Goal: Task Accomplishment & Management: Use online tool/utility

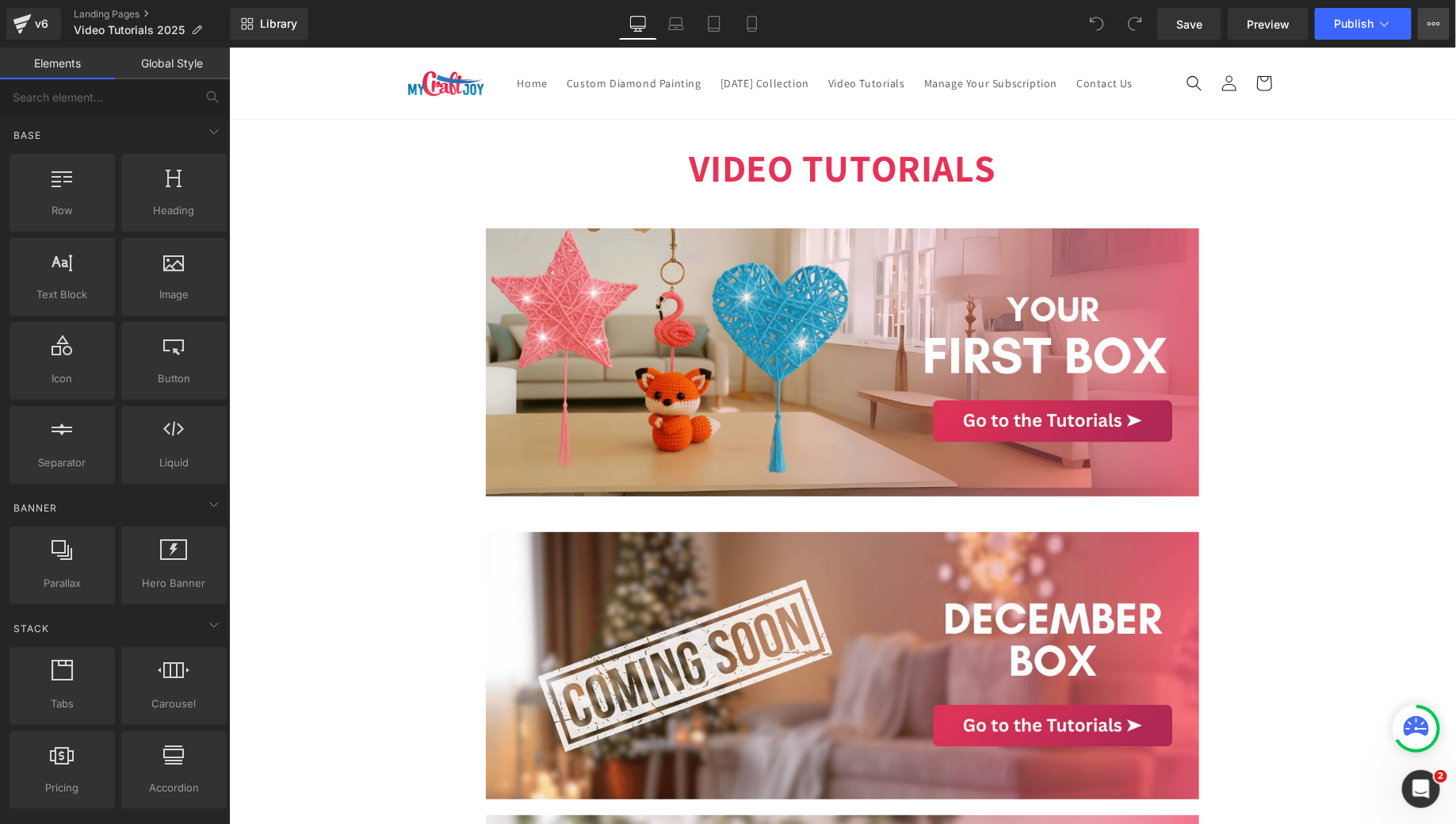
click at [1429, 18] on icon at bounding box center [1434, 24] width 13 height 13
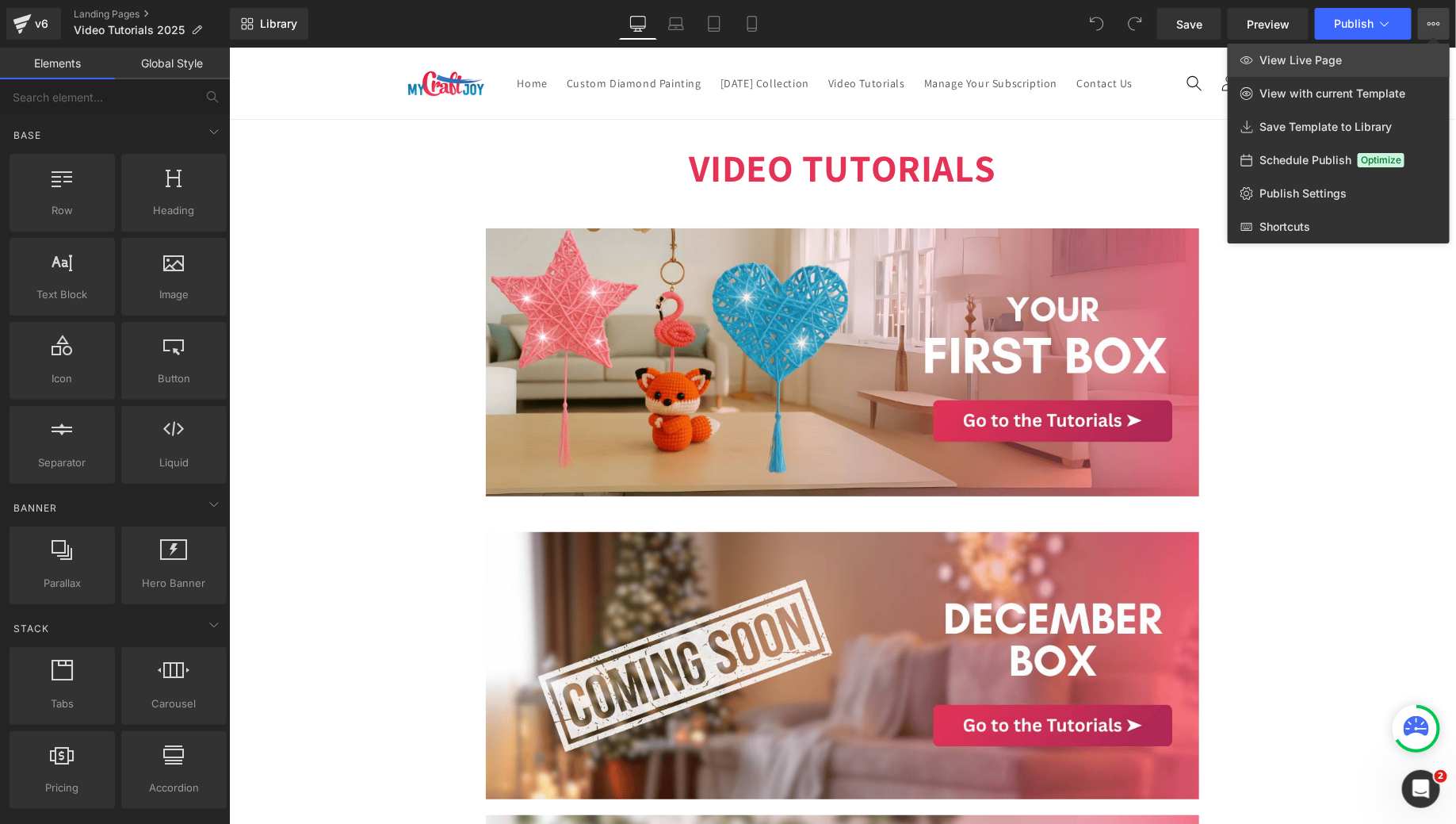
click at [1335, 63] on span "View Live Page" at bounding box center [1300, 61] width 82 height 15
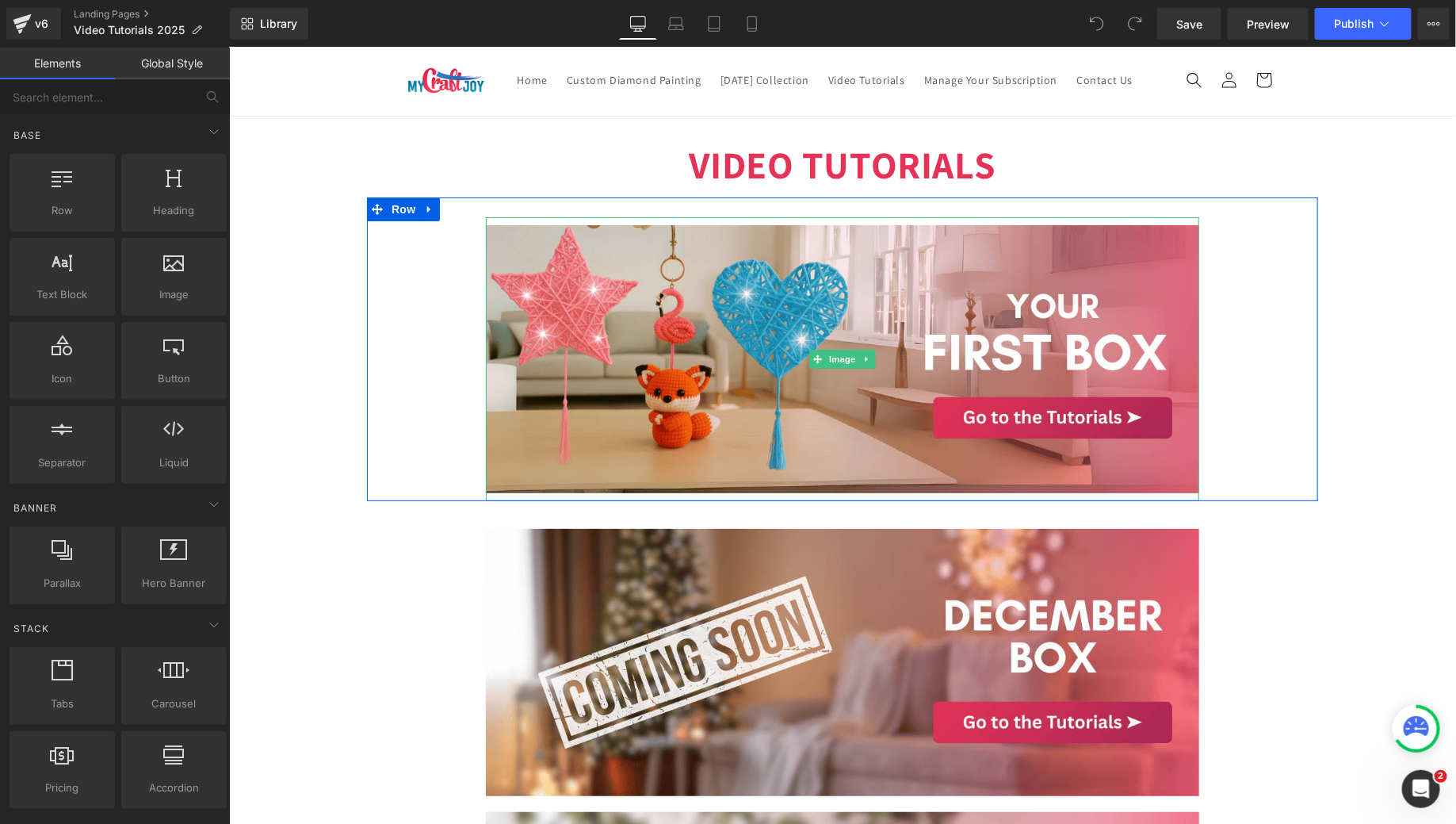
scroll to position [4, 0]
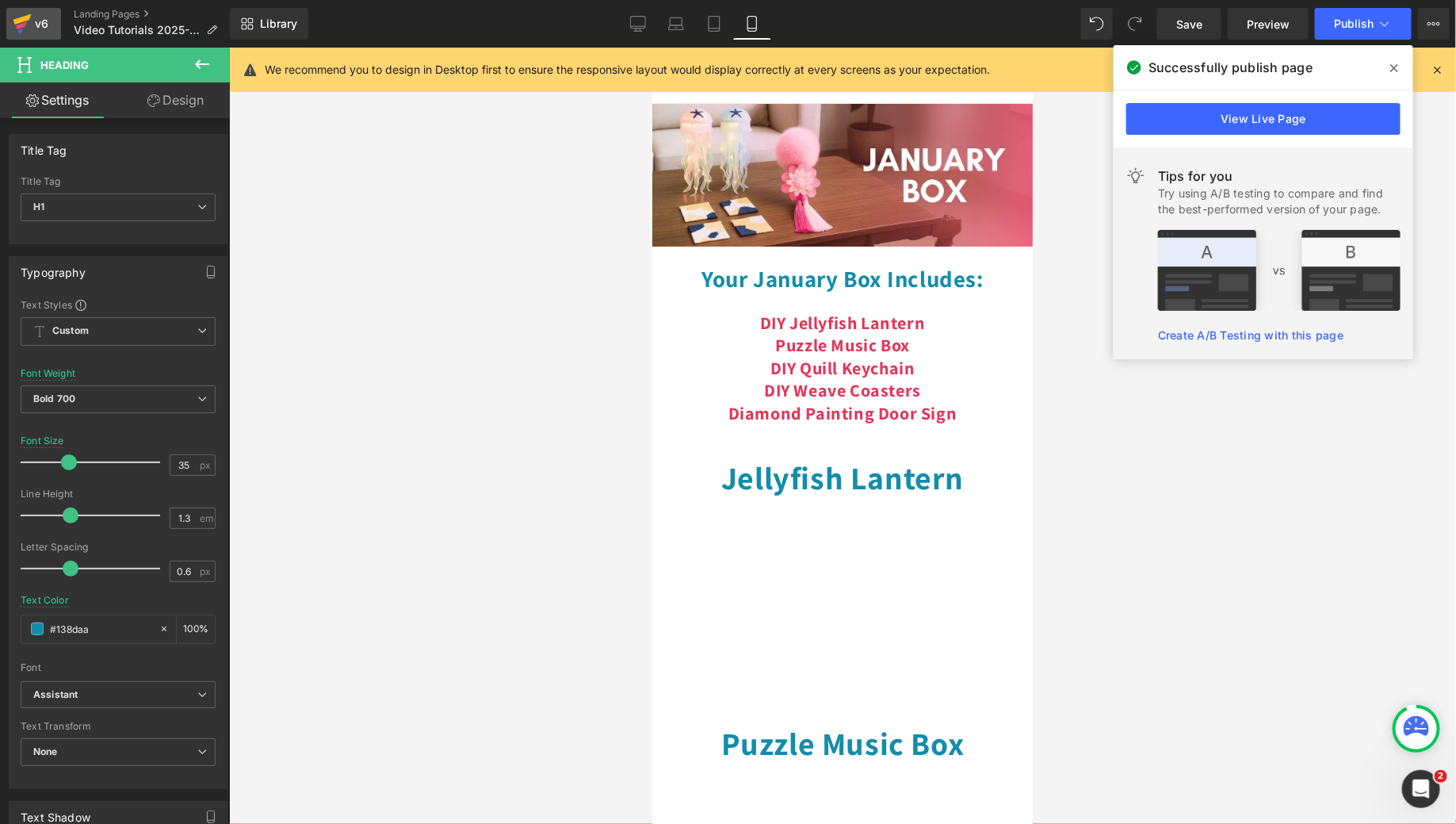
click at [46, 27] on div "v6" at bounding box center [41, 24] width 20 height 21
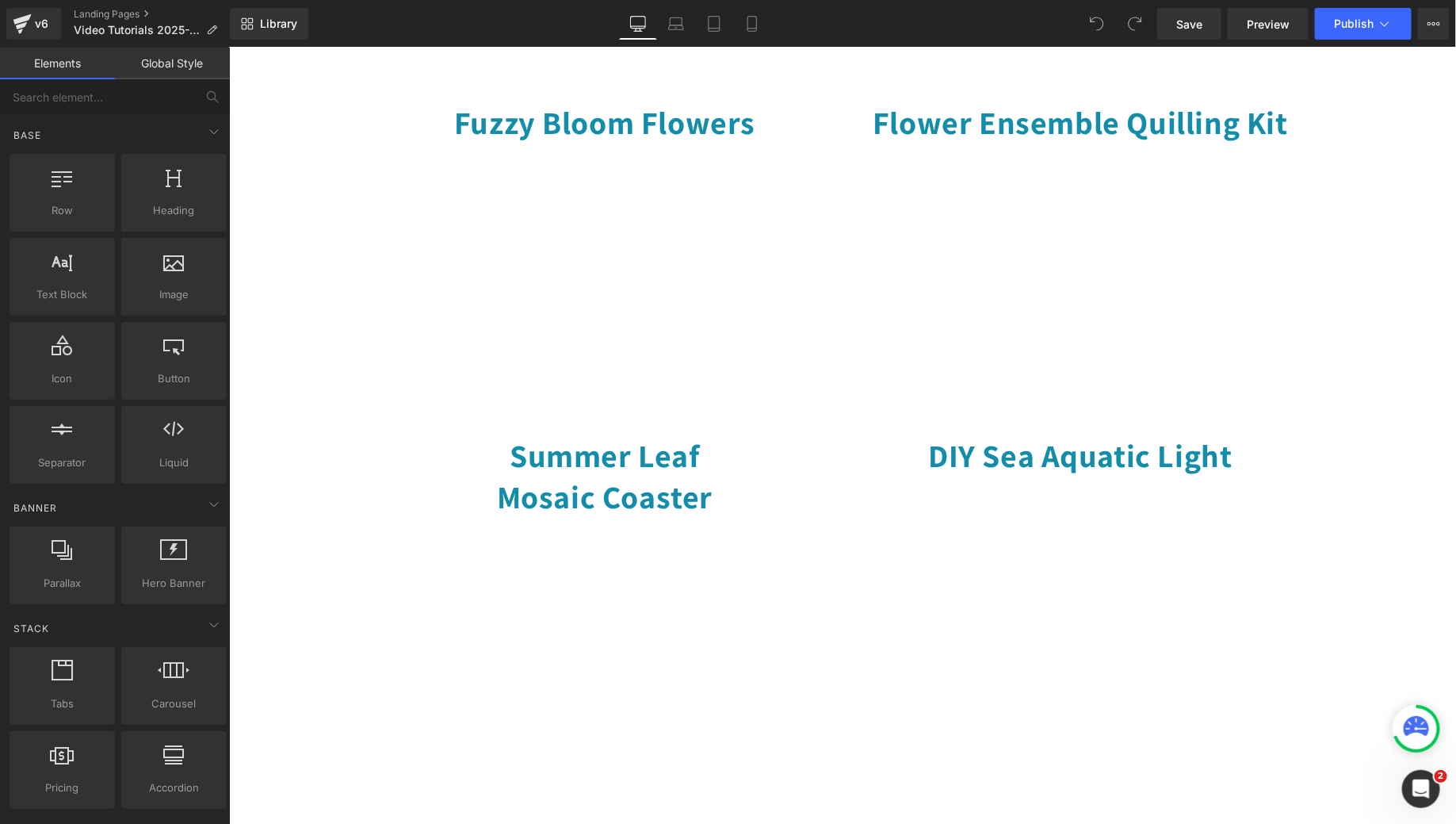
scroll to position [739, 0]
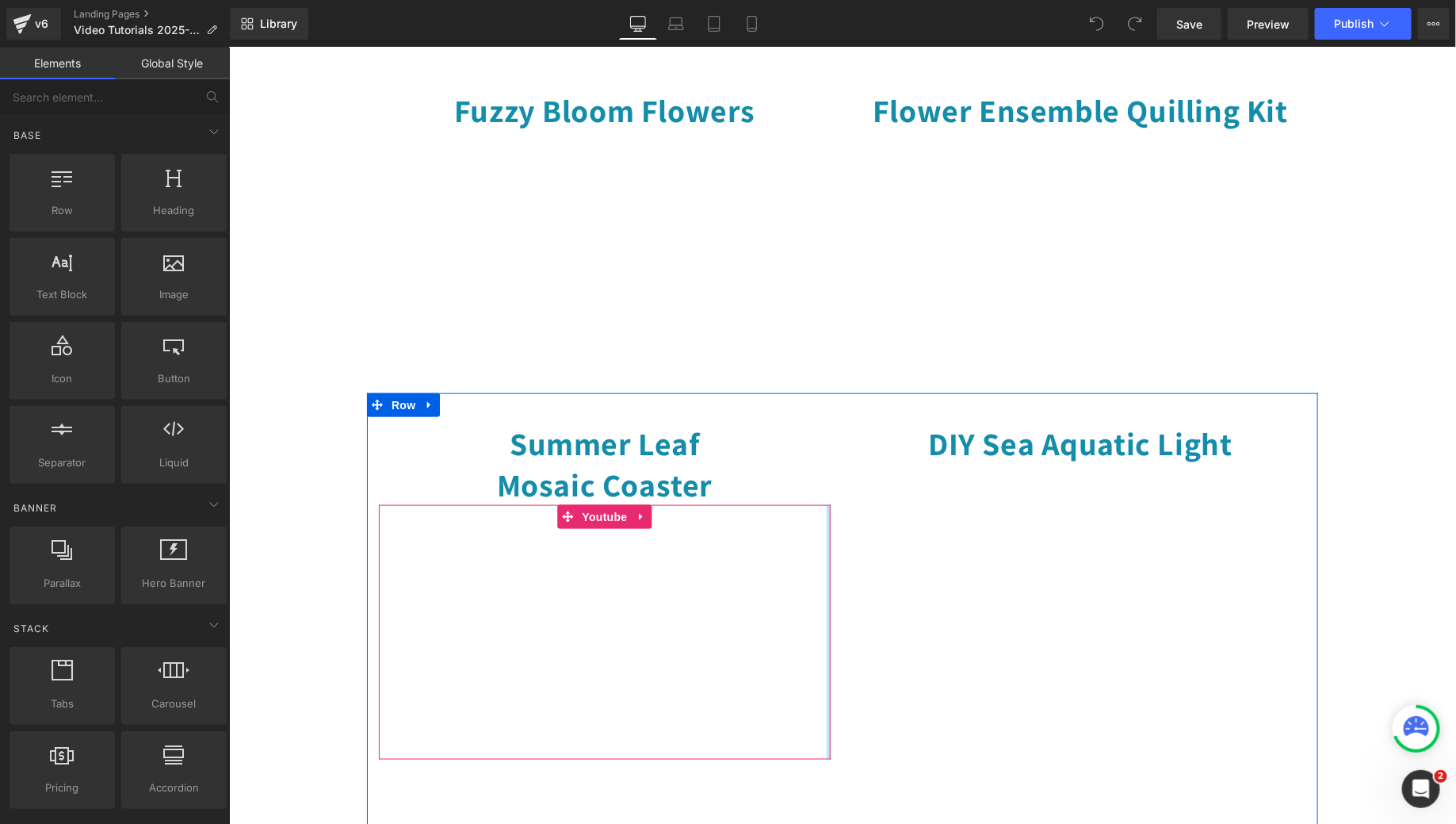
click at [682, 491] on h1 "Summer Leaf Mosaic Coaster" at bounding box center [604, 463] width 452 height 82
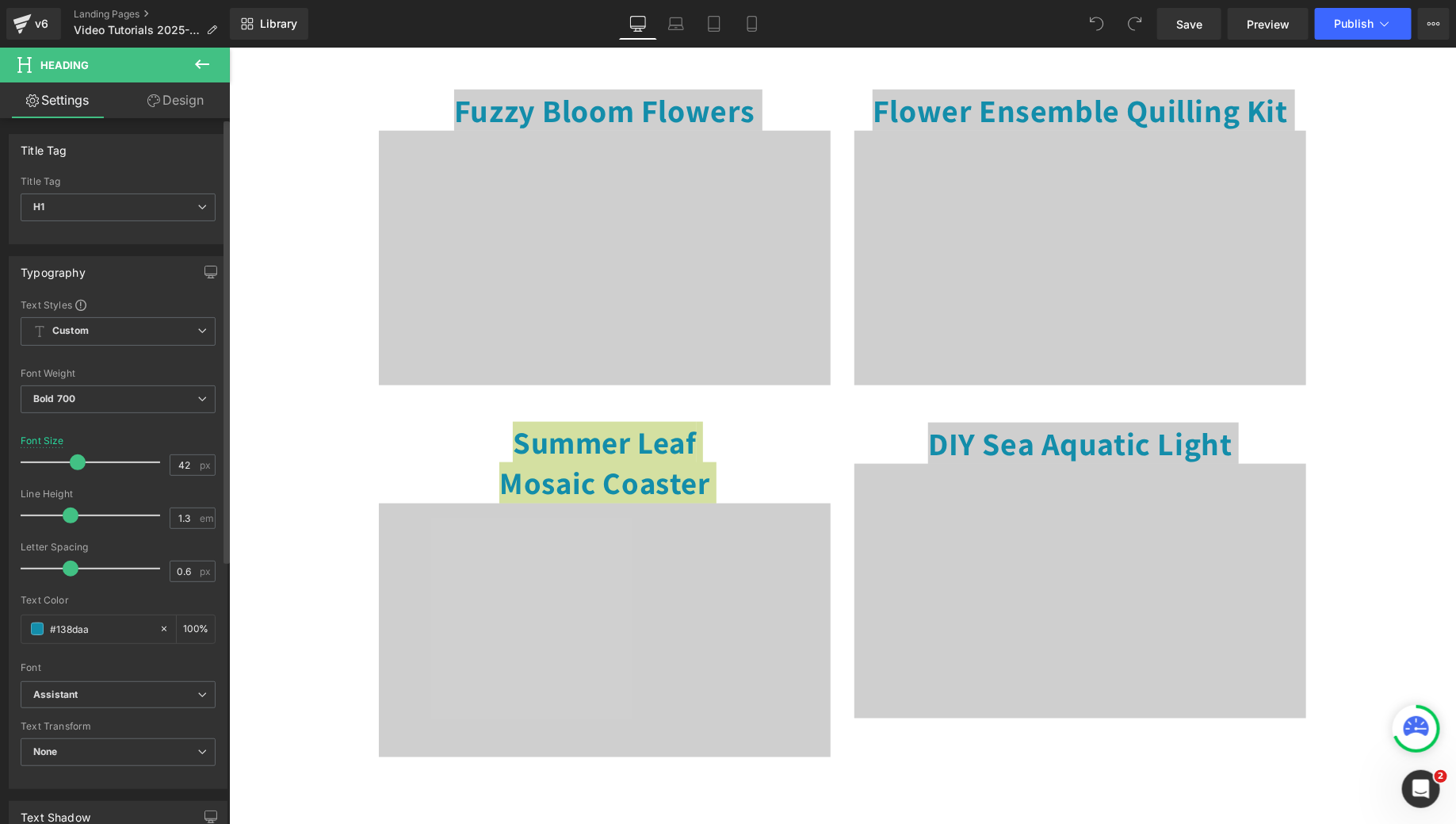
click at [74, 461] on span at bounding box center [77, 462] width 16 height 16
type input "43"
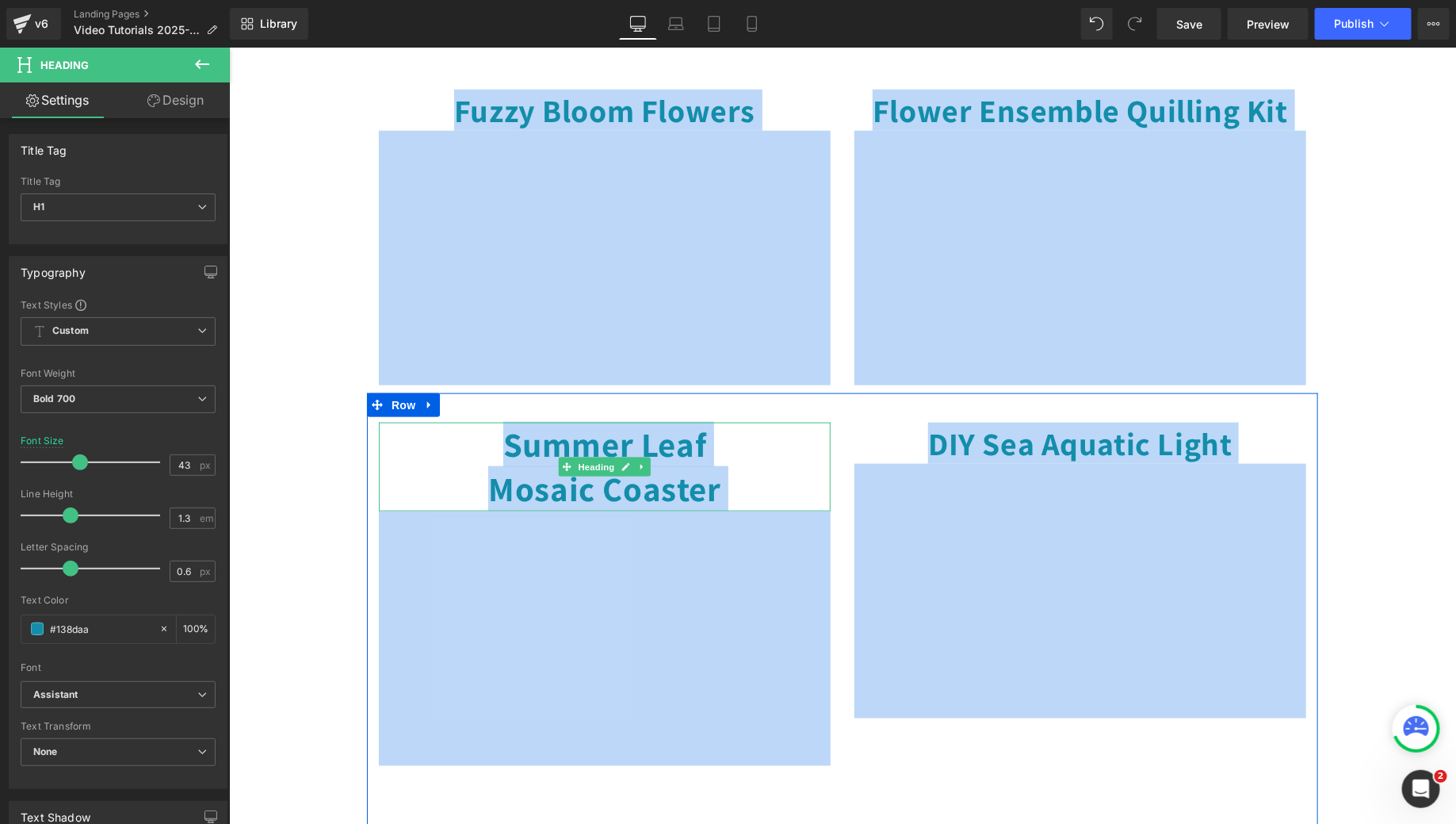
click at [469, 511] on h1 "Summer Leaf Mosaic Coaster" at bounding box center [604, 466] width 452 height 89
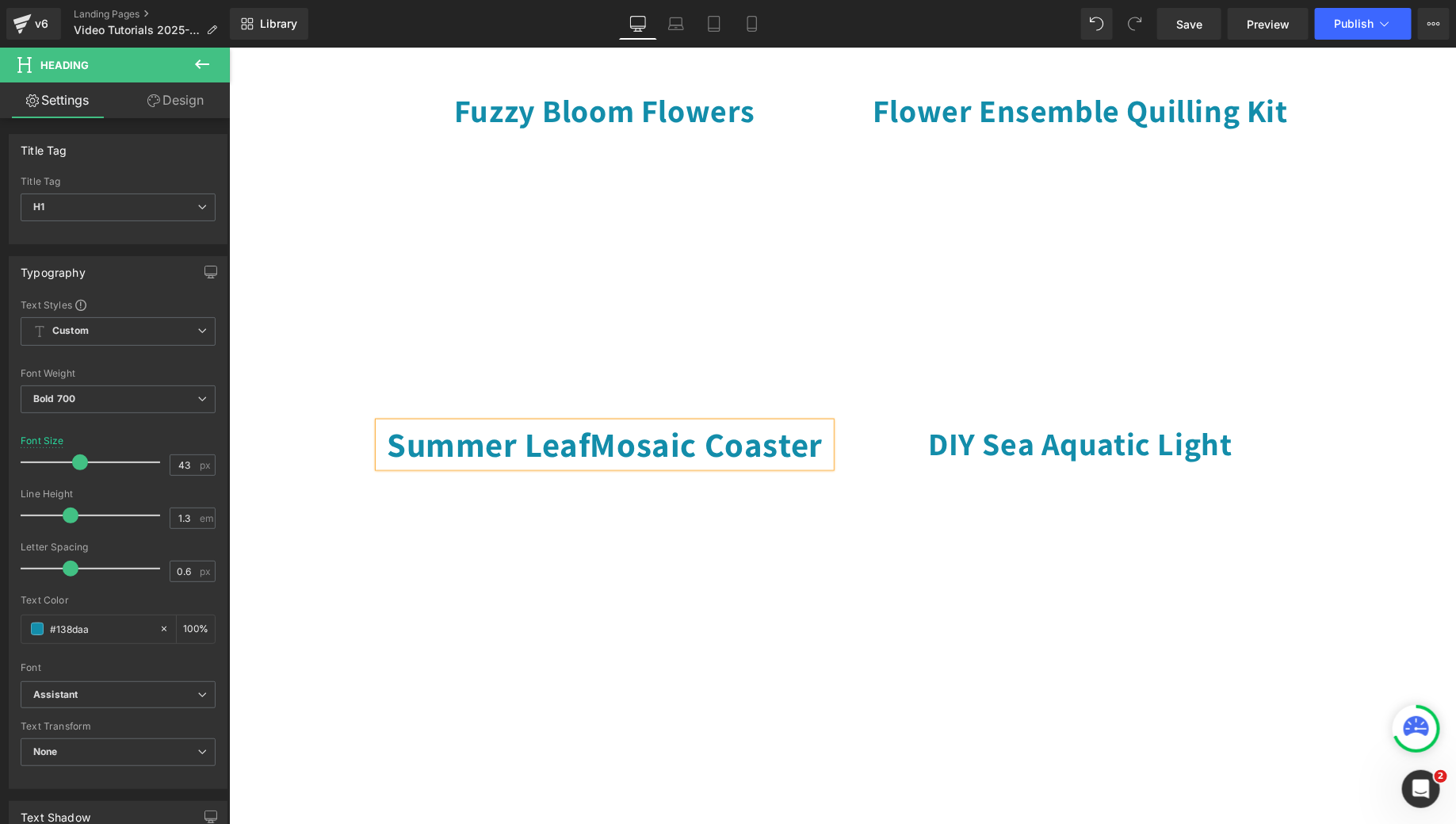
click at [884, 423] on div "Summer Leaf Mosaic Coaster Heading Youtube DIY Sea Aquatic Light Heading Youtub…" at bounding box center [841, 608] width 951 height 431
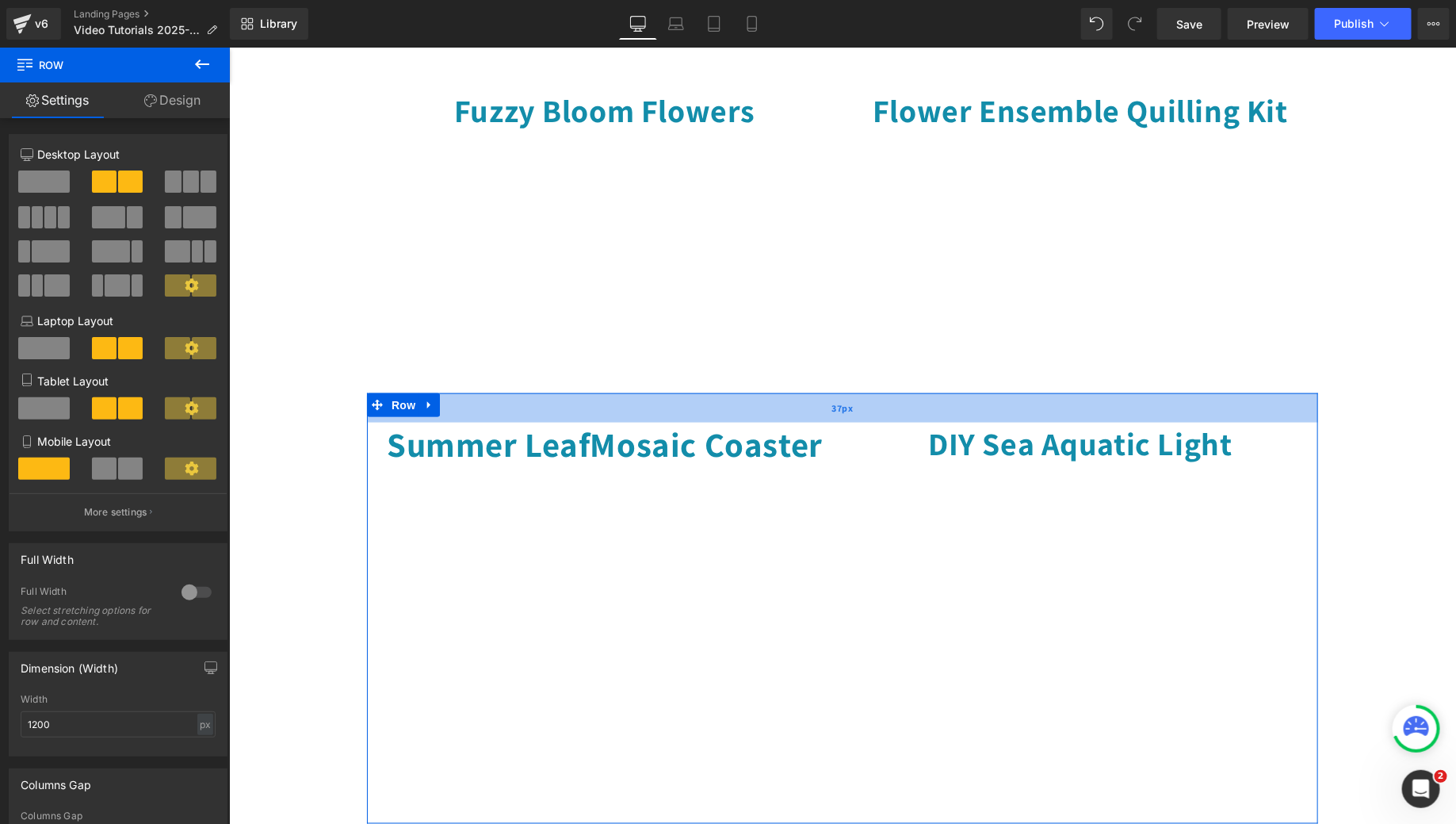
click at [847, 422] on div "37px" at bounding box center [841, 407] width 951 height 29
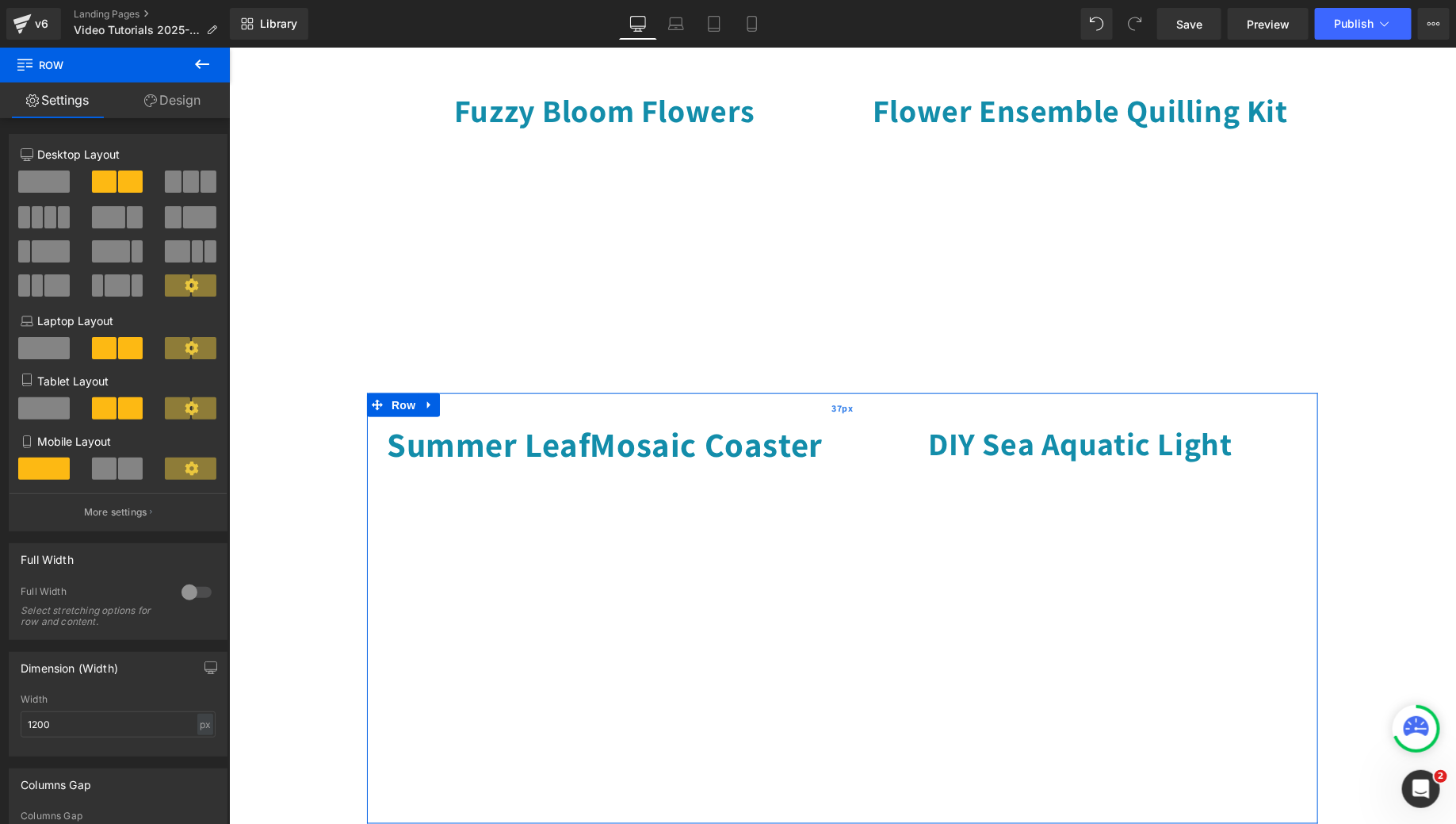
click at [849, 422] on div "37px" at bounding box center [841, 407] width 951 height 29
click at [423, 411] on icon at bounding box center [429, 404] width 11 height 12
click at [444, 410] on icon at bounding box center [449, 404] width 11 height 11
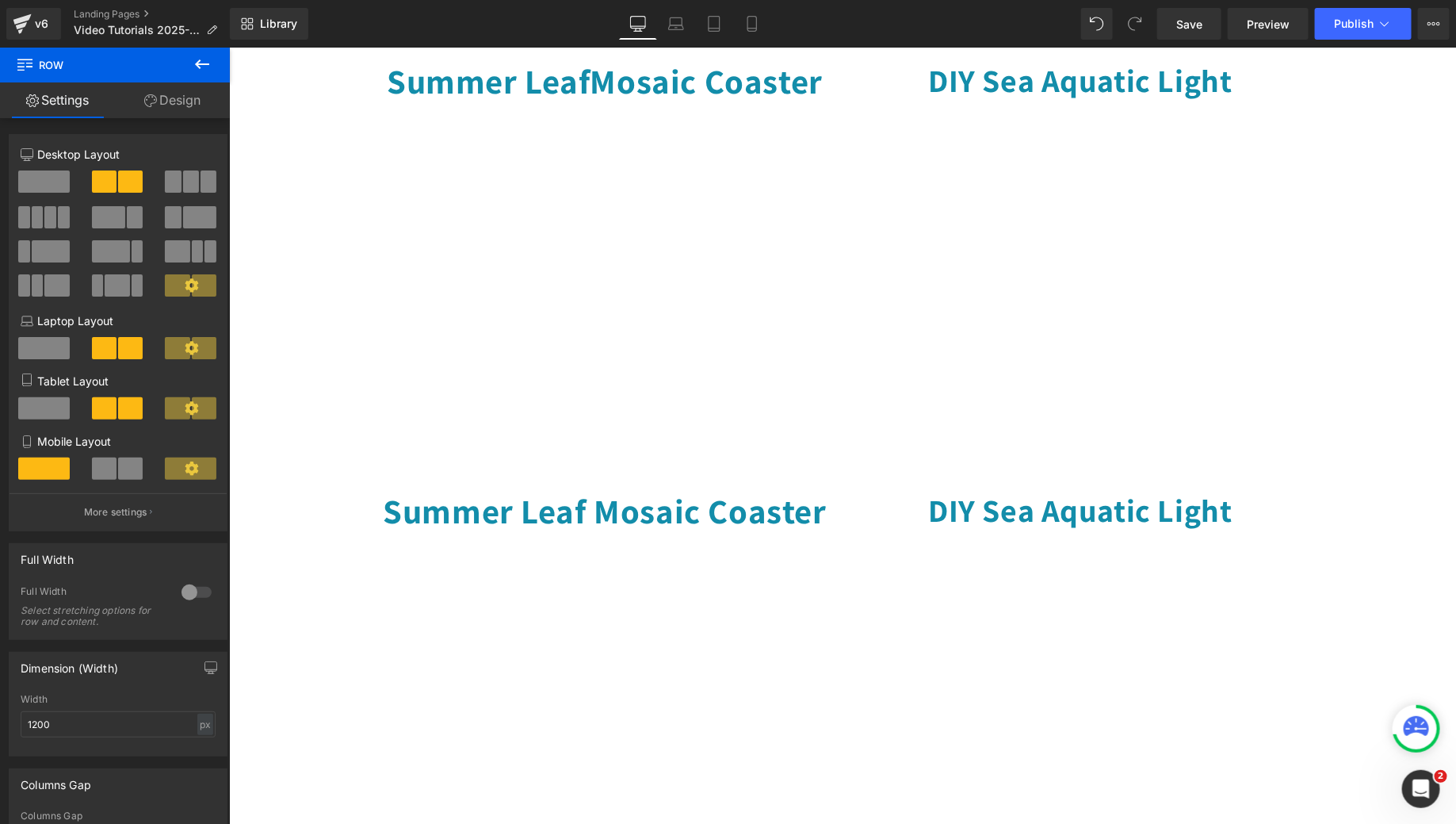
scroll to position [1102, 0]
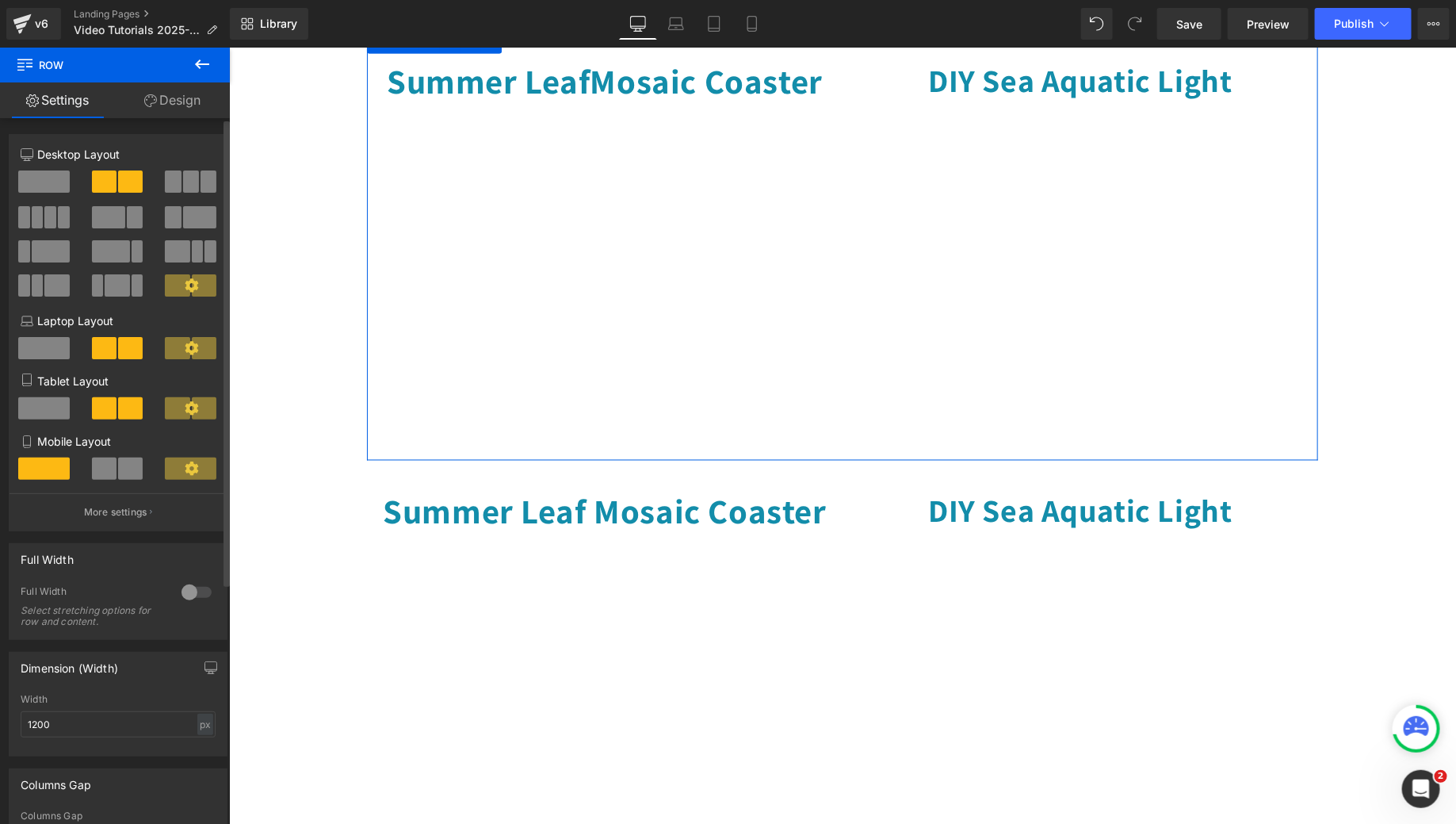
click at [47, 174] on span at bounding box center [44, 182] width 52 height 23
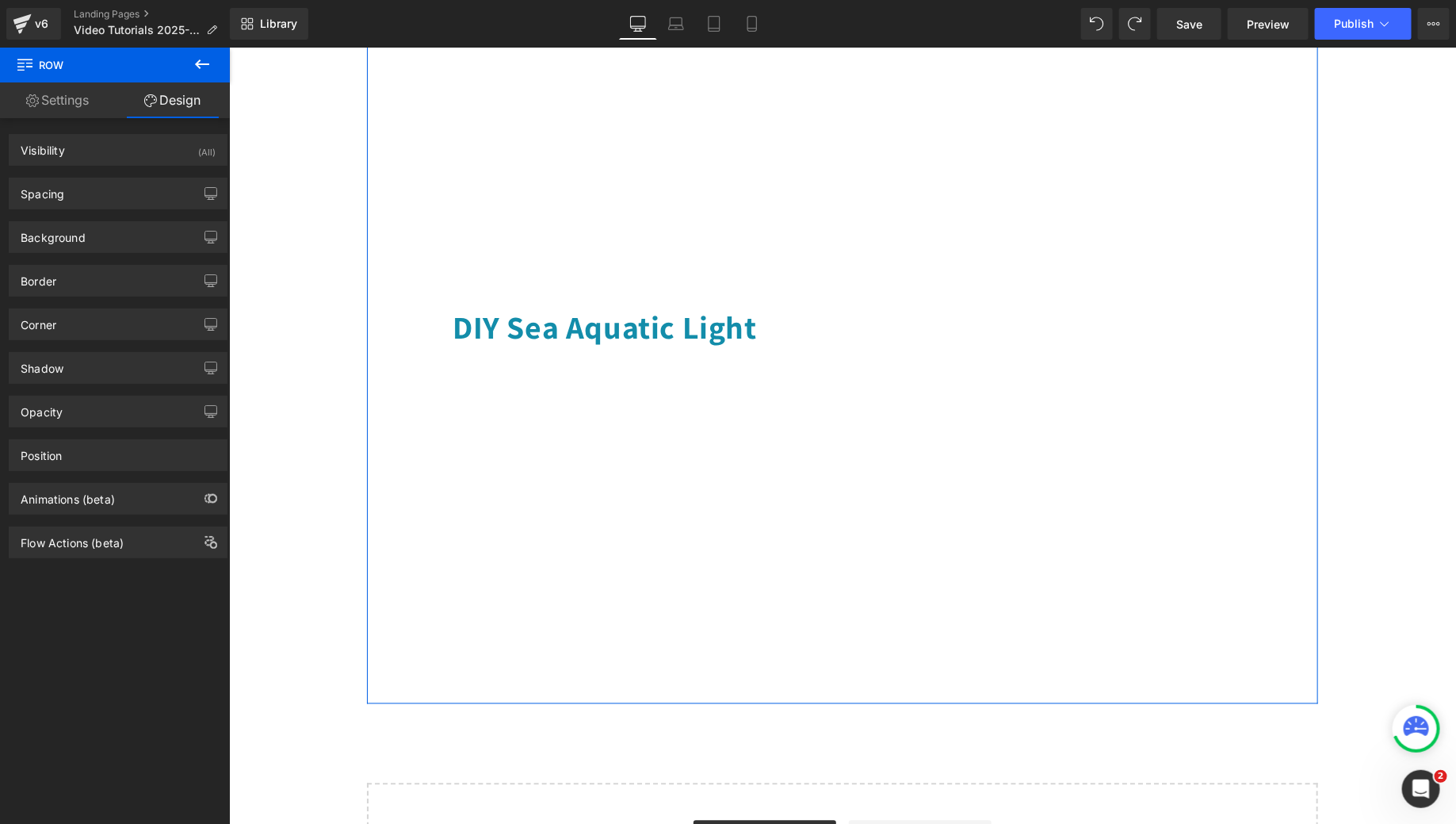
scroll to position [968, 0]
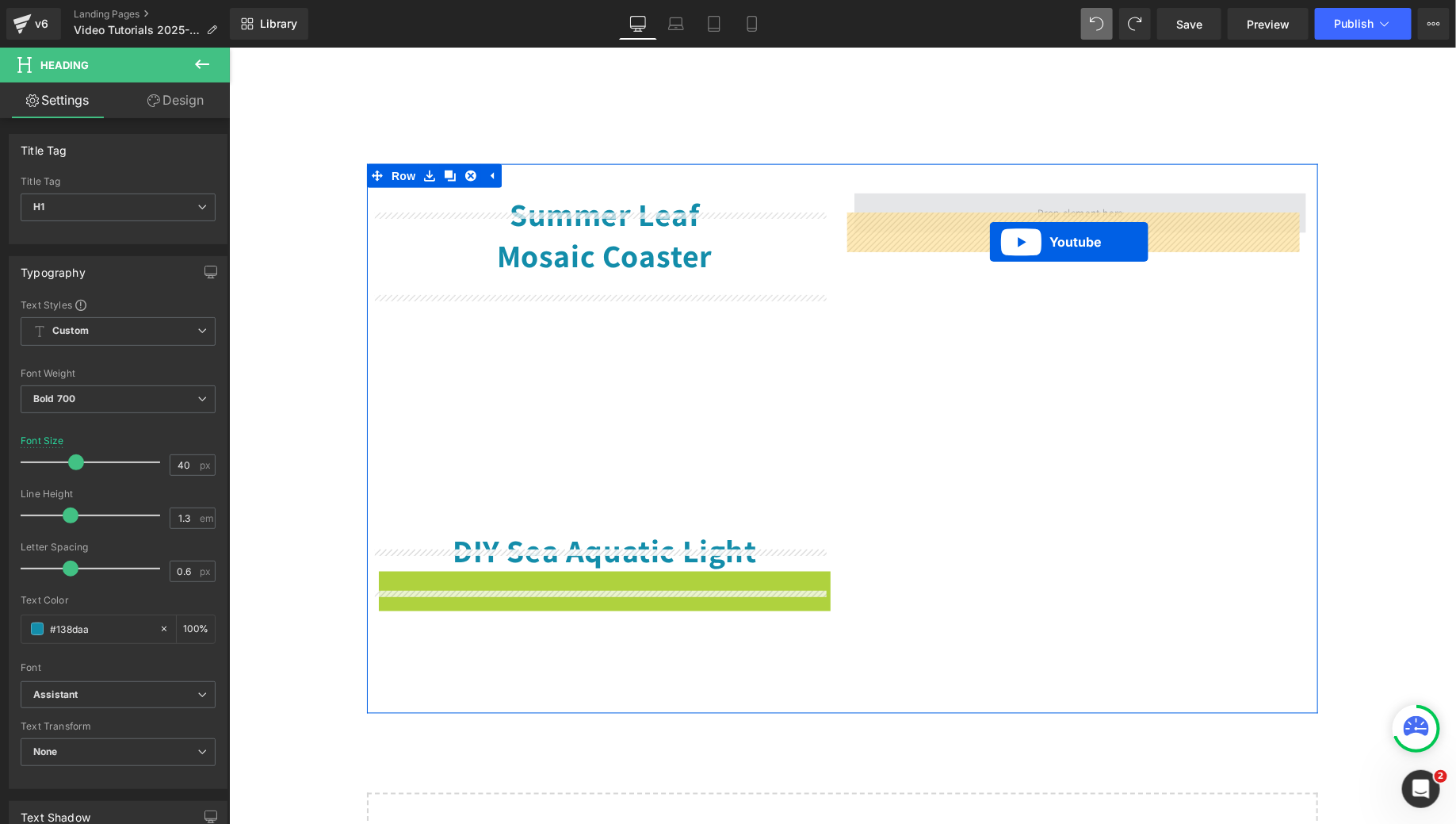
drag, startPoint x: 560, startPoint y: 600, endPoint x: 988, endPoint y: 237, distance: 561.2
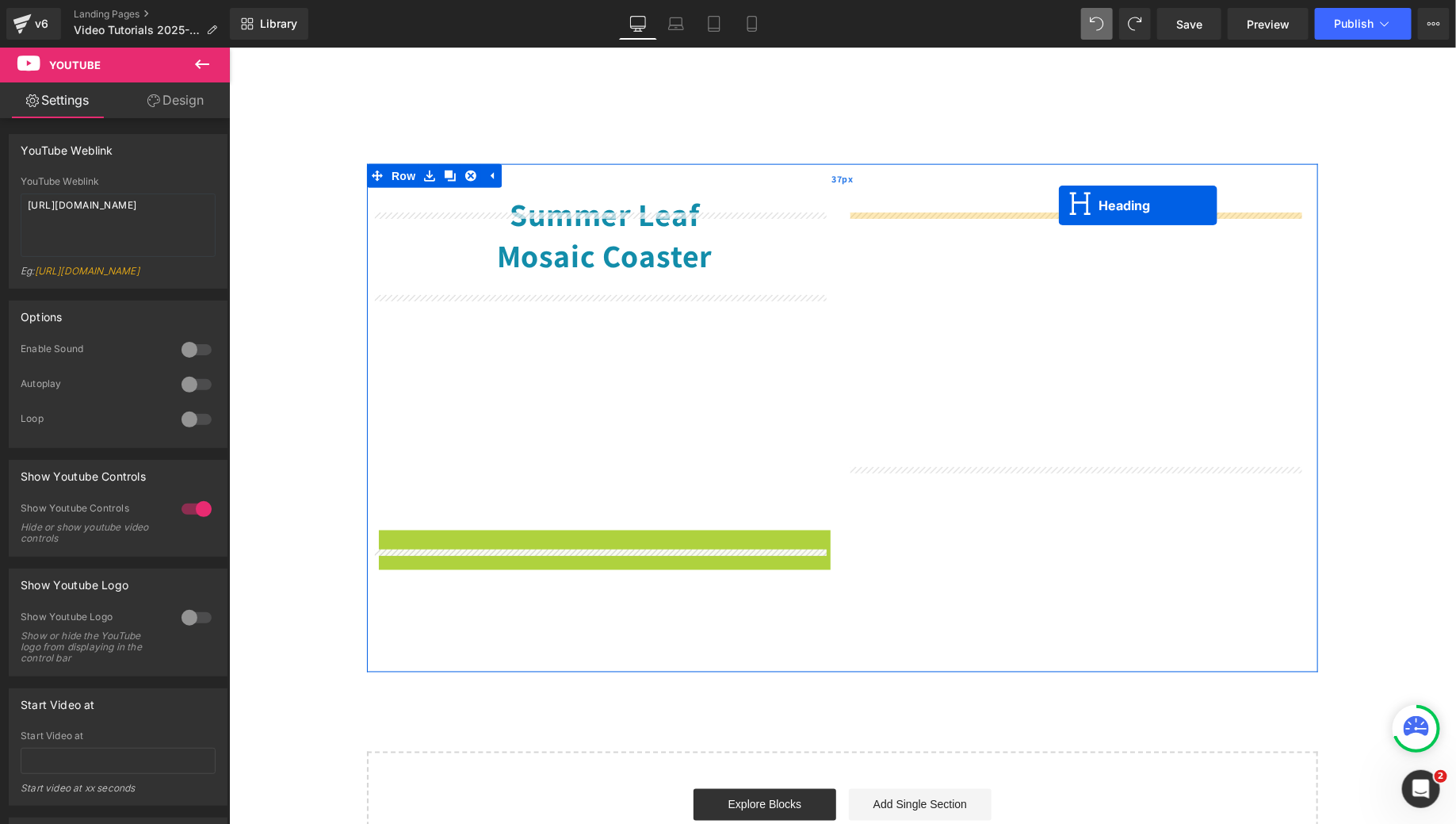
drag, startPoint x: 558, startPoint y: 570, endPoint x: 1058, endPoint y: 204, distance: 619.6
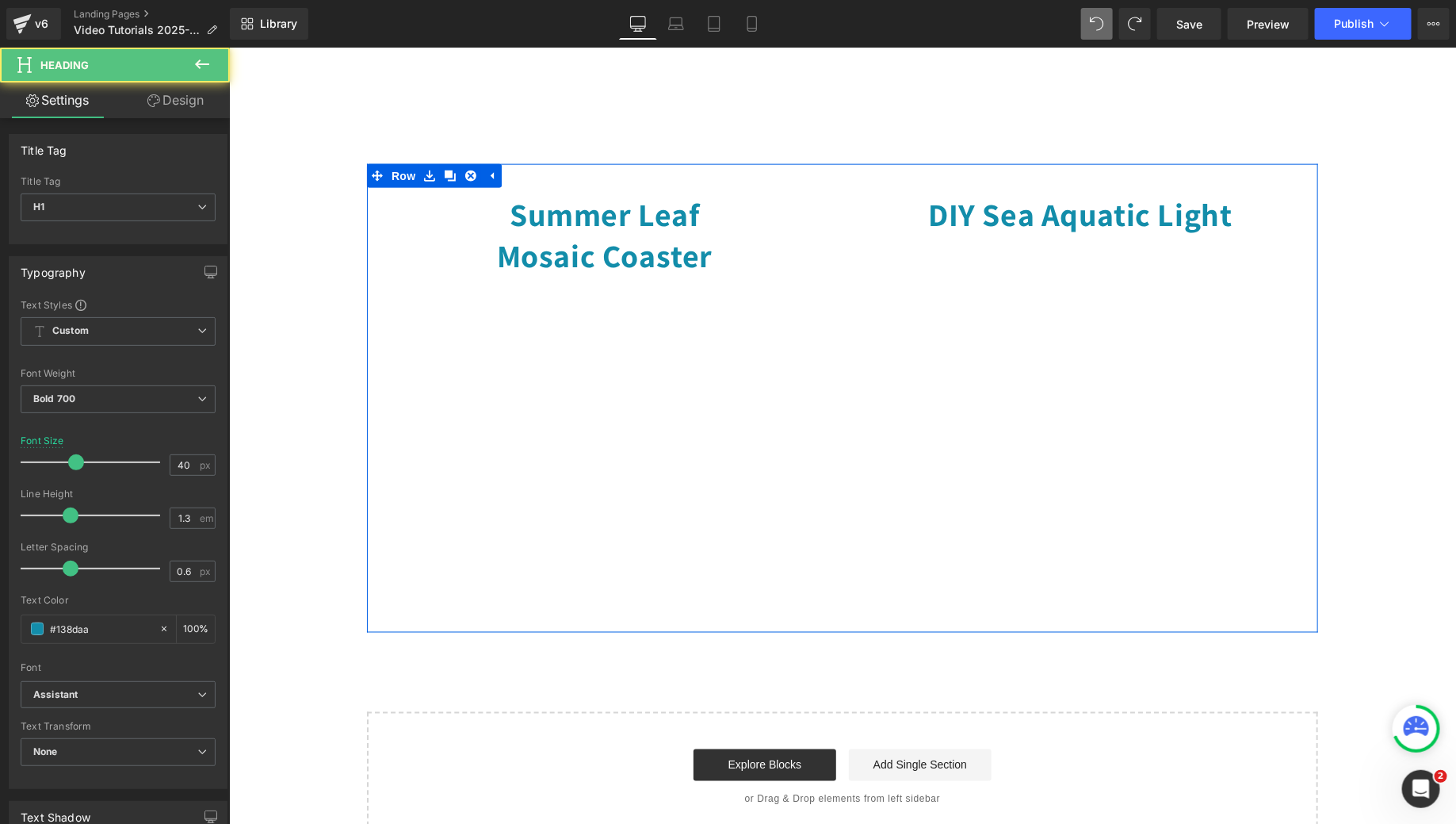
click at [670, 269] on h1 "Summer Leaf Mosaic Coaster" at bounding box center [604, 234] width 452 height 82
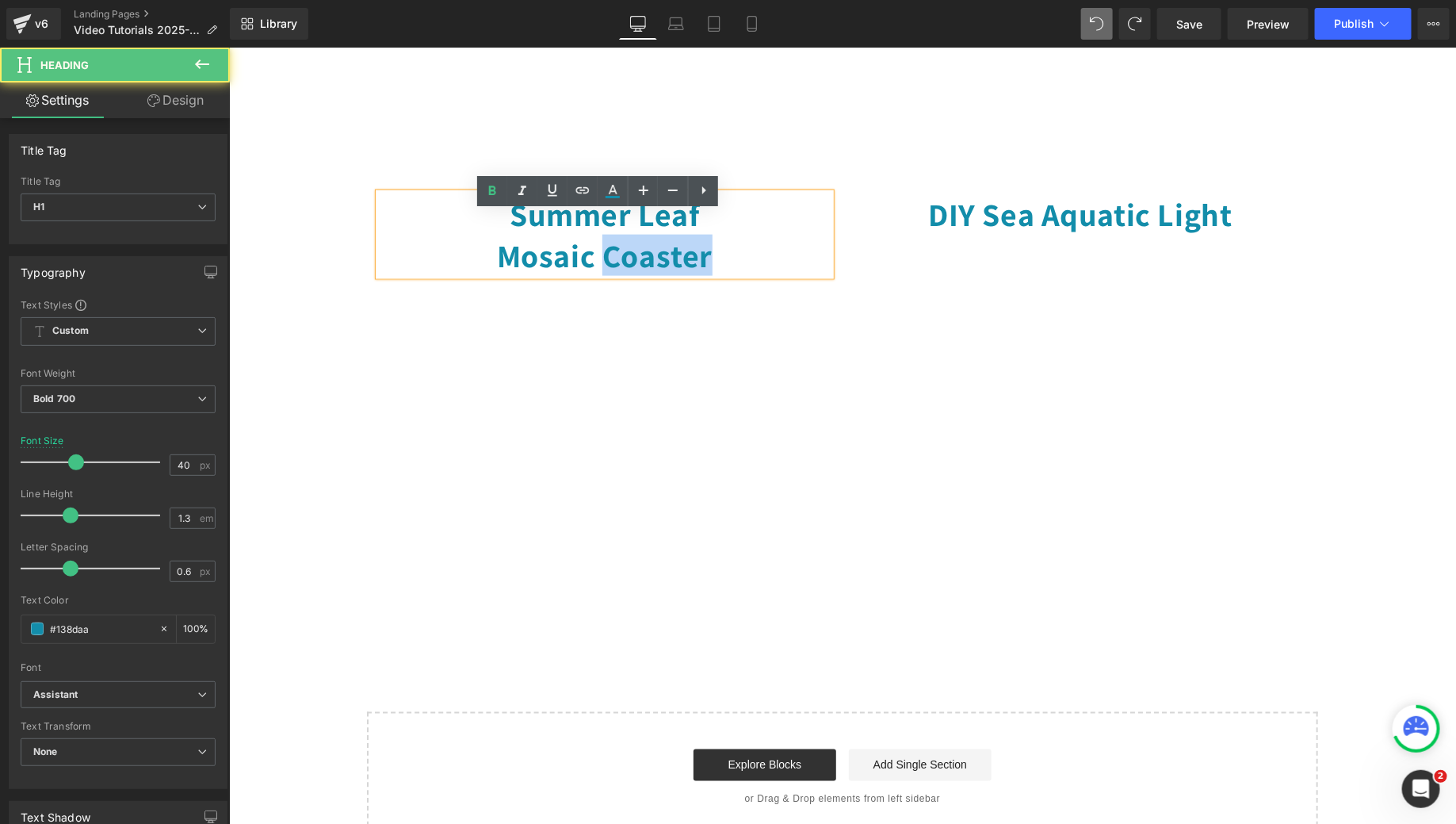
click at [670, 269] on h1 "Summer Leaf Mosaic Coaster" at bounding box center [604, 234] width 452 height 82
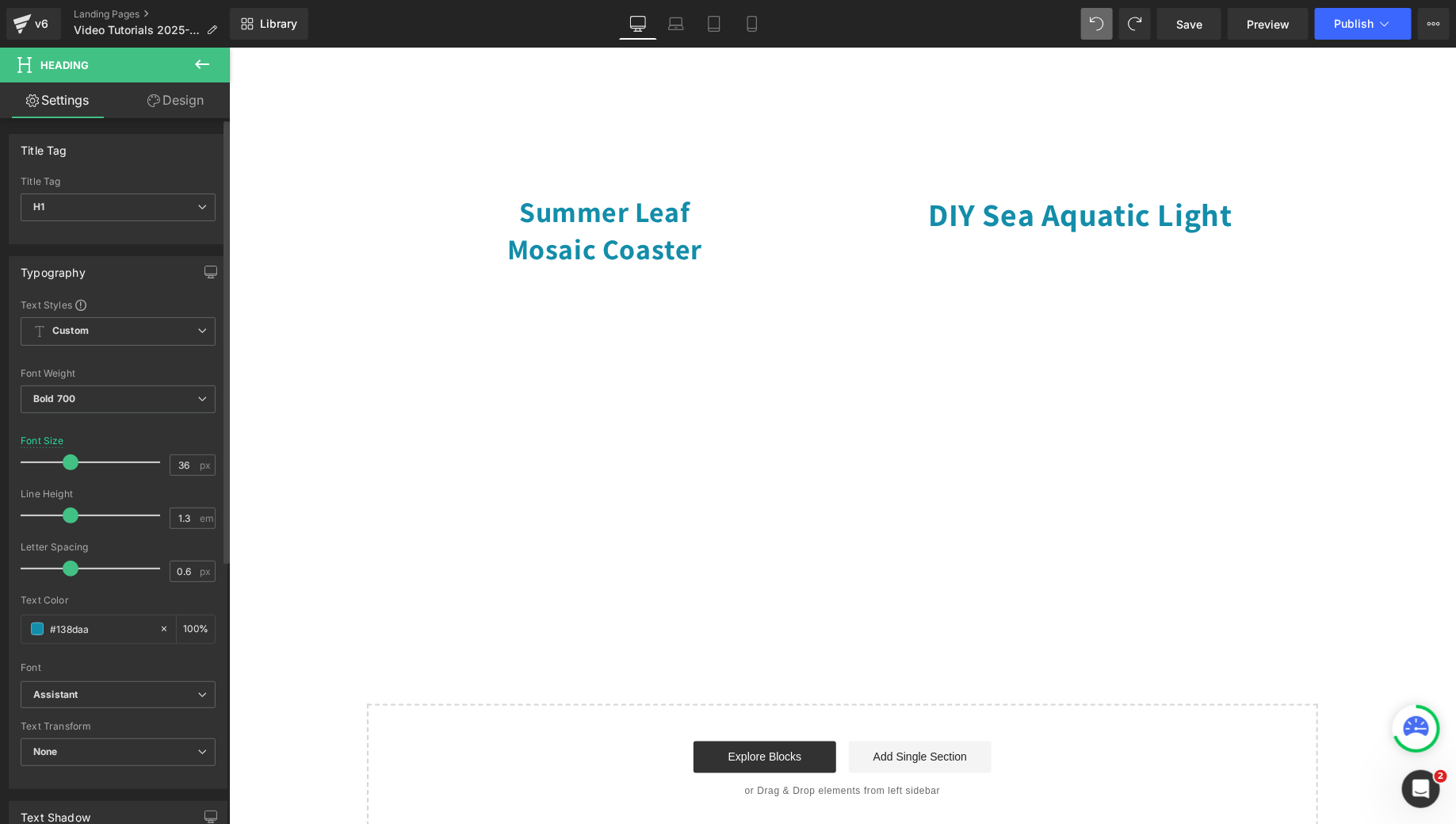
click at [65, 459] on span at bounding box center [71, 462] width 16 height 16
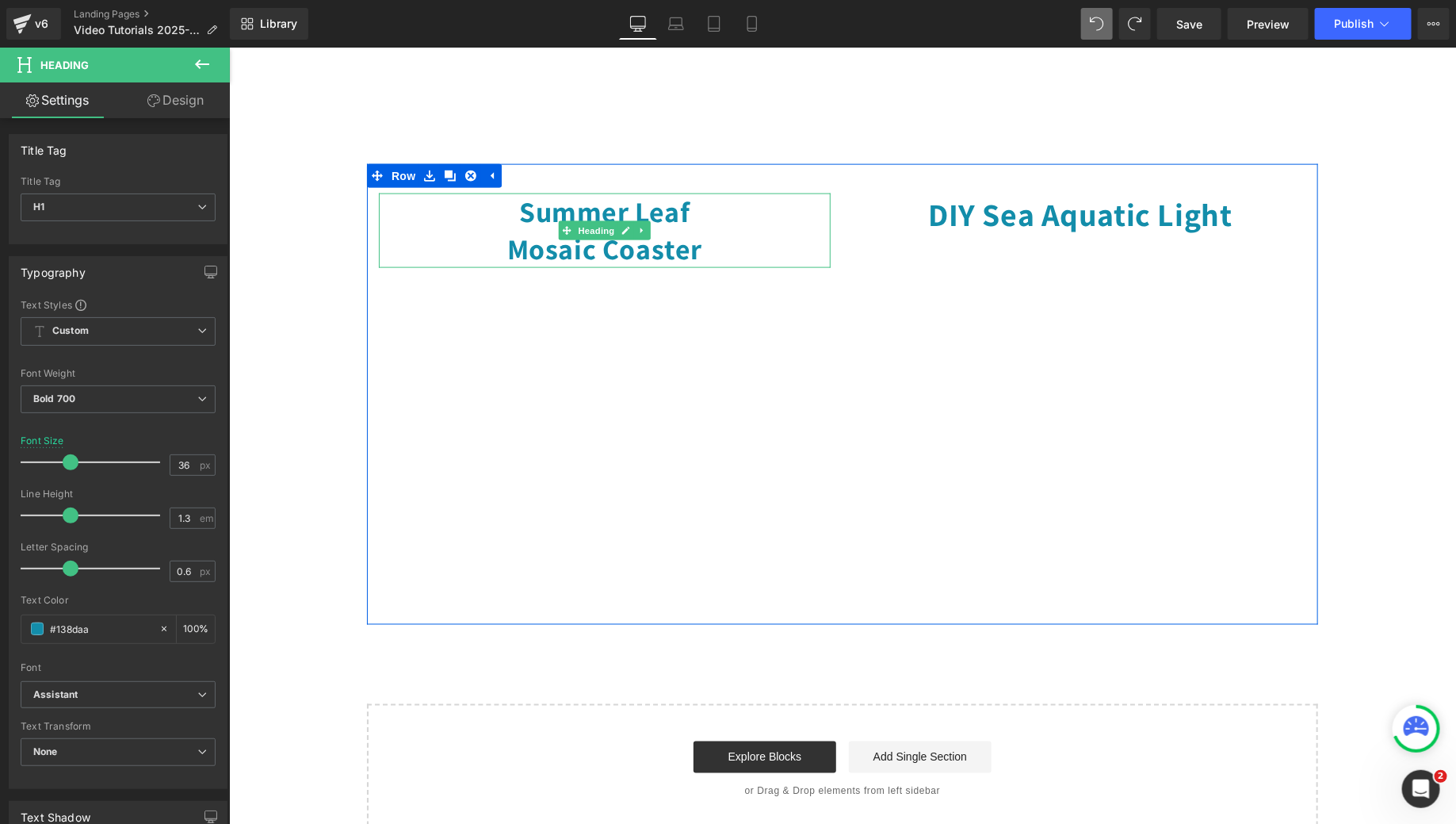
click at [503, 262] on h1 "Summer Leaf Mosaic Coaster" at bounding box center [604, 230] width 452 height 74
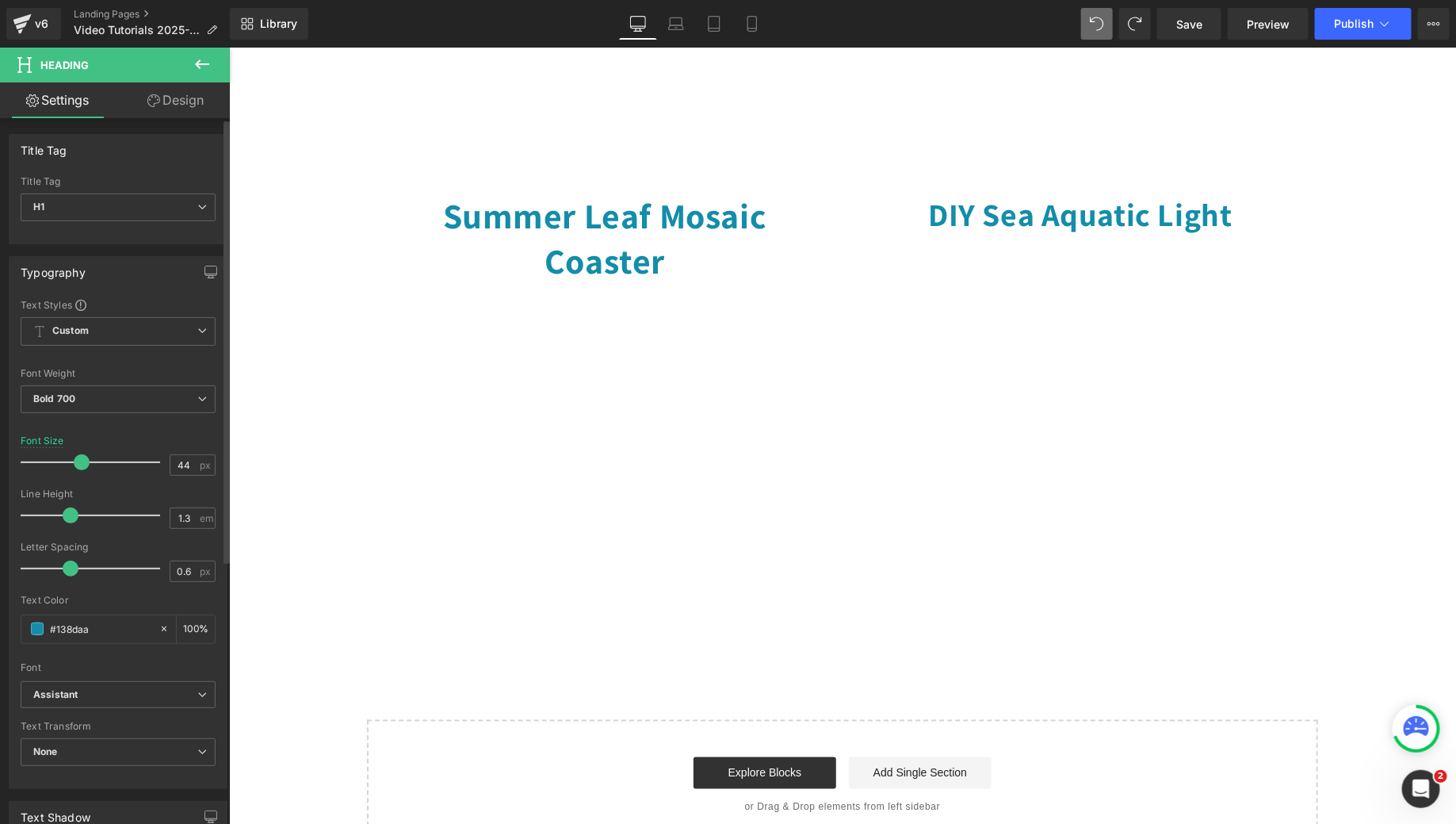
type input "43"
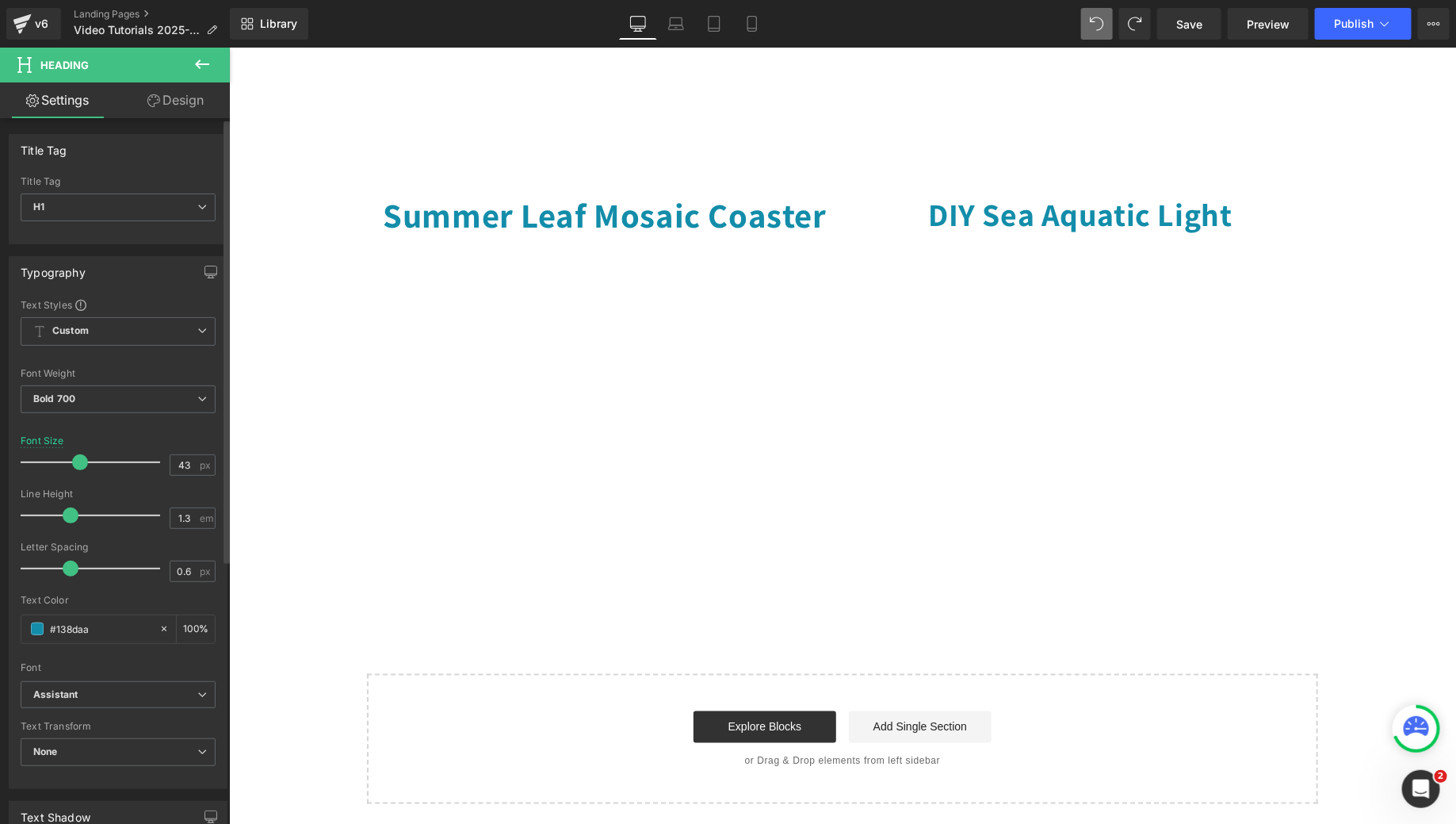
drag, startPoint x: 62, startPoint y: 461, endPoint x: 71, endPoint y: 461, distance: 9.0
click at [72, 461] on span at bounding box center [80, 462] width 16 height 16
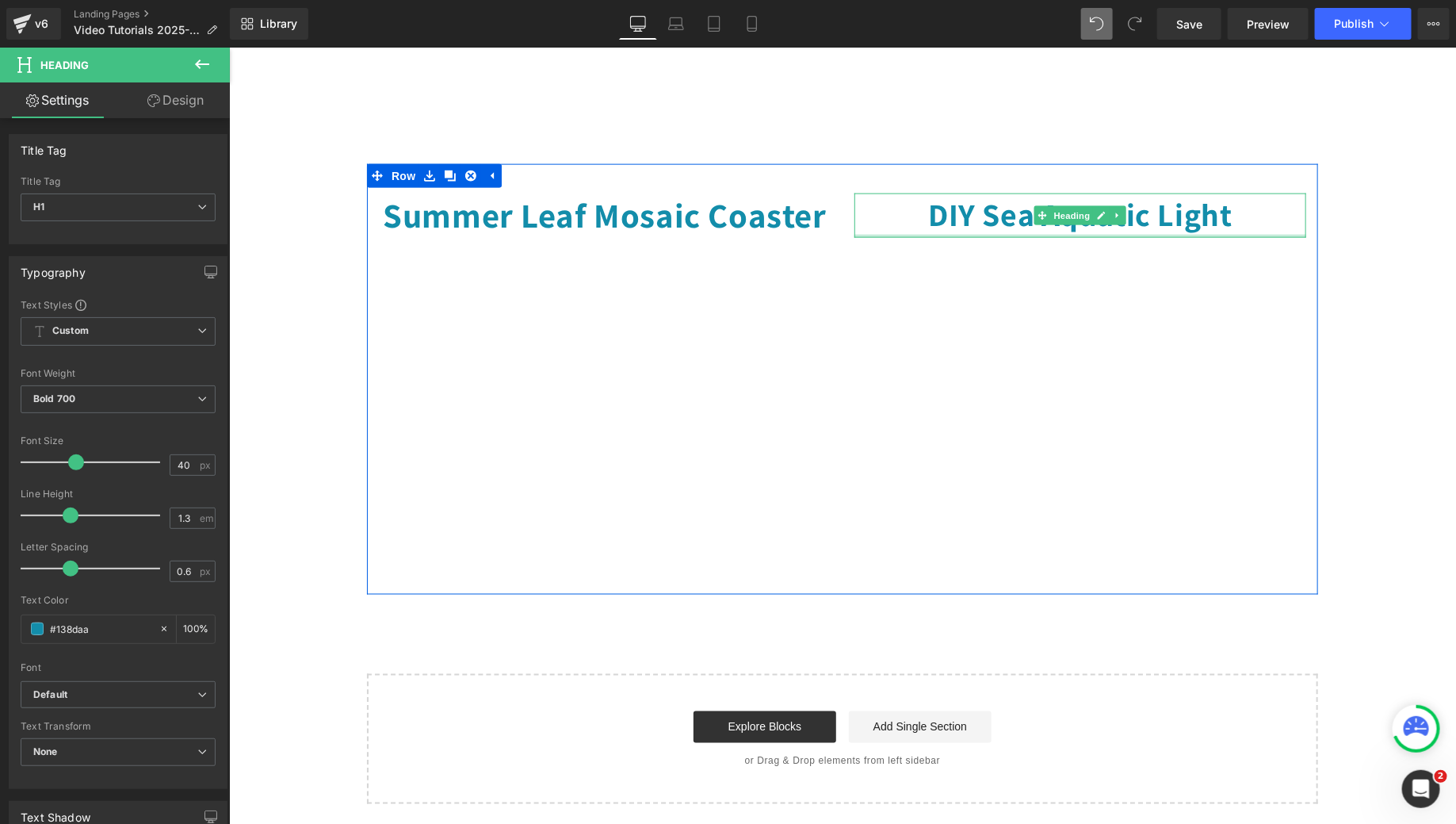
click at [1017, 237] on div at bounding box center [1079, 236] width 452 height 3
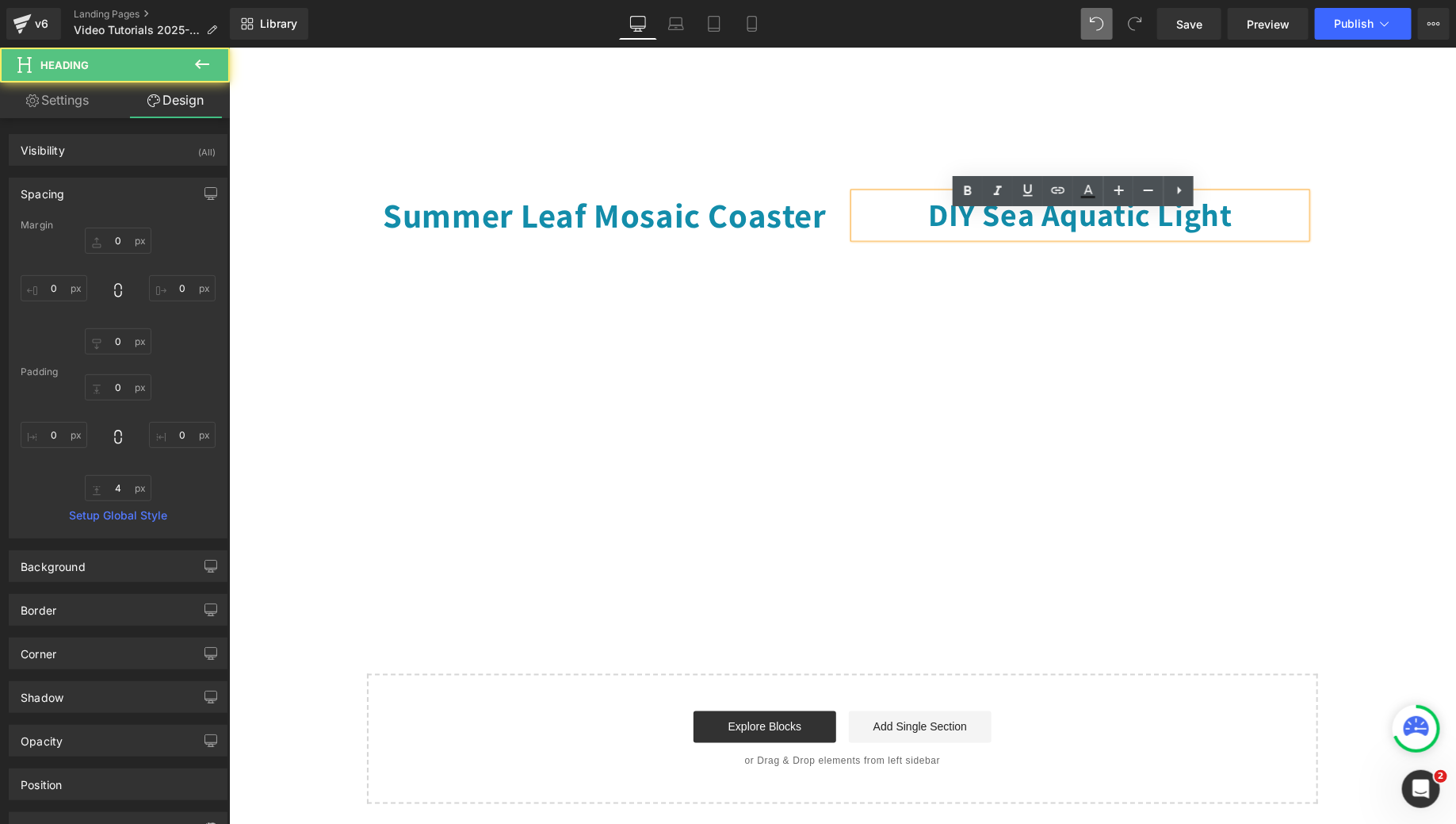
click at [819, 205] on div "Summer Leaf Mosaic Coaster Heading Youtube DIY Sea Aquatic Light Heading Youtub…" at bounding box center [841, 379] width 951 height 431
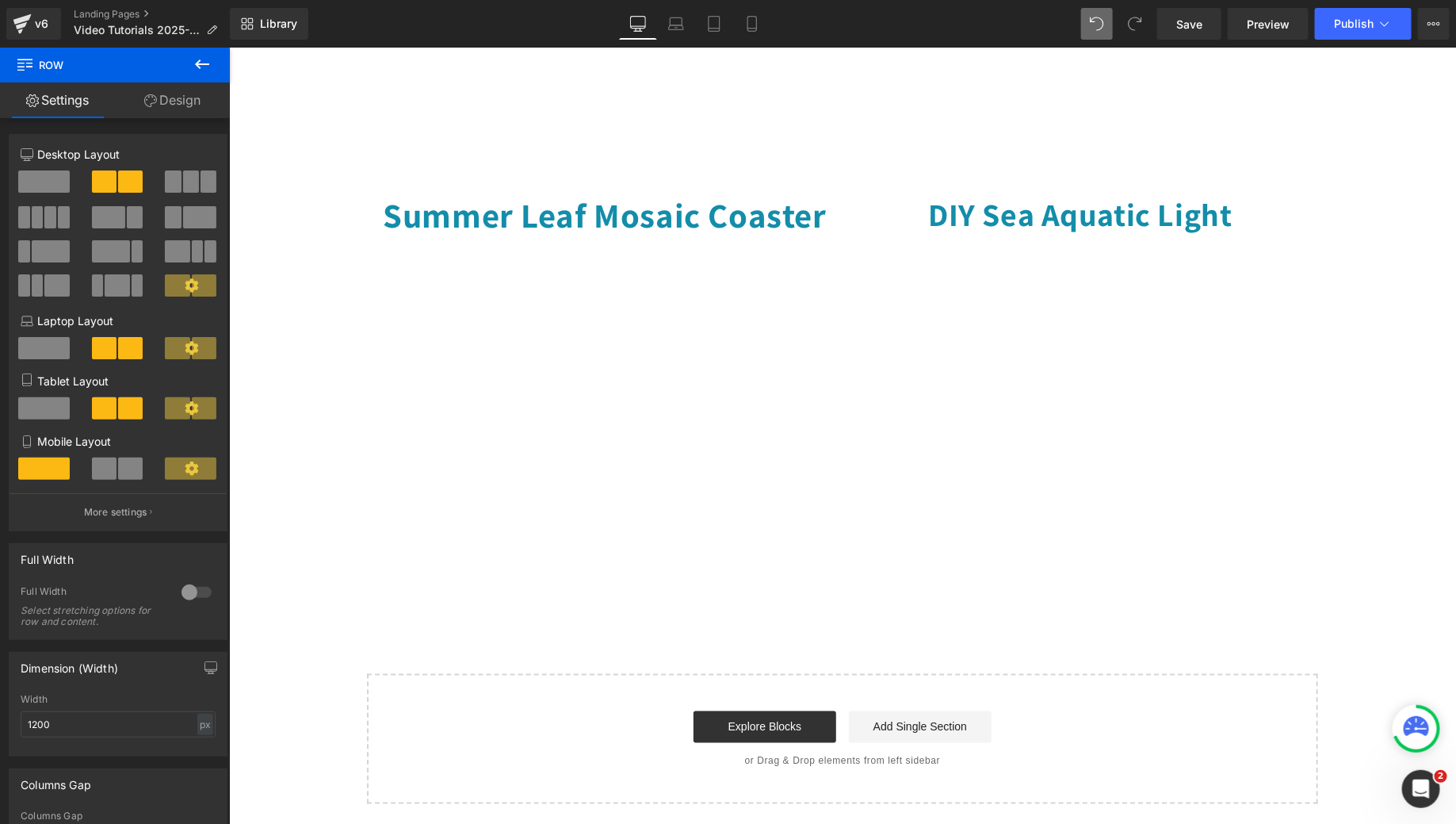
click at [192, 62] on button at bounding box center [202, 65] width 56 height 35
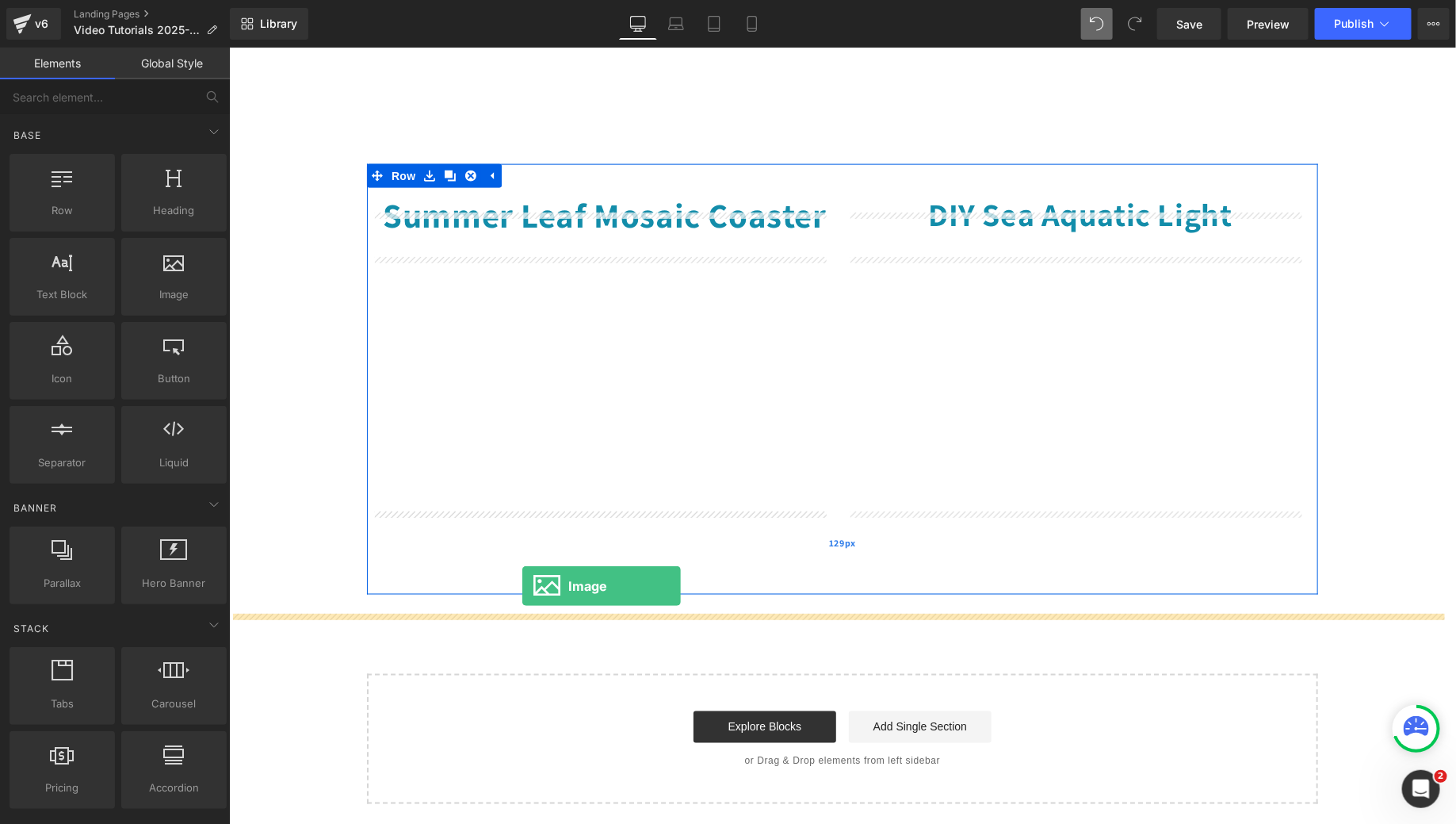
drag, startPoint x: 402, startPoint y: 342, endPoint x: 521, endPoint y: 585, distance: 270.6
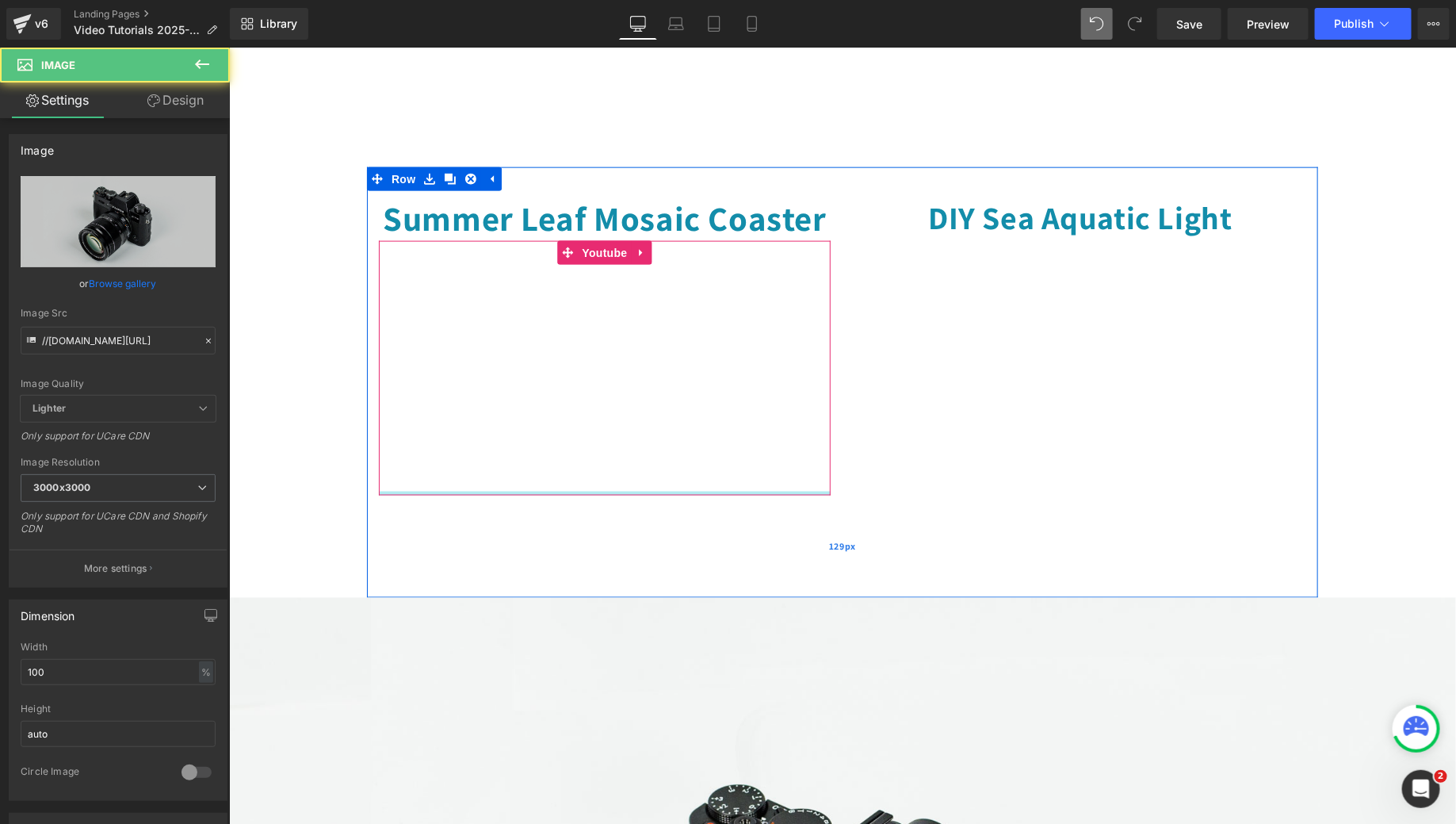
scroll to position [964, 0]
click at [797, 534] on div "129px" at bounding box center [841, 546] width 951 height 102
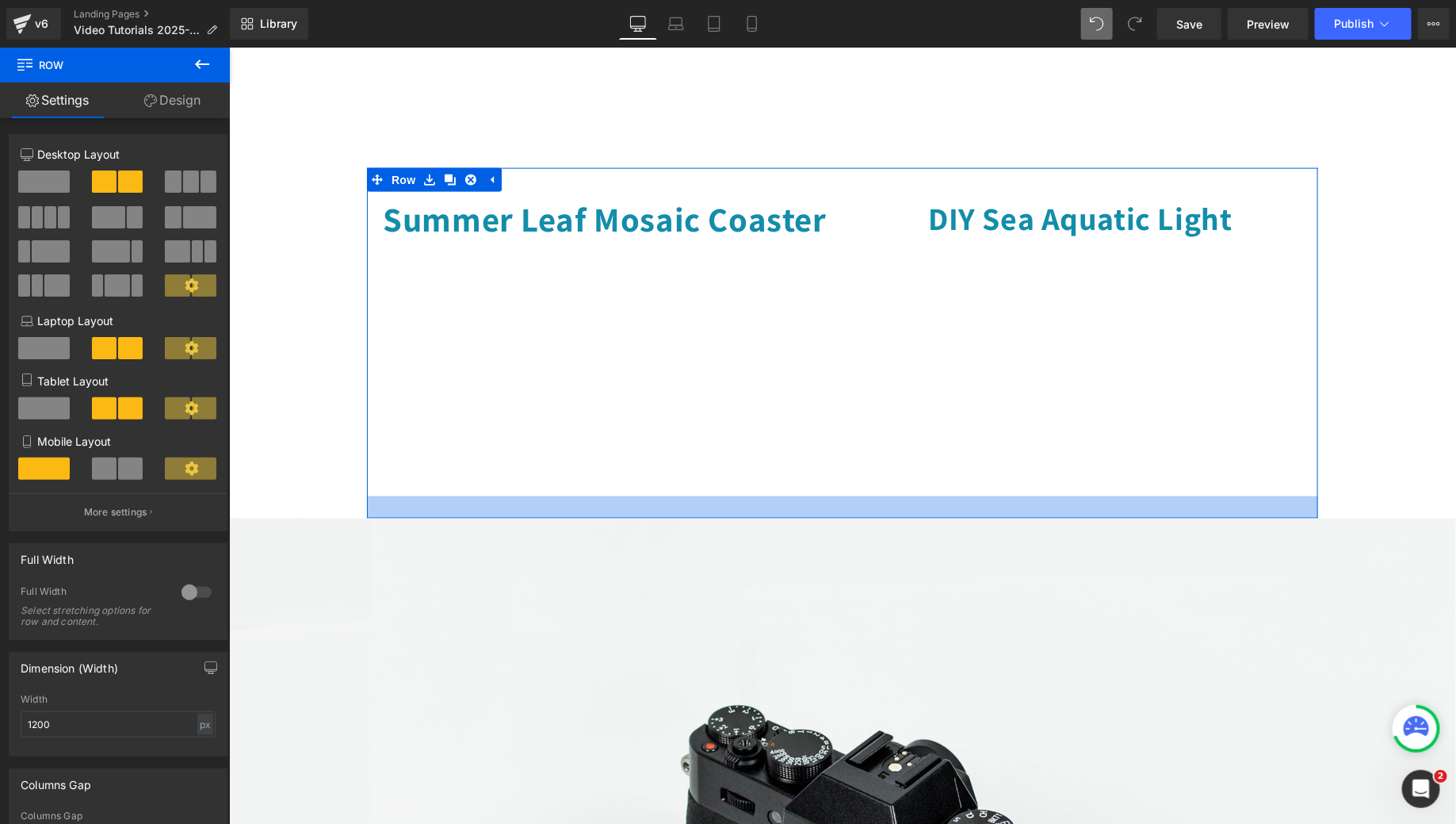
drag, startPoint x: 816, startPoint y: 604, endPoint x: 836, endPoint y: 524, distance: 82.5
click at [836, 518] on div at bounding box center [841, 507] width 951 height 23
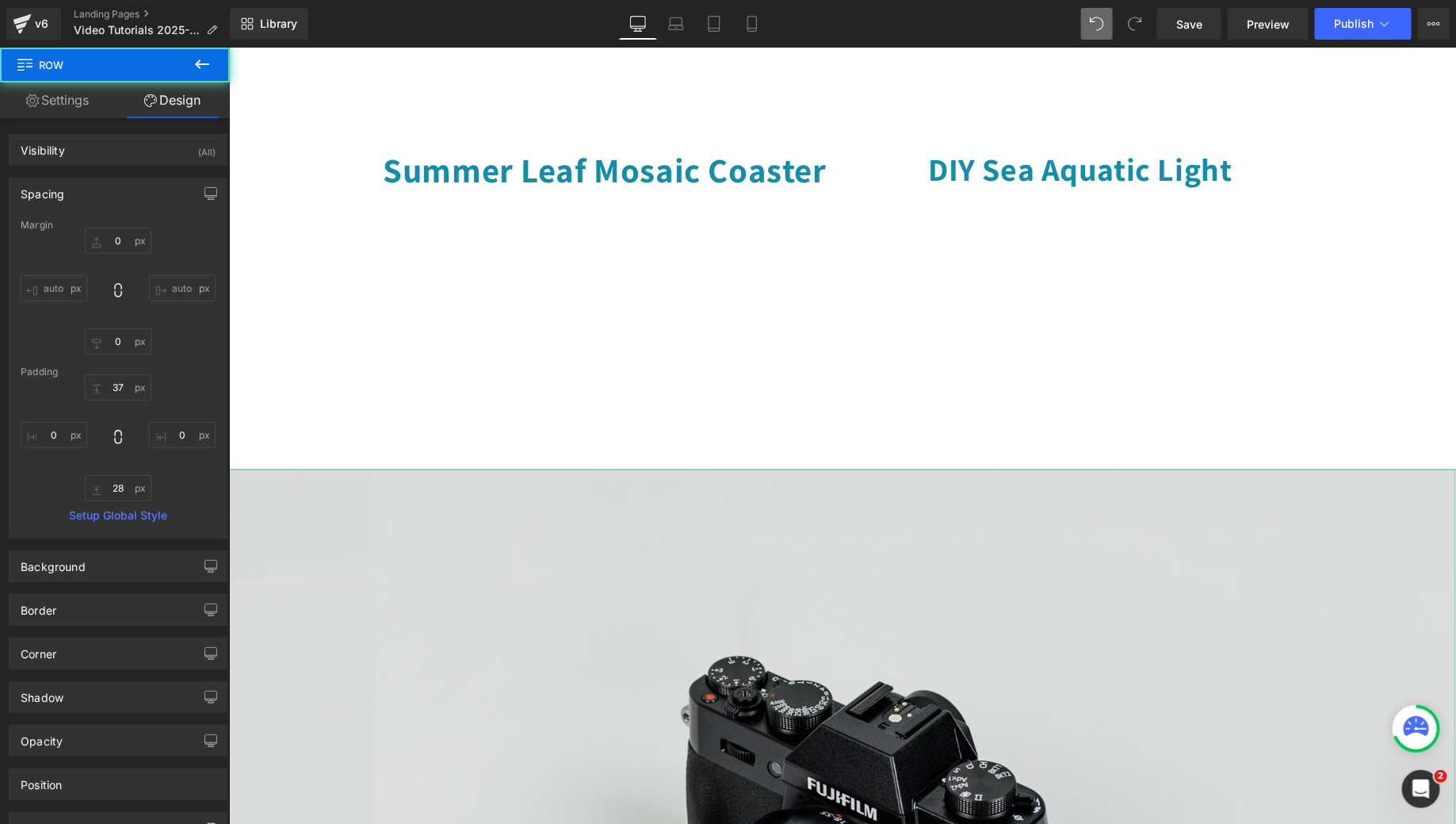
scroll to position [1106, 0]
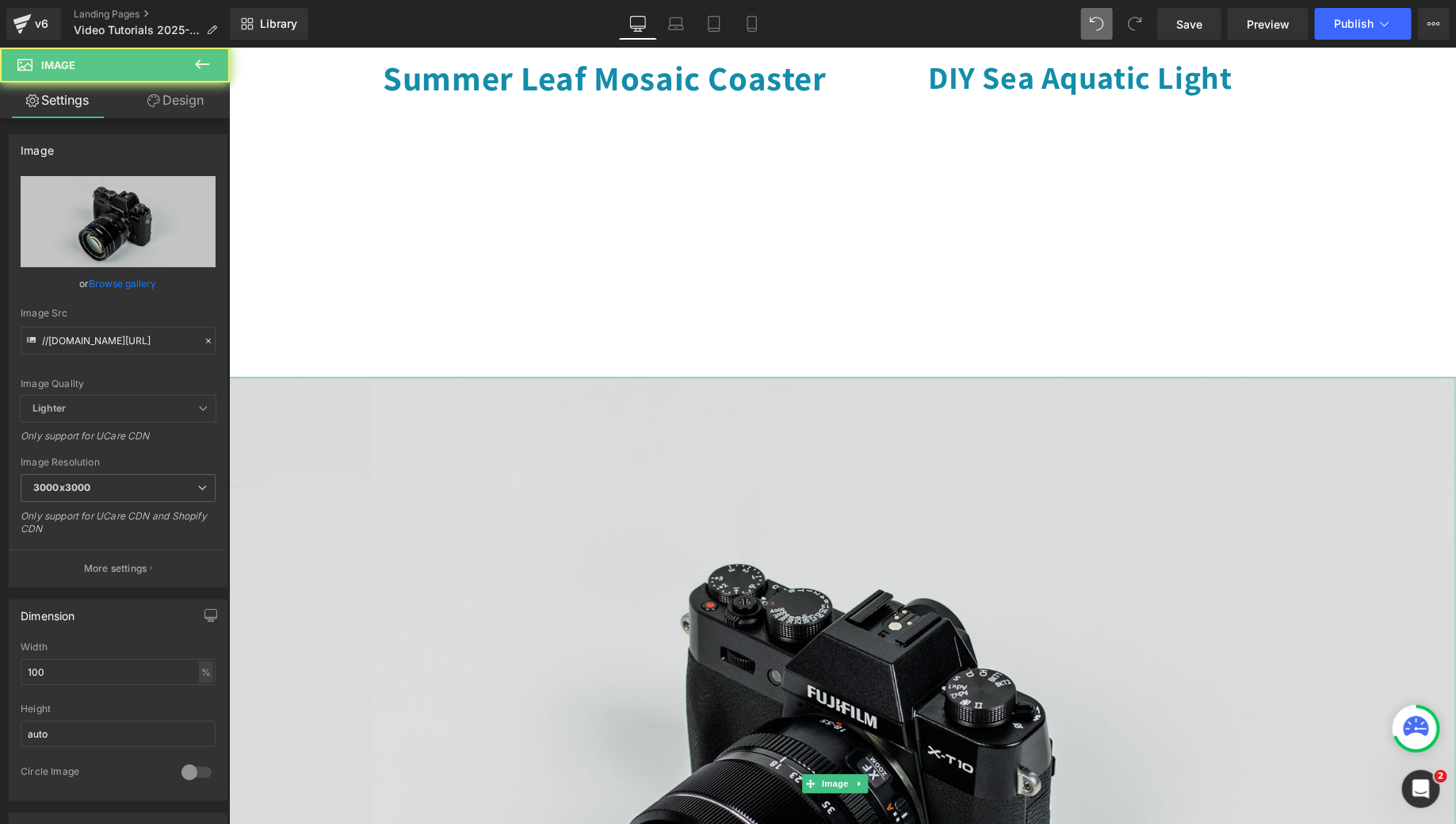
click at [824, 609] on img at bounding box center [841, 784] width 1227 height 814
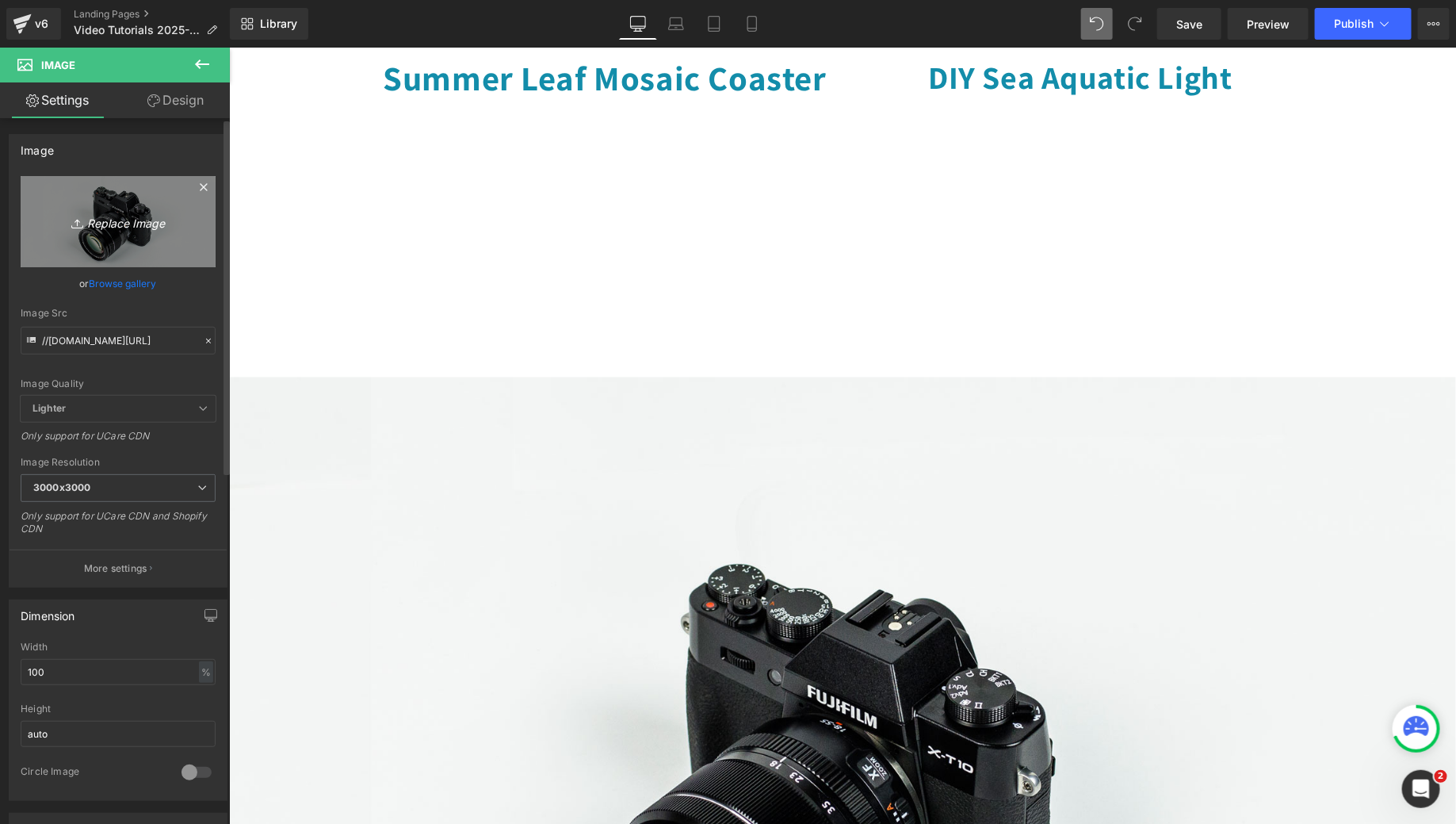
click at [116, 259] on link "Replace Image" at bounding box center [119, 221] width 195 height 91
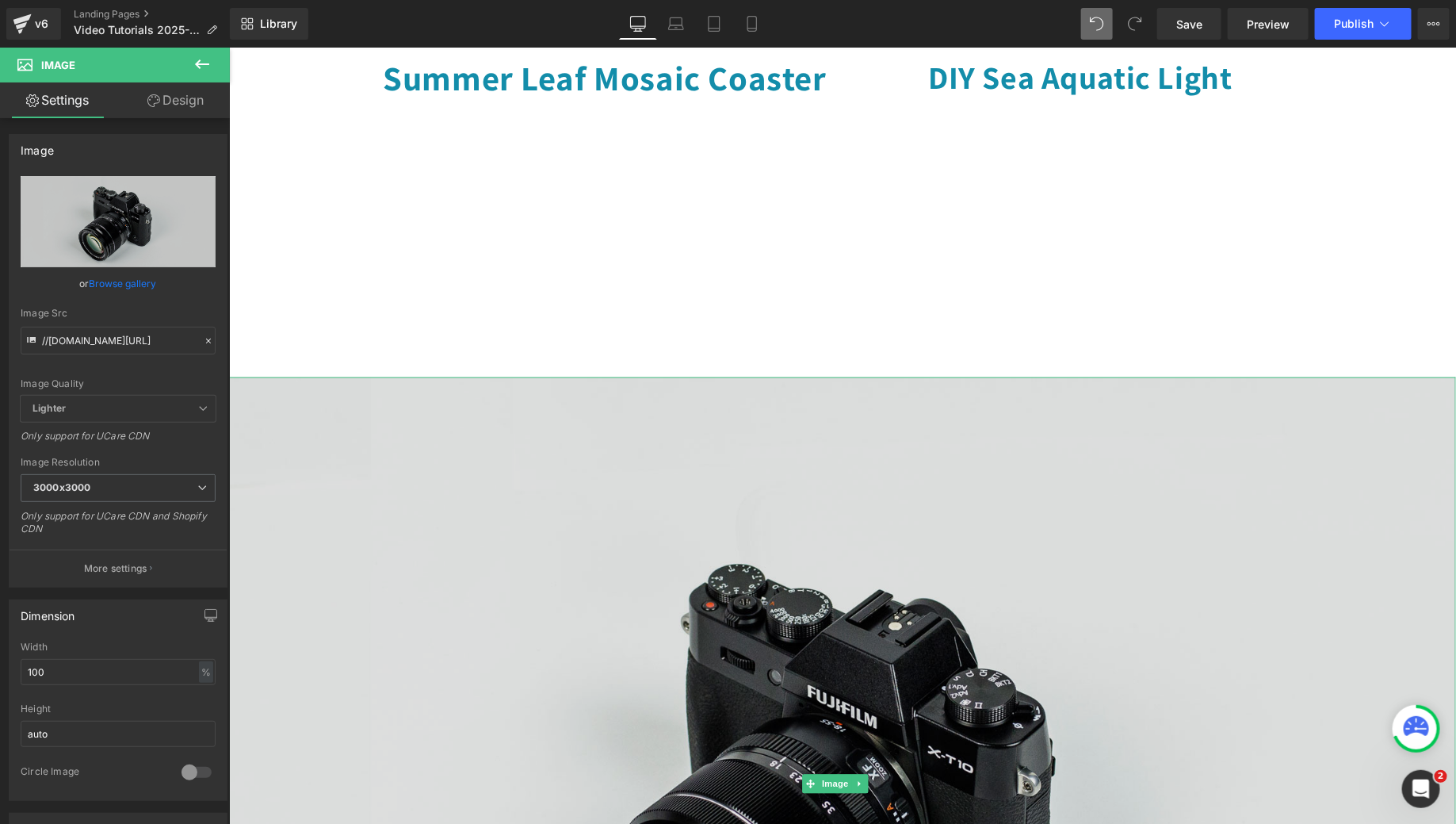
click at [767, 454] on img at bounding box center [841, 784] width 1227 height 814
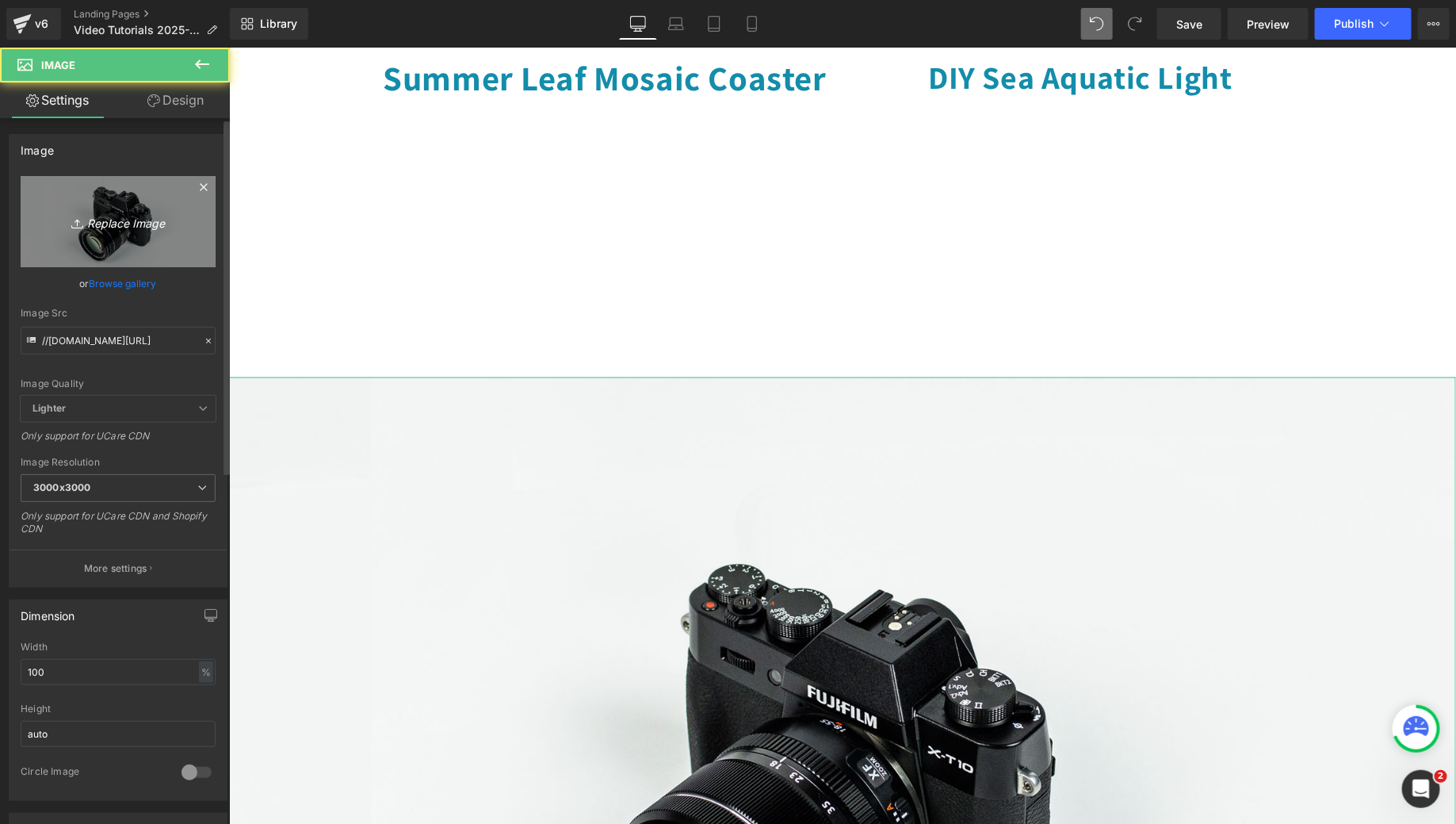
click at [92, 228] on icon "Replace Image" at bounding box center [118, 221] width 127 height 20
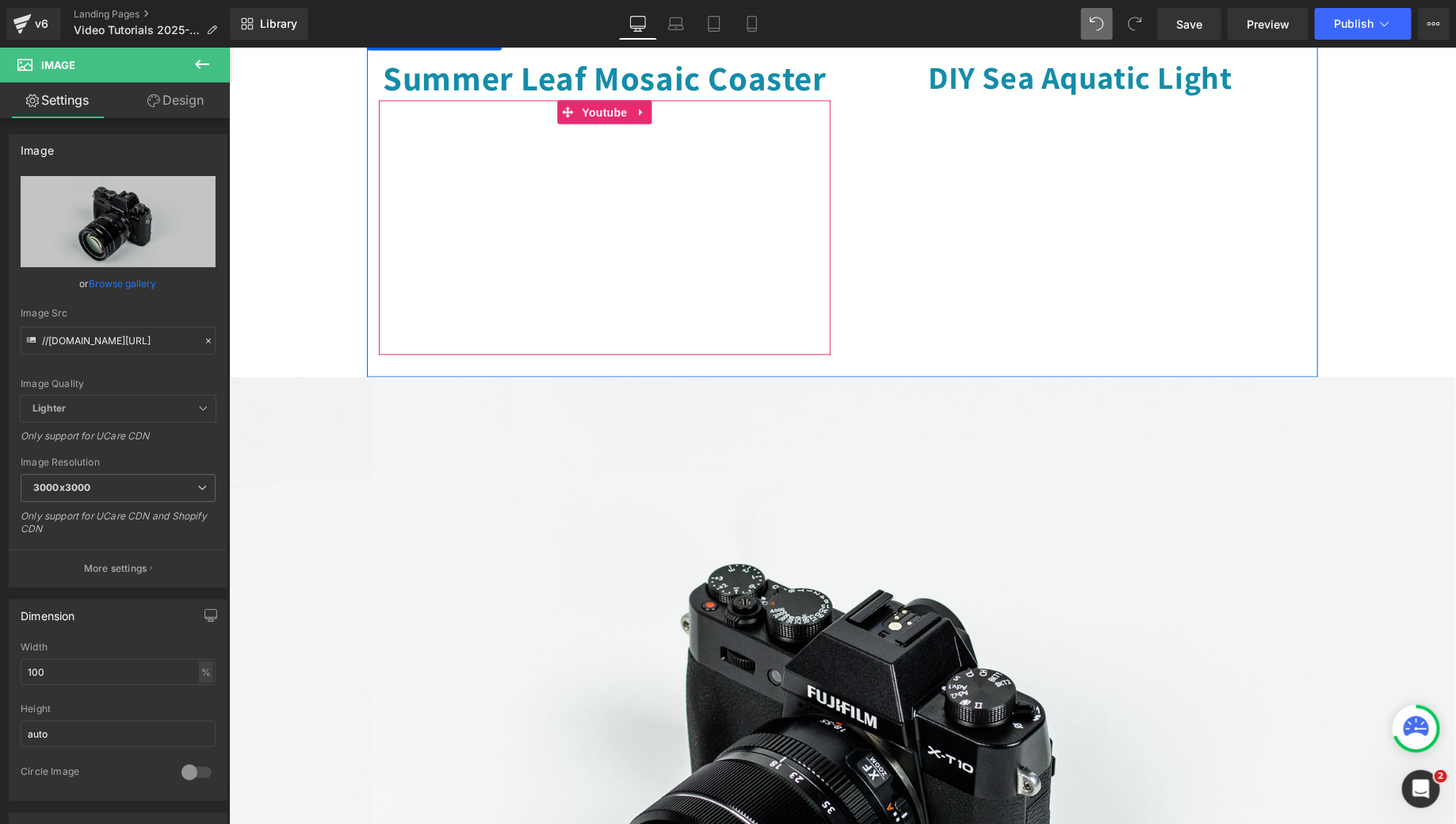
type input "C:\fakepath\MCC_Youtube_Covers (5).png"
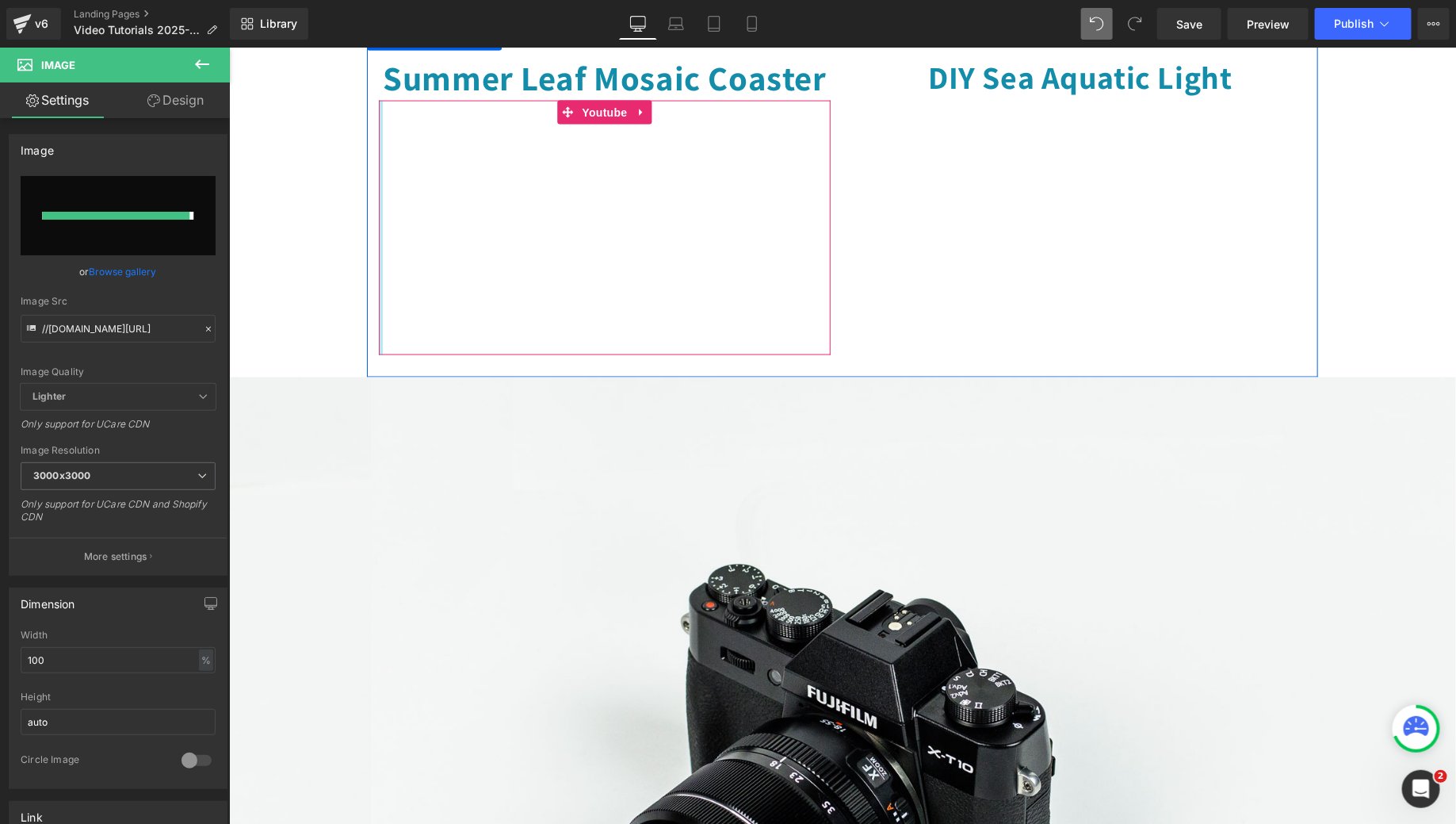
type input "https://ucarecdn.com/7e5f78d0-6863-4c54-ab84-8dd5dbdf0a6c/-/format/auto/-/previ…"
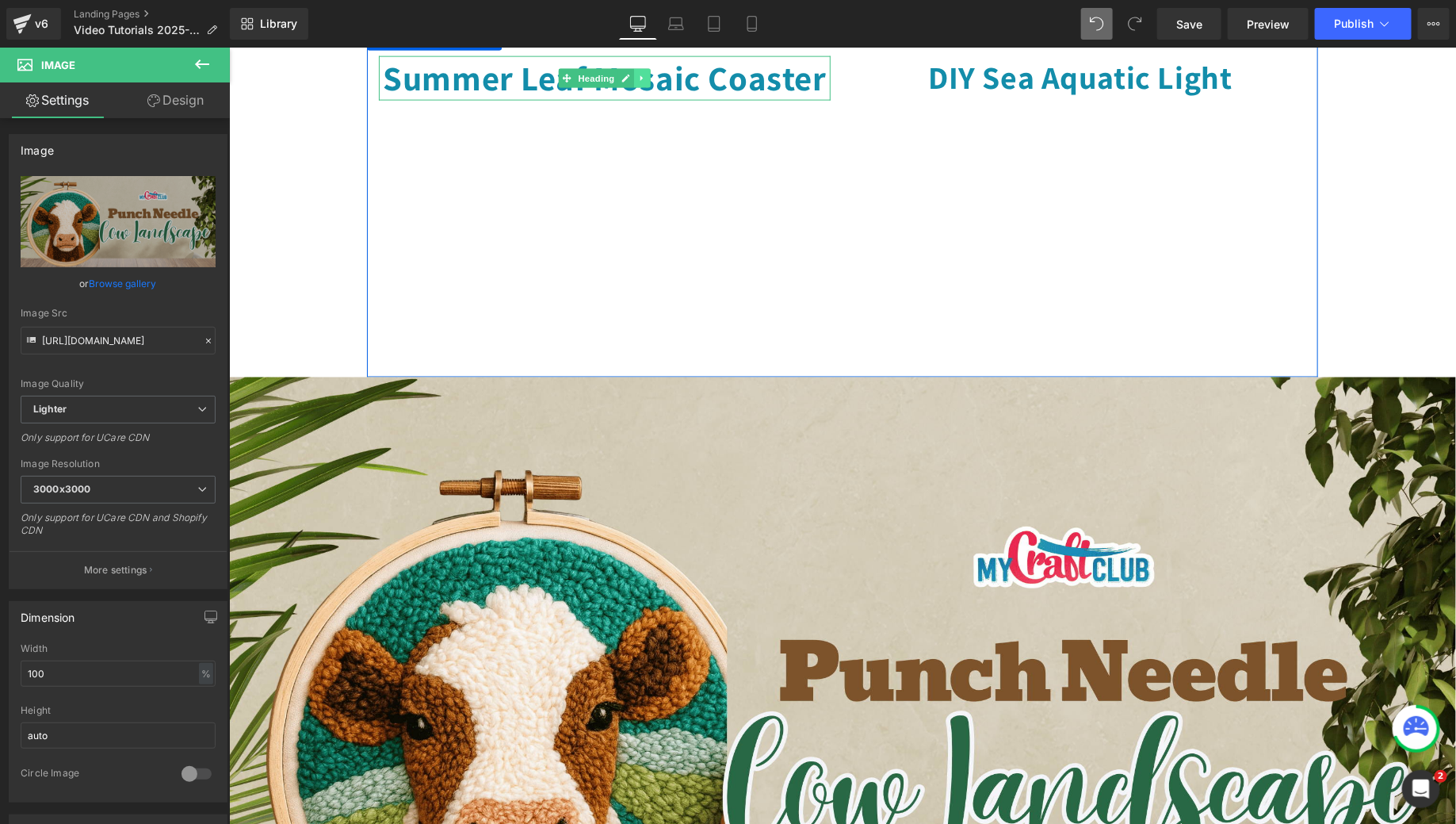
click at [640, 81] on icon at bounding box center [640, 77] width 2 height 6
click at [629, 82] on icon at bounding box center [633, 77] width 9 height 9
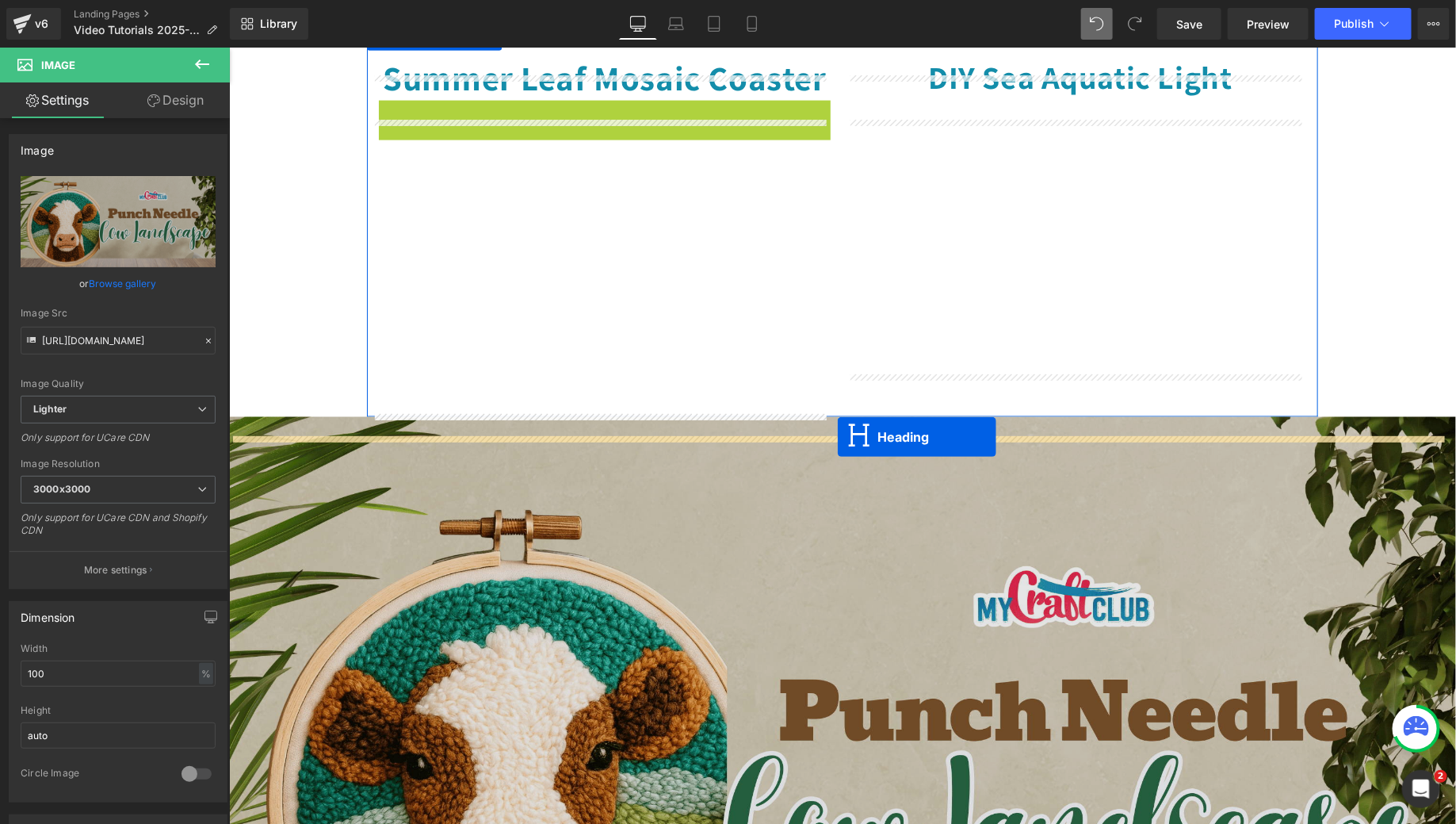
drag, startPoint x: 558, startPoint y: 143, endPoint x: 836, endPoint y: 436, distance: 403.9
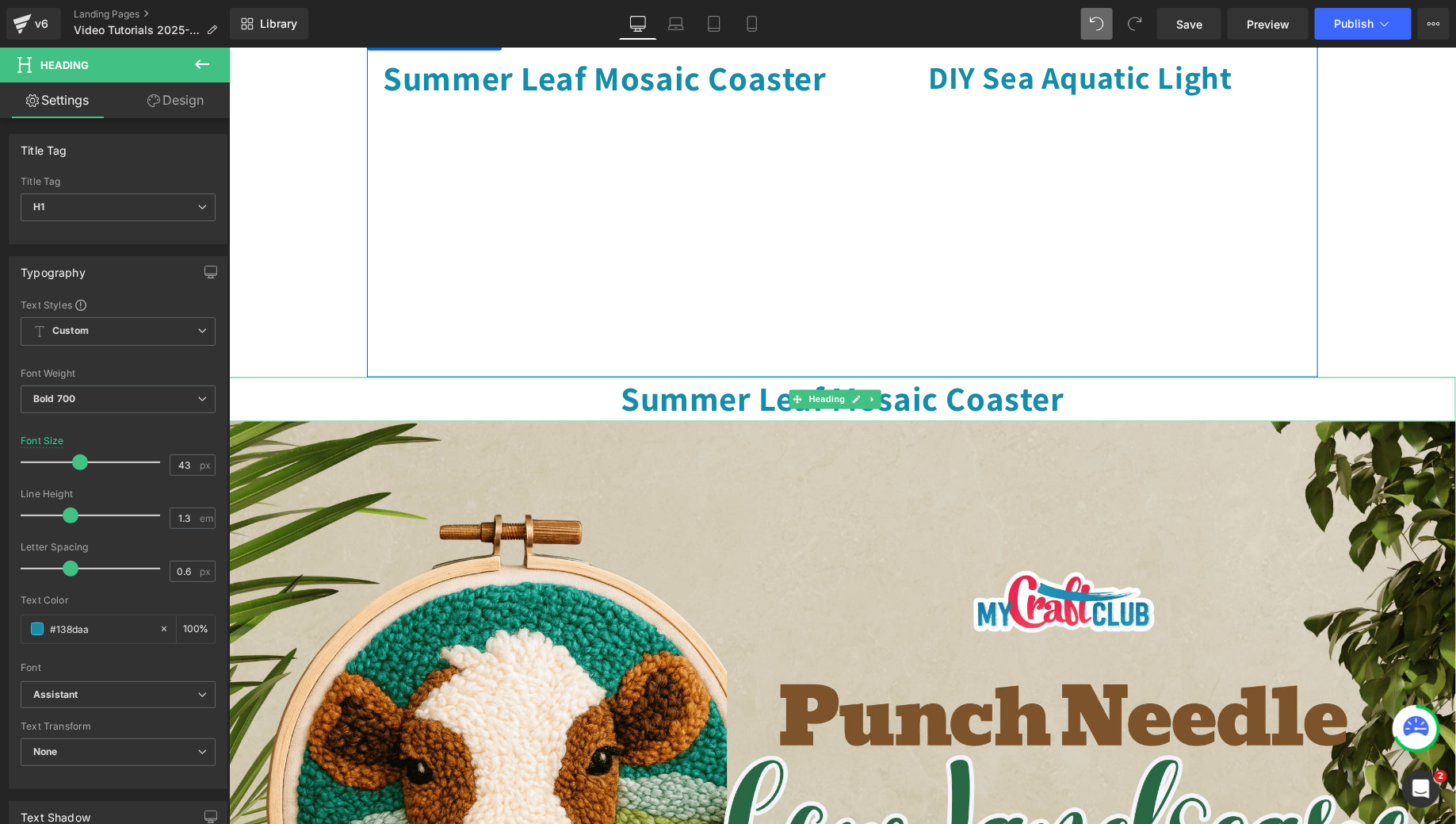
click at [1033, 421] on h1 "Summer Leaf Mosaic Coaster" at bounding box center [841, 399] width 1227 height 44
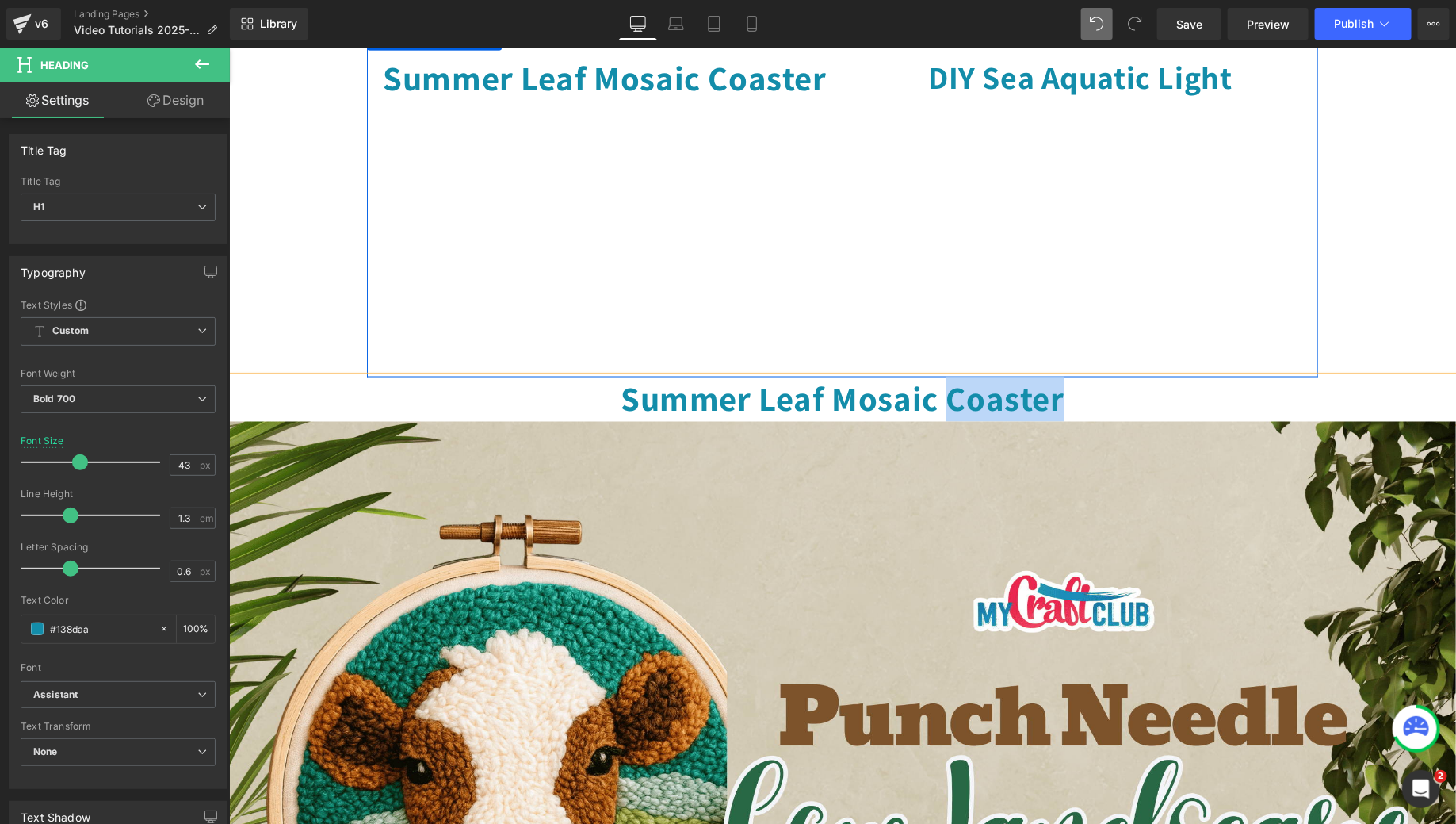
click at [1033, 421] on h1 "Summer Leaf Mosaic Coaster" at bounding box center [841, 399] width 1227 height 44
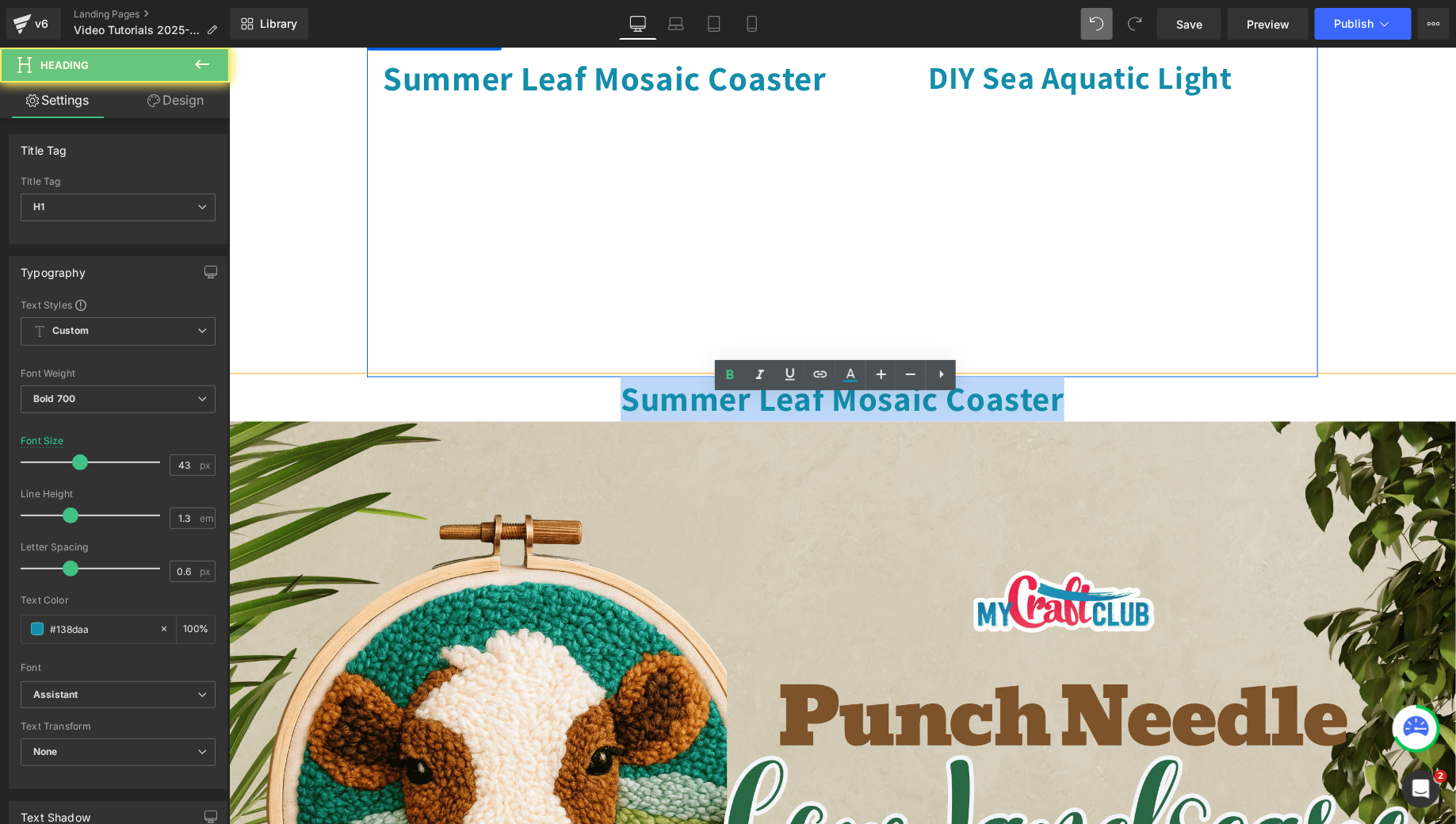
click at [1033, 421] on h1 "Summer Leaf Mosaic Coaster" at bounding box center [841, 399] width 1227 height 44
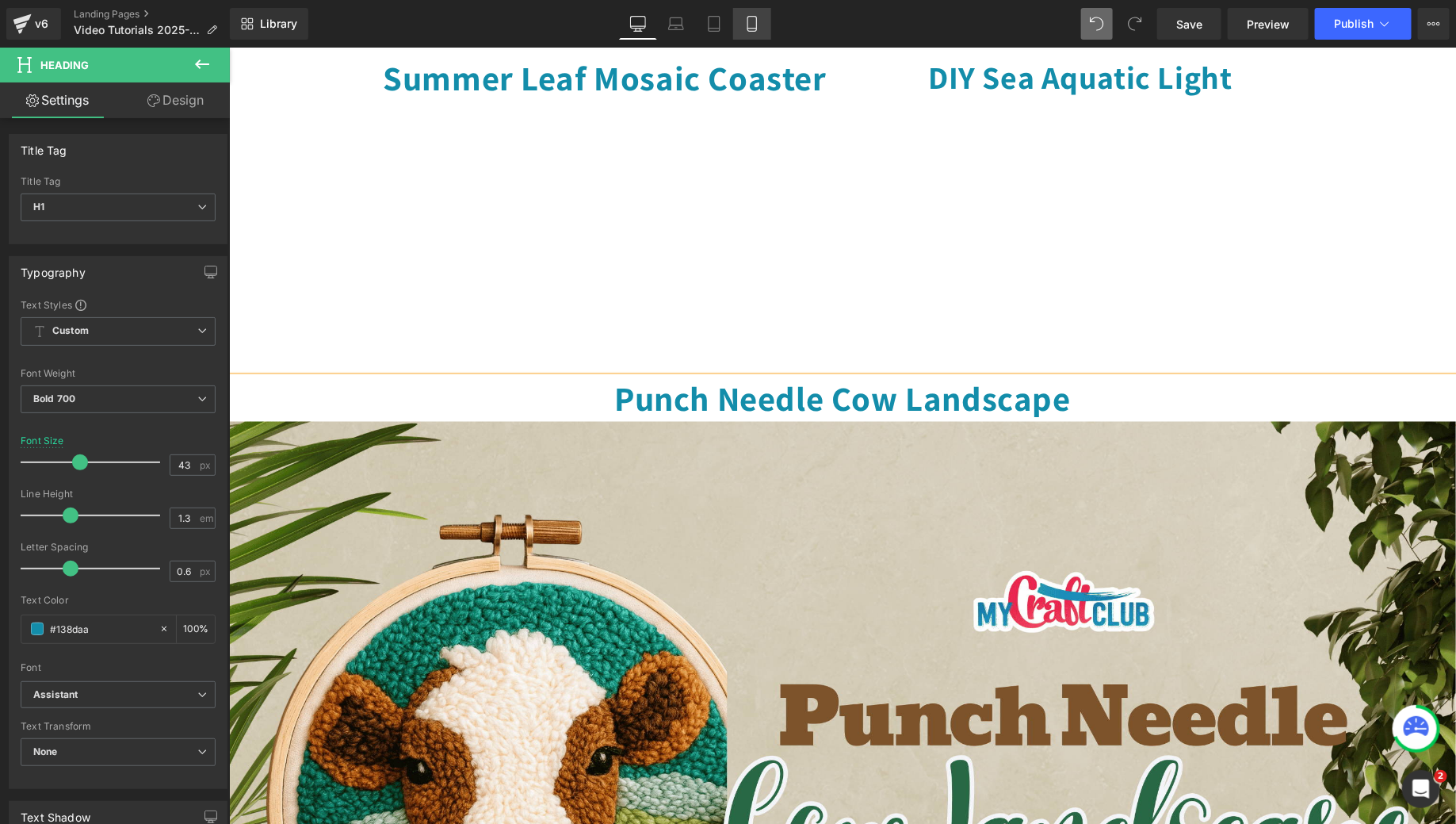
click at [762, 22] on link "Mobile" at bounding box center [752, 23] width 38 height 31
type input "38"
type input "100"
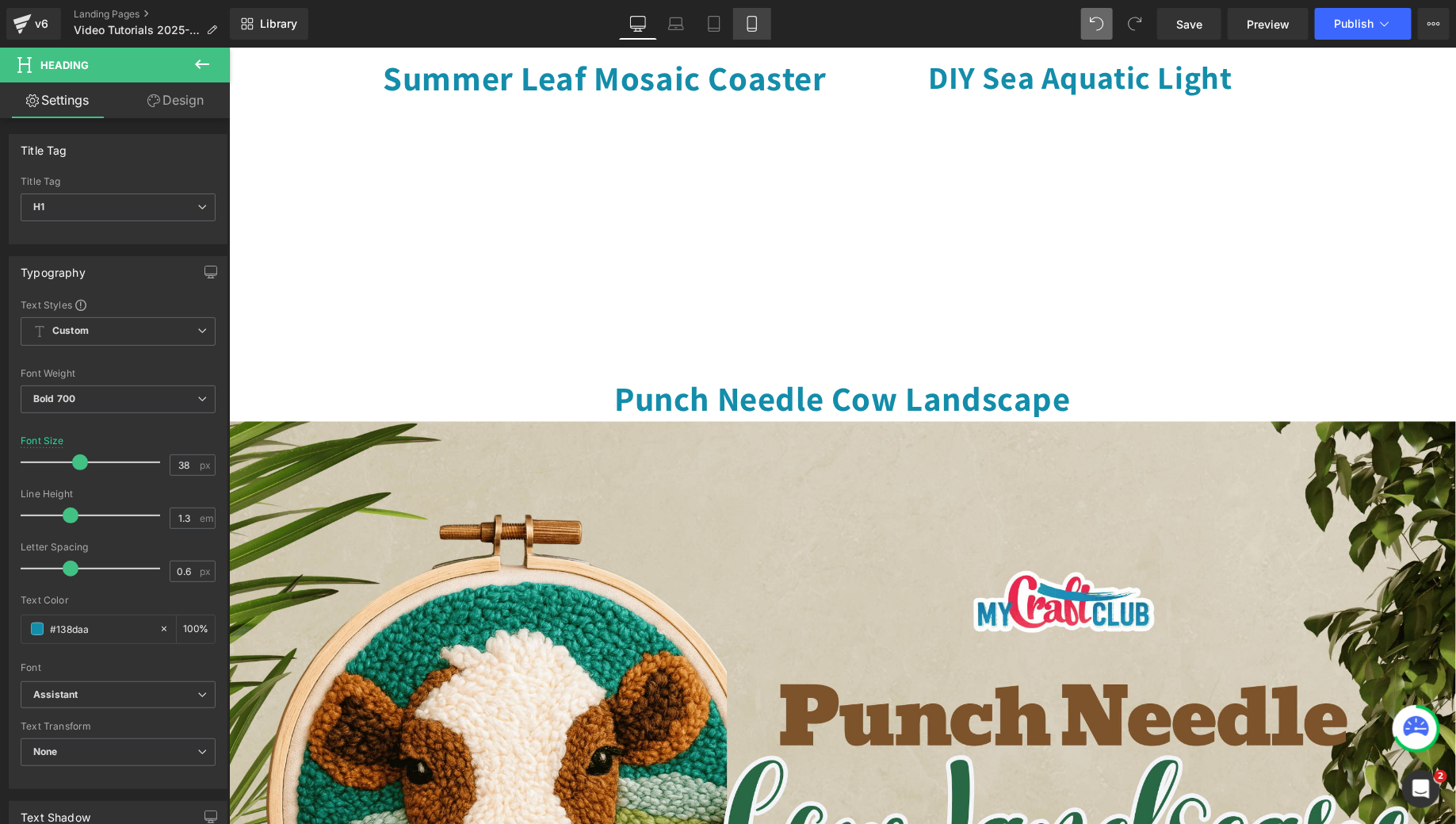
scroll to position [1345, 0]
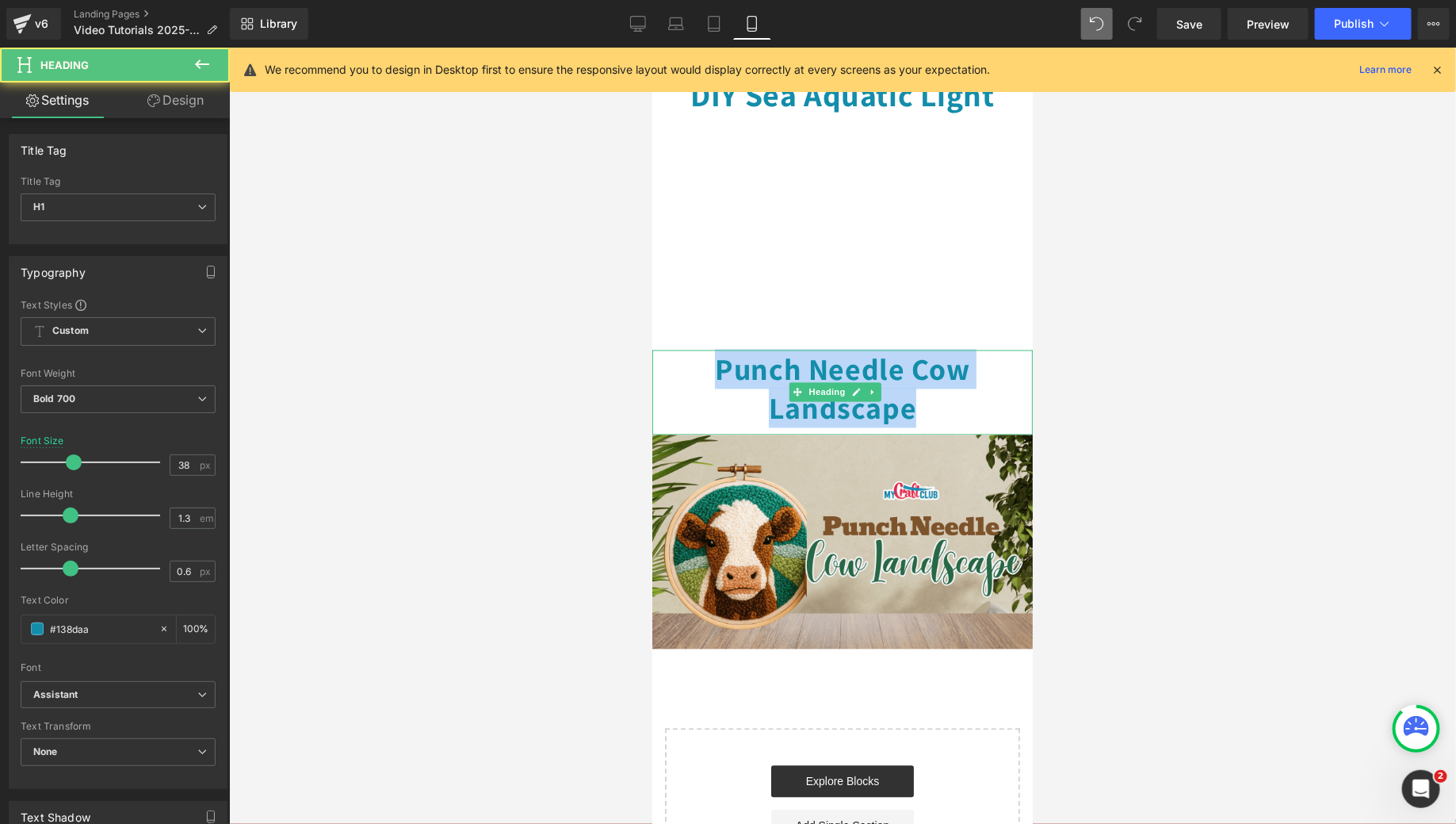
drag, startPoint x: 942, startPoint y: 377, endPoint x: 670, endPoint y: 319, distance: 278.1
click at [670, 349] on h1 "Punch Needle Cow Landscape" at bounding box center [842, 388] width 381 height 78
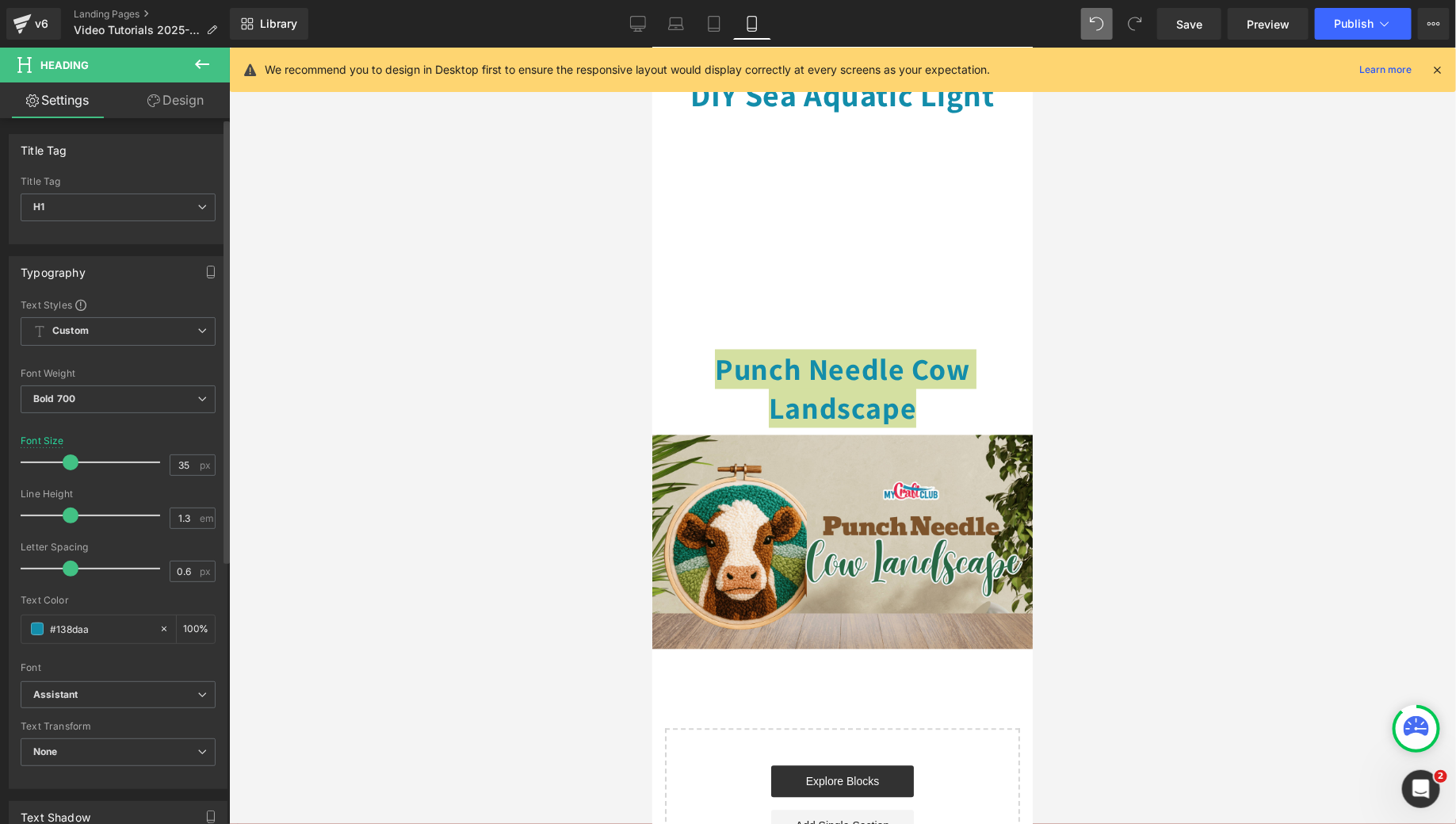
type input "34"
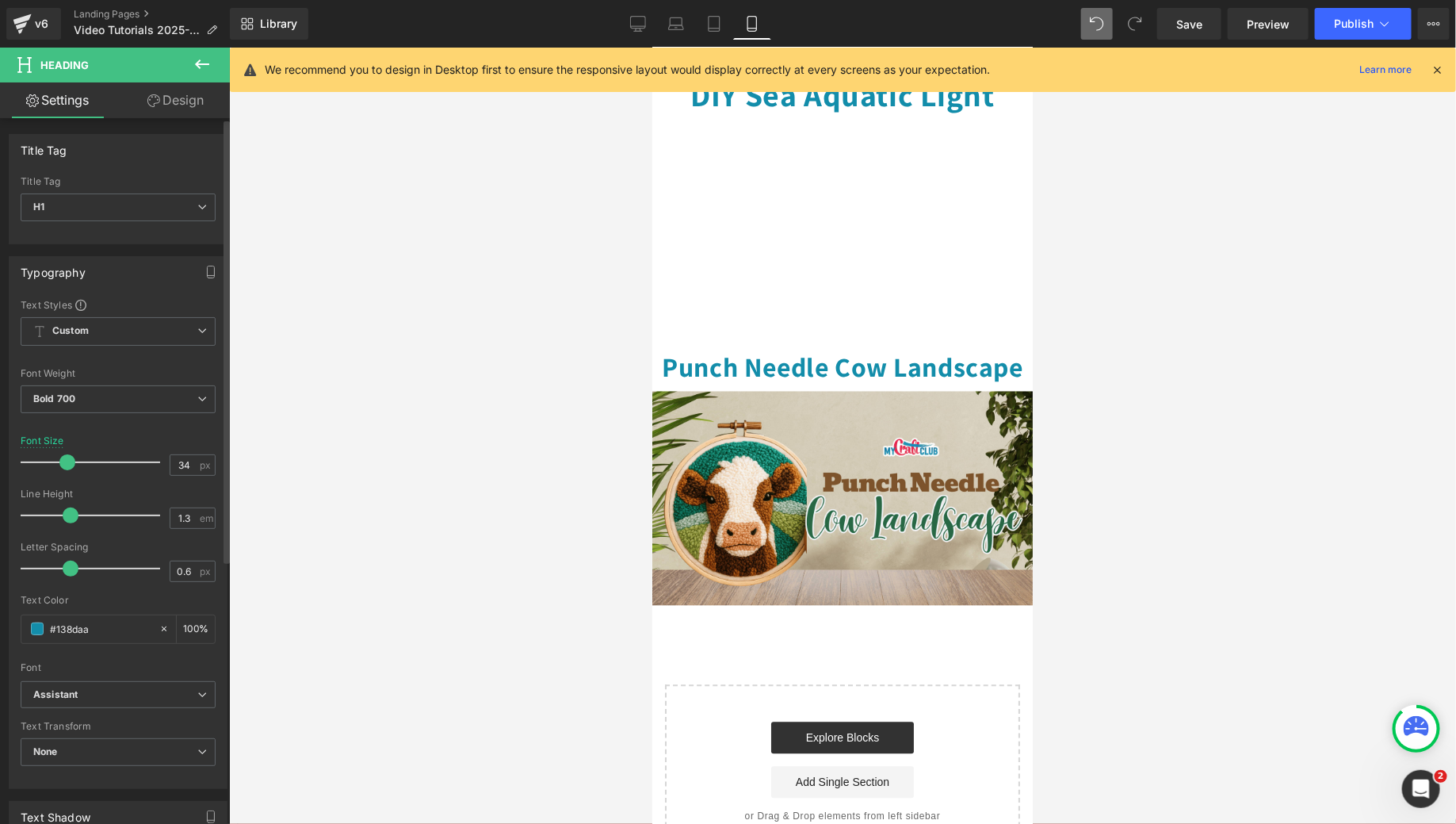
click at [71, 462] on span at bounding box center [68, 462] width 16 height 16
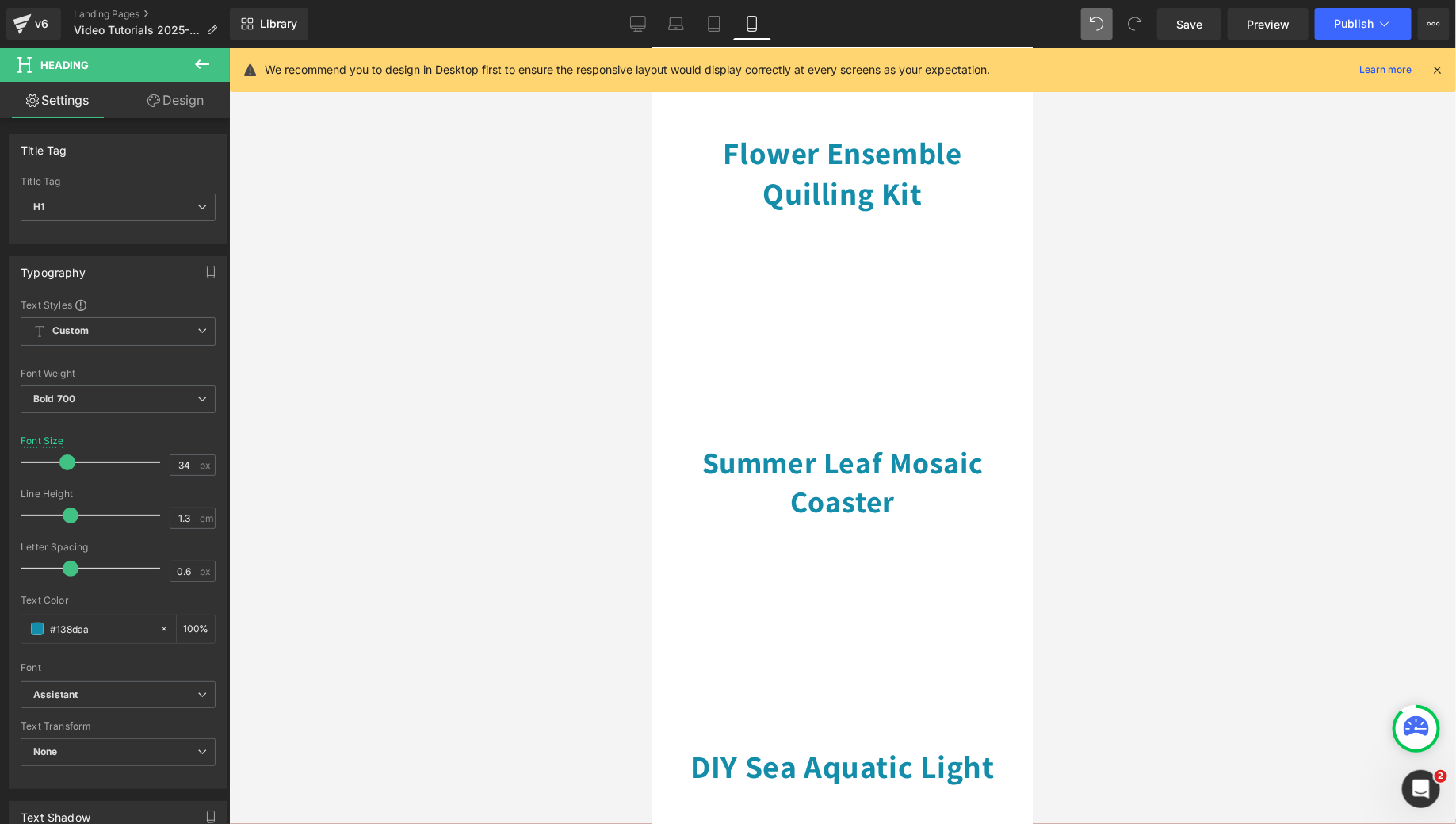
scroll to position [659, 0]
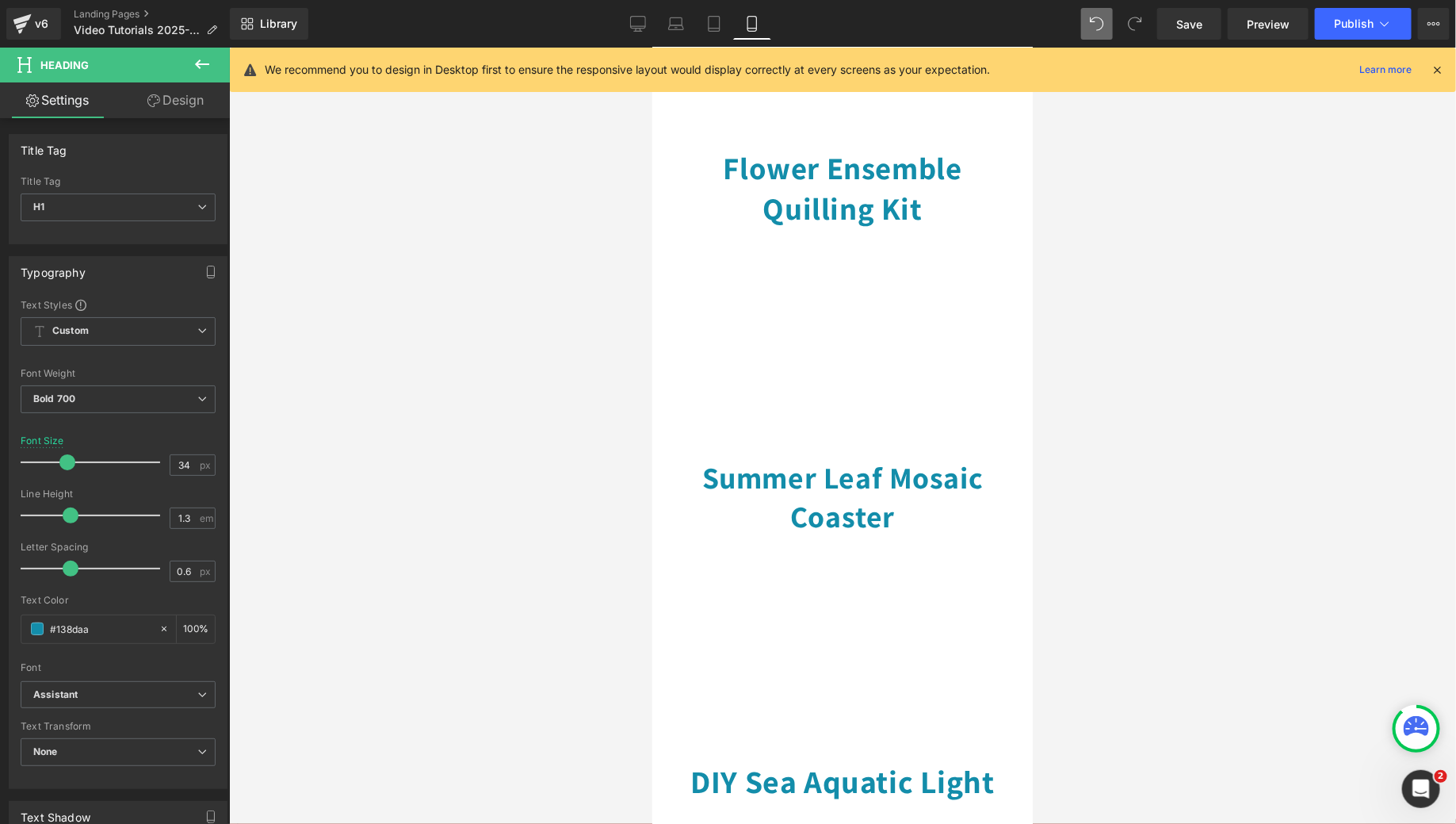
click at [841, 478] on div "Summer Leaf Mosaic Coaster Heading" at bounding box center [841, 500] width 357 height 85
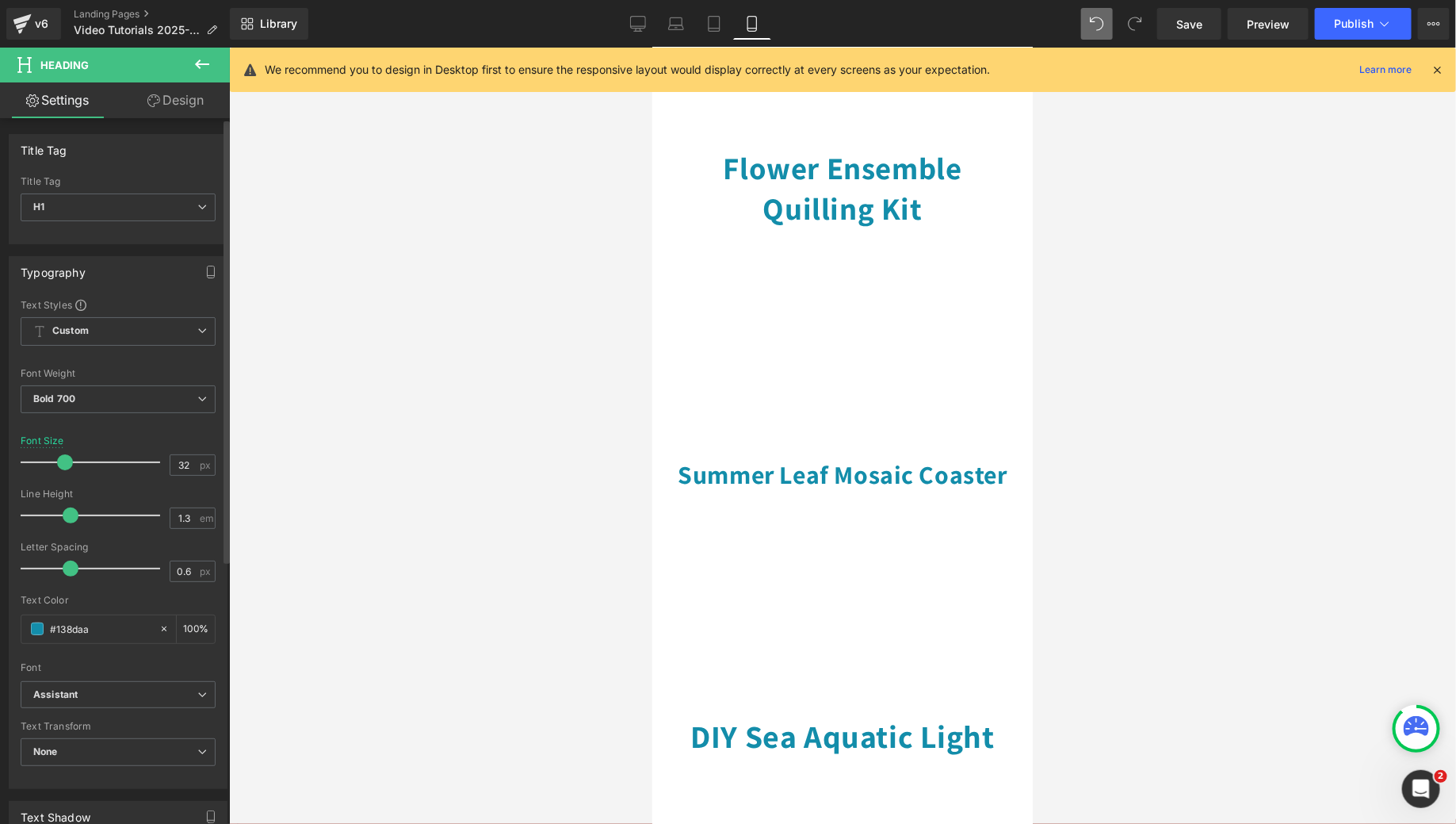
type input "33"
click at [65, 459] on span at bounding box center [67, 462] width 16 height 16
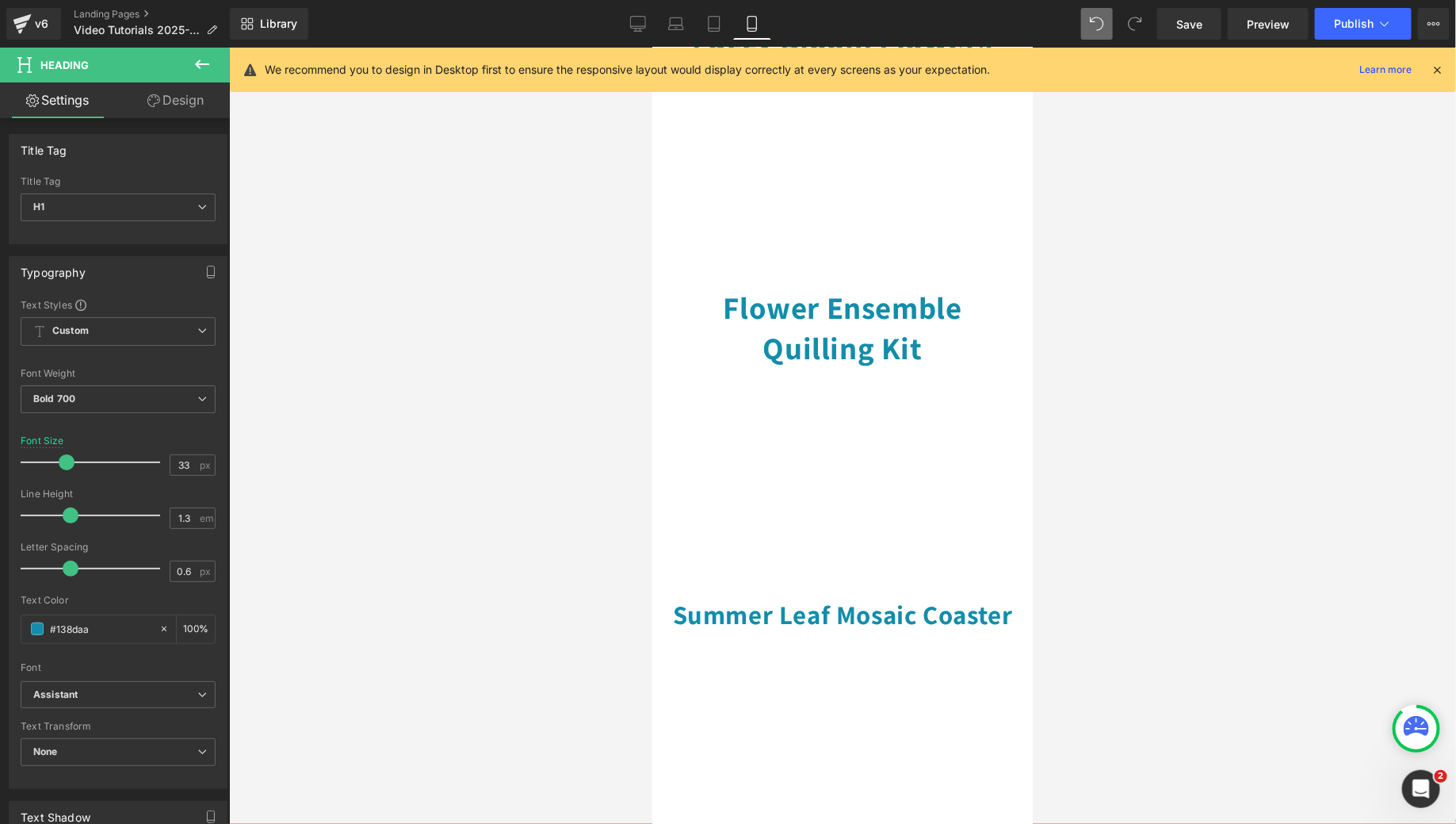
click at [827, 308] on div "Flower Ensemble Quilling Kit Heading" at bounding box center [841, 320] width 357 height 109
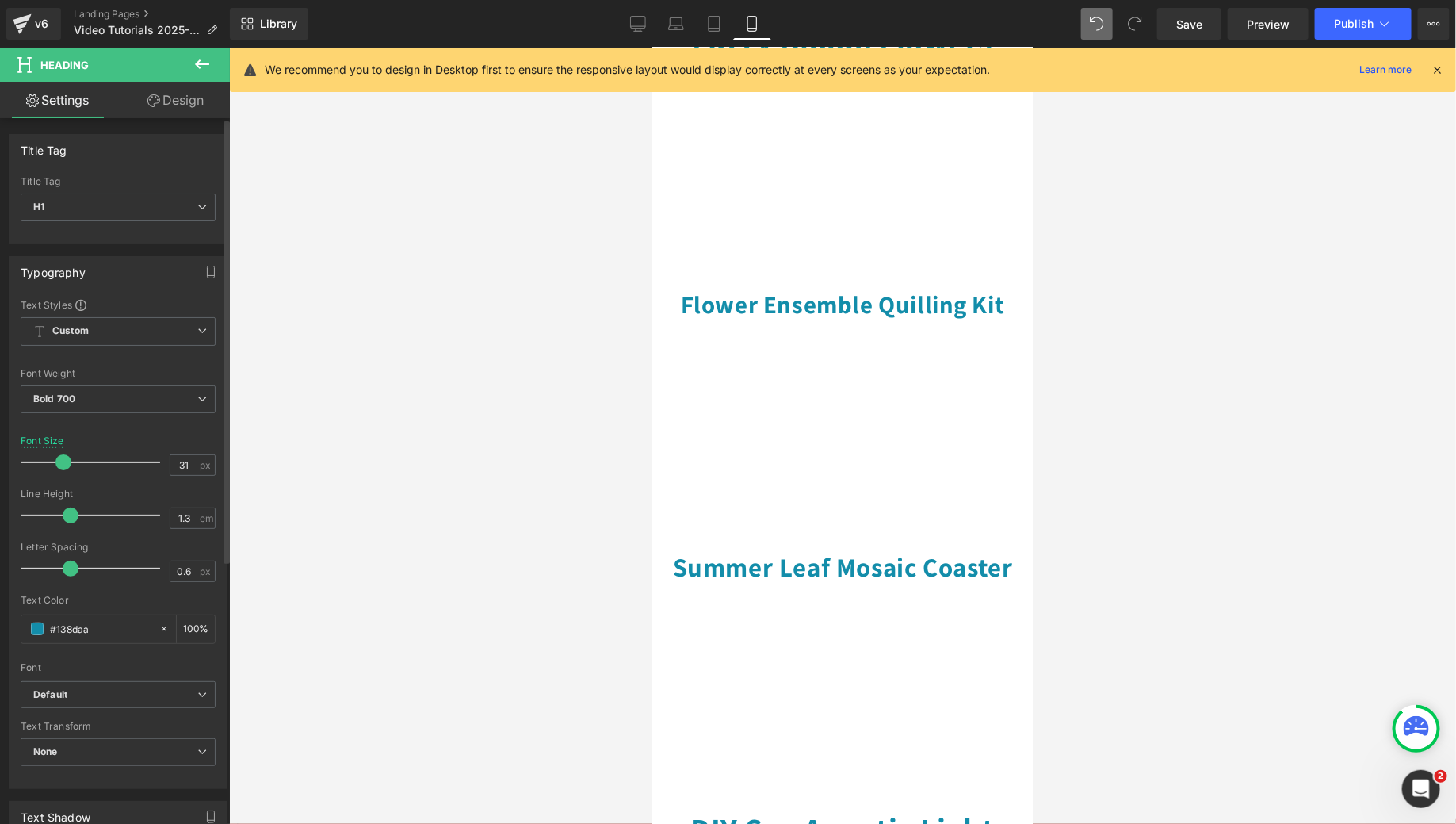
type input "32"
drag, startPoint x: 68, startPoint y: 462, endPoint x: 58, endPoint y: 462, distance: 10.0
click at [58, 462] on span at bounding box center [65, 462] width 16 height 16
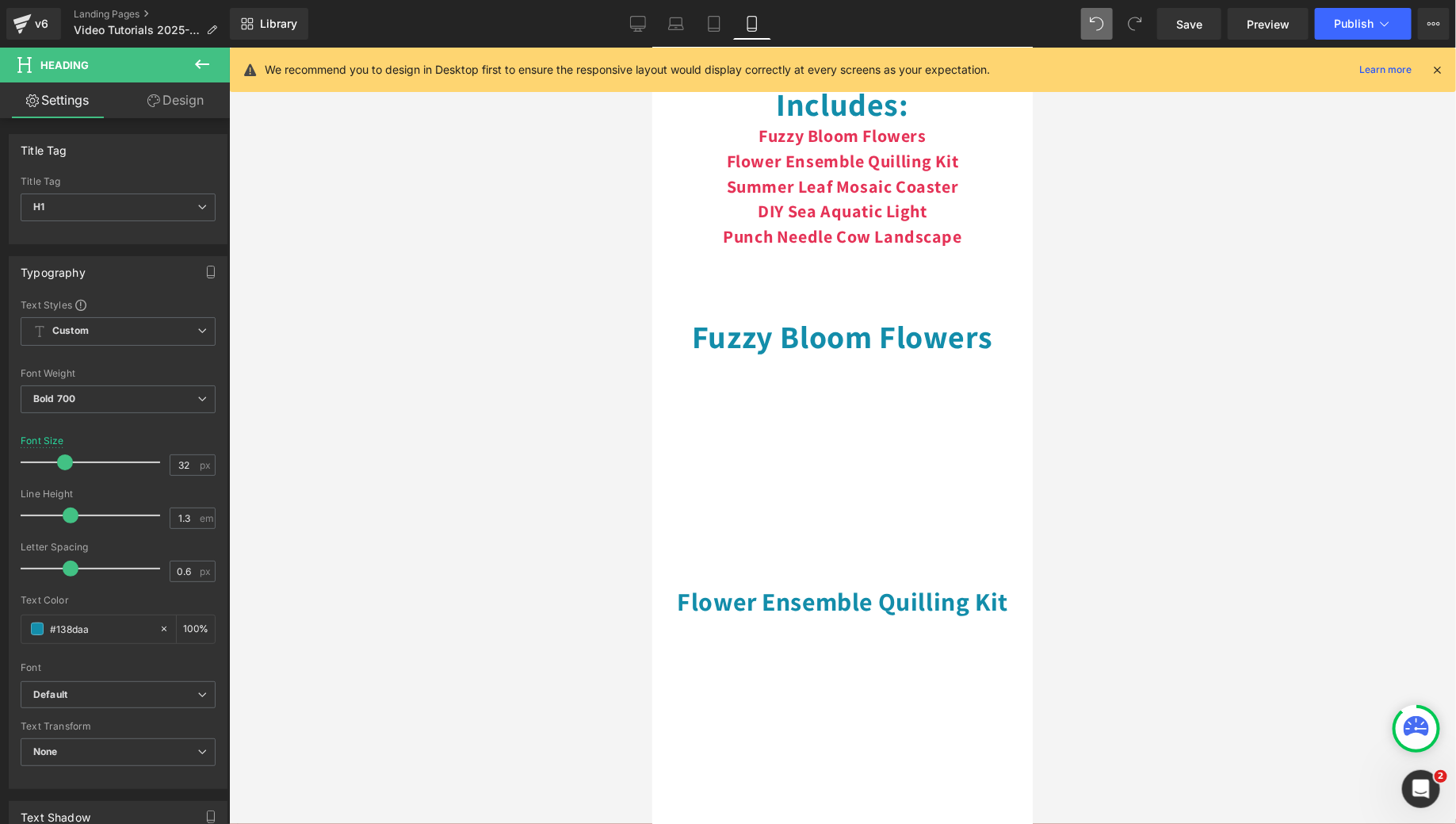
scroll to position [120, 0]
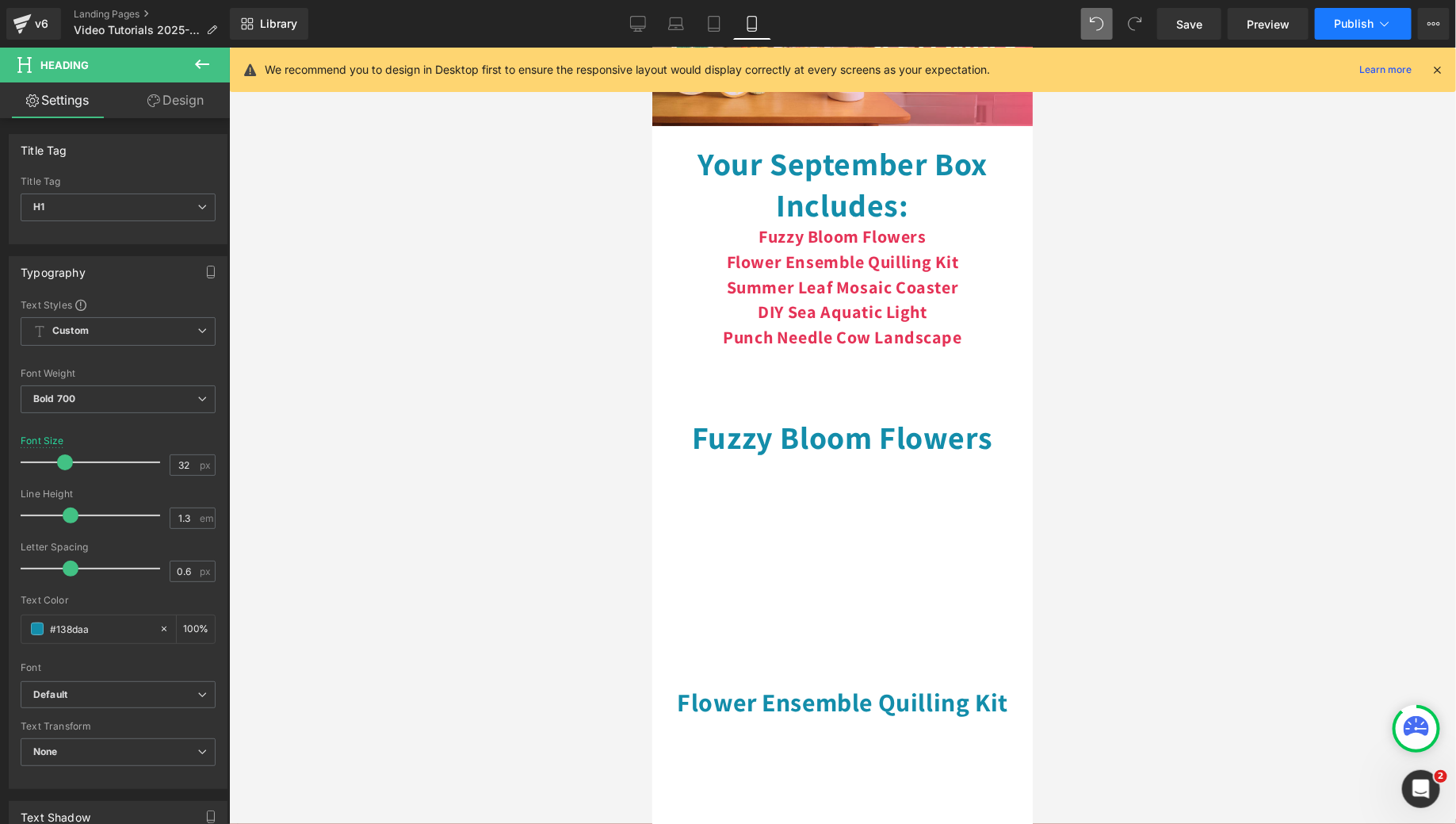
click at [1355, 19] on span "Publish" at bounding box center [1354, 24] width 40 height 13
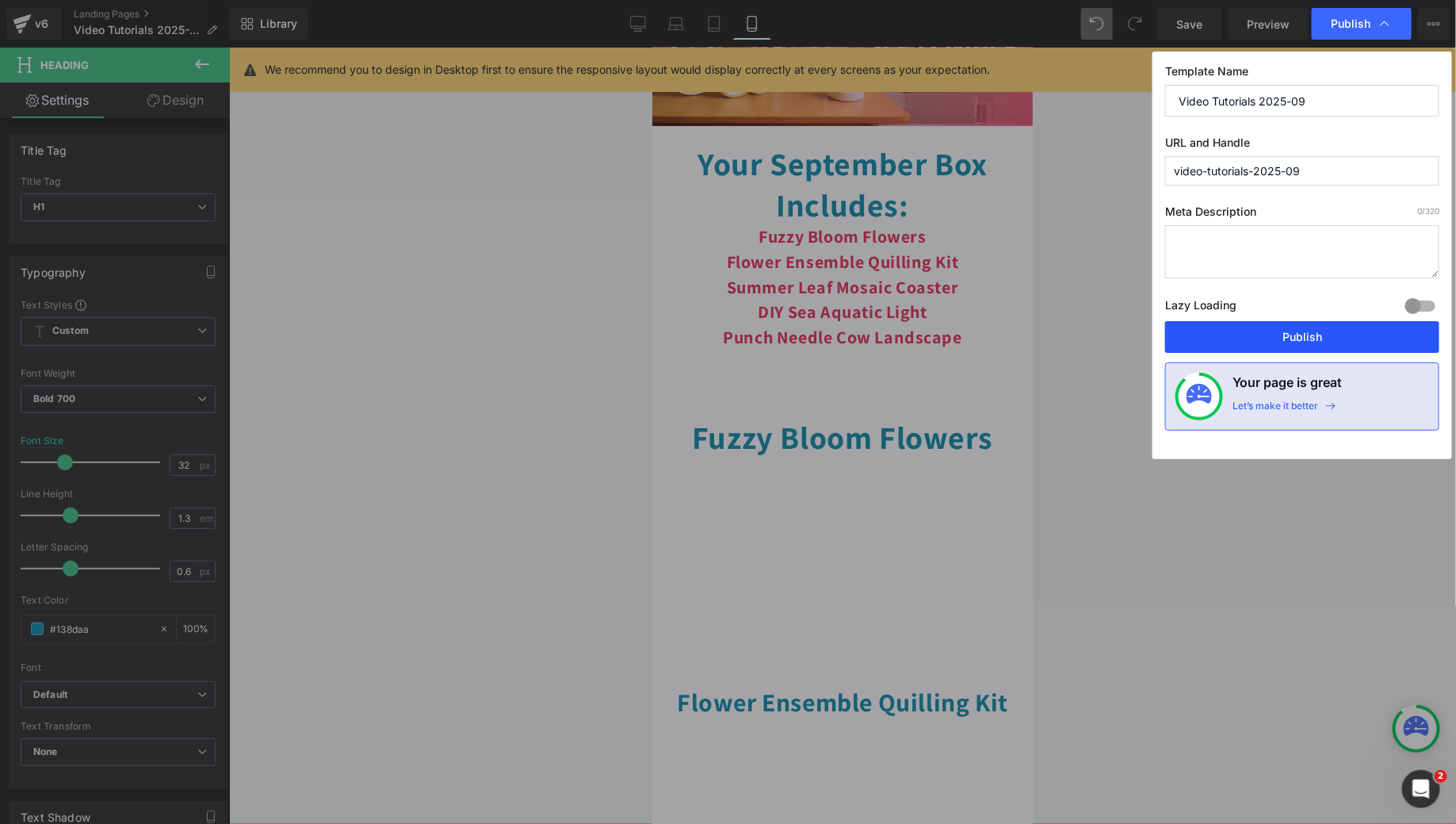
click at [1291, 329] on button "Publish" at bounding box center [1302, 337] width 274 height 31
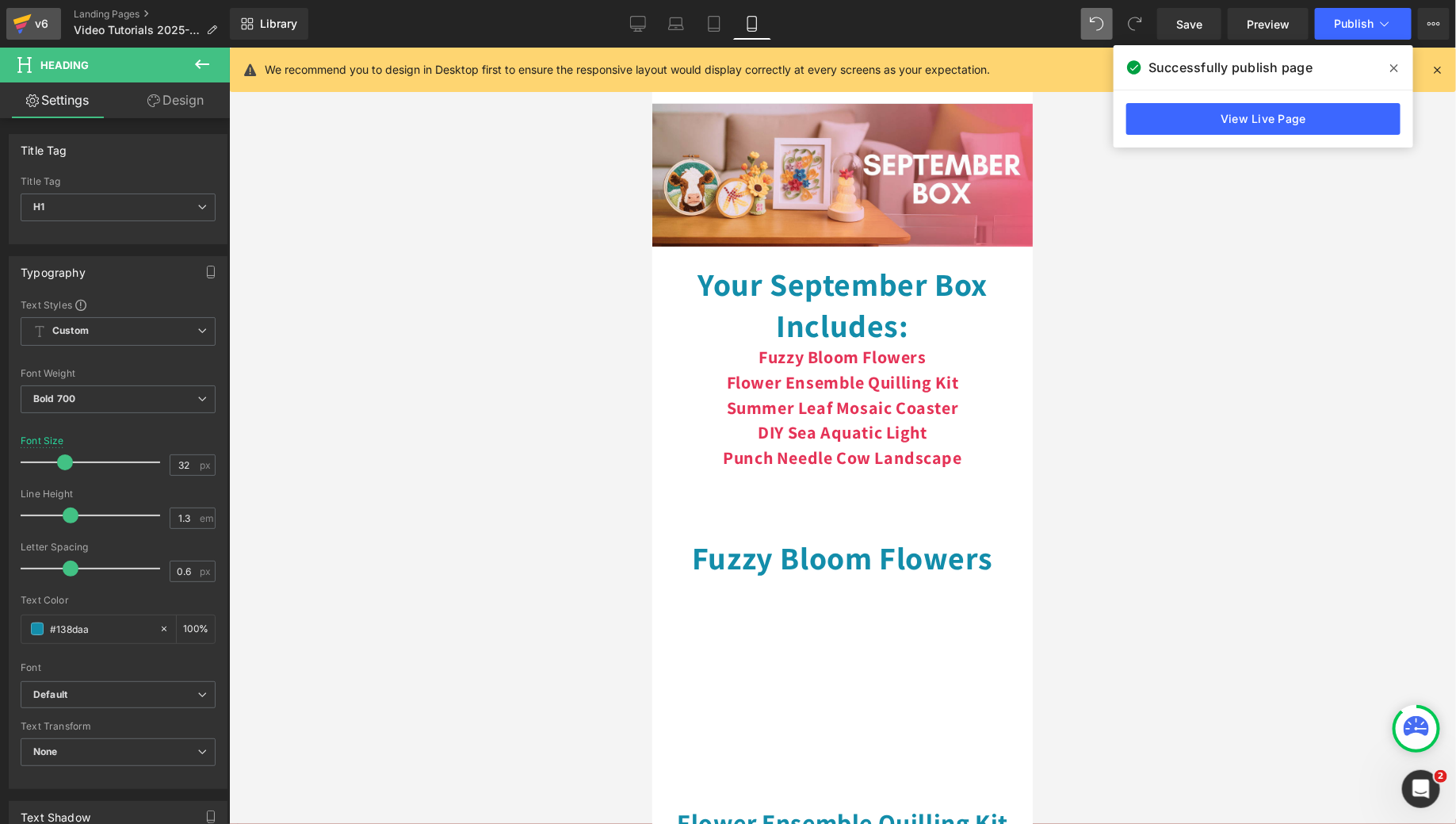
click at [45, 12] on link "v6" at bounding box center [34, 23] width 55 height 31
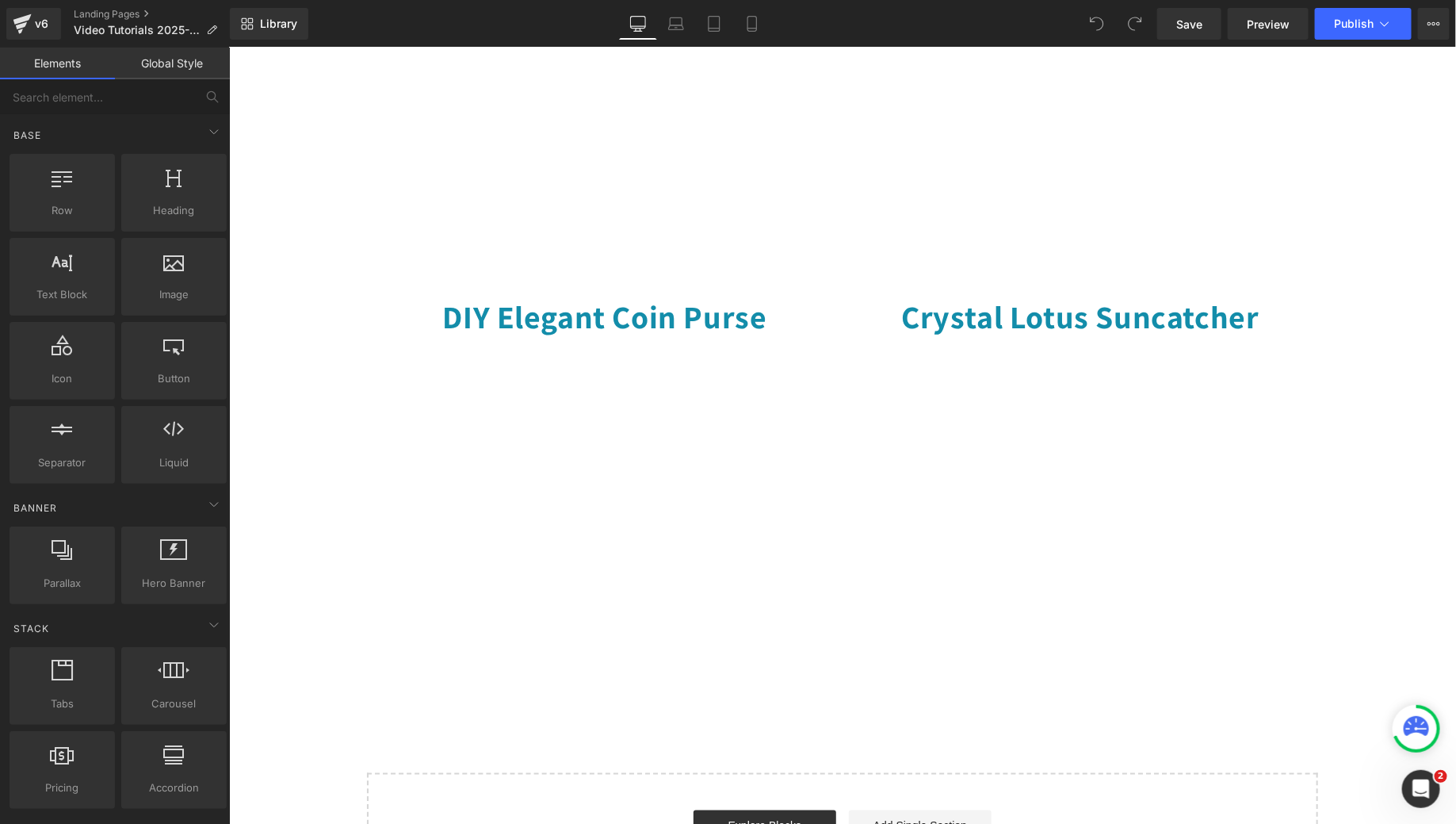
scroll to position [1034, 0]
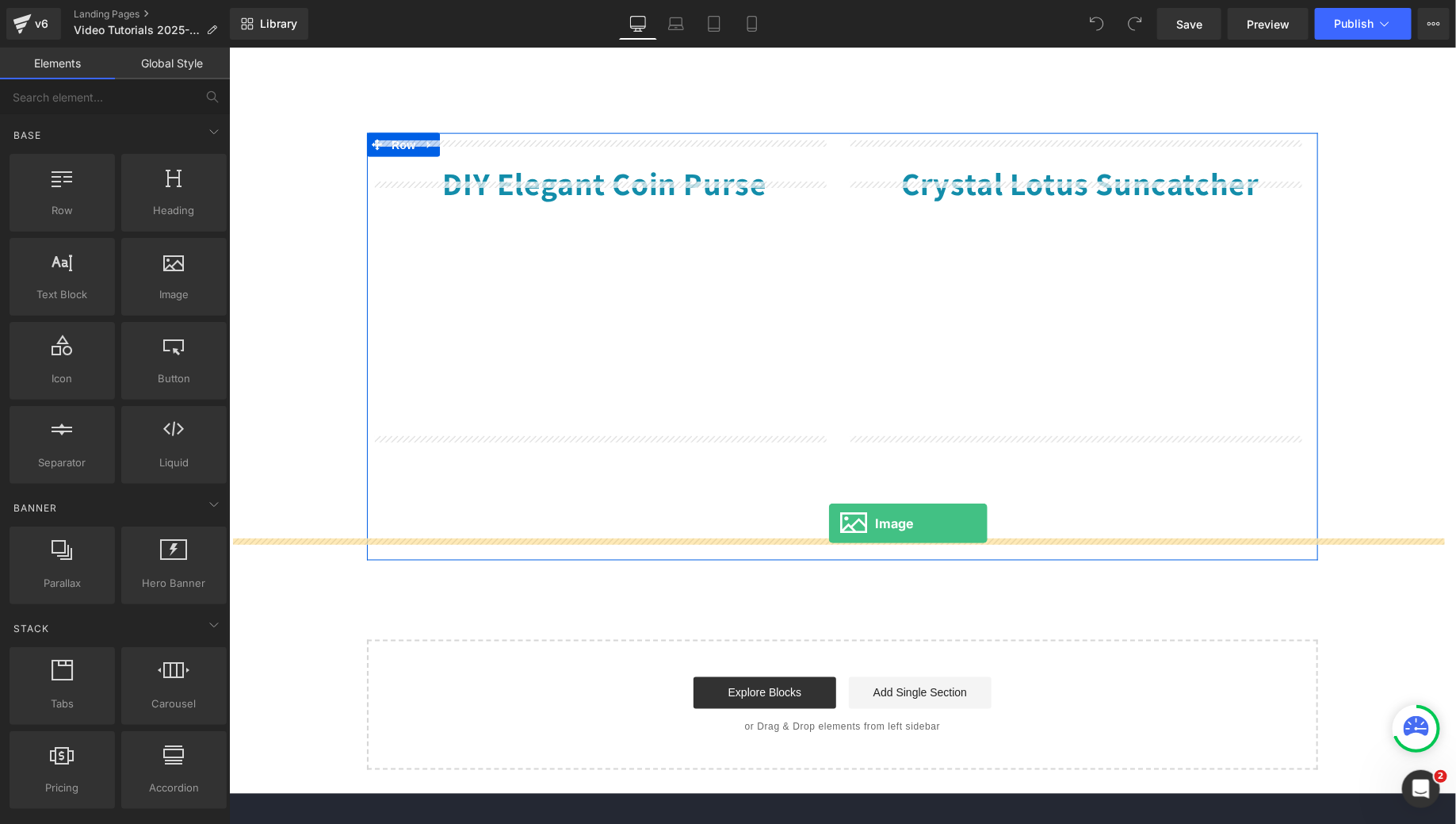
drag, startPoint x: 448, startPoint y: 339, endPoint x: 829, endPoint y: 529, distance: 425.7
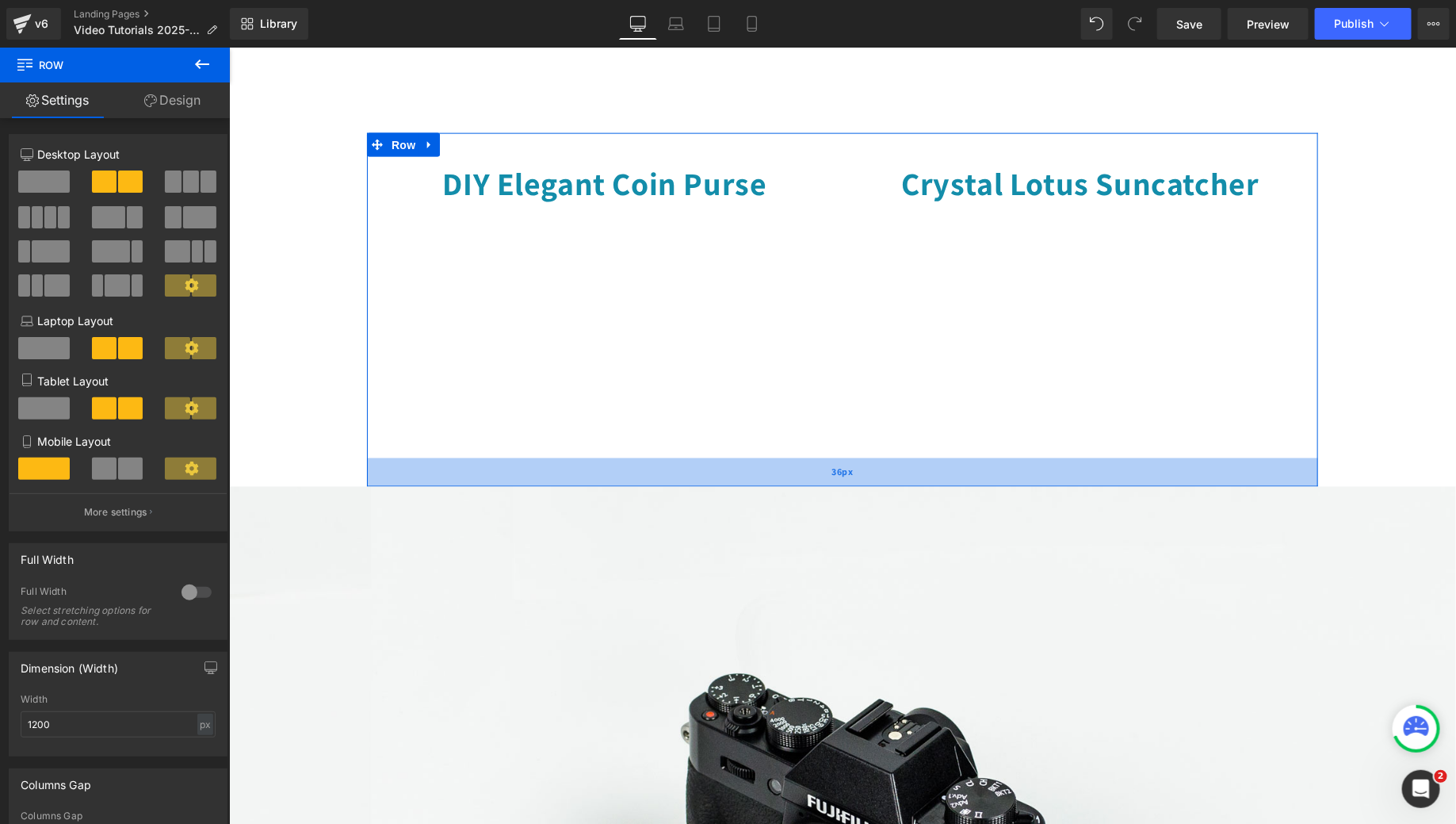
drag, startPoint x: 831, startPoint y: 535, endPoint x: 827, endPoint y: 462, distance: 73.1
click at [827, 462] on div "36px" at bounding box center [841, 471] width 951 height 28
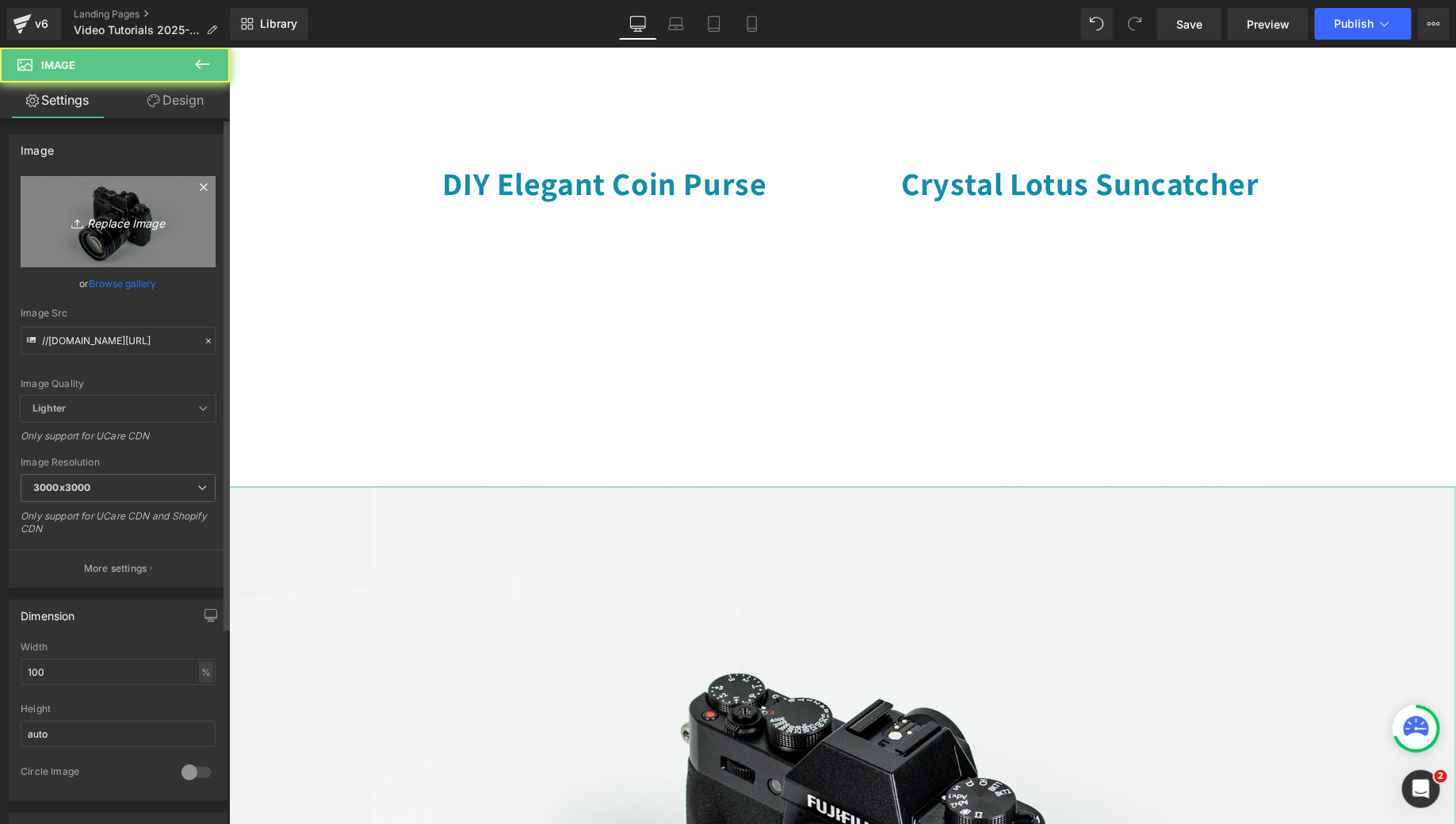
click at [71, 226] on icon at bounding box center [79, 224] width 16 height 16
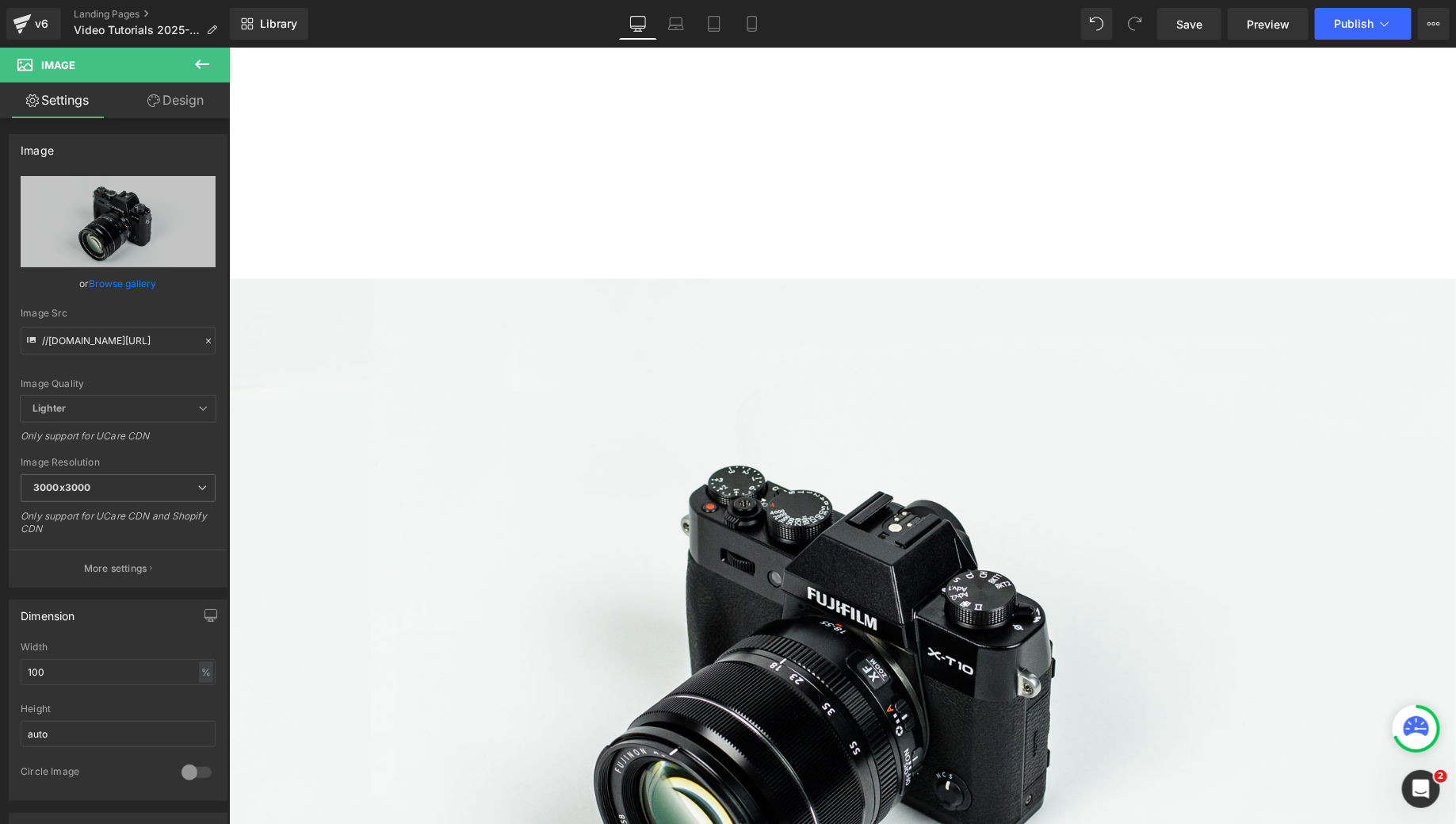
scroll to position [1283, 0]
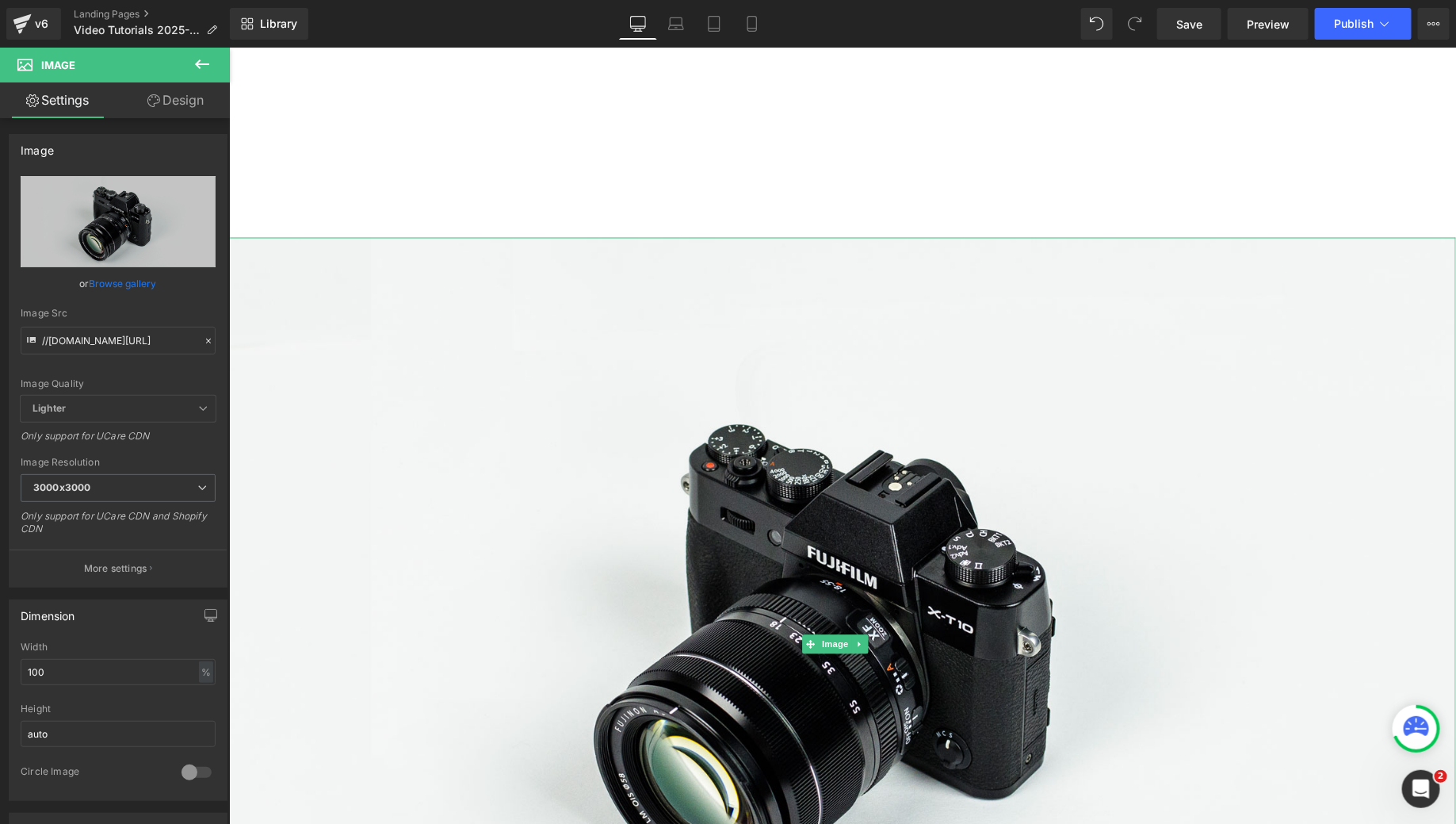
click at [895, 605] on img at bounding box center [841, 644] width 1227 height 814
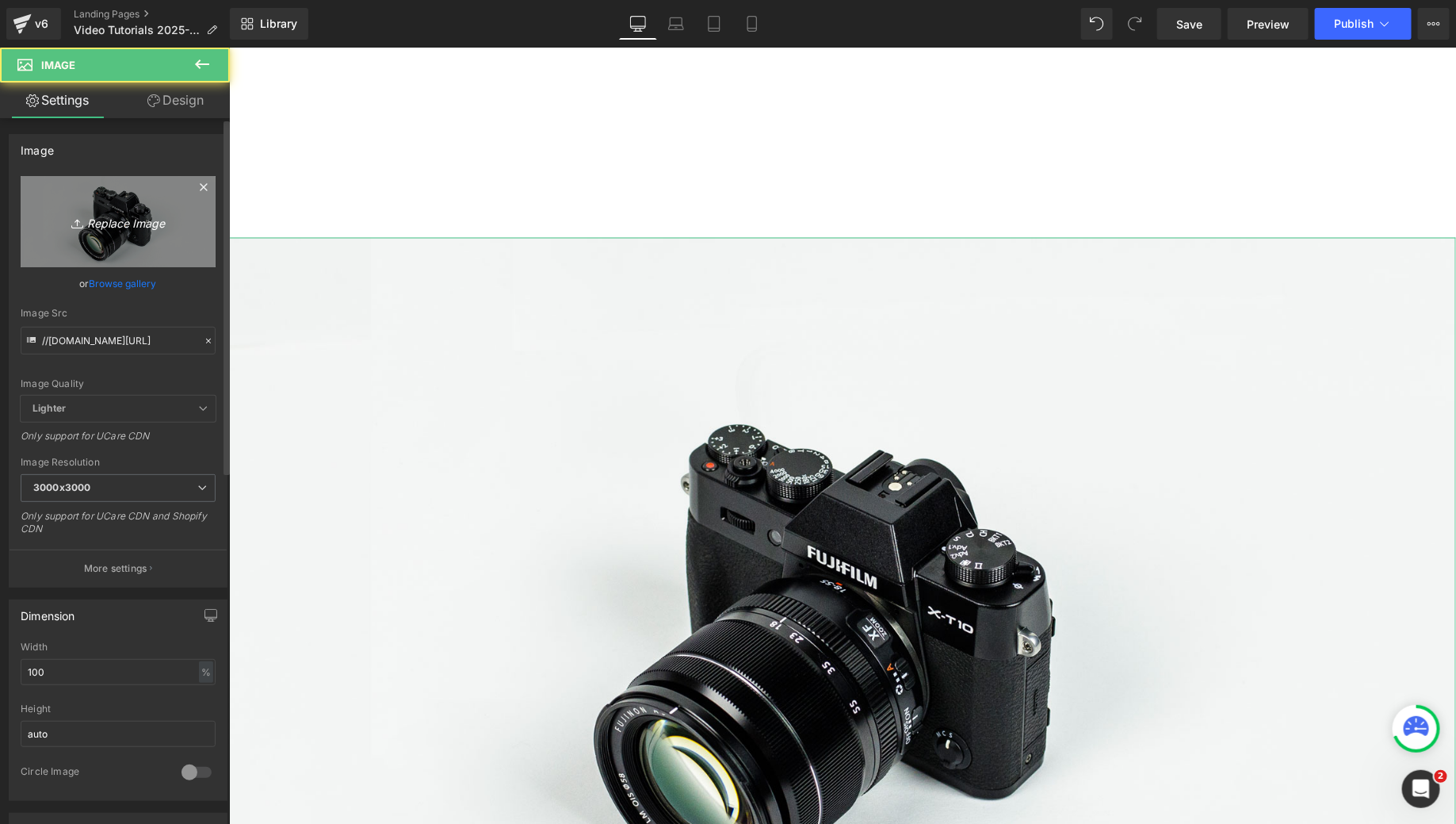
click at [86, 227] on icon "Replace Image" at bounding box center [118, 221] width 127 height 20
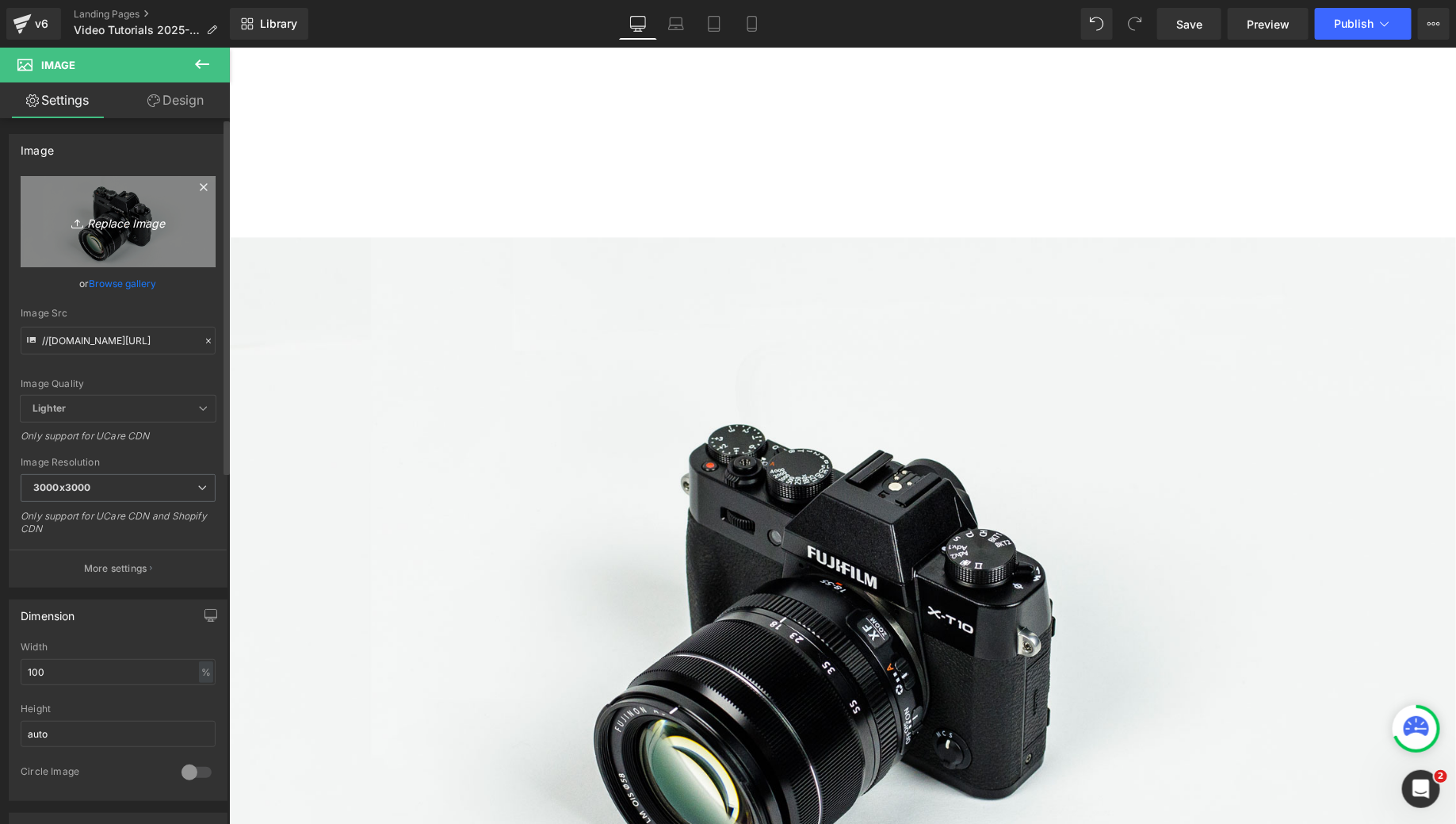
type input "C:\fakepath\MCC_Youtube_Covers (6).png"
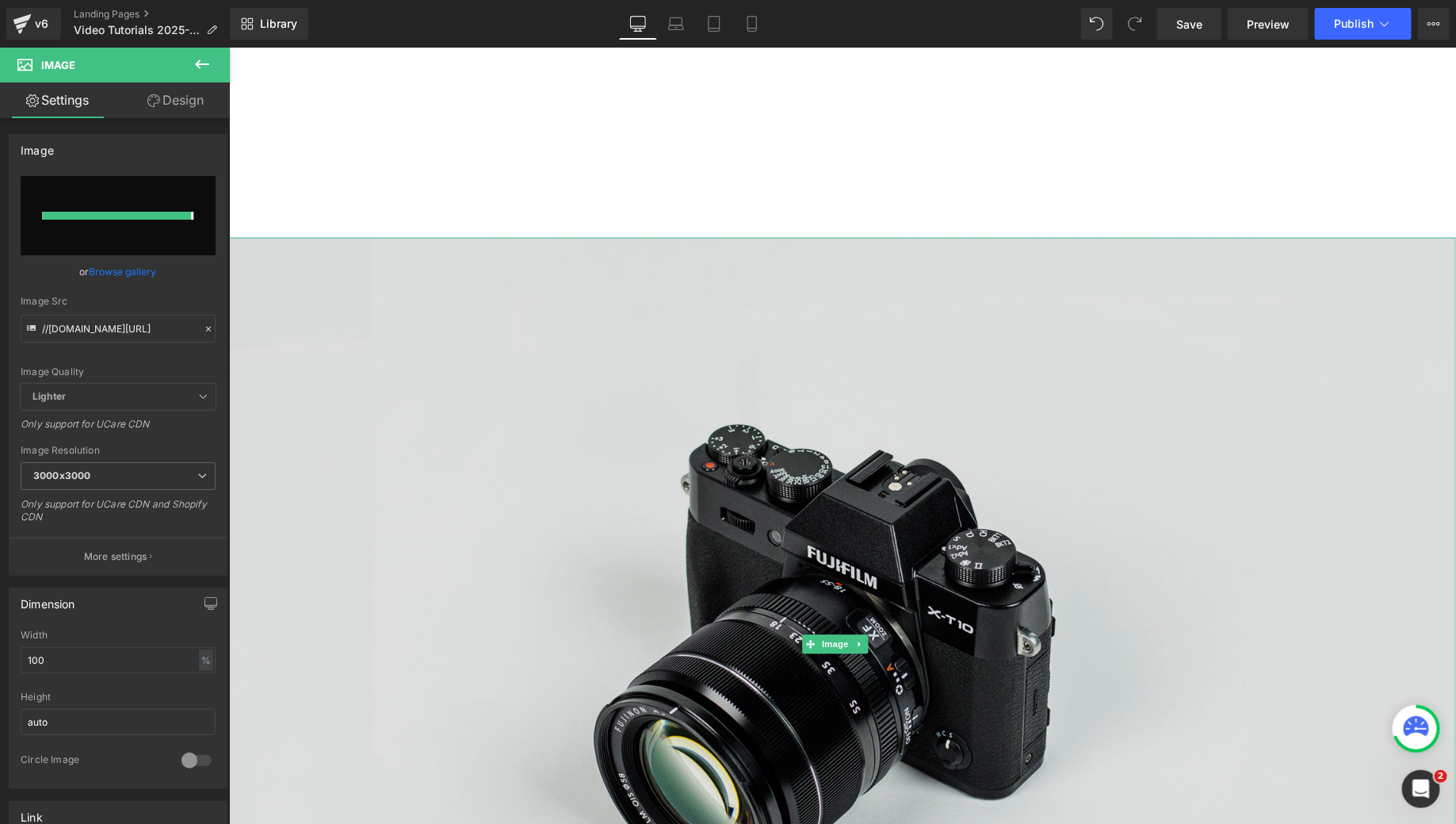
type input "https://ucarecdn.com/2b943a71-803b-4859-9179-cddfd5fdd1fa/-/format/auto/-/previ…"
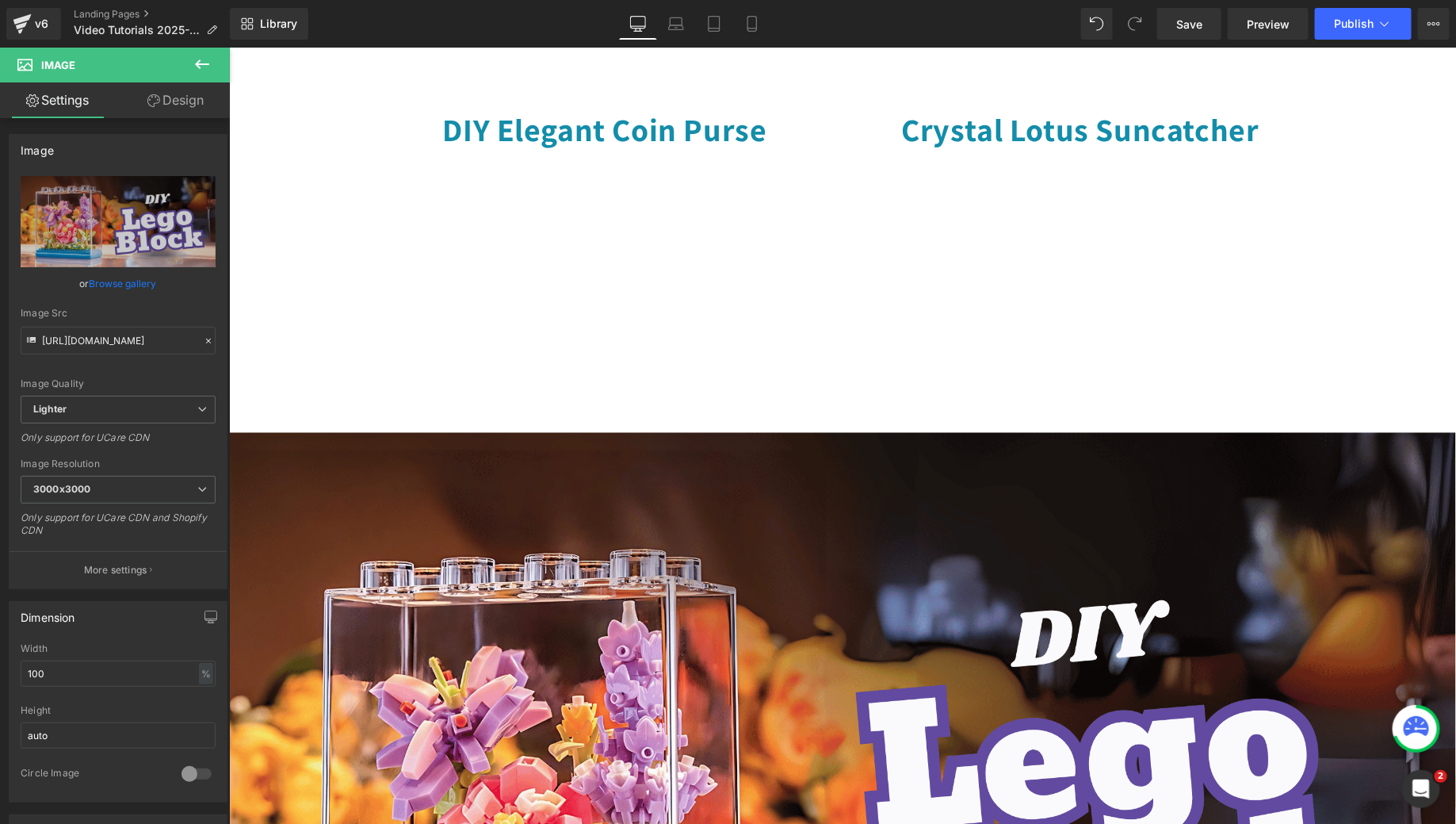
scroll to position [1087, 0]
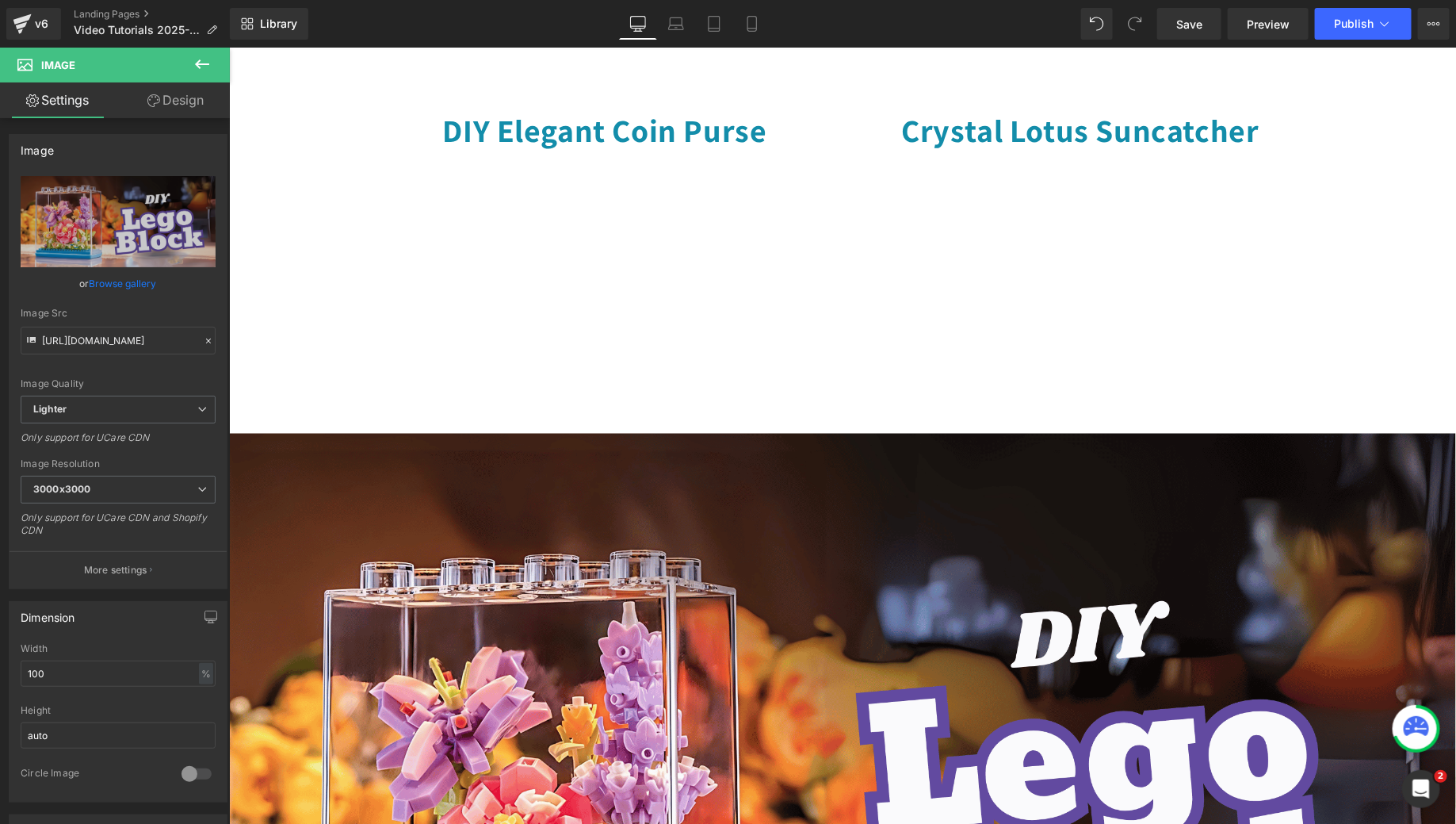
click at [753, 109] on h1 "DIY Elegant Coin Purse" at bounding box center [604, 129] width 452 height 41
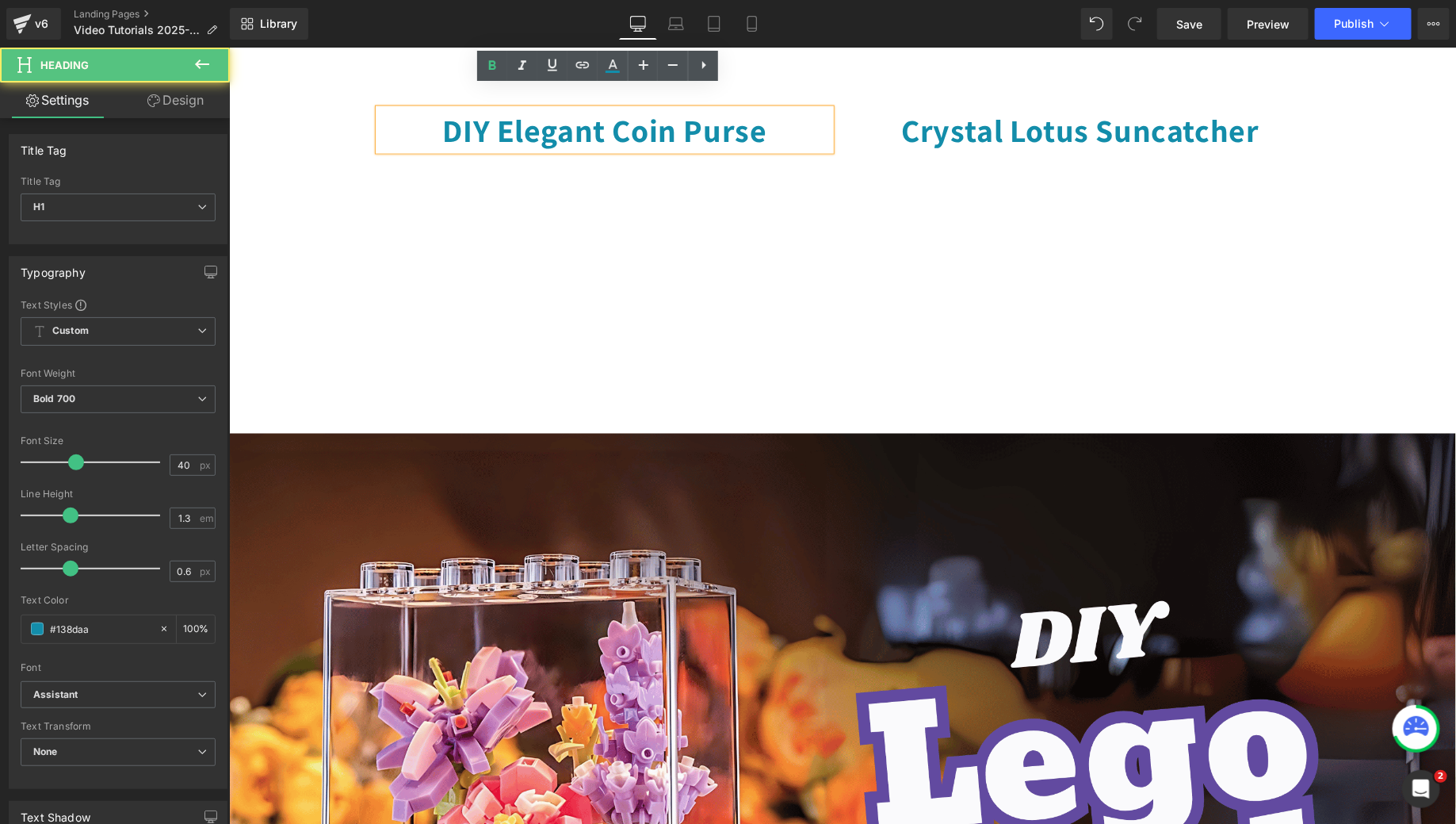
click at [867, 109] on h1 "Crystal Lotus Suncatcher" at bounding box center [1079, 129] width 452 height 41
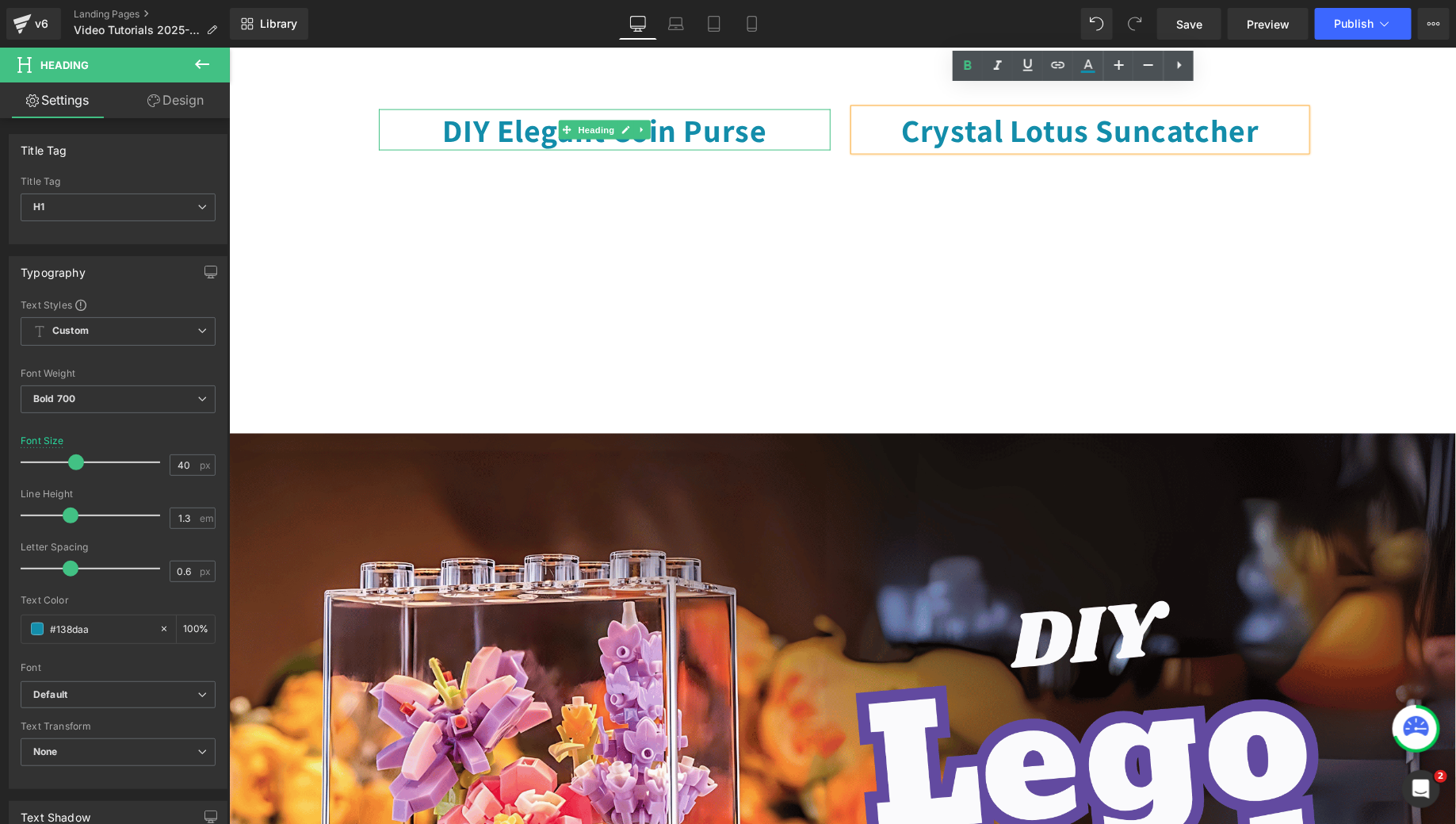
click at [774, 109] on div at bounding box center [604, 111] width 452 height 4
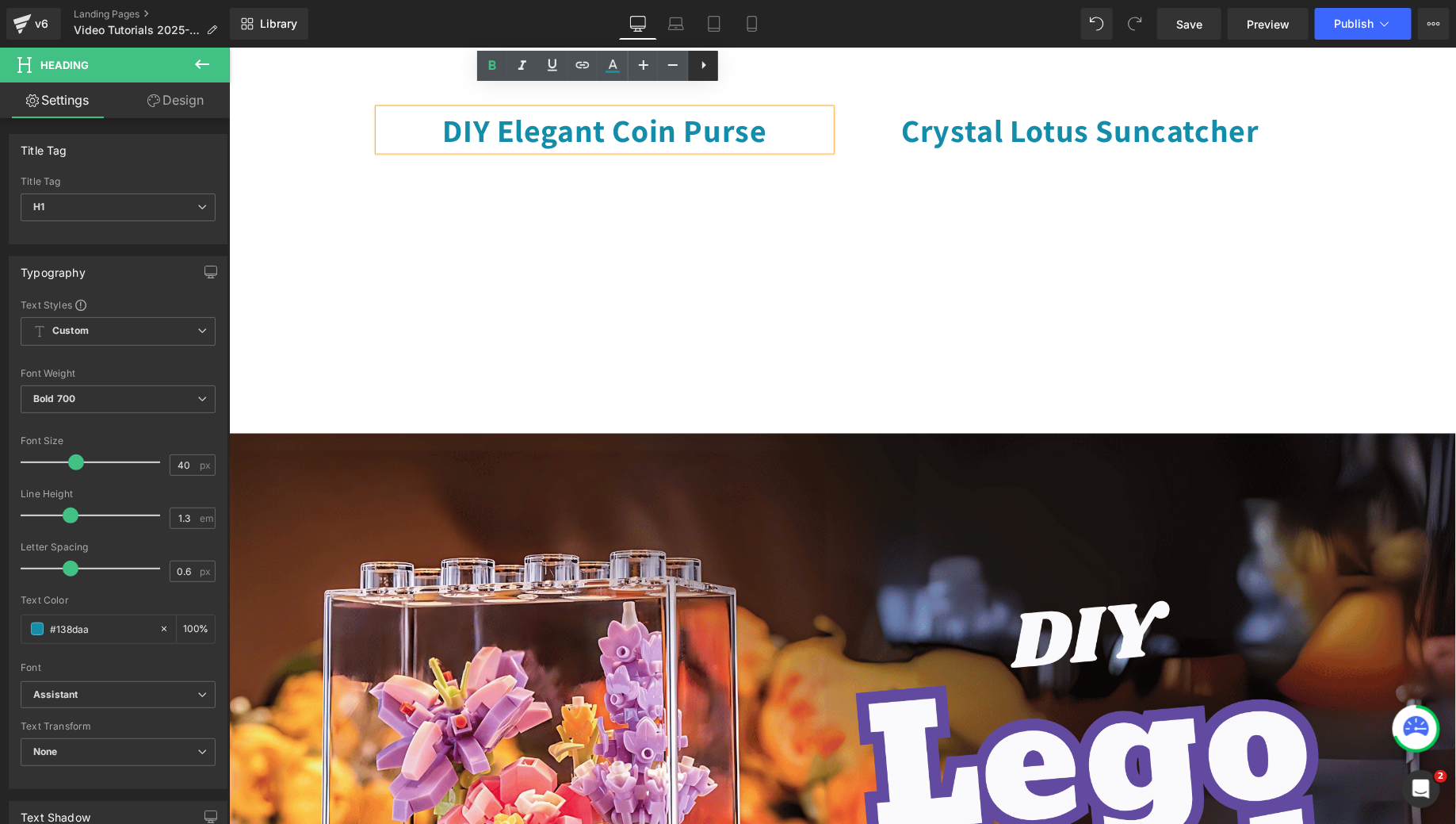
click at [691, 65] on link at bounding box center [703, 65] width 30 height 30
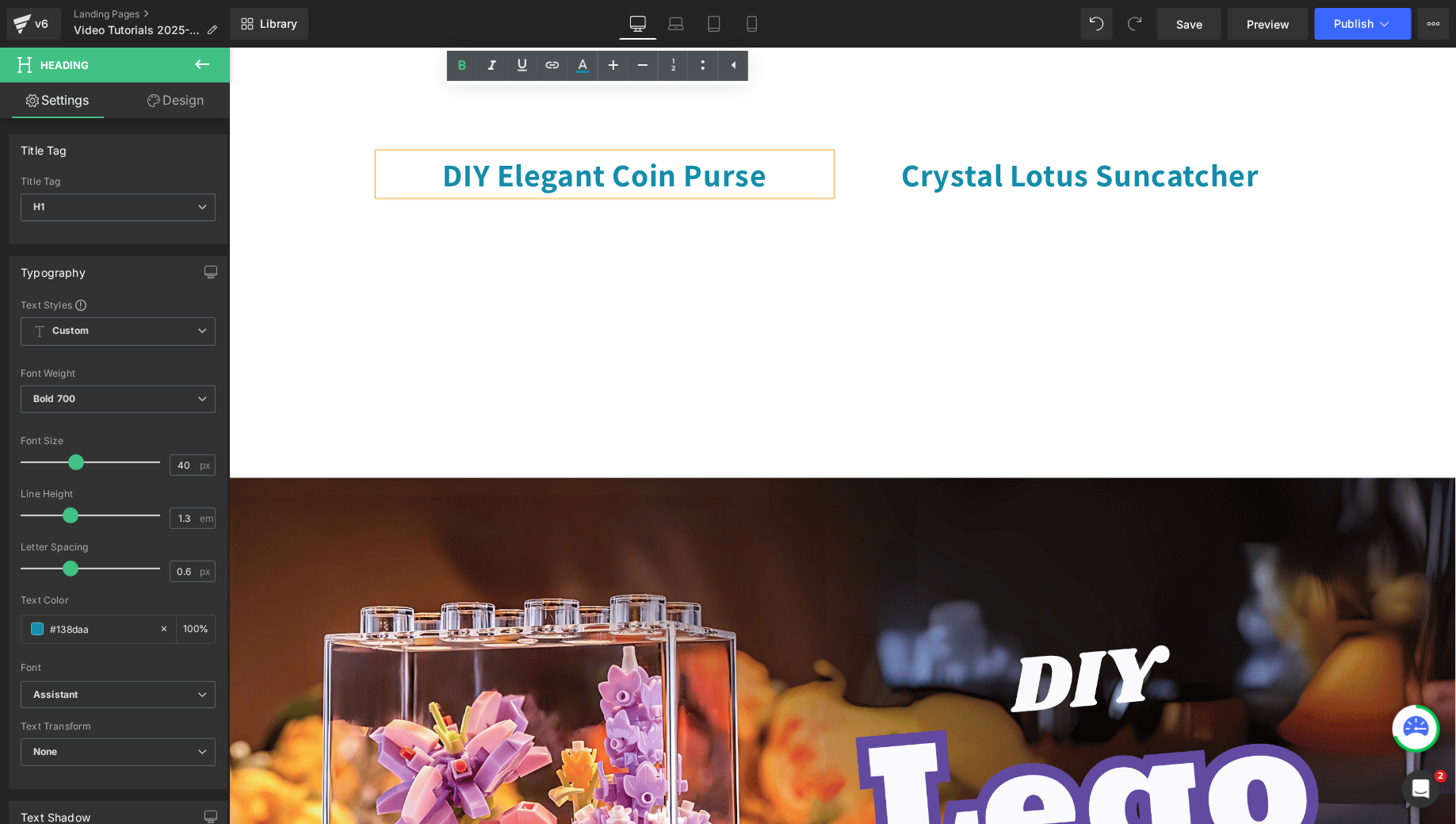
scroll to position [933, 0]
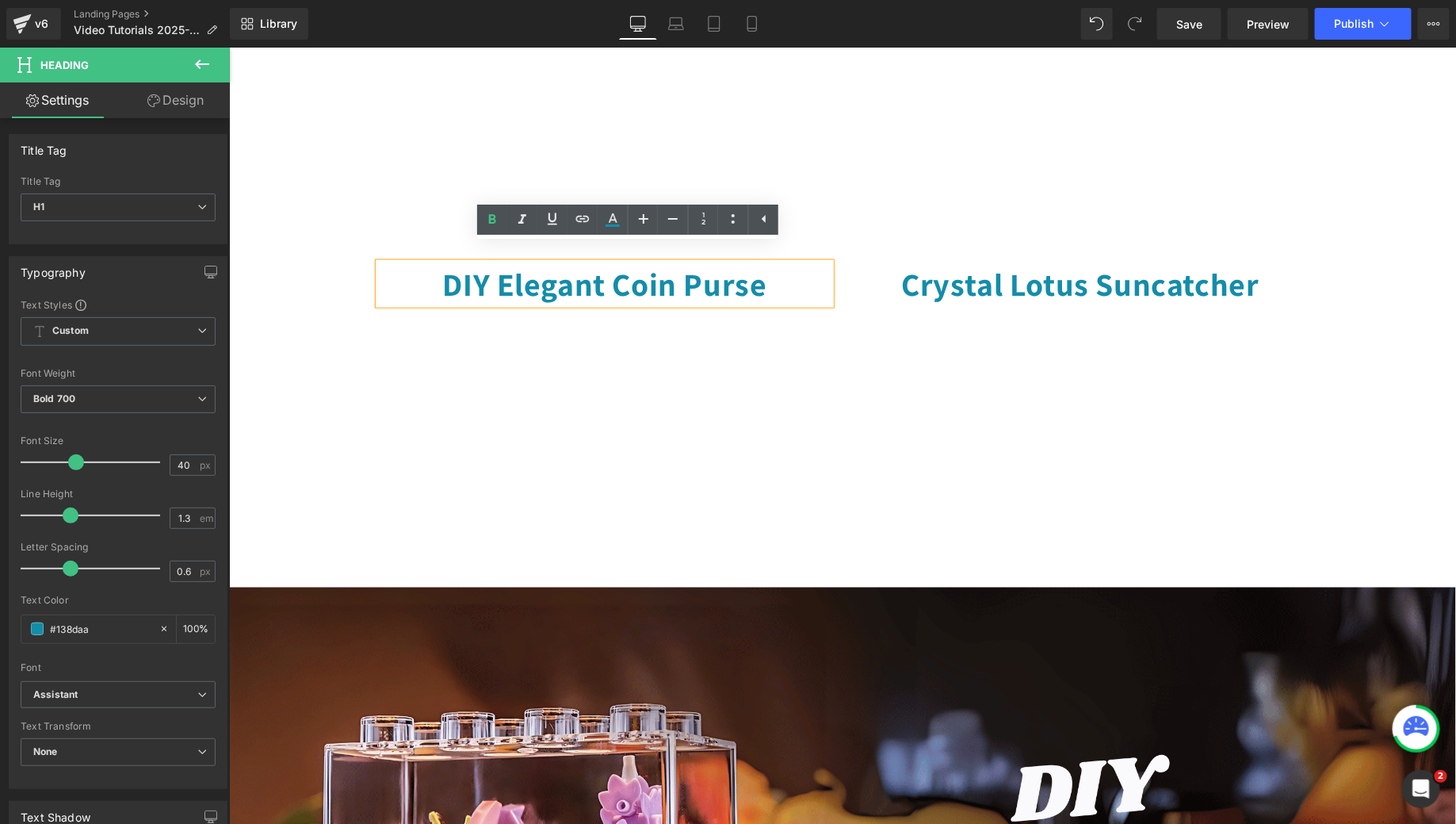
click at [699, 263] on h1 "DIY Elegant Coin Purse" at bounding box center [604, 282] width 452 height 41
click at [882, 233] on div "DIY Elegant Coin Purse Heading Youtube Crystal Lotus Suncatcher Heading Youtube…" at bounding box center [841, 410] width 951 height 353
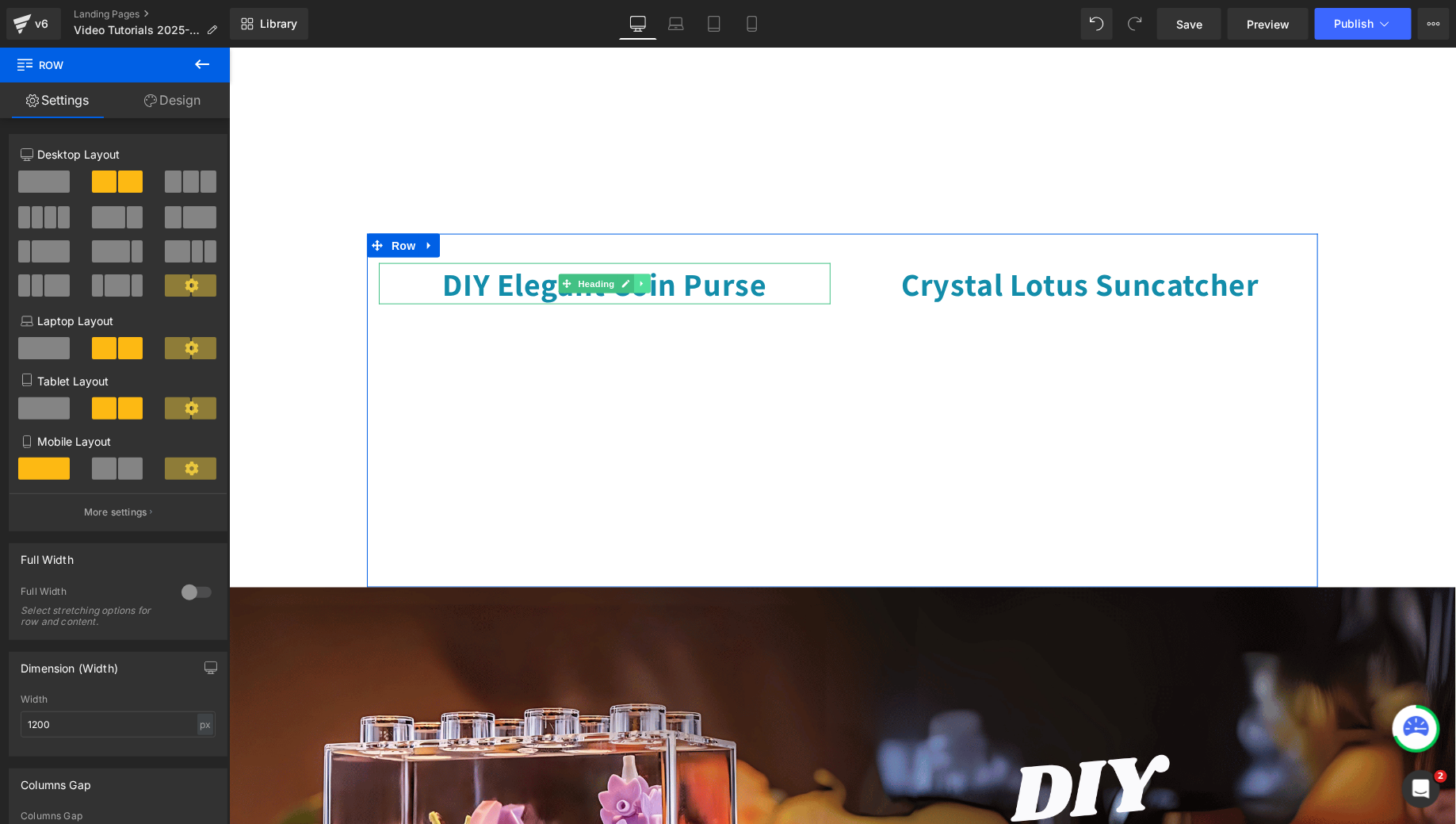
click at [636, 274] on link at bounding box center [641, 283] width 17 height 19
click at [629, 279] on icon at bounding box center [633, 283] width 9 height 9
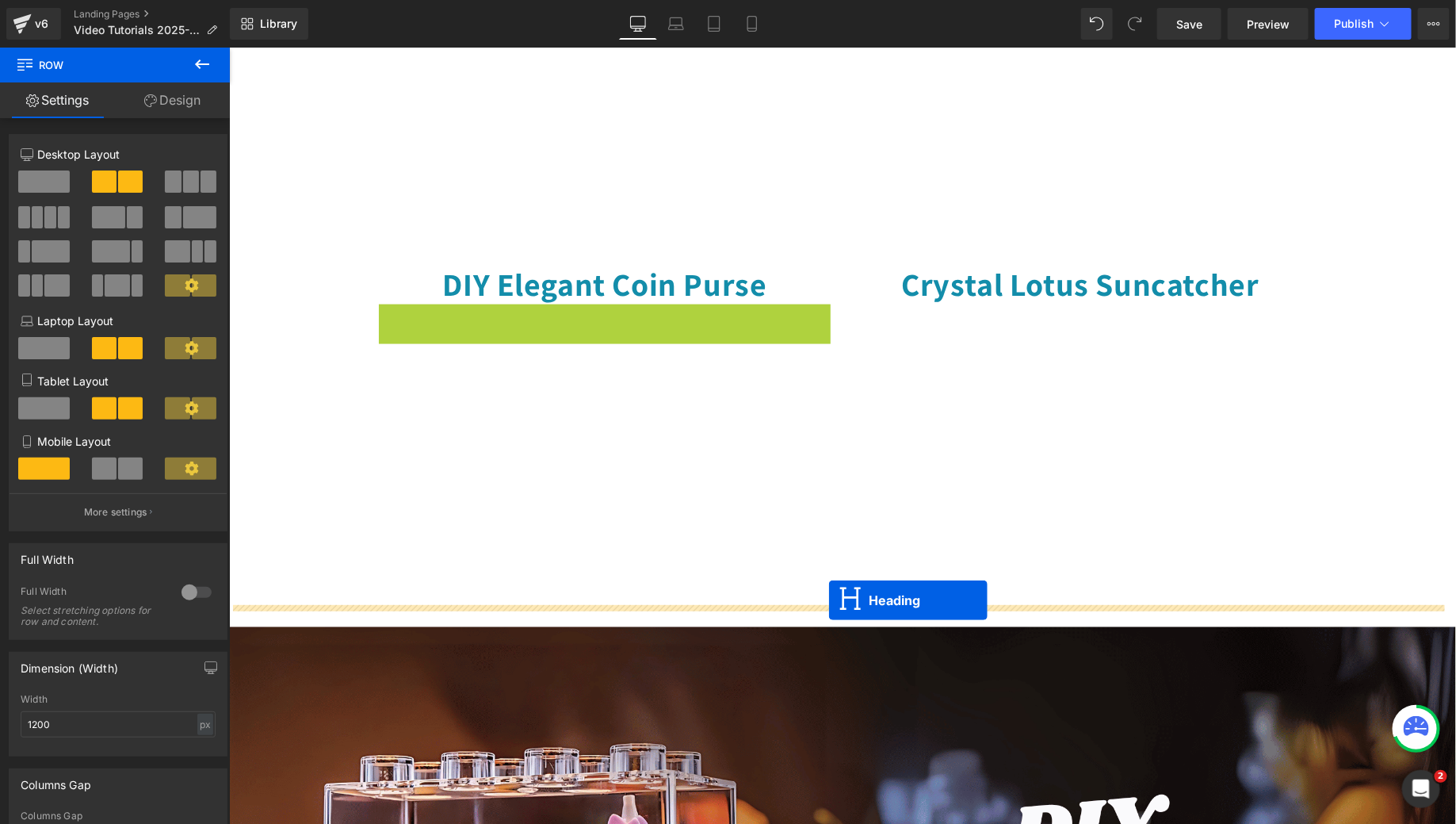
drag, startPoint x: 562, startPoint y: 301, endPoint x: 828, endPoint y: 599, distance: 399.4
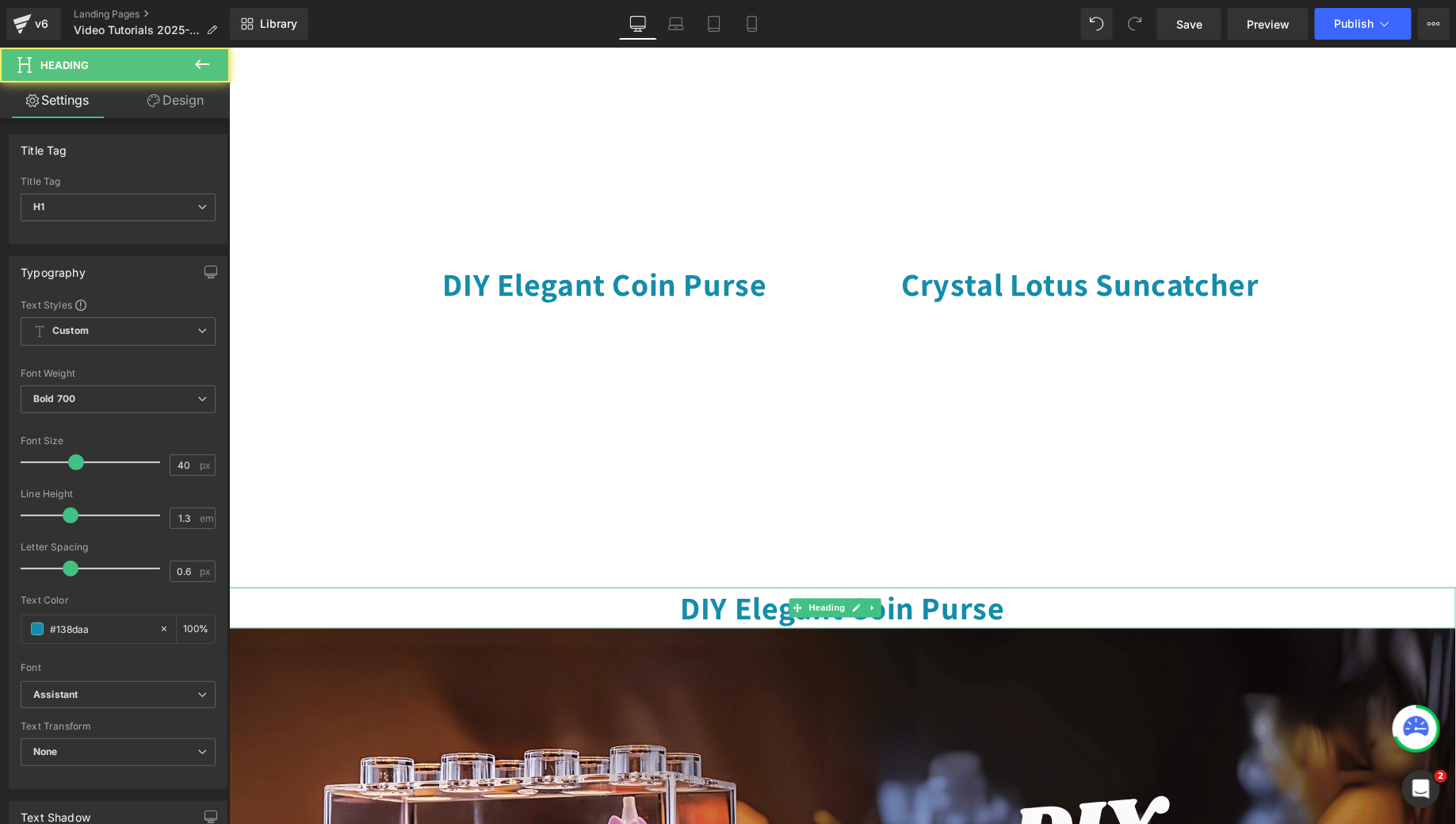
click at [698, 591] on h1 "DIY Elegant Coin Purse" at bounding box center [841, 607] width 1227 height 41
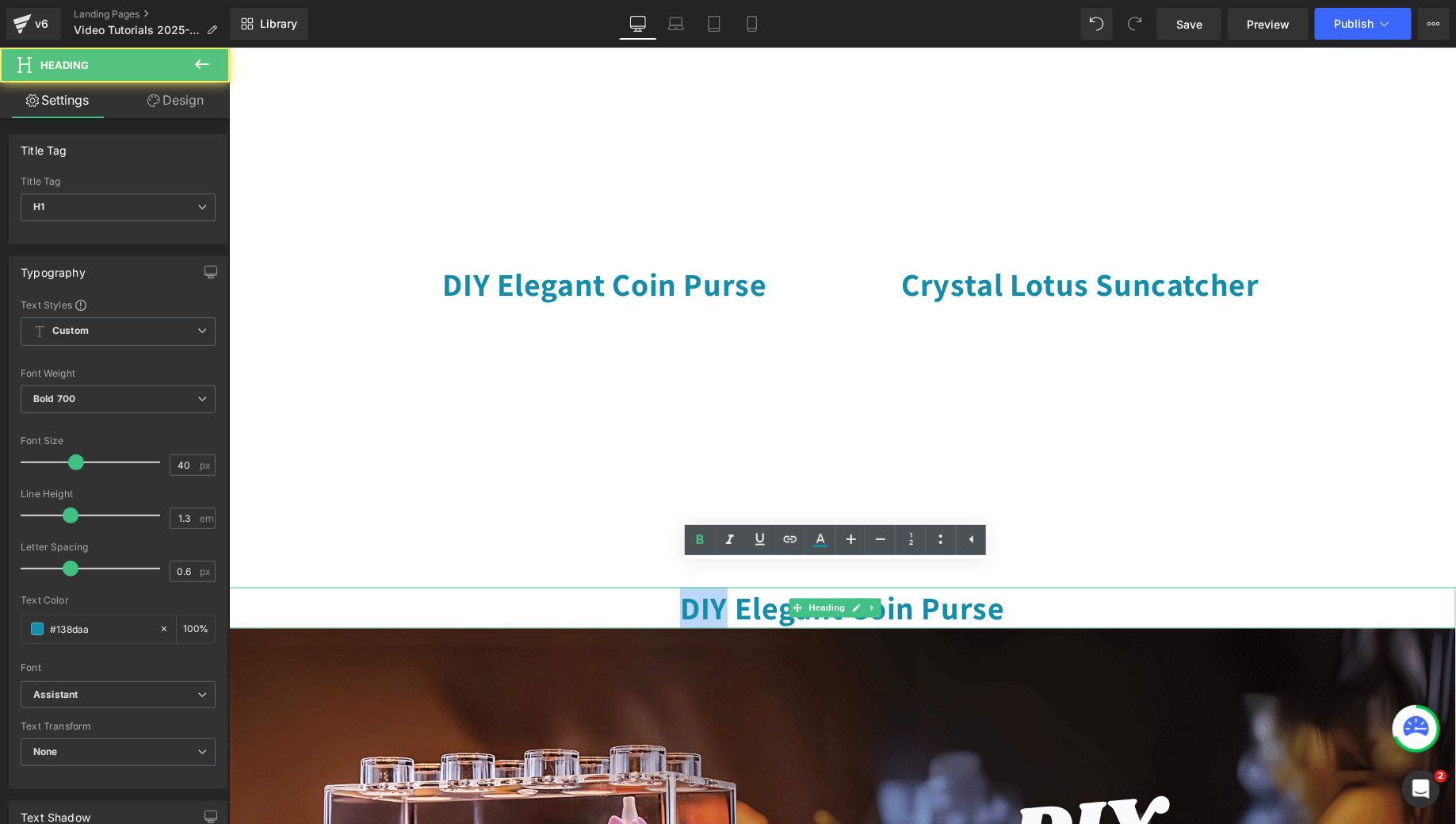
click at [698, 591] on h1 "DIY Elegant Coin Purse" at bounding box center [841, 607] width 1227 height 41
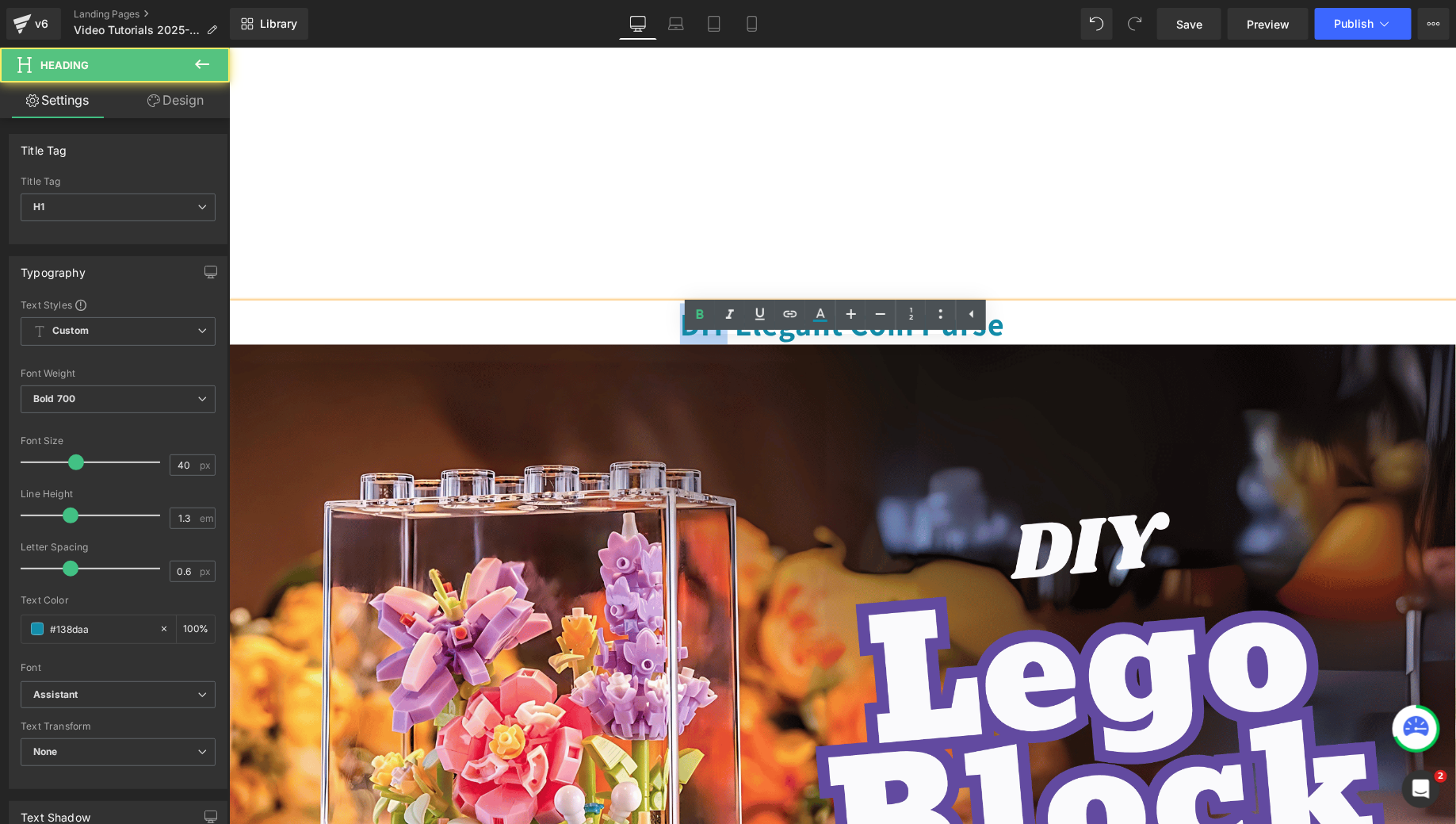
scroll to position [1226, 0]
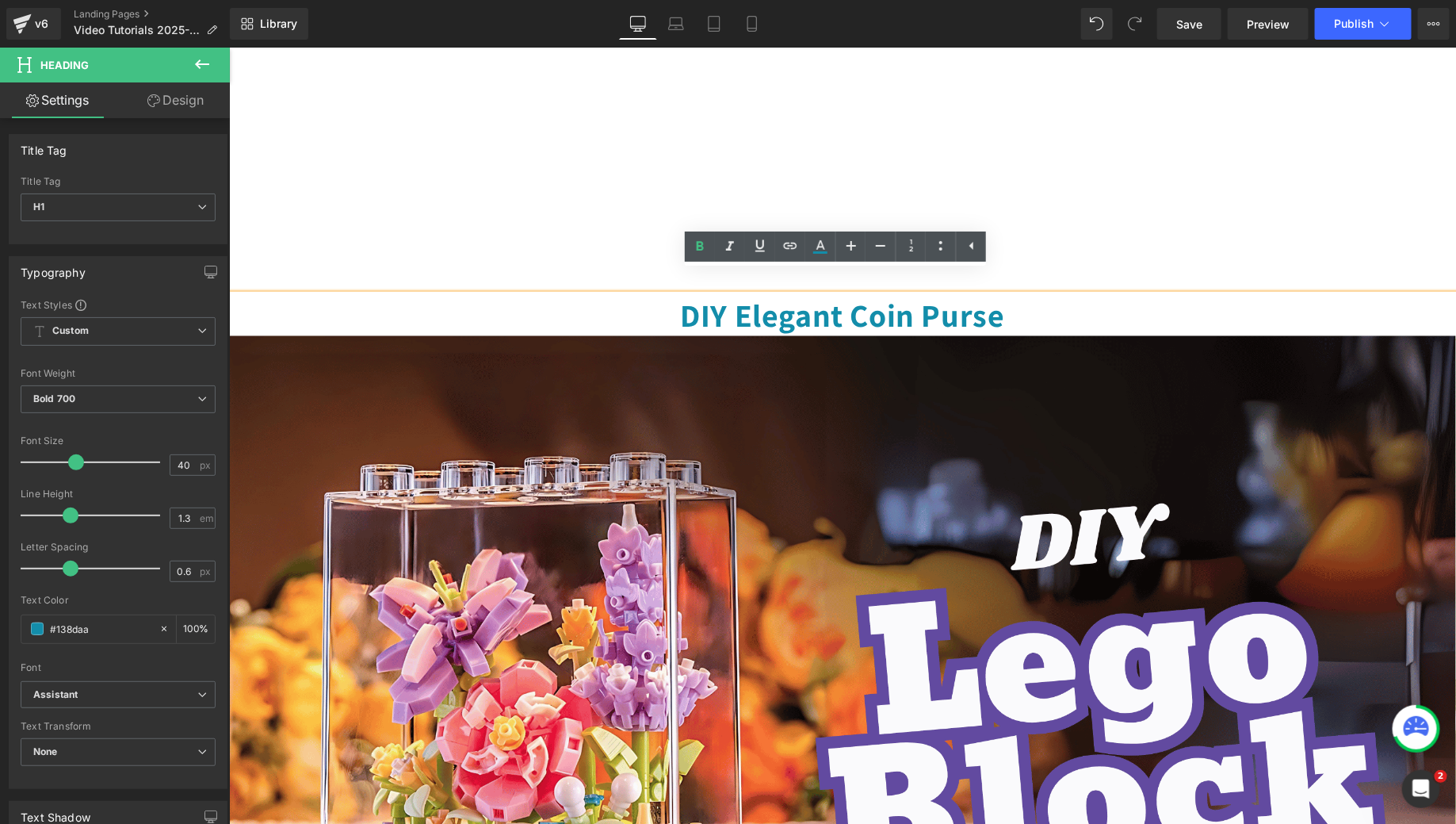
click at [968, 299] on h1 "DIY Elegant Coin Purse" at bounding box center [841, 315] width 1227 height 41
drag, startPoint x: 1008, startPoint y: 296, endPoint x: 726, endPoint y: 301, distance: 282.0
click at [726, 301] on h1 "DIY Elegant Coin Purse" at bounding box center [841, 315] width 1227 height 41
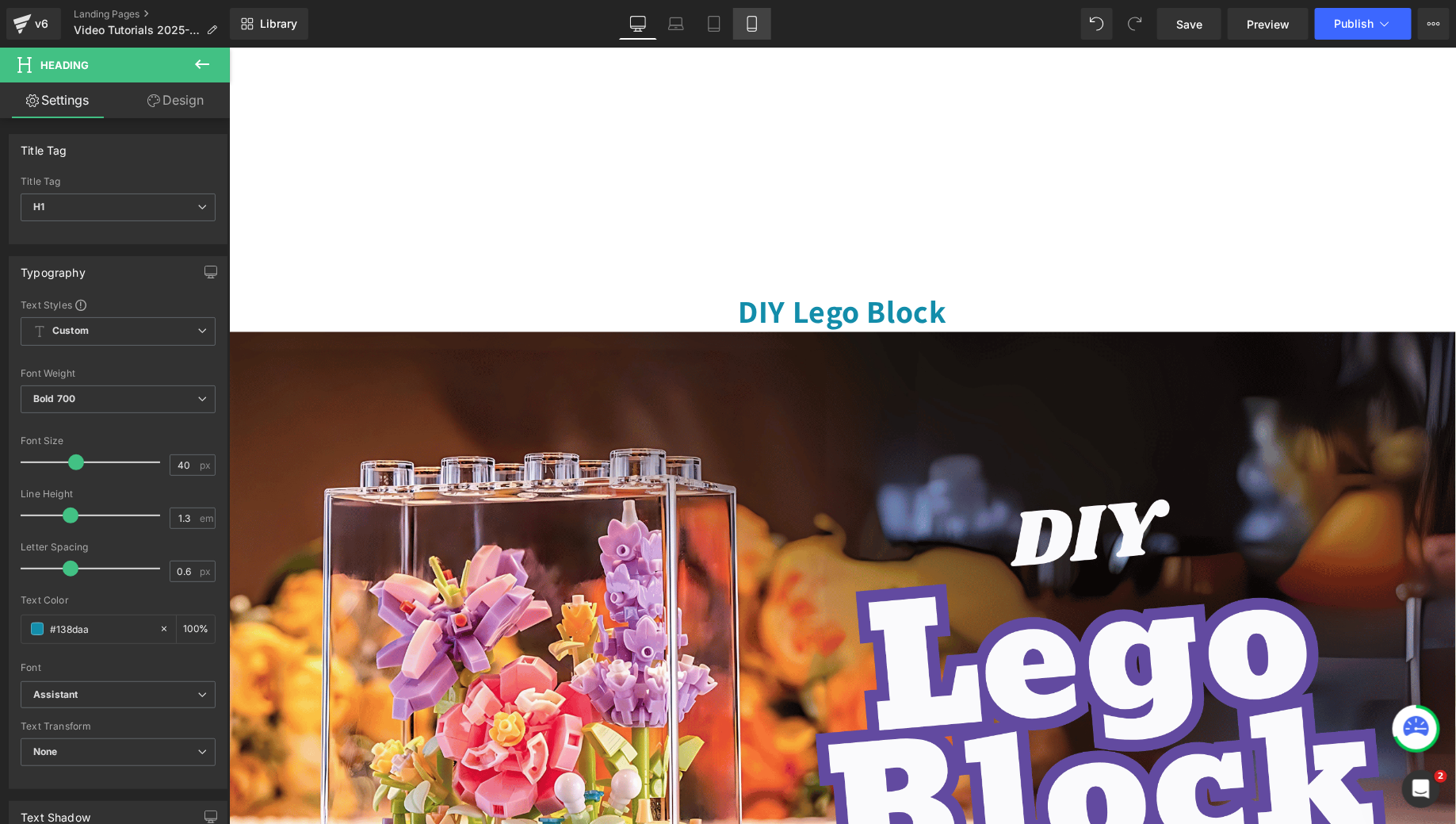
click at [761, 25] on link "Mobile" at bounding box center [752, 23] width 38 height 31
type input "100"
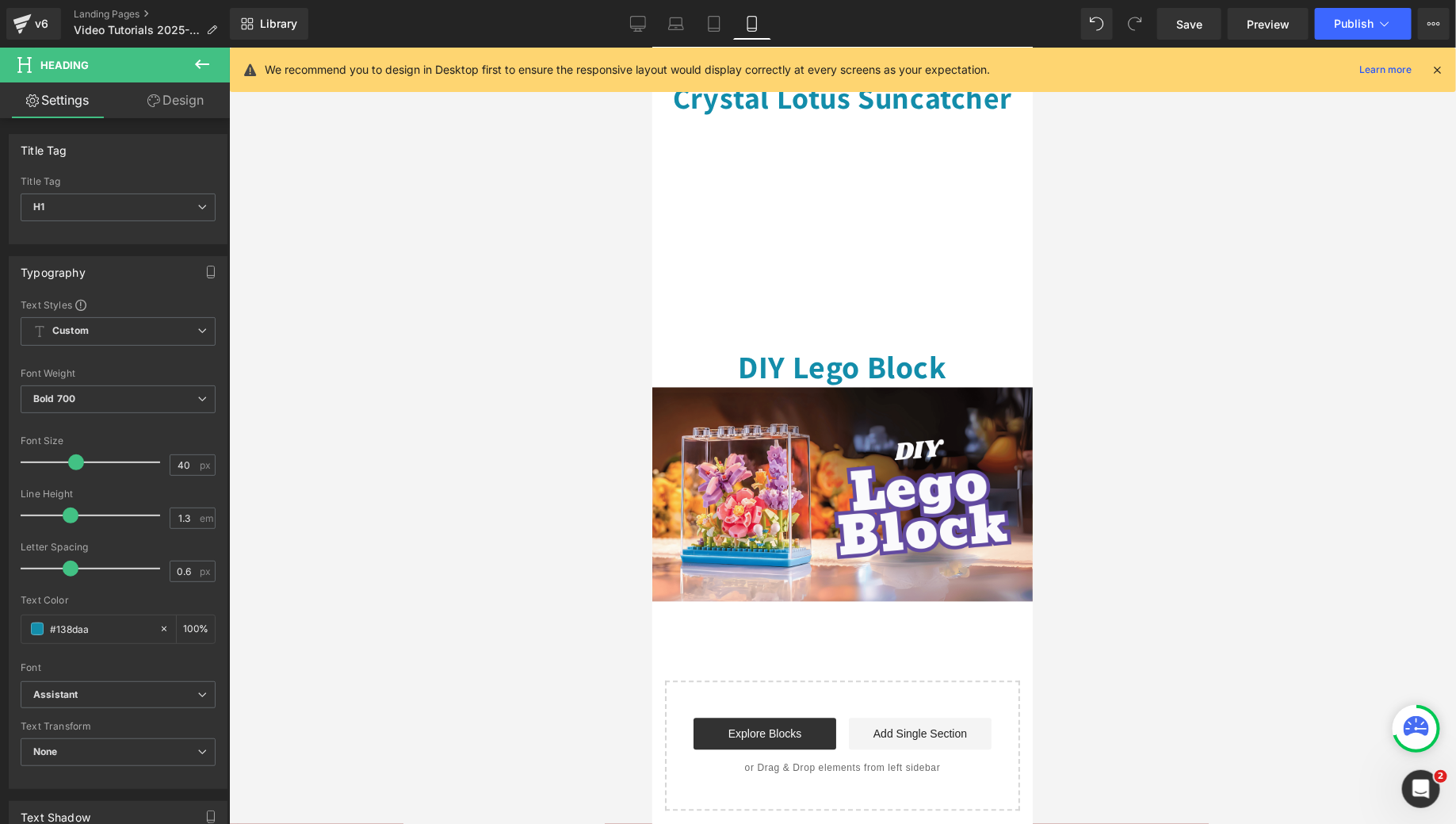
scroll to position [1190, 0]
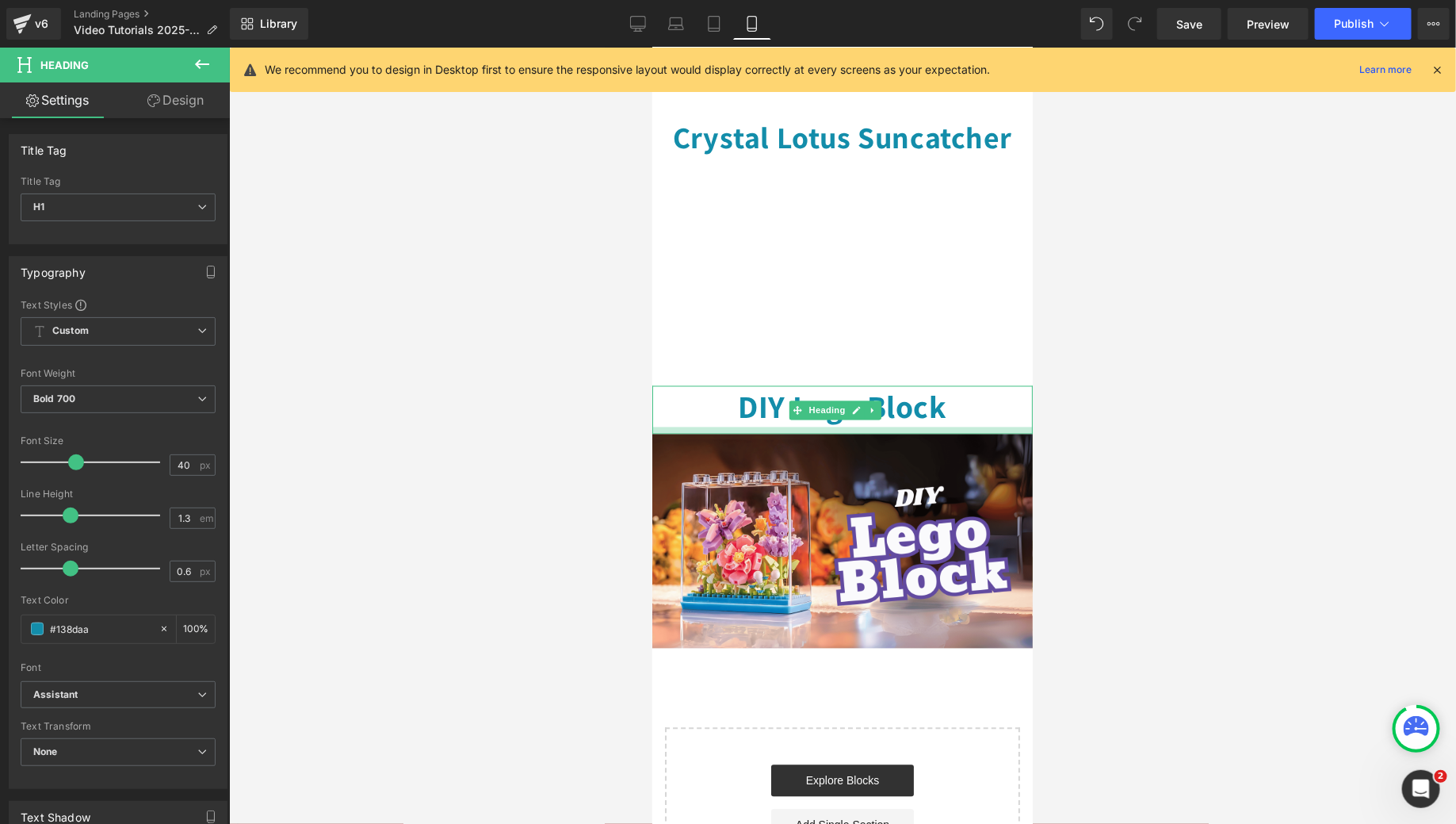
drag, startPoint x: 870, startPoint y: 345, endPoint x: 892, endPoint y: 352, distance: 23.1
click at [869, 427] on div at bounding box center [842, 430] width 381 height 7
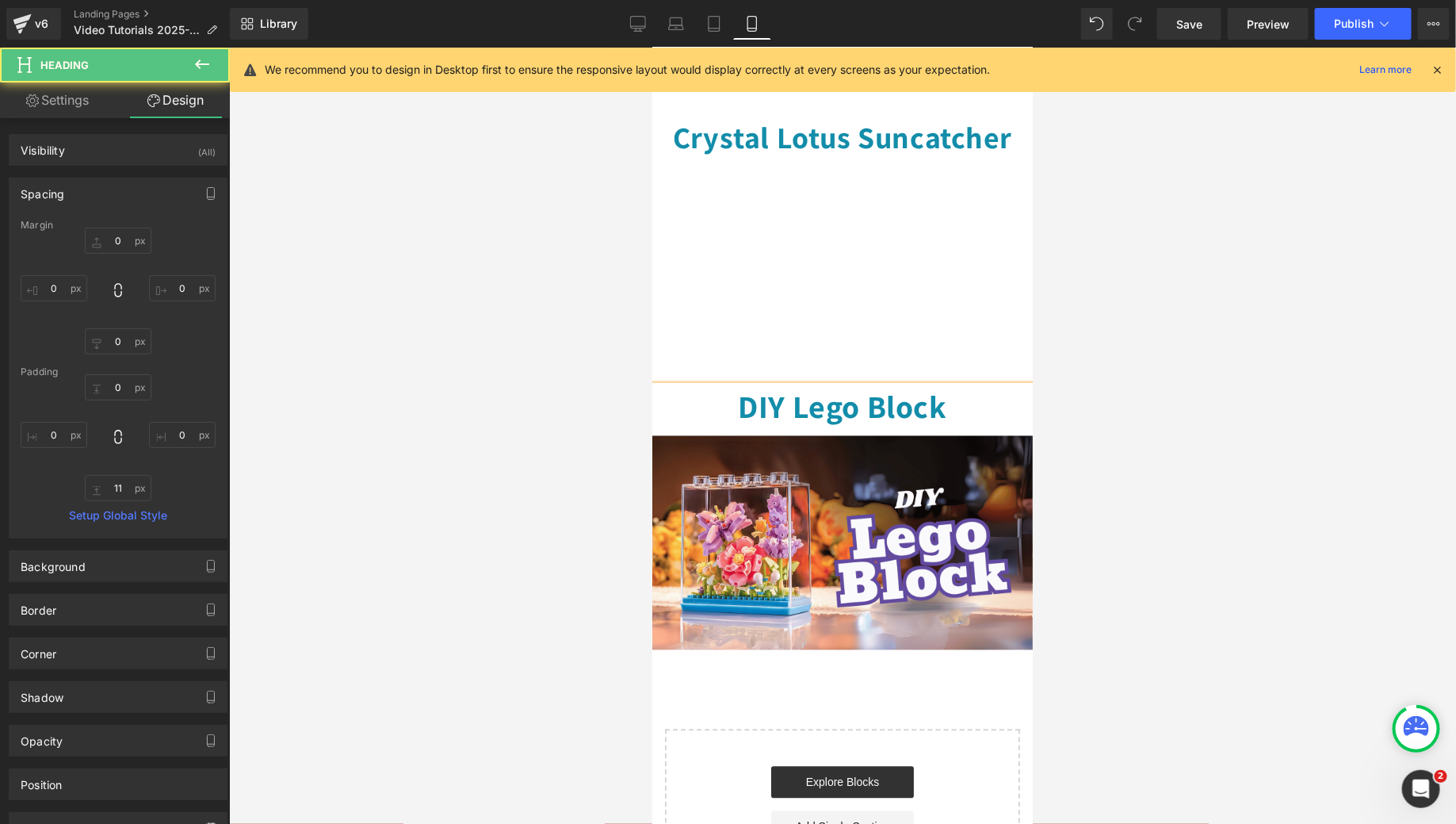
click at [1055, 356] on div at bounding box center [842, 436] width 1227 height 776
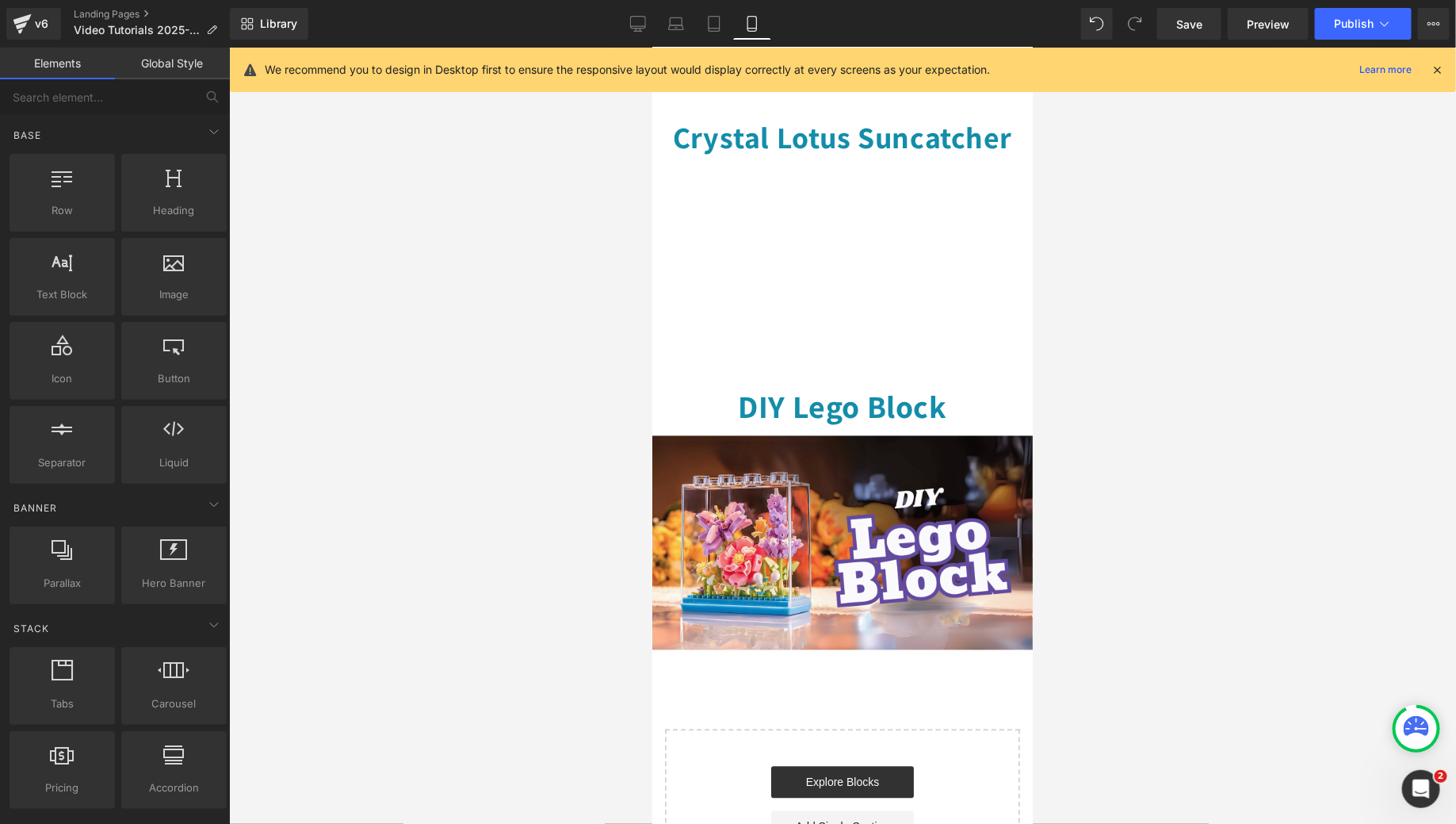
click at [1069, 352] on div at bounding box center [842, 436] width 1227 height 776
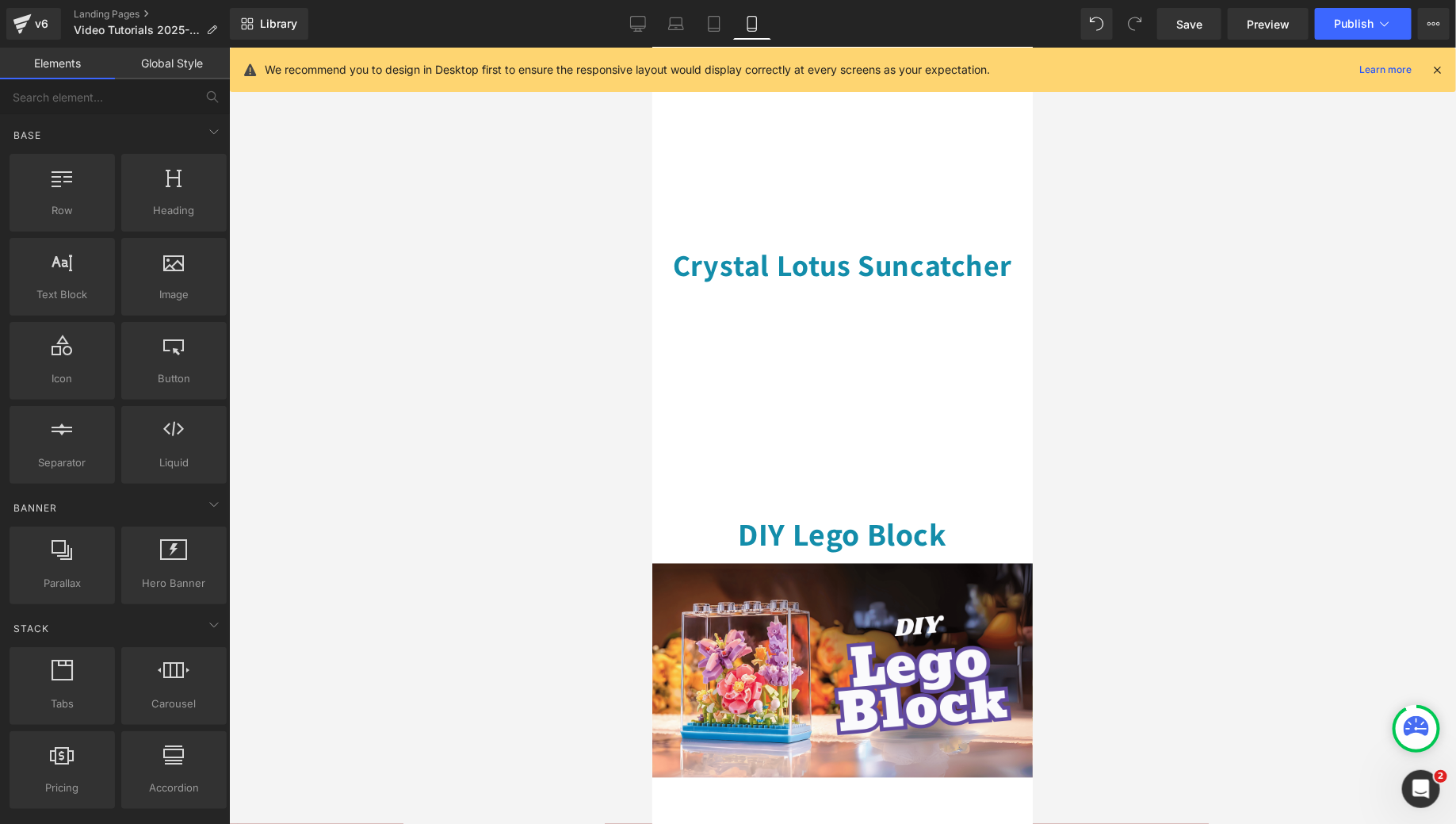
scroll to position [1061, 0]
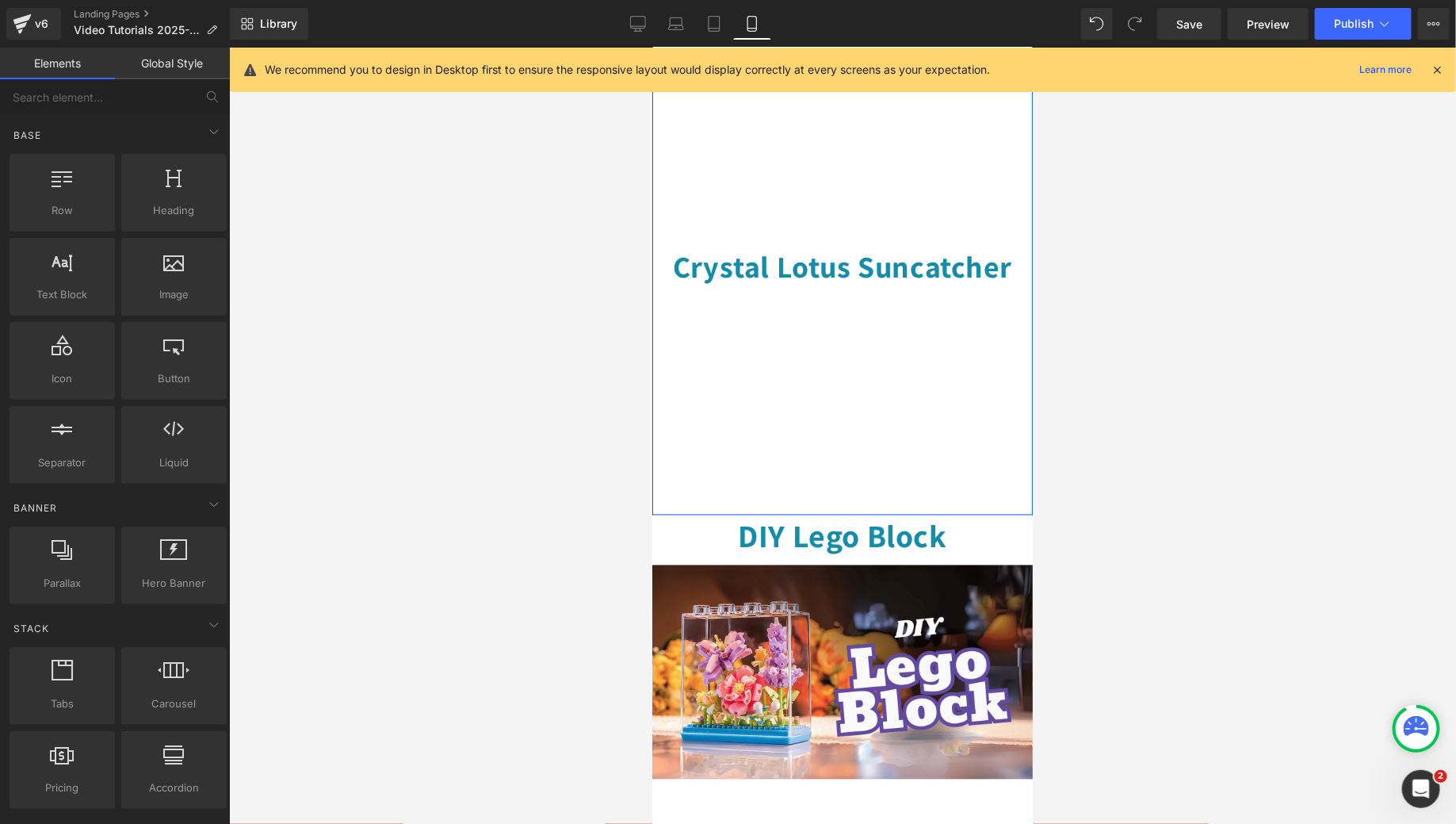
click at [852, 486] on div "36px" at bounding box center [842, 500] width 381 height 28
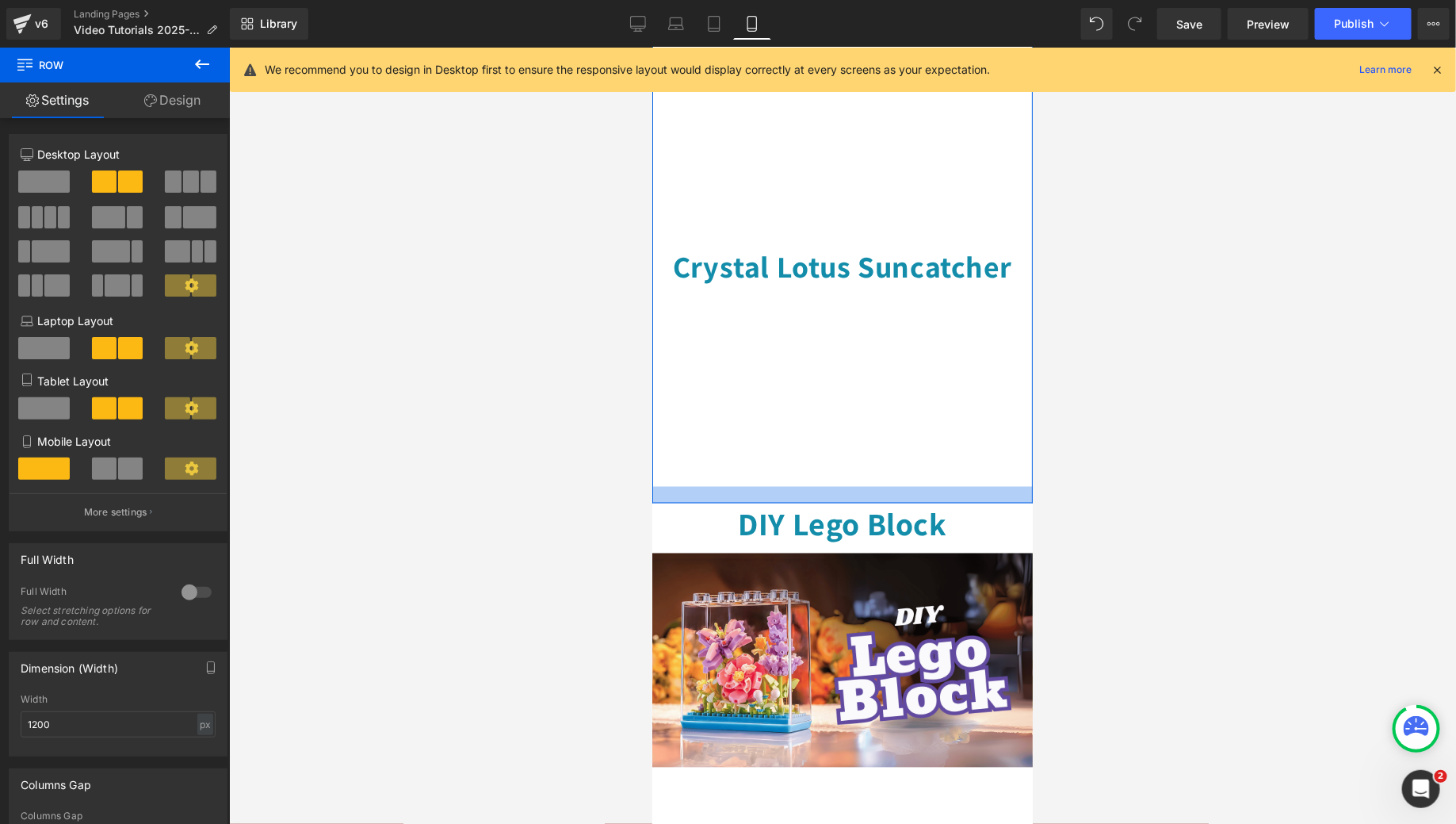
drag, startPoint x: 849, startPoint y: 433, endPoint x: 850, endPoint y: 421, distance: 12.0
click at [850, 486] on div at bounding box center [842, 494] width 381 height 17
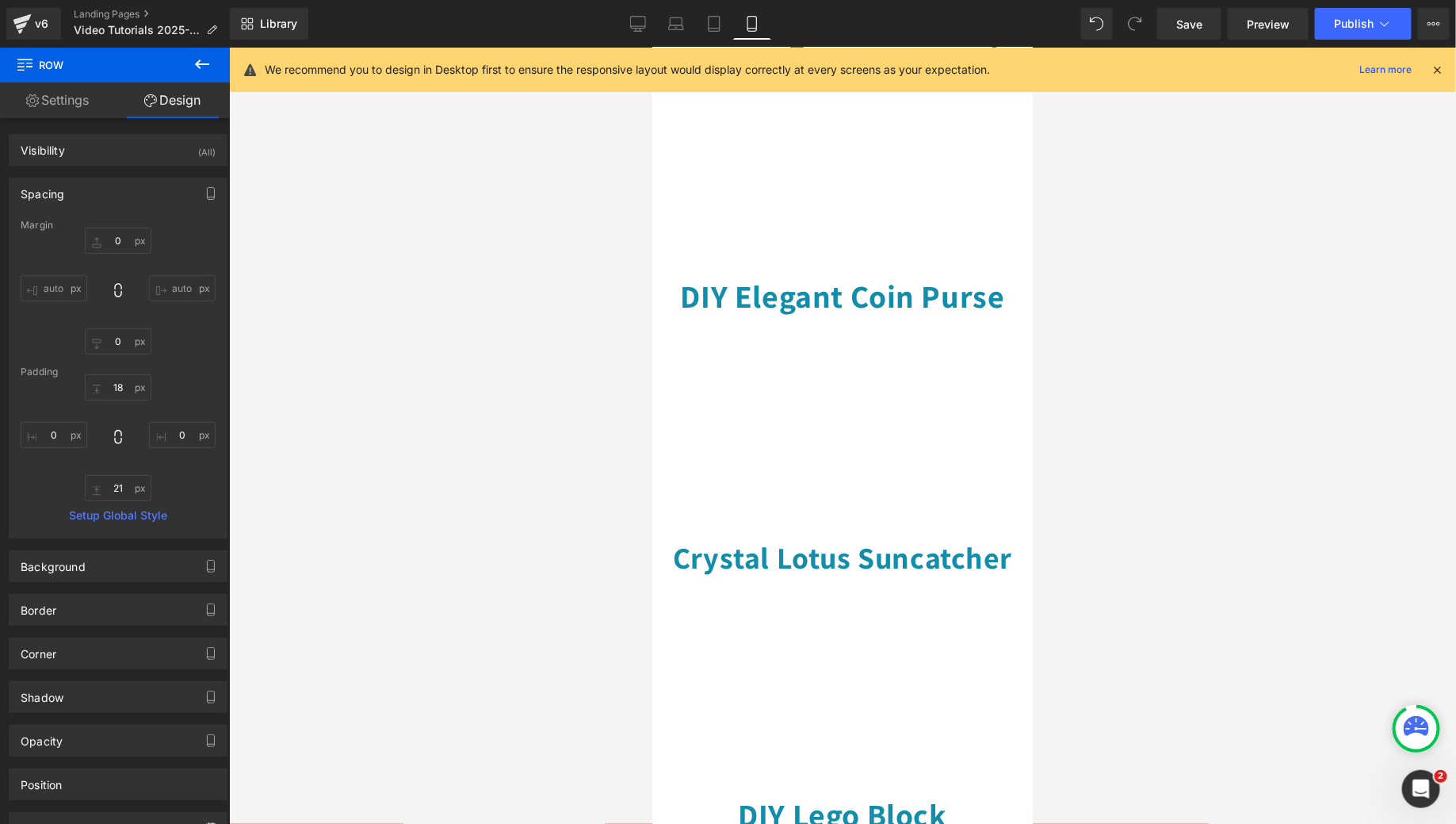
scroll to position [769, 0]
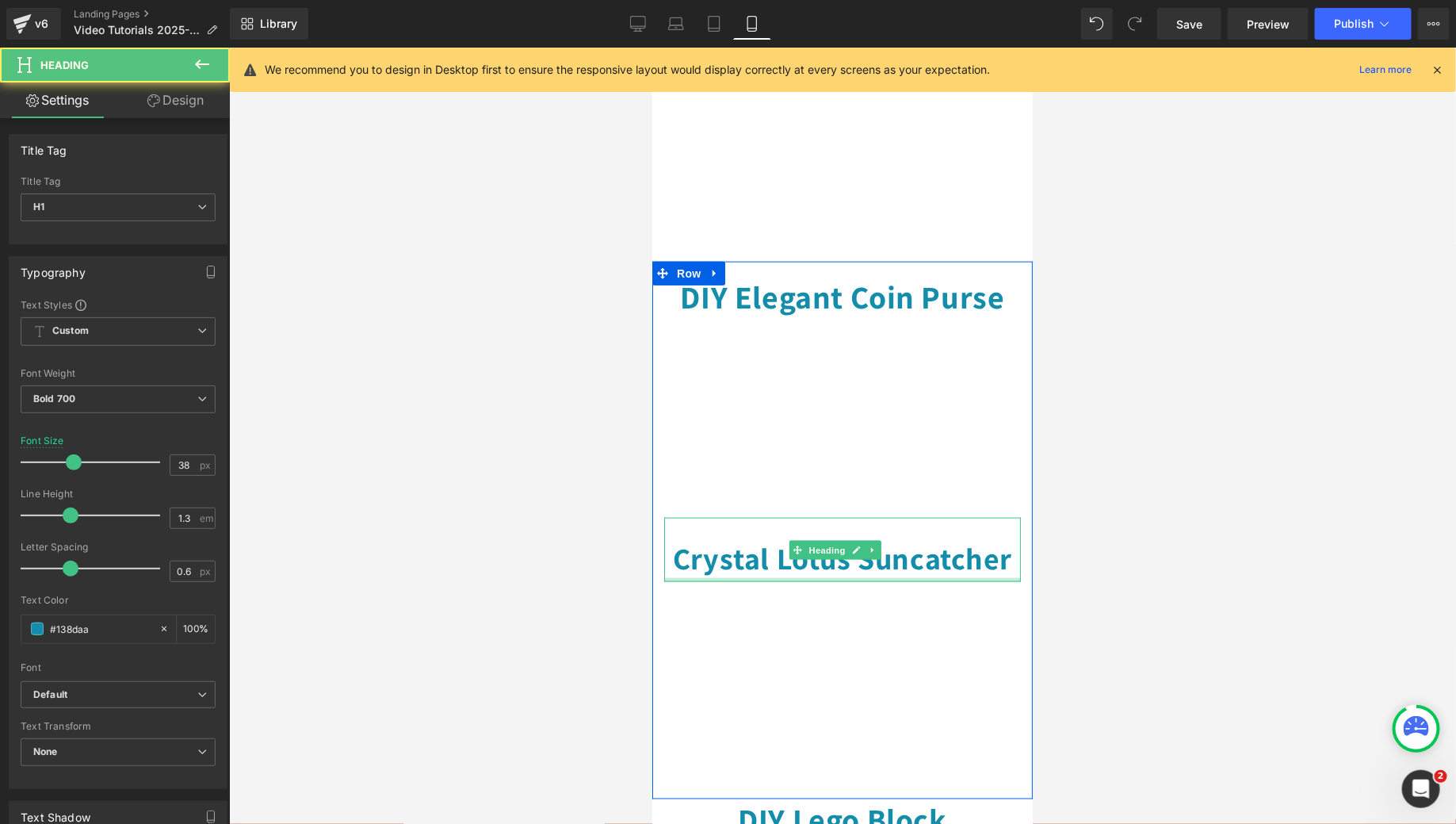
click at [858, 577] on div at bounding box center [841, 579] width 357 height 4
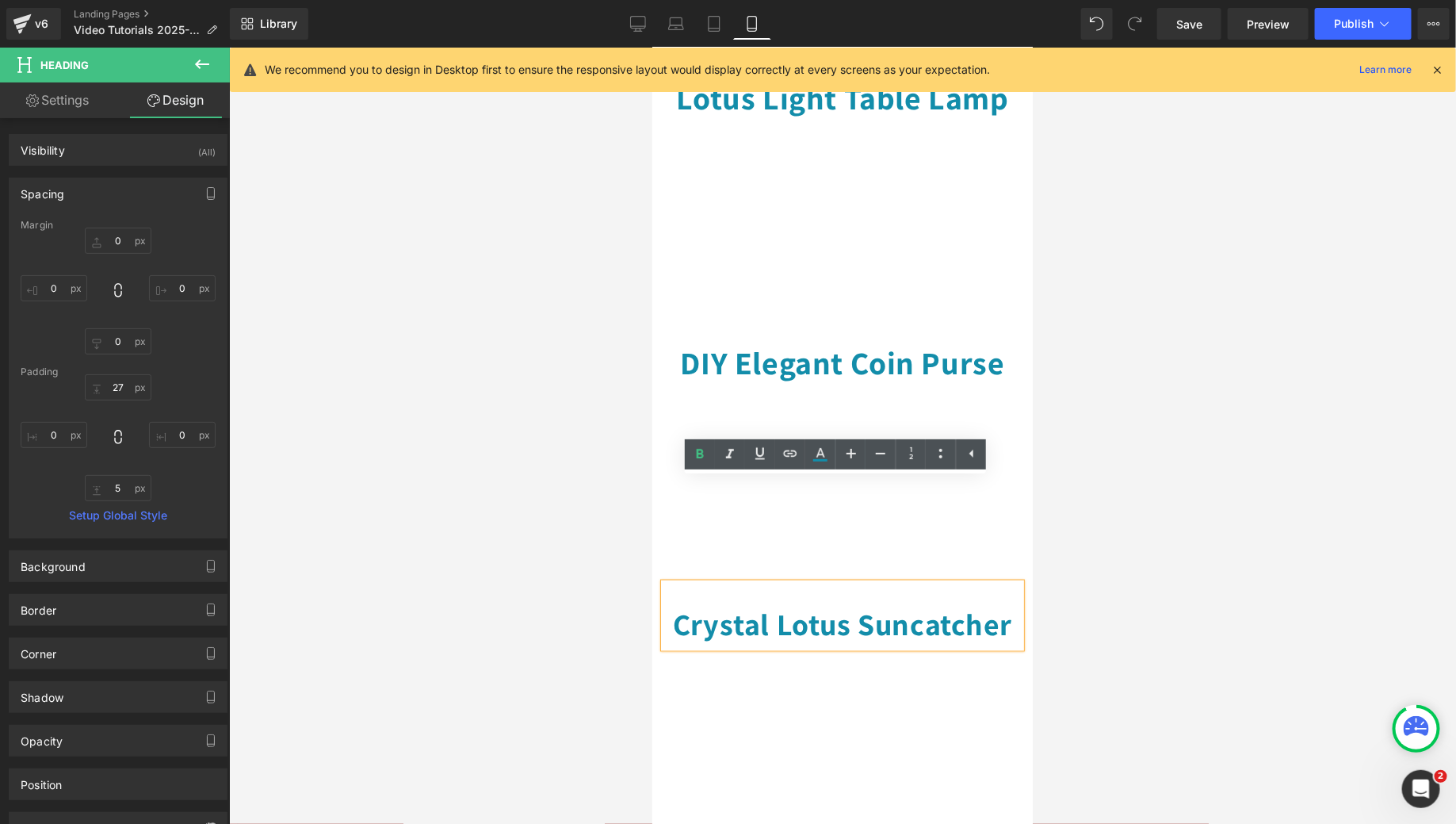
scroll to position [703, 0]
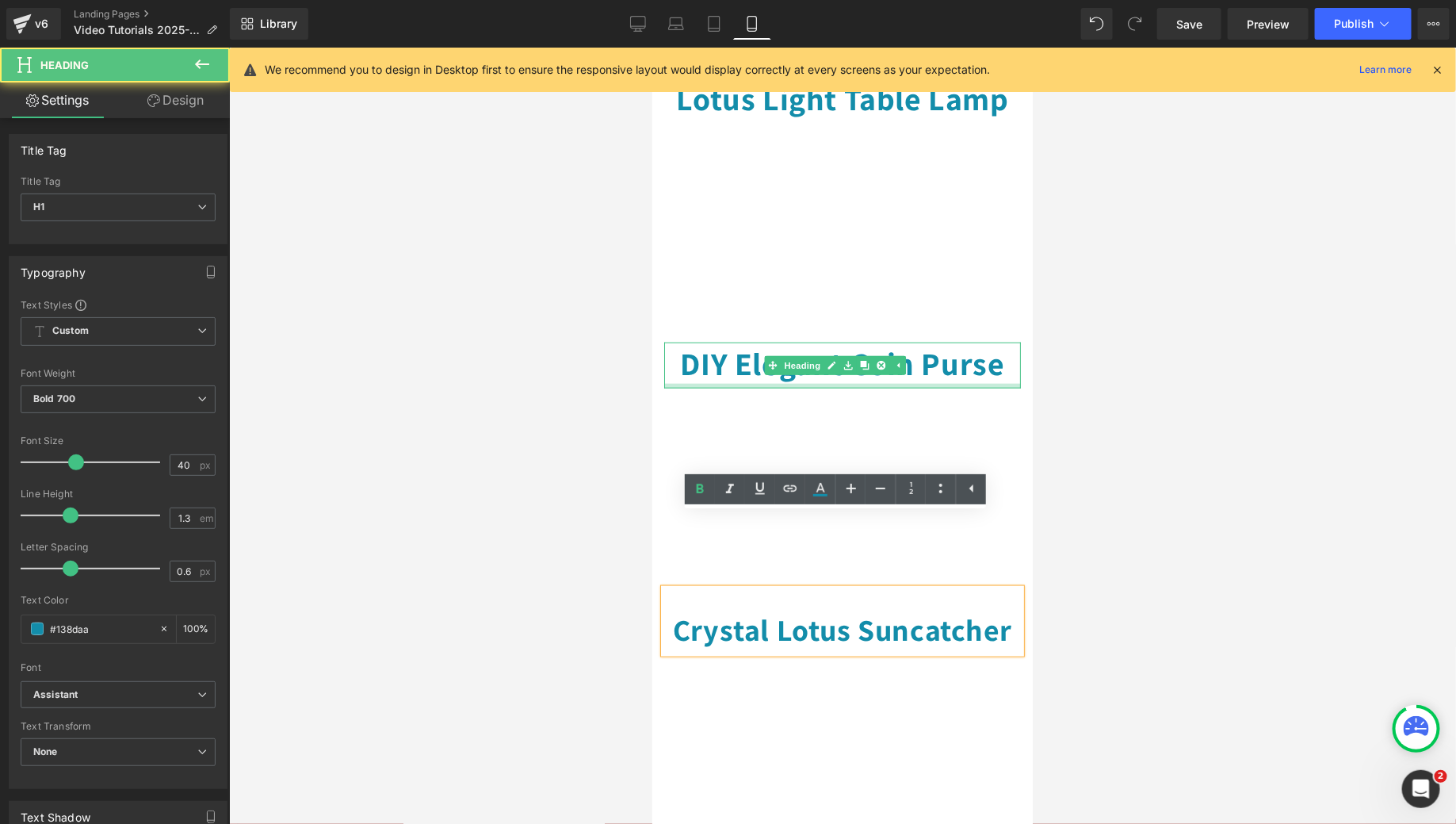
click at [838, 383] on div at bounding box center [841, 386] width 357 height 5
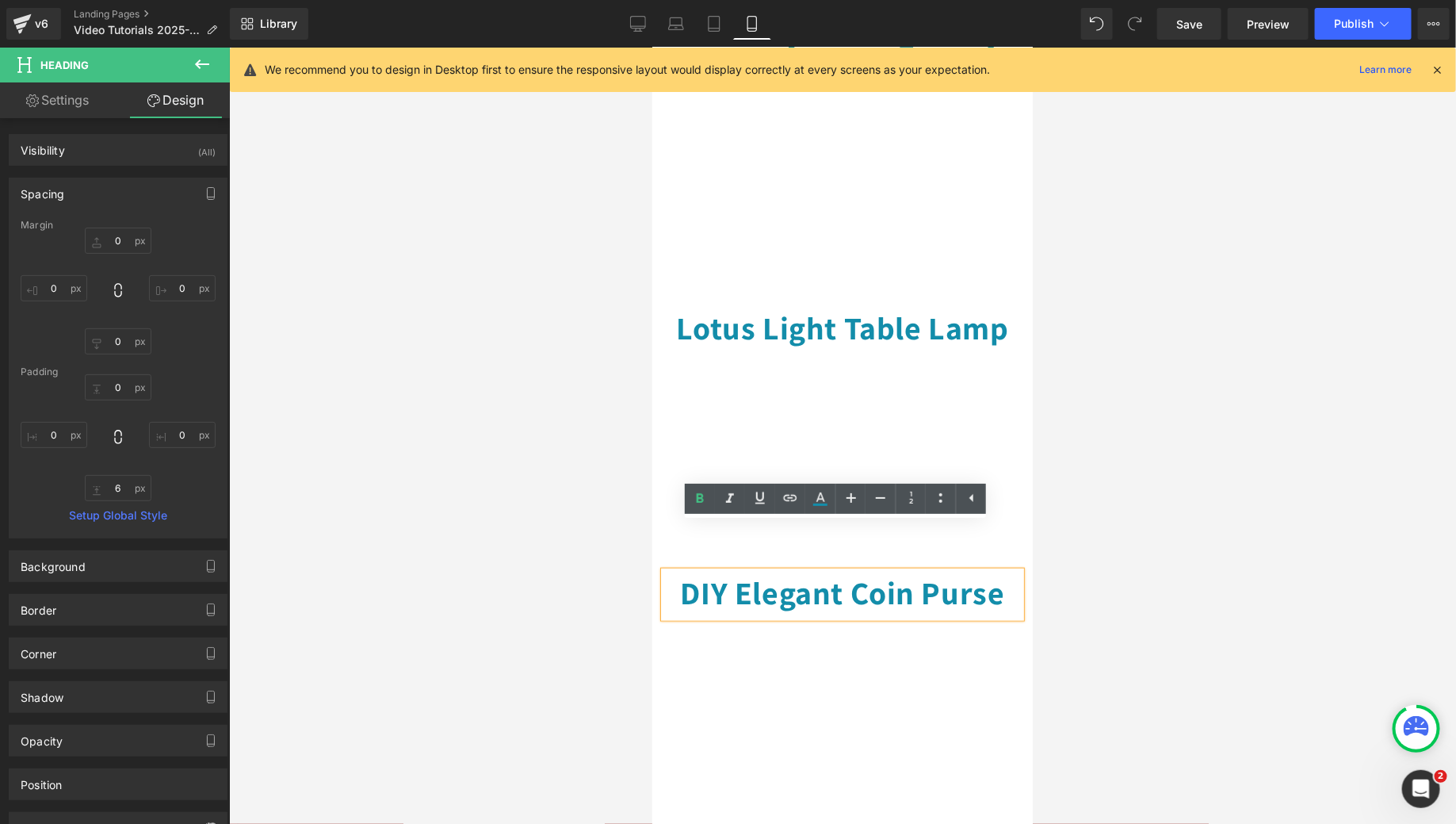
scroll to position [460, 0]
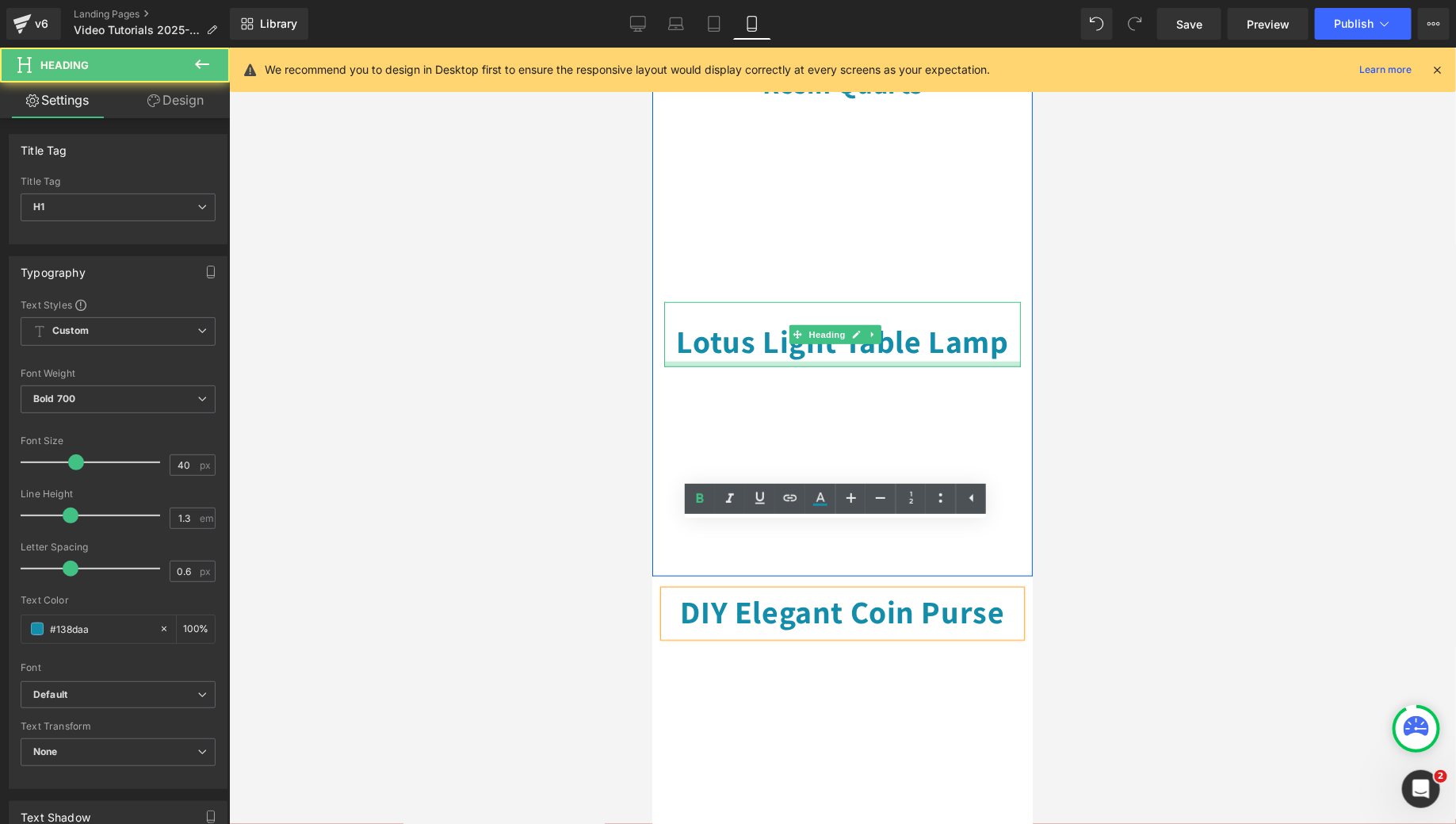
click at [836, 361] on div at bounding box center [841, 363] width 357 height 6
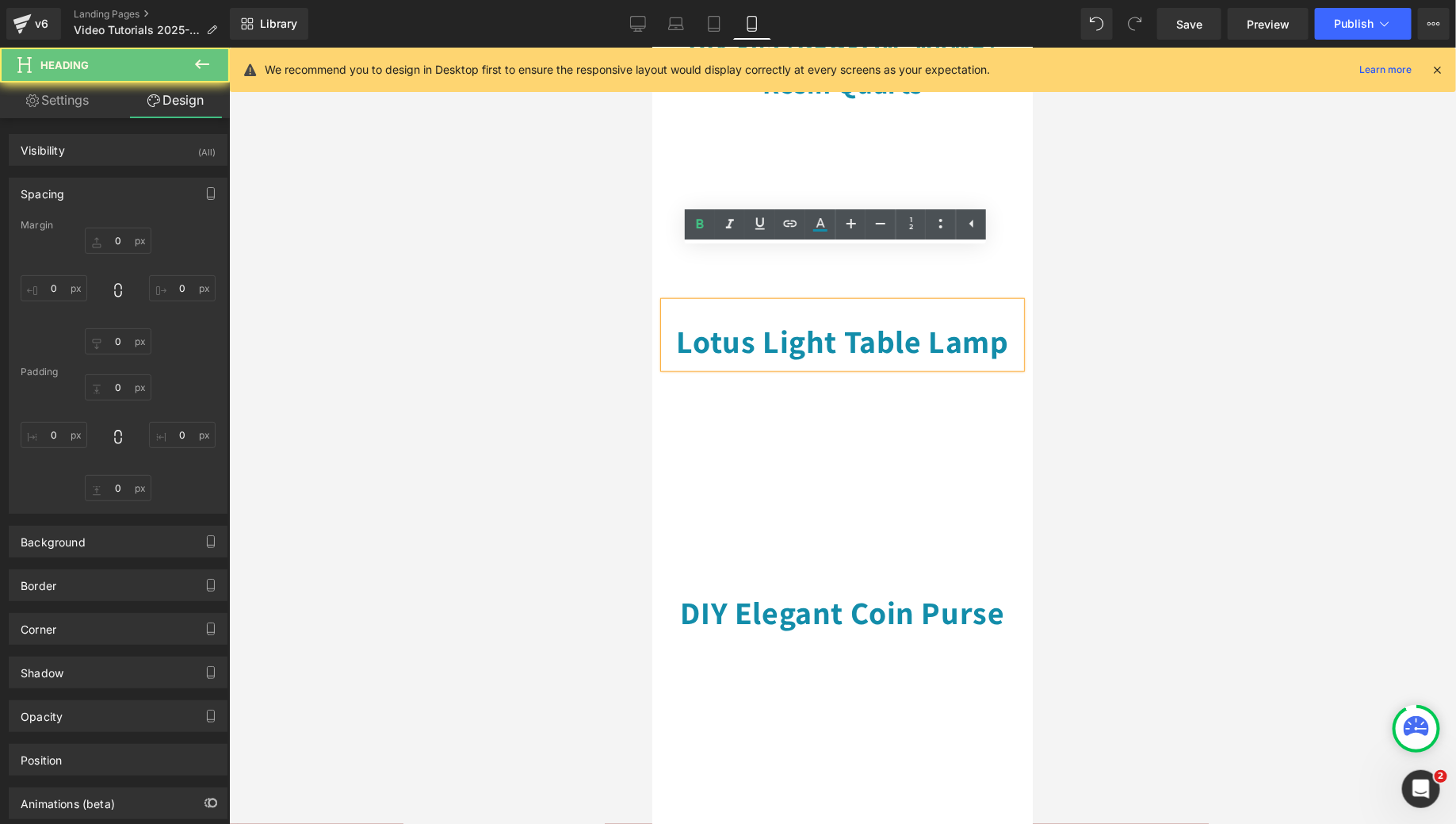
type input "0"
type input "23"
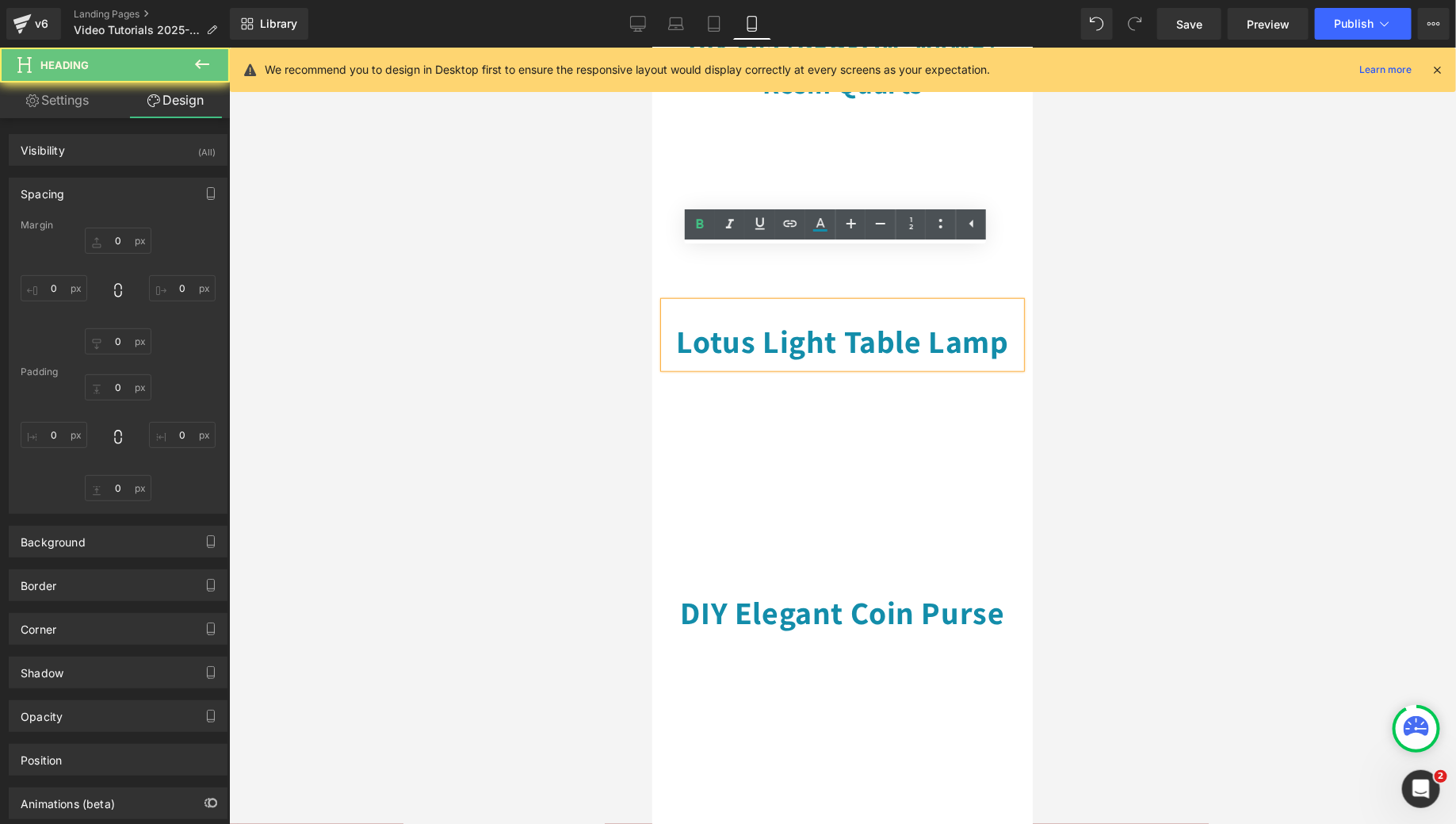
type input "0"
type input "8"
type input "0"
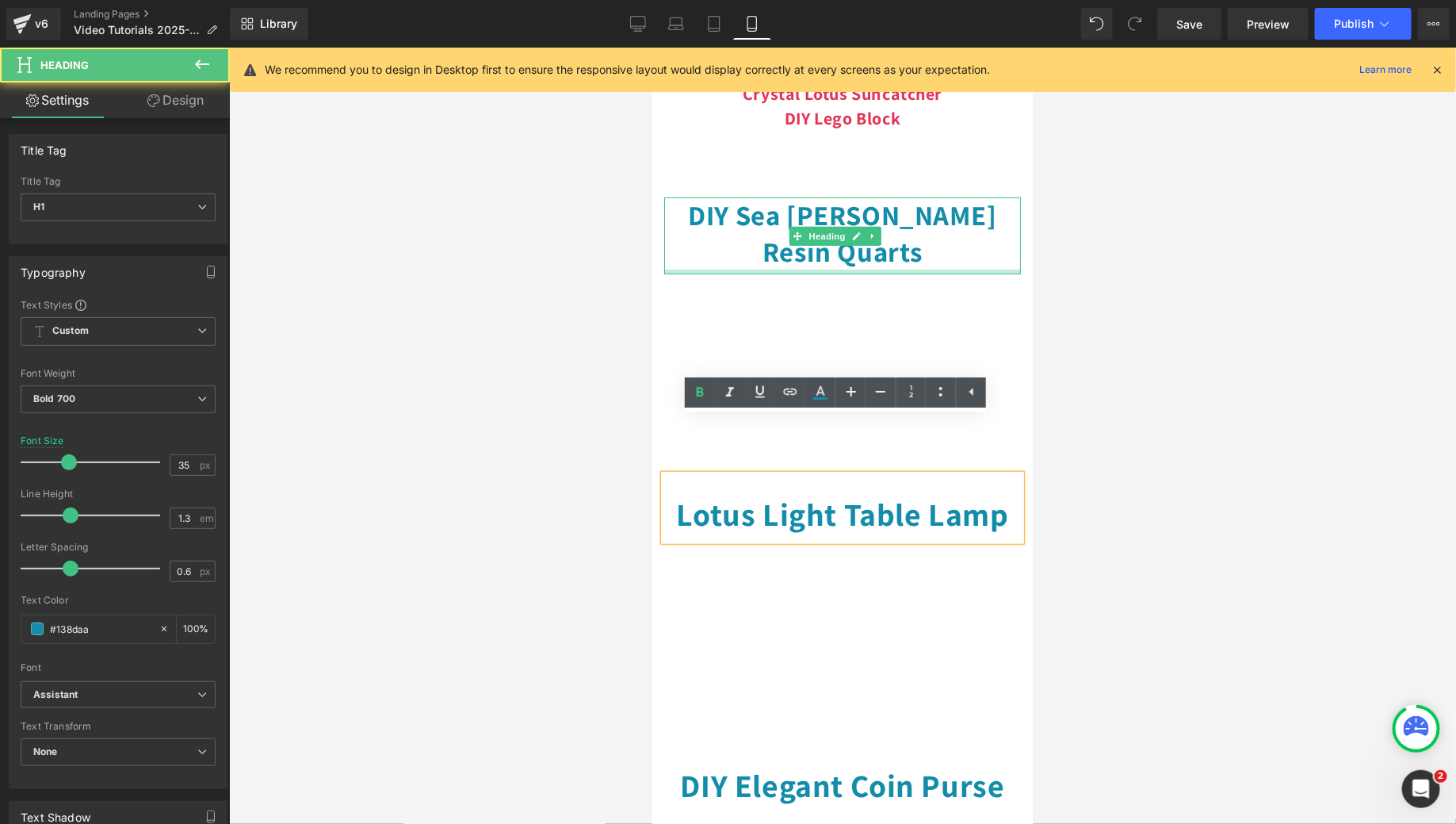
click at [831, 269] on div at bounding box center [841, 271] width 357 height 5
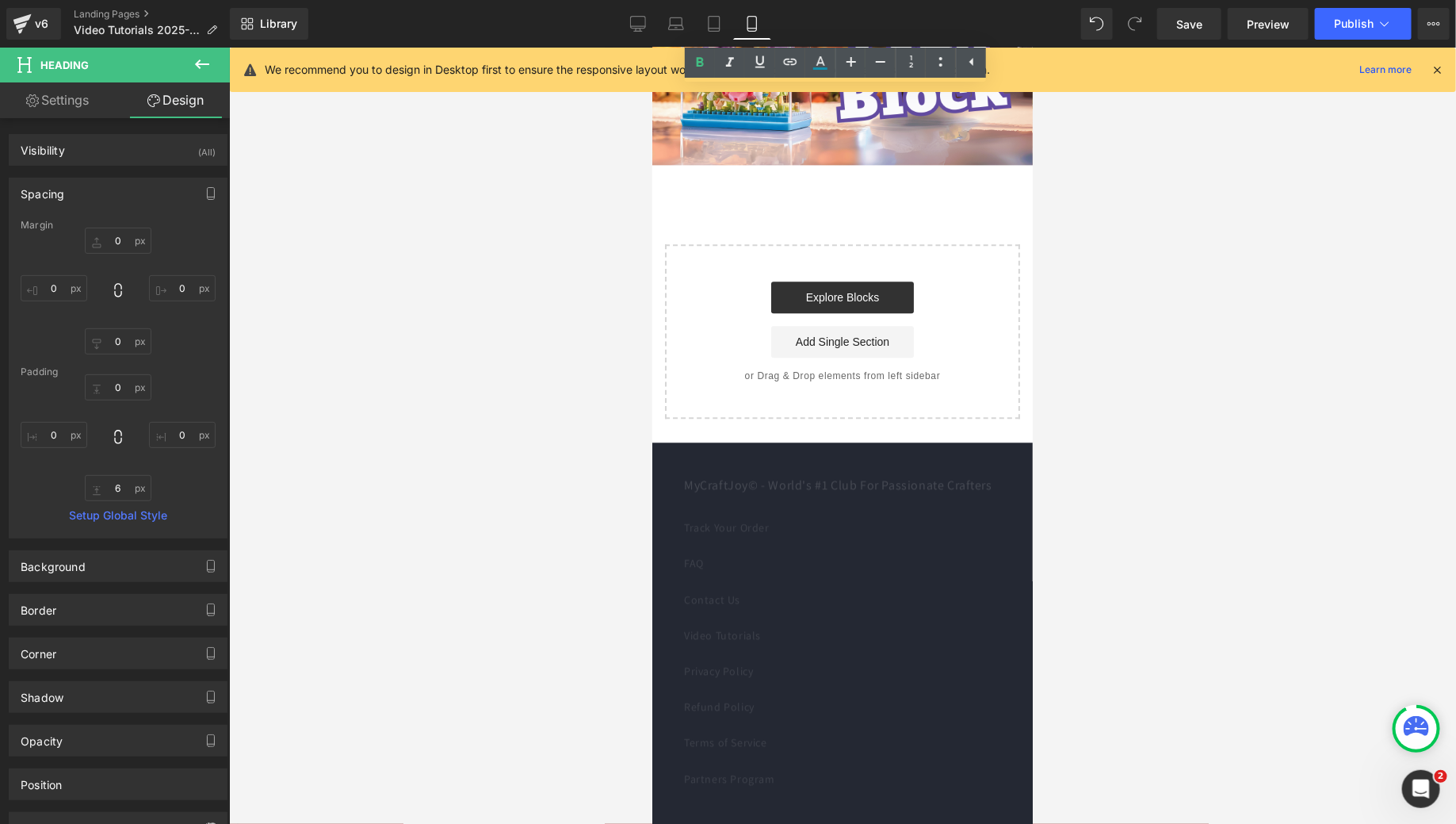
scroll to position [1134, 0]
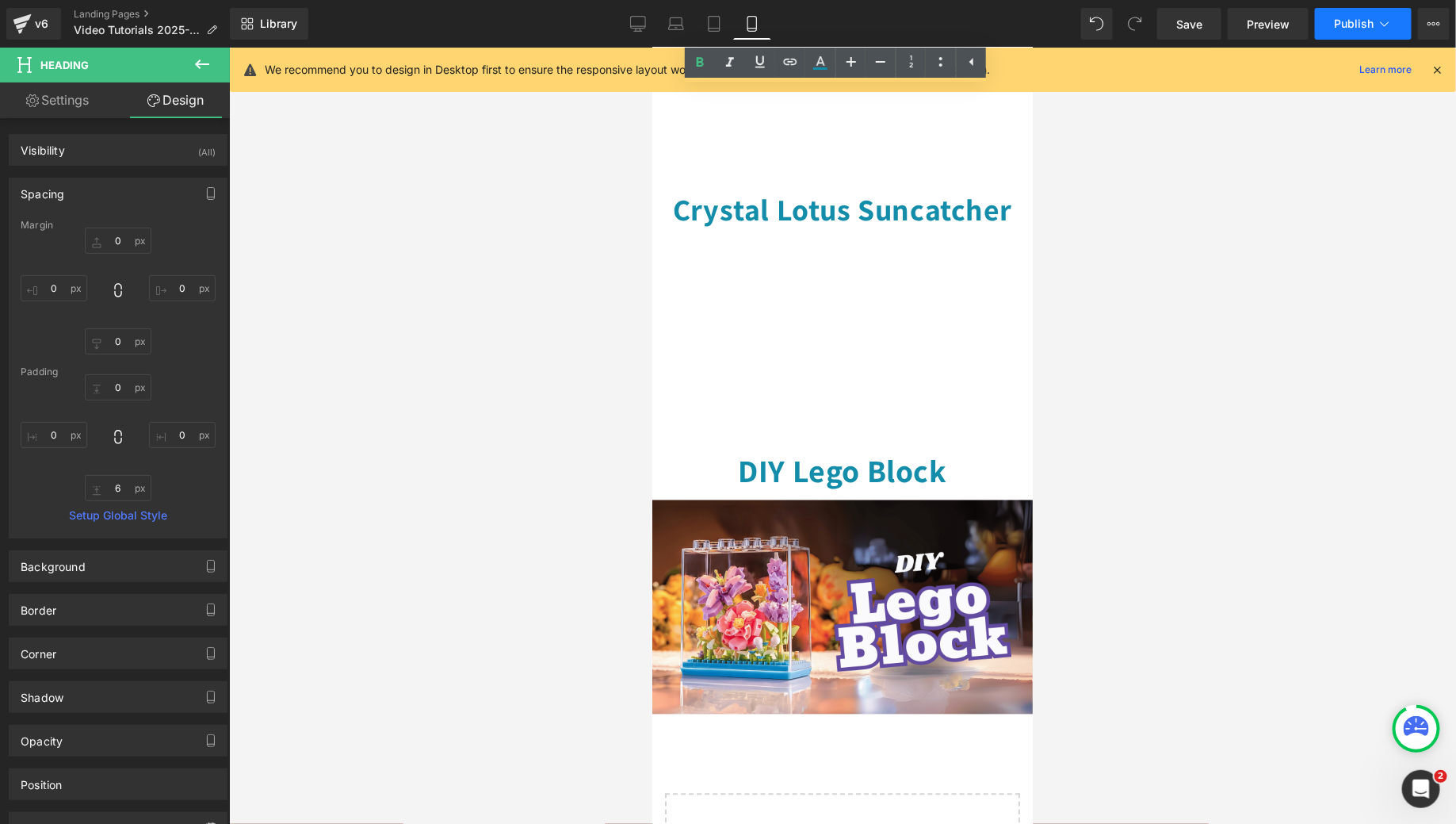
click at [1365, 23] on span "Publish" at bounding box center [1354, 24] width 40 height 13
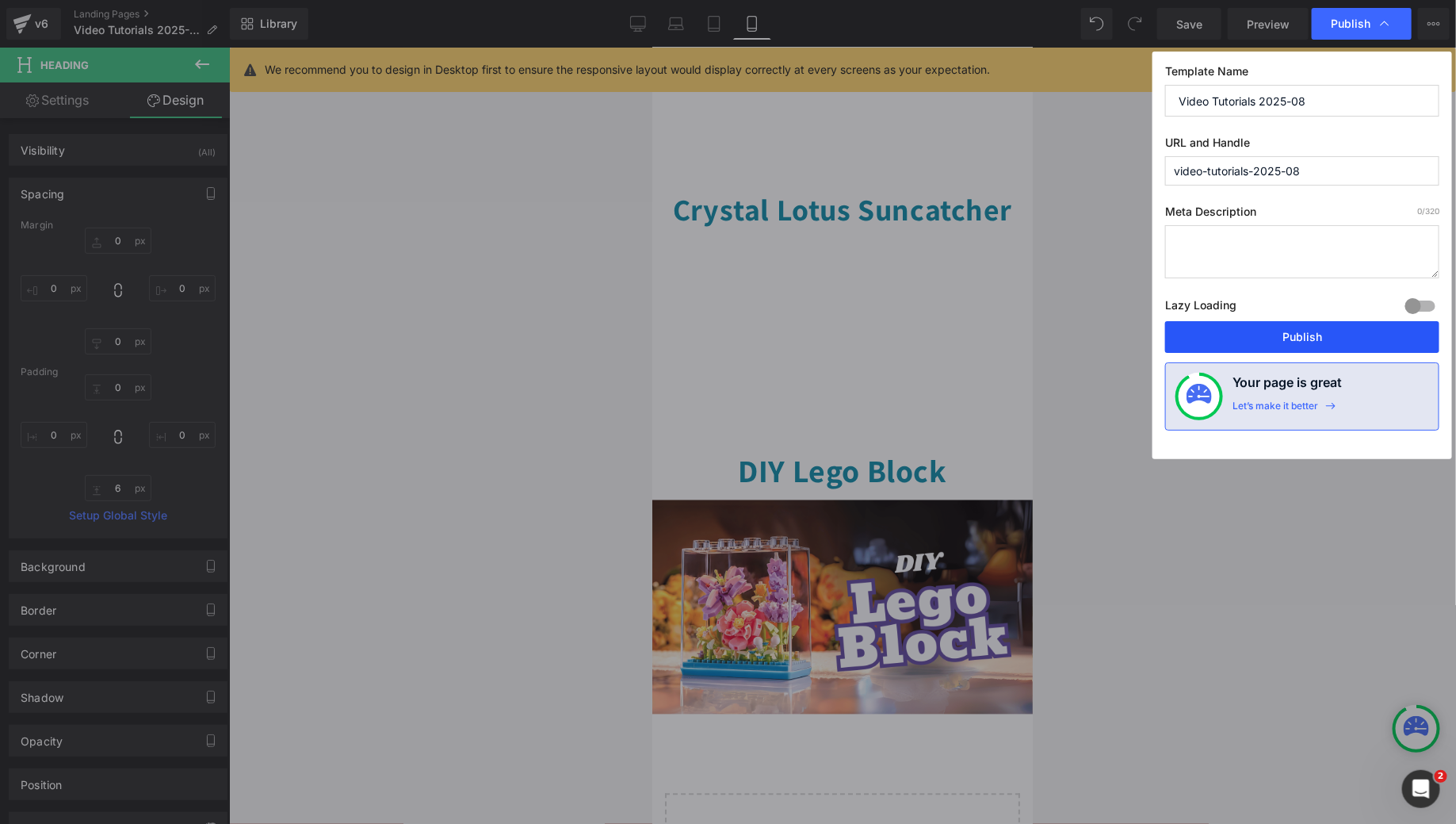
click at [1320, 322] on button "Publish" at bounding box center [1302, 337] width 274 height 31
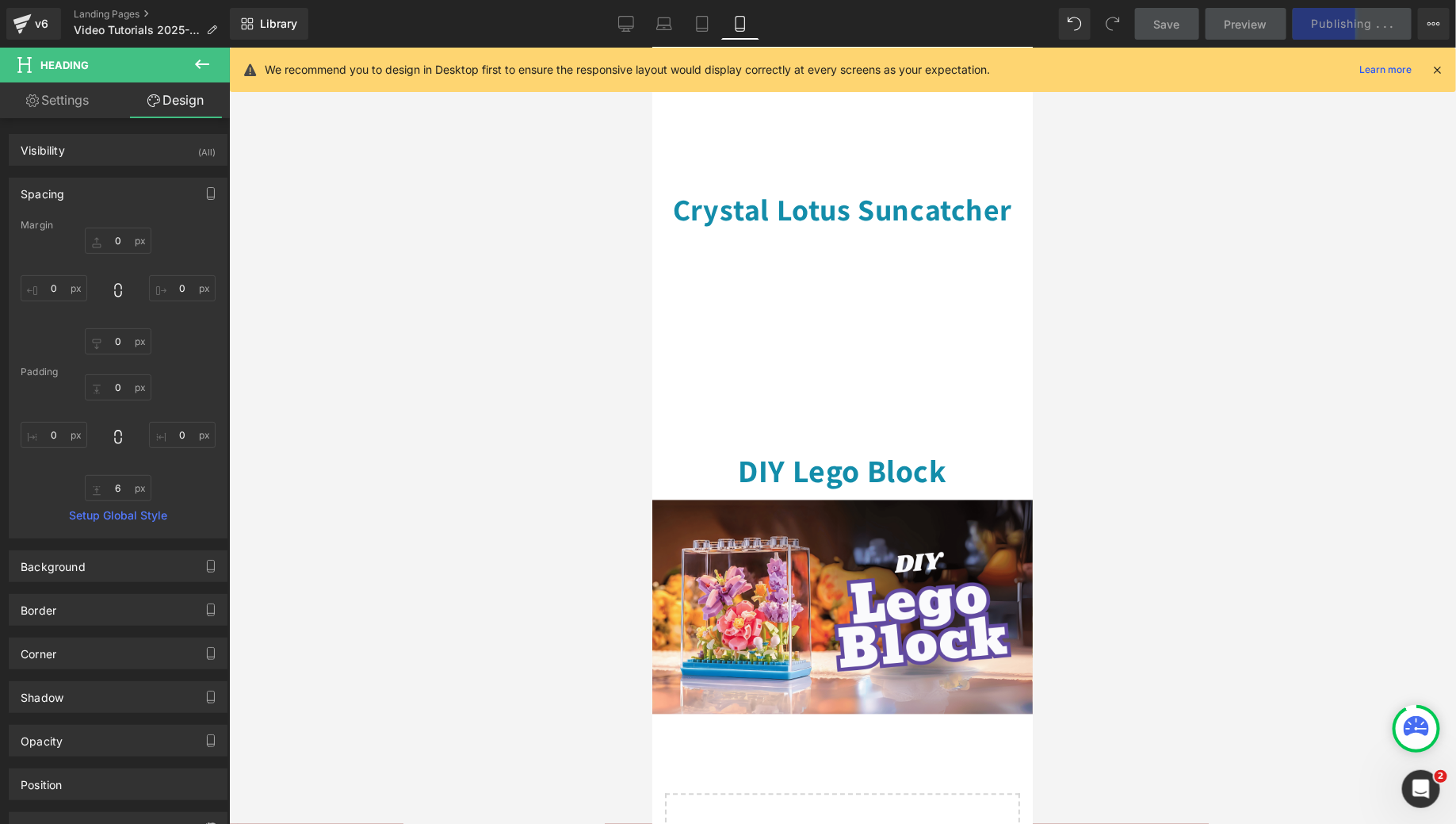
scroll to position [1156, 0]
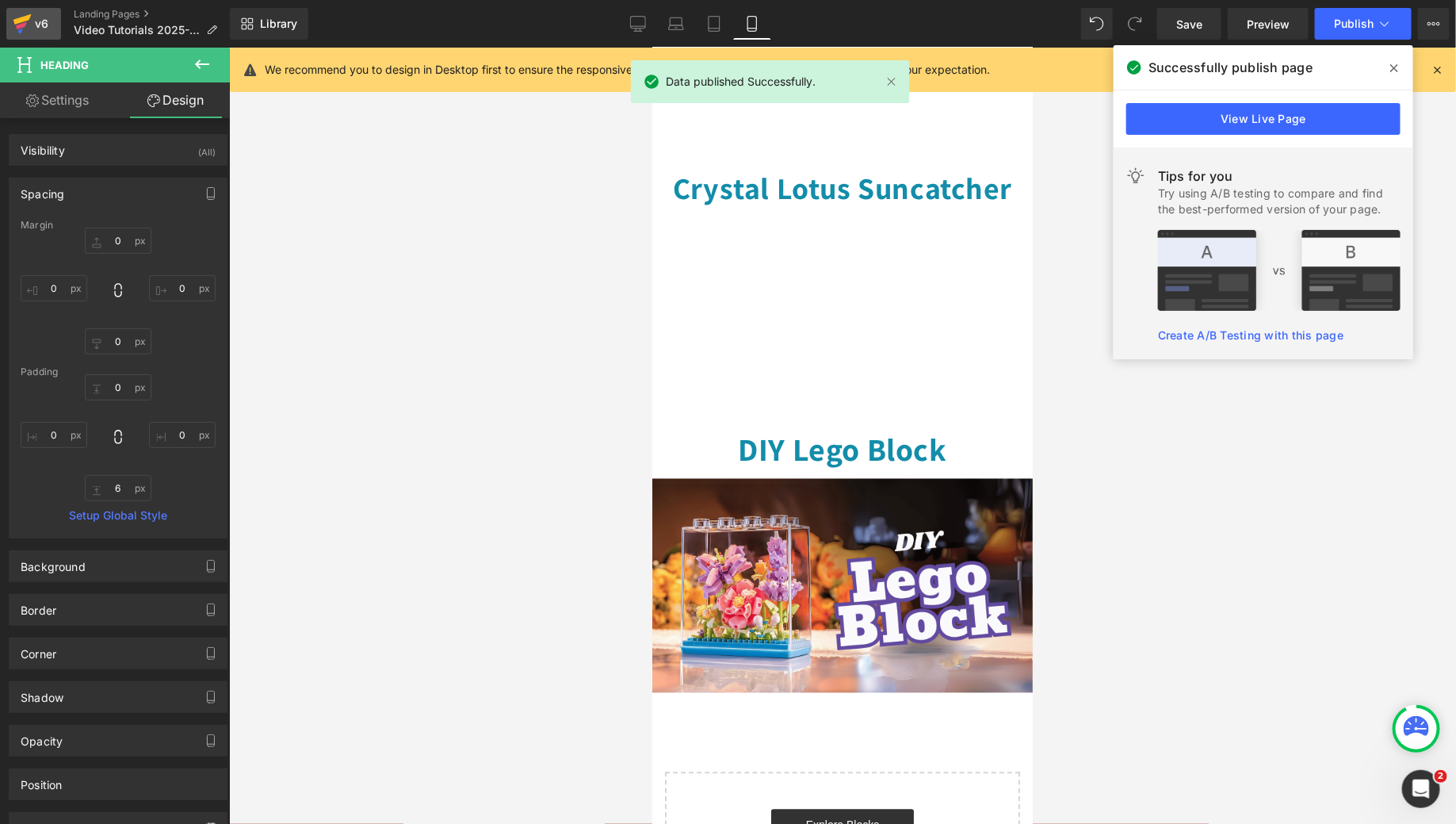
click at [35, 25] on div "v6" at bounding box center [41, 24] width 20 height 21
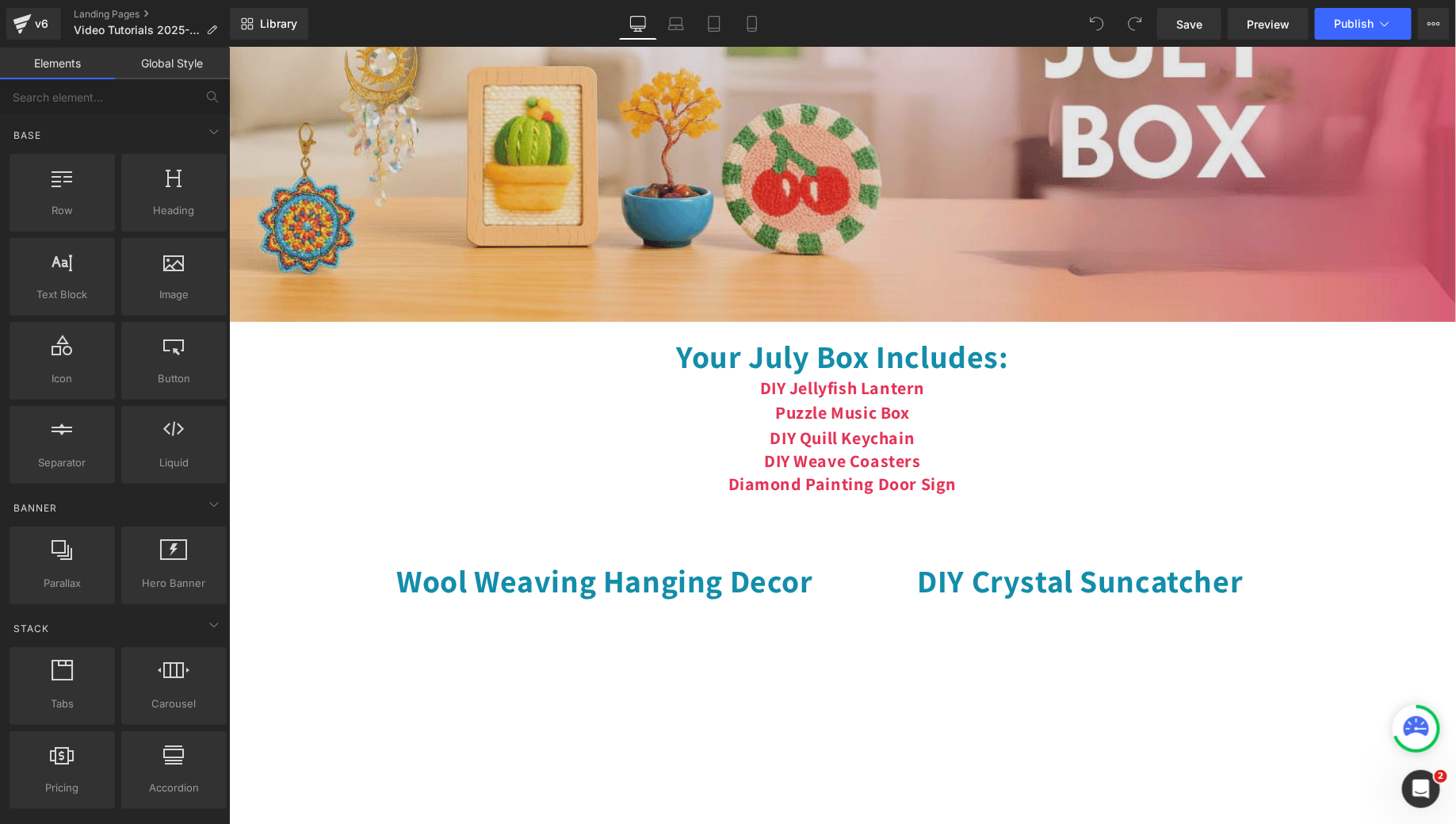
scroll to position [379, 0]
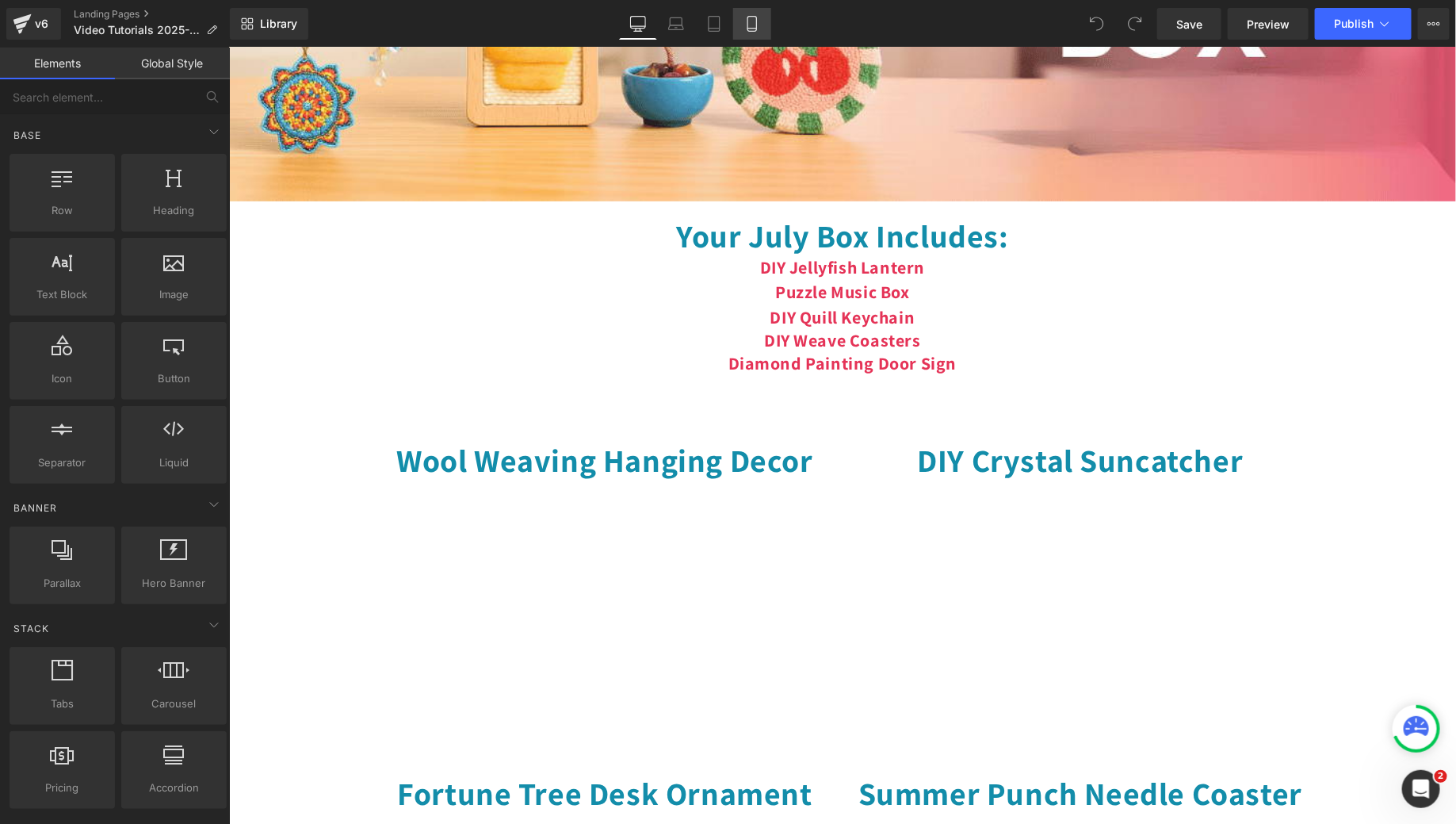
click at [749, 31] on icon at bounding box center [752, 24] width 9 height 15
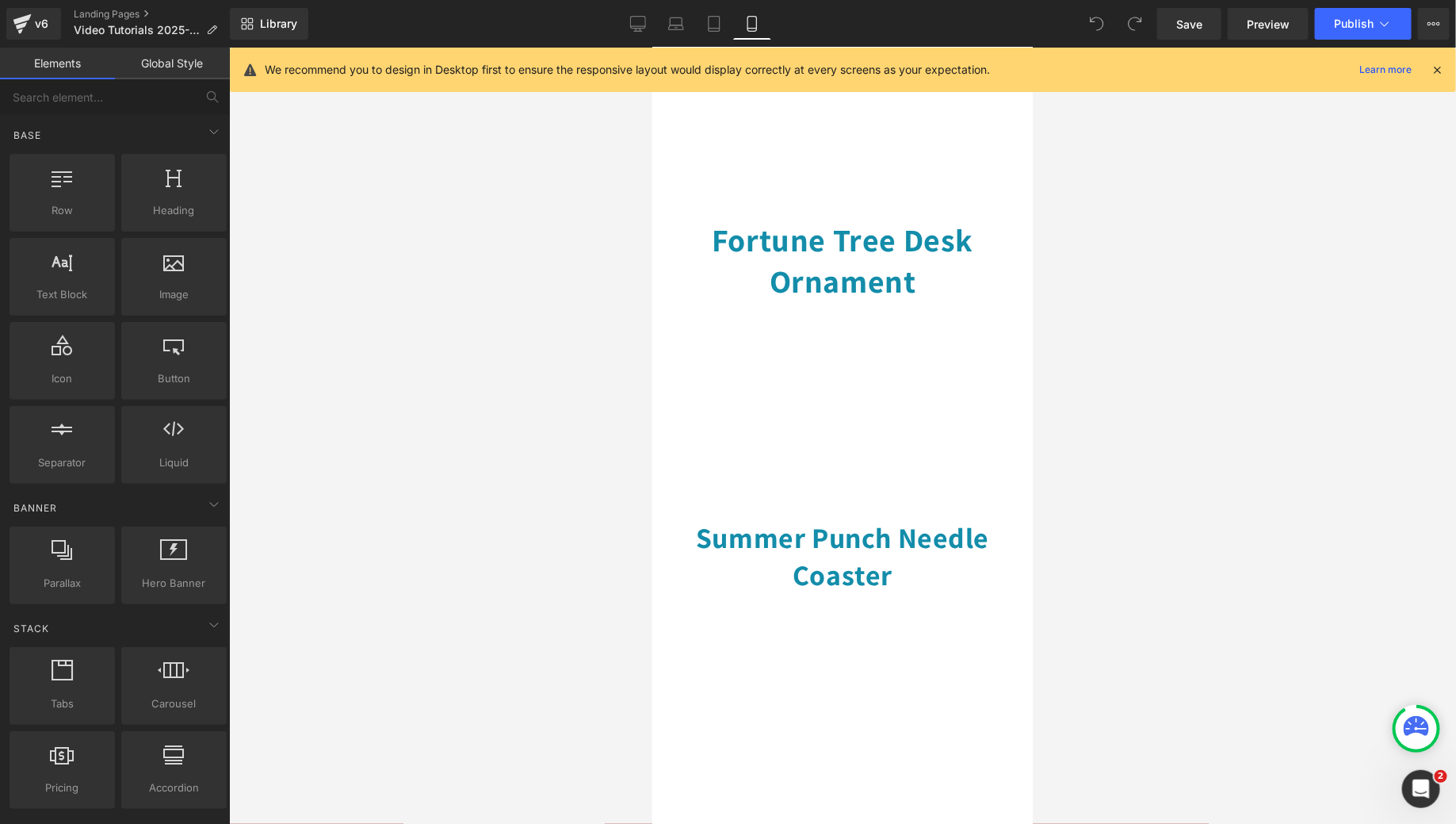
scroll to position [785, 0]
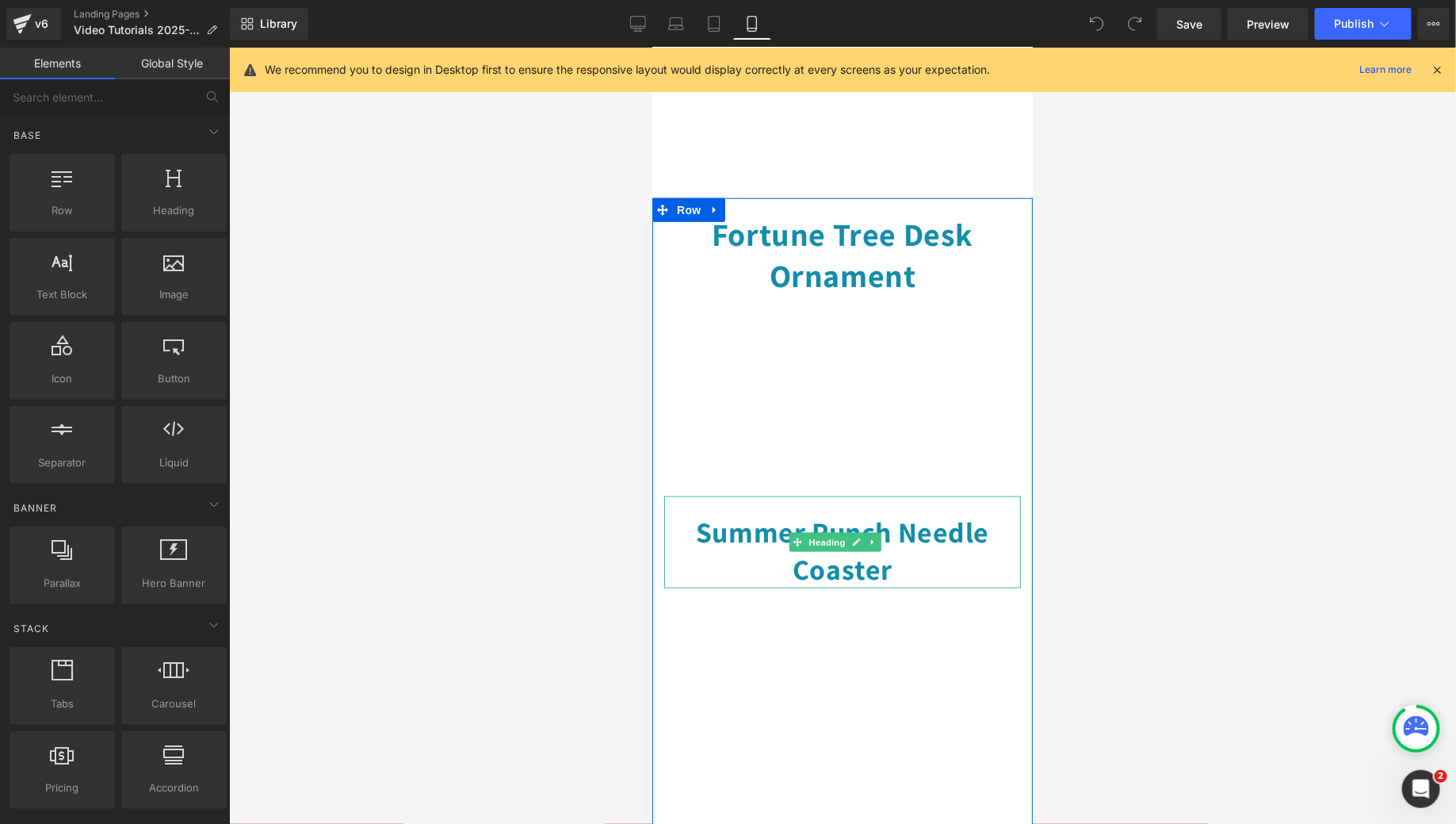
click at [835, 513] on h1 "Summer Punch Needle Coaster" at bounding box center [841, 550] width 357 height 74
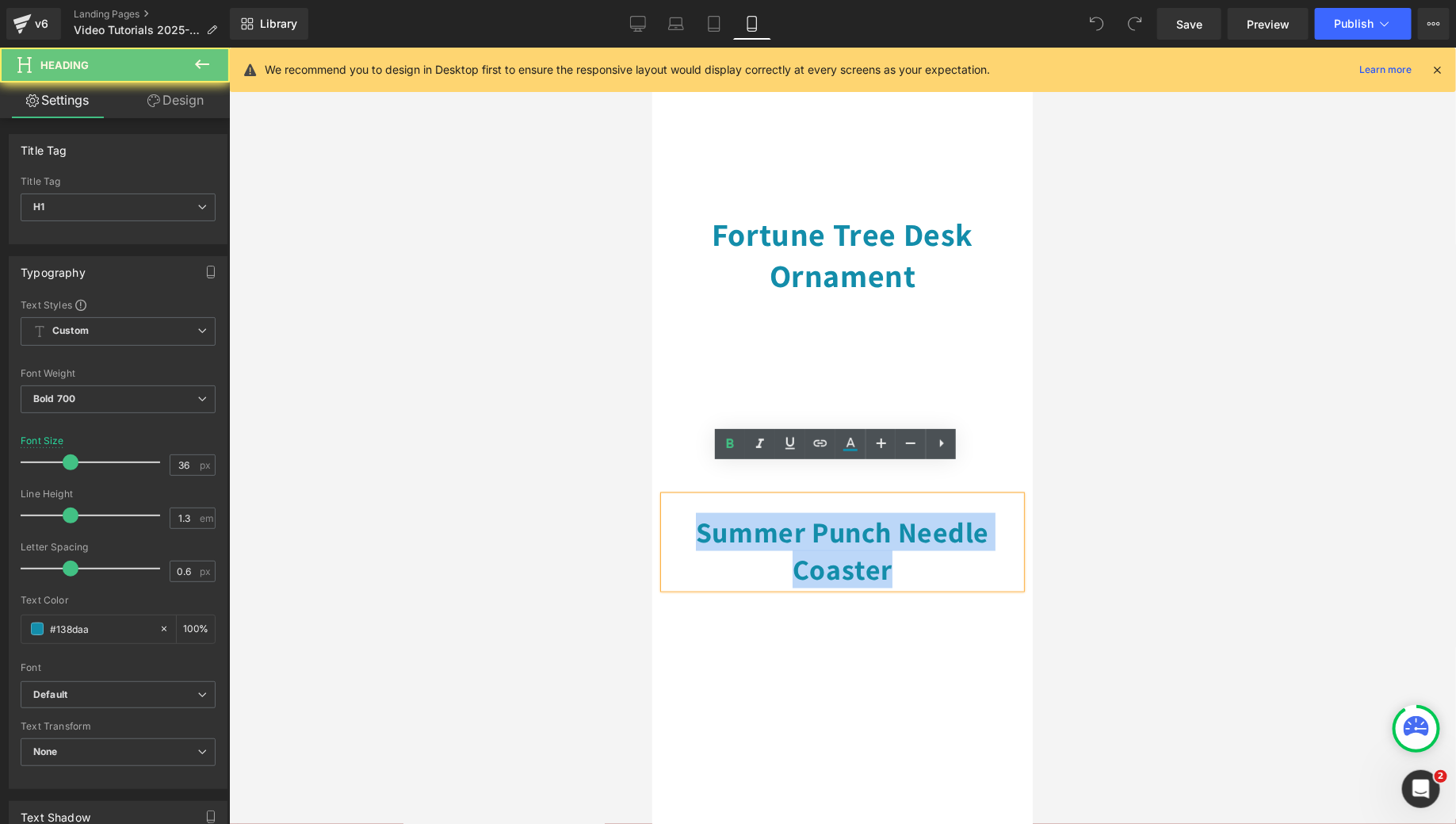
click at [835, 513] on h1 "Summer Punch Needle Coaster" at bounding box center [841, 550] width 357 height 74
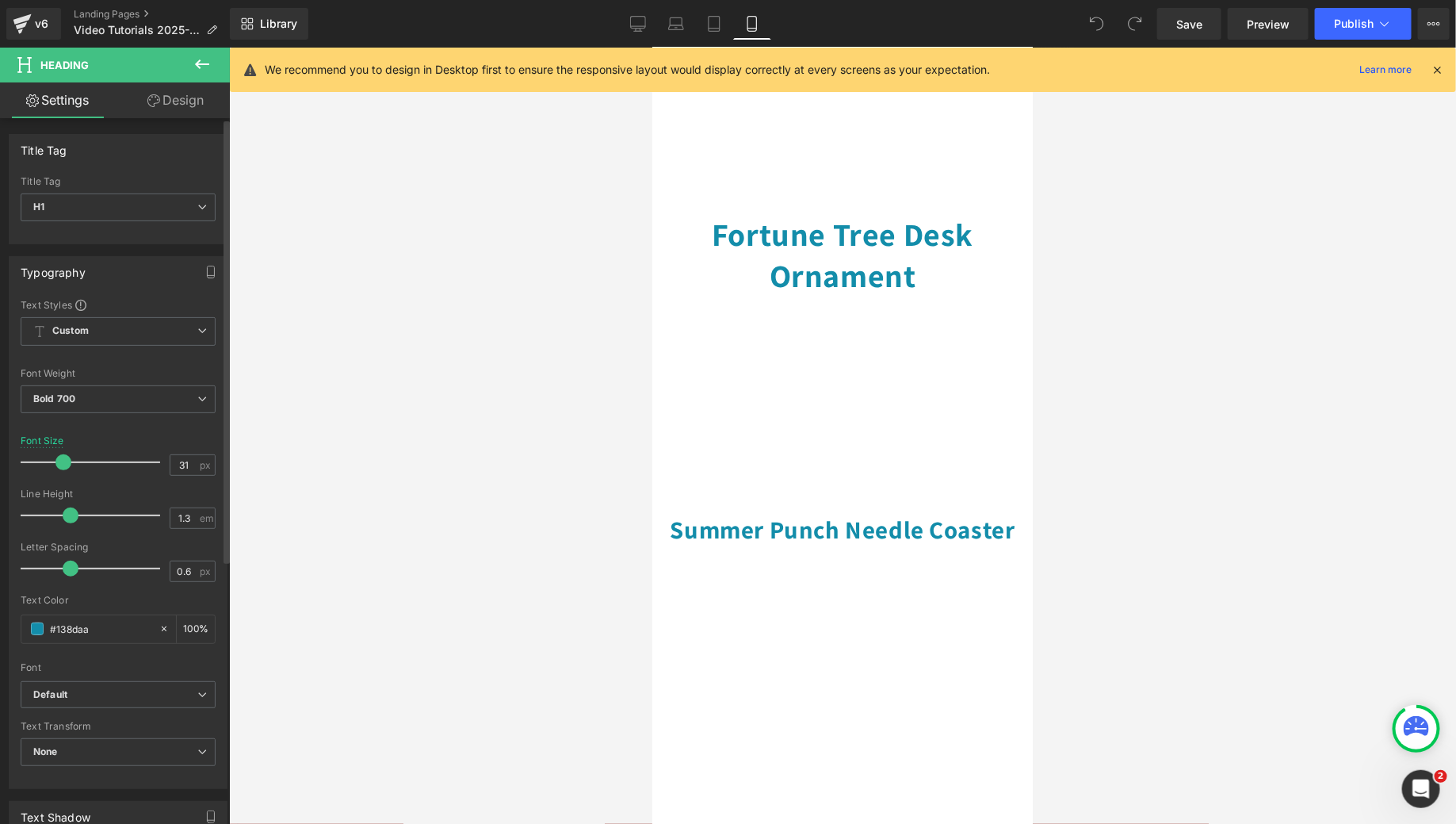
type input "30"
drag, startPoint x: 69, startPoint y: 462, endPoint x: 61, endPoint y: 461, distance: 8.1
click at [61, 461] on span at bounding box center [62, 462] width 16 height 16
click at [767, 224] on h1 "Fortune Tree Desk Ornament" at bounding box center [841, 253] width 357 height 82
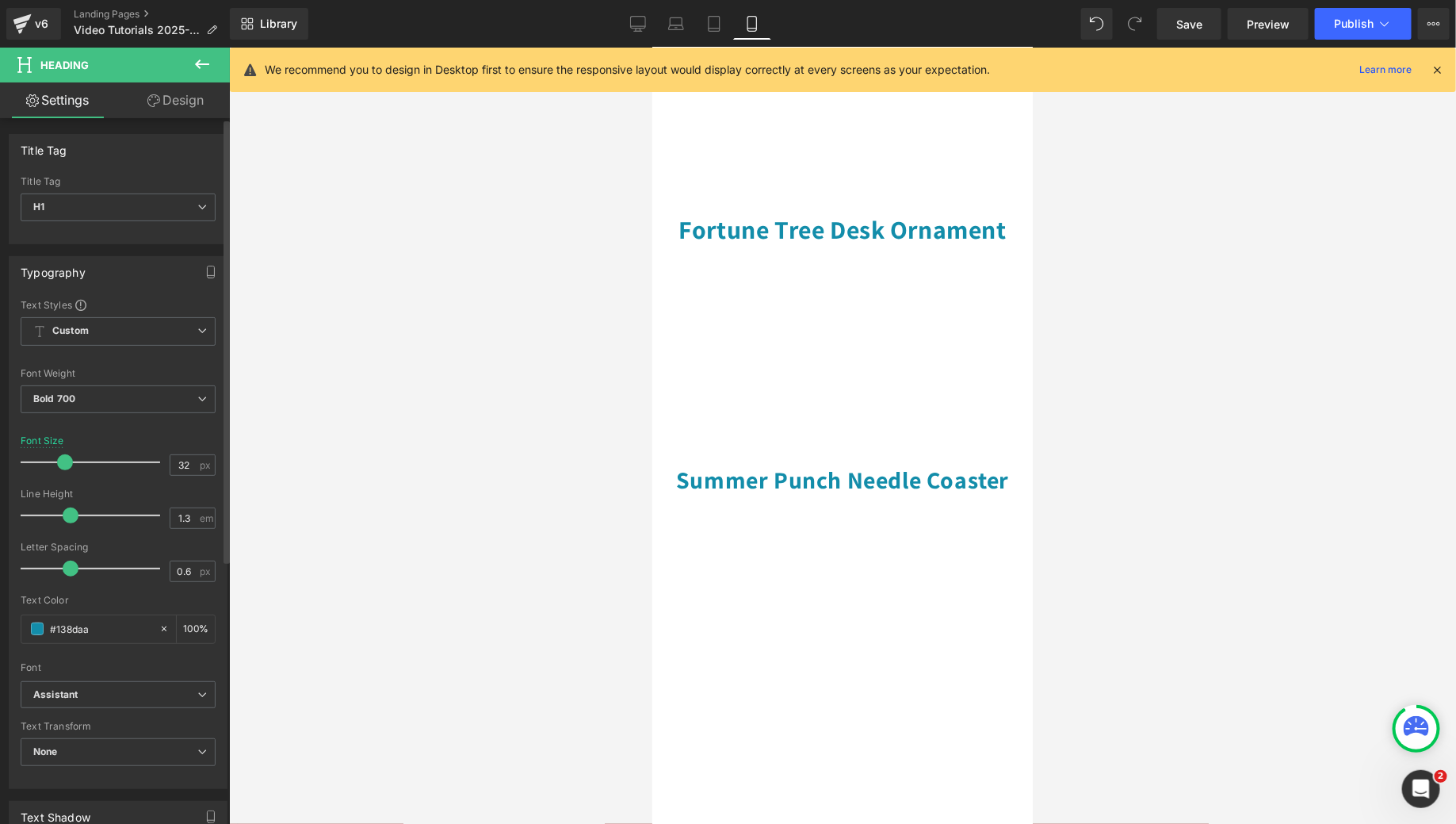
drag, startPoint x: 76, startPoint y: 457, endPoint x: 68, endPoint y: 457, distance: 8.0
click at [68, 457] on span at bounding box center [65, 462] width 16 height 16
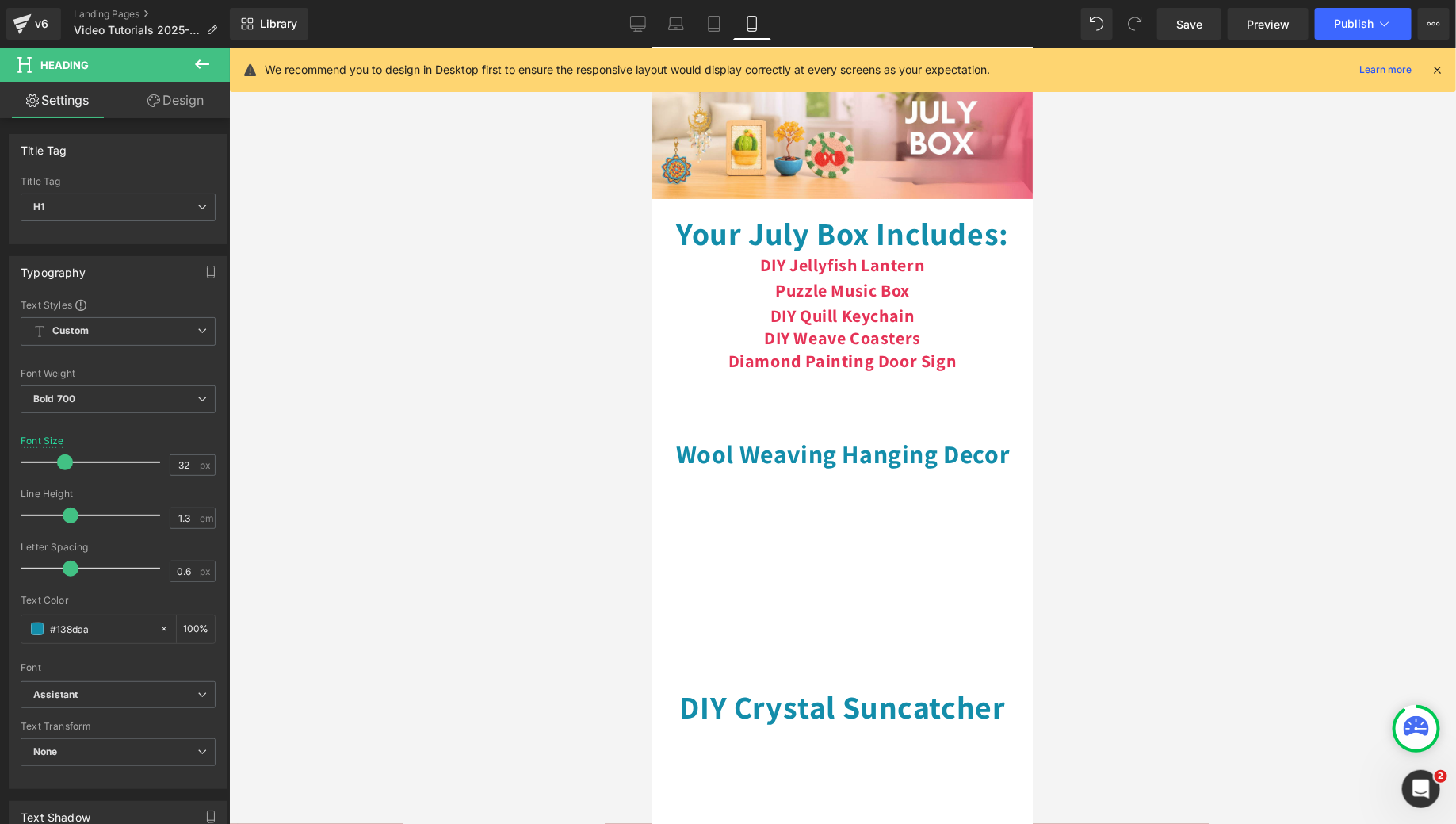
scroll to position [0, 0]
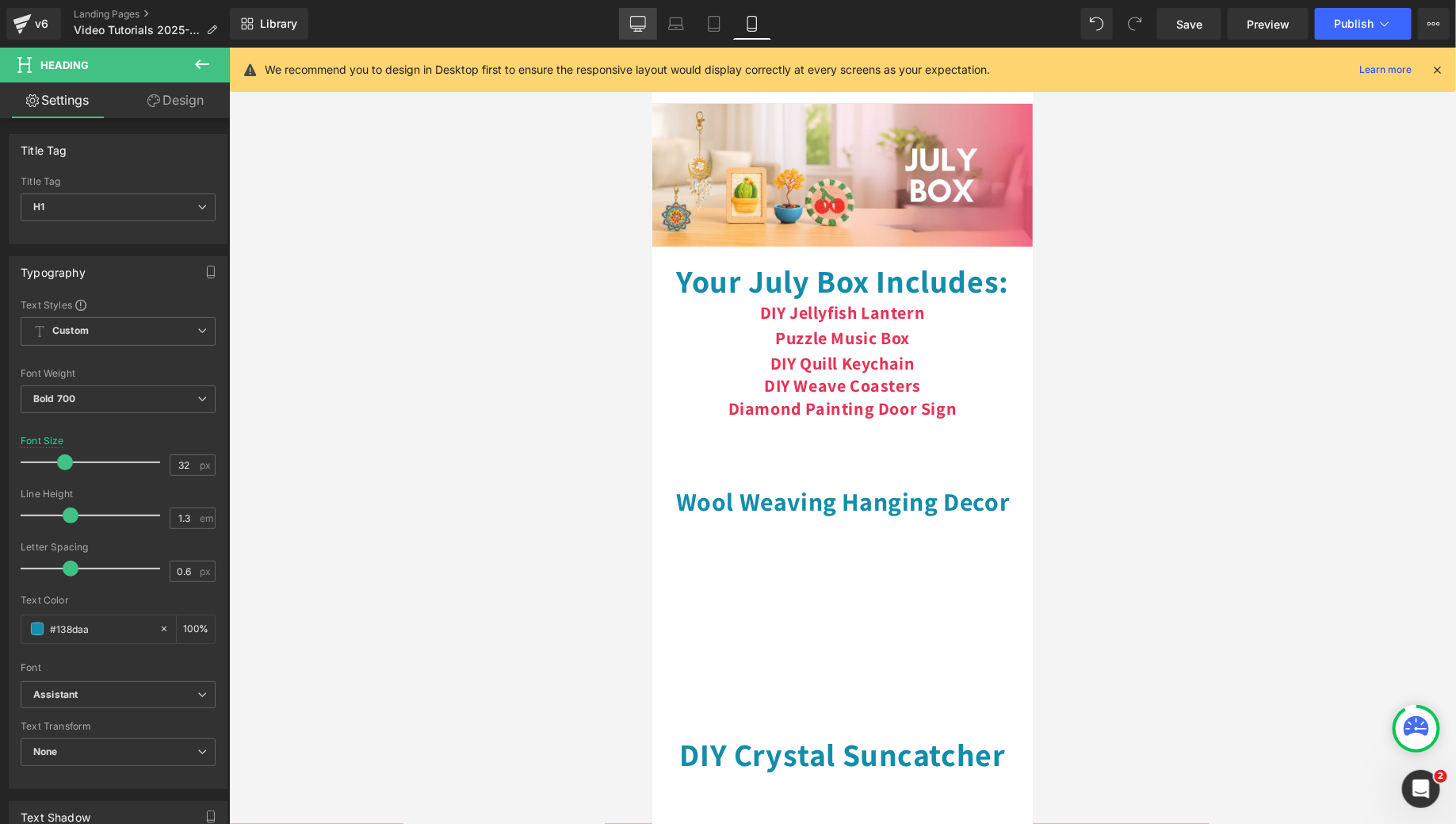
click at [648, 20] on link "Desktop" at bounding box center [637, 23] width 38 height 31
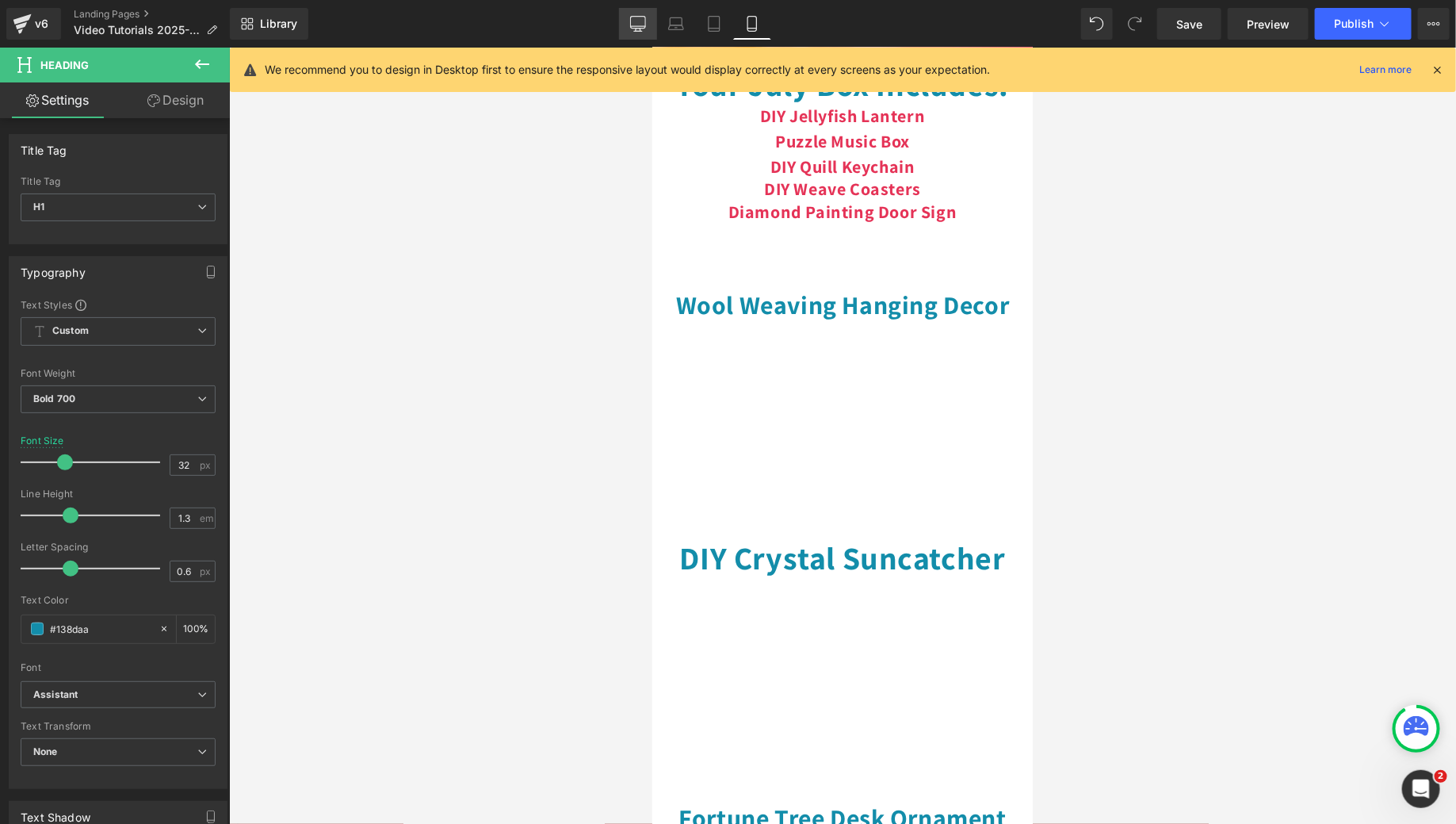
type input "40"
type input "100"
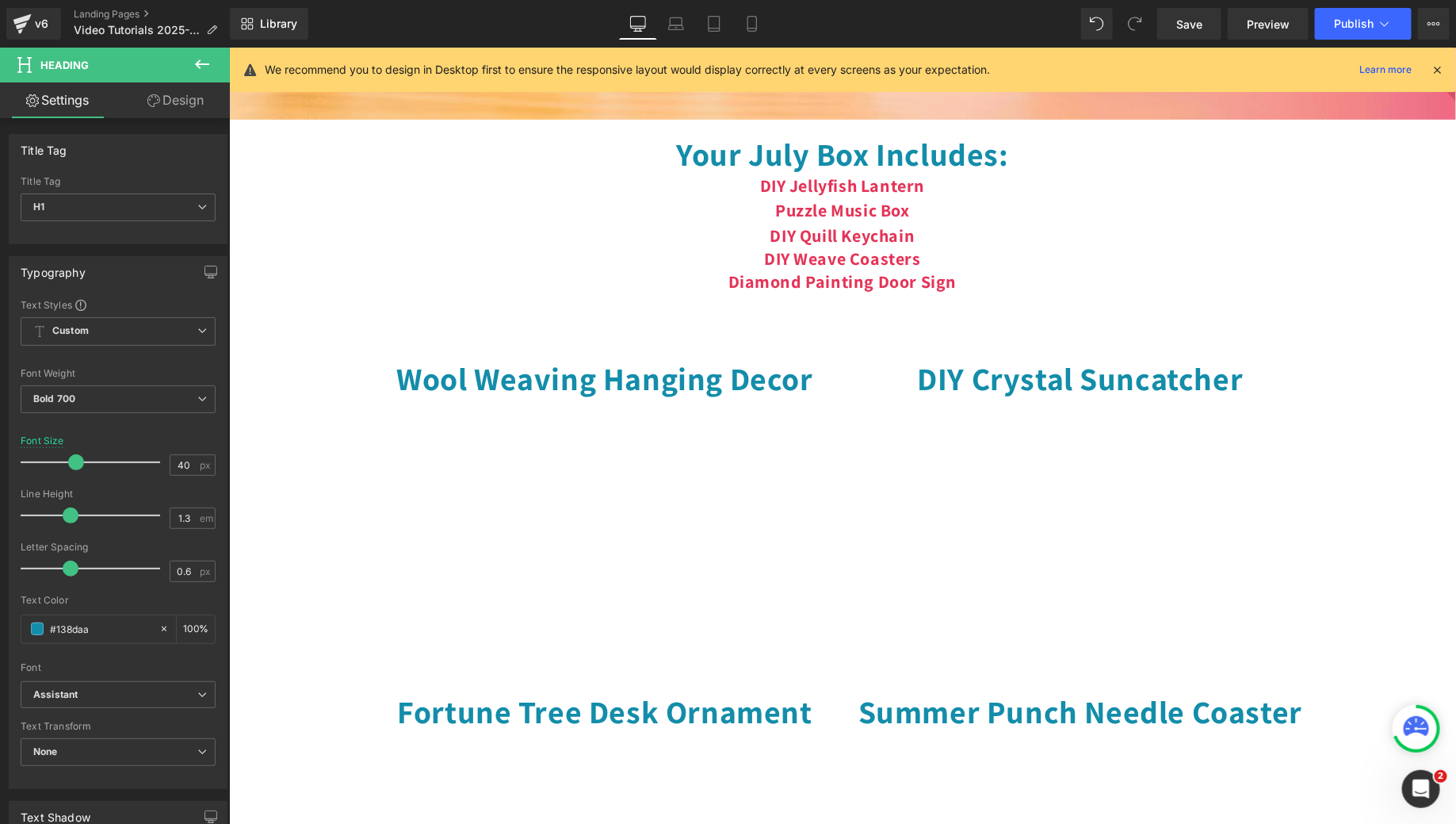
scroll to position [873, 0]
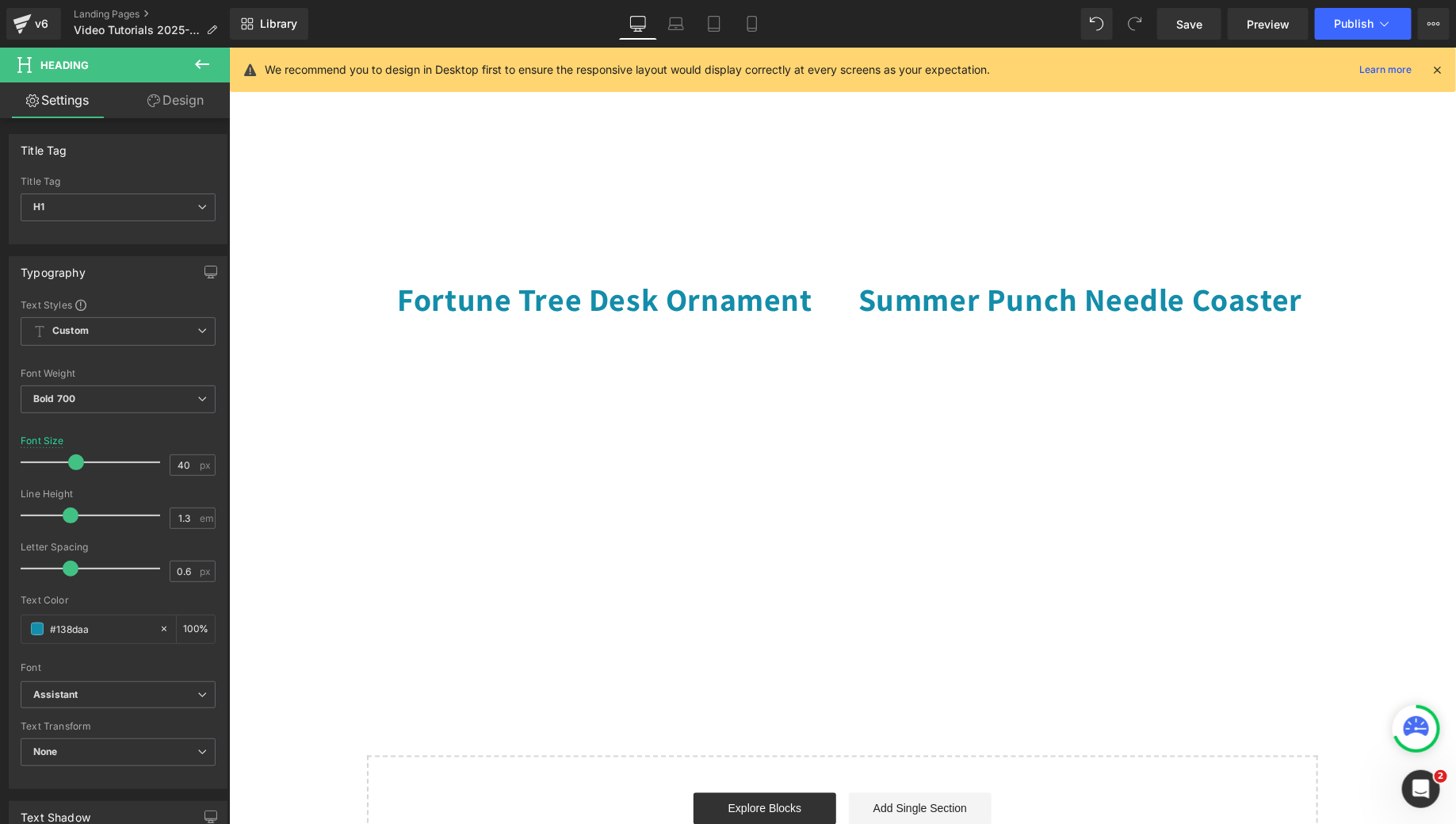
click at [202, 57] on icon at bounding box center [202, 65] width 19 height 19
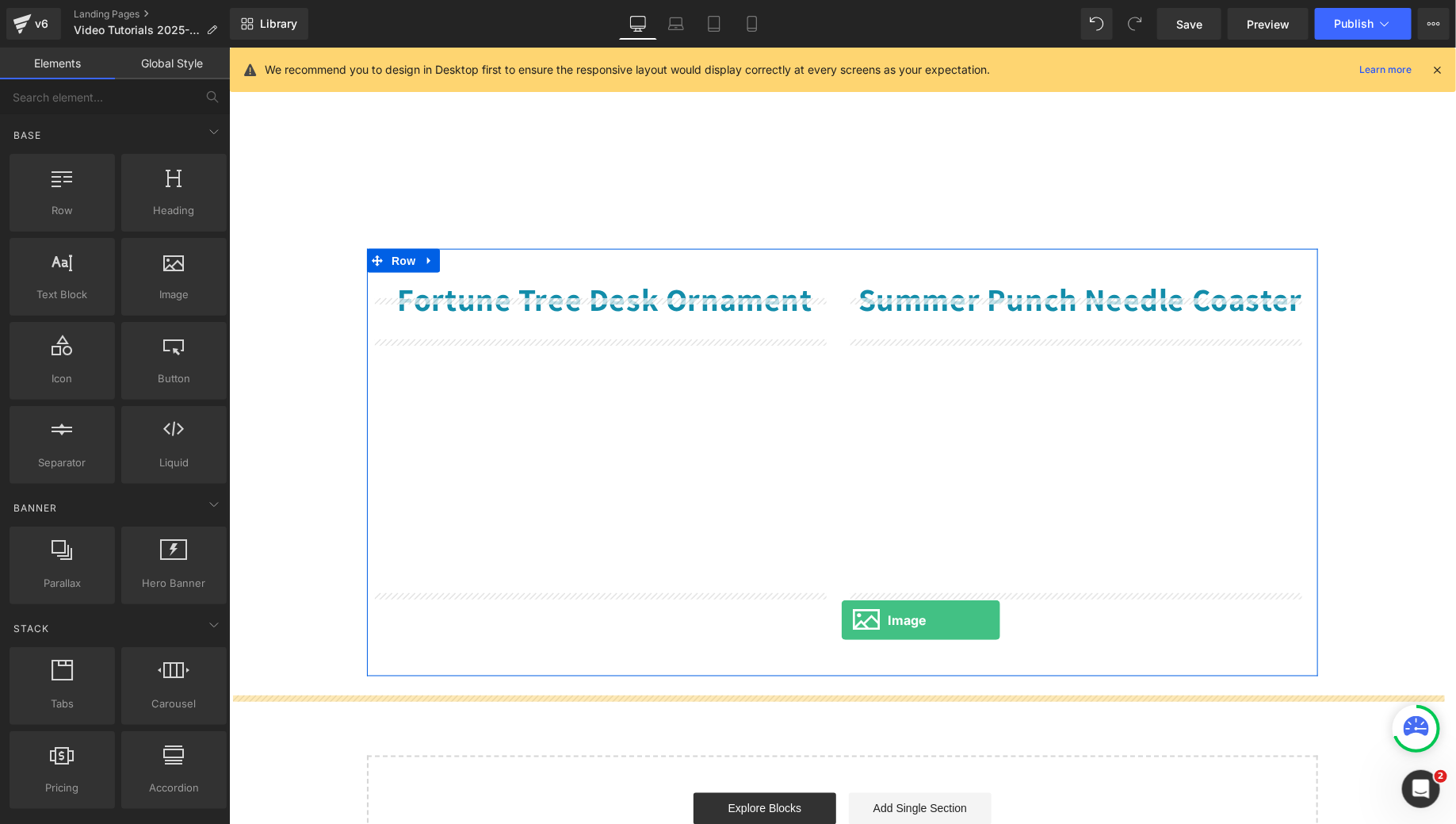
drag, startPoint x: 405, startPoint y: 307, endPoint x: 841, endPoint y: 619, distance: 536.1
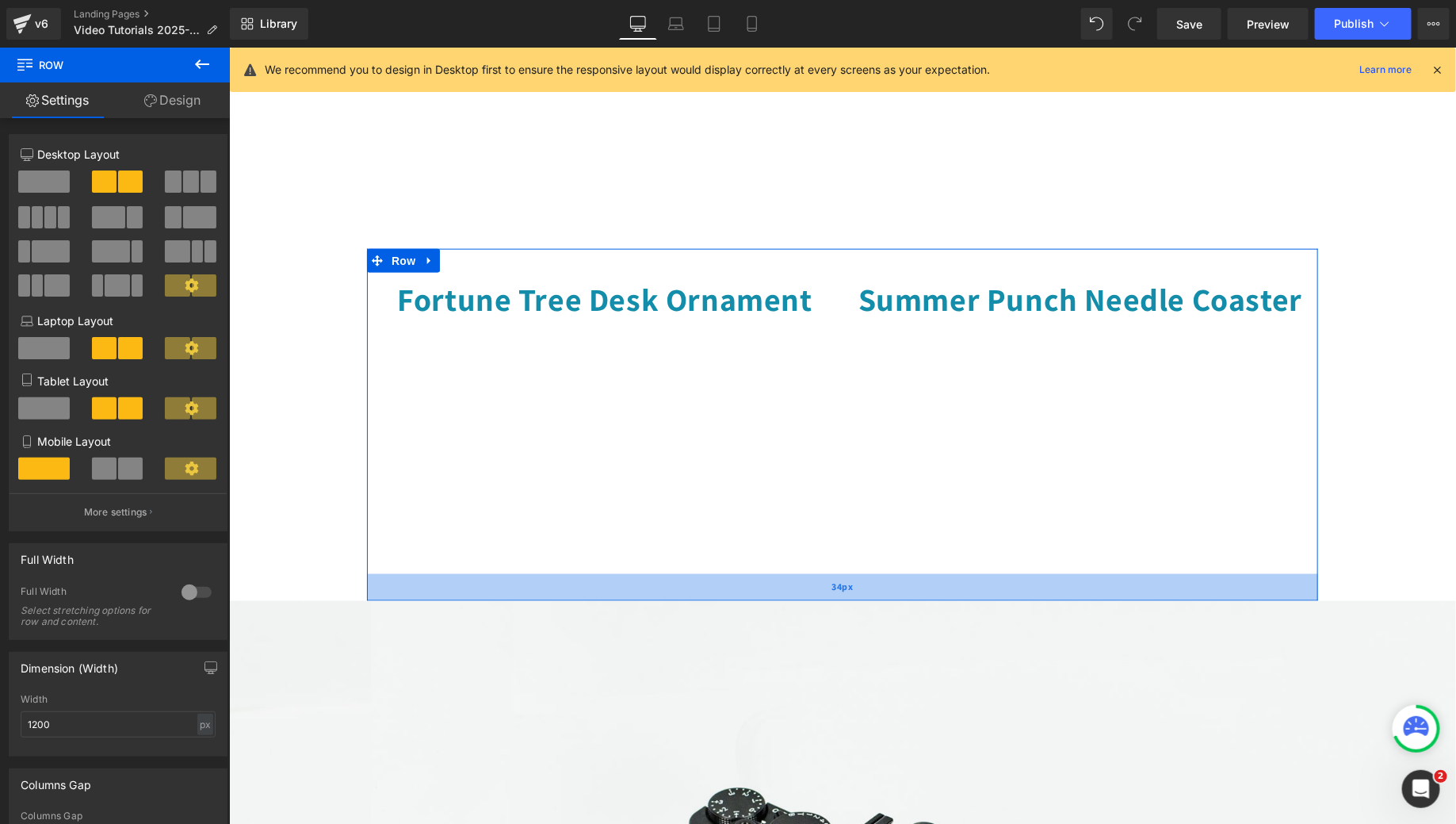
drag, startPoint x: 836, startPoint y: 691, endPoint x: 830, endPoint y: 615, distance: 76.2
click at [830, 600] on div "34px" at bounding box center [841, 586] width 951 height 27
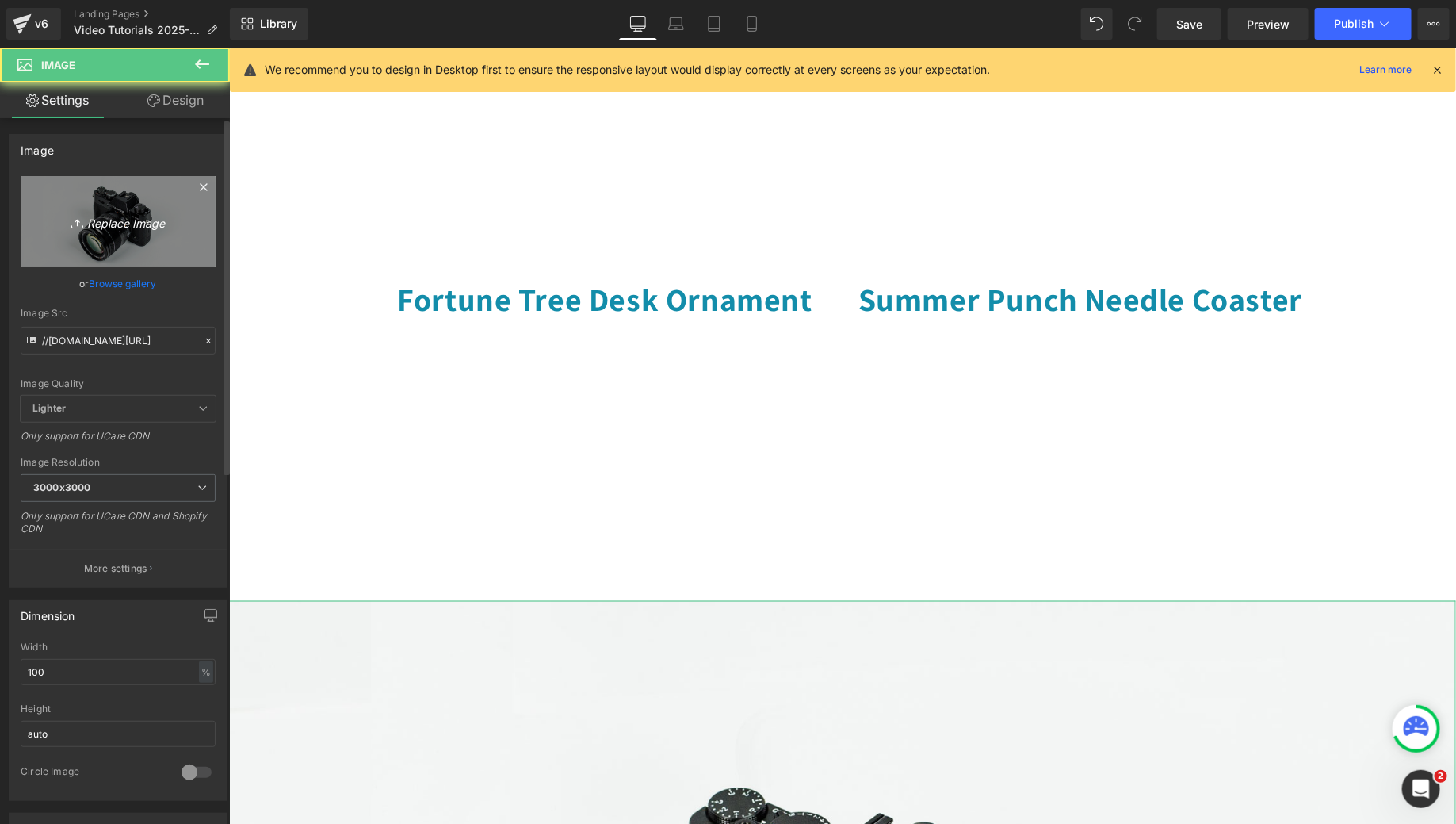
click at [59, 224] on icon "Replace Image" at bounding box center [118, 221] width 127 height 20
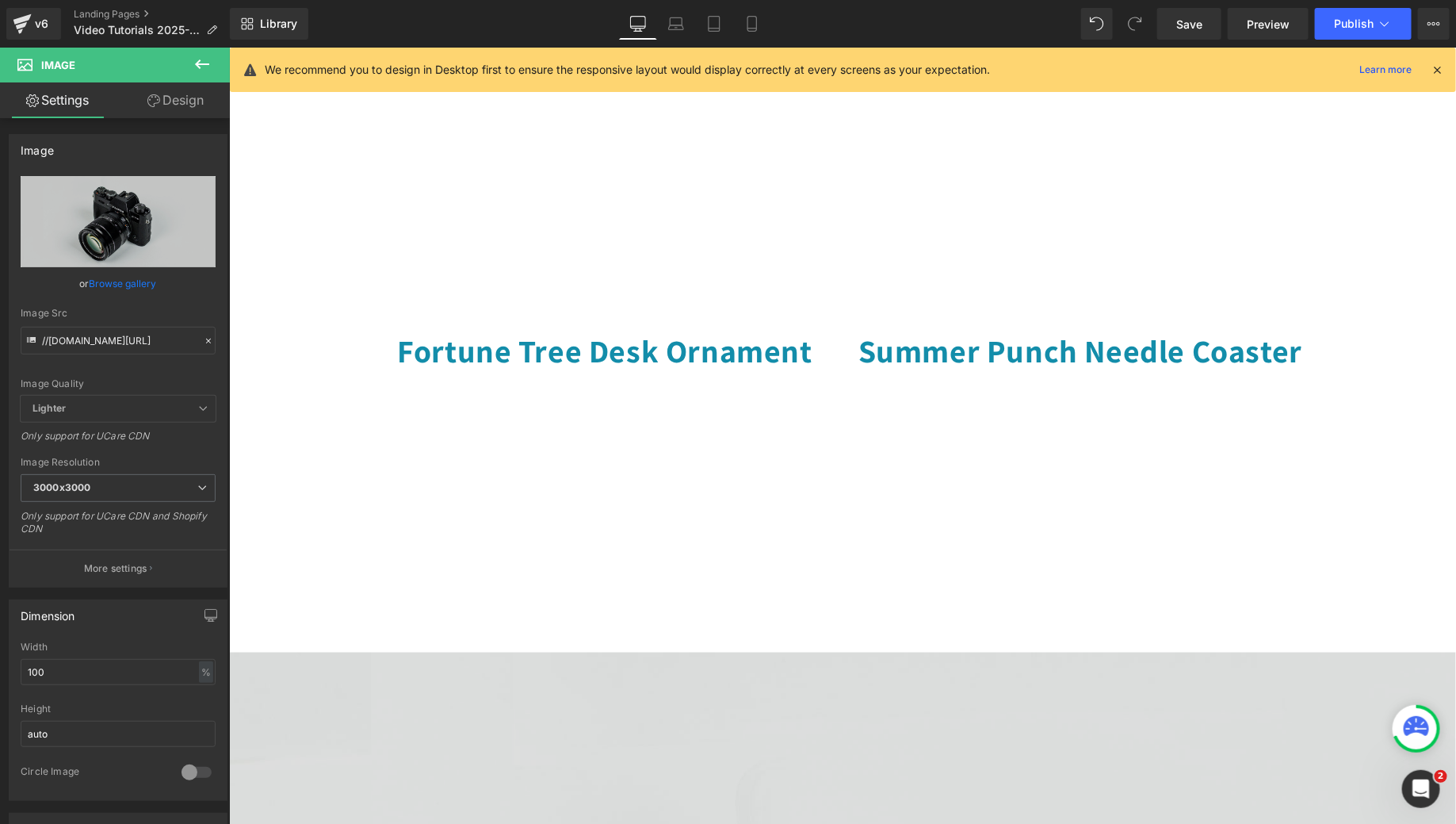
scroll to position [1077, 0]
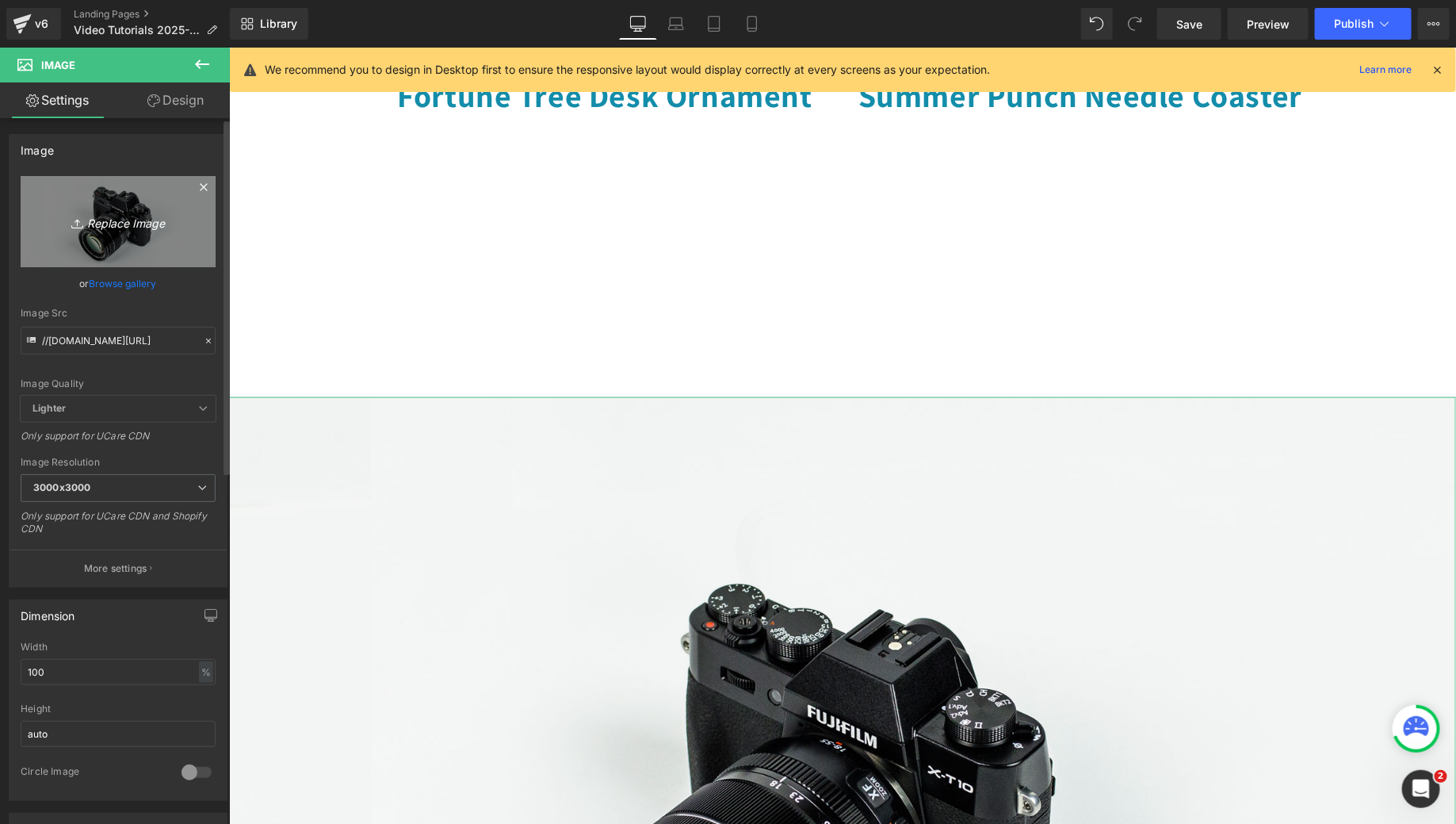
click at [94, 242] on link "Replace Image" at bounding box center [119, 221] width 195 height 91
type input "C:\fakepath\MCC_Youtube_Covers (7).png"
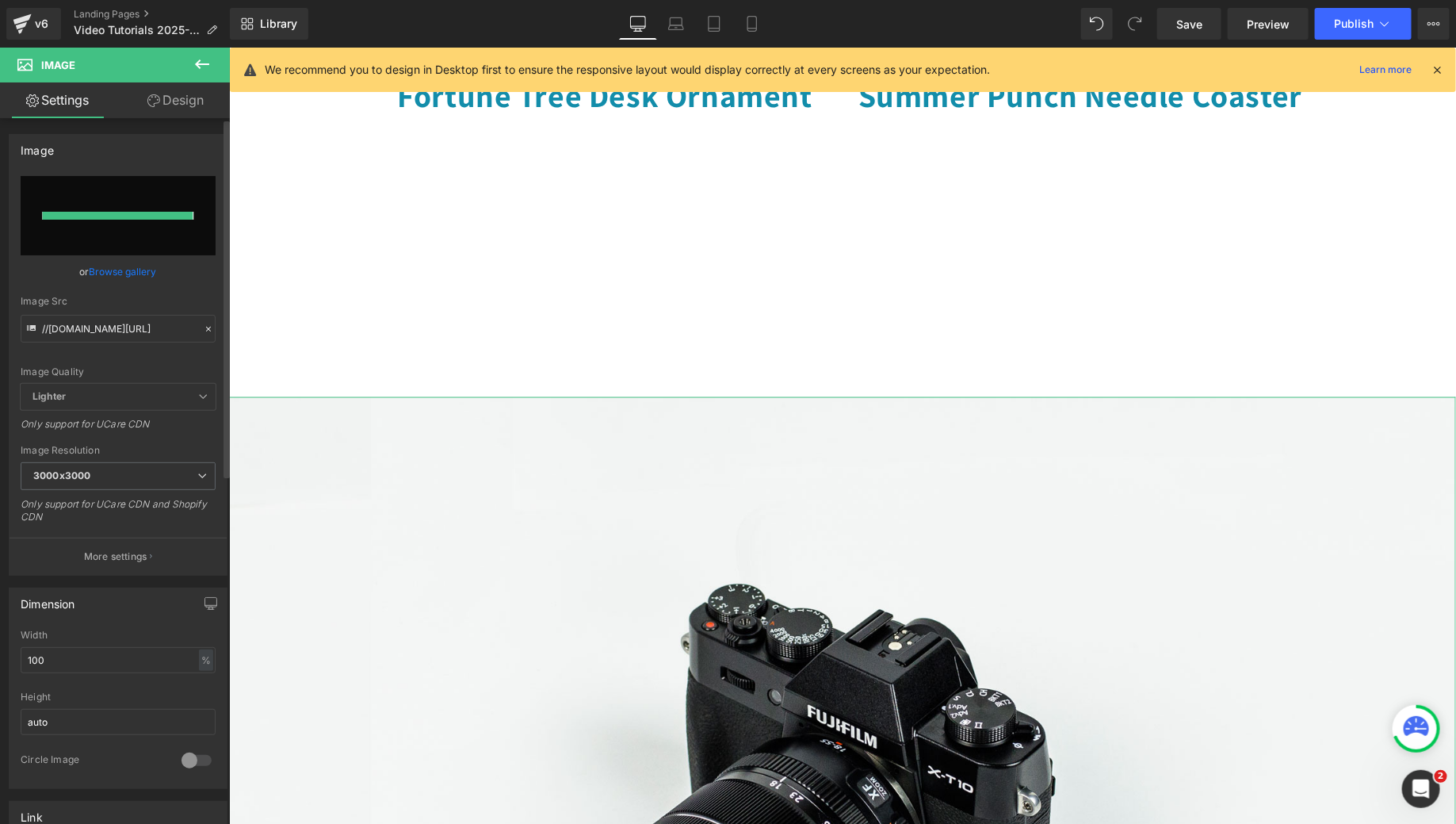
type input "https://ucarecdn.com/554b408e-5ffe-44d1-b1b4-3cf738a5c6f7/-/format/auto/-/previ…"
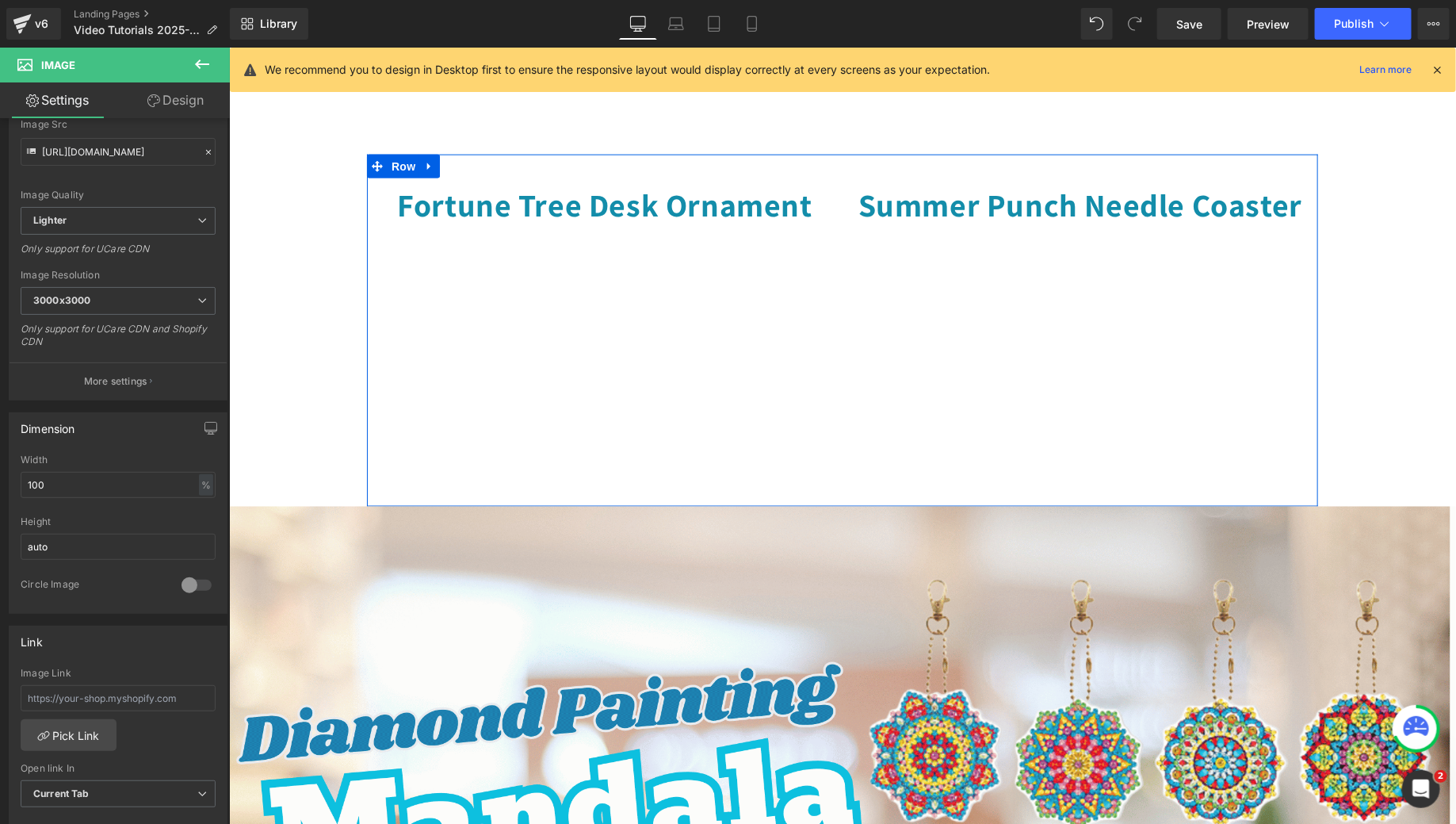
scroll to position [916, 0]
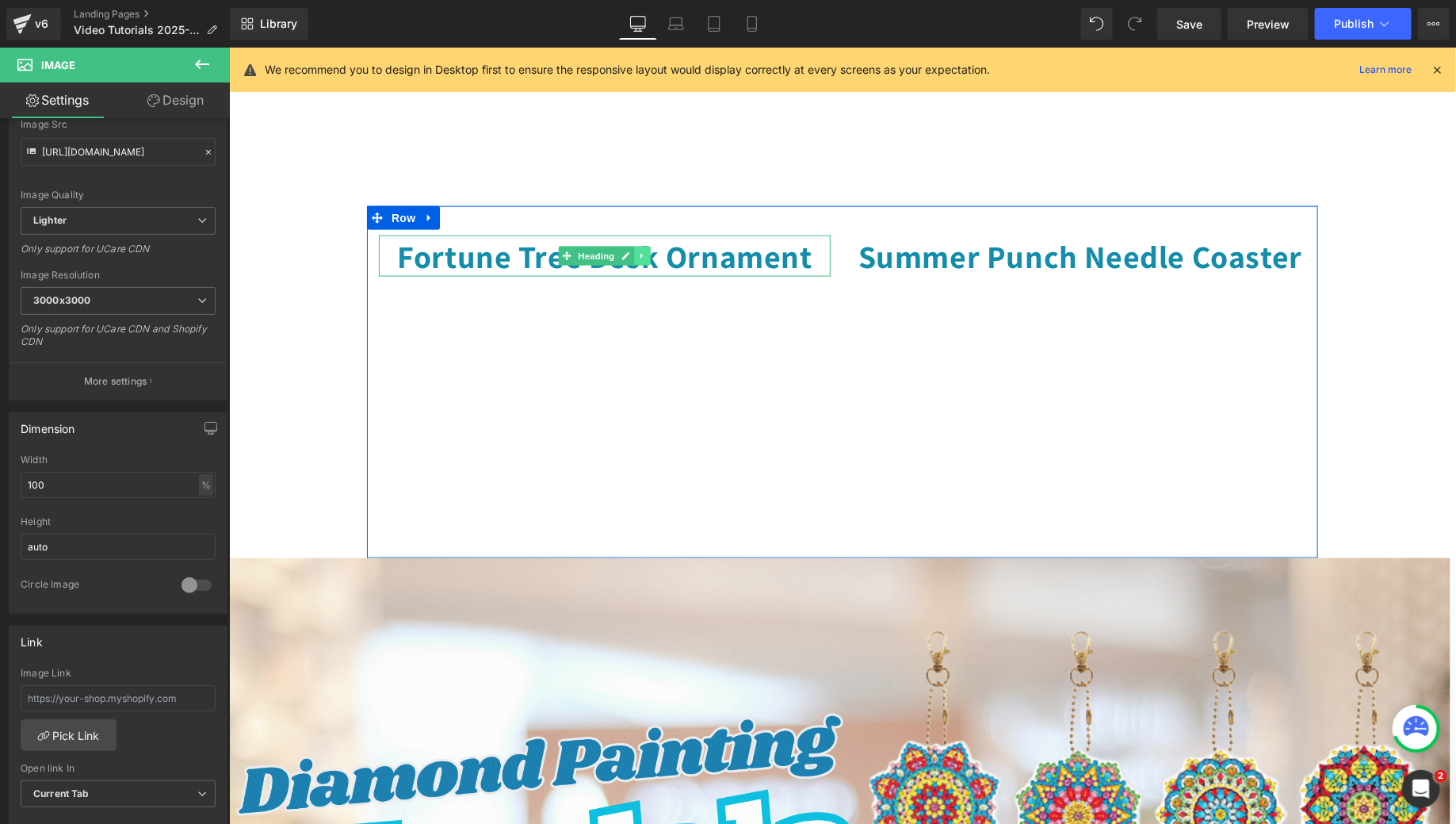
click at [640, 258] on icon at bounding box center [640, 255] width 2 height 6
click at [634, 265] on link at bounding box center [633, 256] width 17 height 19
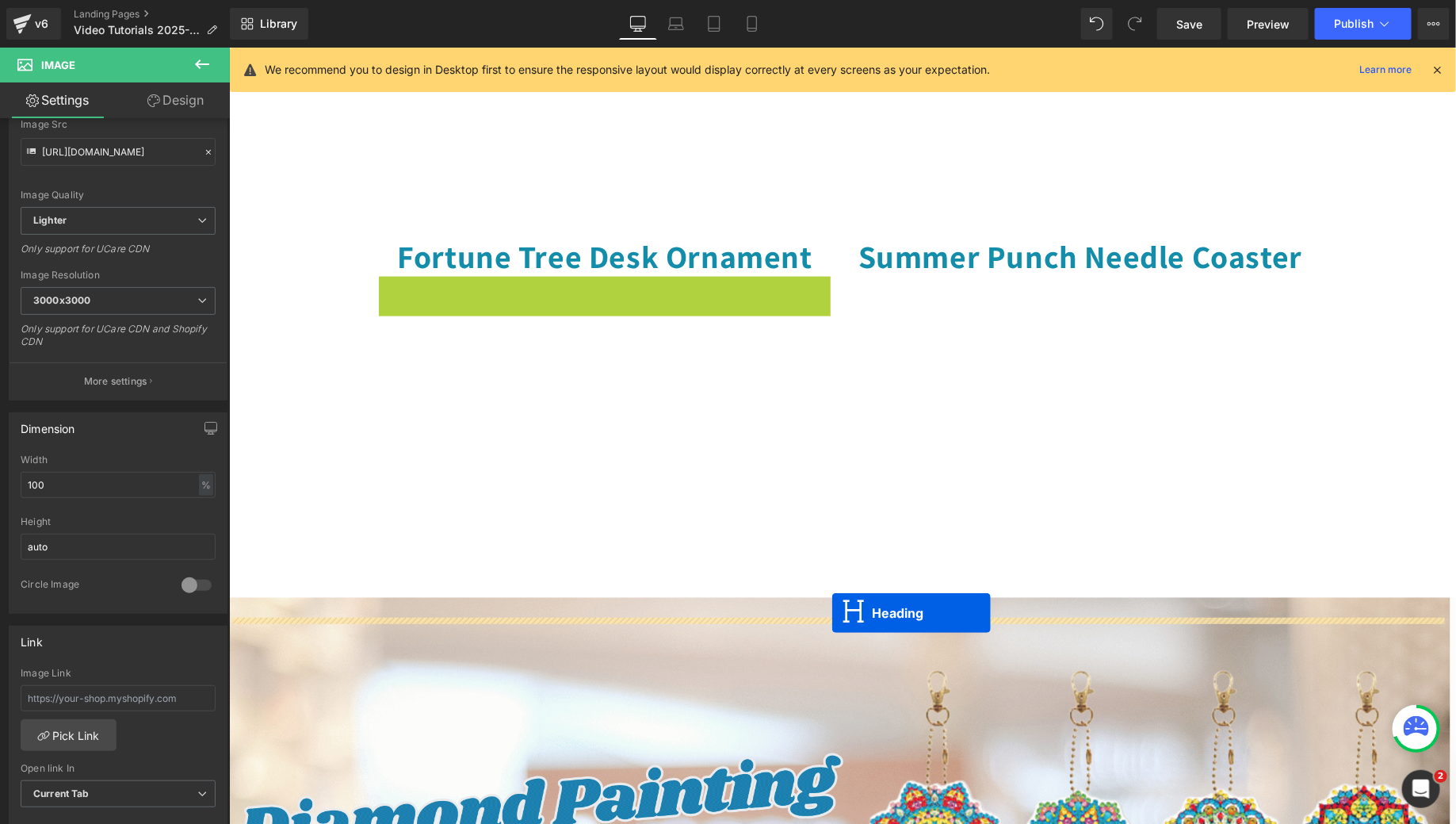
drag, startPoint x: 561, startPoint y: 314, endPoint x: 831, endPoint y: 613, distance: 402.9
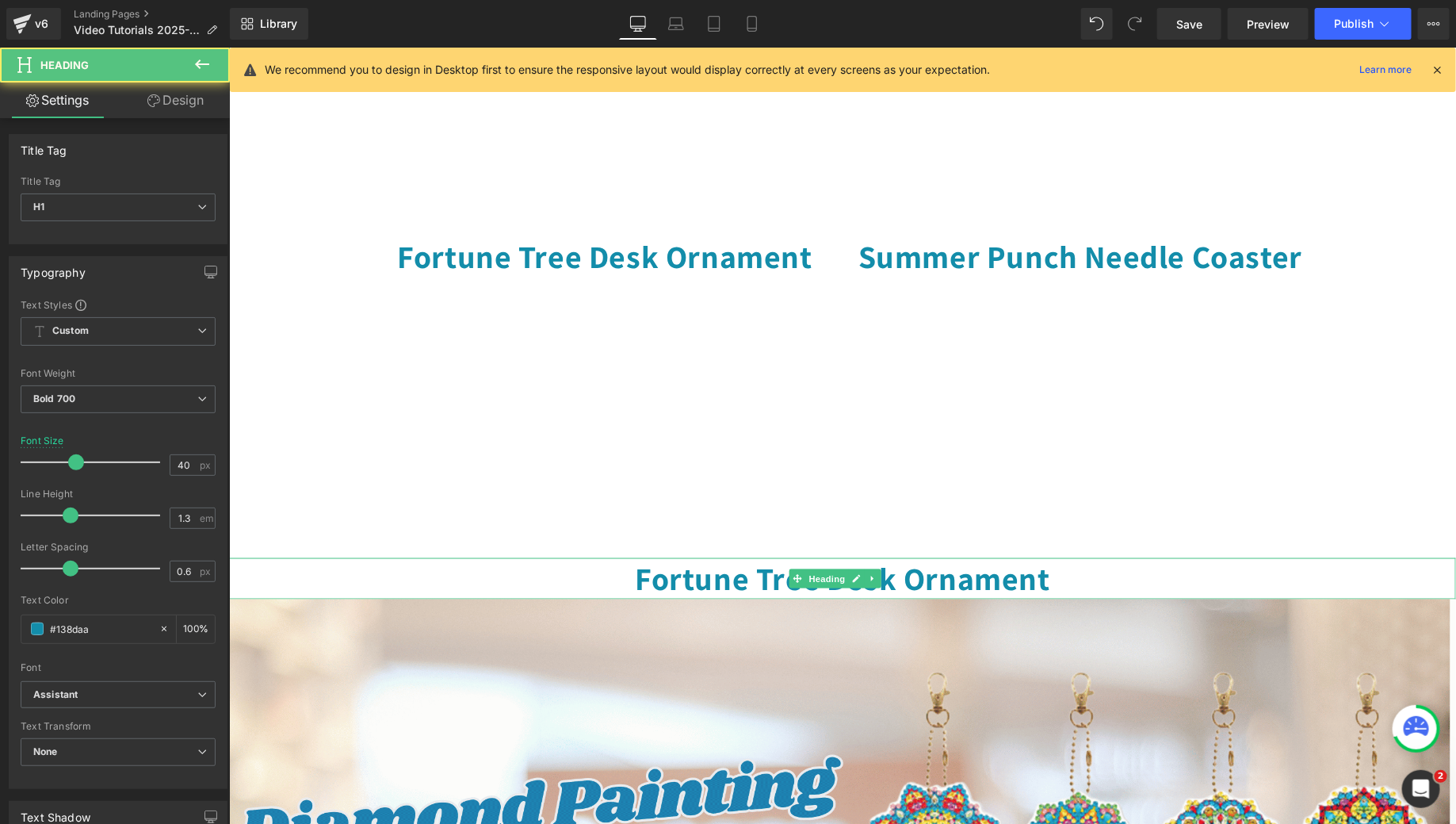
click at [715, 596] on h1 "Fortune Tree Desk Ornament" at bounding box center [841, 578] width 1227 height 41
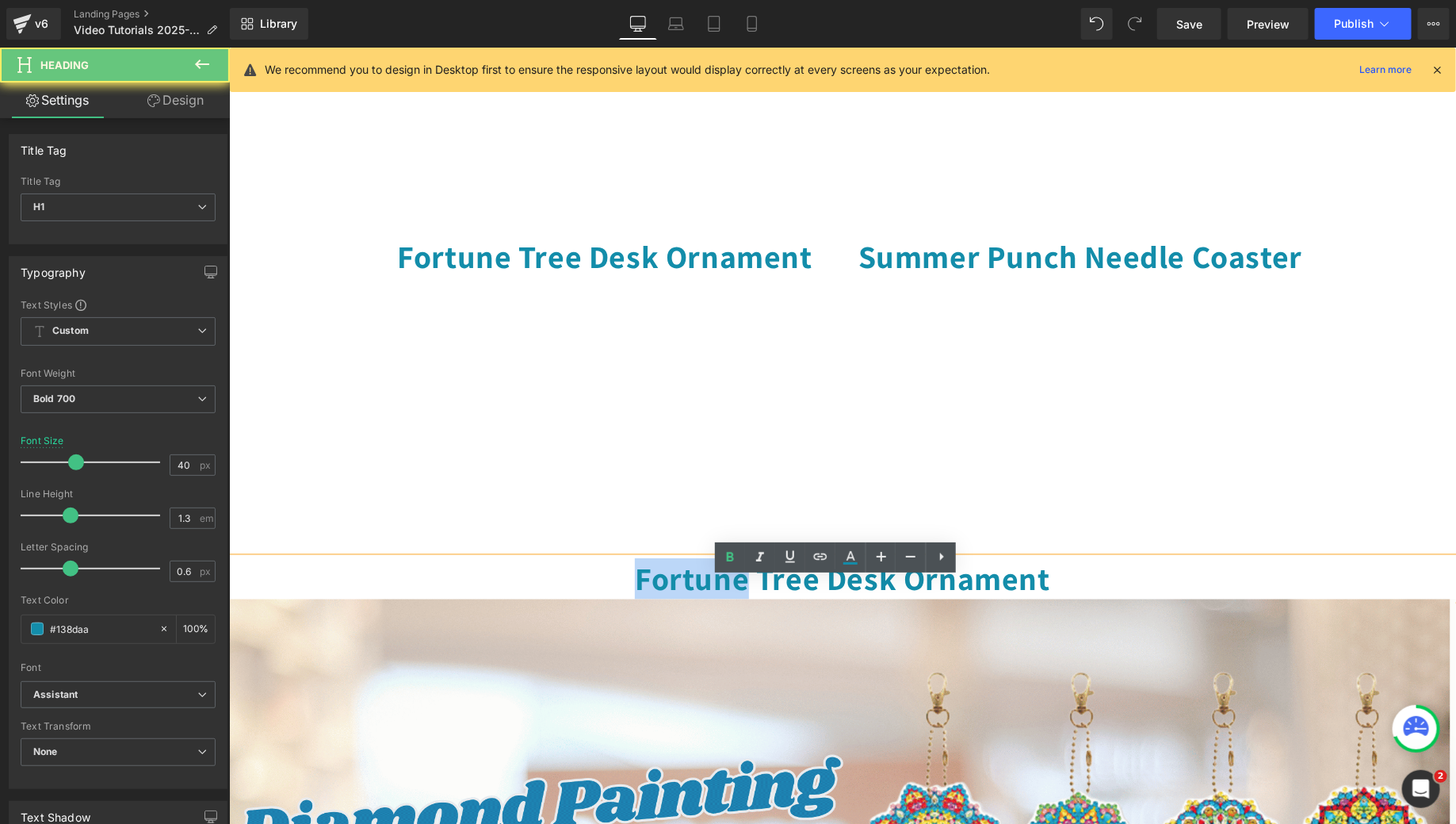
click at [715, 596] on h1 "Fortune Tree Desk Ornament" at bounding box center [841, 578] width 1227 height 41
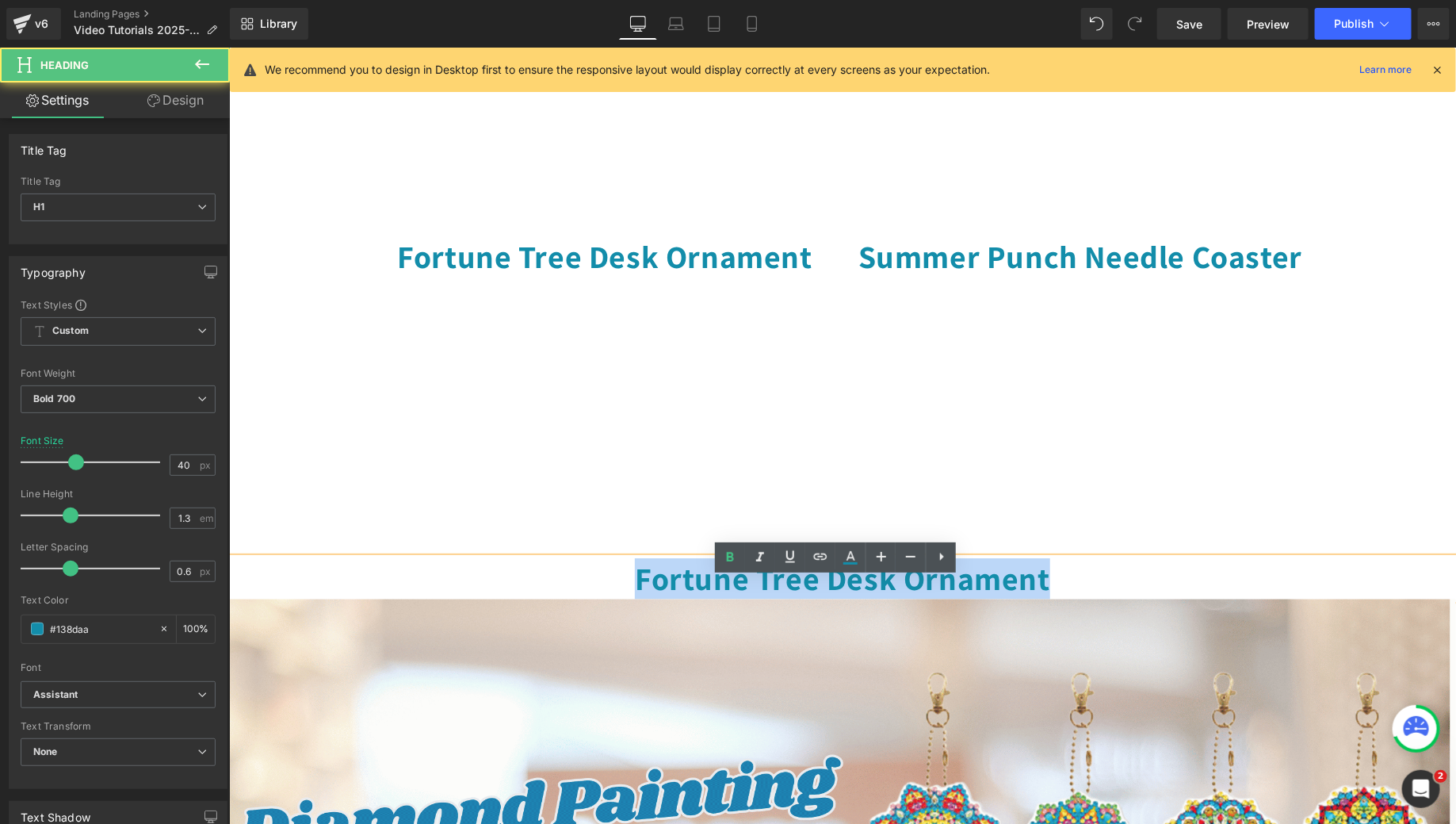
click at [715, 596] on h1 "Fortune Tree Desk Ornament" at bounding box center [841, 578] width 1227 height 41
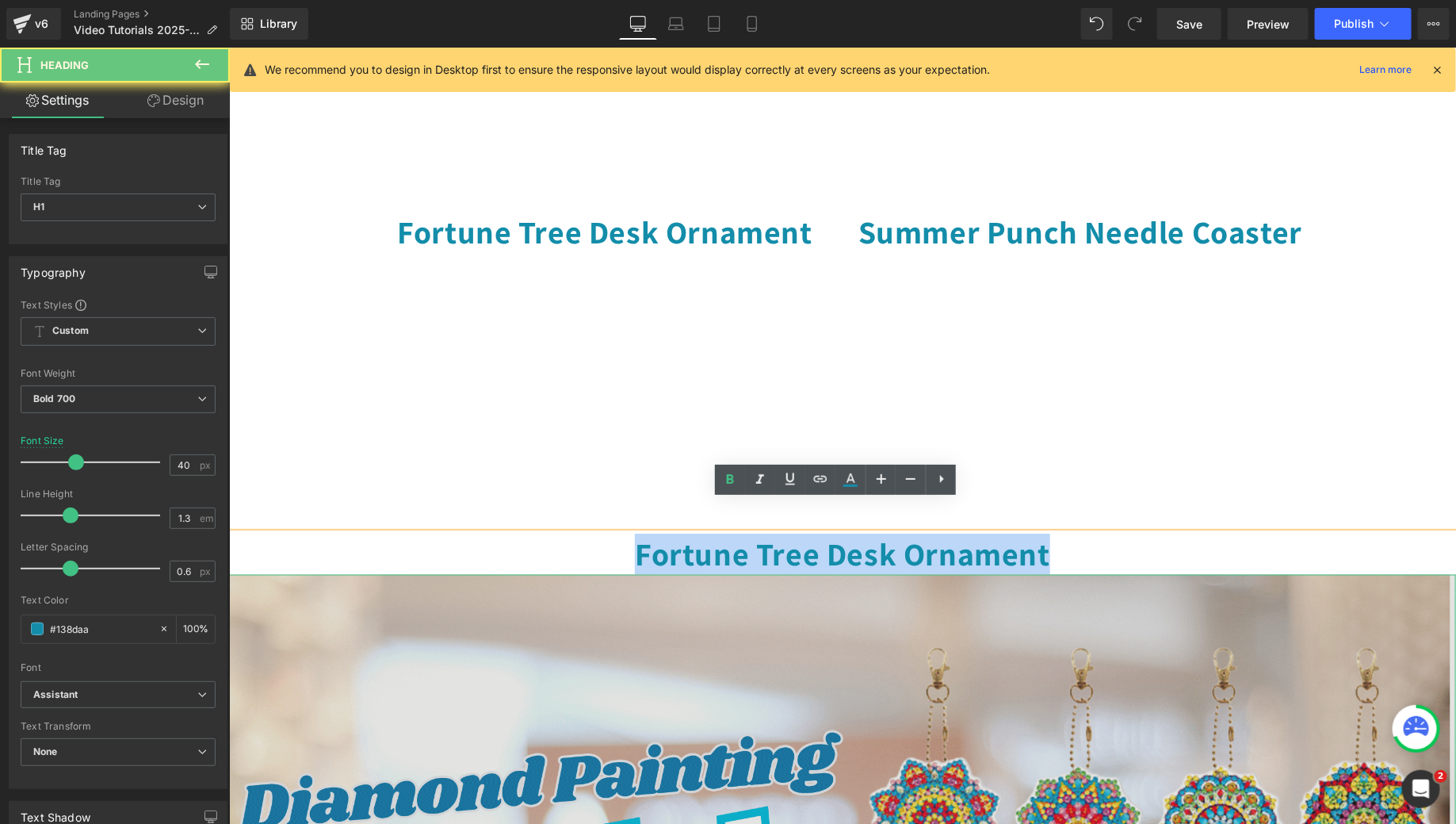
scroll to position [1075, 0]
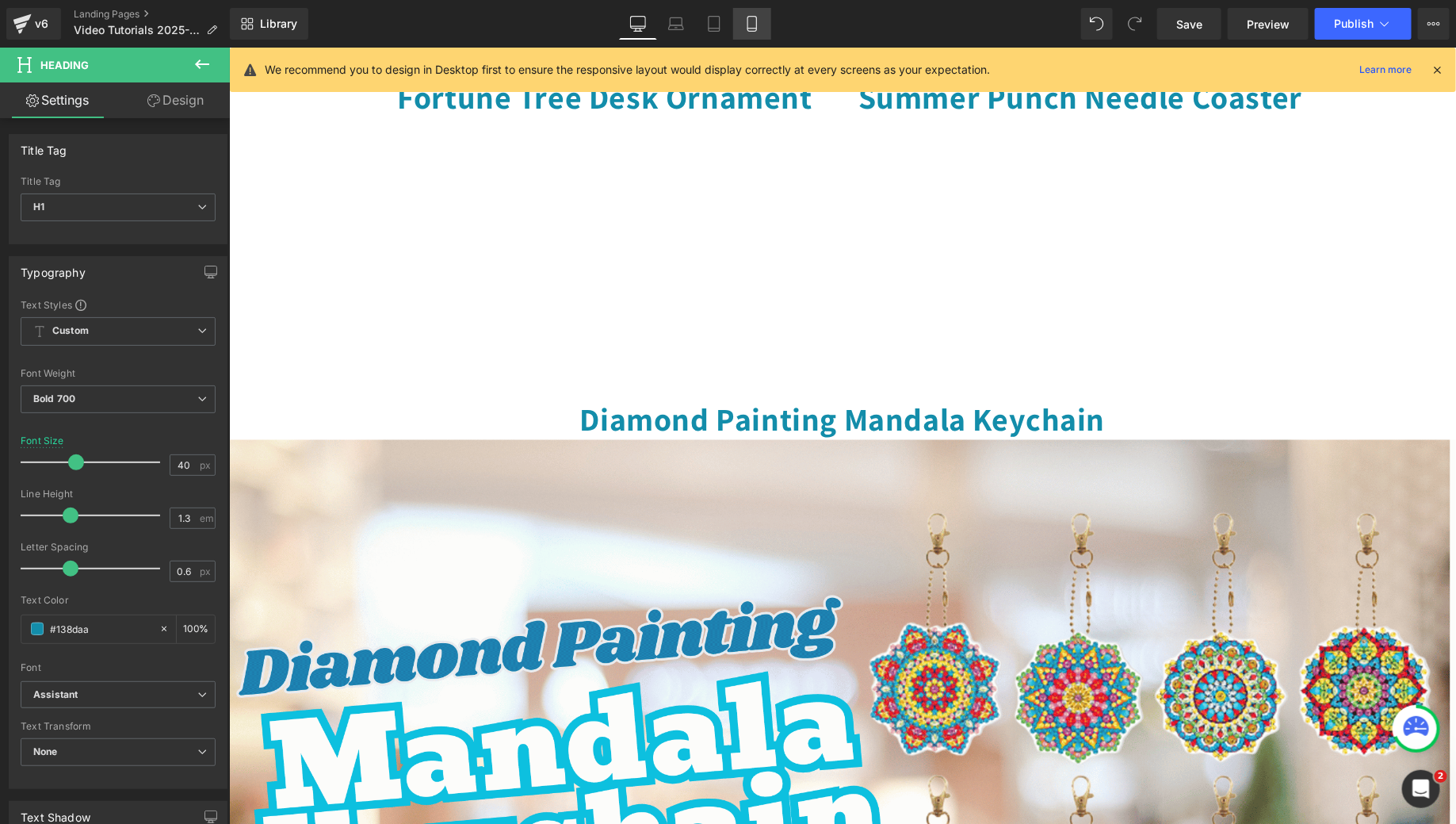
click at [752, 31] on icon at bounding box center [752, 24] width 9 height 15
type input "32"
type input "100"
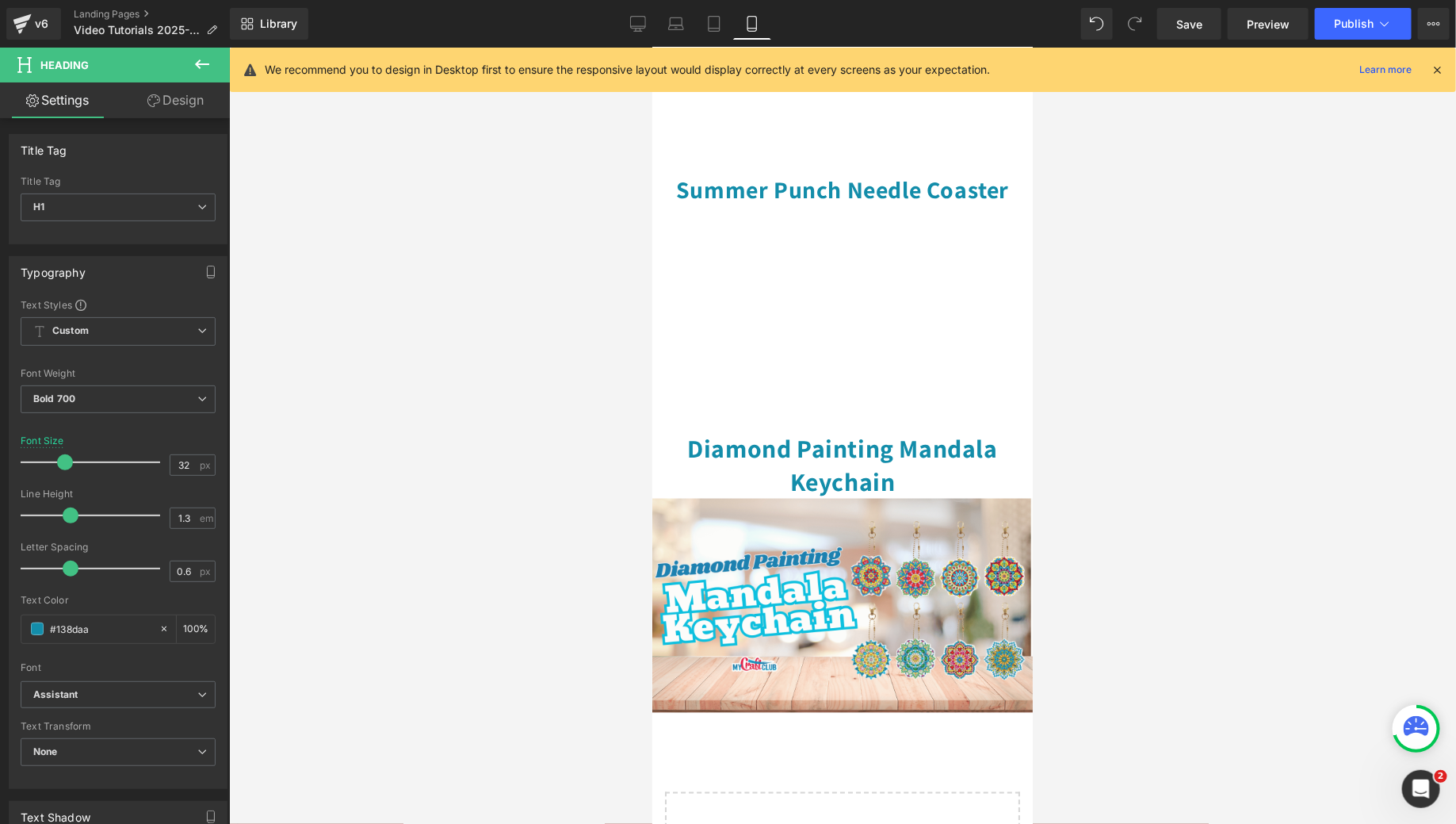
scroll to position [1049, 0]
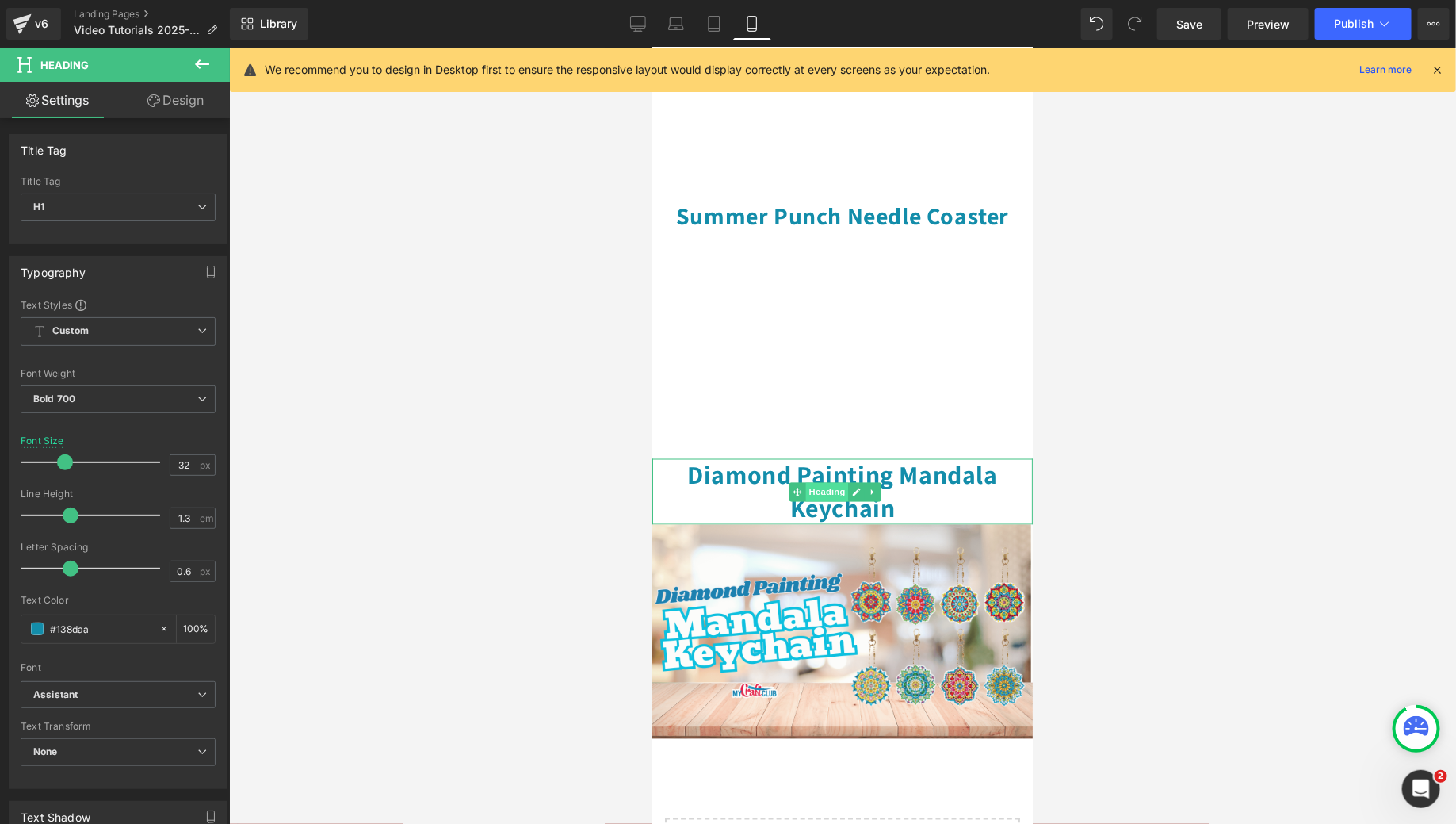
click at [845, 482] on span "Heading" at bounding box center [825, 491] width 43 height 19
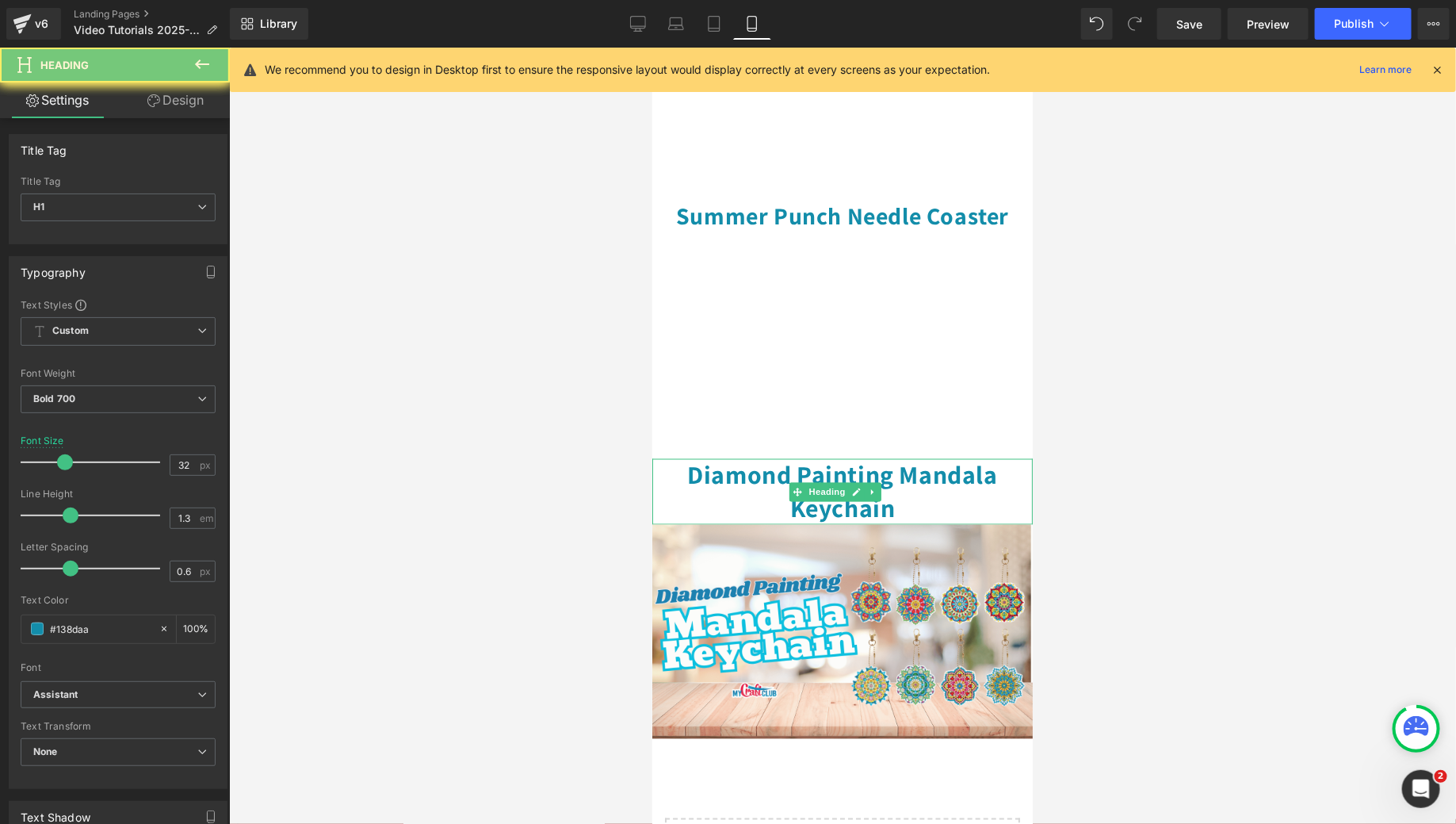
click at [932, 458] on h1 "Diamond Painting Mandala Keychain" at bounding box center [842, 491] width 381 height 66
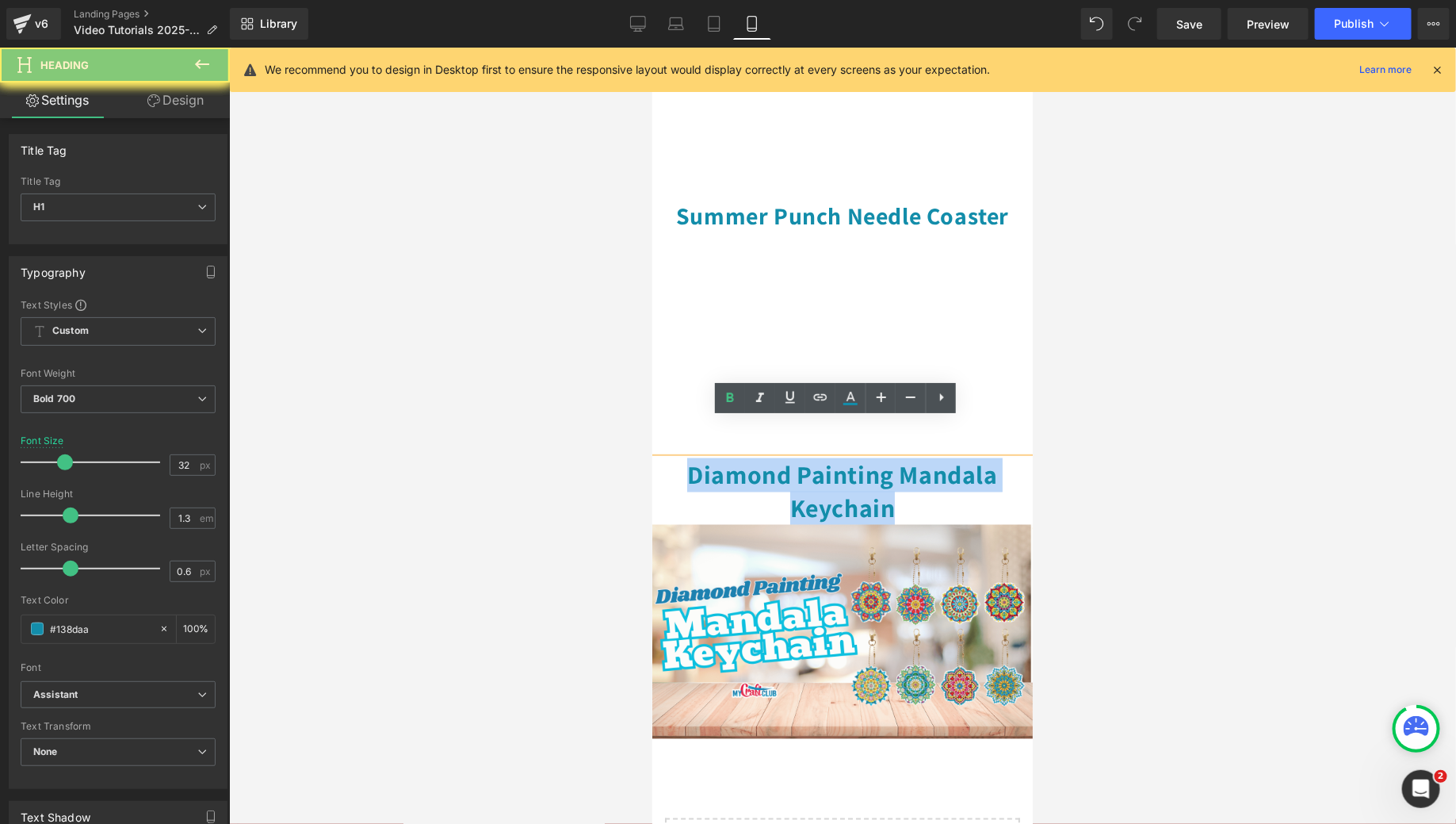
click at [932, 458] on h1 "Diamond Painting Mandala Keychain" at bounding box center [842, 491] width 381 height 66
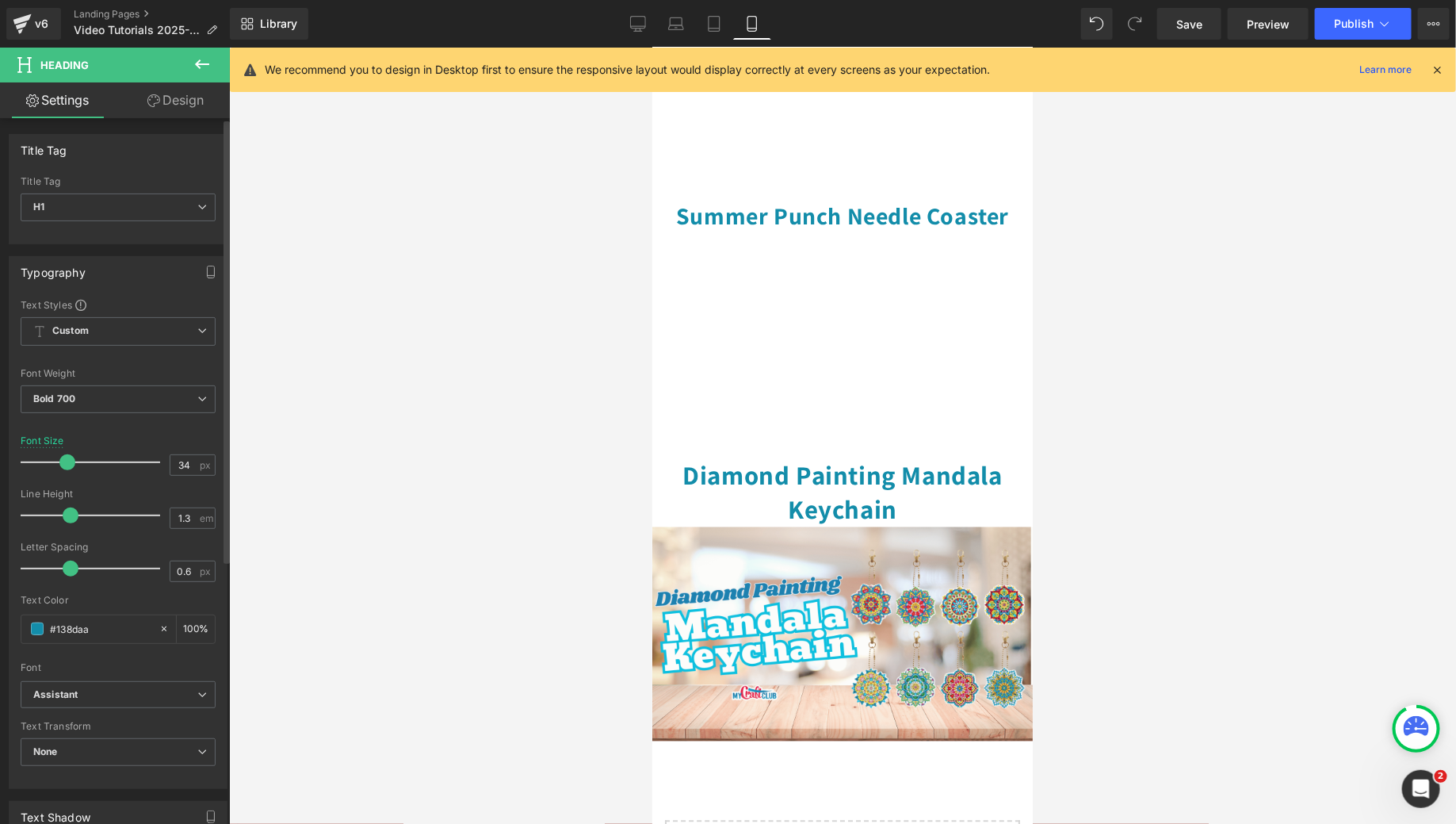
type input "35"
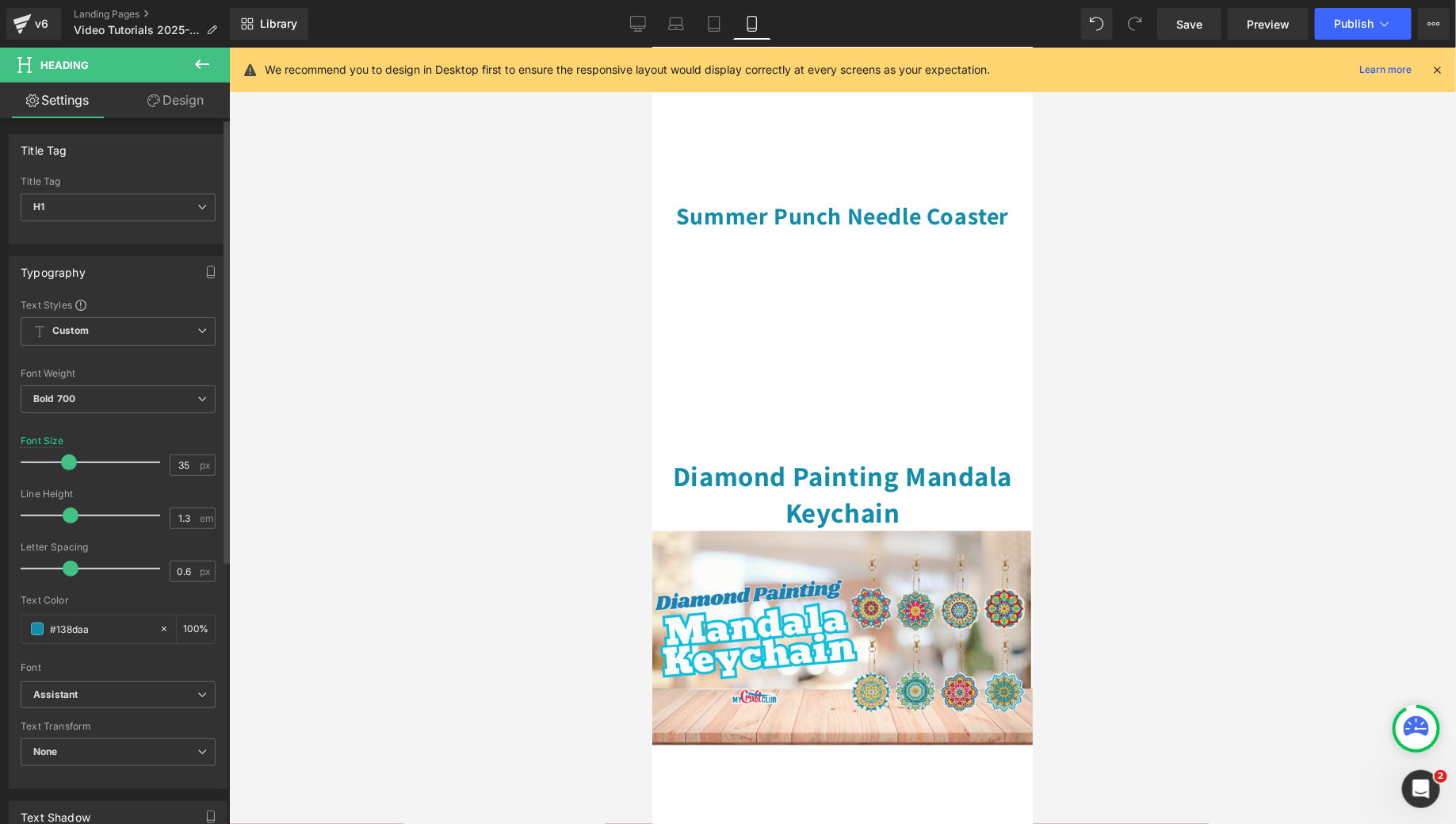
click at [62, 465] on span at bounding box center [69, 462] width 16 height 16
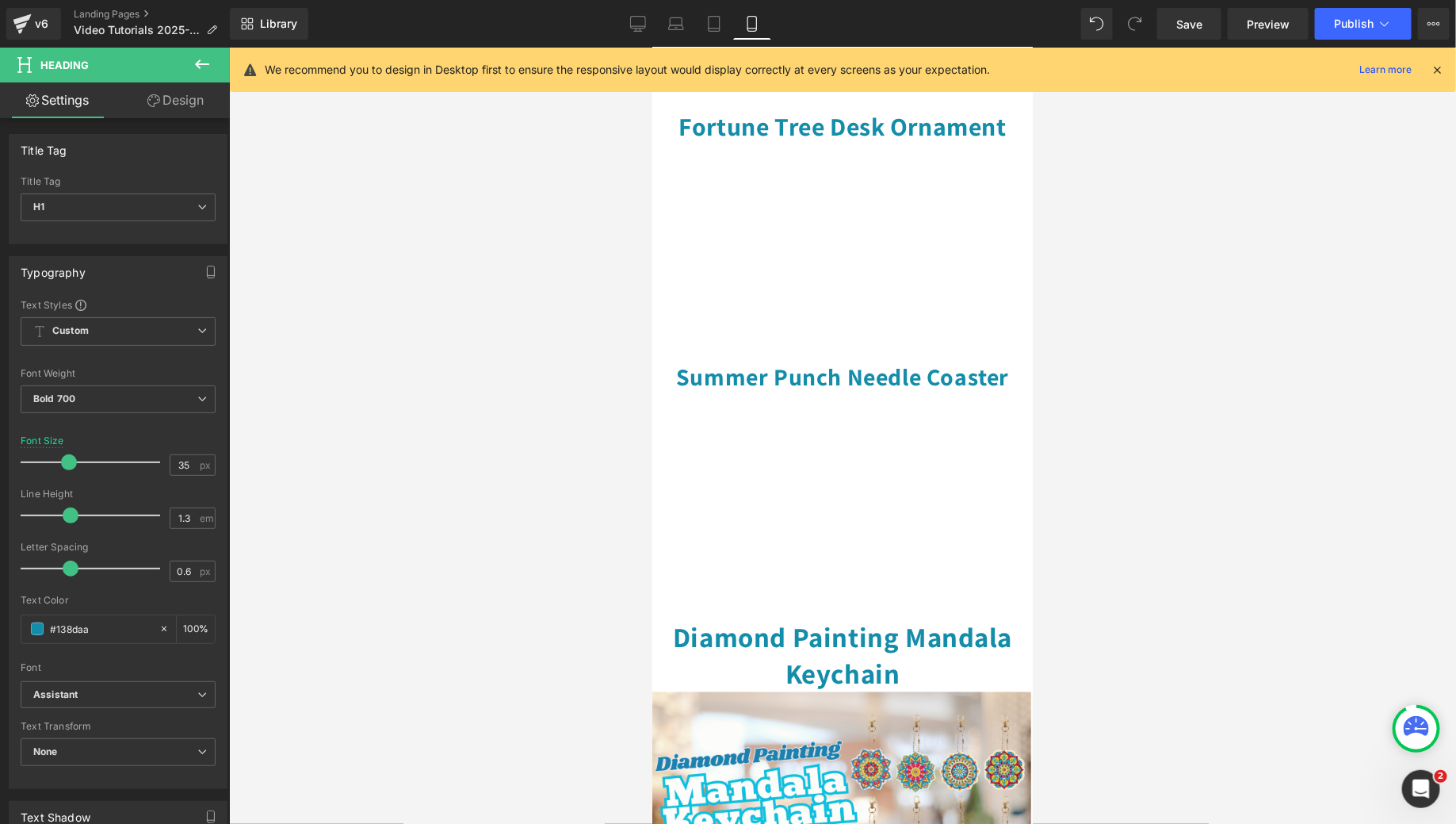
scroll to position [903, 0]
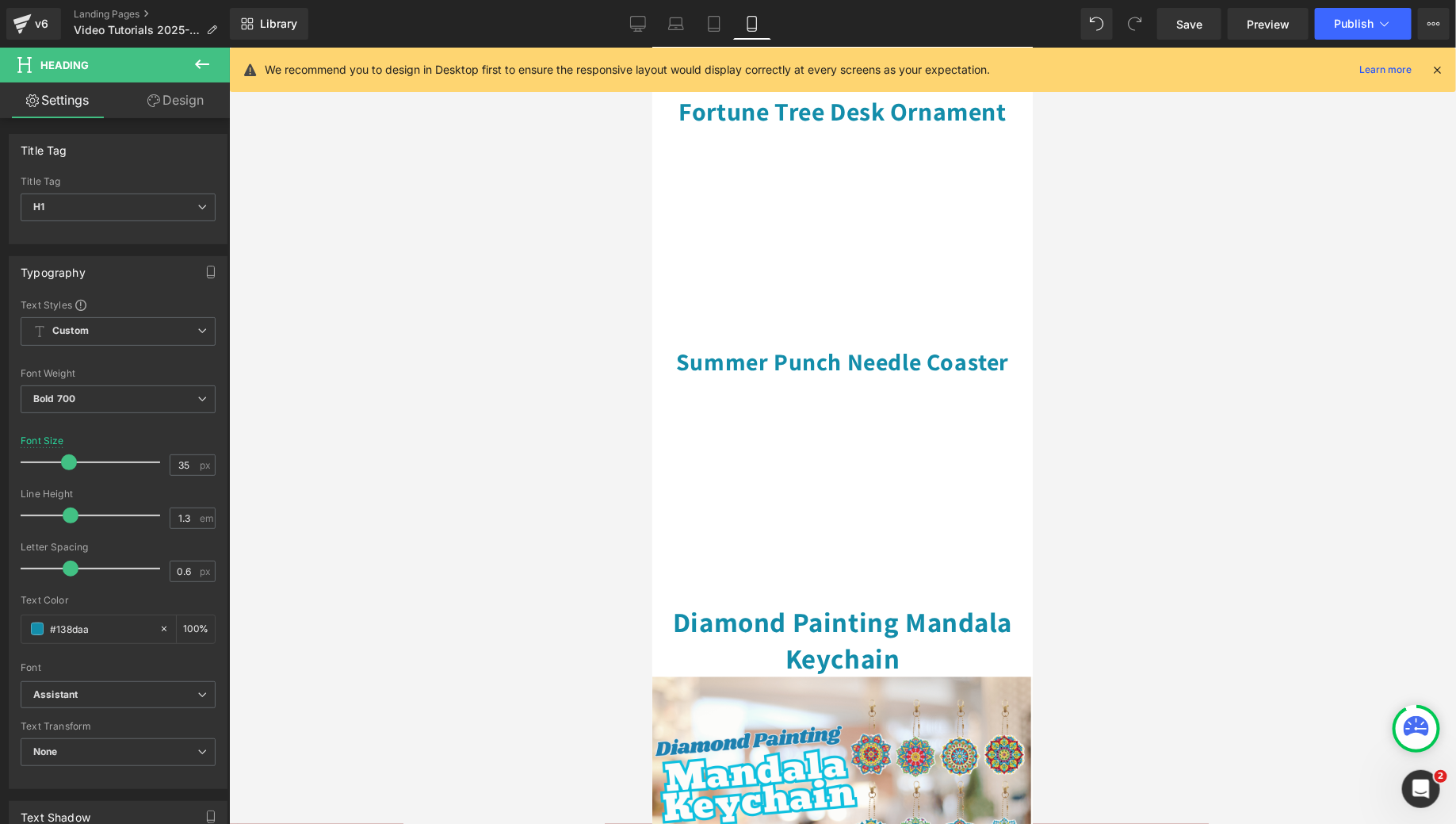
click at [1196, 611] on div at bounding box center [842, 436] width 1227 height 776
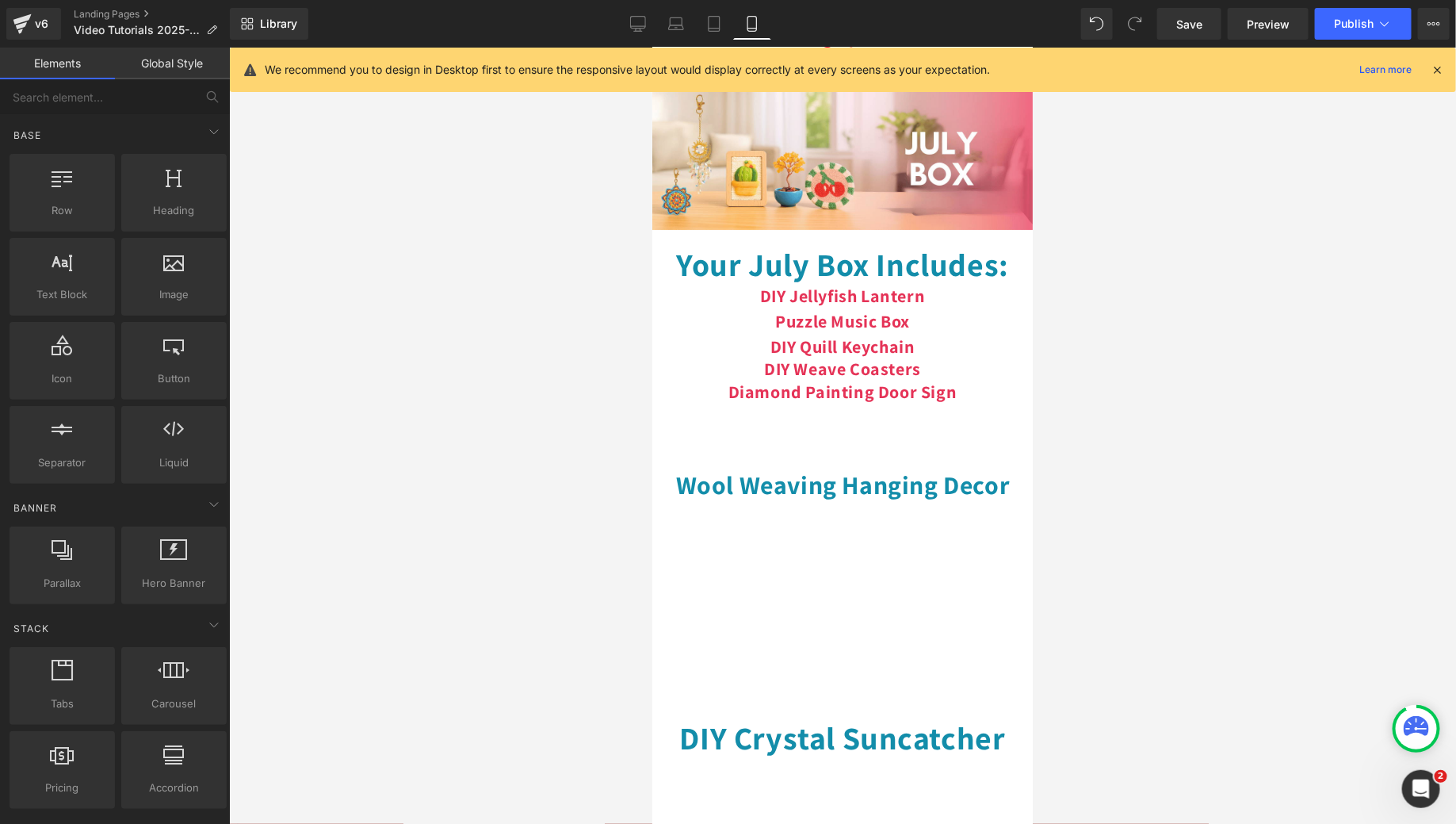
scroll to position [0, 0]
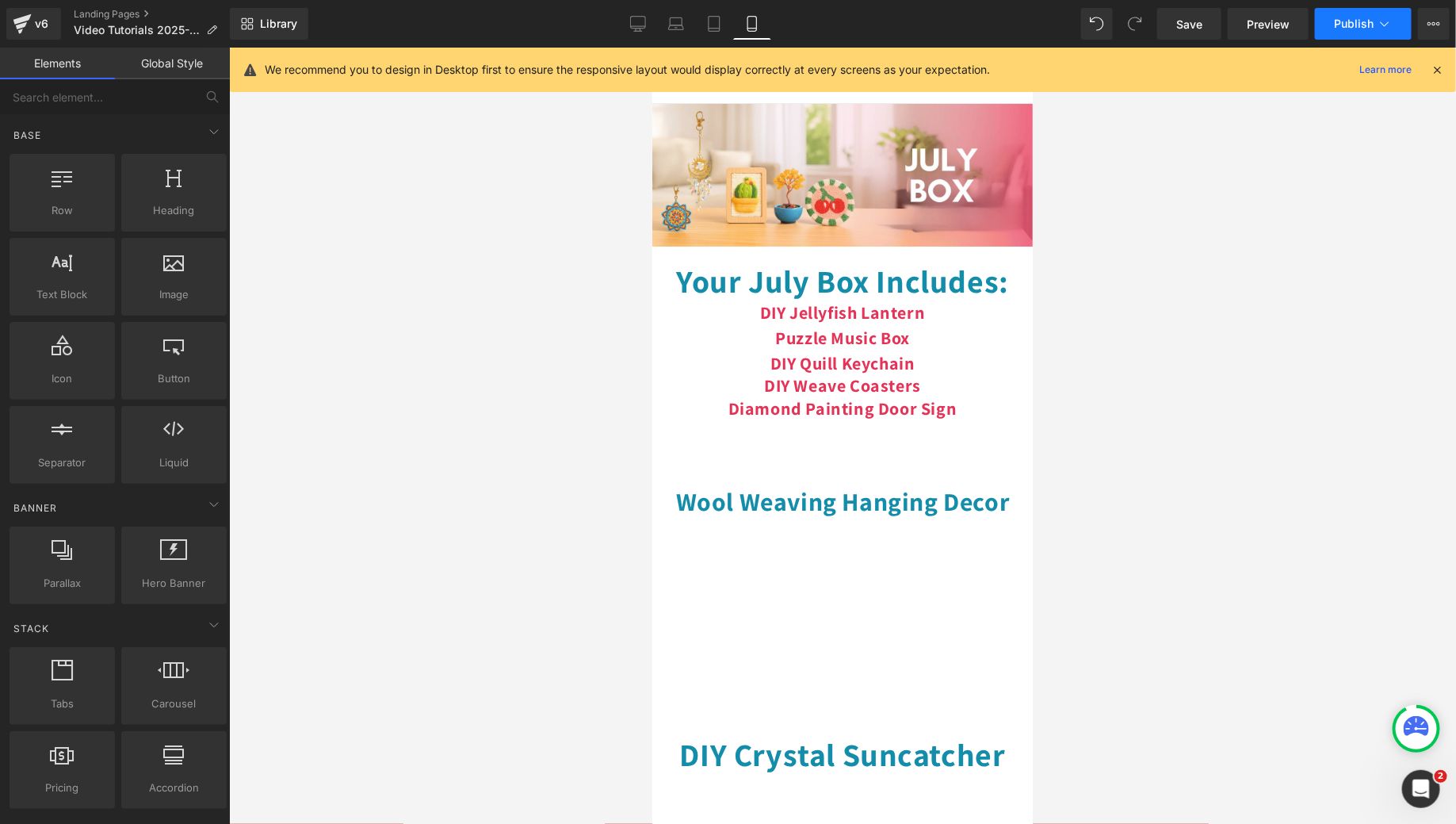
click at [1388, 19] on icon at bounding box center [1385, 24] width 16 height 16
click at [641, 32] on link "Desktop" at bounding box center [637, 23] width 38 height 31
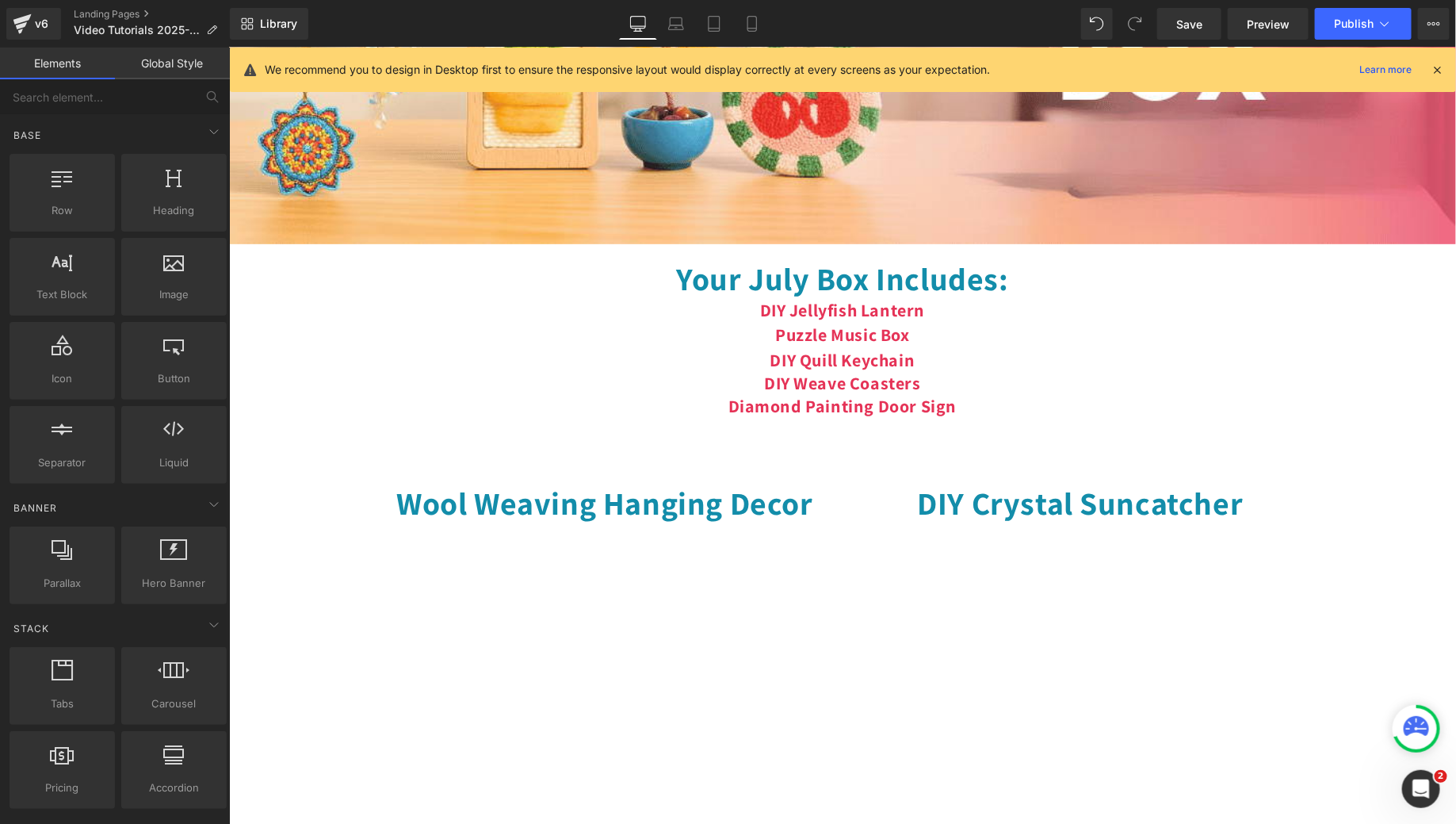
scroll to position [458, 0]
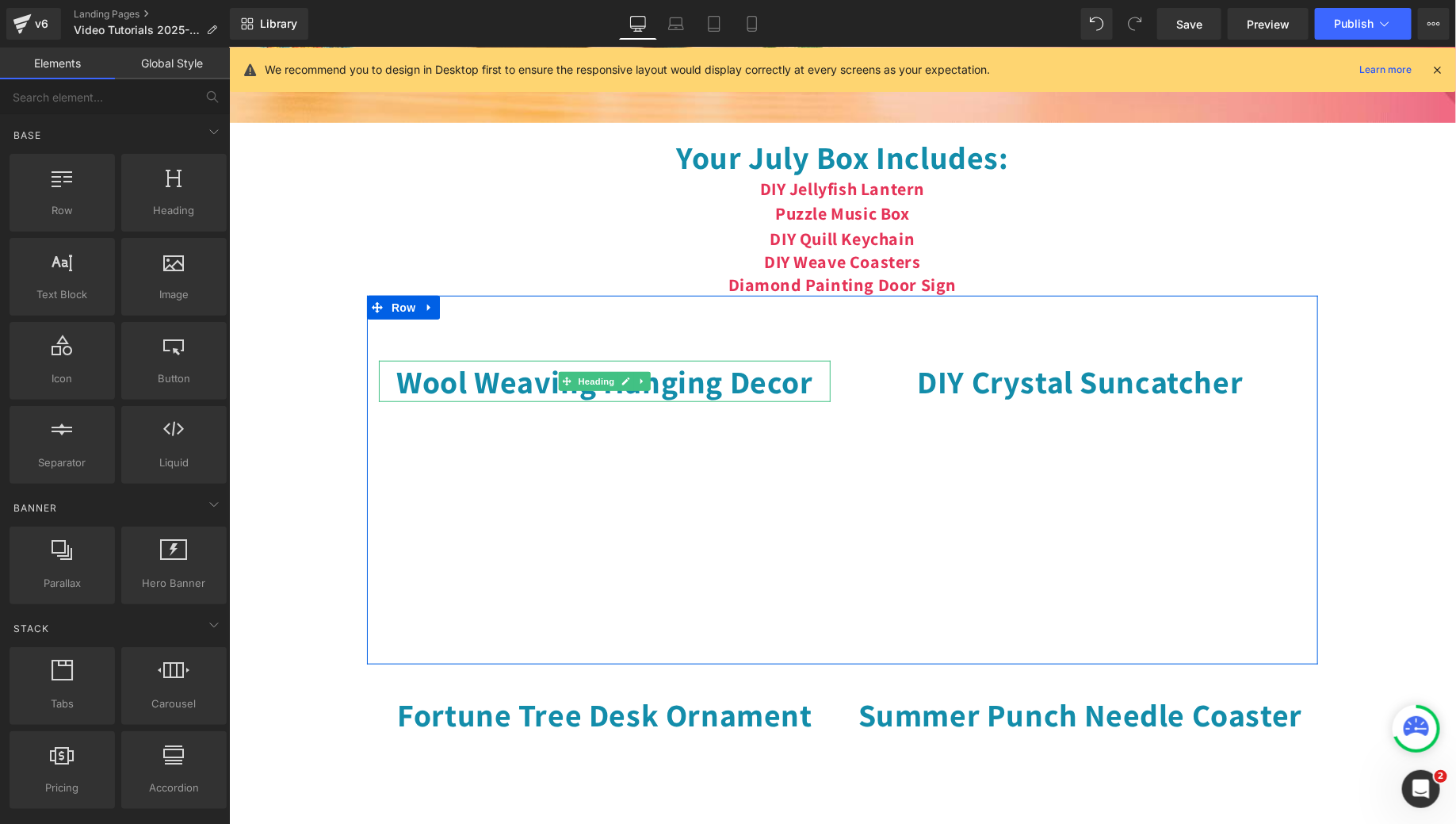
click at [524, 401] on h1 "Wool Weaving Hanging Decor" at bounding box center [604, 380] width 452 height 41
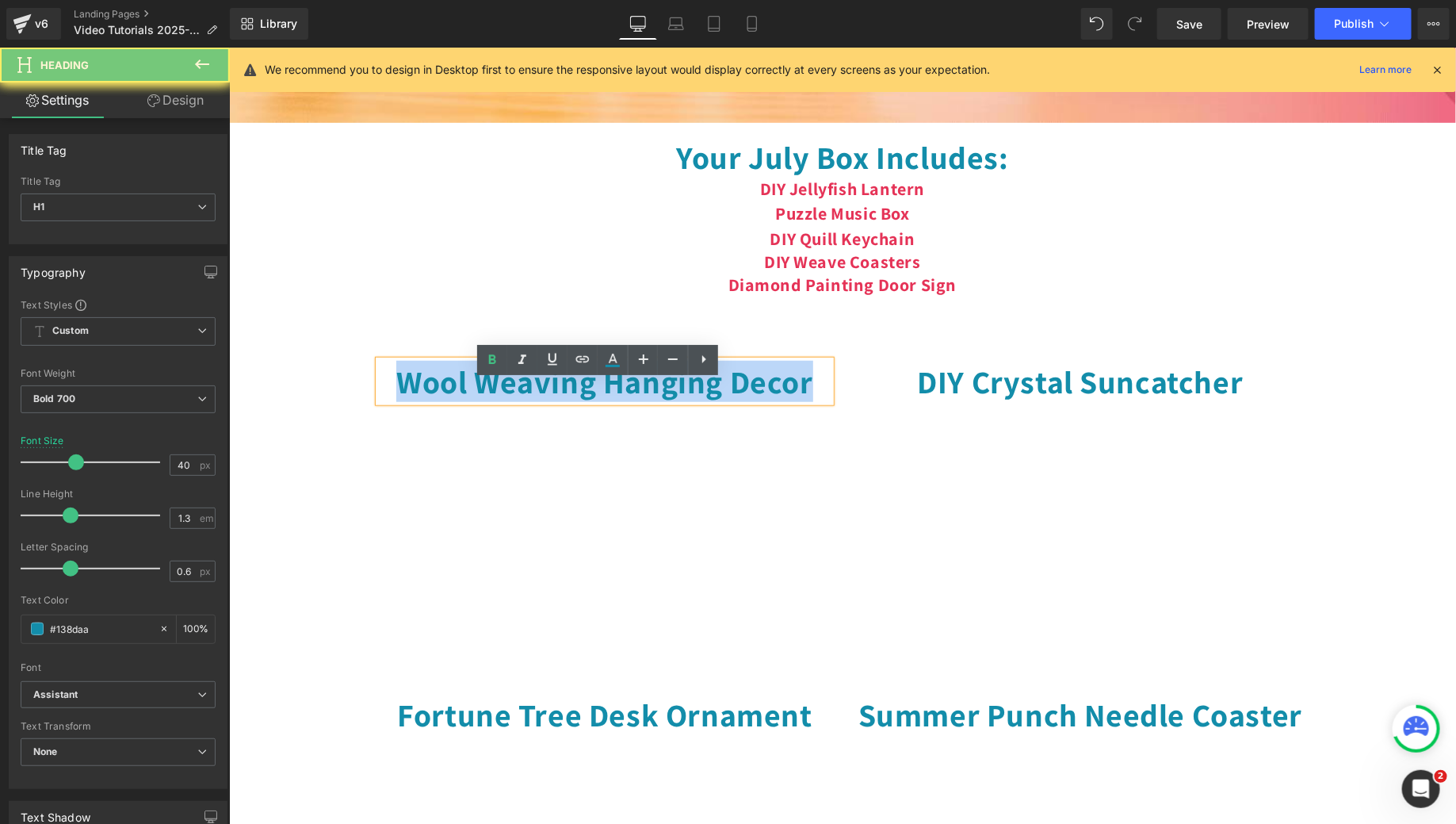
click at [524, 401] on h1 "Wool Weaving Hanging Decor" at bounding box center [604, 380] width 452 height 41
copy h1 "Wool Weaving Hanging Decor"
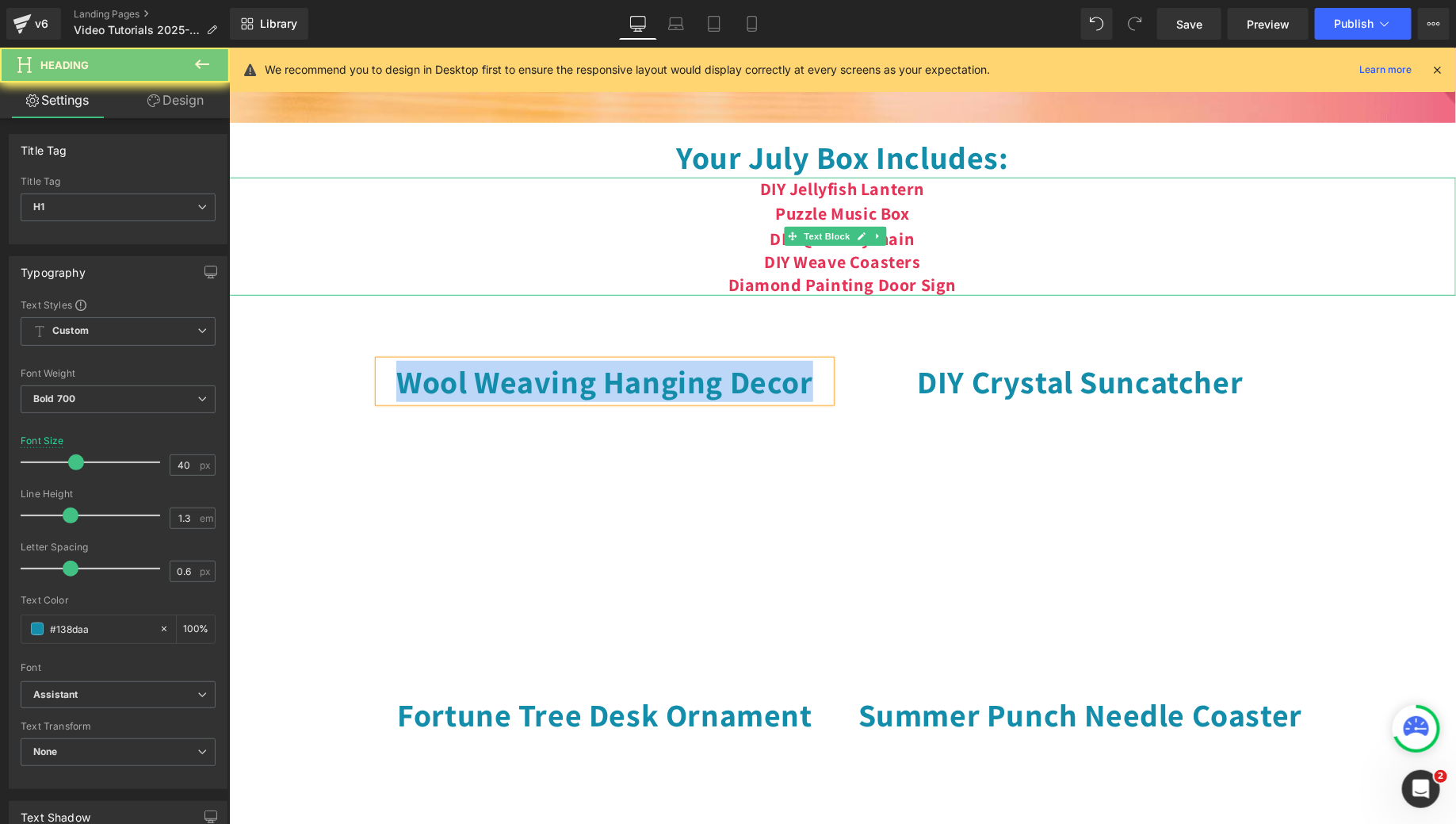
click at [864, 224] on span "Puzzle Music Box" at bounding box center [841, 213] width 135 height 23
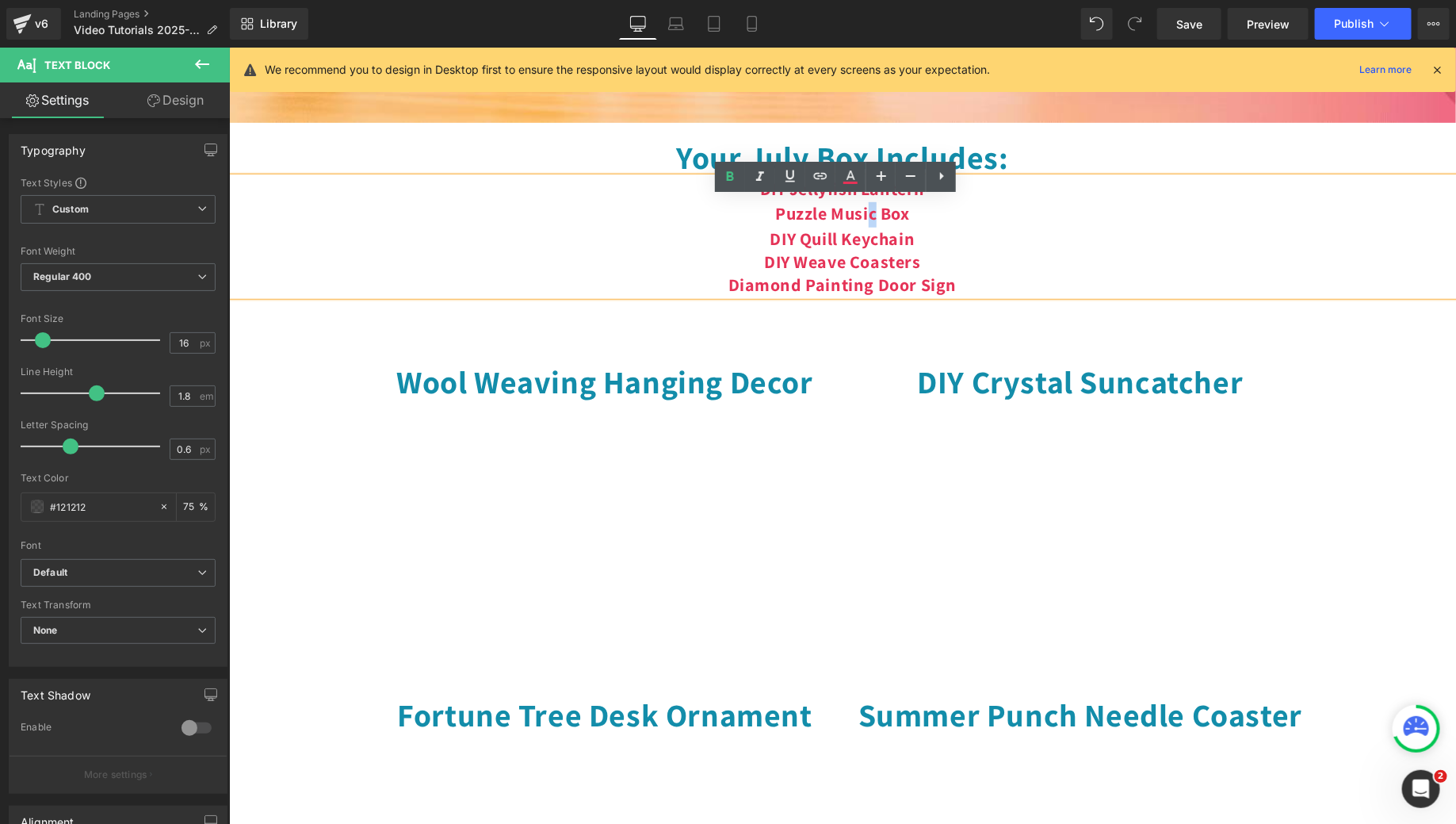
click at [864, 224] on span "Puzzle Music Box" at bounding box center [841, 213] width 135 height 23
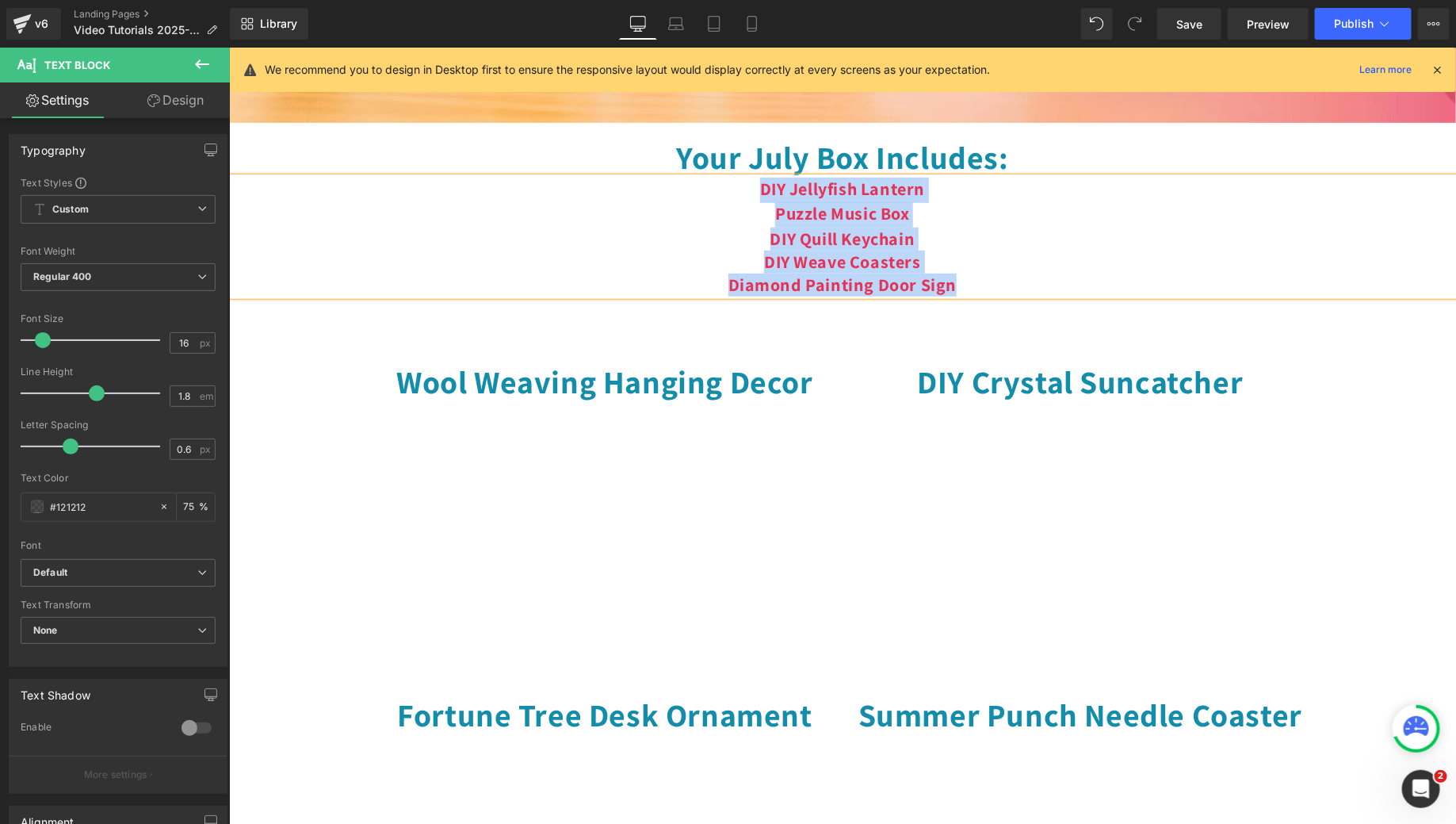
click at [874, 287] on div "DIY Quill Keychain DIY Weave Coasters Diamond Painting Door Sign" at bounding box center [841, 261] width 1227 height 69
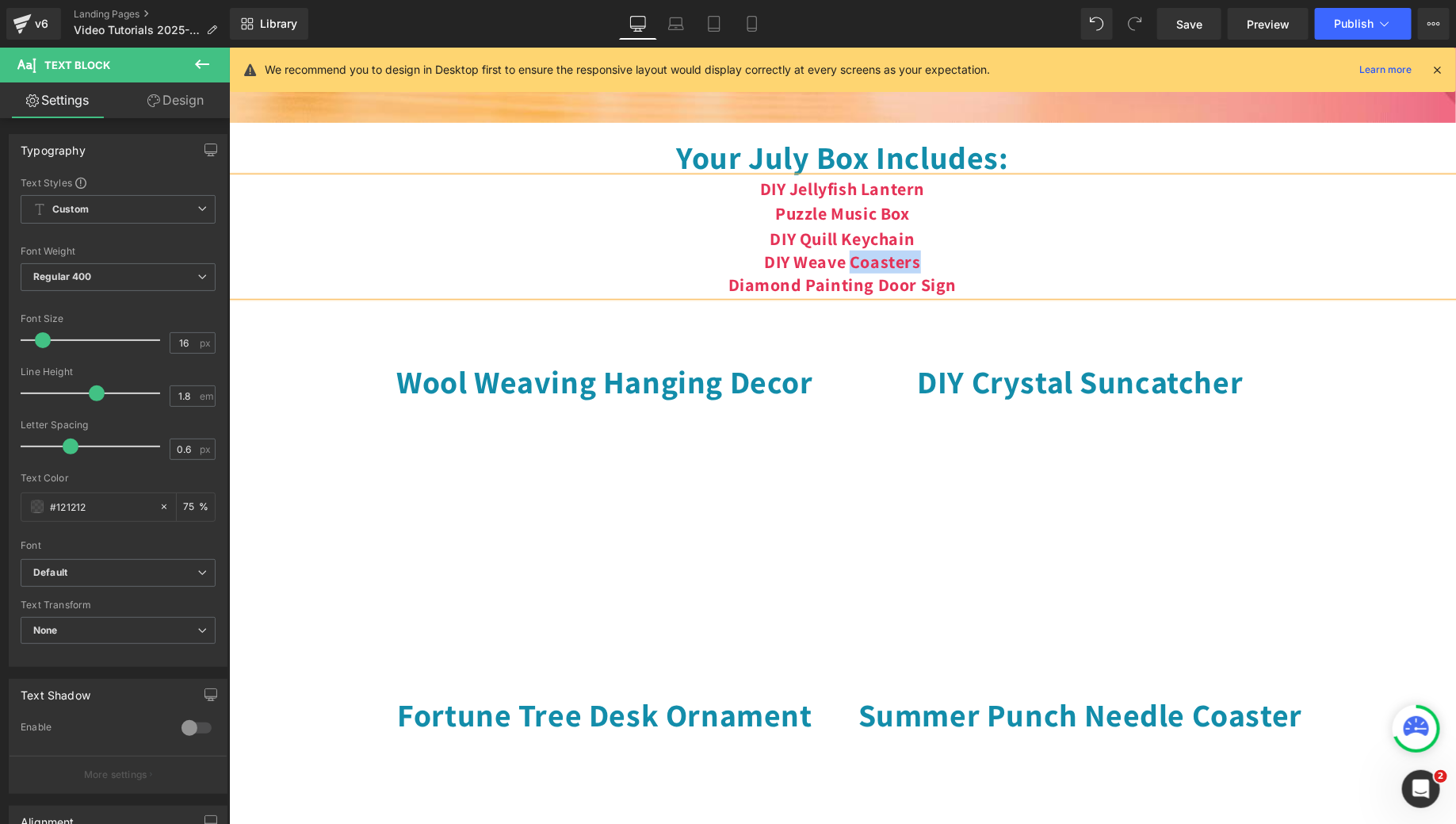
click at [874, 287] on div "DIY Quill Keychain DIY Weave Coasters Diamond Painting Door Sign" at bounding box center [841, 261] width 1227 height 69
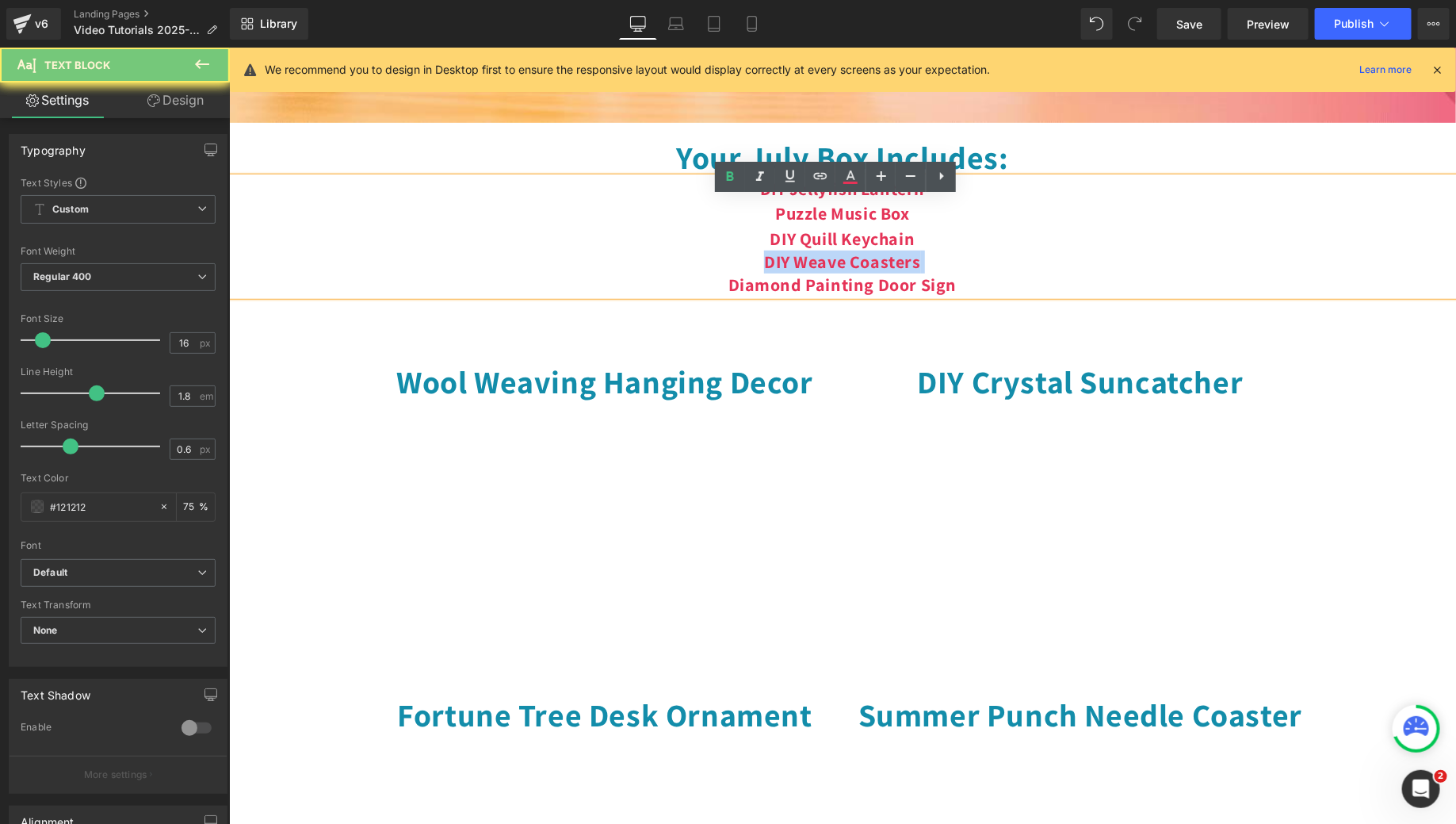
click at [874, 287] on div "DIY Quill Keychain DIY Weave Coasters Diamond Painting Door Sign" at bounding box center [841, 261] width 1227 height 69
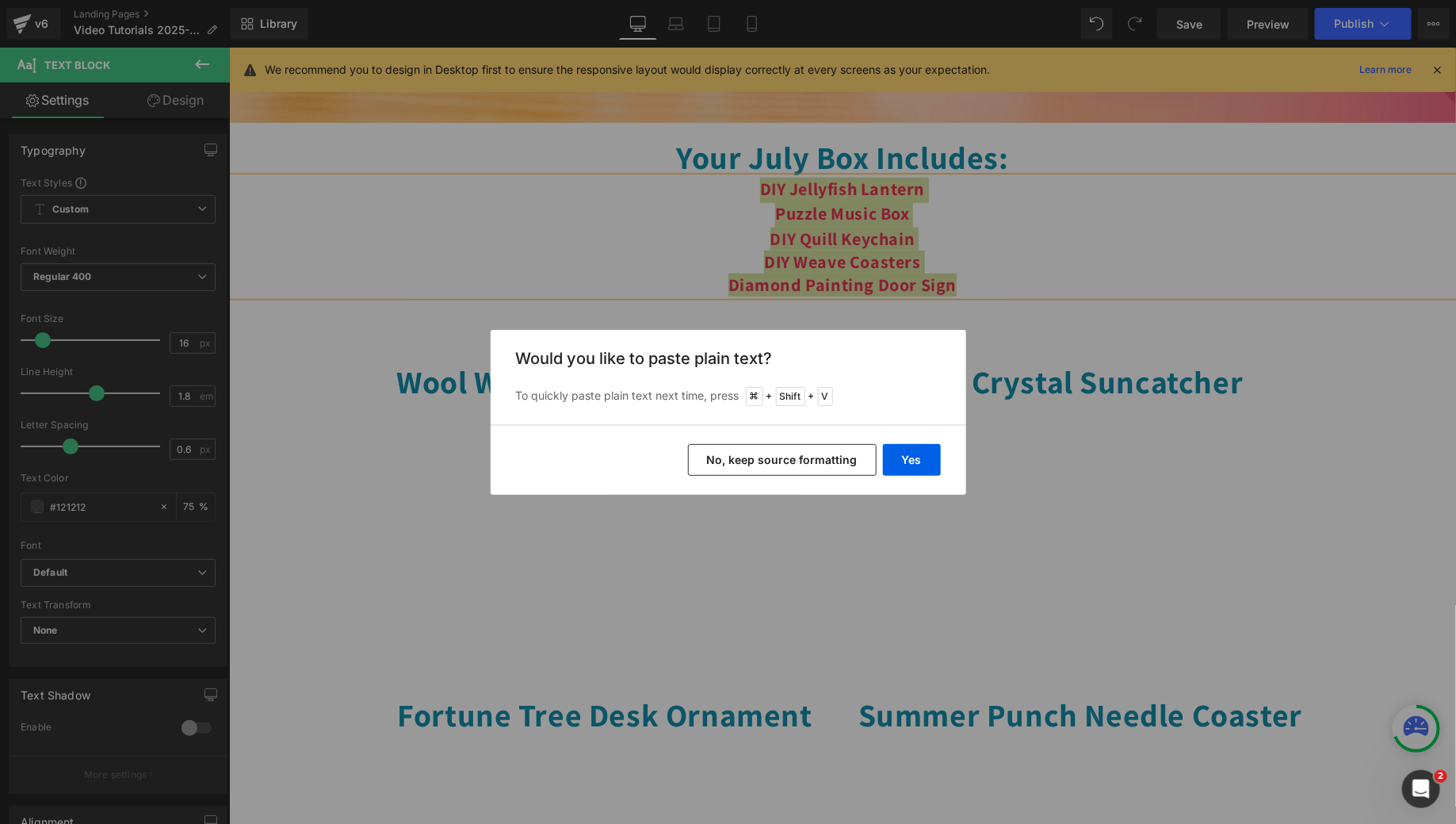
click at [916, 478] on div "Yes No, keep source formatting" at bounding box center [728, 460] width 476 height 69
click at [912, 469] on button "Yes" at bounding box center [912, 459] width 58 height 31
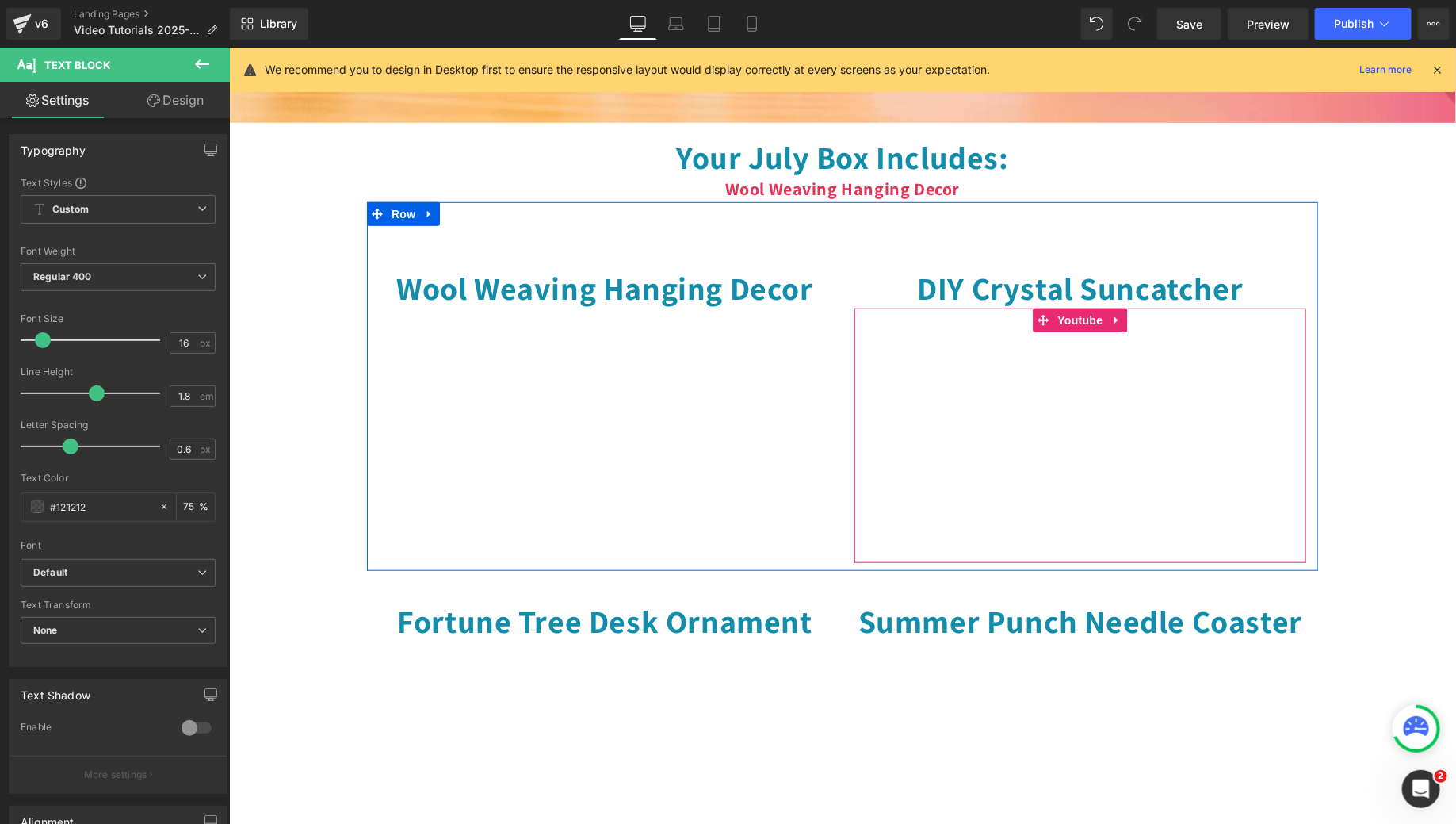
click at [985, 295] on h1 "DIY Crystal Suncatcher" at bounding box center [1079, 287] width 452 height 41
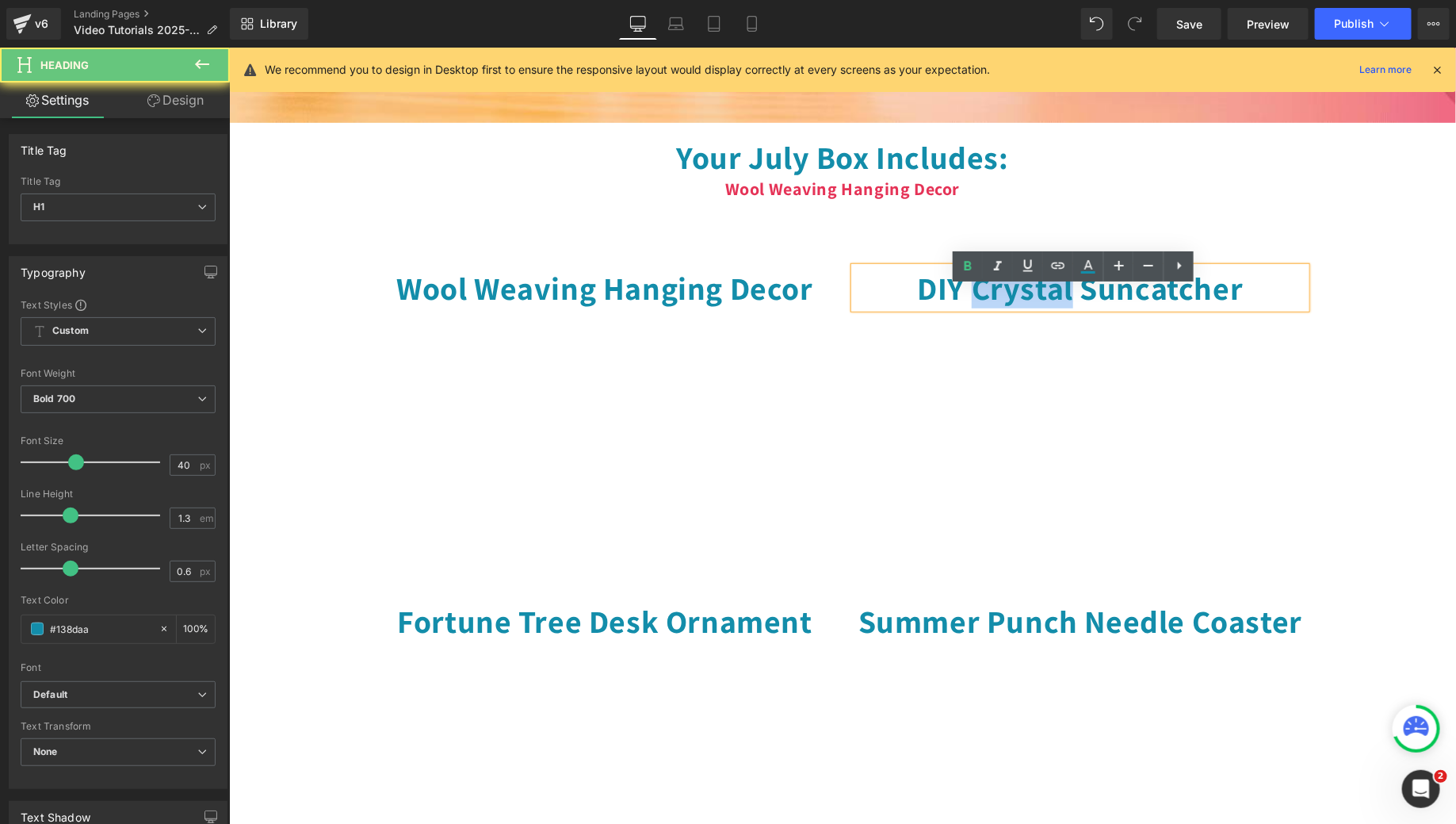
click at [985, 295] on h1 "DIY Crystal Suncatcher" at bounding box center [1079, 287] width 452 height 41
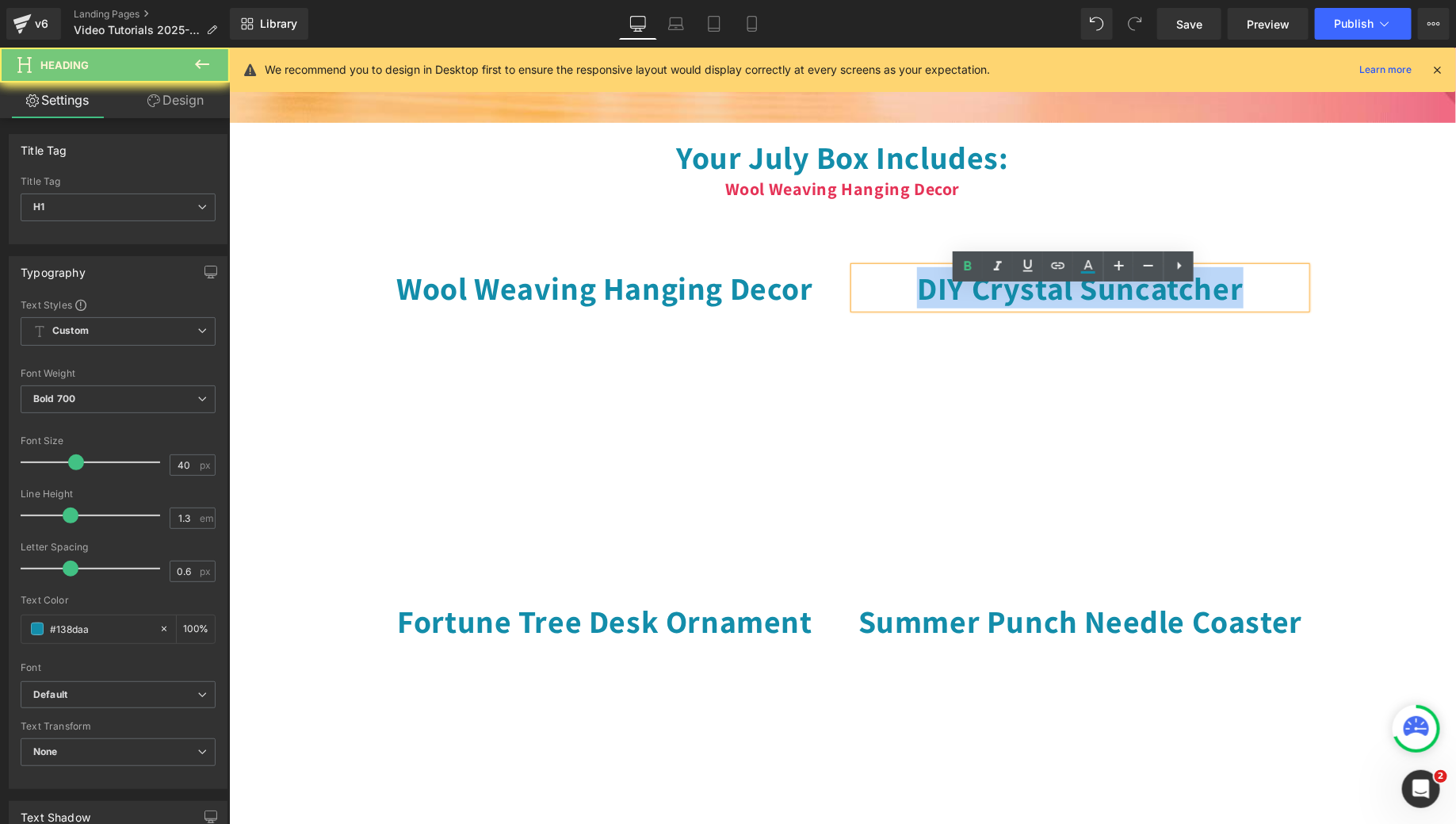
click at [985, 295] on h1 "DIY Crystal Suncatcher" at bounding box center [1079, 287] width 452 height 41
copy h1 "DIY Crystal Suncatcher"
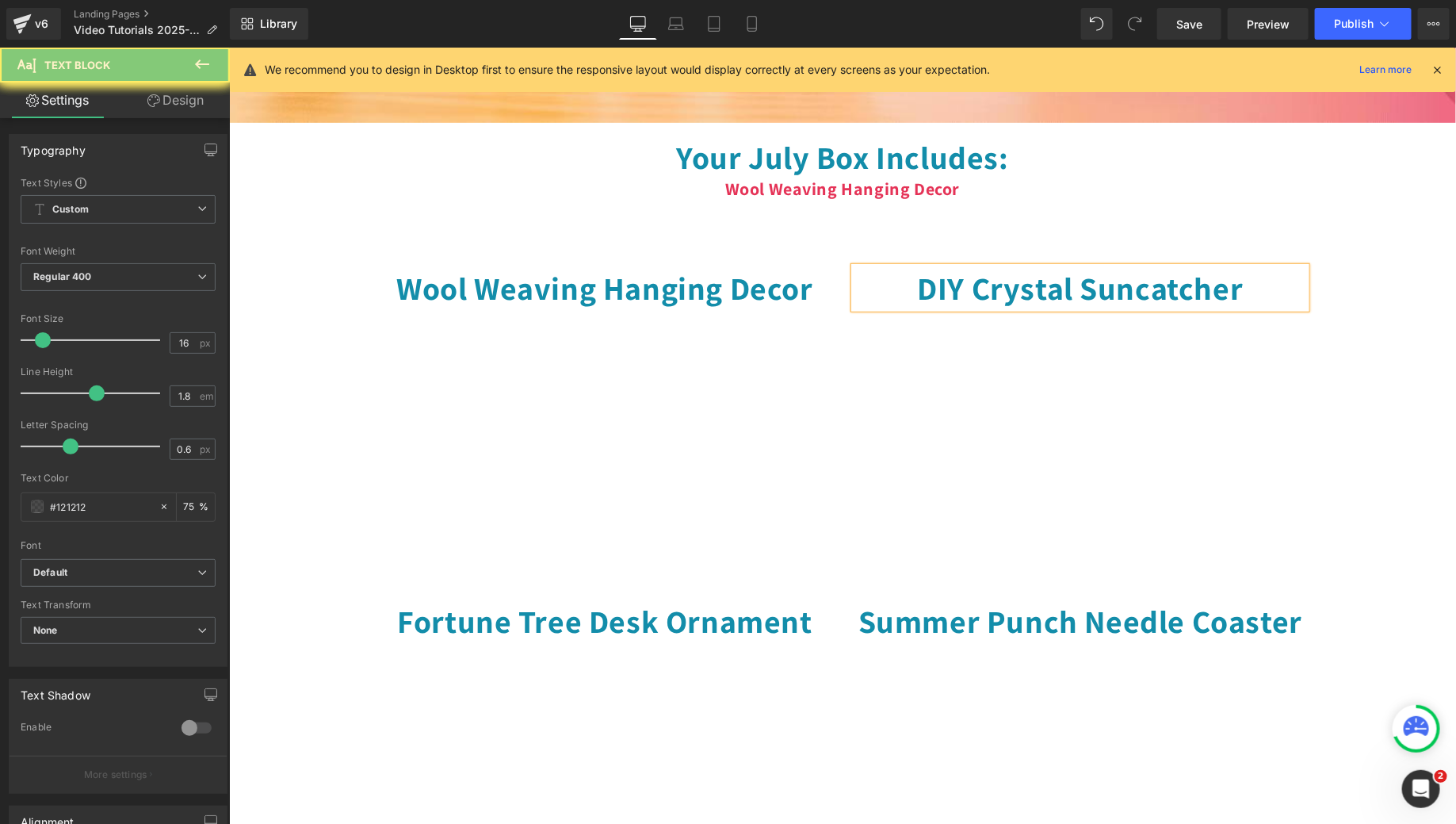
click at [974, 203] on p "Wool Weaving Hanging Decor" at bounding box center [841, 189] width 1227 height 25
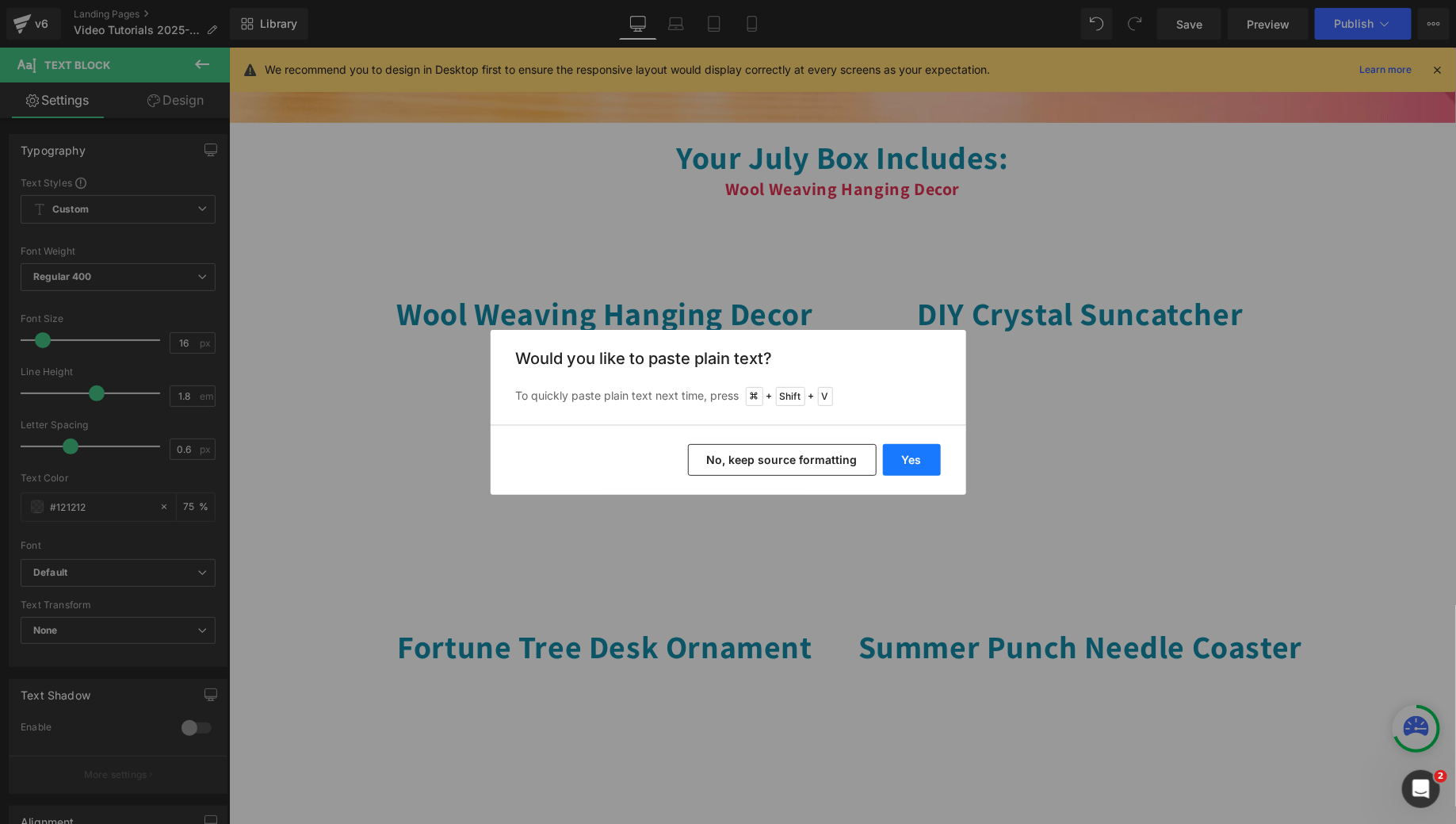
click at [908, 450] on button "Yes" at bounding box center [912, 459] width 58 height 31
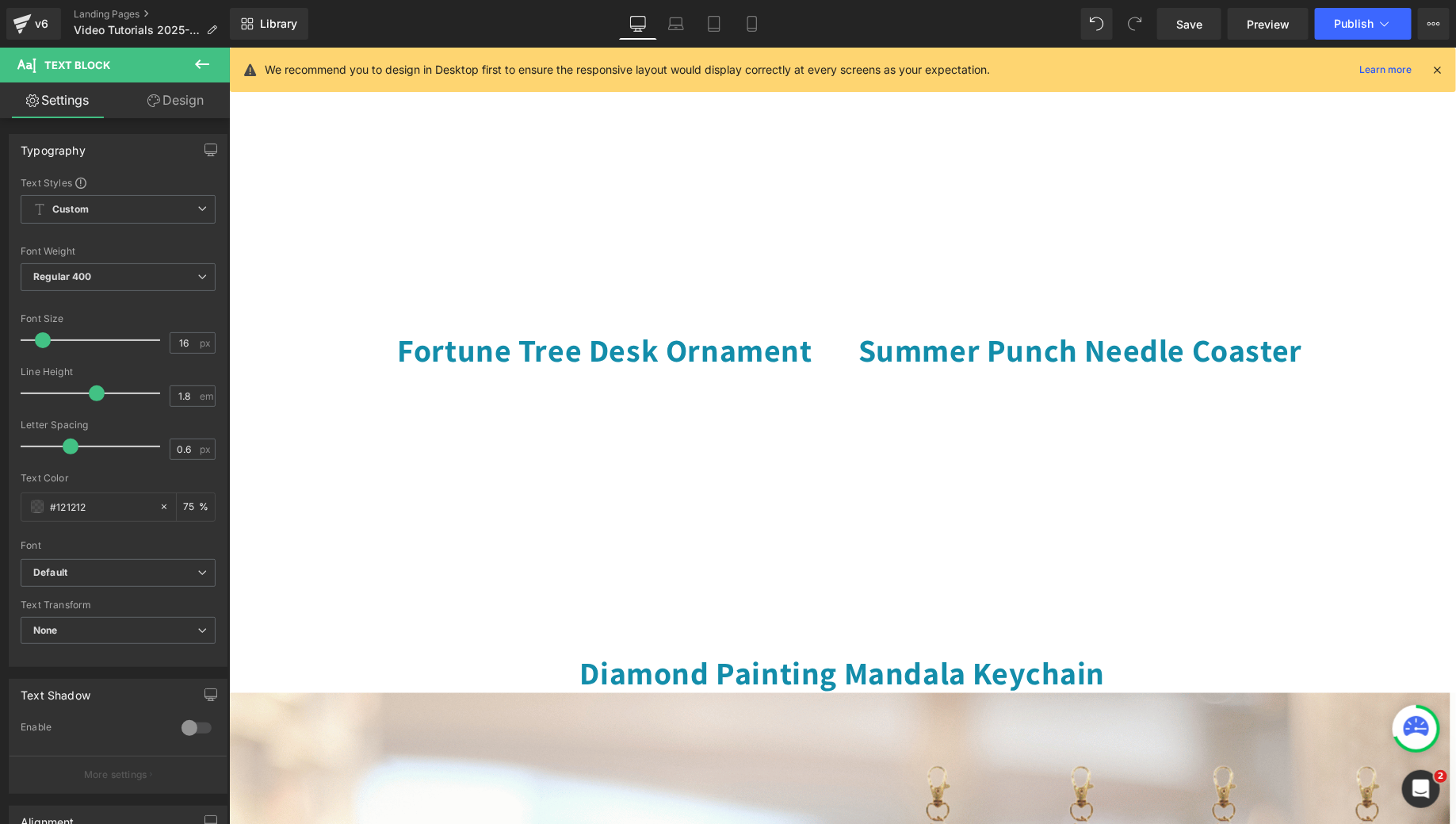
scroll to position [641, 0]
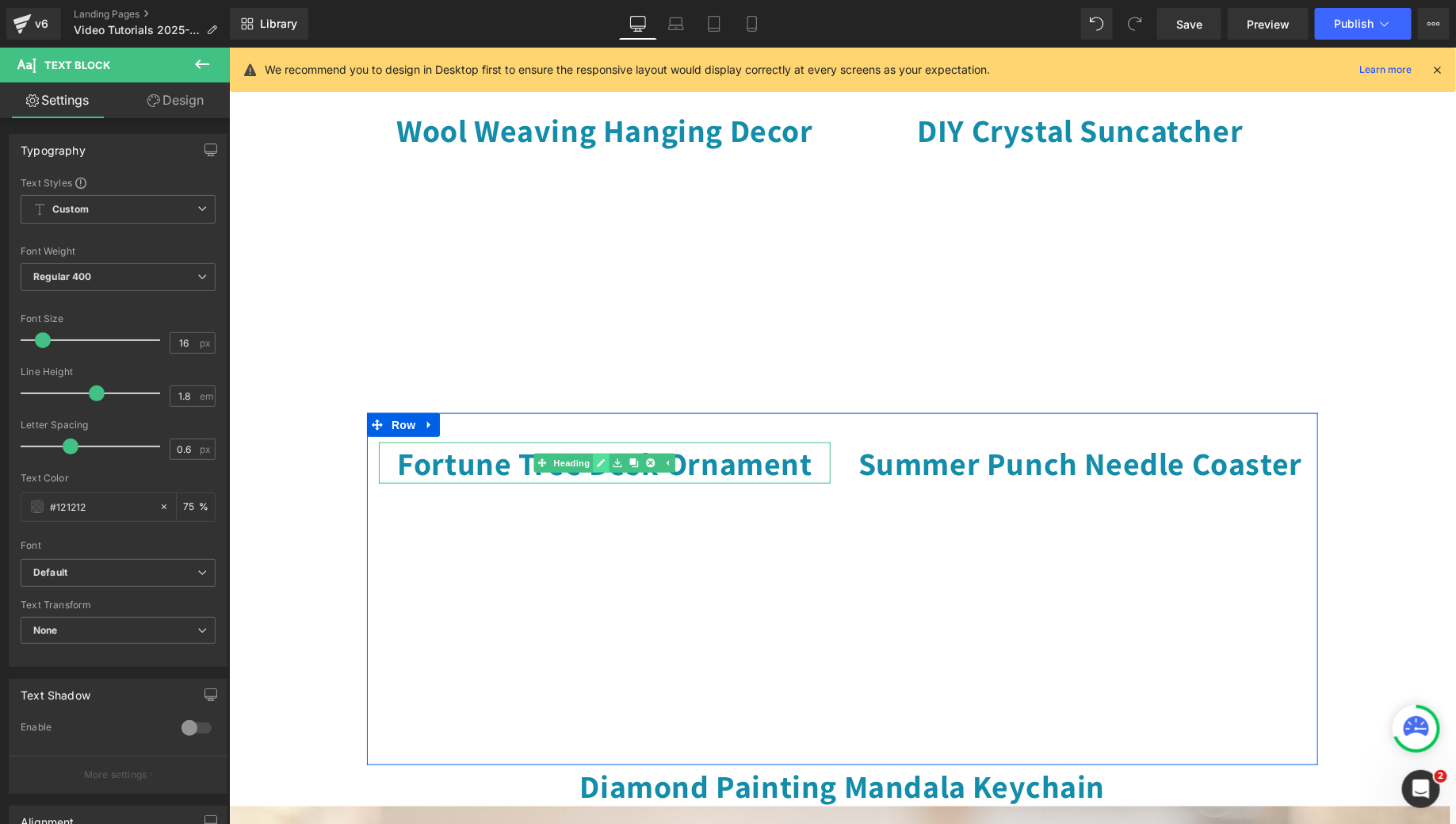
click at [596, 467] on icon at bounding box center [600, 462] width 9 height 10
click at [594, 477] on h1 "Fortune Tree Desk Ornament" at bounding box center [604, 462] width 452 height 41
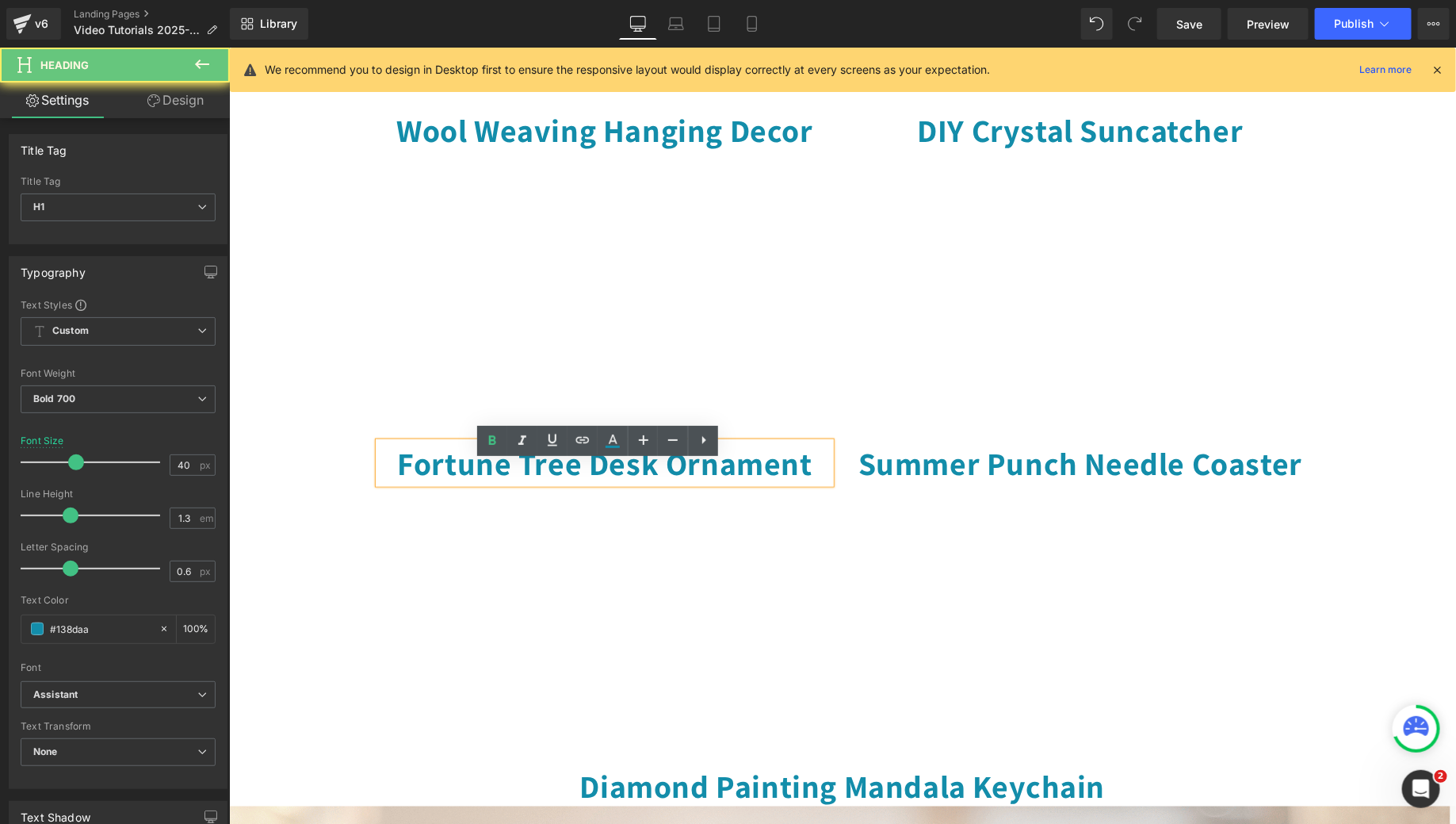
click at [501, 483] on h1 "Fortune Tree Desk Ornament" at bounding box center [604, 462] width 452 height 41
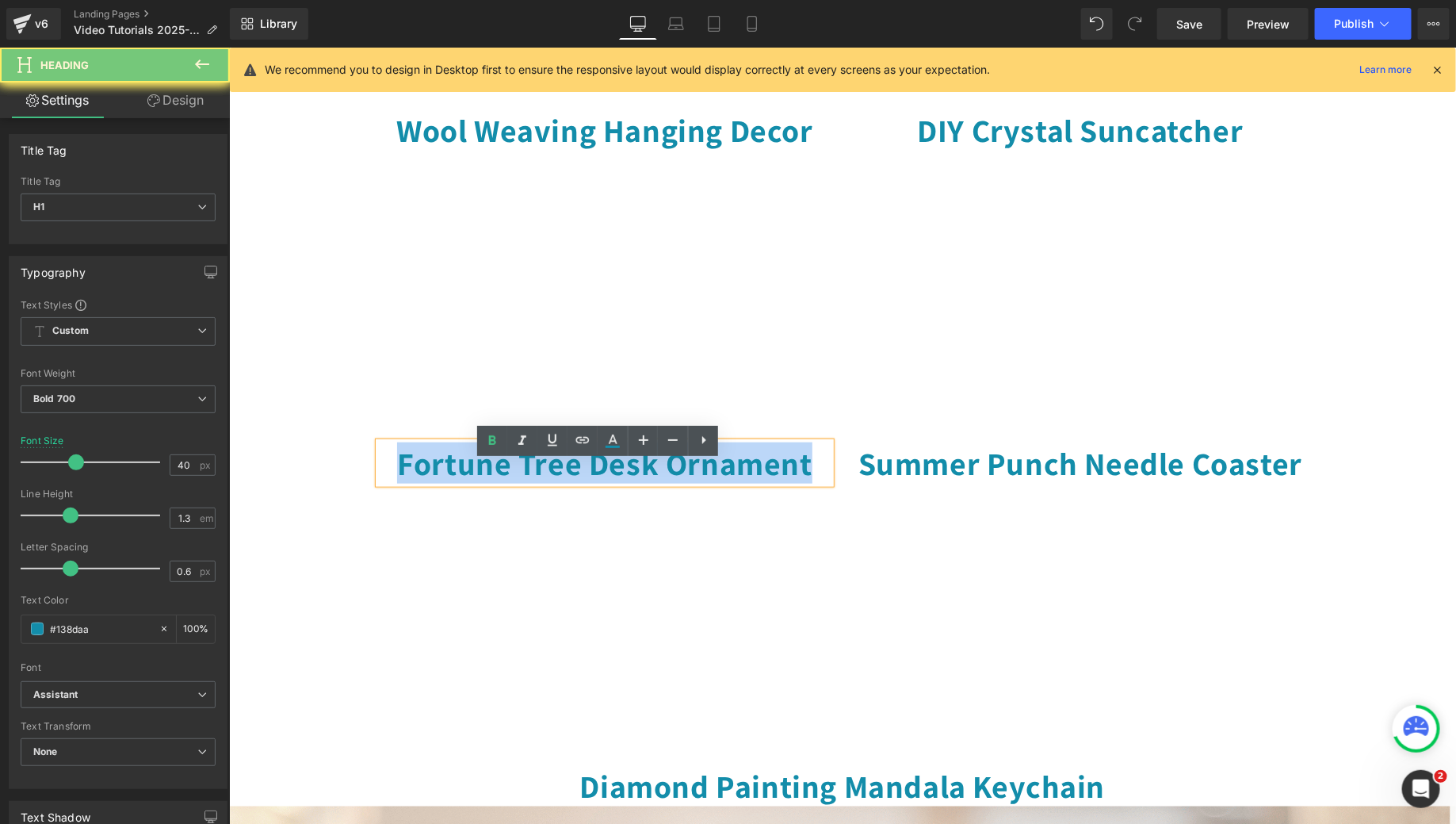
click at [501, 483] on h1 "Fortune Tree Desk Ornament" at bounding box center [604, 462] width 452 height 41
copy h1 "Fortune Tree Desk Ornament"
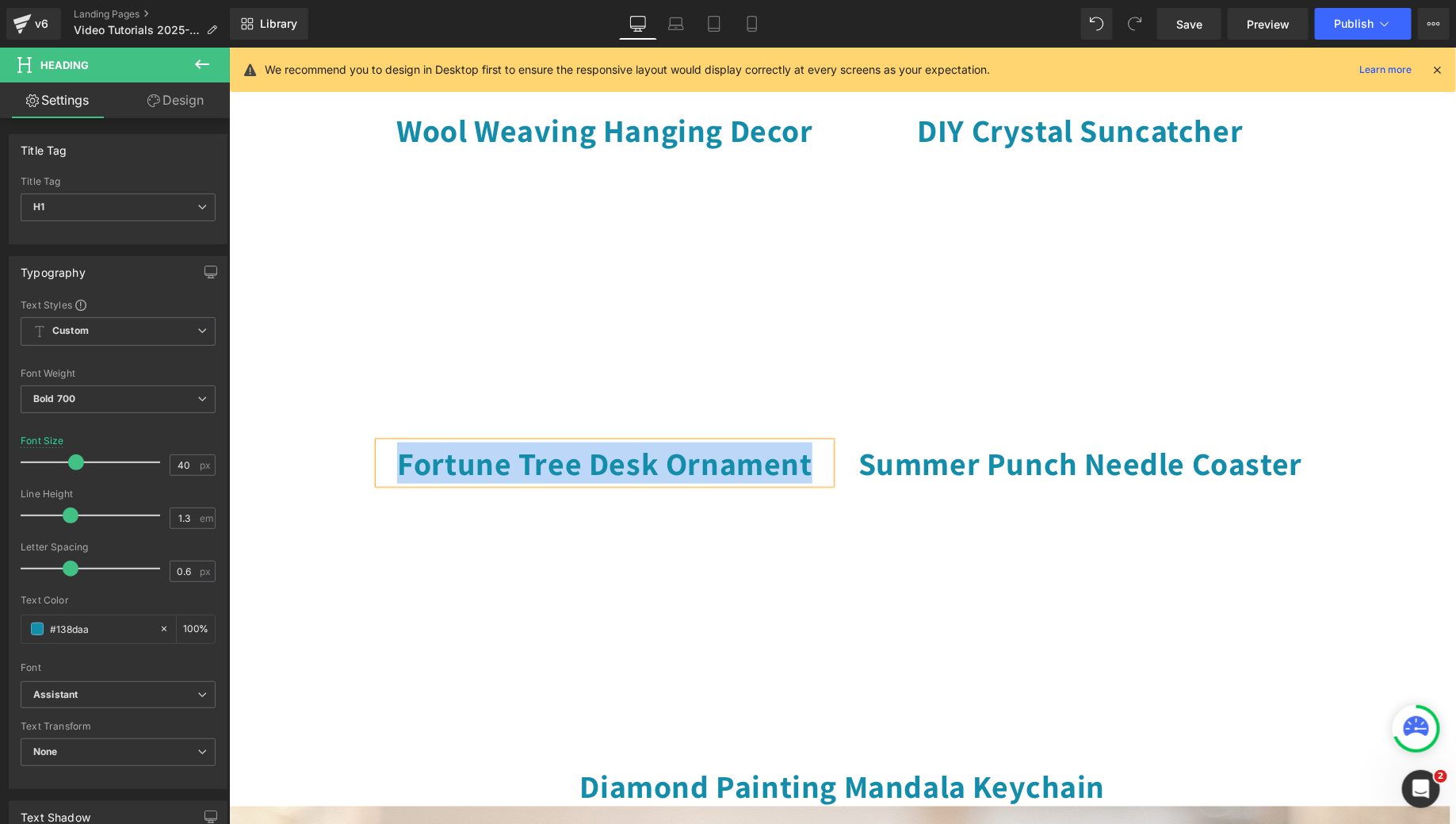
scroll to position [0, 0]
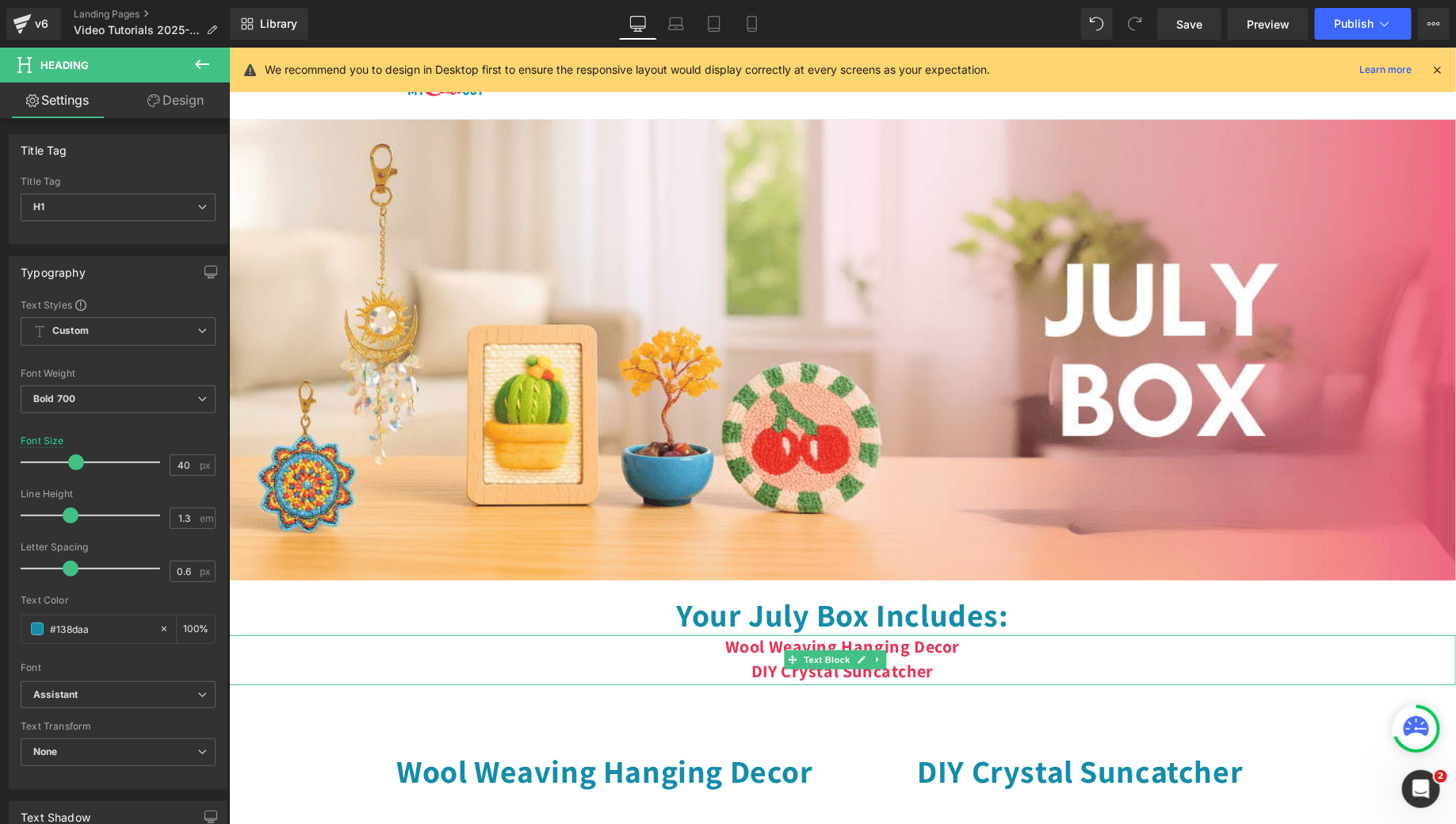
click at [928, 682] on p "Wool Weaving Hanging Decor DIY Crystal Suncatcher" at bounding box center [841, 659] width 1227 height 51
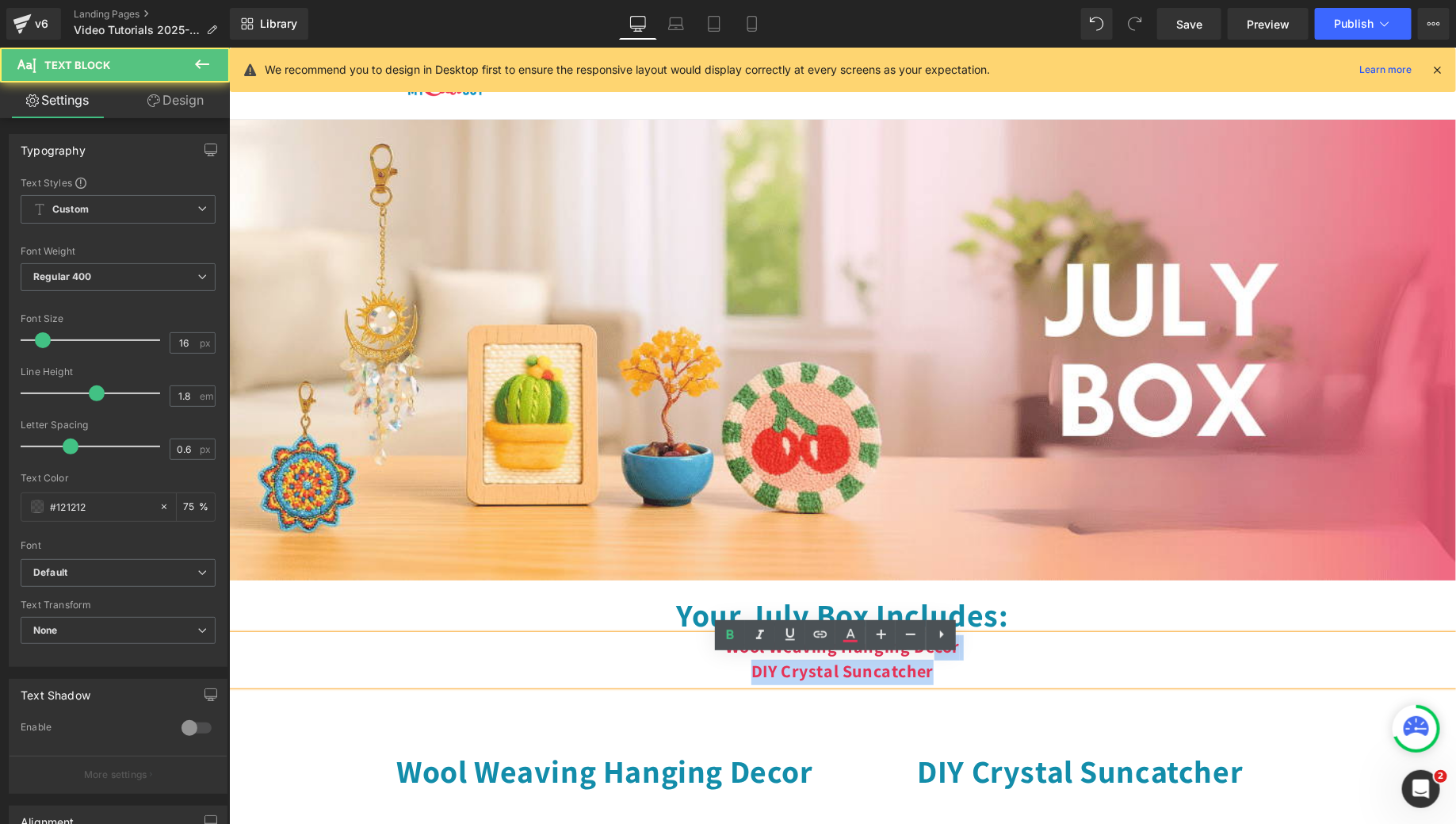
click at [943, 685] on p "Wool Weaving Hanging Decor DIY Crystal Suncatcher" at bounding box center [841, 659] width 1227 height 51
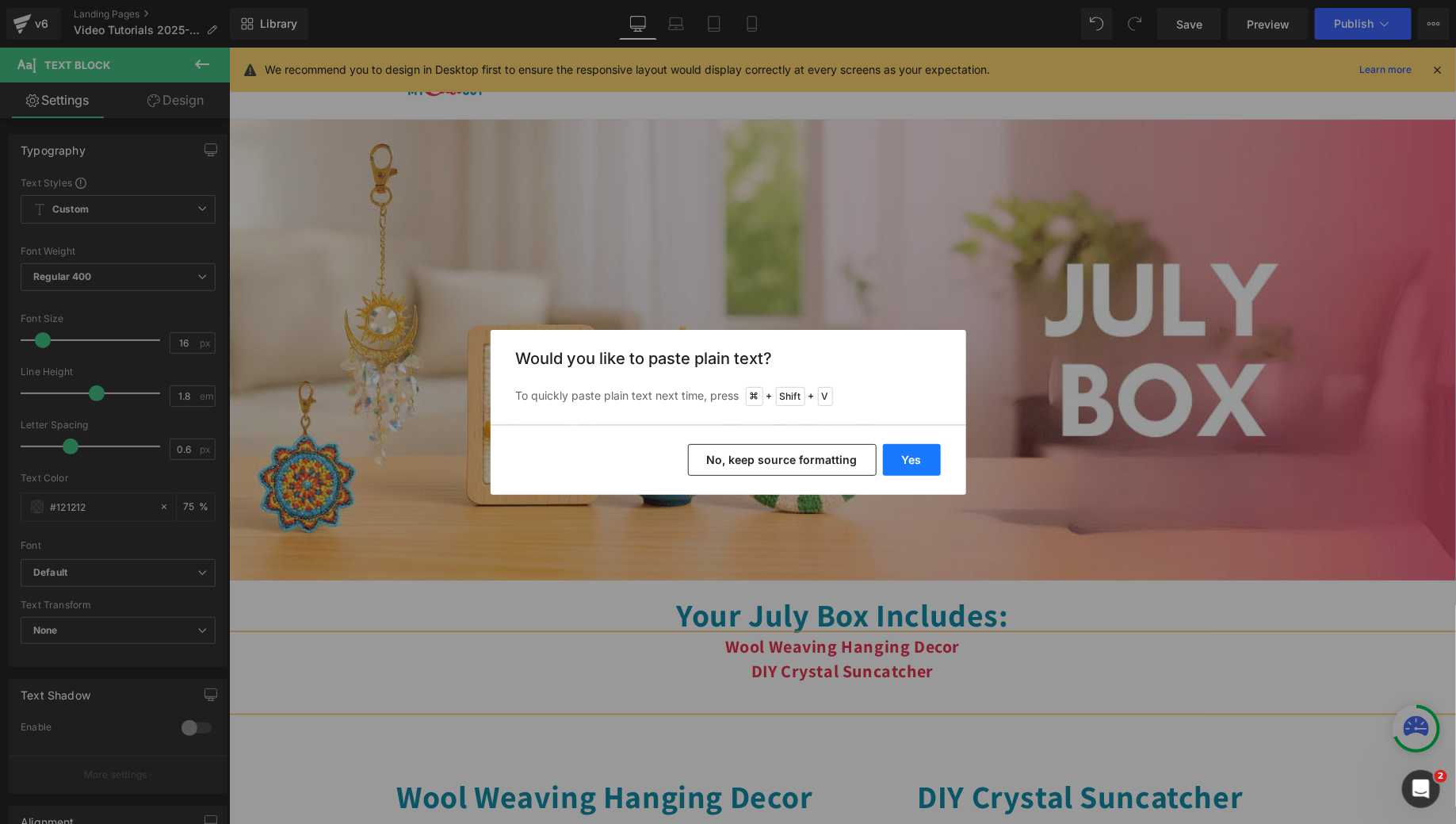
click at [914, 454] on button "Yes" at bounding box center [912, 459] width 58 height 31
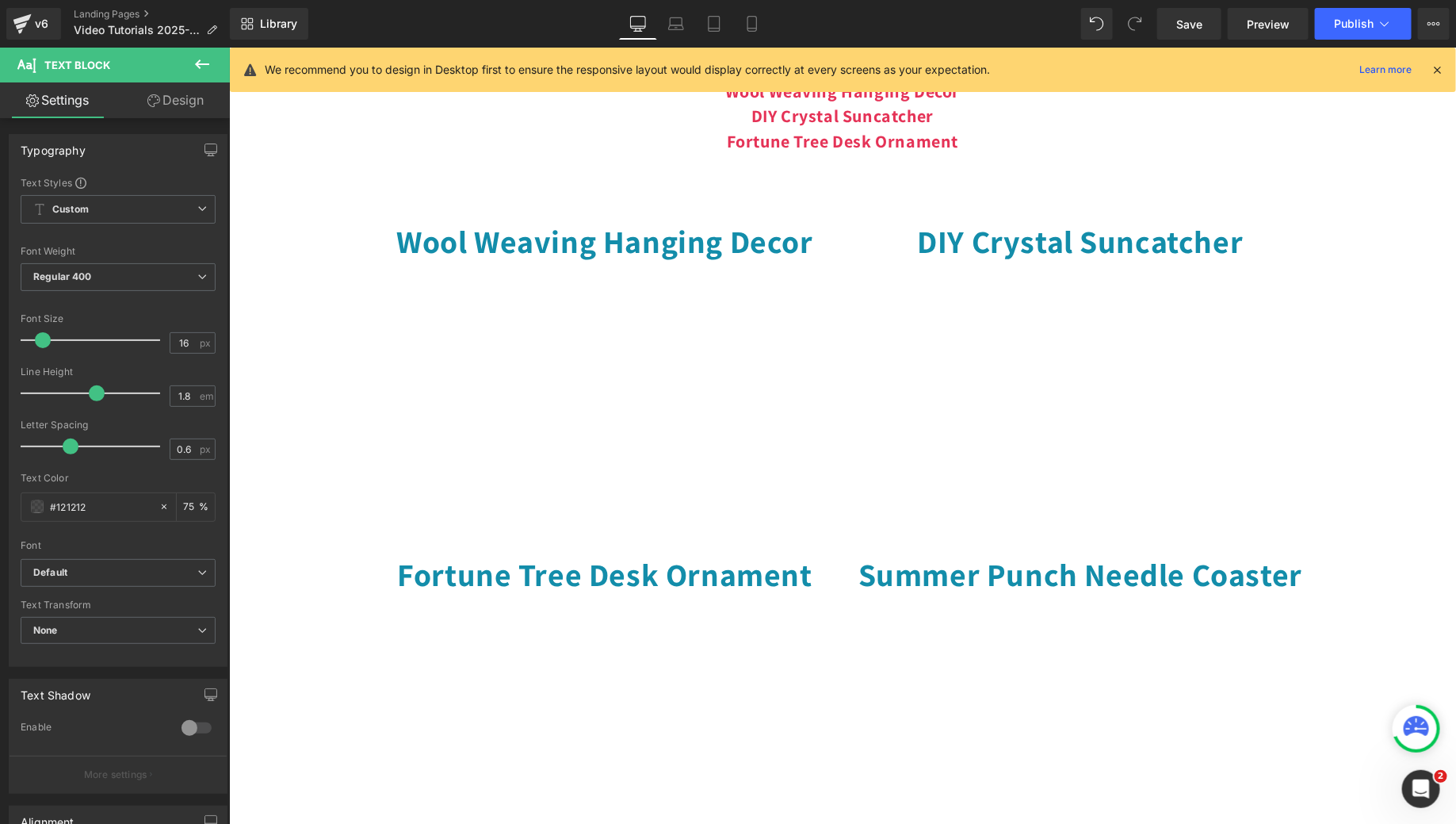
scroll to position [557, 0]
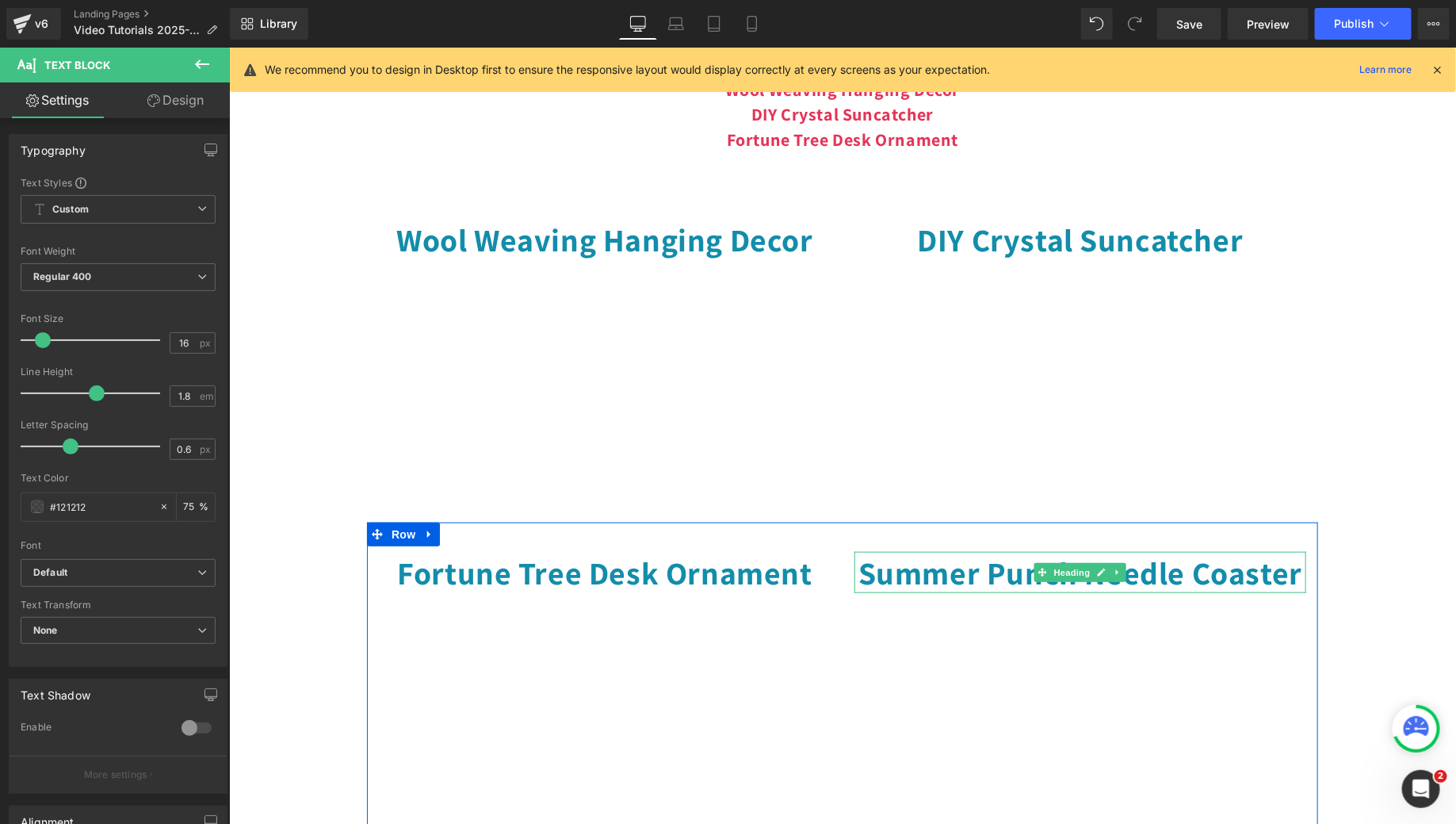
click at [932, 592] on h1 "Summer Punch Needle Coaster" at bounding box center [1079, 571] width 452 height 41
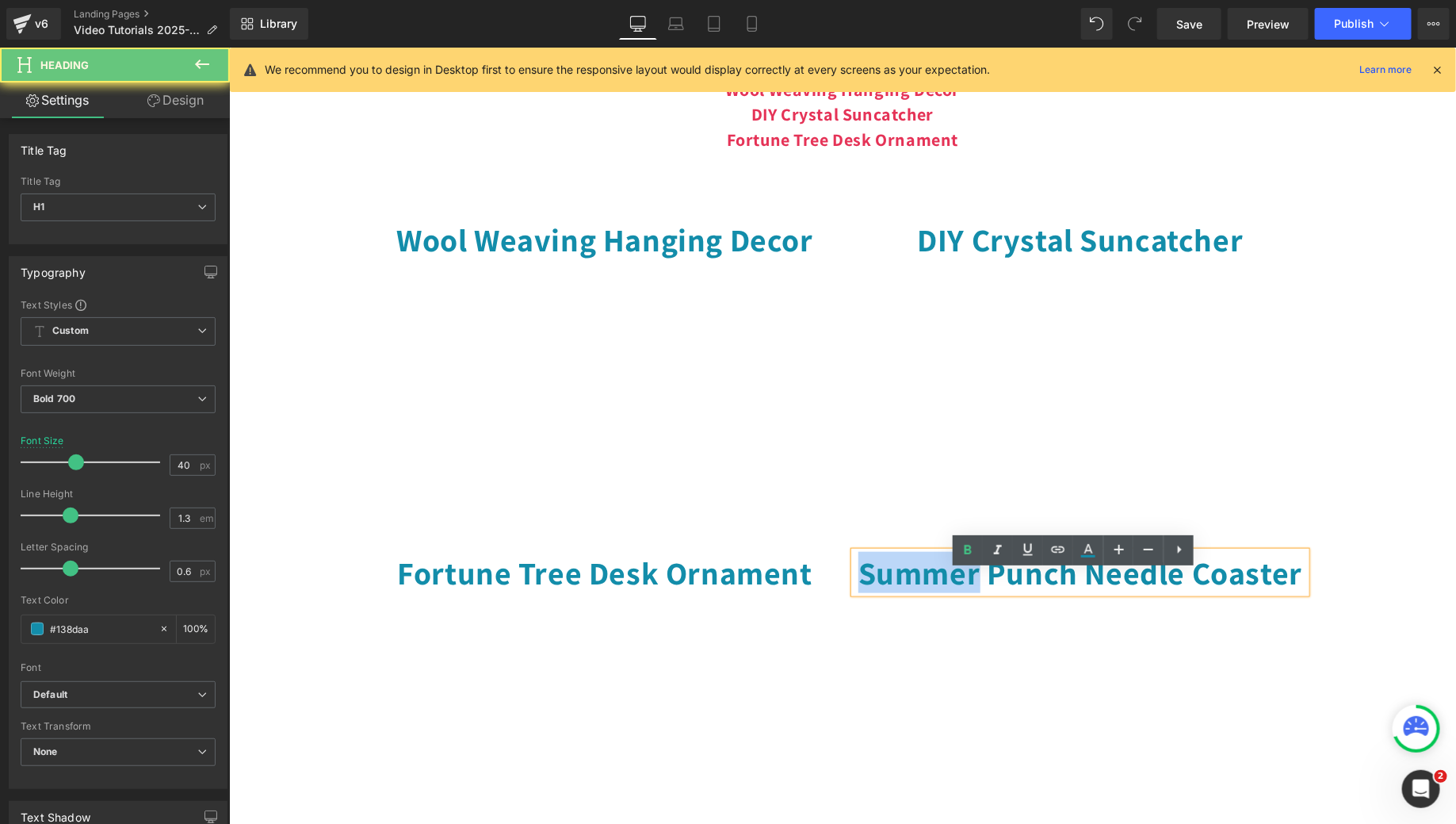
click at [932, 592] on h1 "Summer Punch Needle Coaster" at bounding box center [1079, 571] width 452 height 41
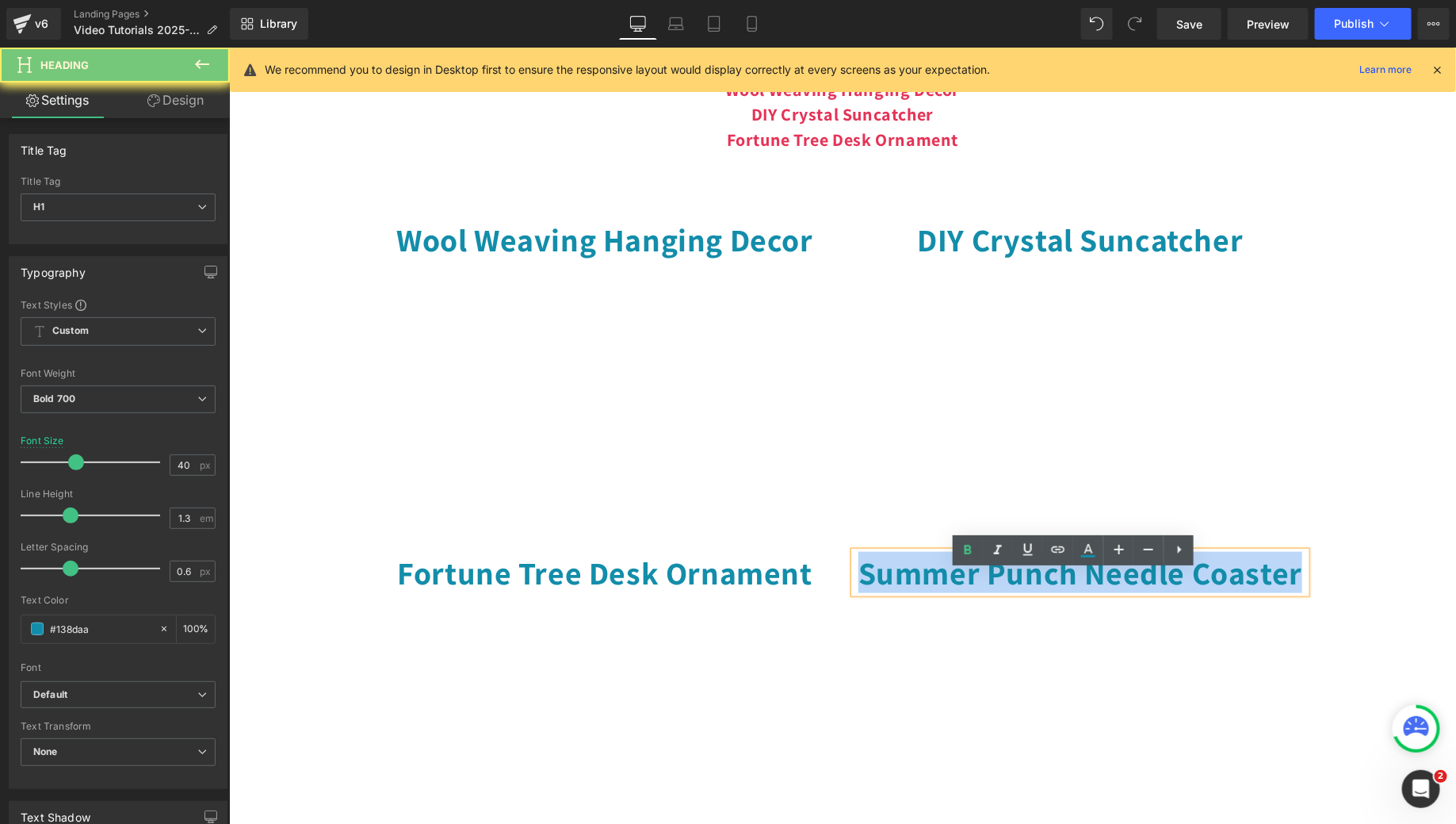
copy h1 "Summer Punch Needle Coaster"
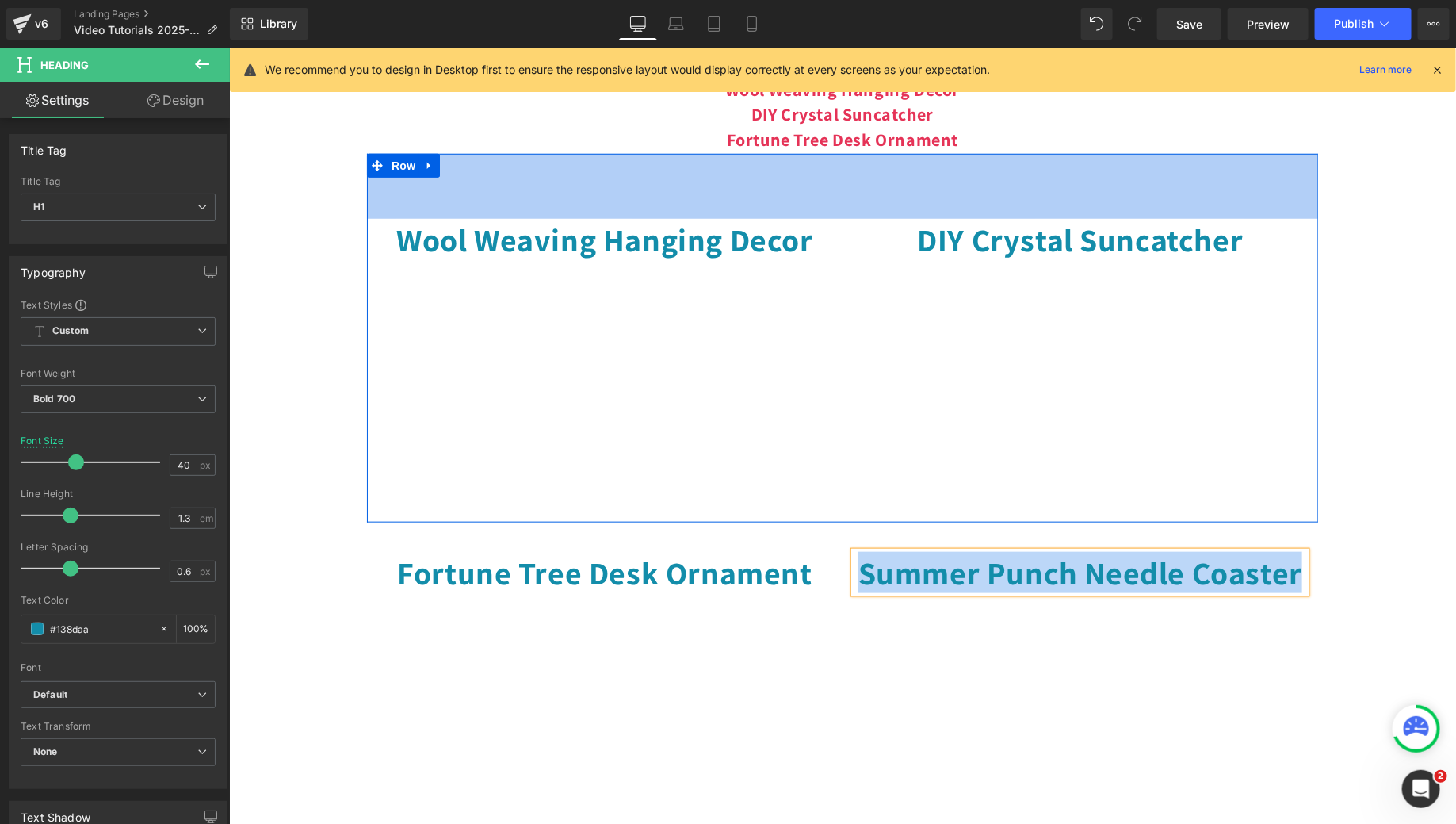
click at [978, 153] on p "Wool Weaving Hanging Decor DIY Crystal Suncatcher Fortune Tree Desk Ornament" at bounding box center [841, 115] width 1227 height 75
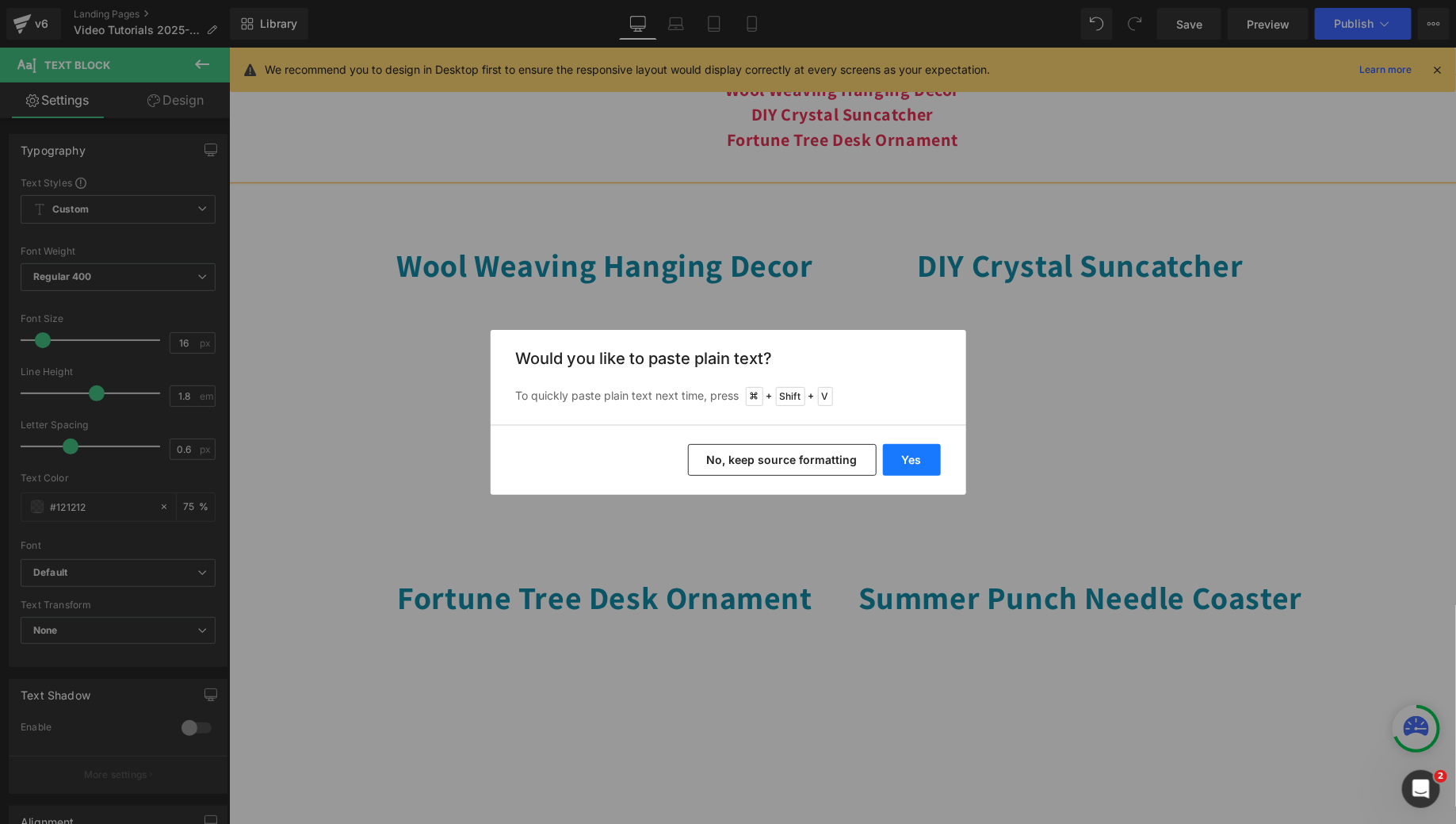
click at [920, 453] on button "Yes" at bounding box center [912, 459] width 58 height 31
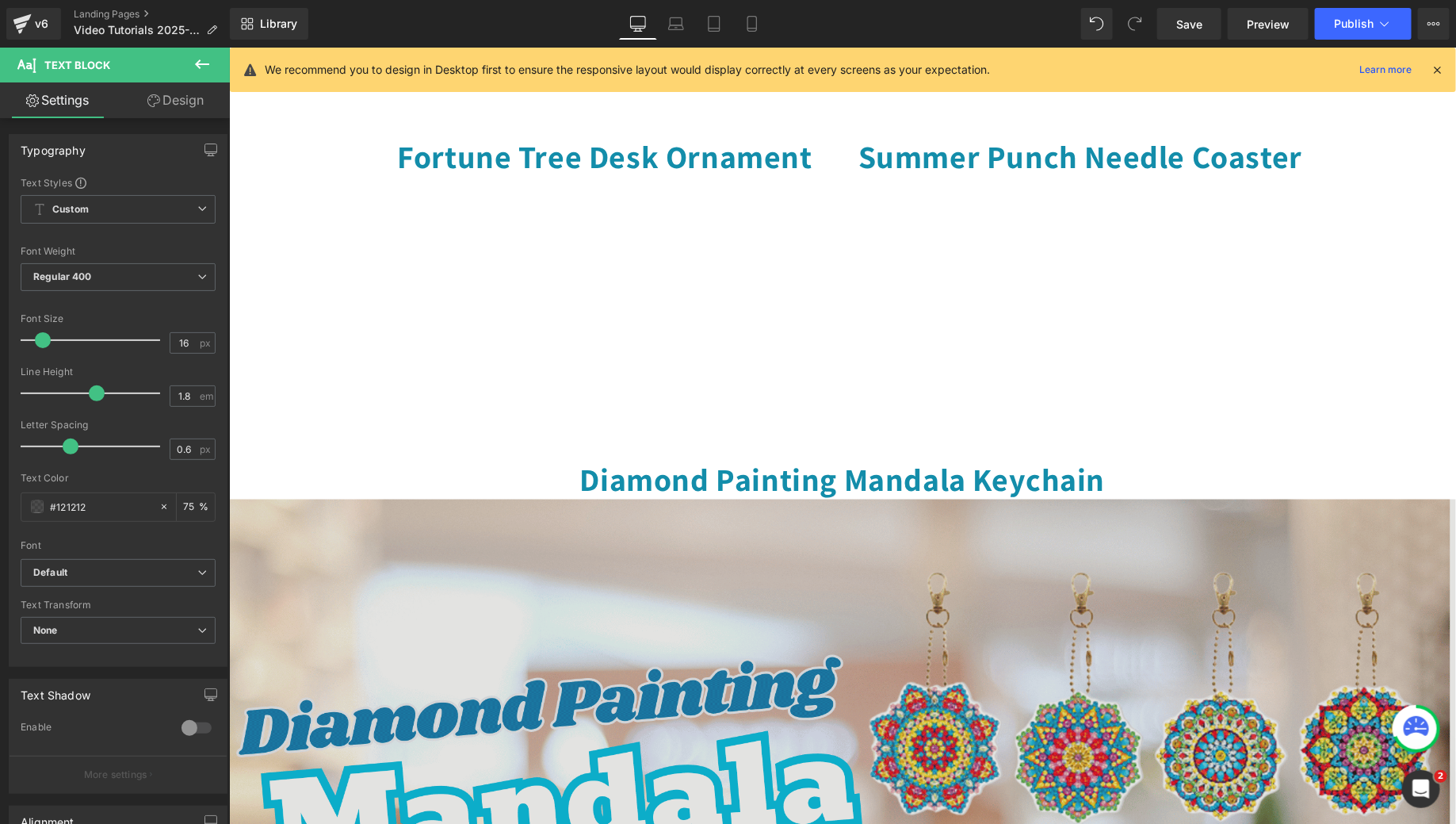
scroll to position [1128, 0]
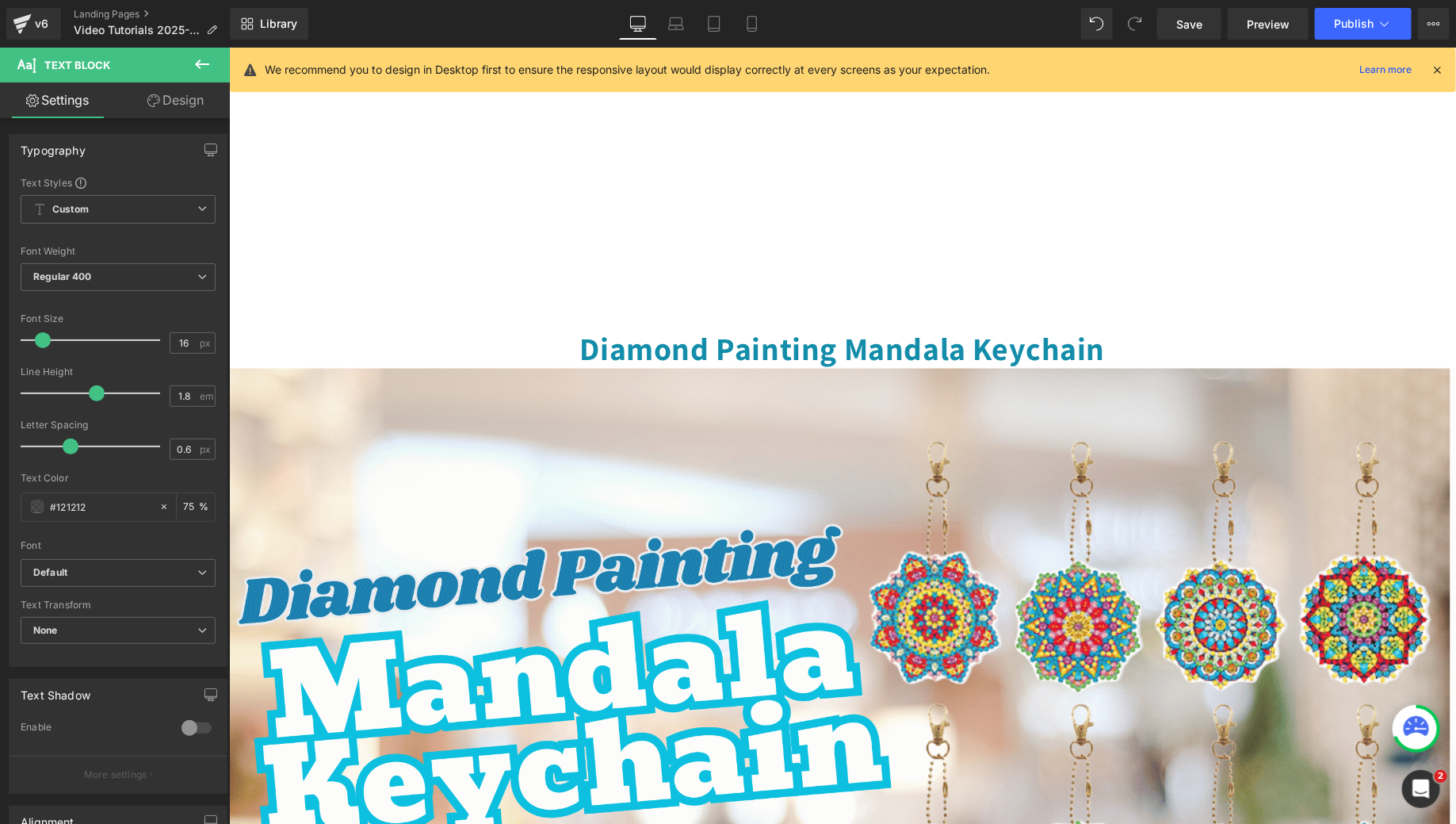
click at [757, 363] on h1 "Diamond Painting Mandala Keychain" at bounding box center [841, 347] width 1227 height 41
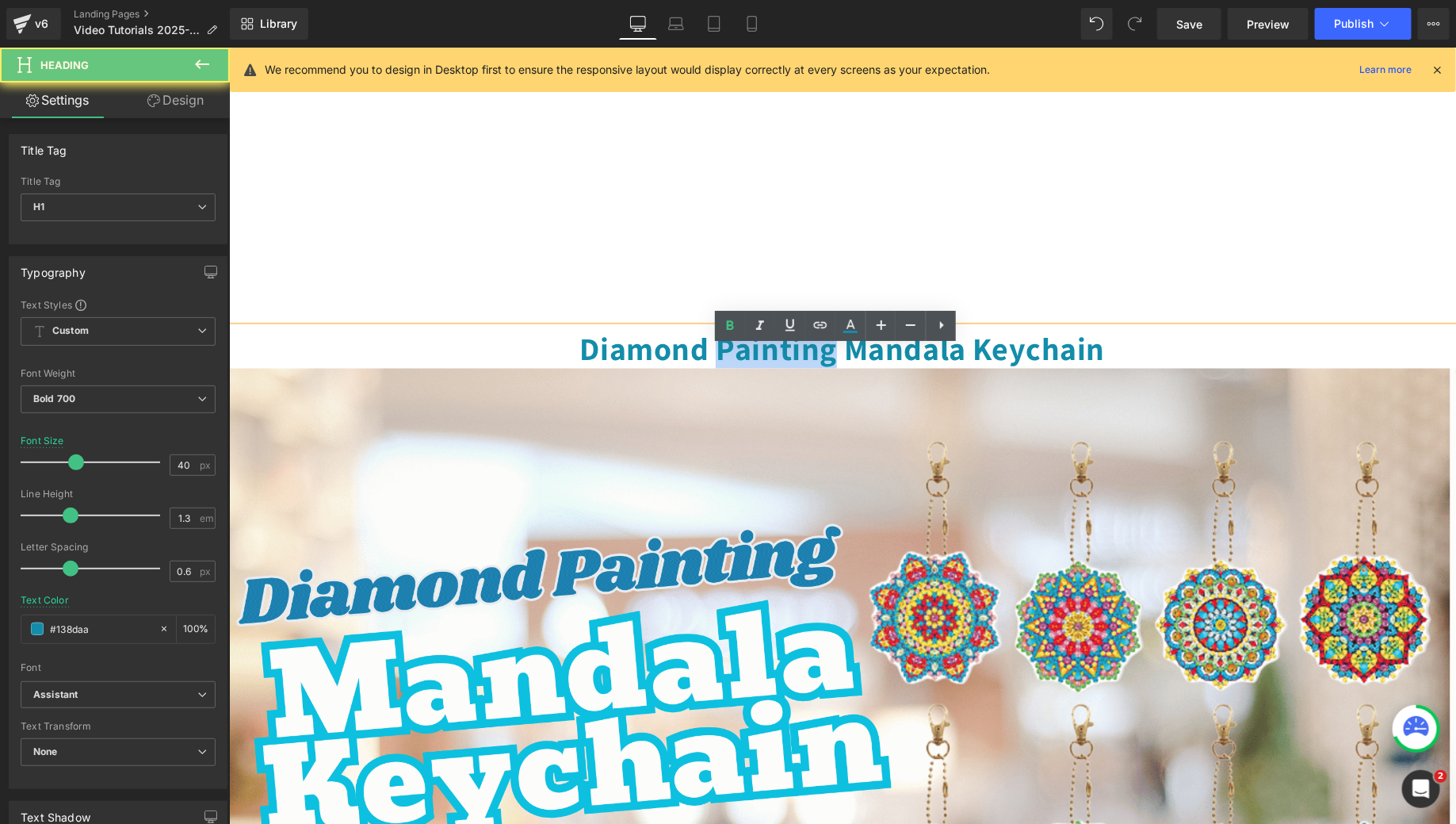
click at [757, 363] on h1 "Diamond Painting Mandala Keychain" at bounding box center [841, 347] width 1227 height 41
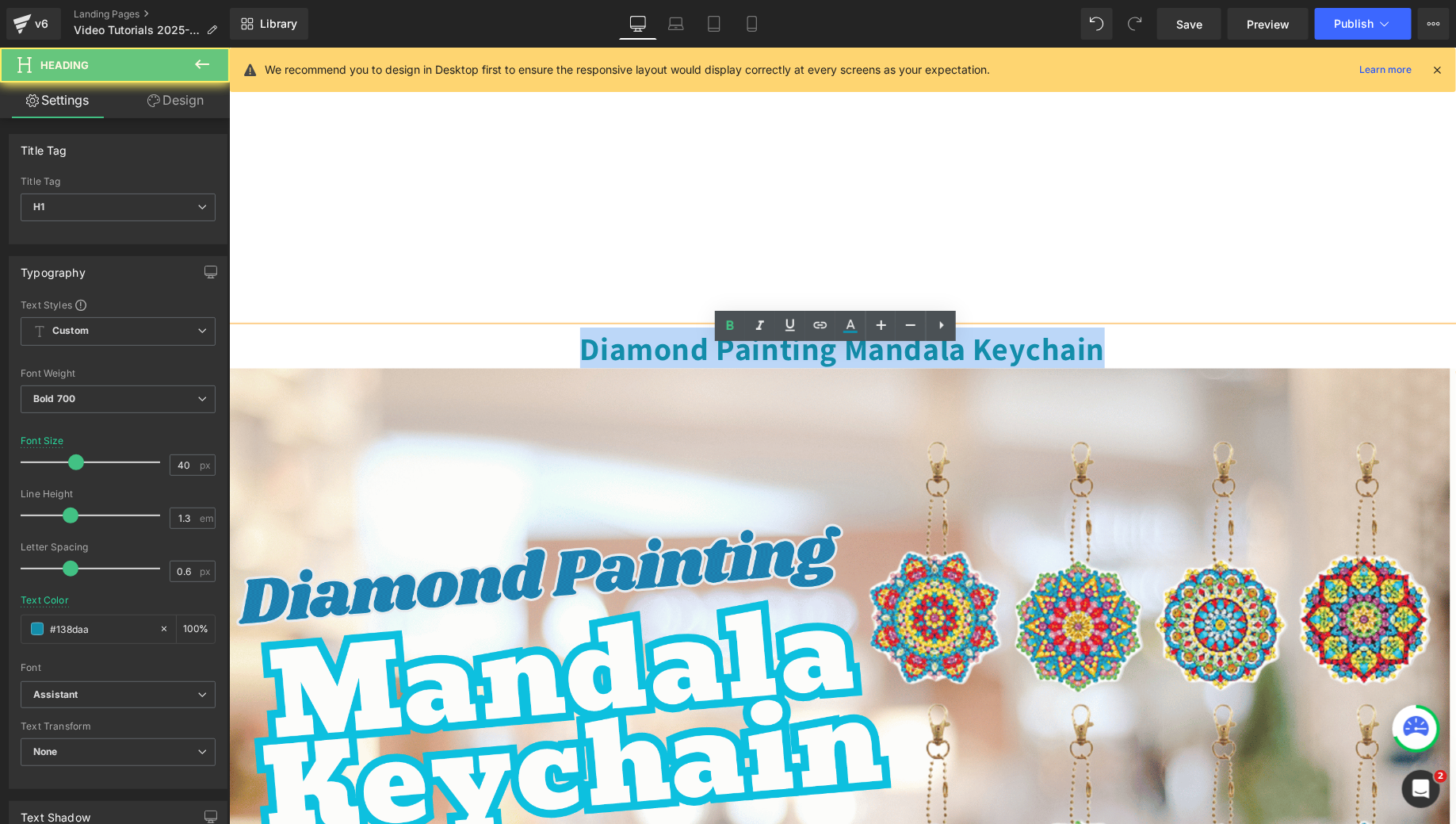
click at [757, 363] on h1 "Diamond Painting Mandala Keychain" at bounding box center [841, 347] width 1227 height 41
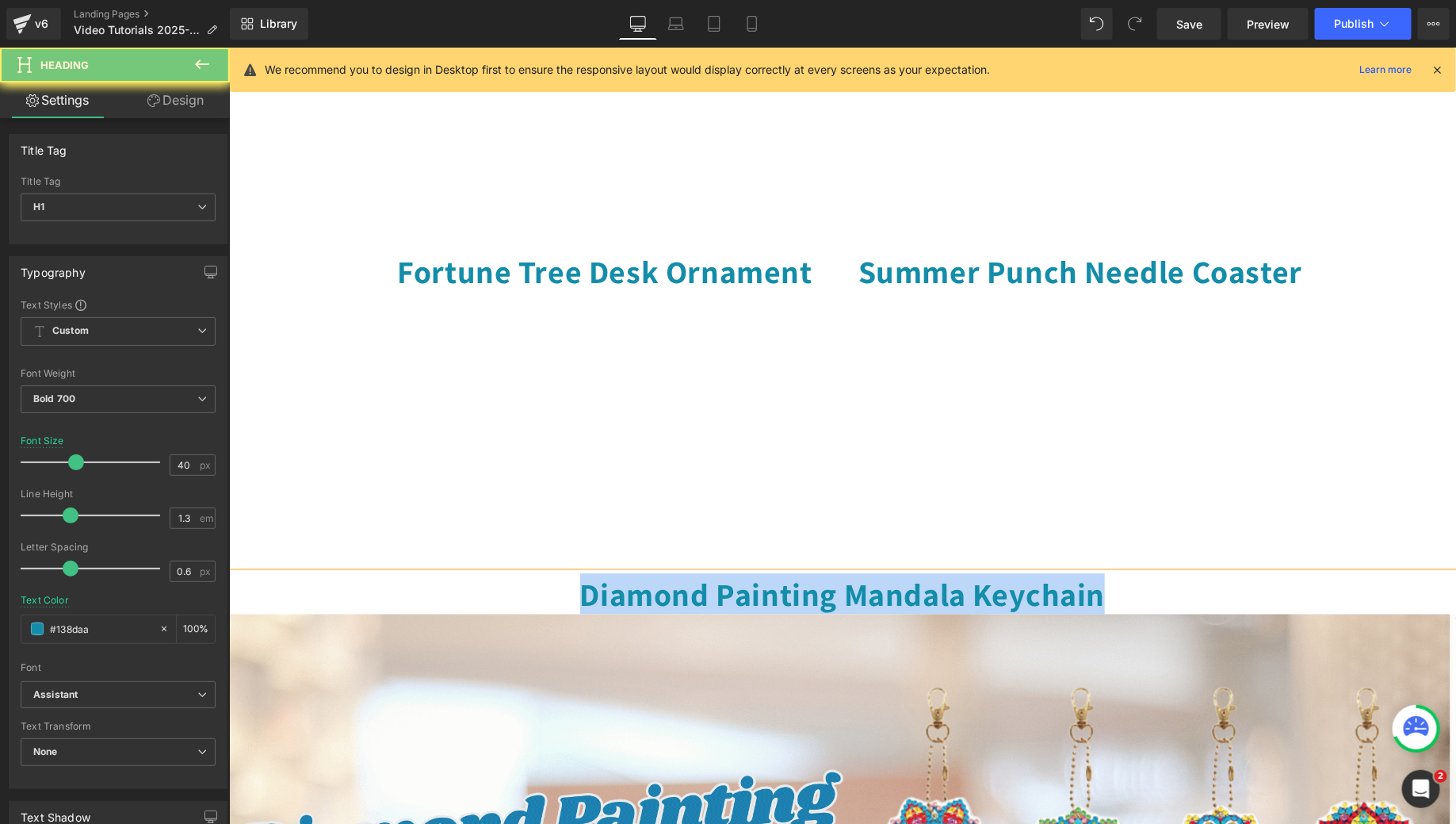
scroll to position [512, 0]
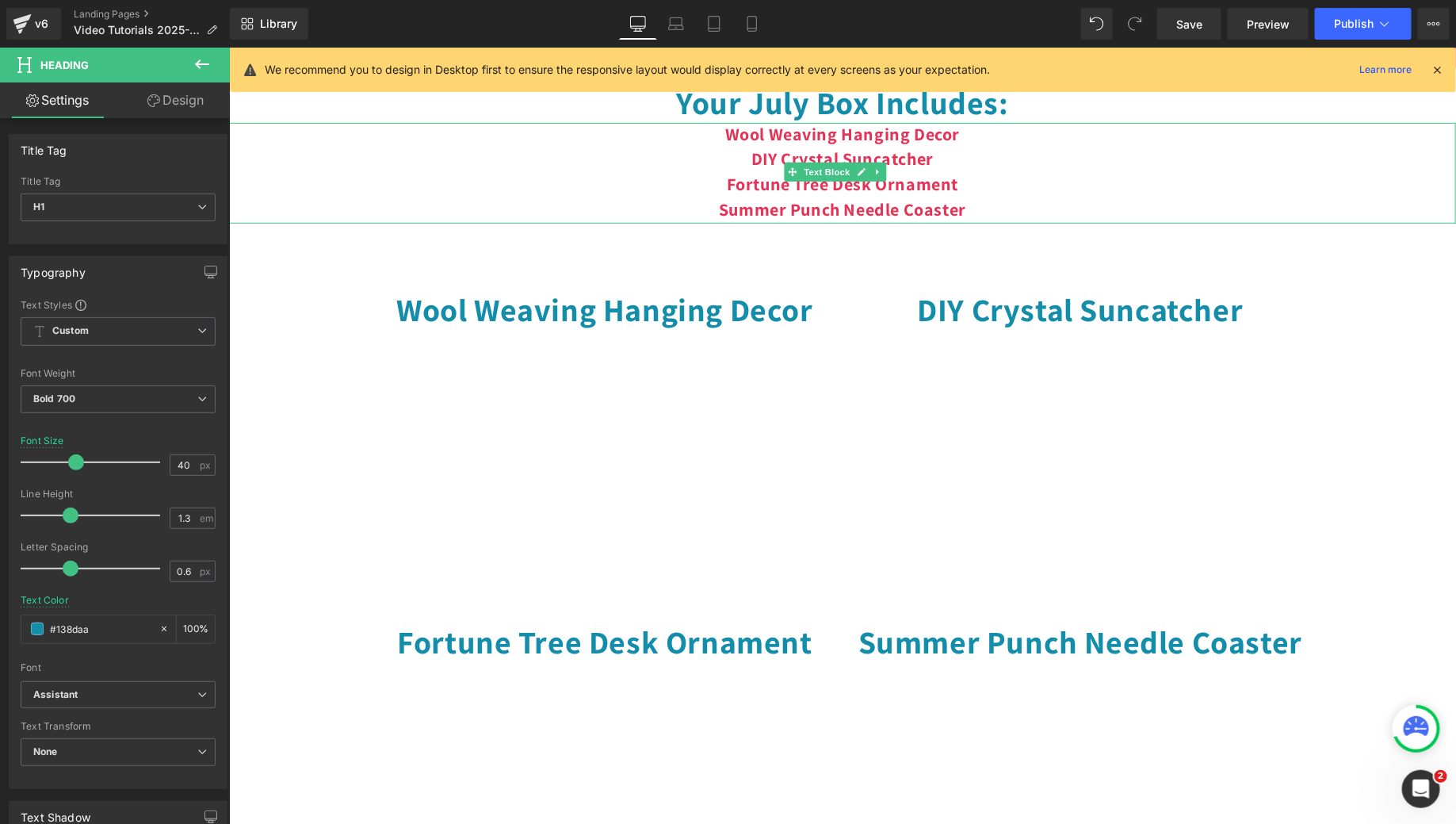
click at [970, 223] on p "Wool Weaving Hanging Decor DIY Crystal Suncatcher Fortune Tree Desk Ornament Su…" at bounding box center [841, 172] width 1227 height 101
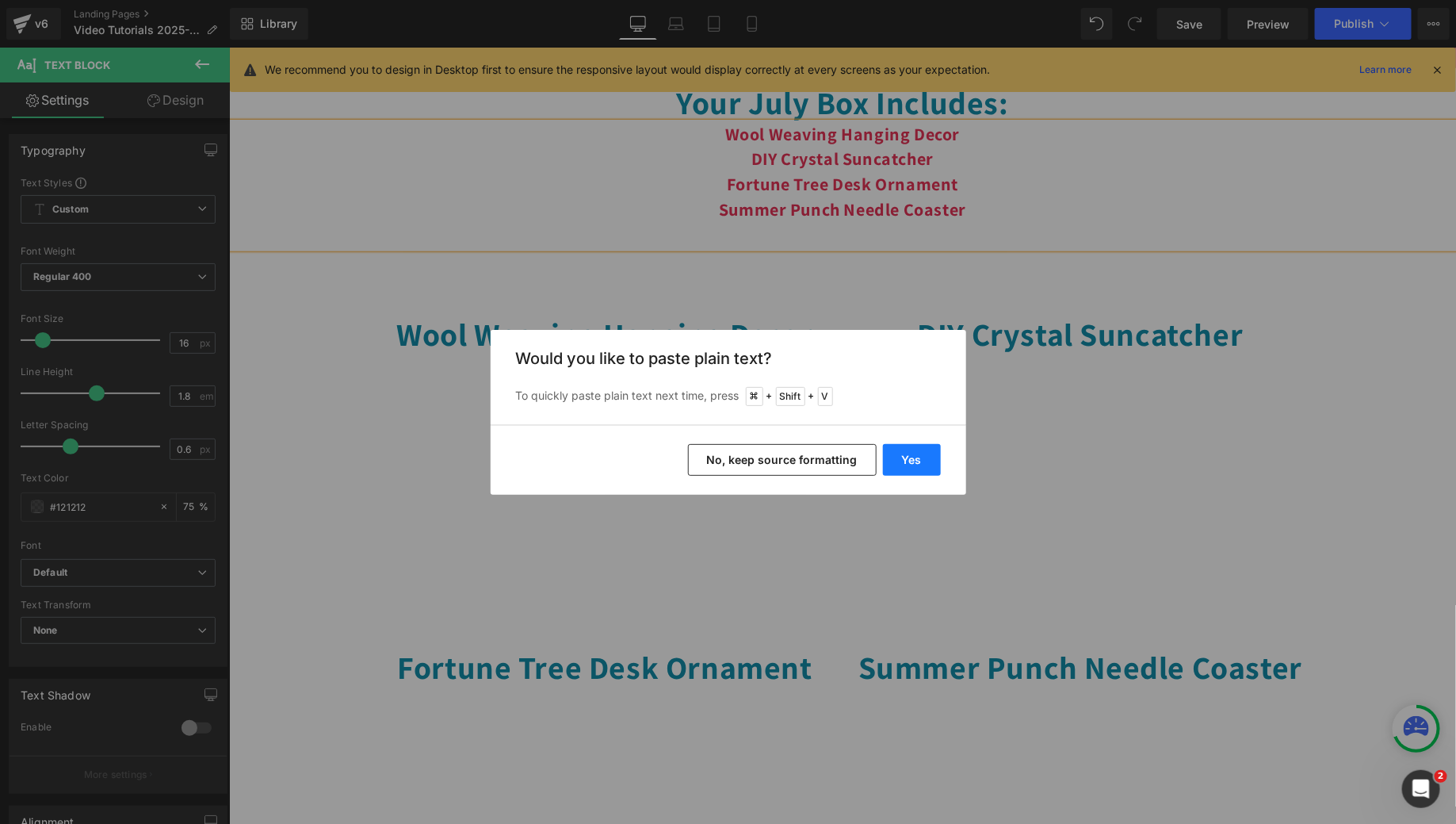
click at [924, 451] on button "Yes" at bounding box center [912, 459] width 58 height 31
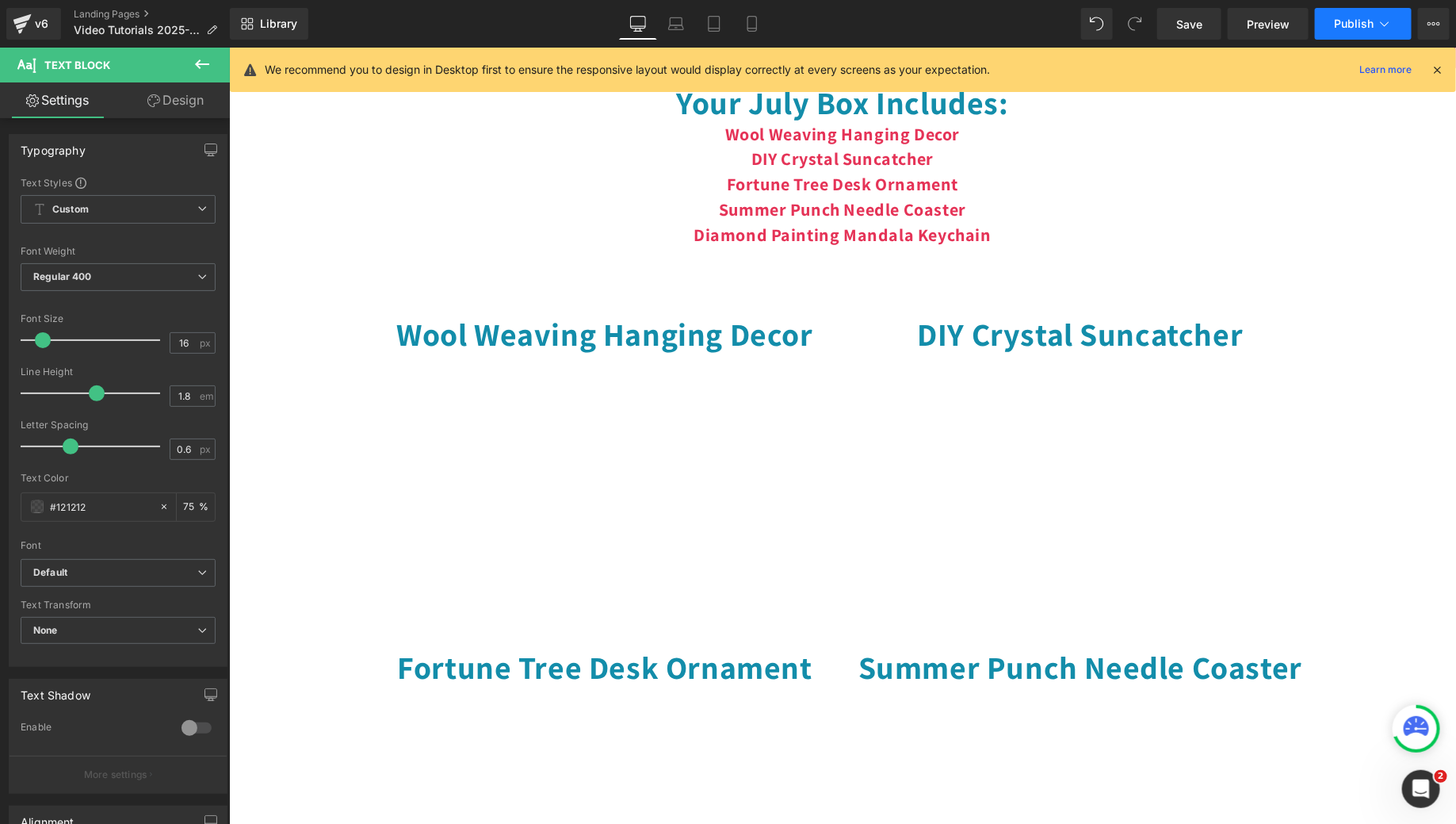
click at [1337, 34] on button "Publish" at bounding box center [1363, 23] width 97 height 31
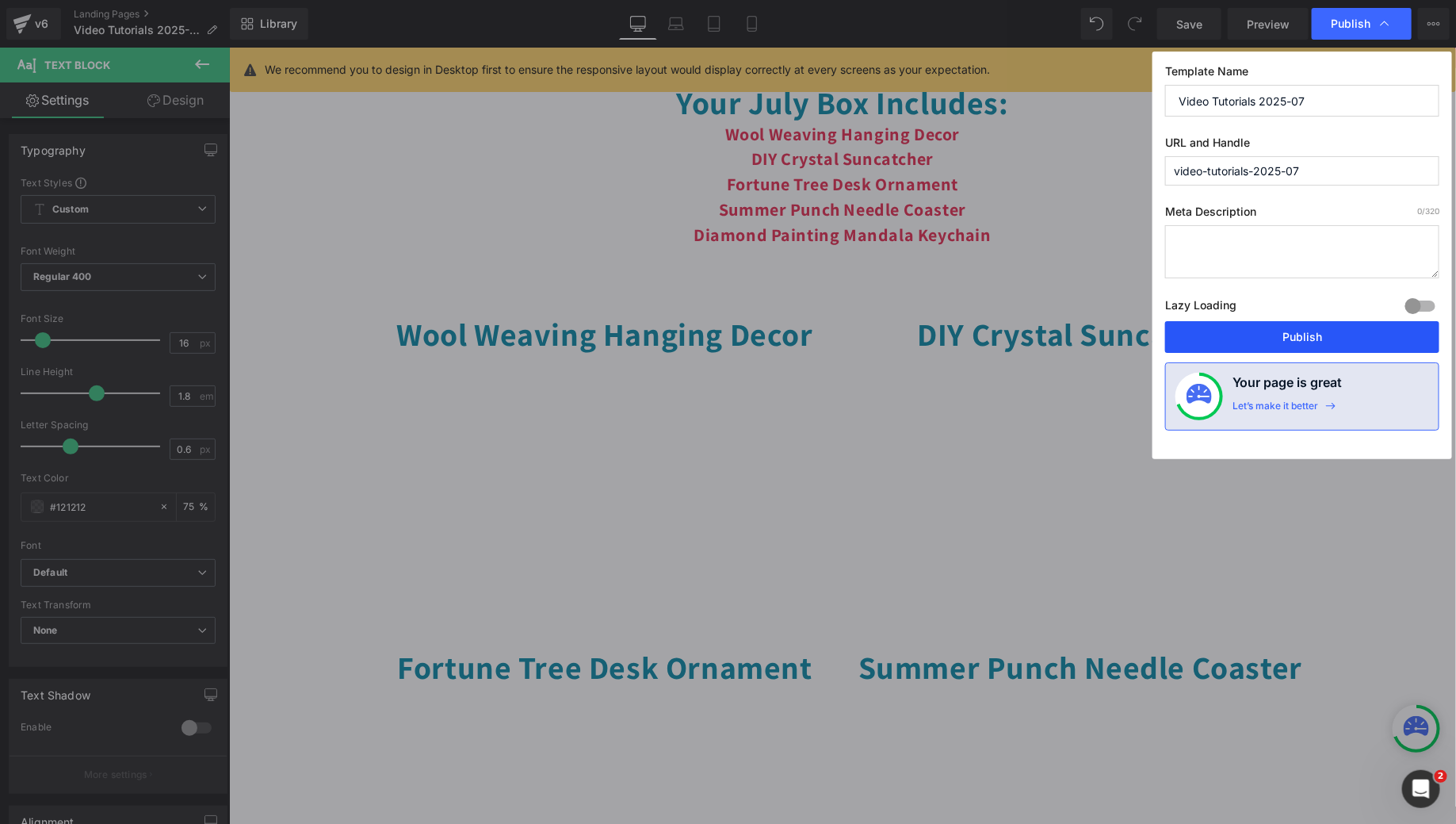
click at [1304, 334] on button "Publish" at bounding box center [1302, 337] width 274 height 31
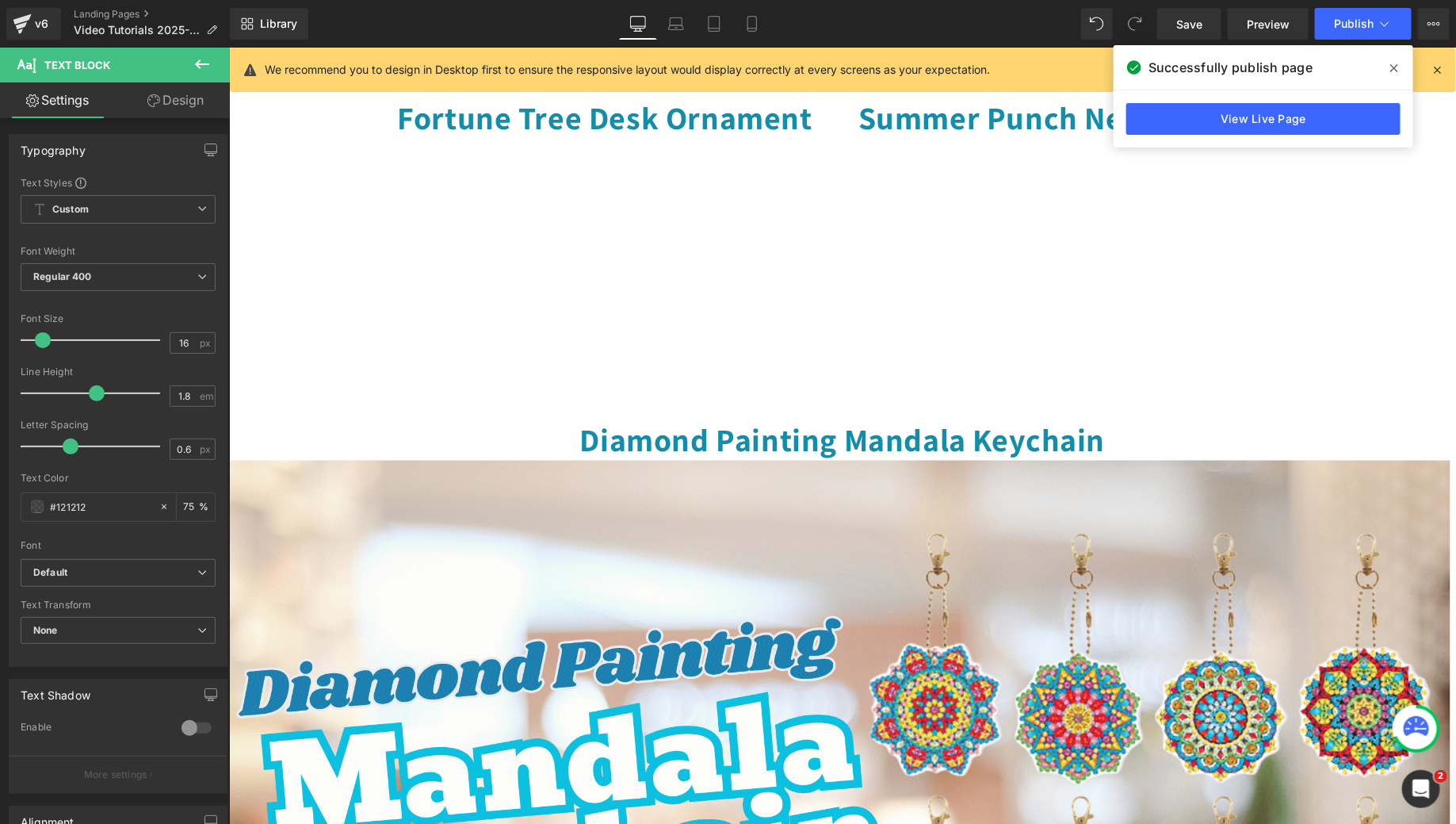
scroll to position [962, 0]
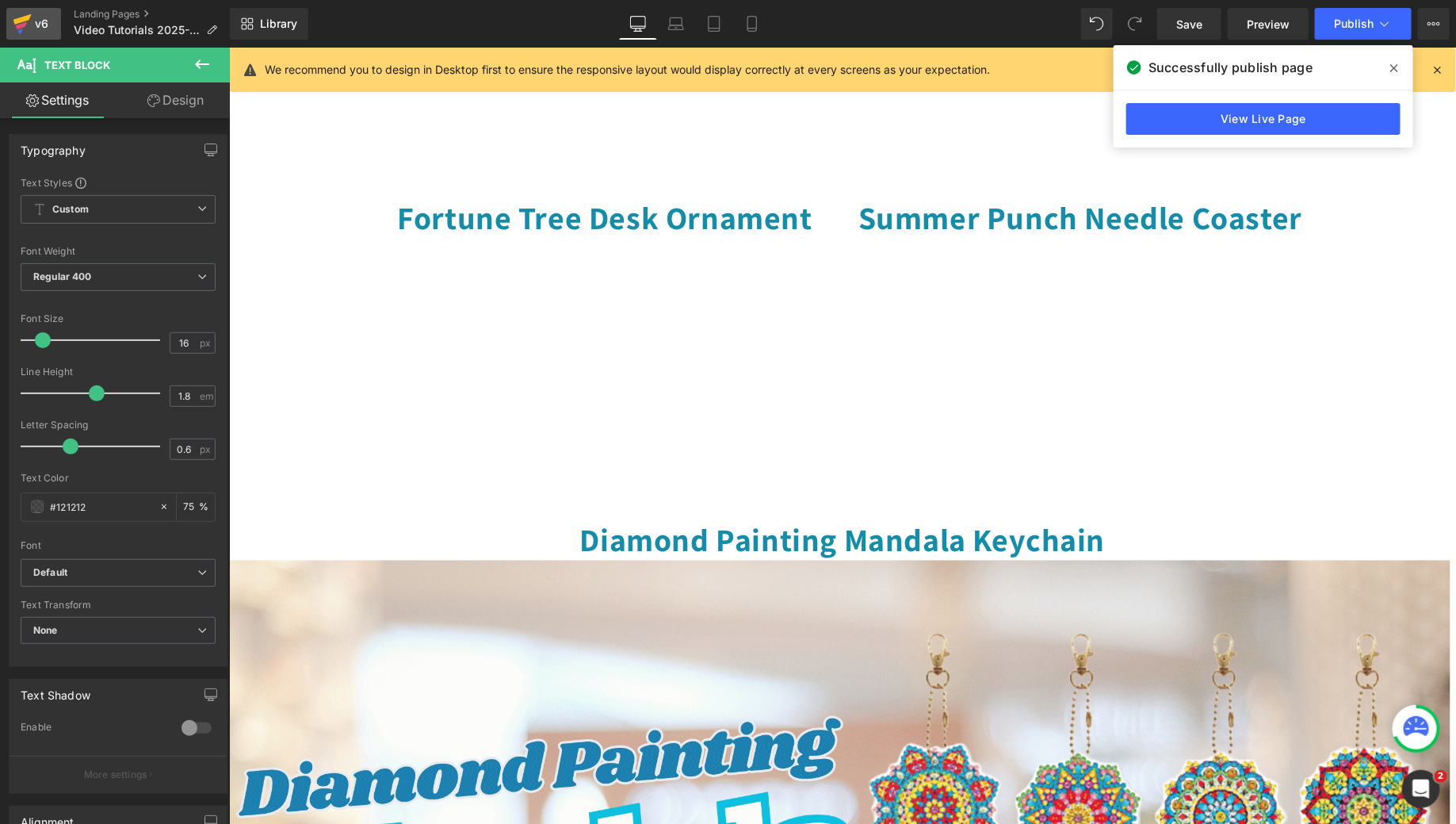
click at [23, 16] on icon at bounding box center [23, 19] width 19 height 10
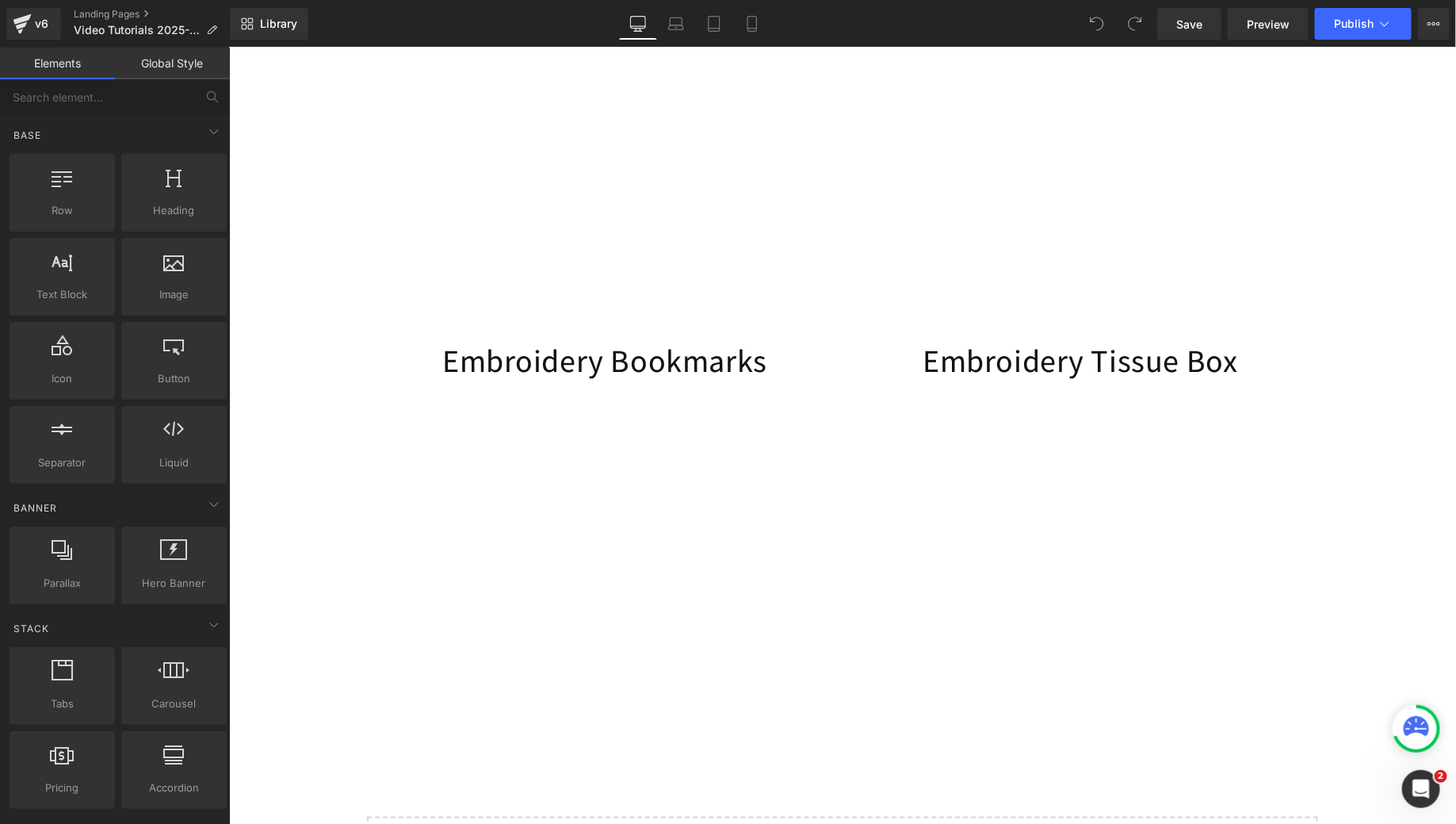
scroll to position [1111, 0]
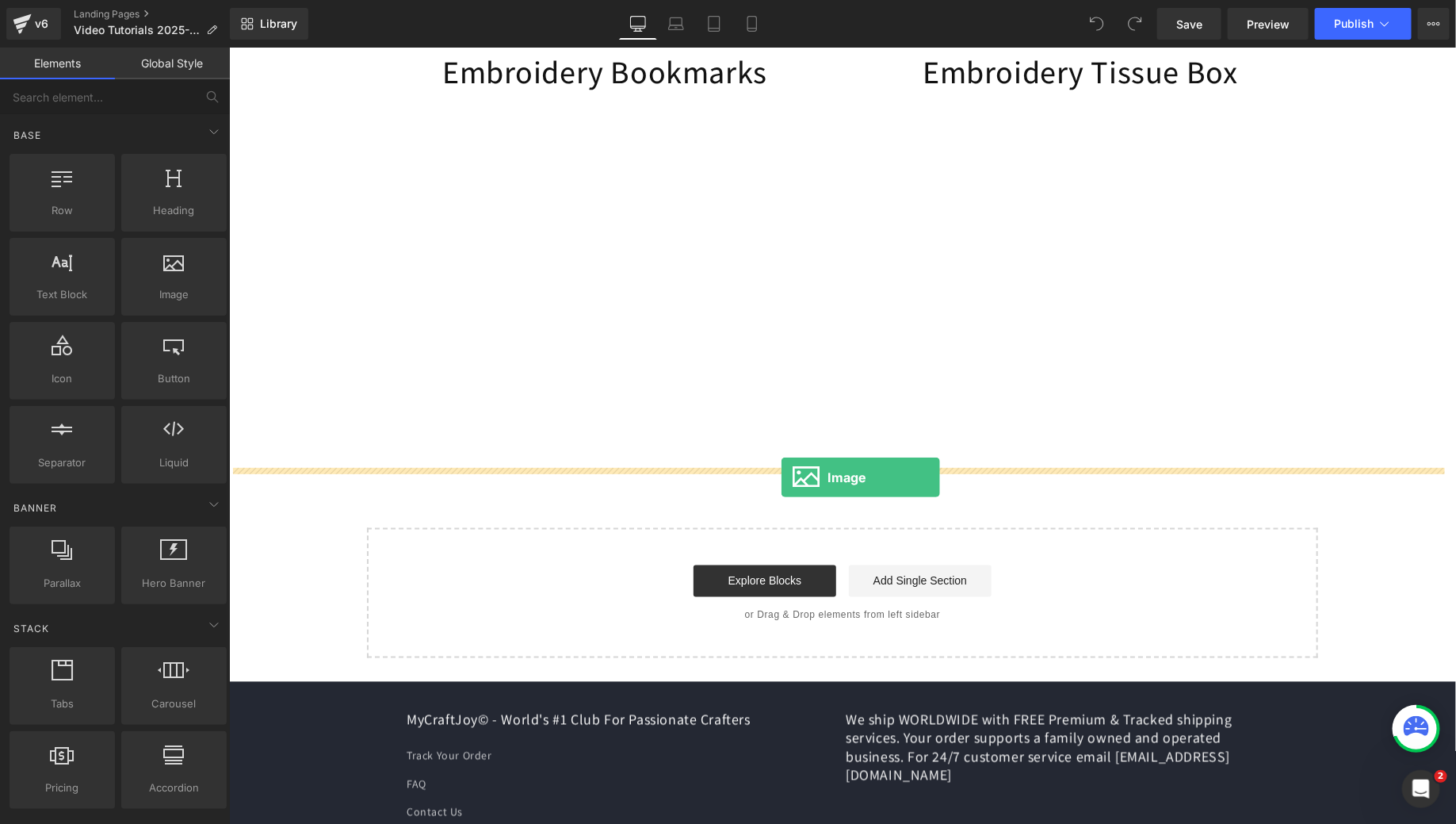
drag, startPoint x: 394, startPoint y: 305, endPoint x: 780, endPoint y: 477, distance: 422.6
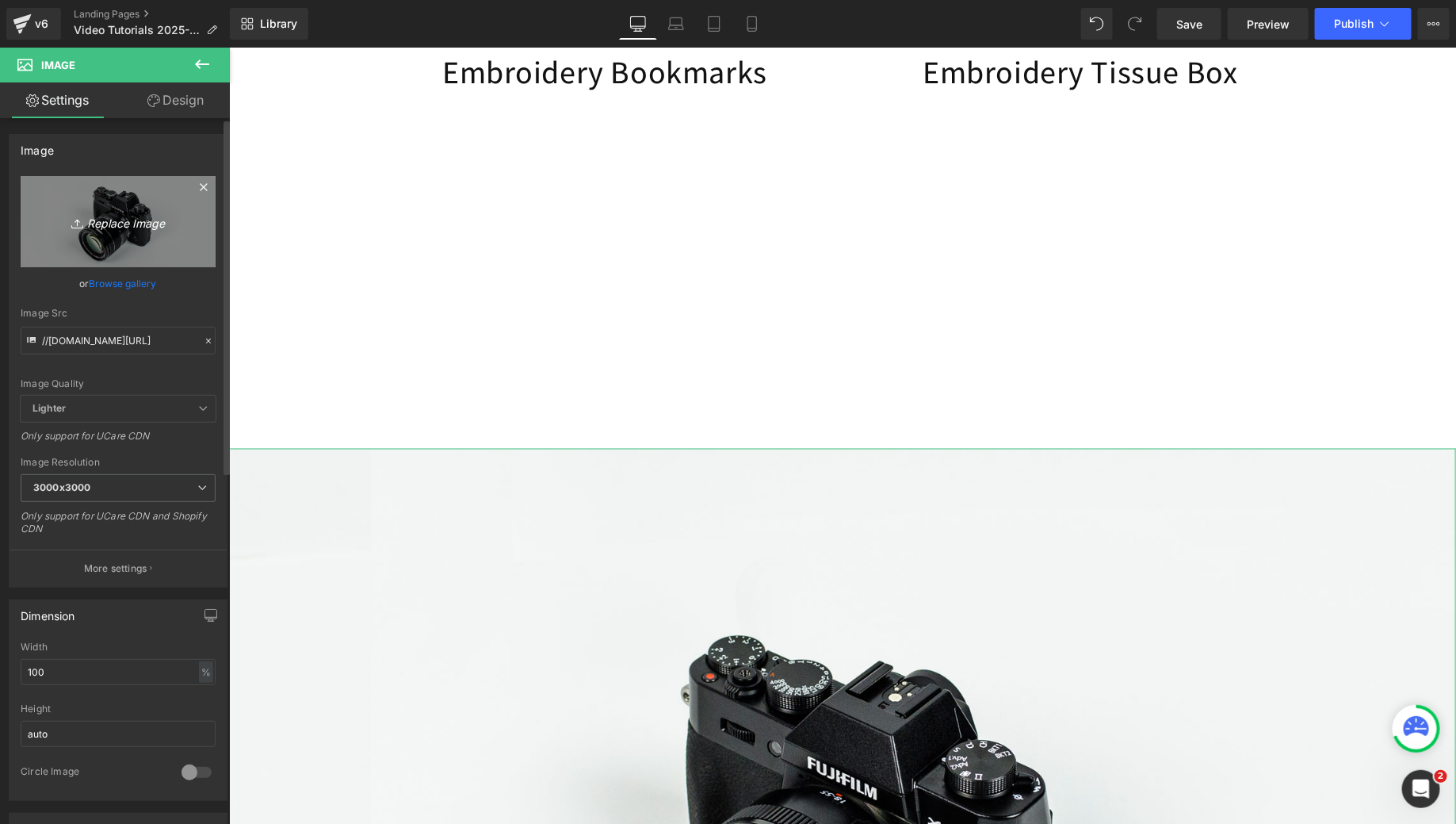
click at [109, 192] on link "Replace Image" at bounding box center [119, 221] width 195 height 91
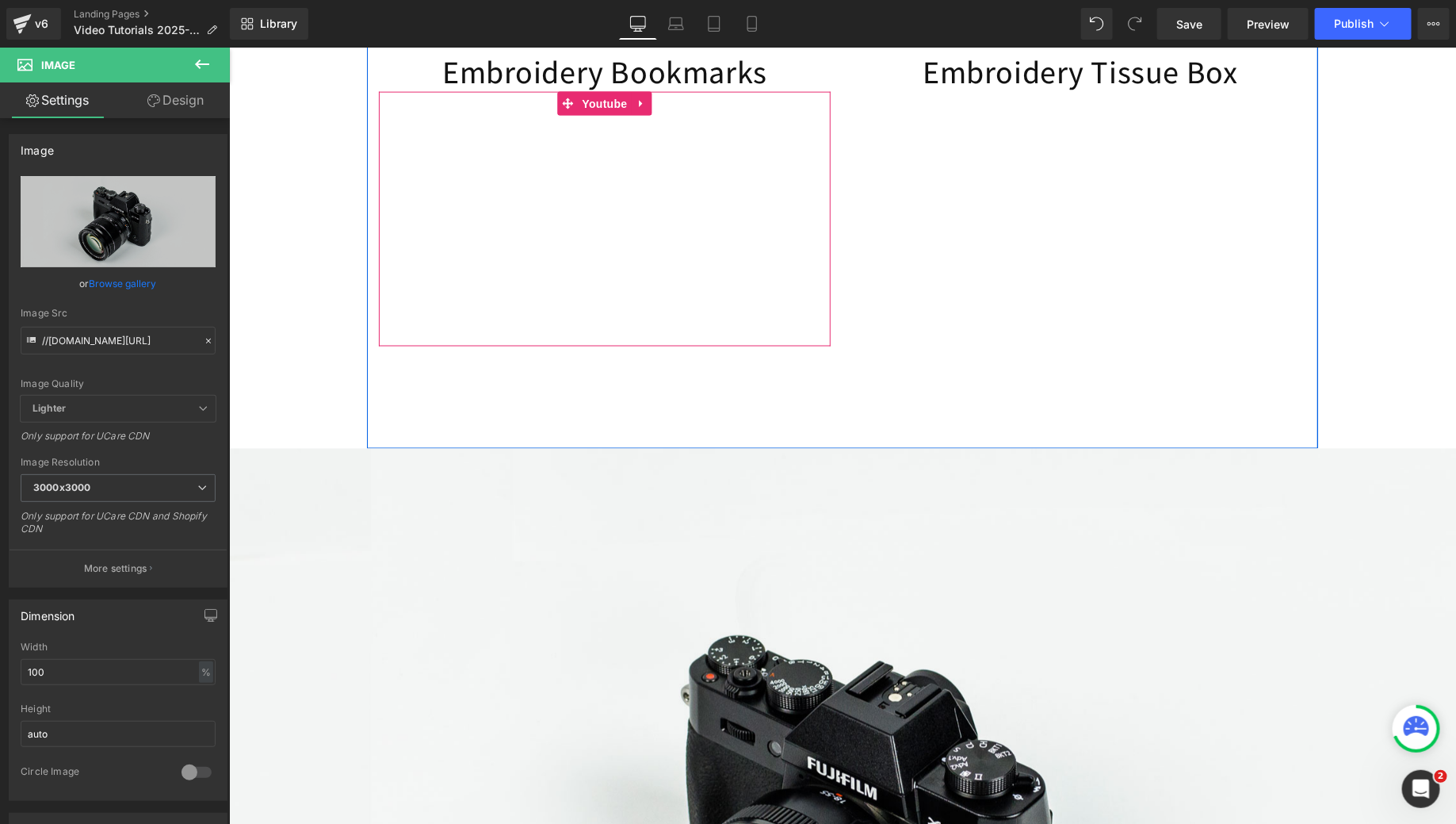
type input "C:\fakepath\MCC_Youtube_Covers (8).png"
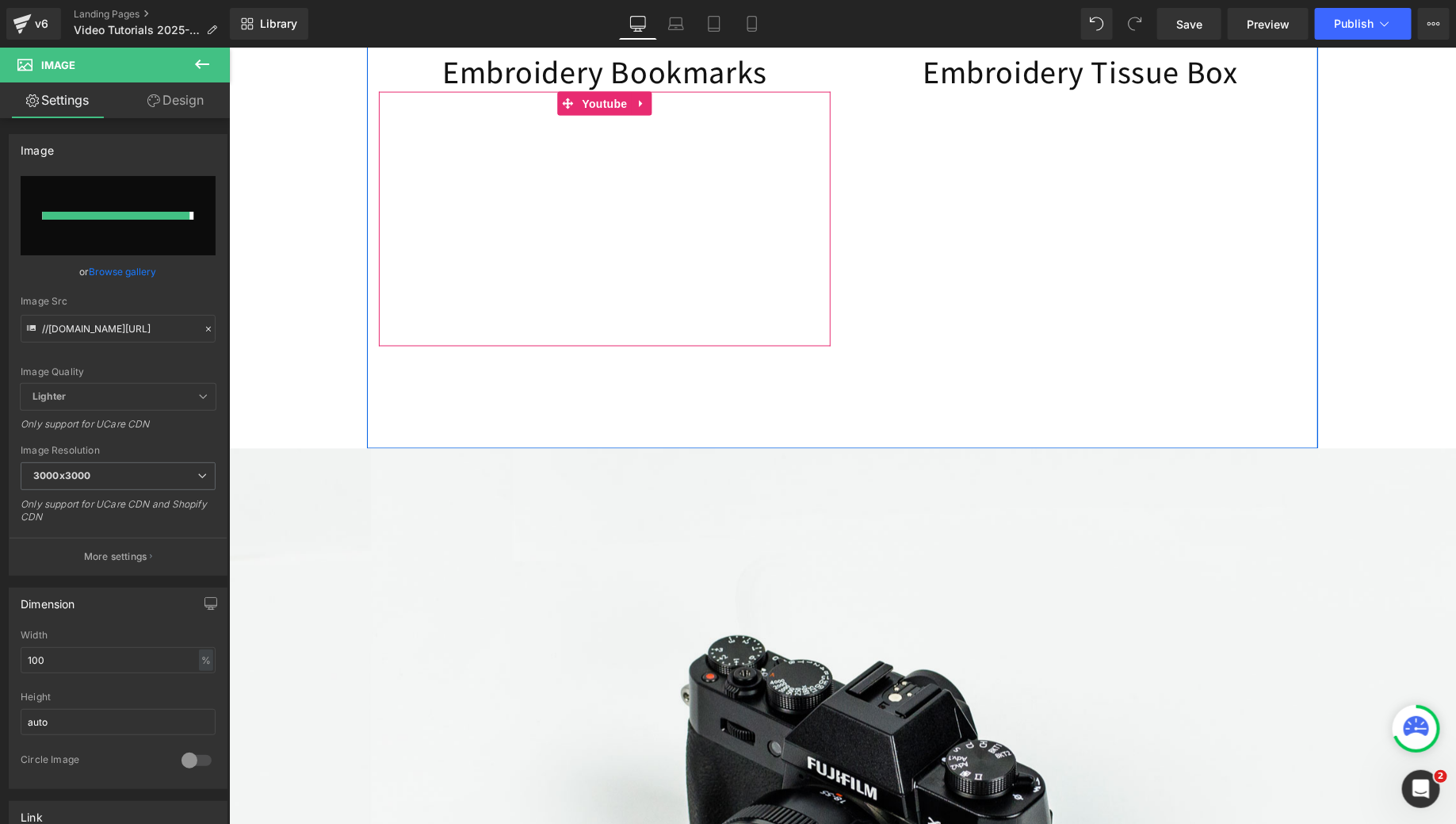
type input "[URL][DOMAIN_NAME]"
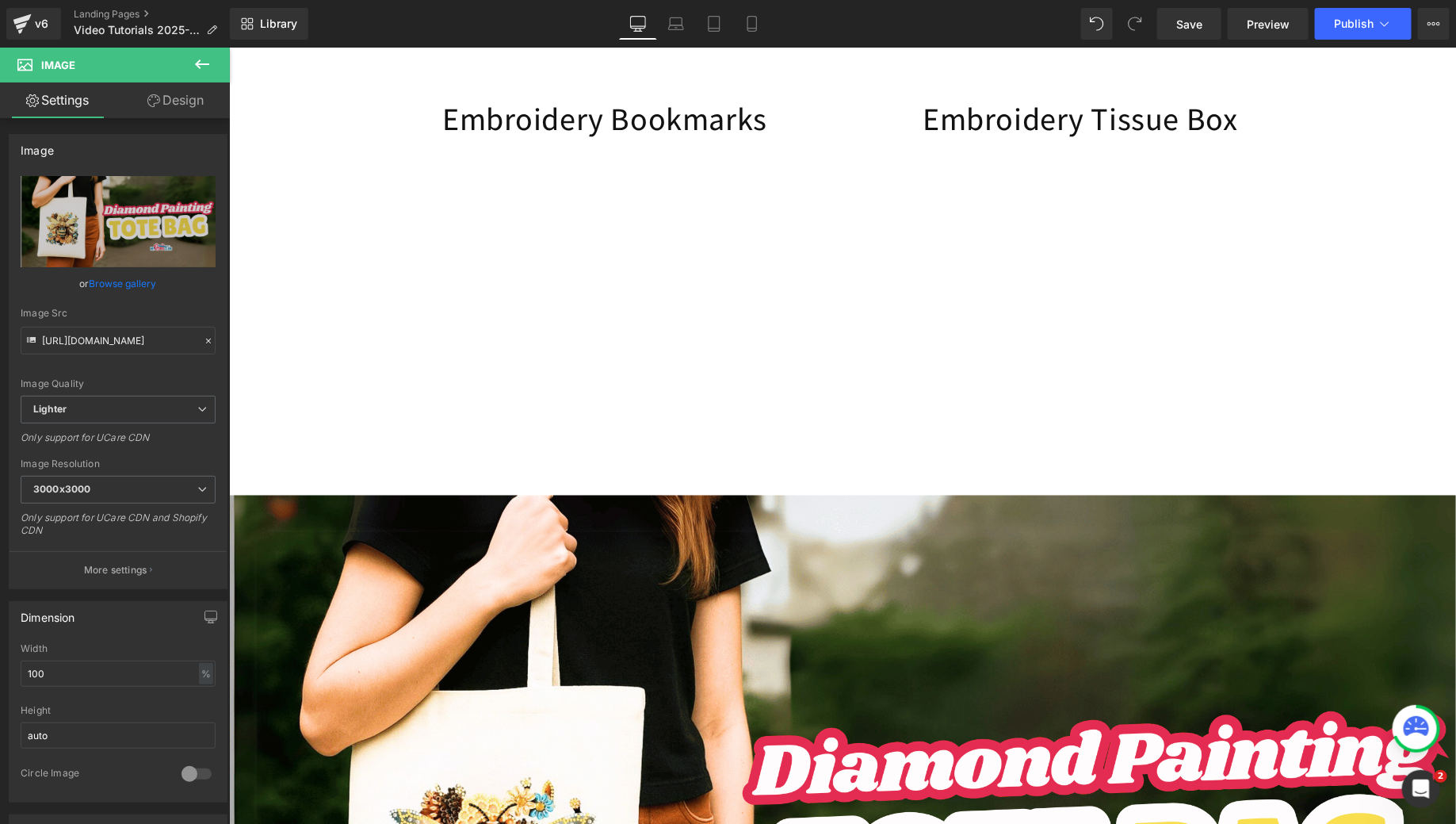
scroll to position [993, 0]
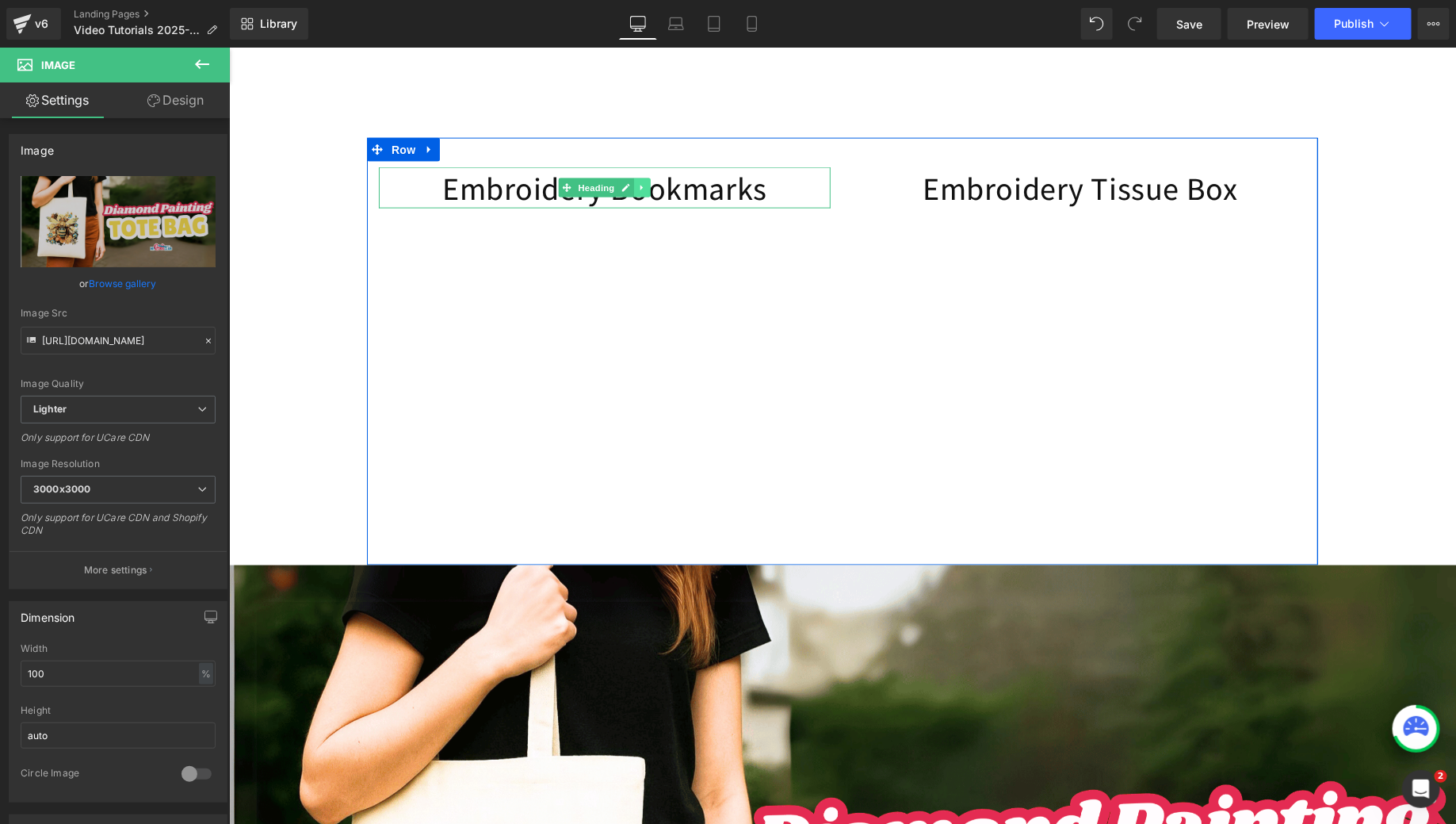
click at [637, 192] on icon at bounding box center [641, 187] width 9 height 10
click at [629, 192] on icon at bounding box center [633, 187] width 9 height 9
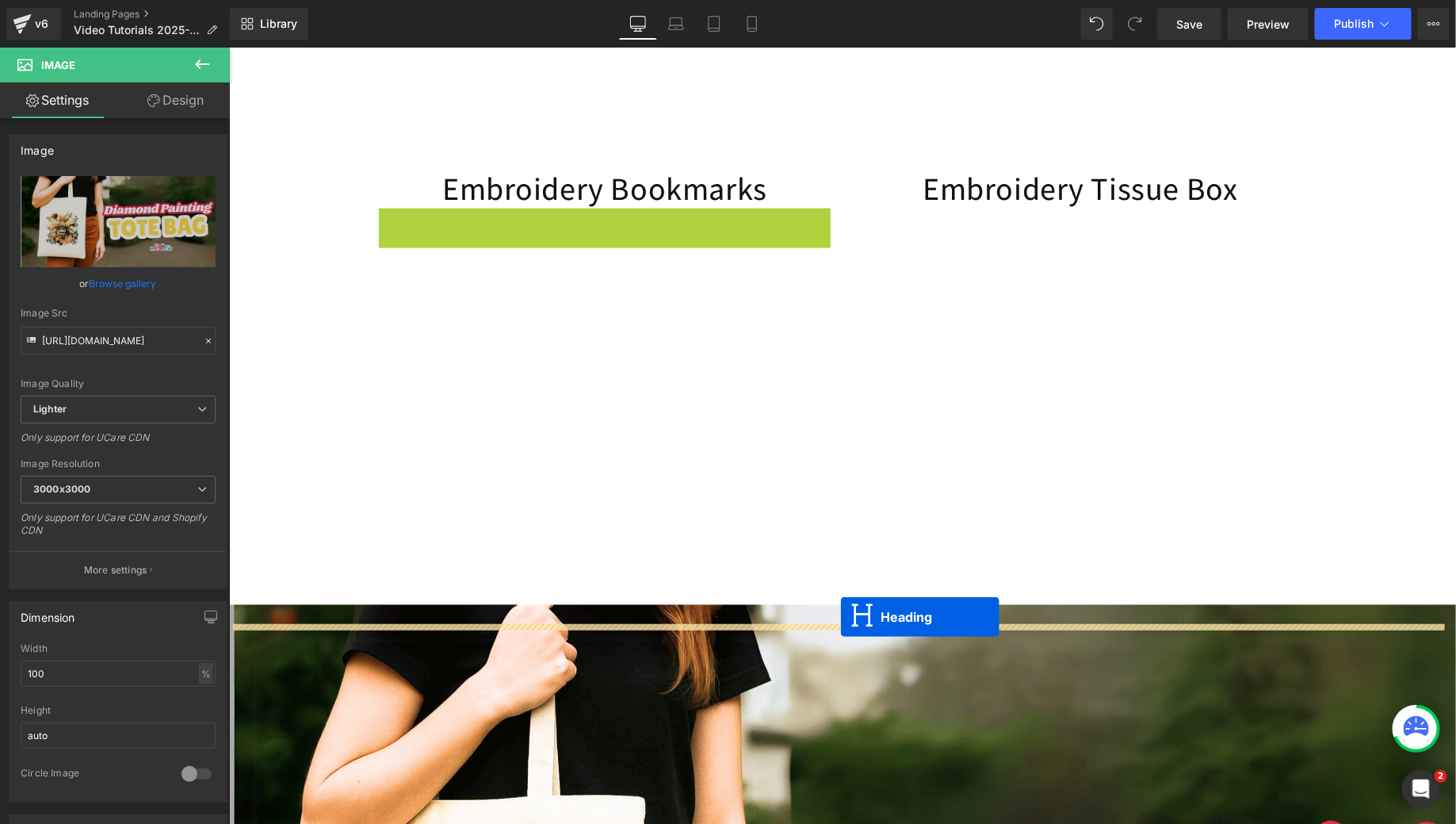
drag, startPoint x: 560, startPoint y: 247, endPoint x: 840, endPoint y: 616, distance: 463.2
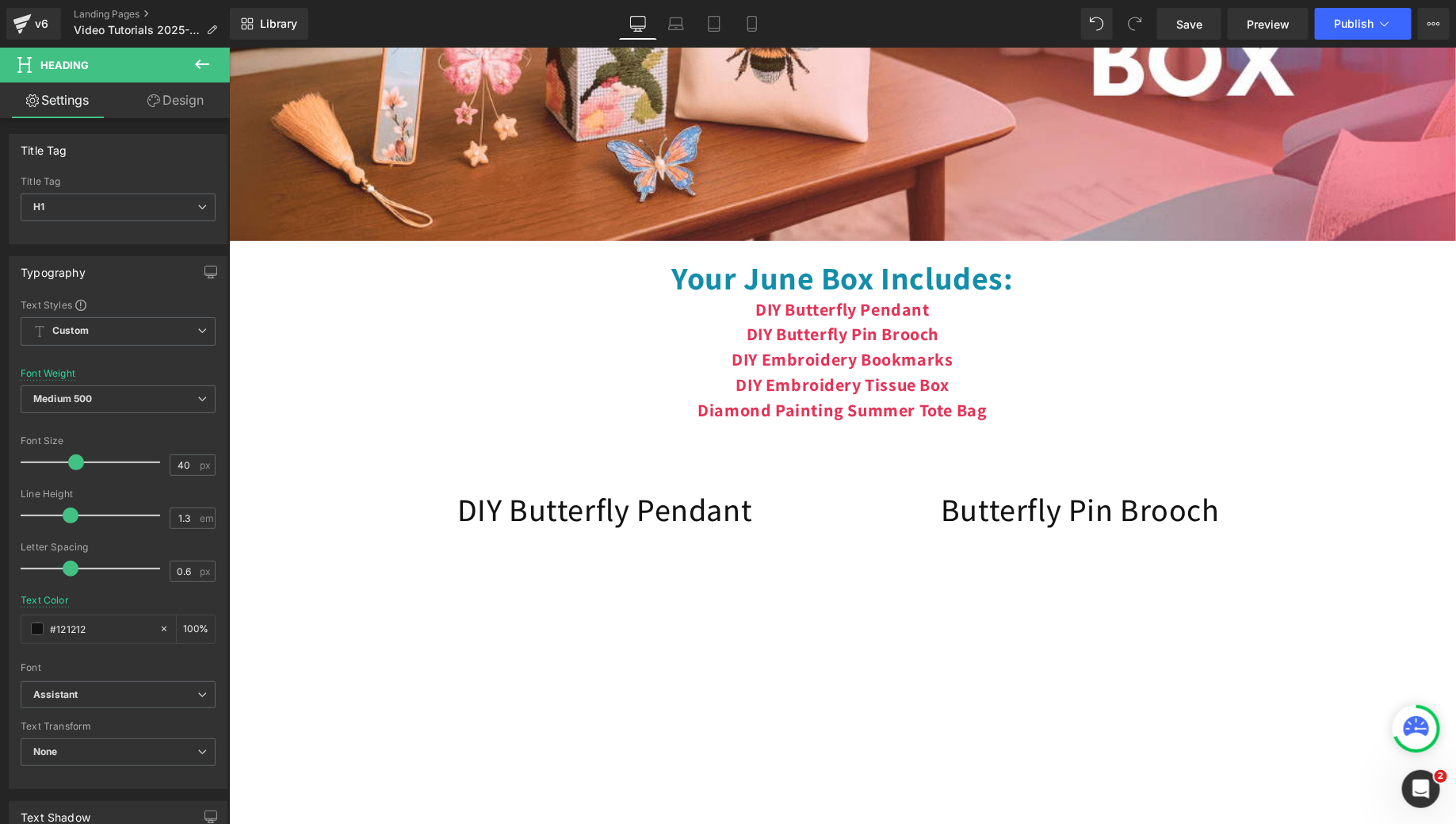
scroll to position [317, 0]
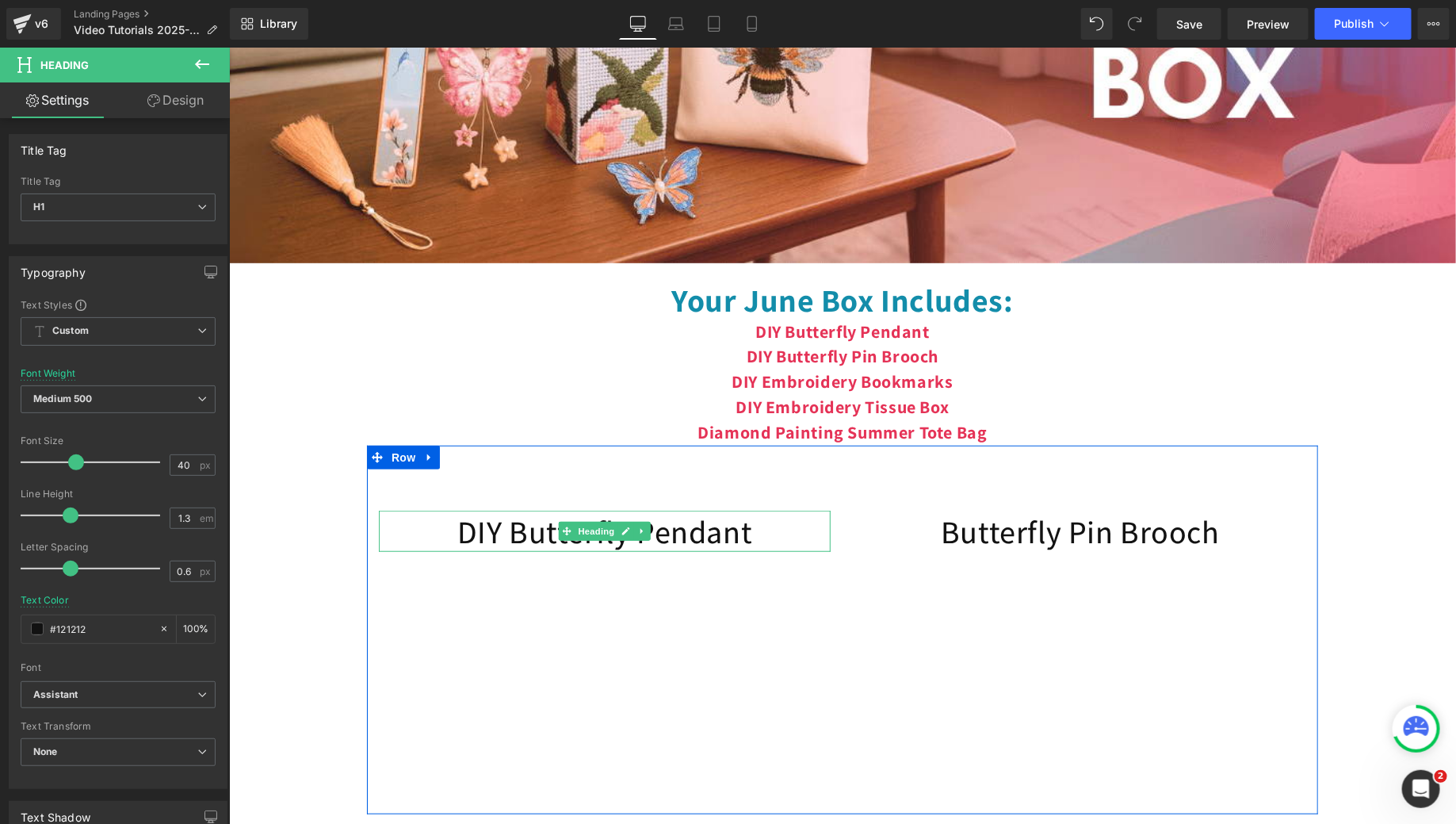
click at [544, 544] on h1 "DIY Butterfly Pendant" at bounding box center [604, 530] width 452 height 41
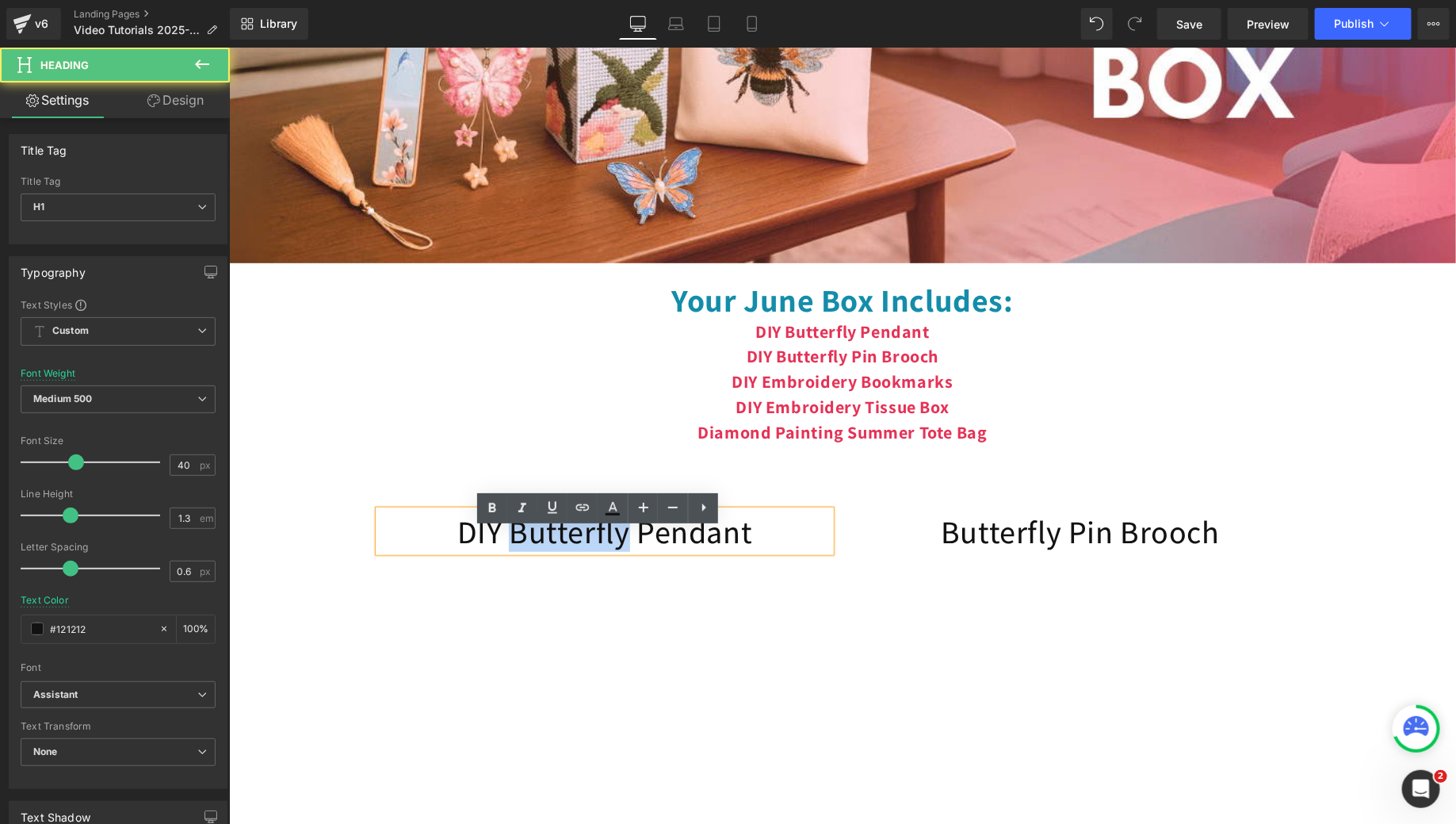
click at [544, 544] on h1 "DIY Butterfly Pendant" at bounding box center [604, 530] width 452 height 41
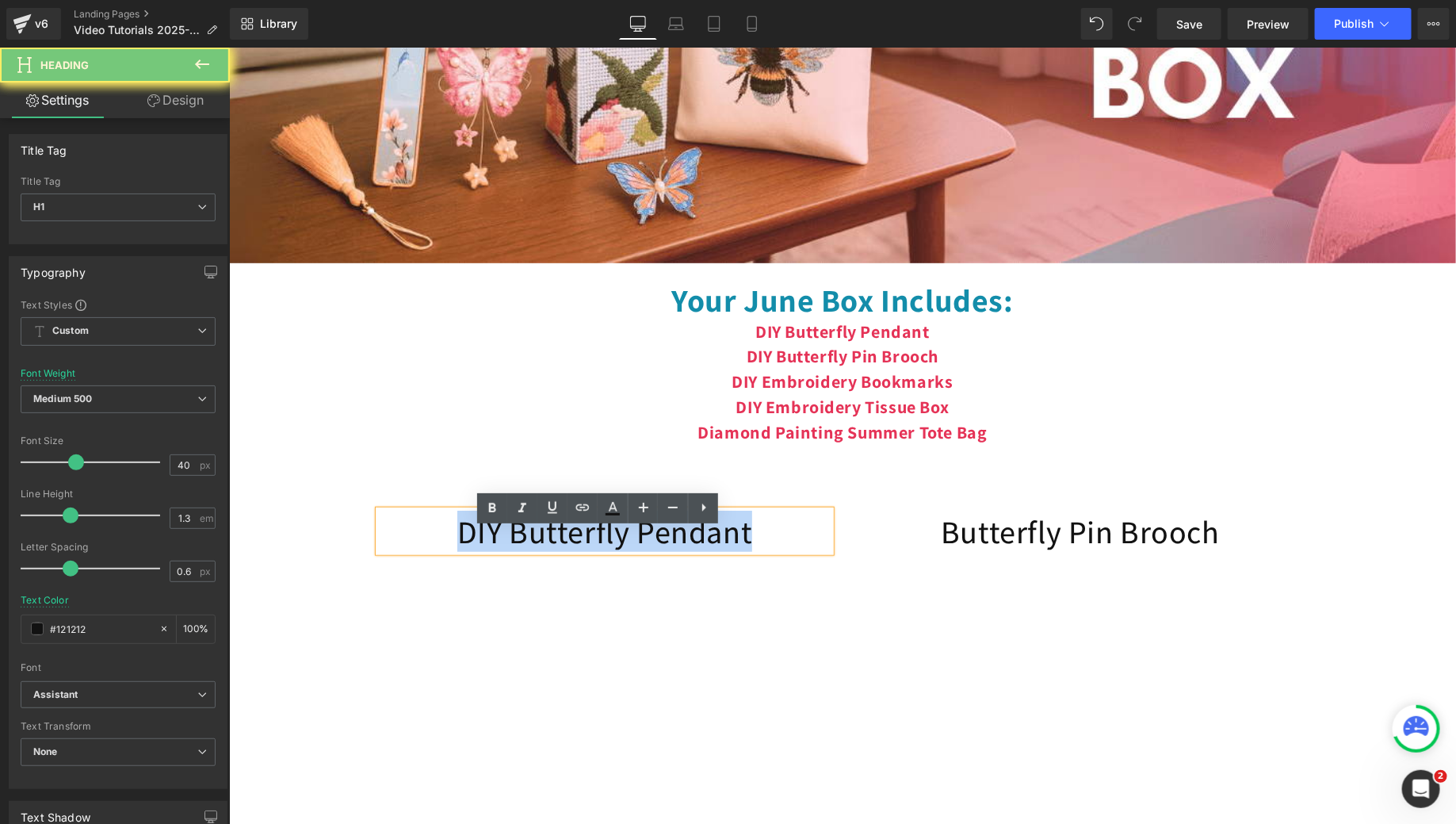
click at [544, 544] on h1 "DIY Butterfly Pendant" at bounding box center [604, 530] width 452 height 41
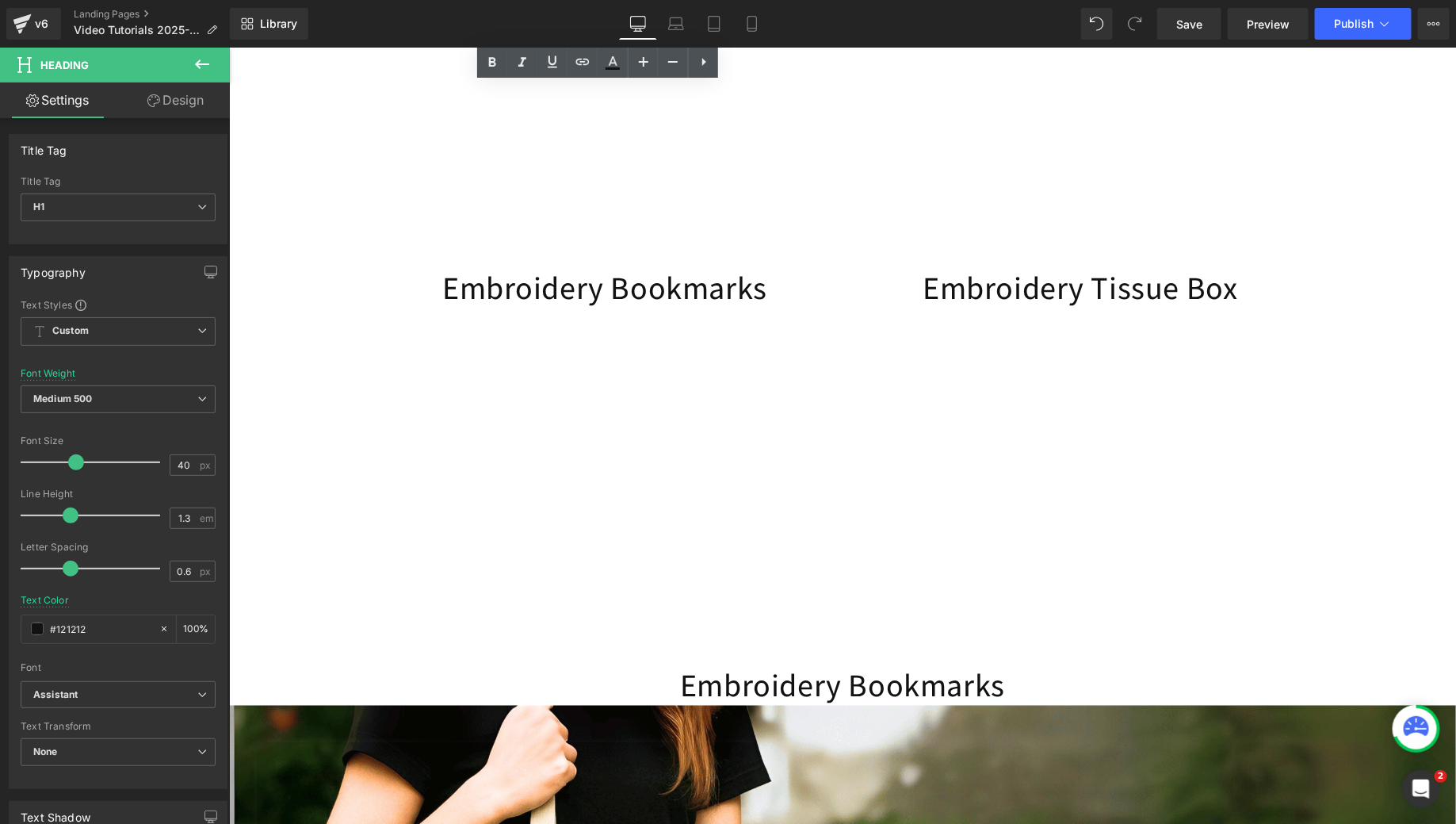
scroll to position [908, 0]
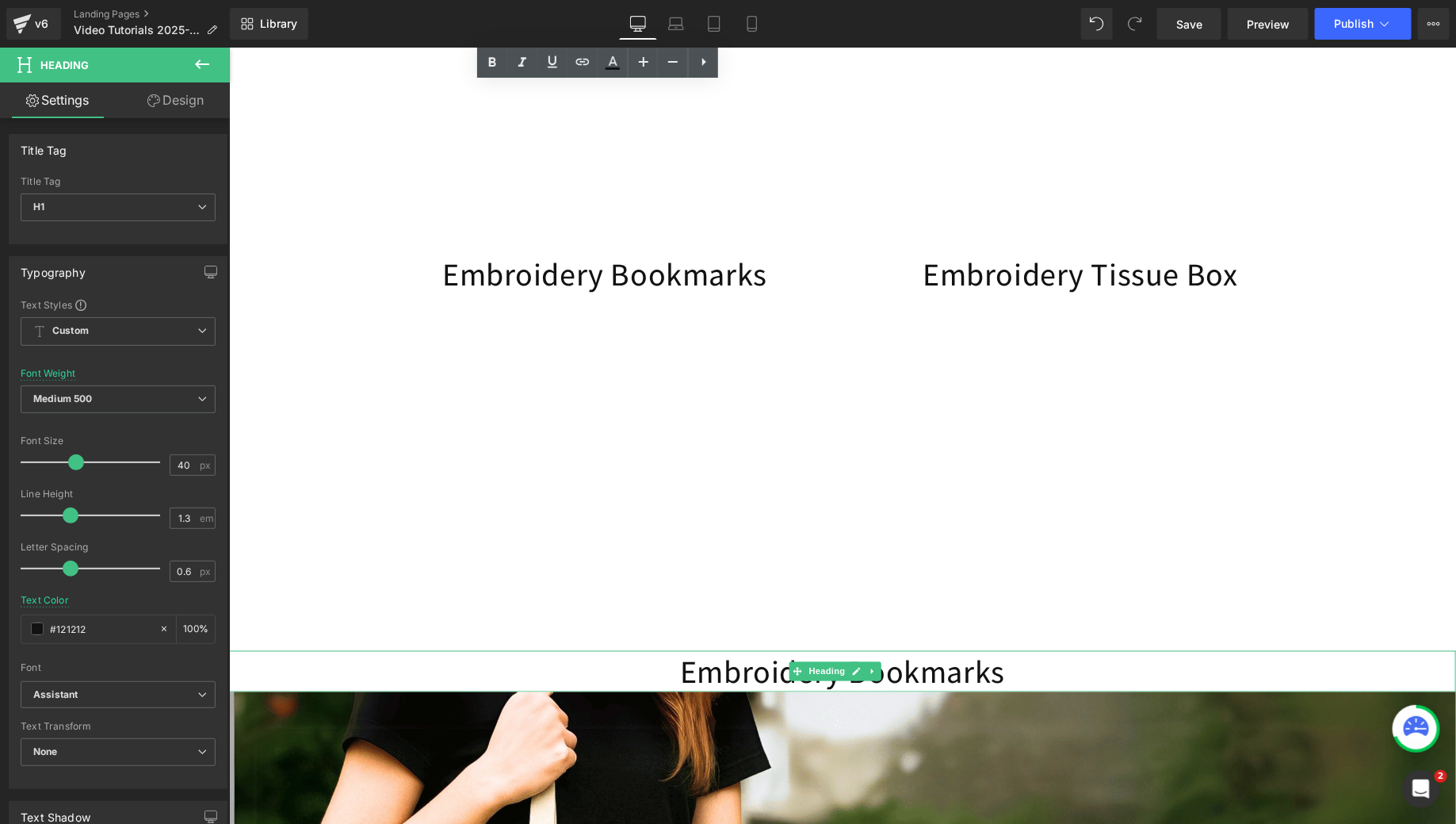
click at [956, 687] on h1 "Embroidery Bookmarks" at bounding box center [841, 671] width 1227 height 41
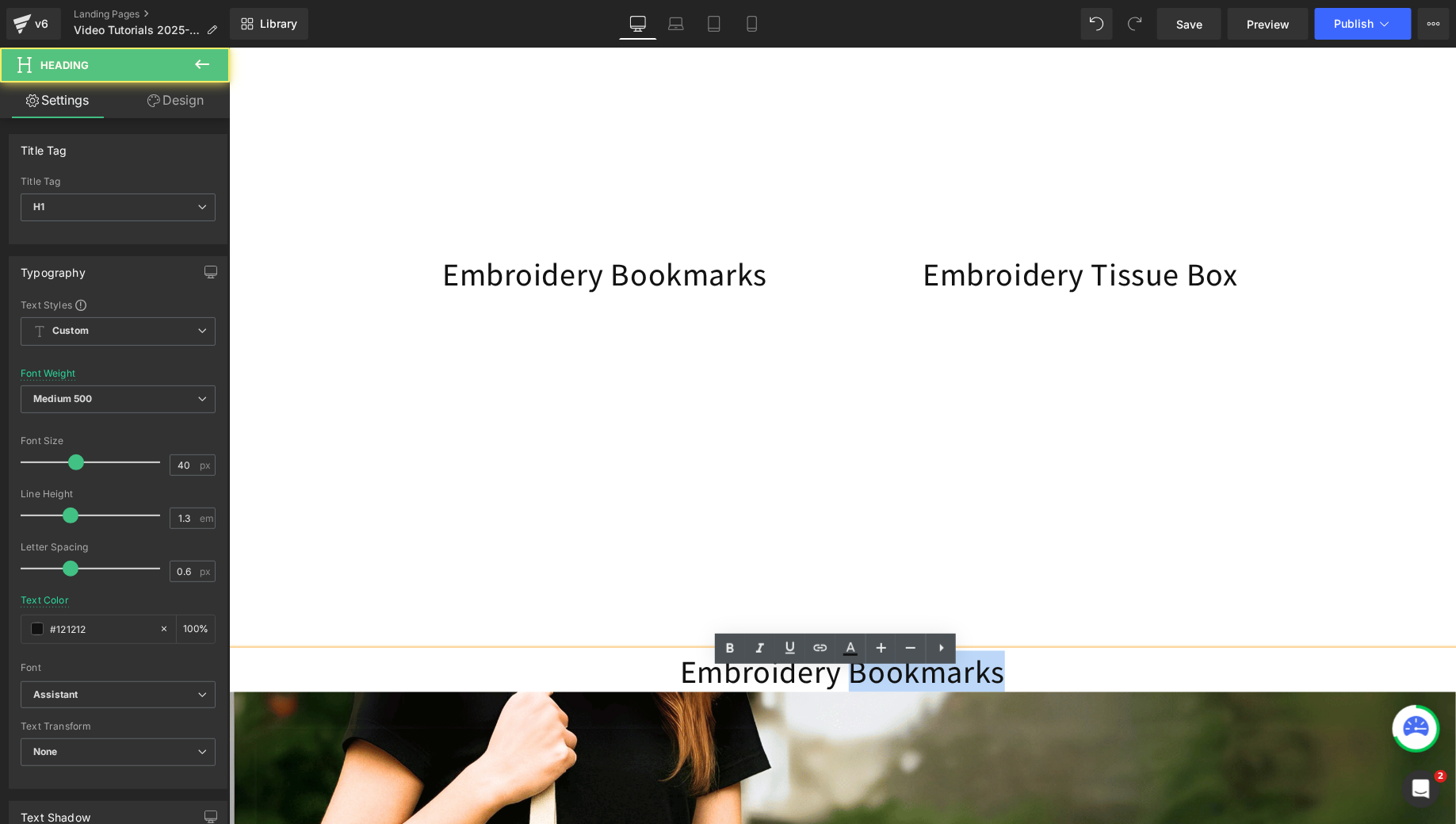
click at [956, 687] on h1 "Embroidery Bookmarks" at bounding box center [841, 671] width 1227 height 41
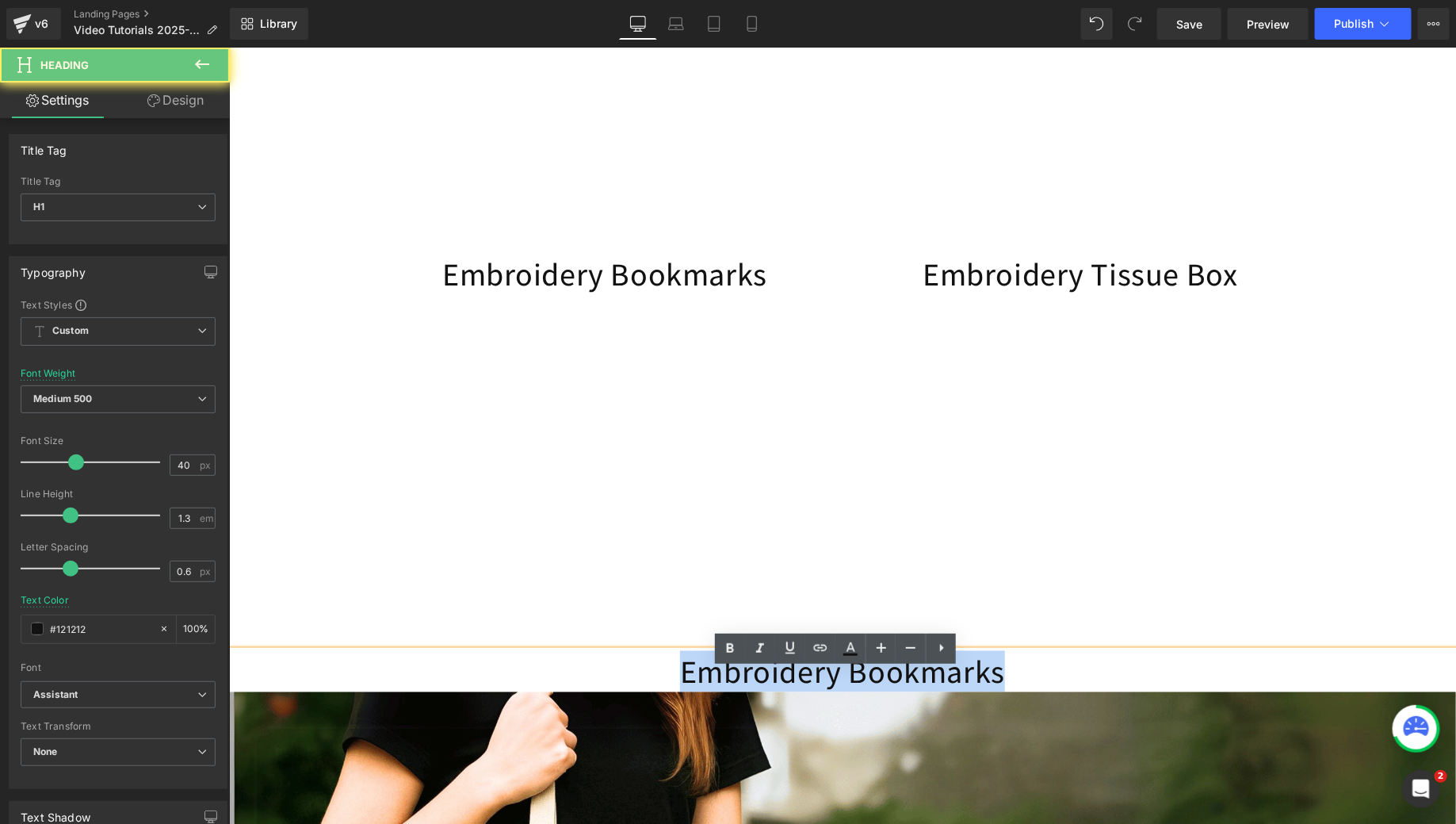
click at [956, 687] on h1 "Embroidery Bookmarks" at bounding box center [841, 671] width 1227 height 41
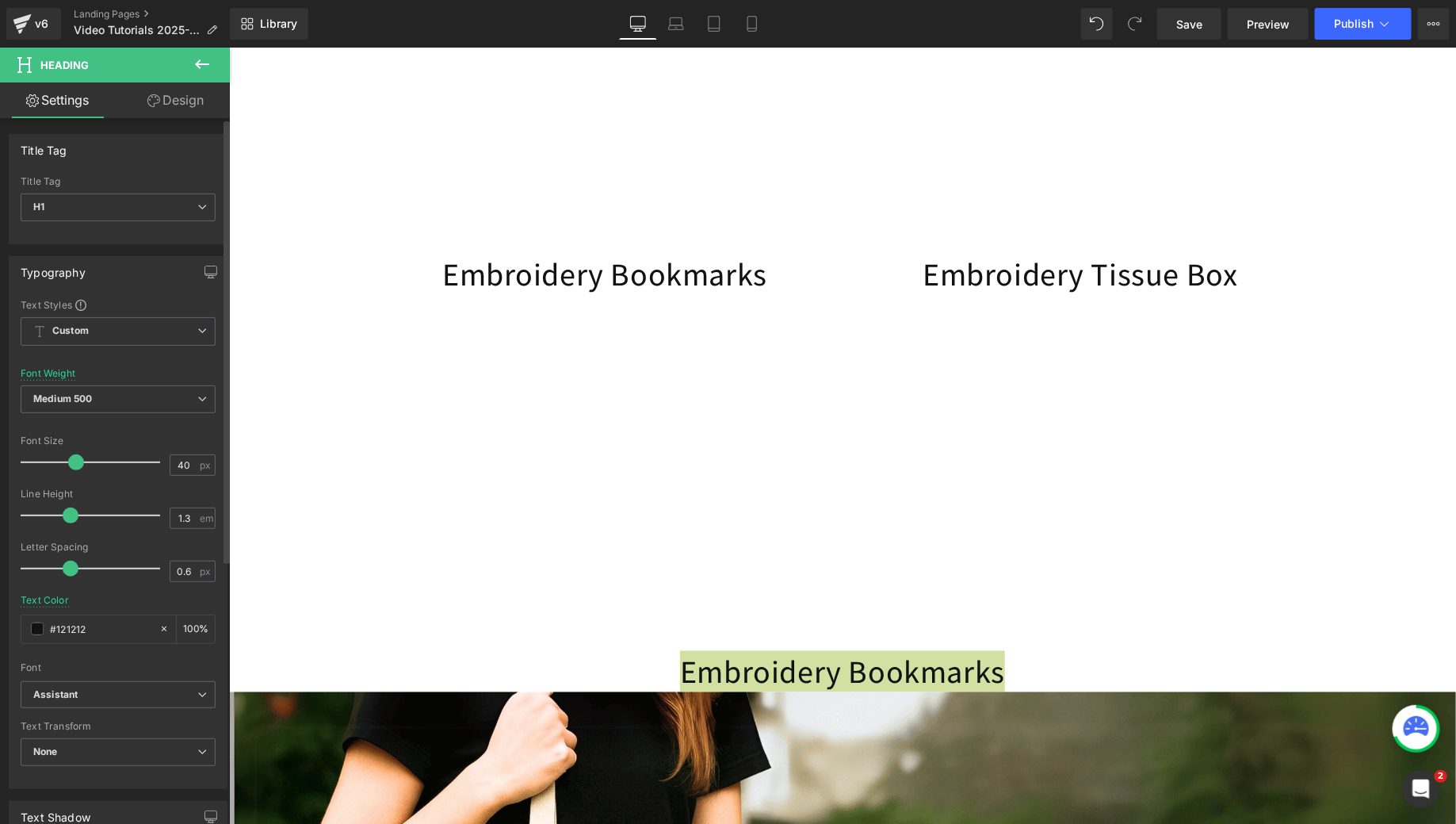
click at [79, 456] on span at bounding box center [77, 462] width 16 height 16
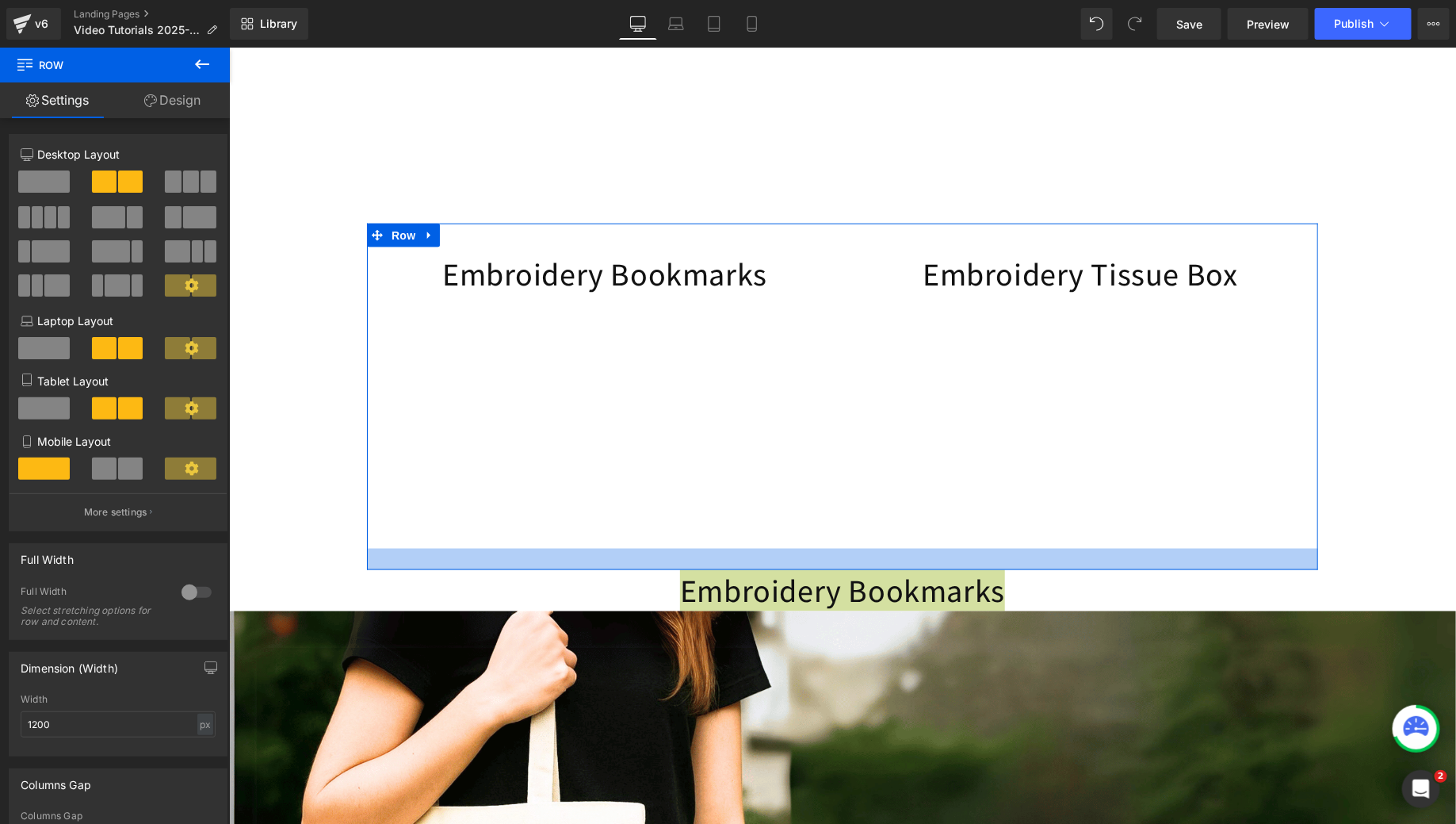
drag, startPoint x: 642, startPoint y: 650, endPoint x: 643, endPoint y: 586, distance: 64.0
click at [643, 569] on div at bounding box center [841, 558] width 951 height 22
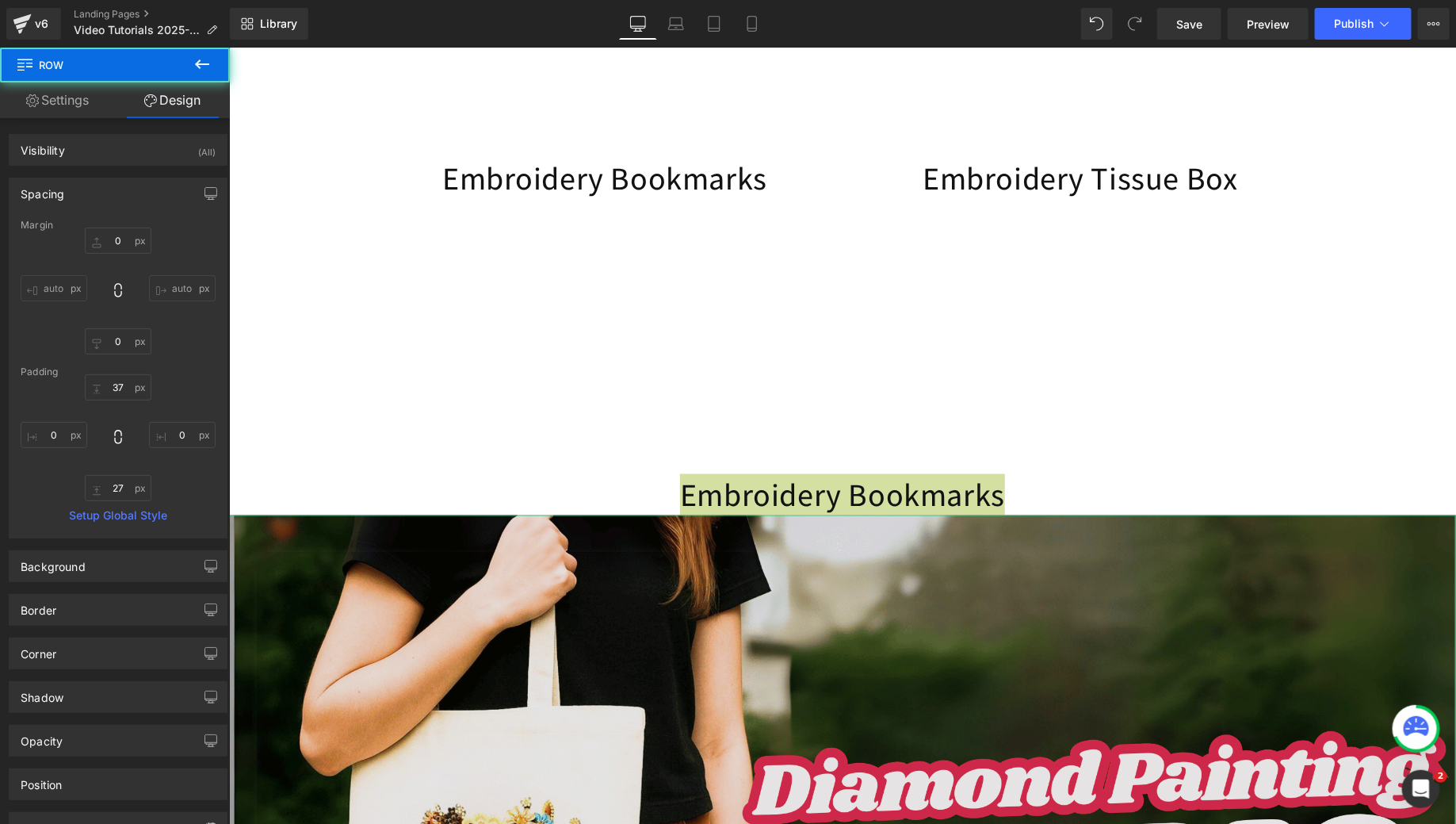
scroll to position [1256, 0]
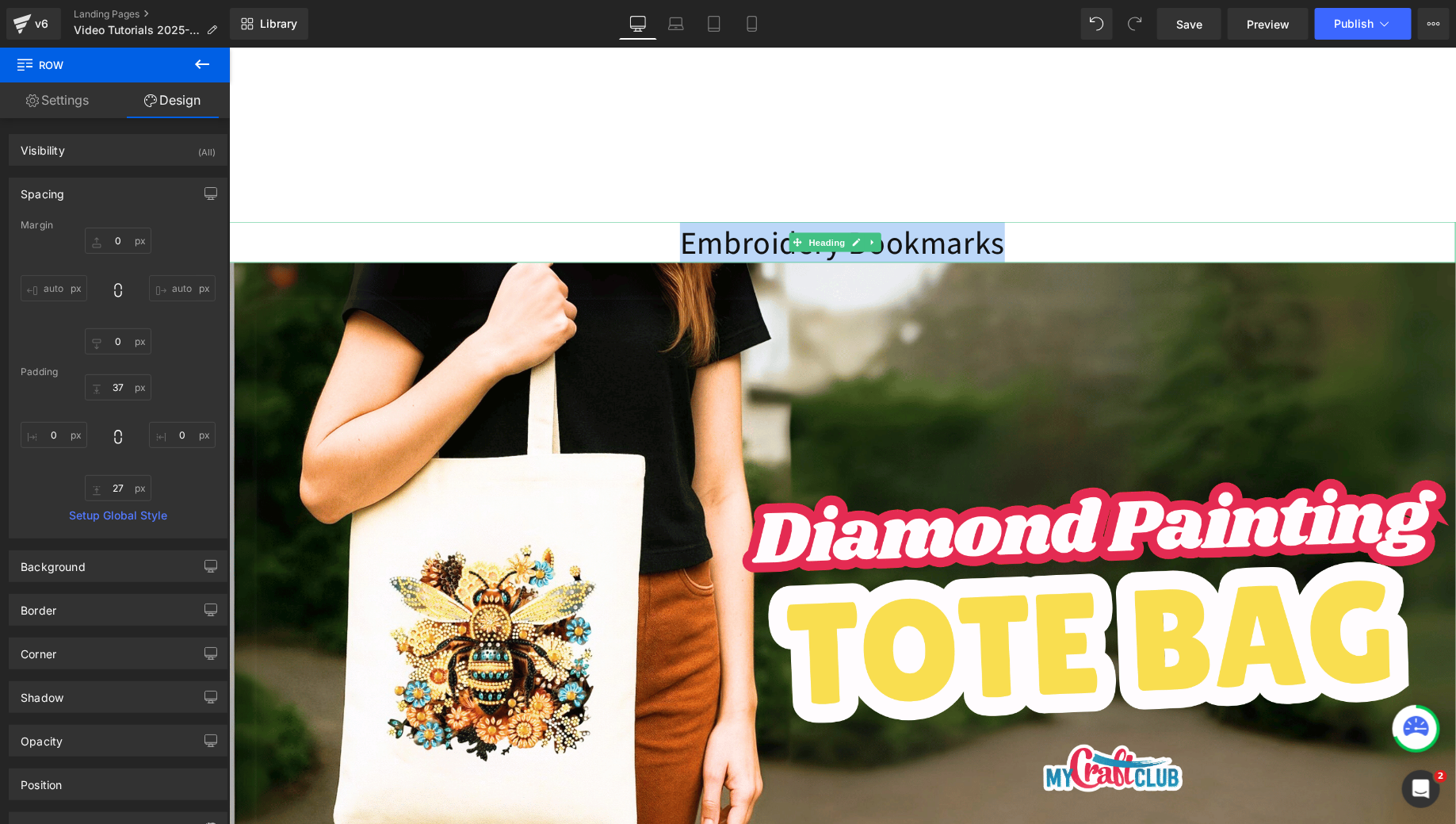
click at [757, 262] on h1 "Embroidery Bookmarks" at bounding box center [841, 241] width 1227 height 41
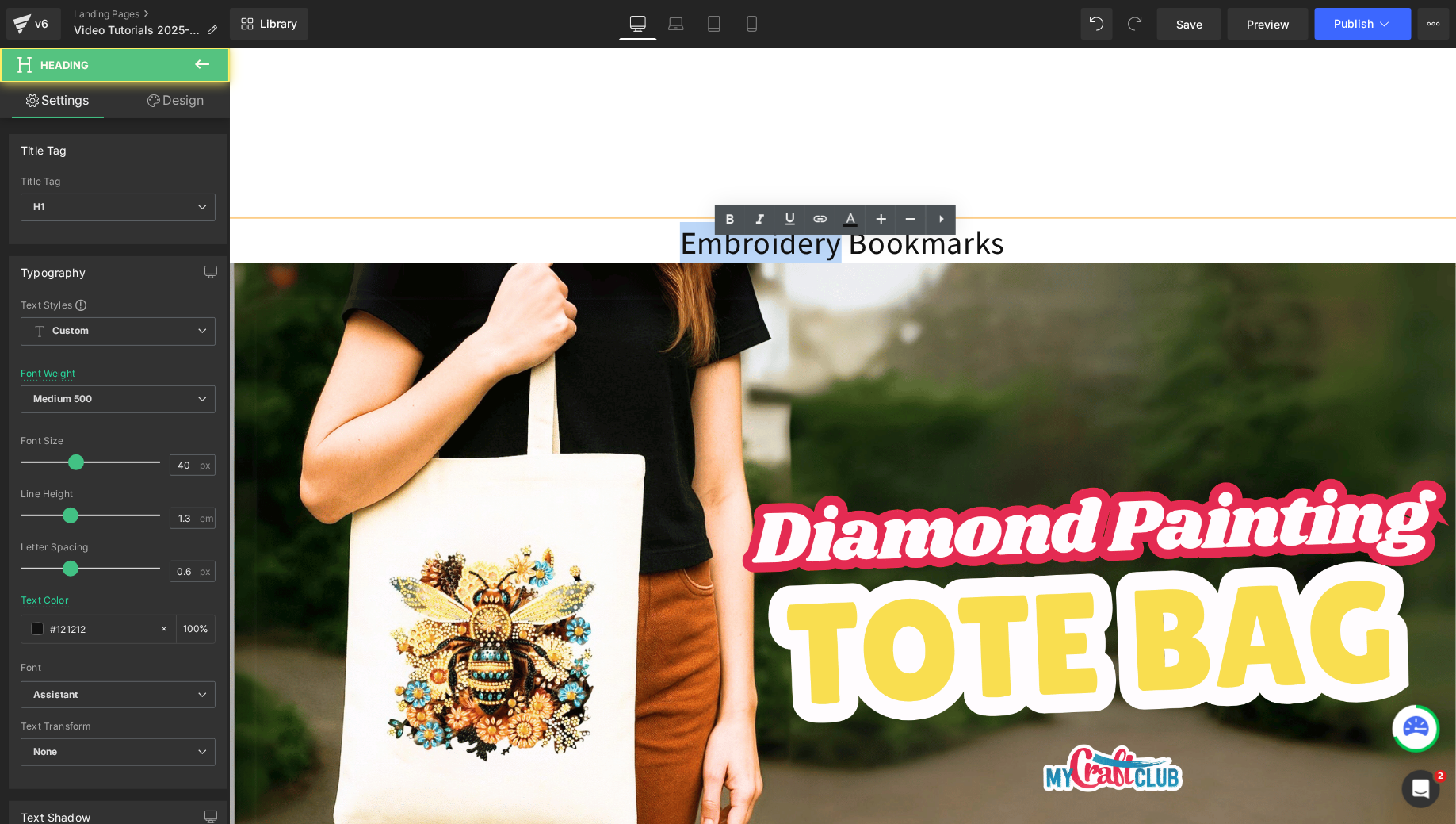
click at [757, 262] on h1 "Embroidery Bookmarks" at bounding box center [841, 241] width 1227 height 41
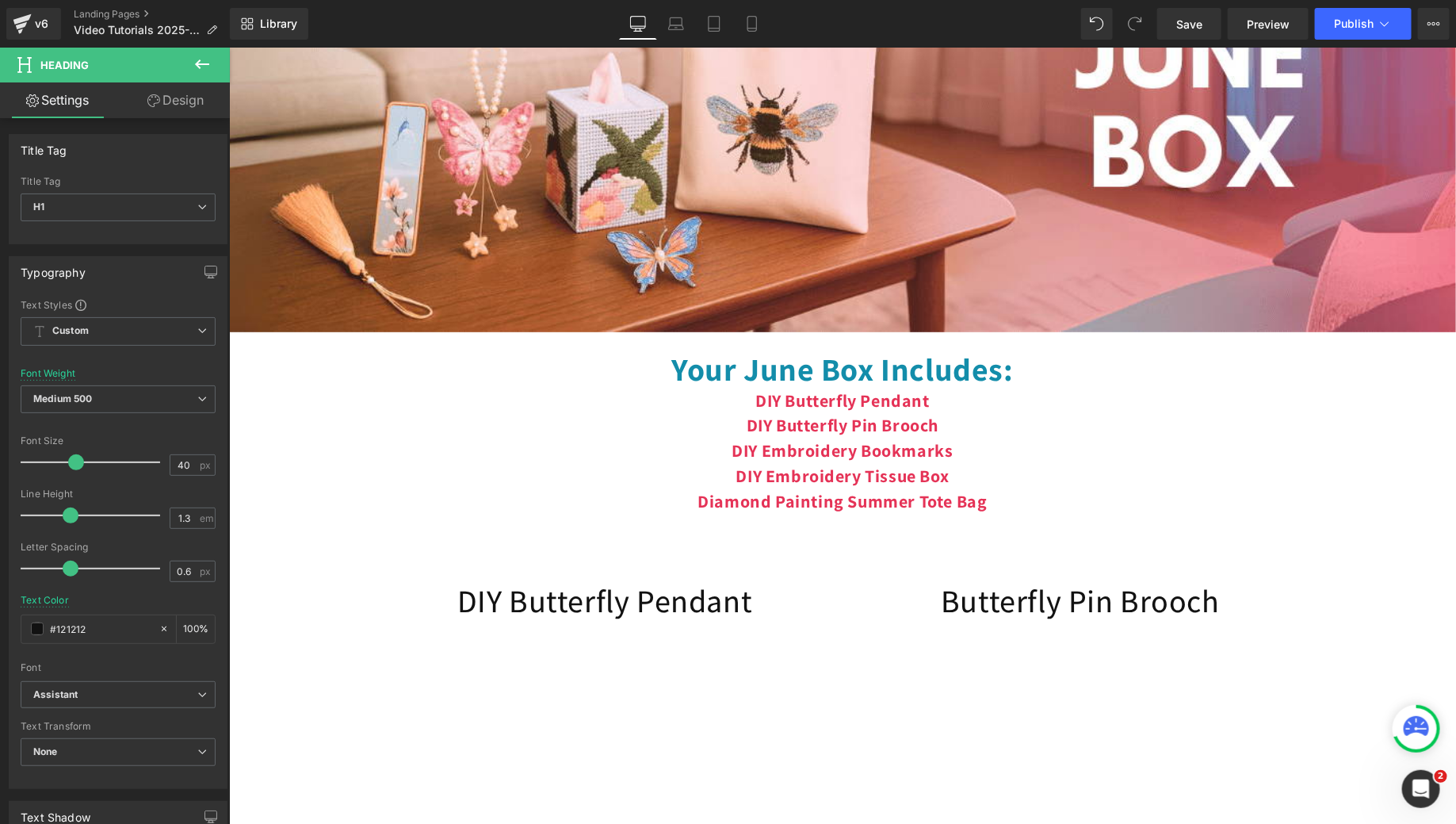
scroll to position [467, 0]
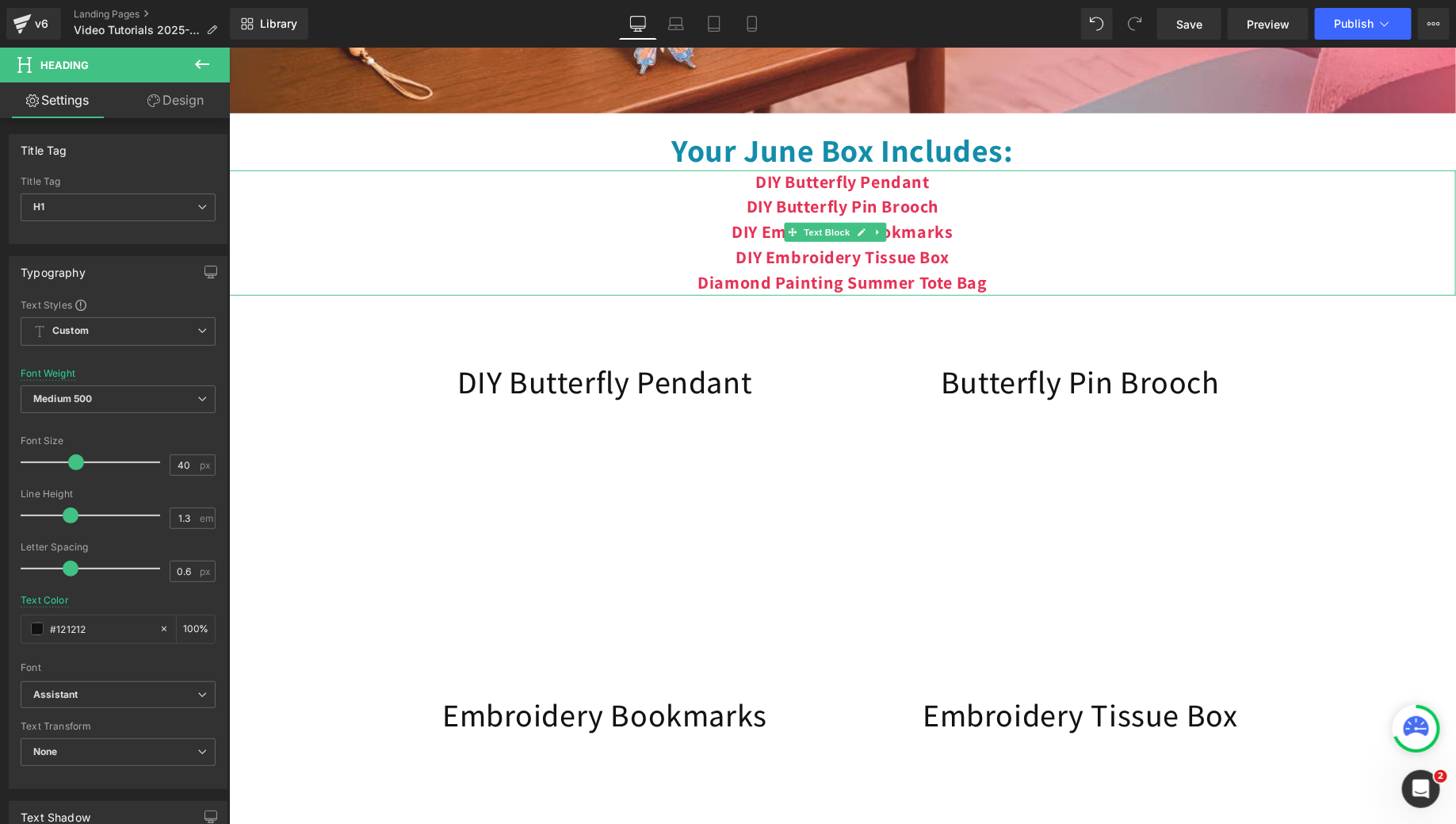
click at [884, 293] on b "Diamond Painting Summer Tote Bag" at bounding box center [841, 282] width 290 height 23
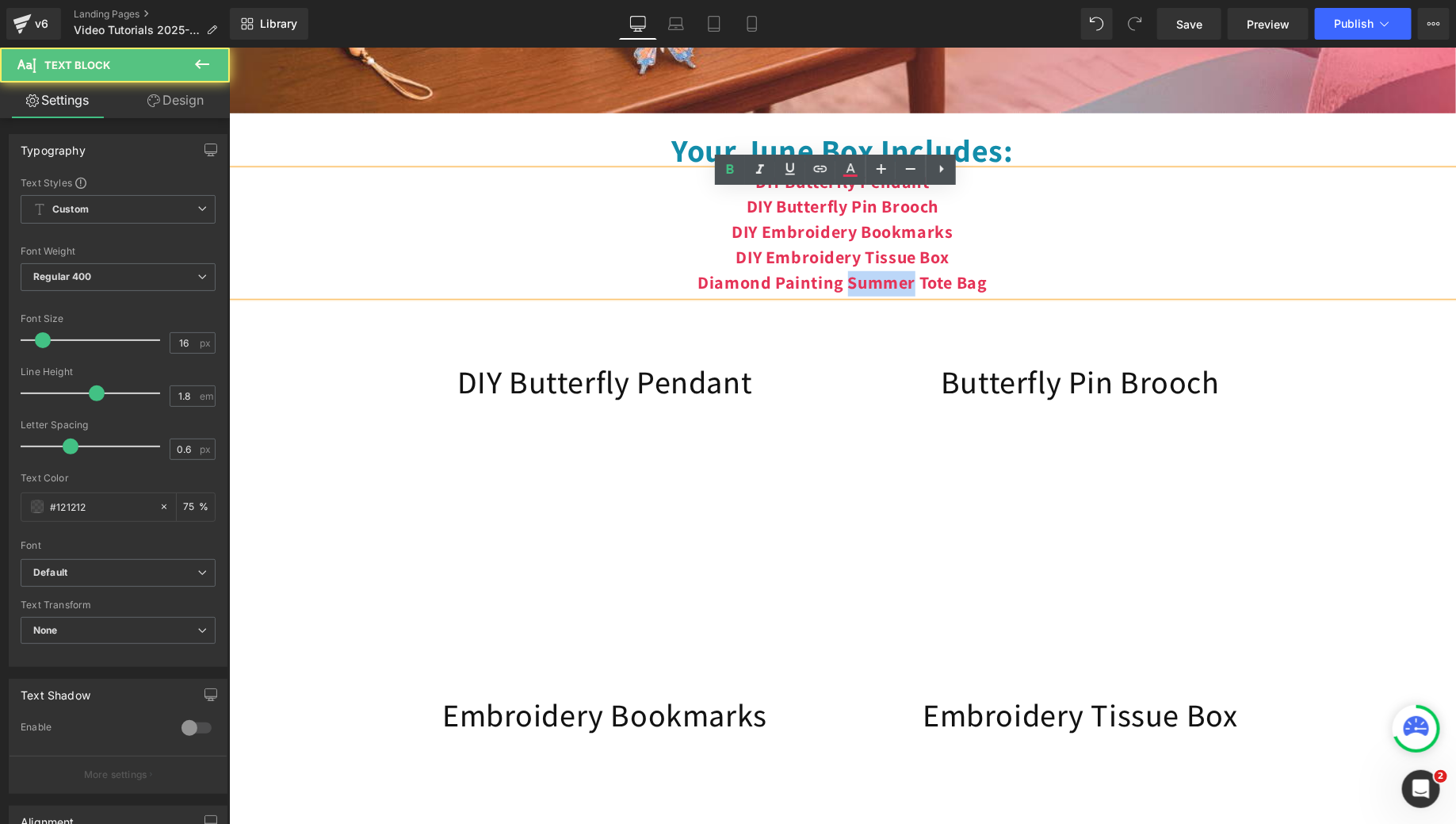
click at [884, 293] on b "Diamond Painting Summer Tote Bag" at bounding box center [841, 282] width 290 height 23
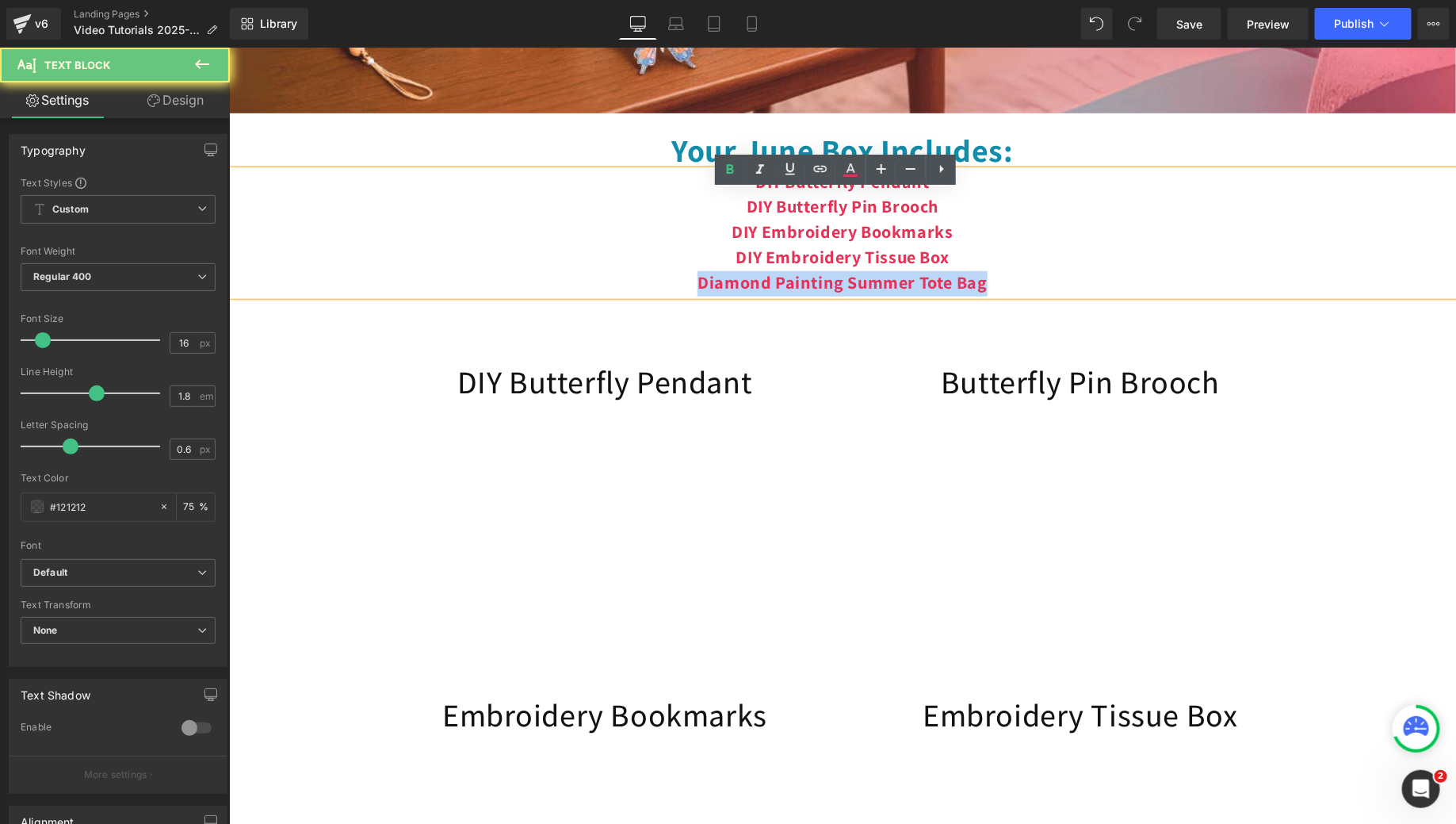
click at [884, 293] on b "Diamond Painting Summer Tote Bag" at bounding box center [841, 282] width 290 height 23
copy b "Diamond Painting Summer Tote Bag"
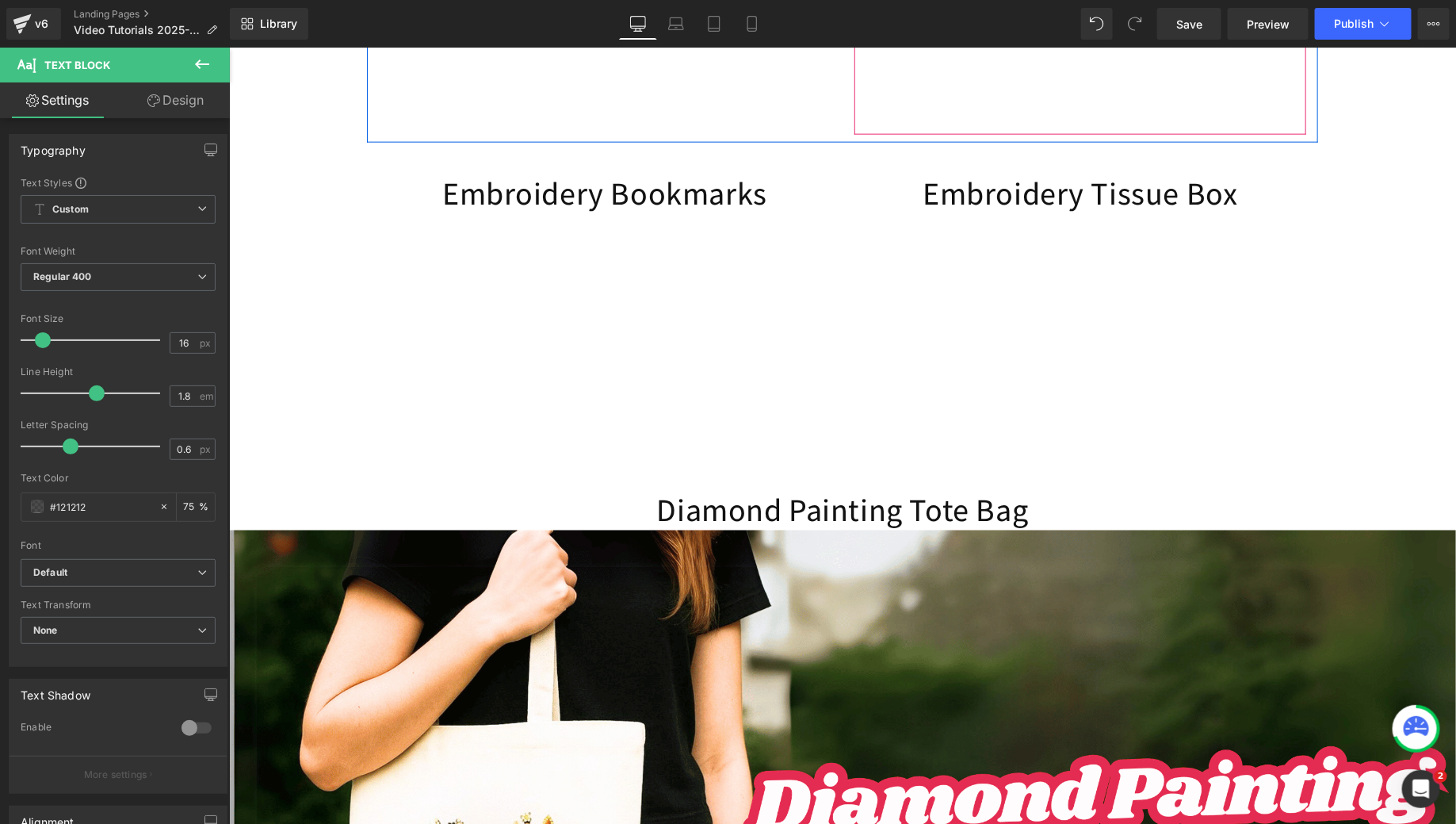
scroll to position [1027, 0]
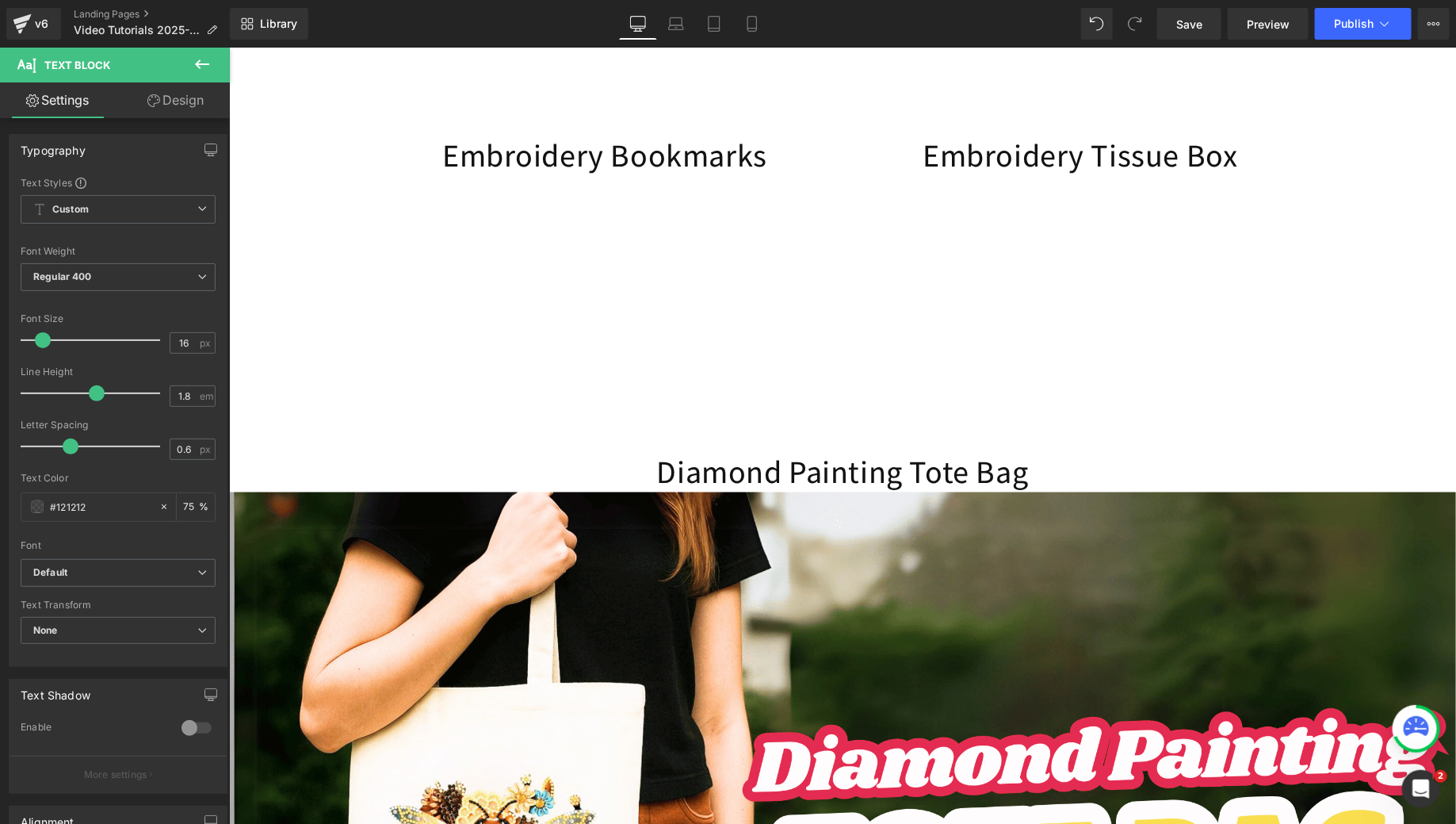
click at [853, 491] on div "Diamond Painting Tote Bag Heading" at bounding box center [841, 471] width 1227 height 41
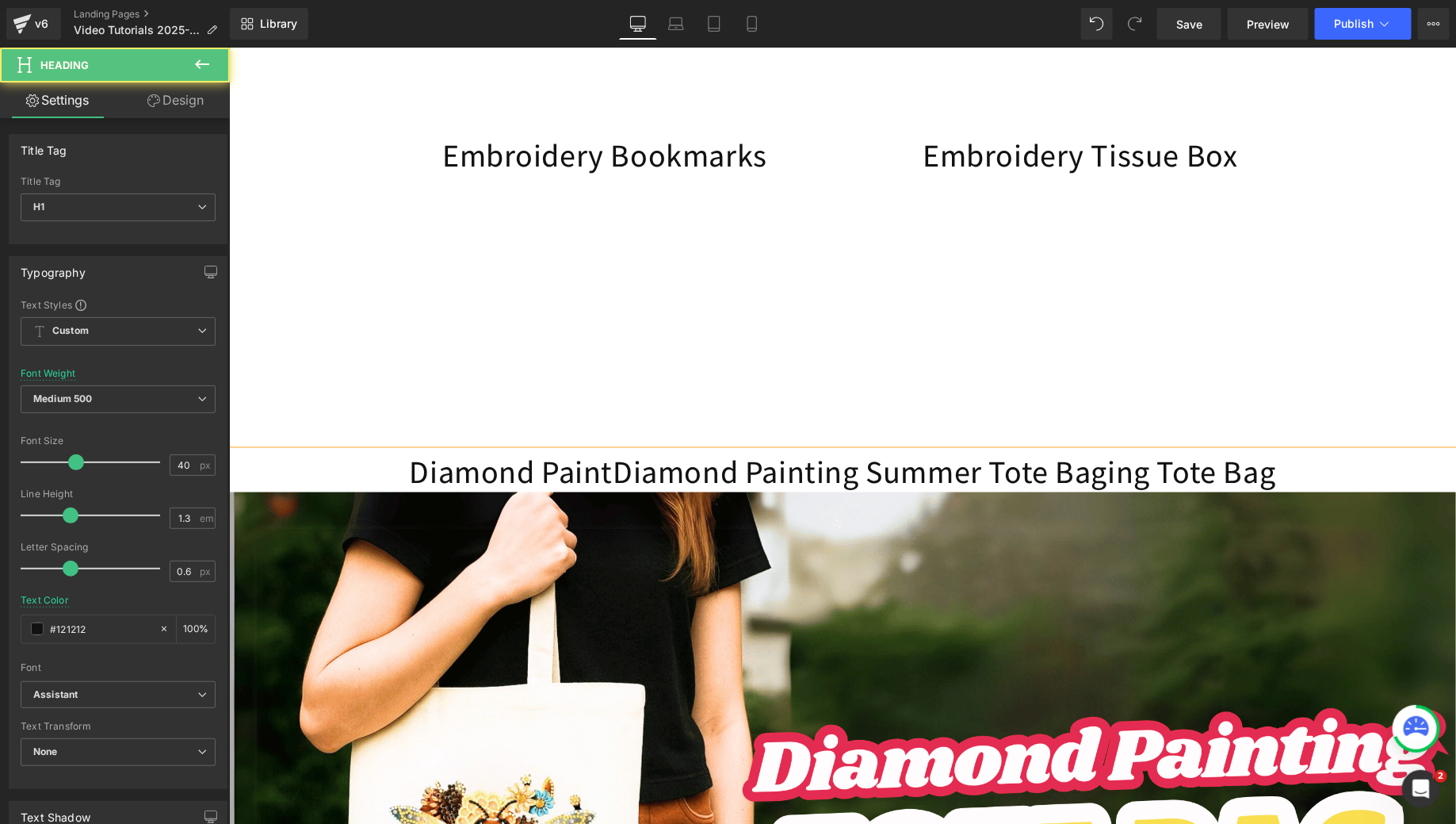
click at [853, 491] on h1 "Diamond PaintDiamond Painting Summer Tote Baging Tote Bag" at bounding box center [841, 471] width 1227 height 41
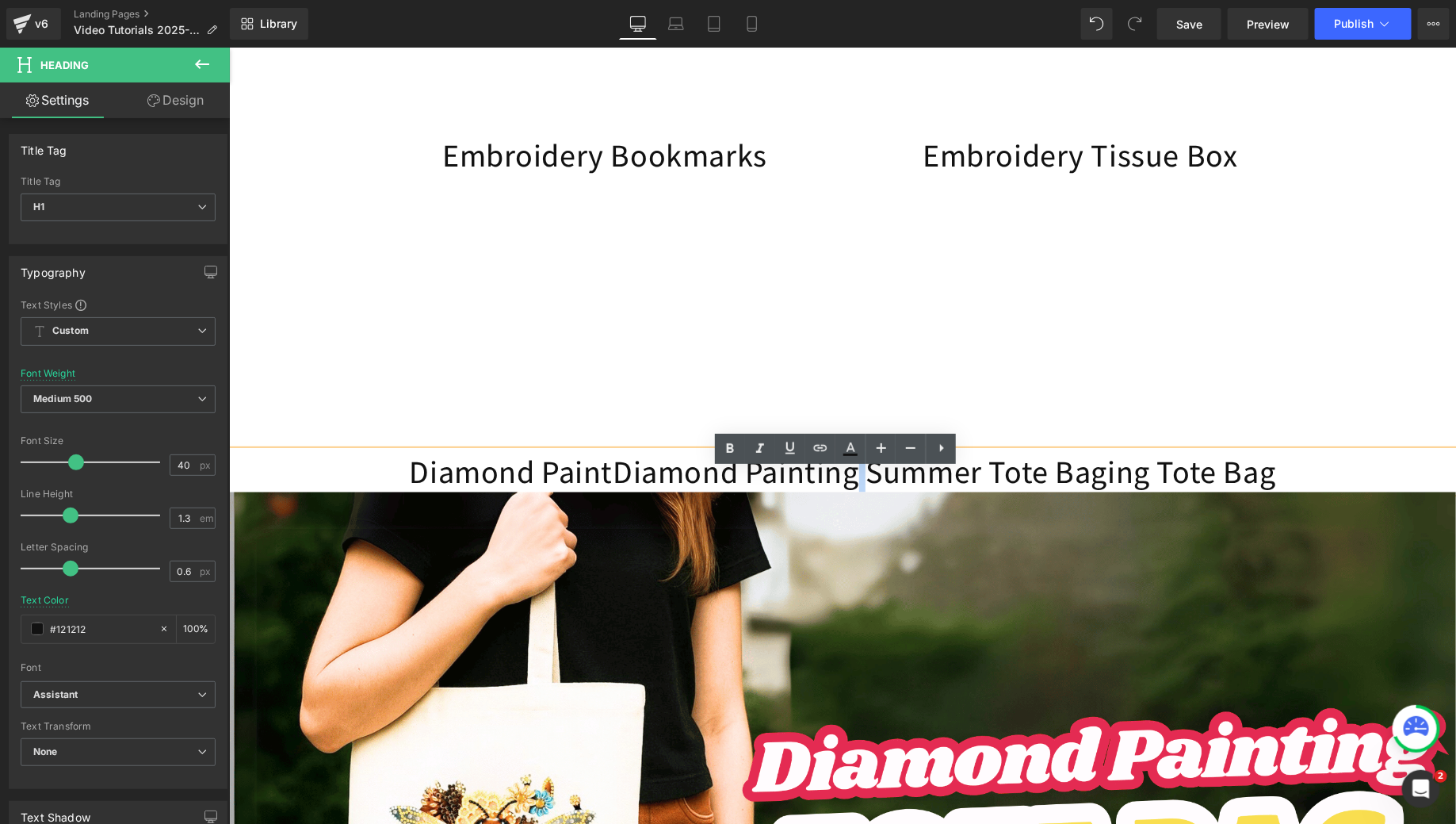
click at [853, 491] on h1 "Diamond PaintDiamond Painting Summer Tote Baging Tote Bag" at bounding box center [841, 471] width 1227 height 41
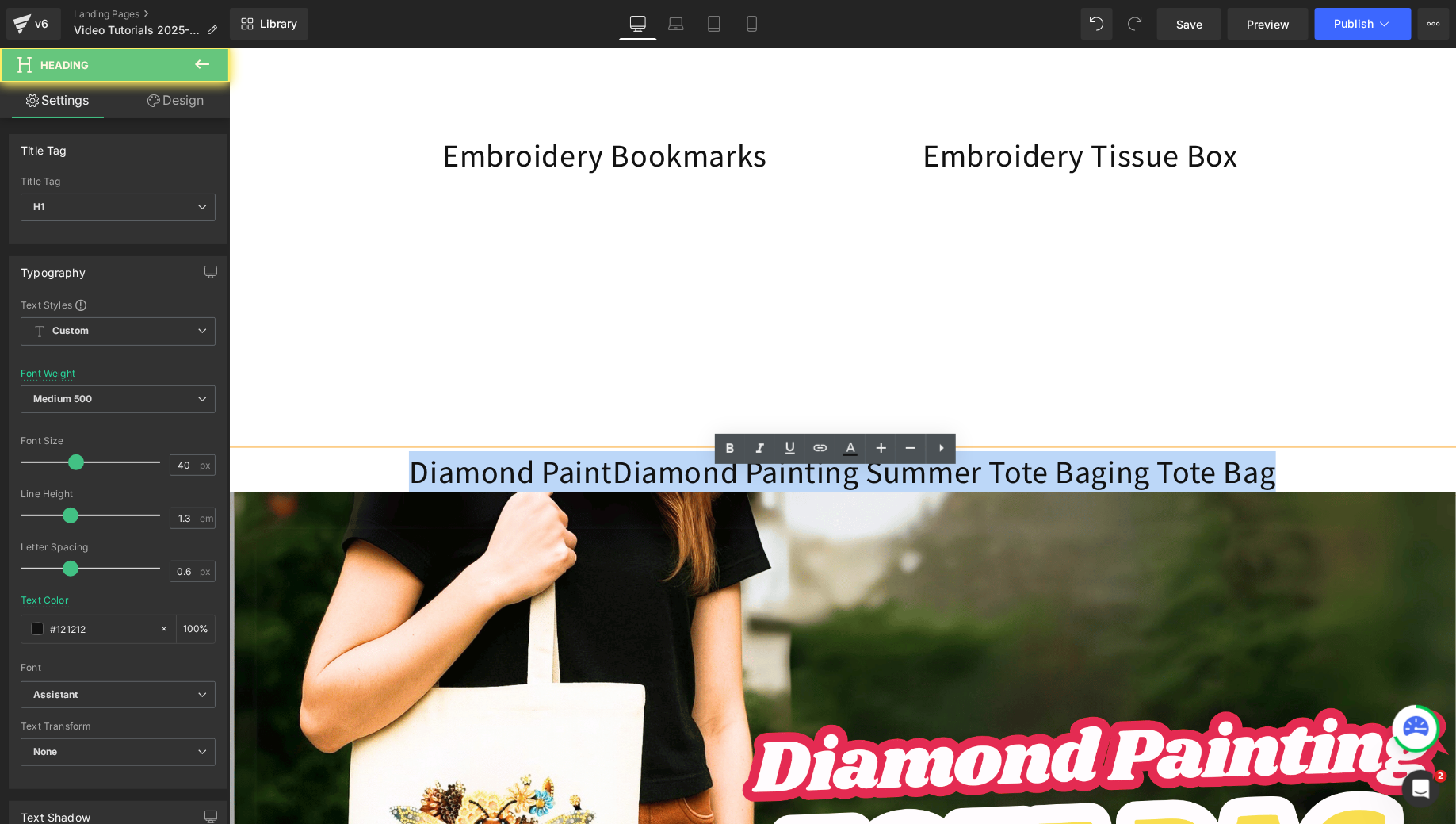
click at [853, 491] on h1 "Diamond PaintDiamond Painting Summer Tote Baging Tote Bag" at bounding box center [841, 471] width 1227 height 41
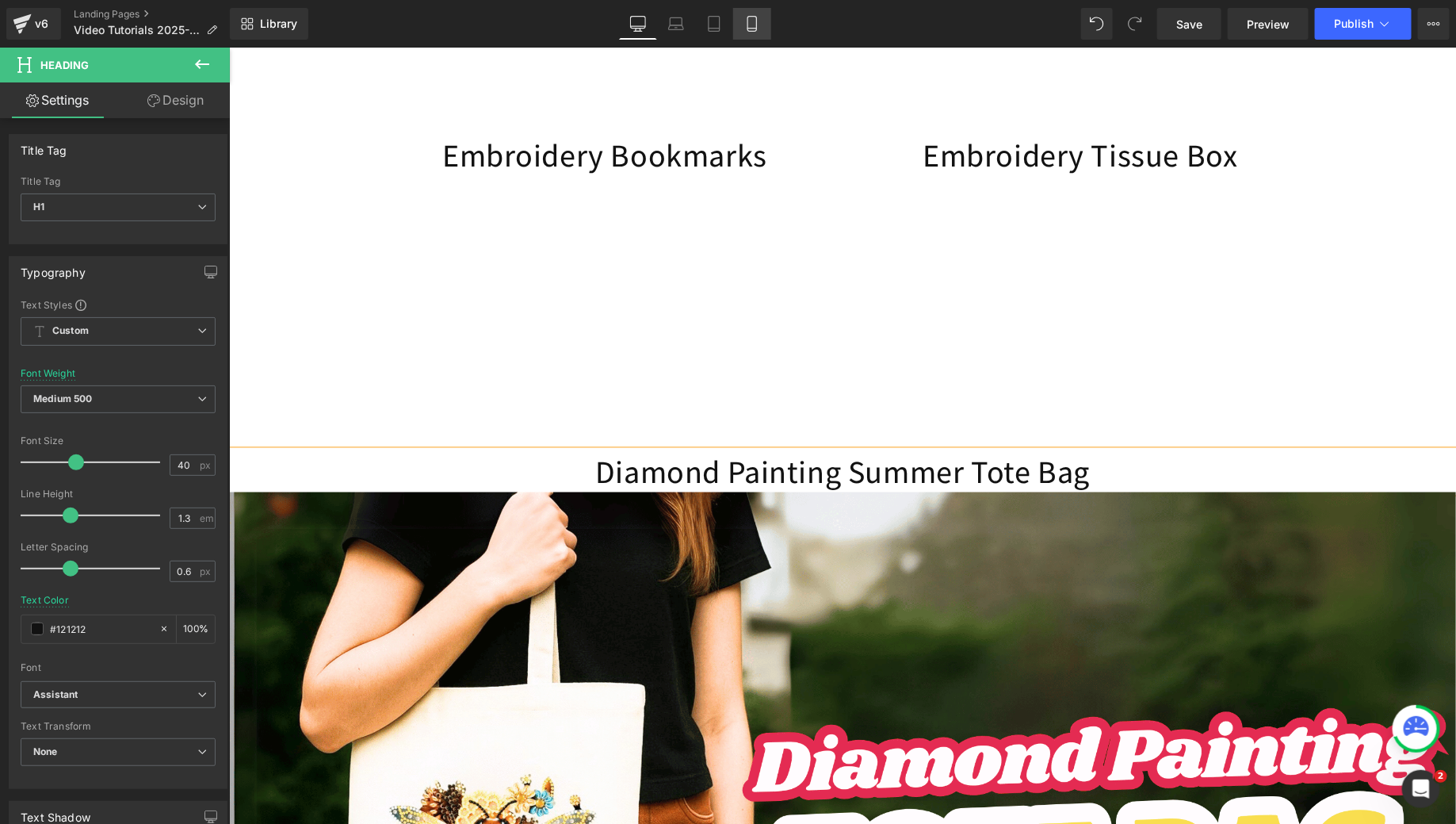
click at [754, 17] on icon at bounding box center [752, 24] width 9 height 15
type input "#138daa"
type input "100"
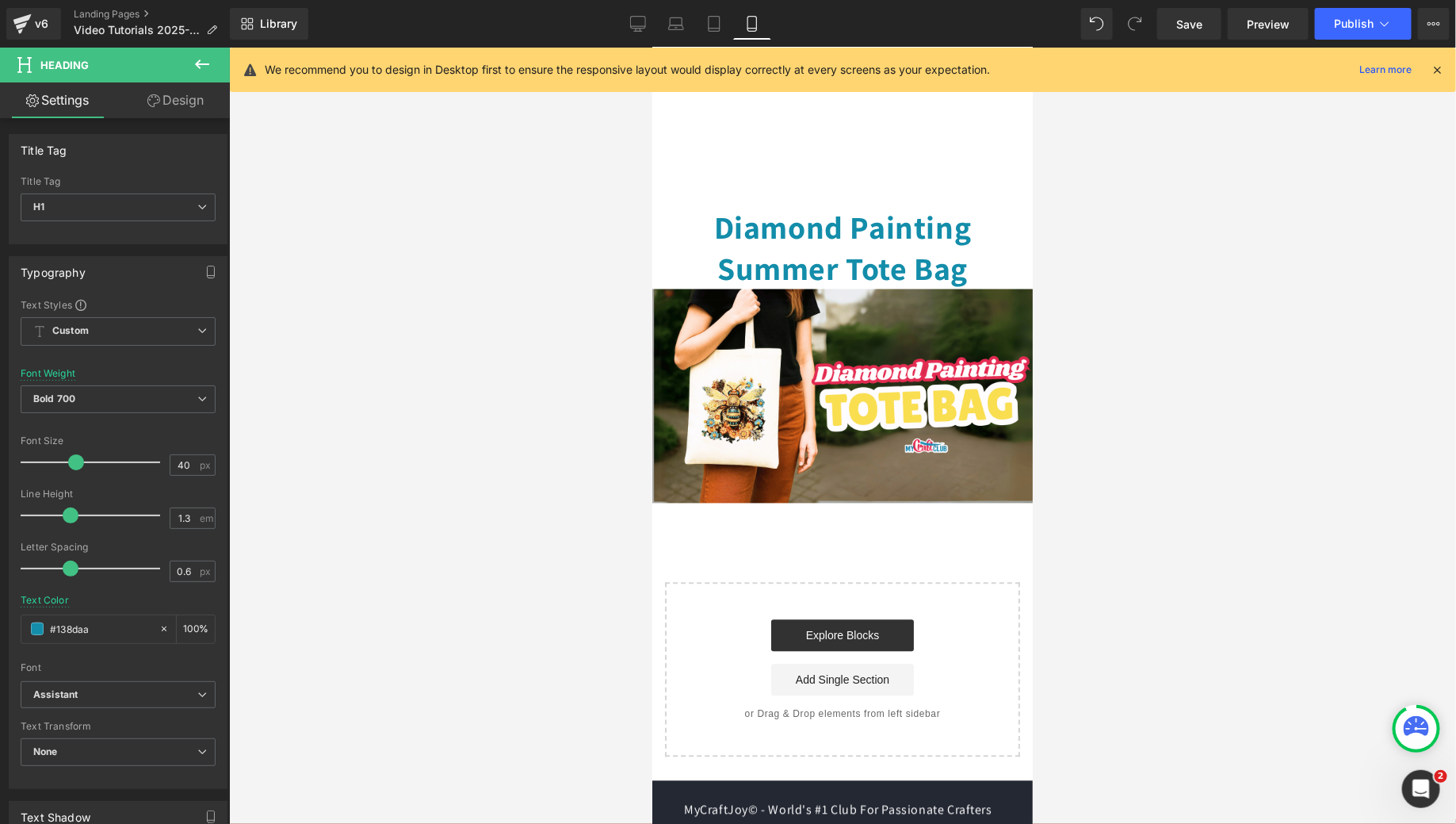
scroll to position [1252, 0]
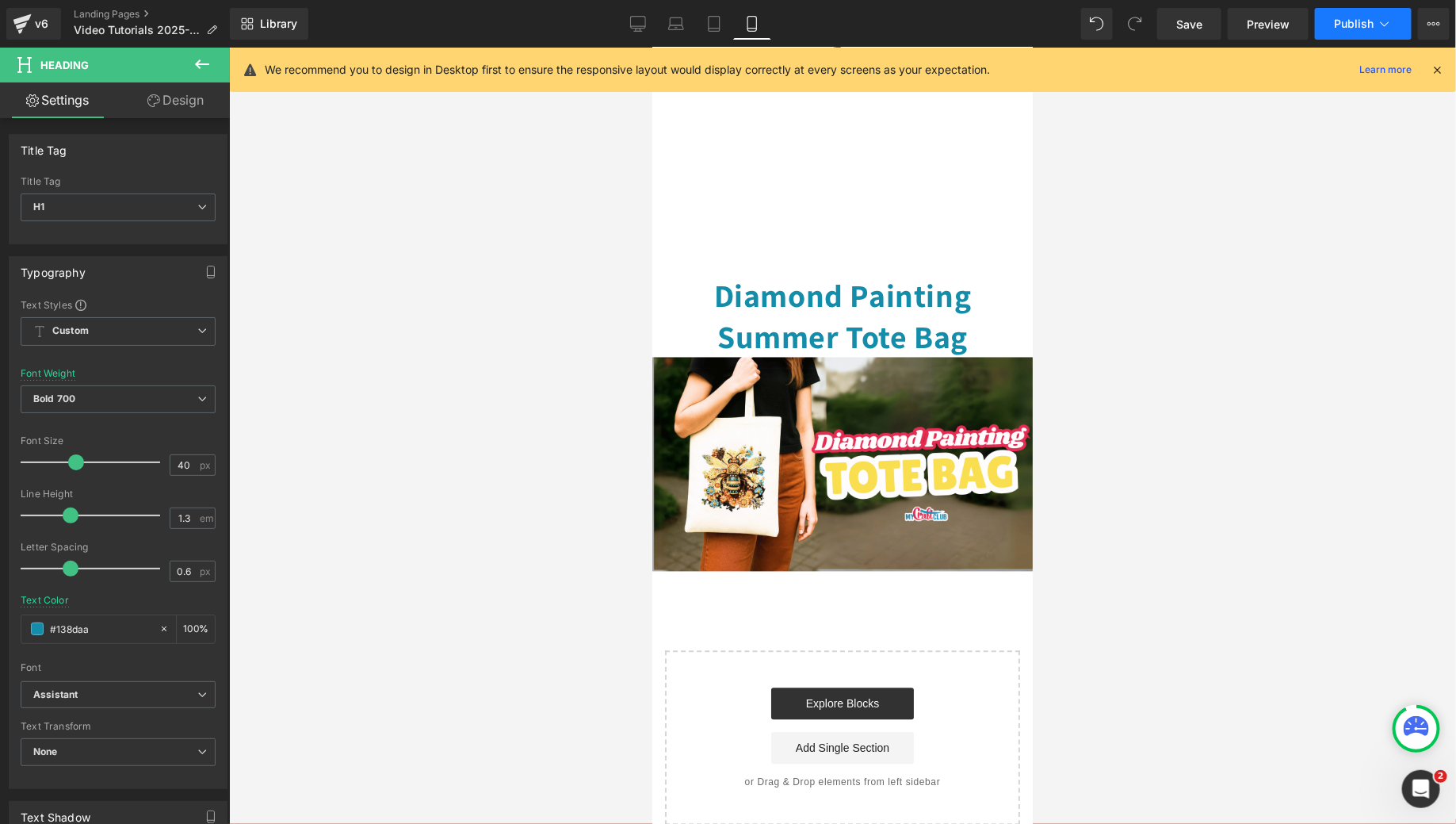
click at [1359, 19] on span "Publish" at bounding box center [1354, 24] width 40 height 13
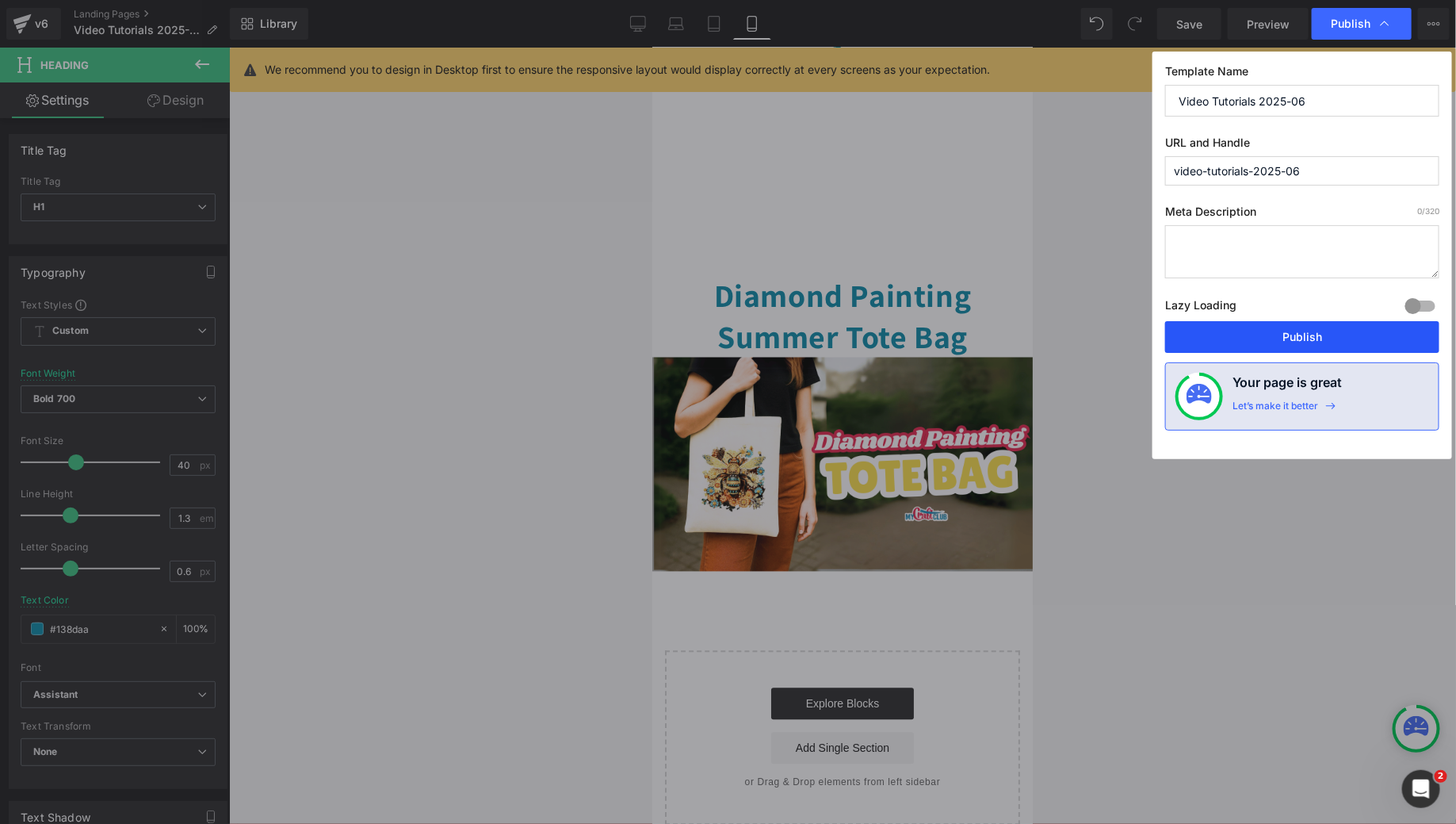
click at [1291, 341] on button "Publish" at bounding box center [1302, 337] width 274 height 31
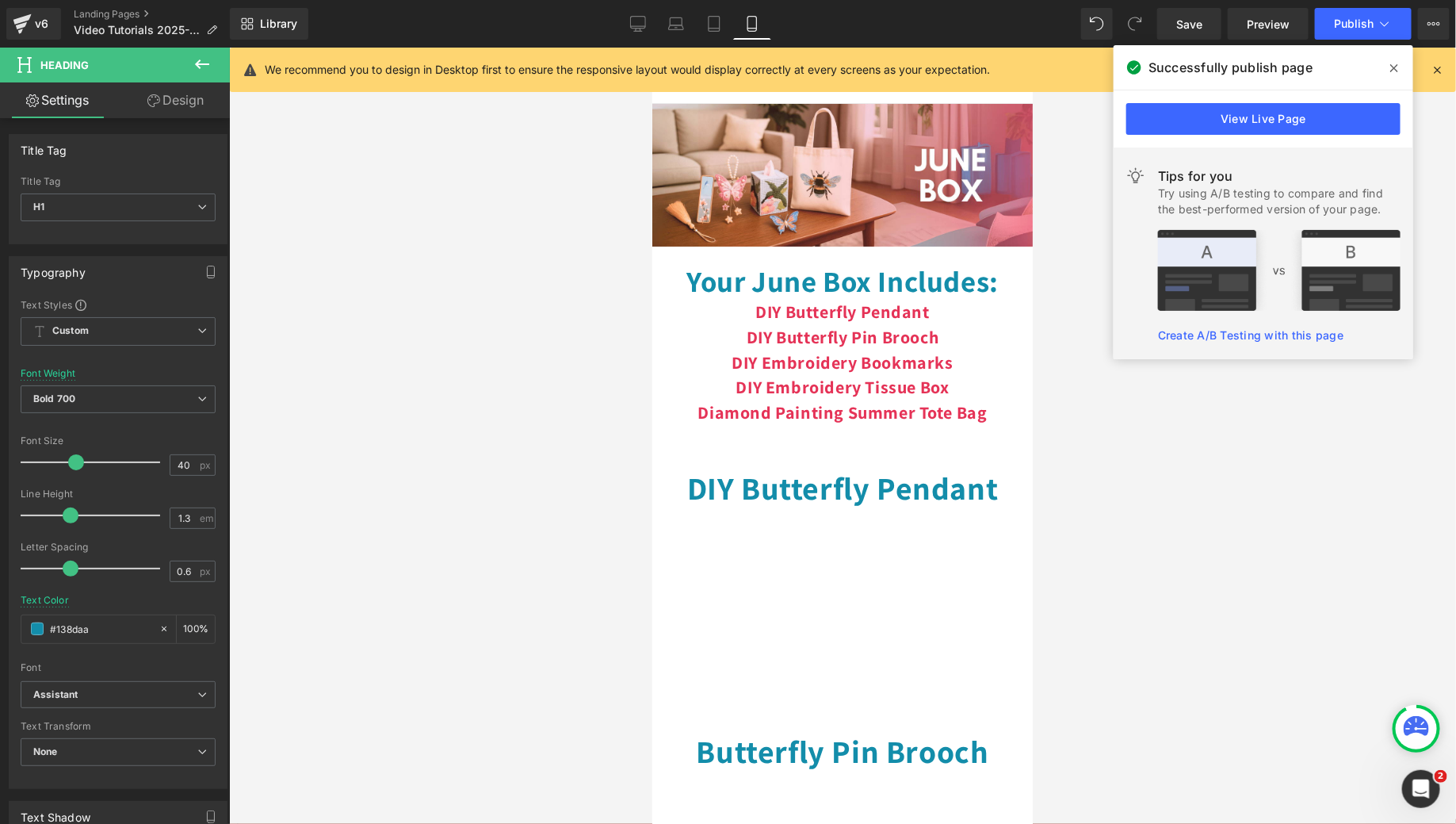
click at [1396, 67] on icon at bounding box center [1394, 69] width 8 height 8
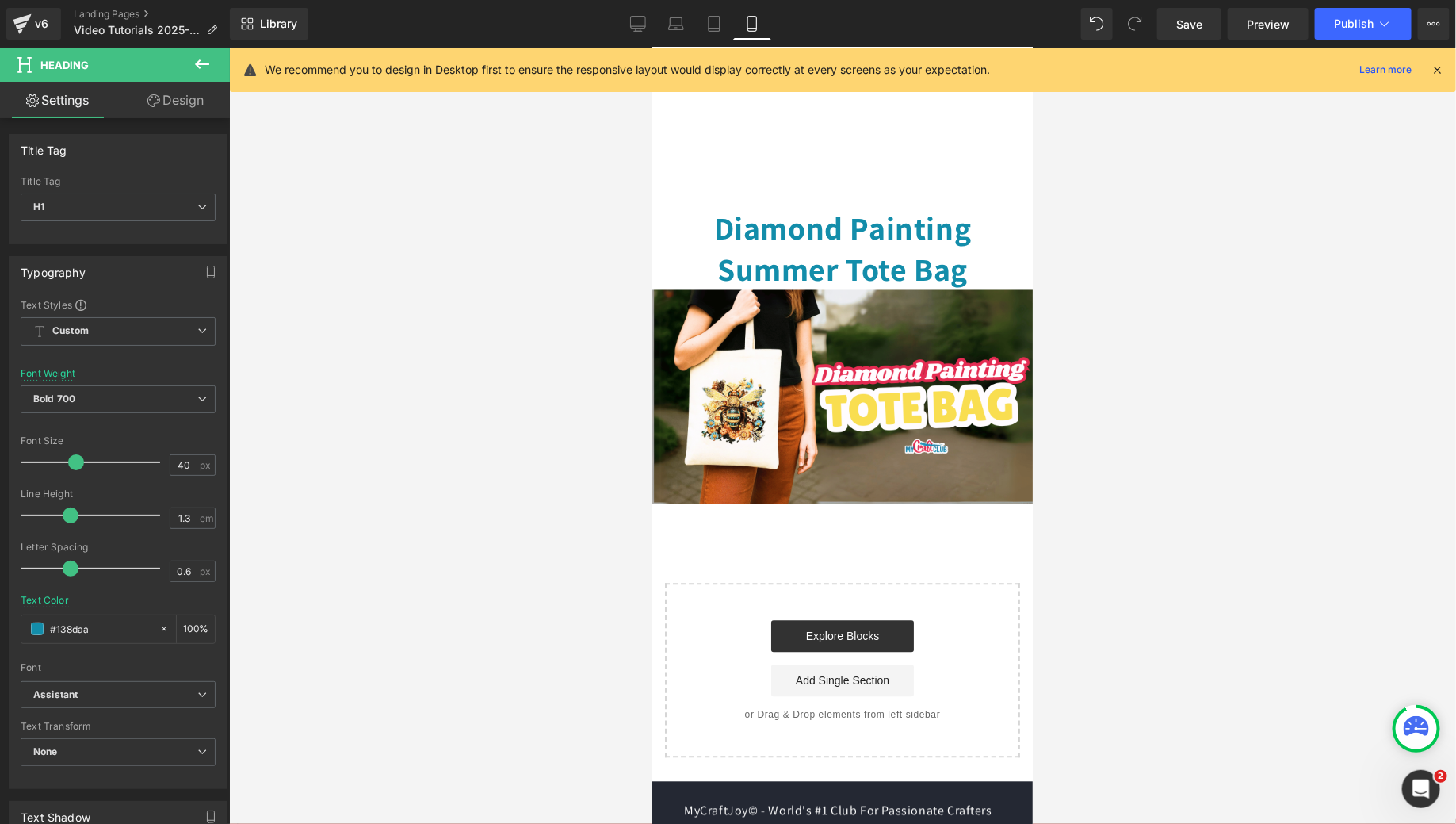
scroll to position [1297, 0]
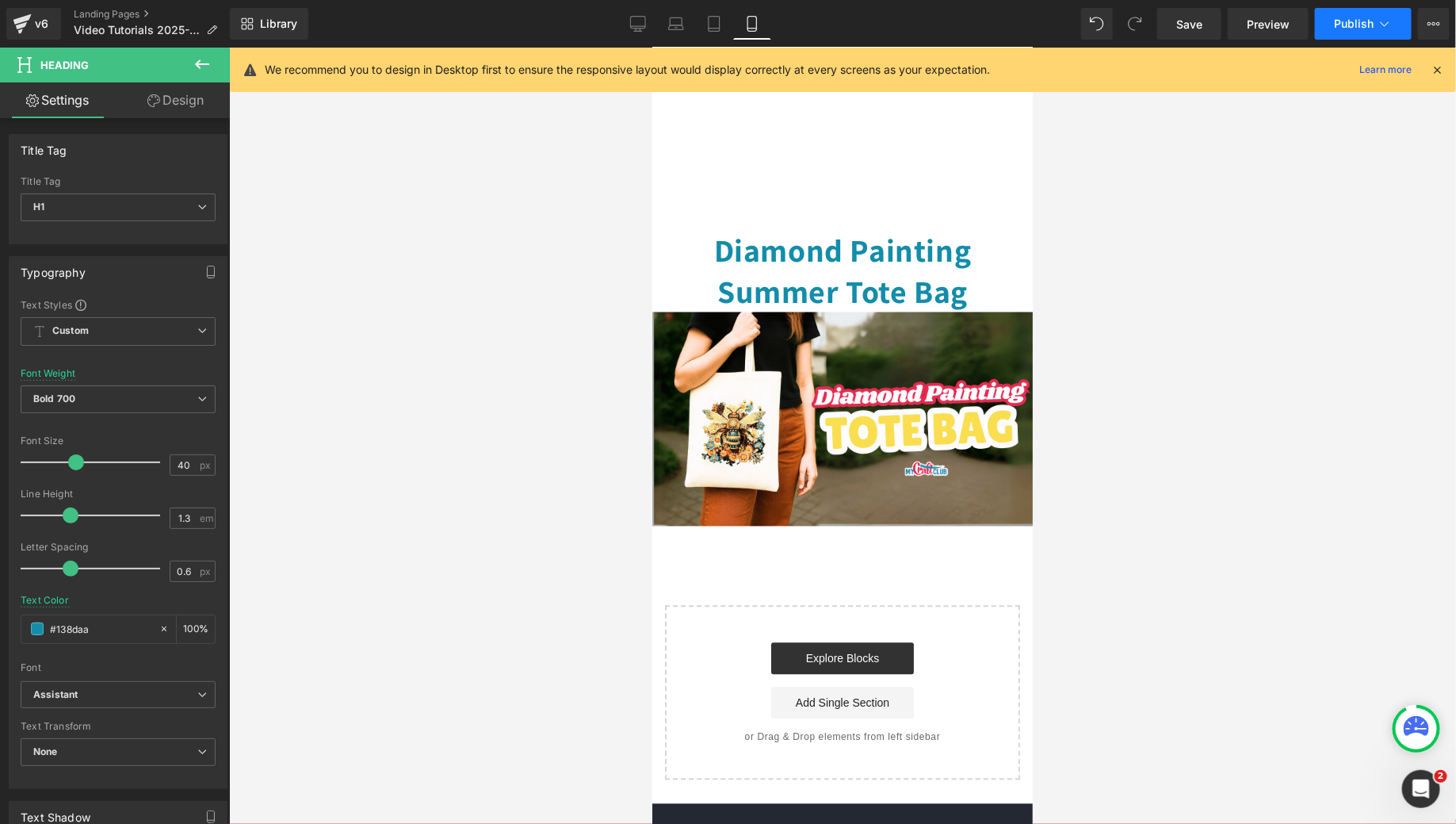
click at [1353, 26] on span "Publish" at bounding box center [1354, 24] width 40 height 13
click at [44, 15] on div "v6" at bounding box center [41, 24] width 20 height 21
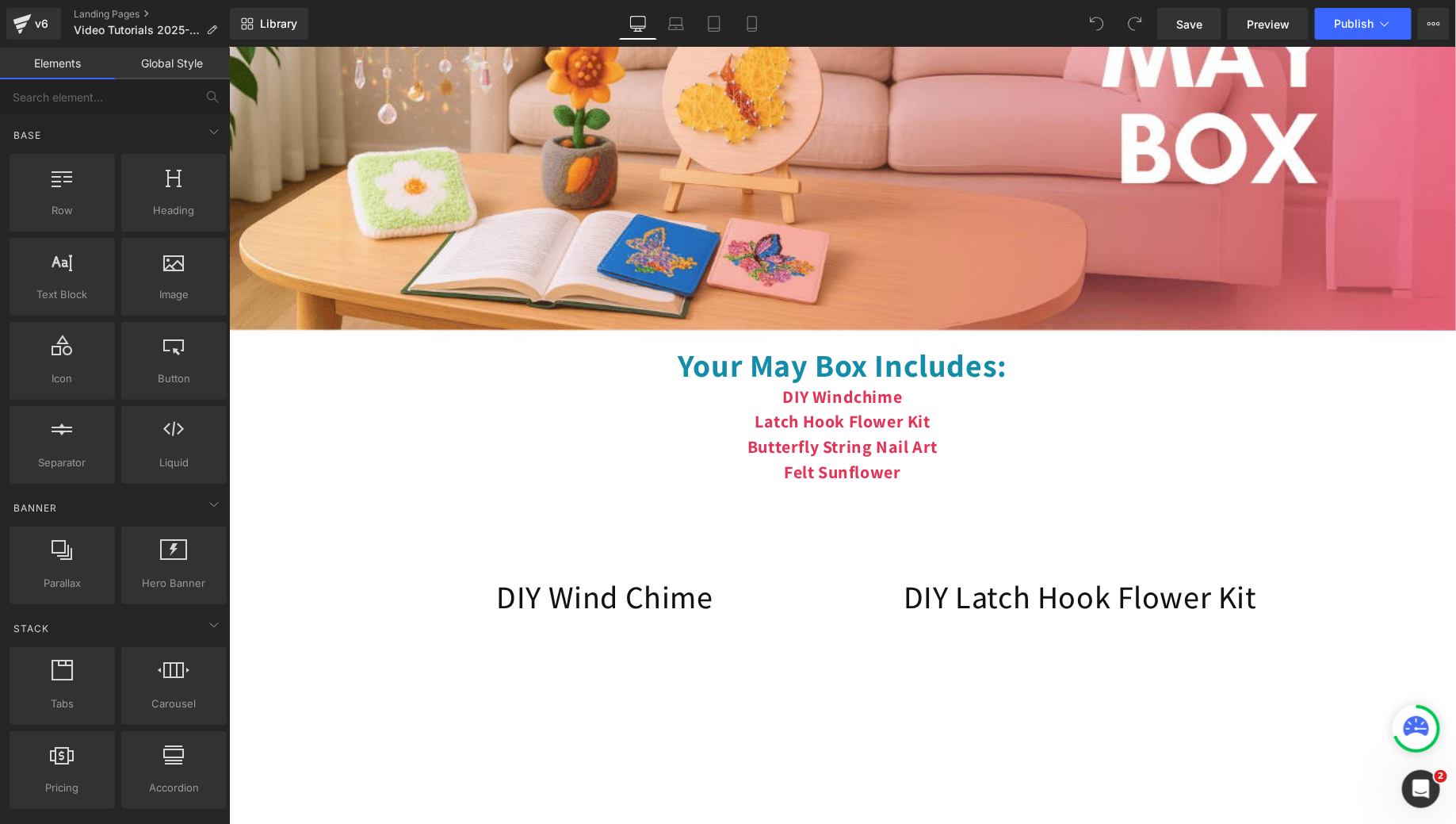
scroll to position [384, 0]
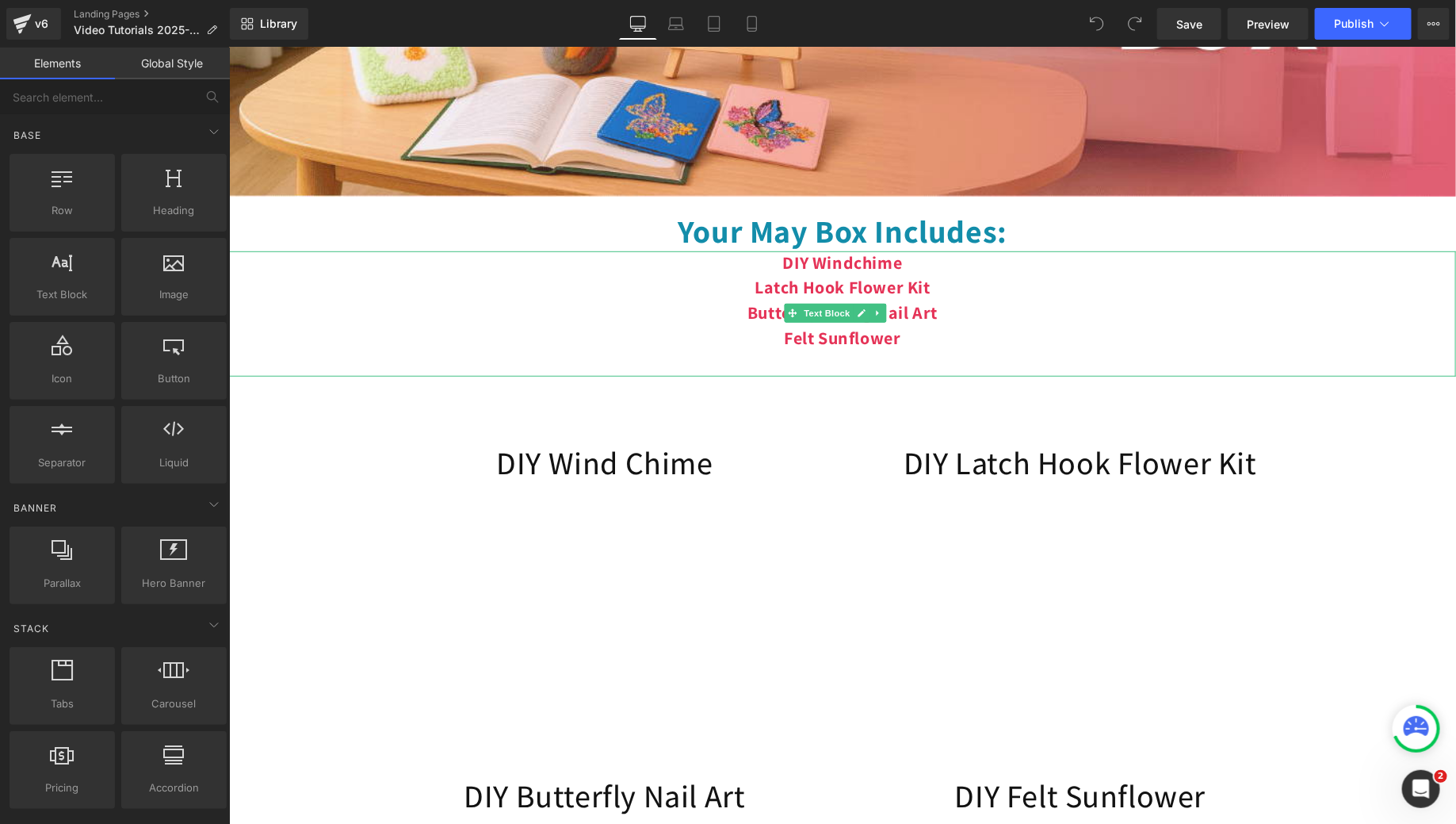
click at [920, 351] on p "Felt Sunflower" at bounding box center [841, 338] width 1227 height 25
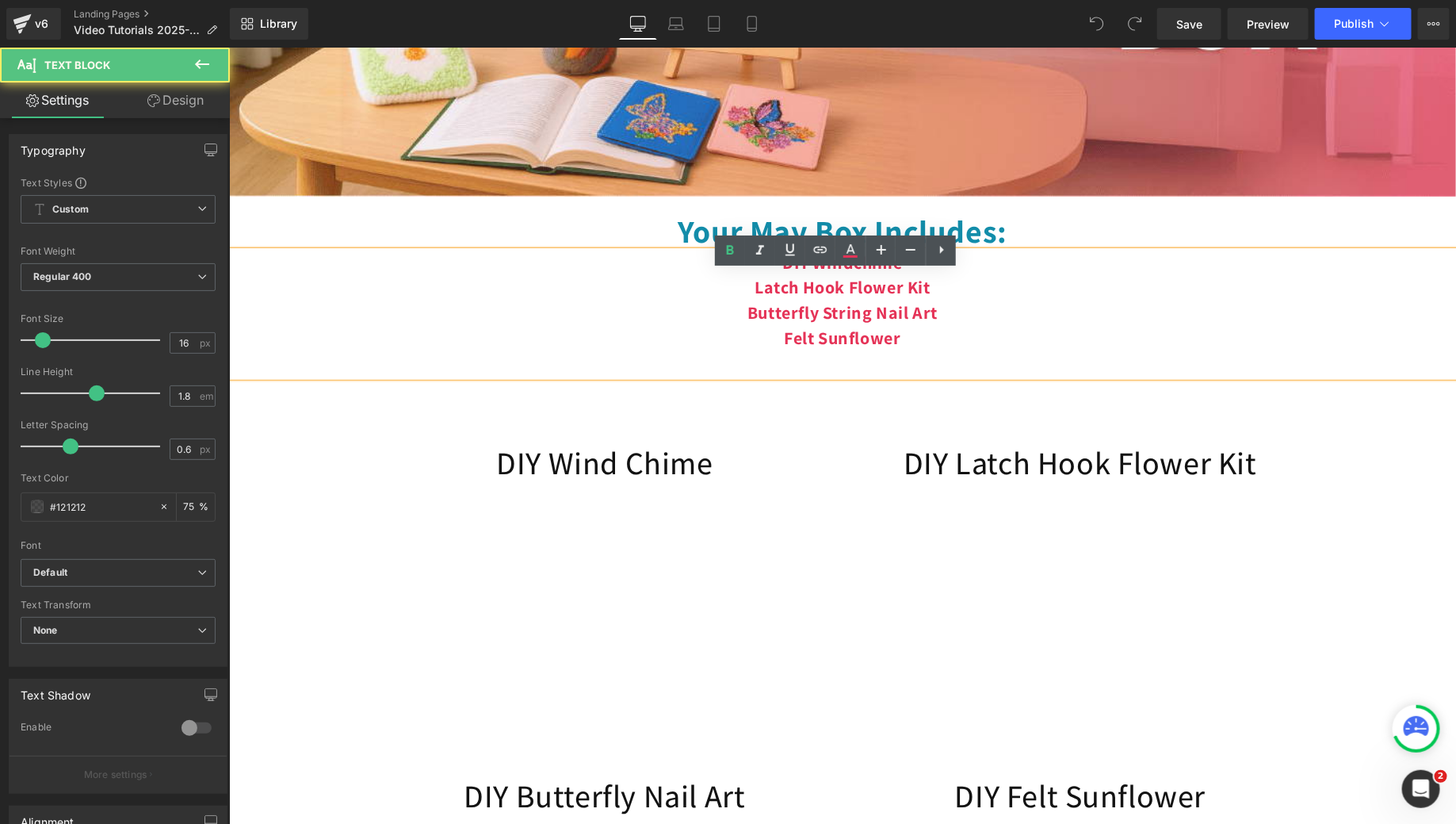
click at [920, 351] on p "Felt Sunflower" at bounding box center [841, 338] width 1227 height 25
click at [911, 351] on p "Felt Sunflower" at bounding box center [841, 338] width 1227 height 25
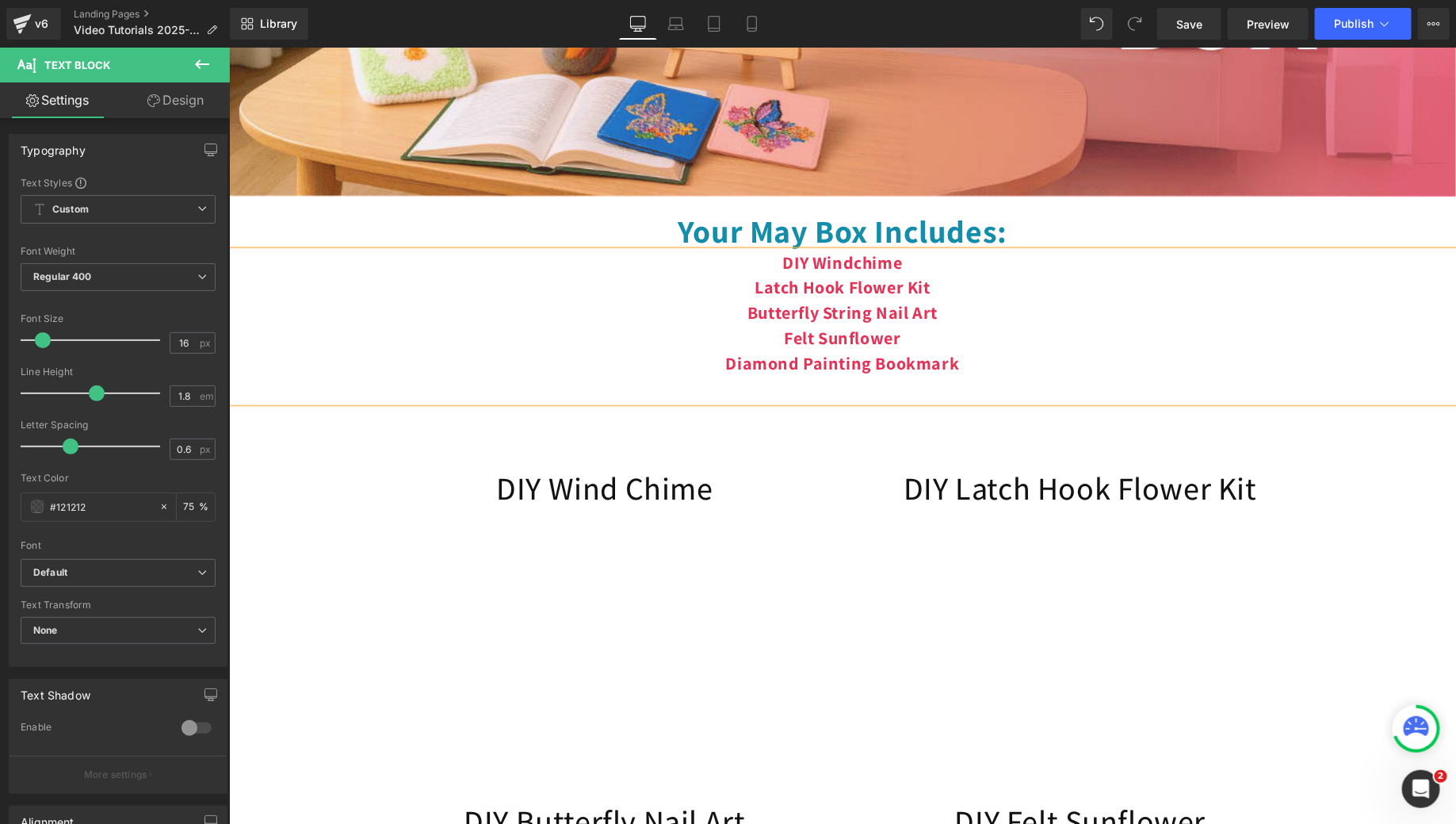
click at [868, 374] on b "Felt Sunflower Diamond Painting Bookmark" at bounding box center [842, 349] width 234 height 48
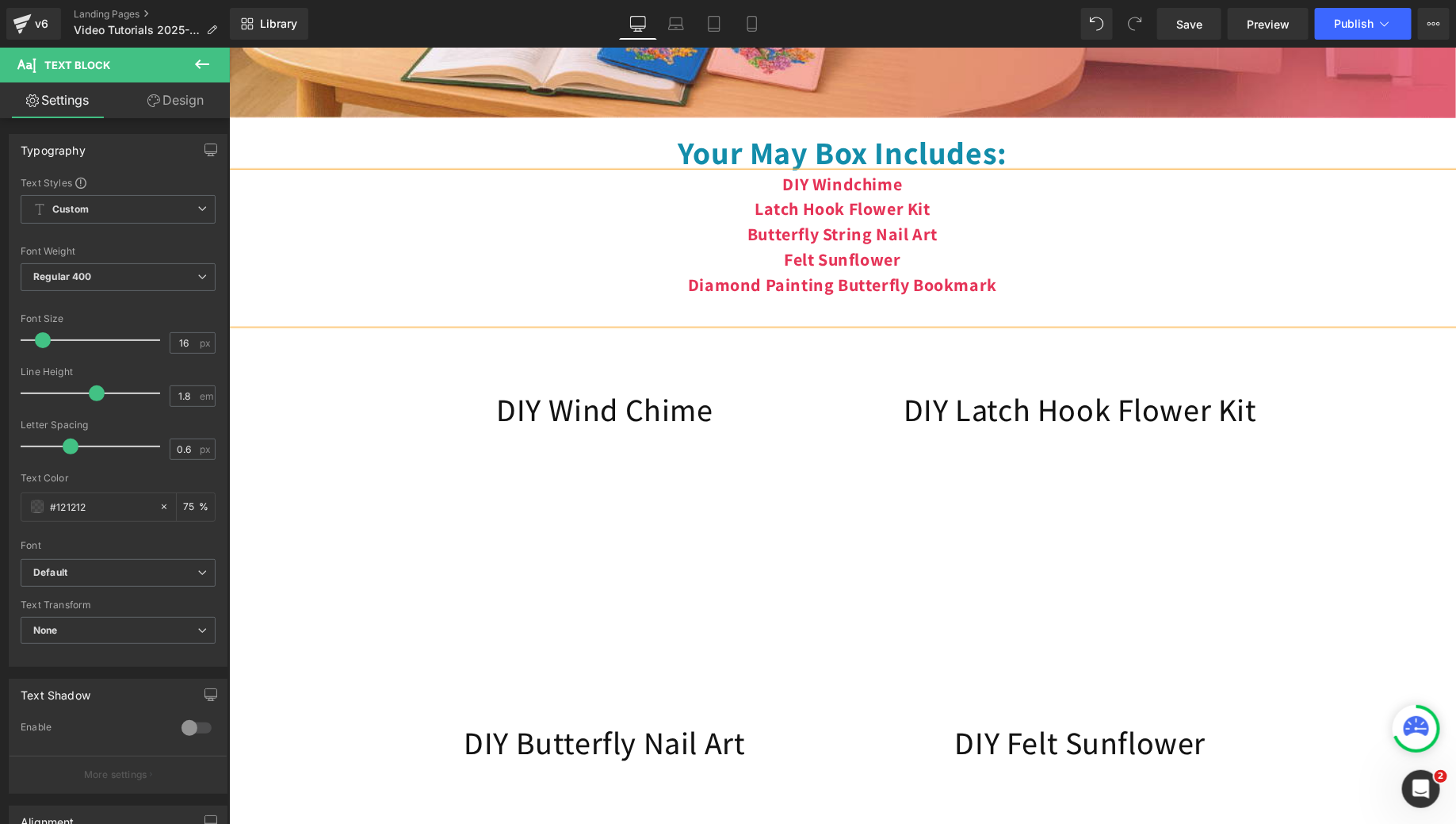
scroll to position [324, 0]
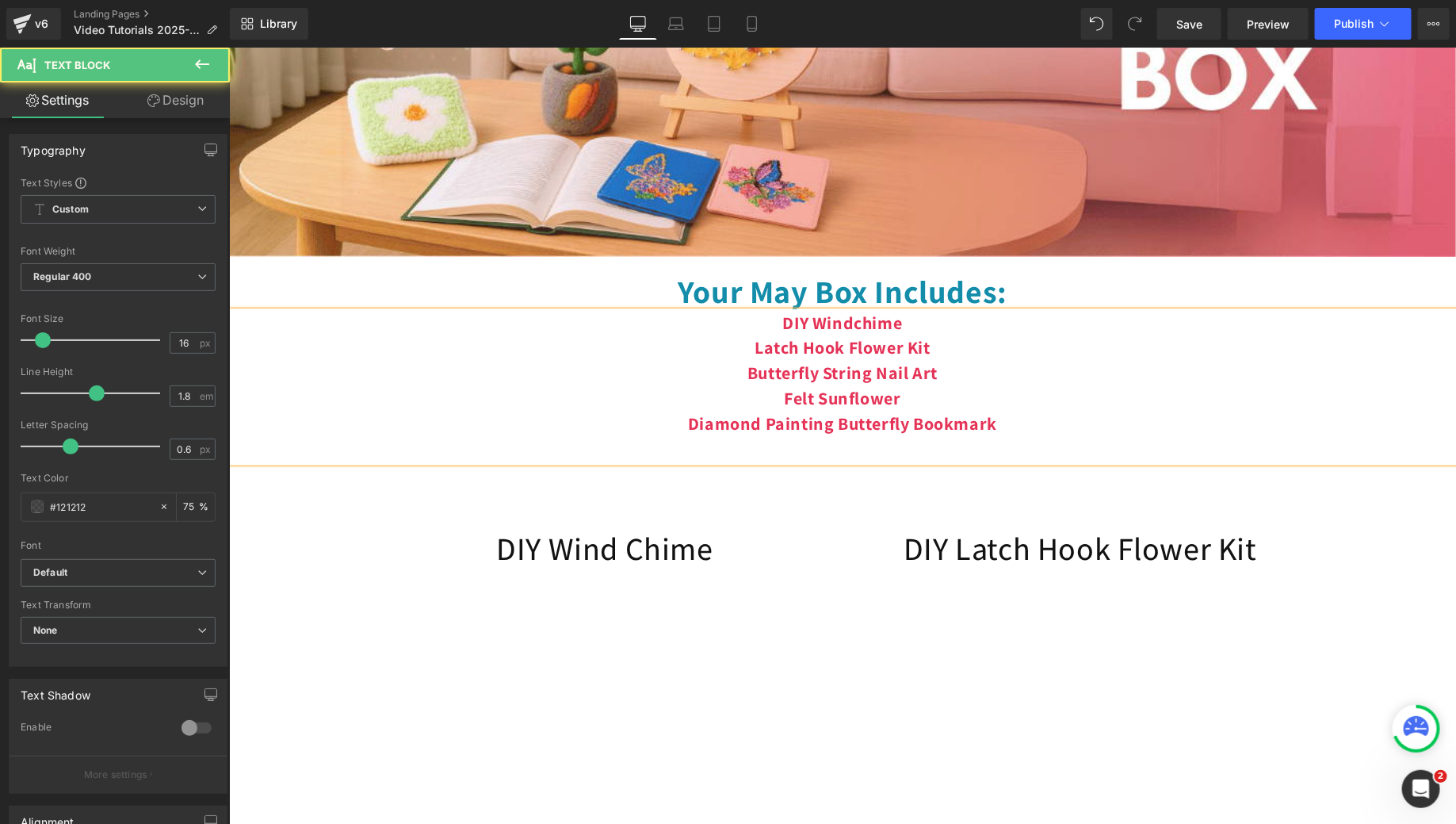
click at [824, 433] on b "Felt Sunflower Diamond Painting Butterfly Bookmark" at bounding box center [841, 410] width 309 height 48
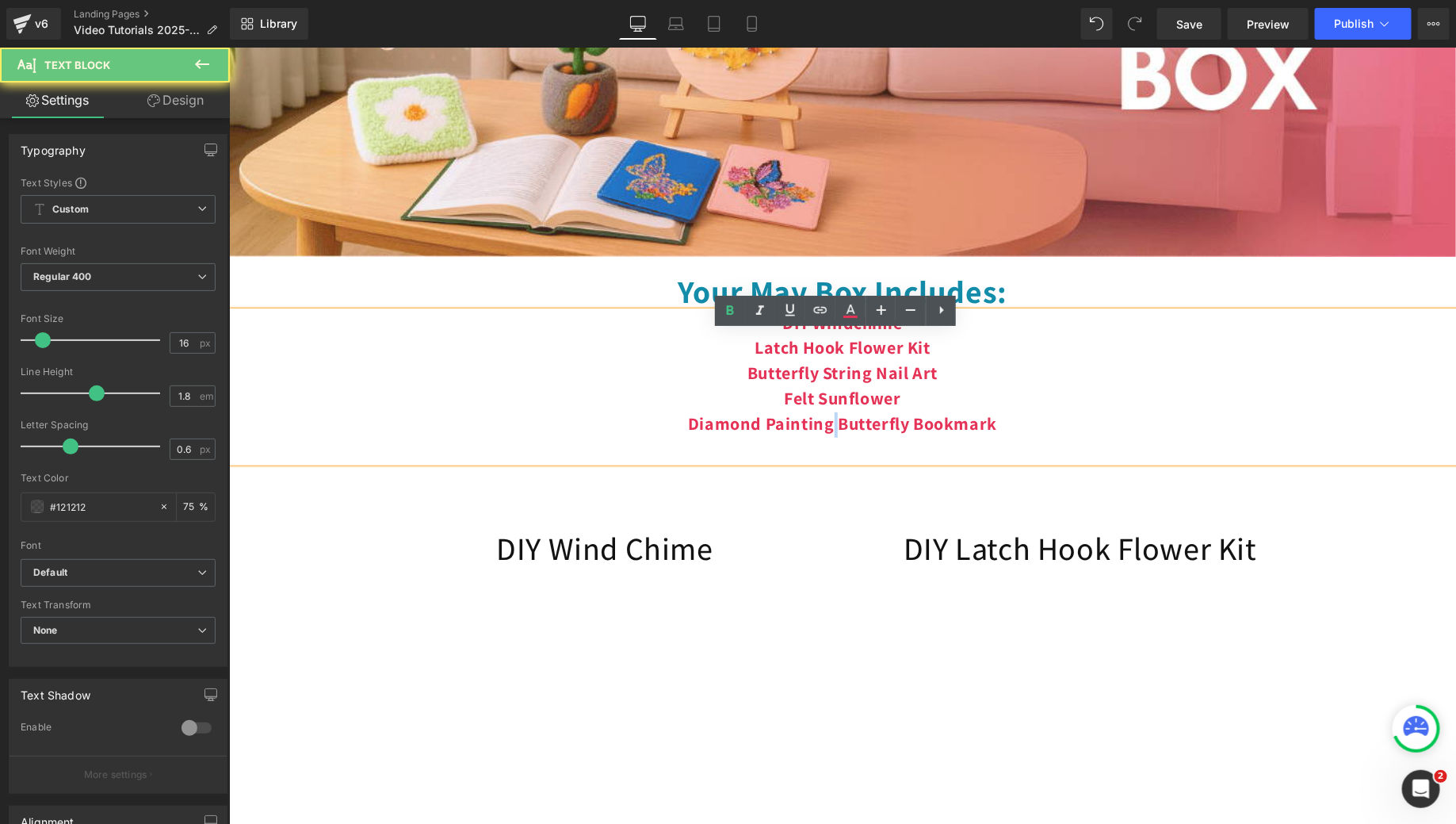
click at [824, 433] on b "Felt Sunflower Diamond Painting Butterfly Bookmark" at bounding box center [841, 410] width 309 height 48
drag, startPoint x: 908, startPoint y: 445, endPoint x: 864, endPoint y: 444, distance: 44.0
click at [864, 433] on b "Felt Sunflower Diamond Painting Butterfly Bookmark" at bounding box center [841, 410] width 309 height 48
drag, startPoint x: 849, startPoint y: 444, endPoint x: 828, endPoint y: 444, distance: 21.0
click at [828, 433] on b "Felt Sunflower Diamond Painting Butterfly Bookmark" at bounding box center [841, 410] width 309 height 48
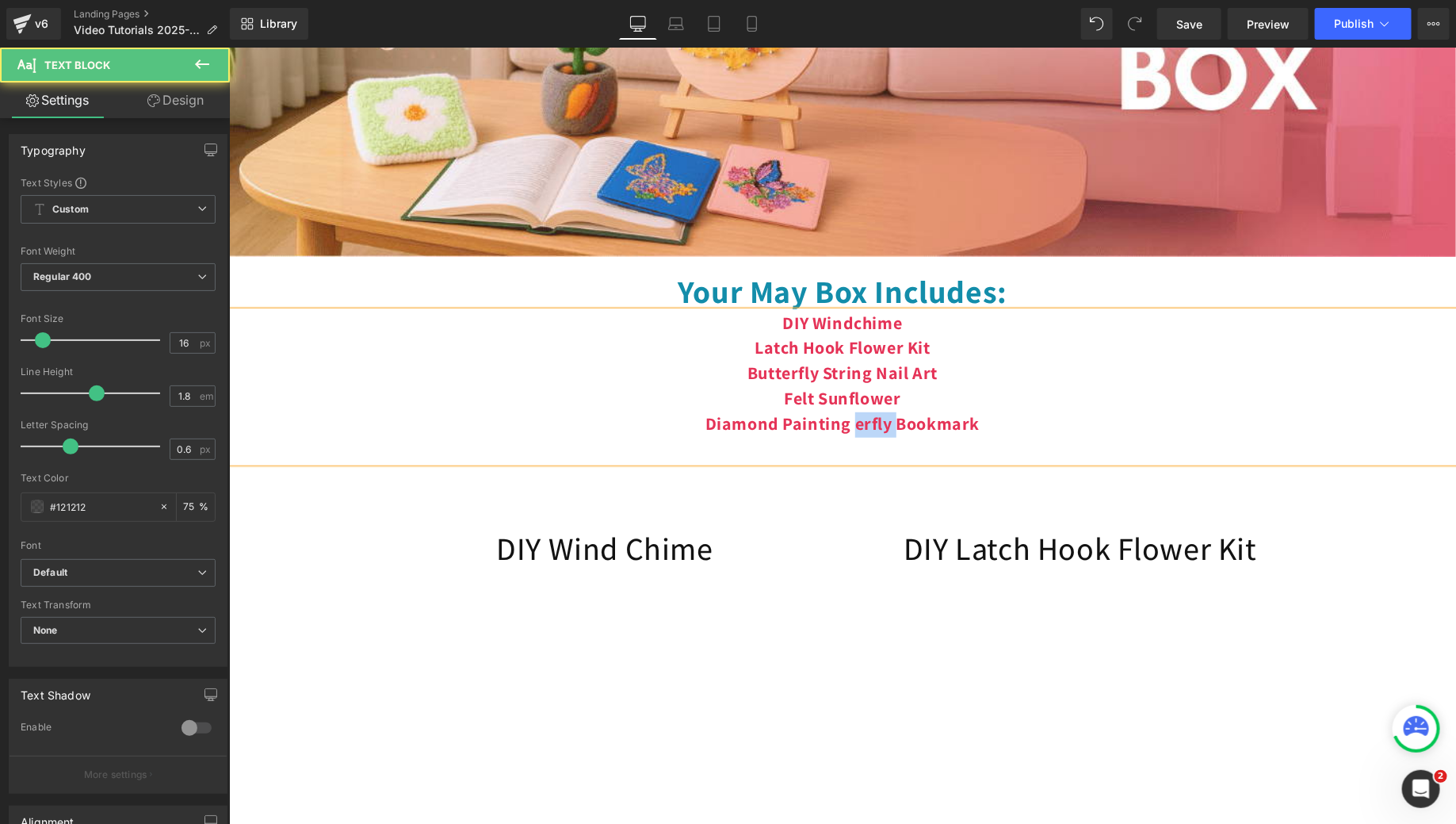
drag, startPoint x: 891, startPoint y: 440, endPoint x: 846, endPoint y: 441, distance: 45.0
click at [845, 433] on b "Felt Sunflower Diamond Painting erfly Bookmark" at bounding box center [842, 410] width 275 height 48
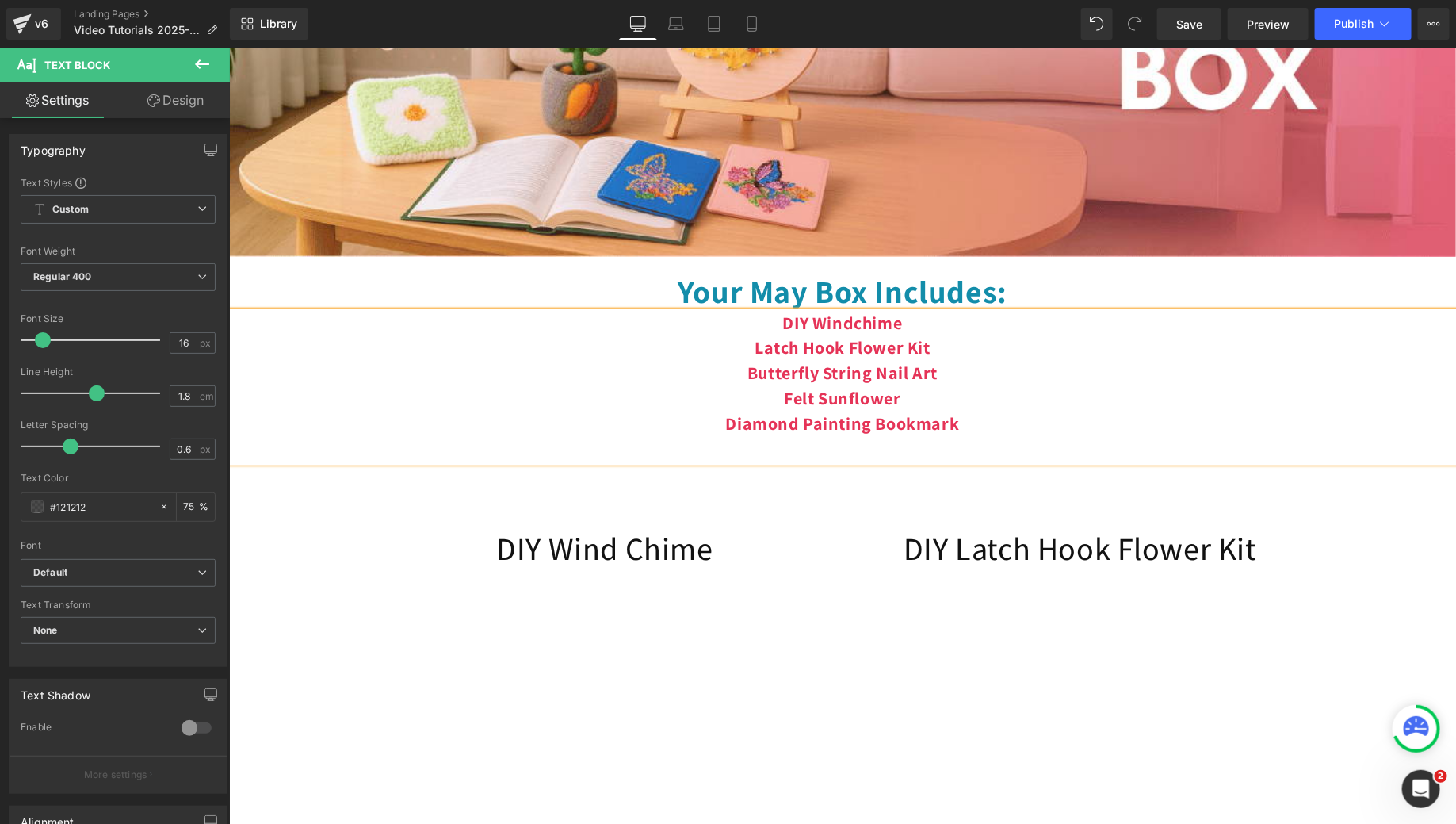
click at [846, 433] on b "Felt Sunflower Diamond Painting Bookmark" at bounding box center [842, 410] width 234 height 48
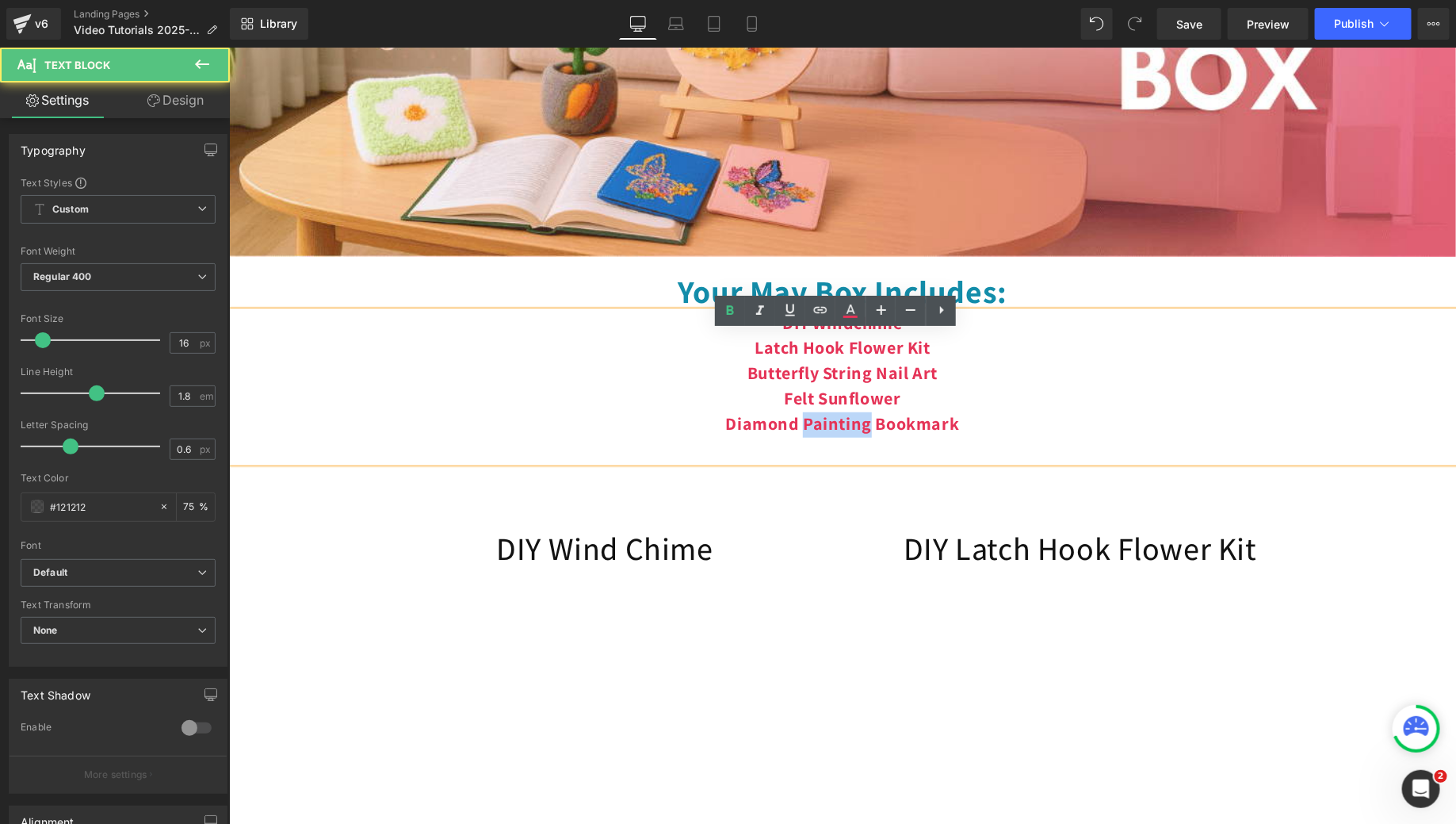
click at [846, 433] on b "Felt Sunflower Diamond Painting Bookmark" at bounding box center [842, 410] width 234 height 48
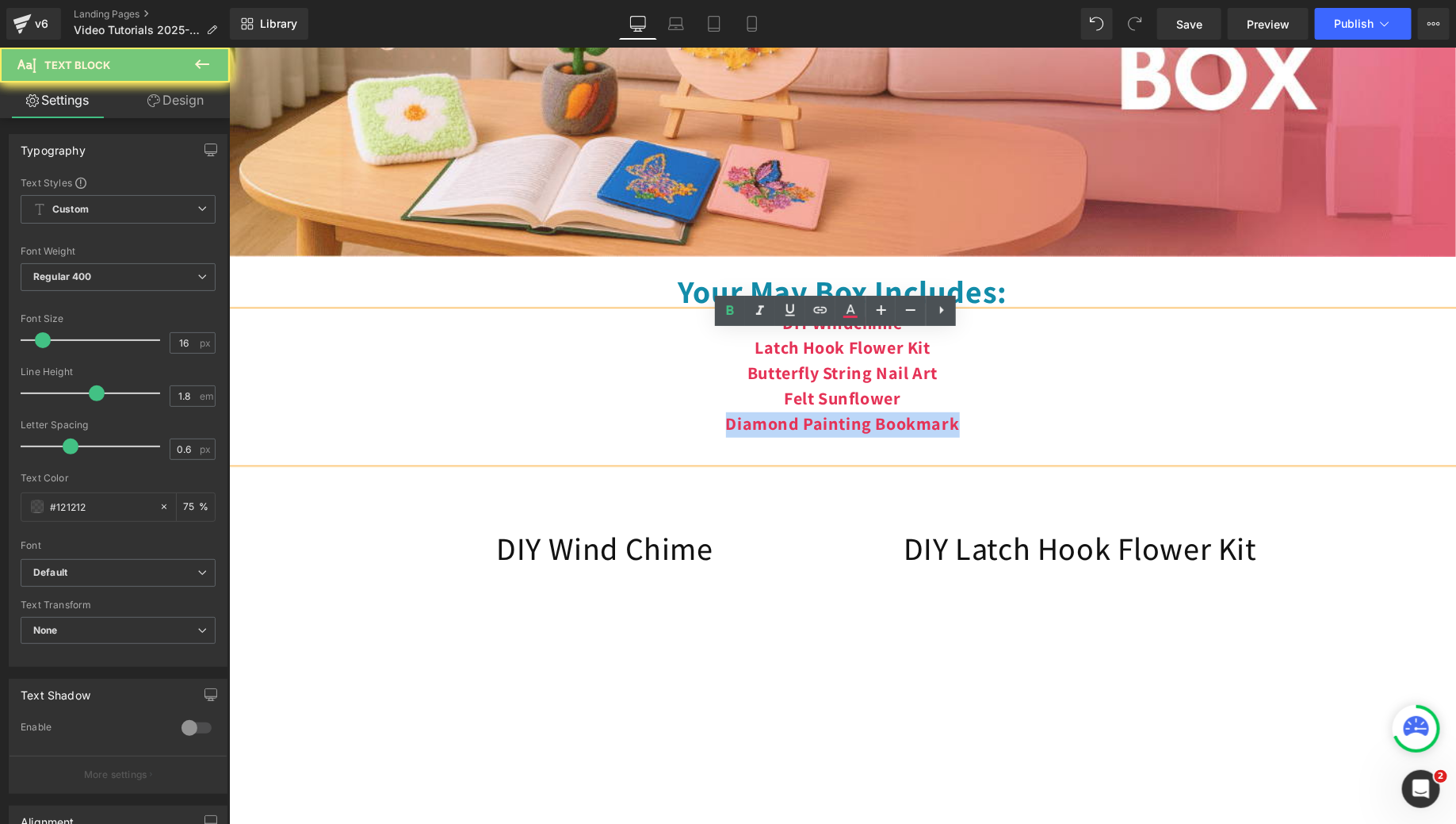
click at [846, 433] on b "Felt Sunflower Diamond Painting Bookmark" at bounding box center [842, 410] width 234 height 48
copy b "Diamond Painting Bookmark"
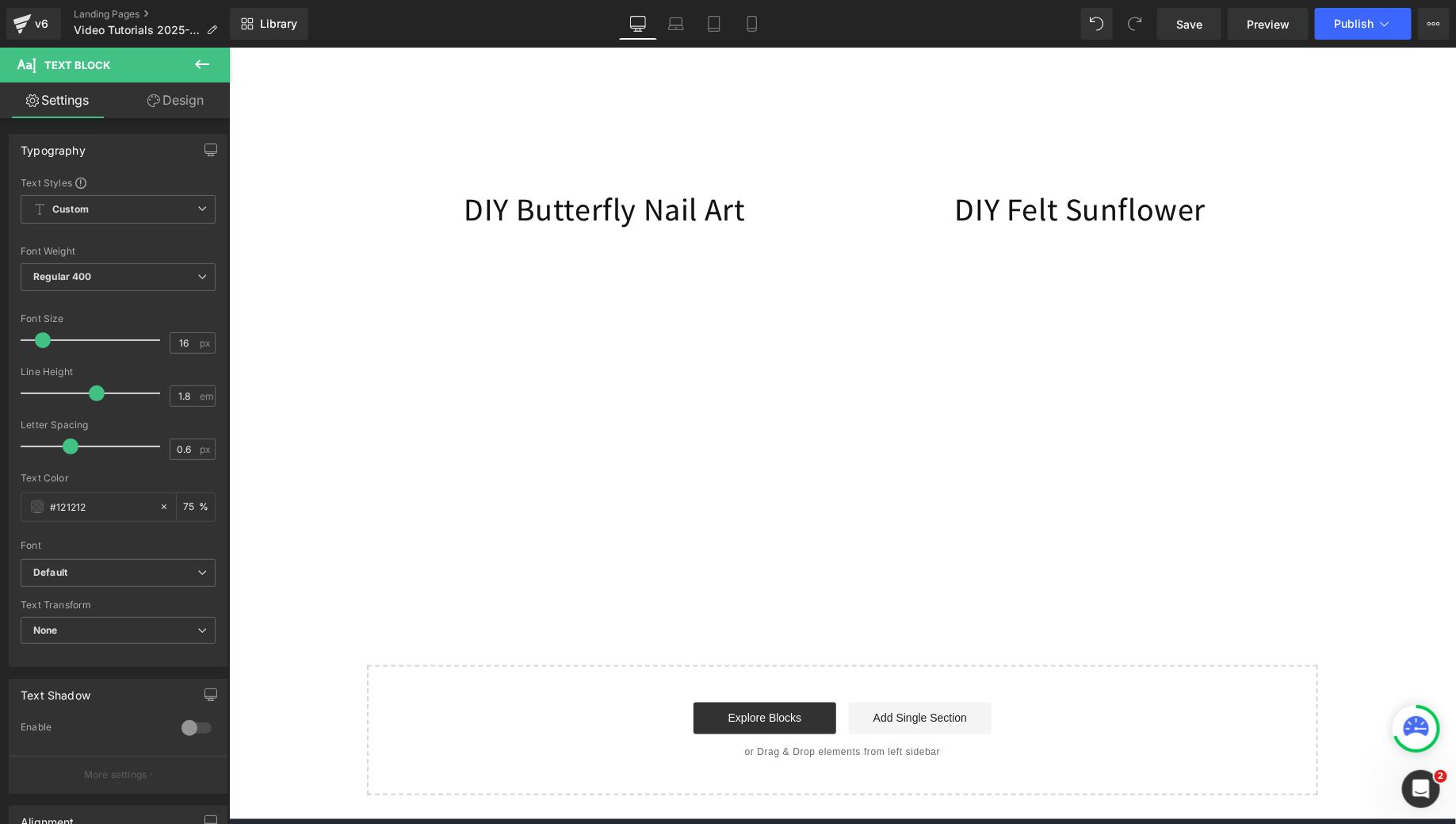
scroll to position [867, 0]
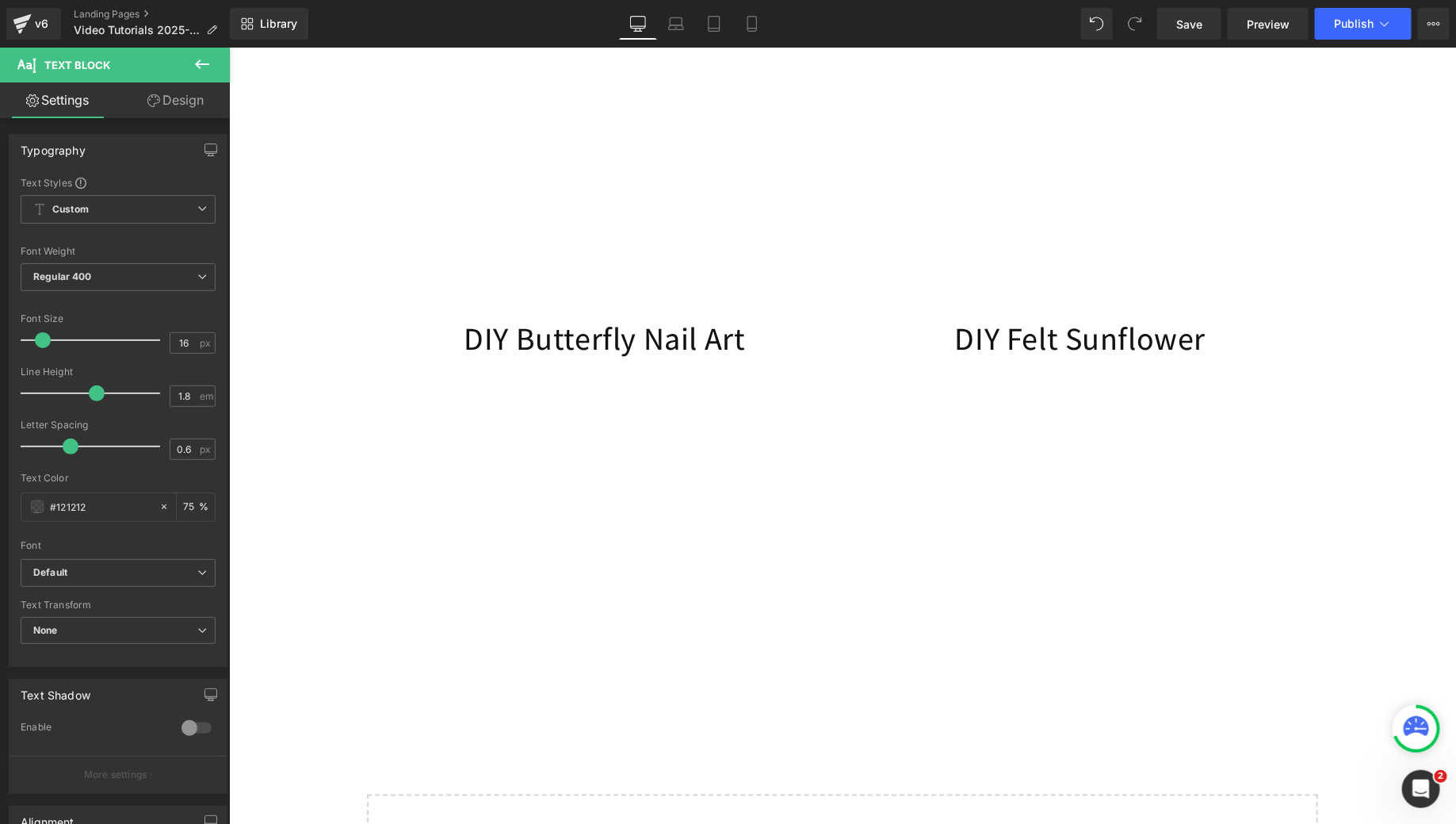
click at [203, 69] on icon at bounding box center [202, 65] width 19 height 19
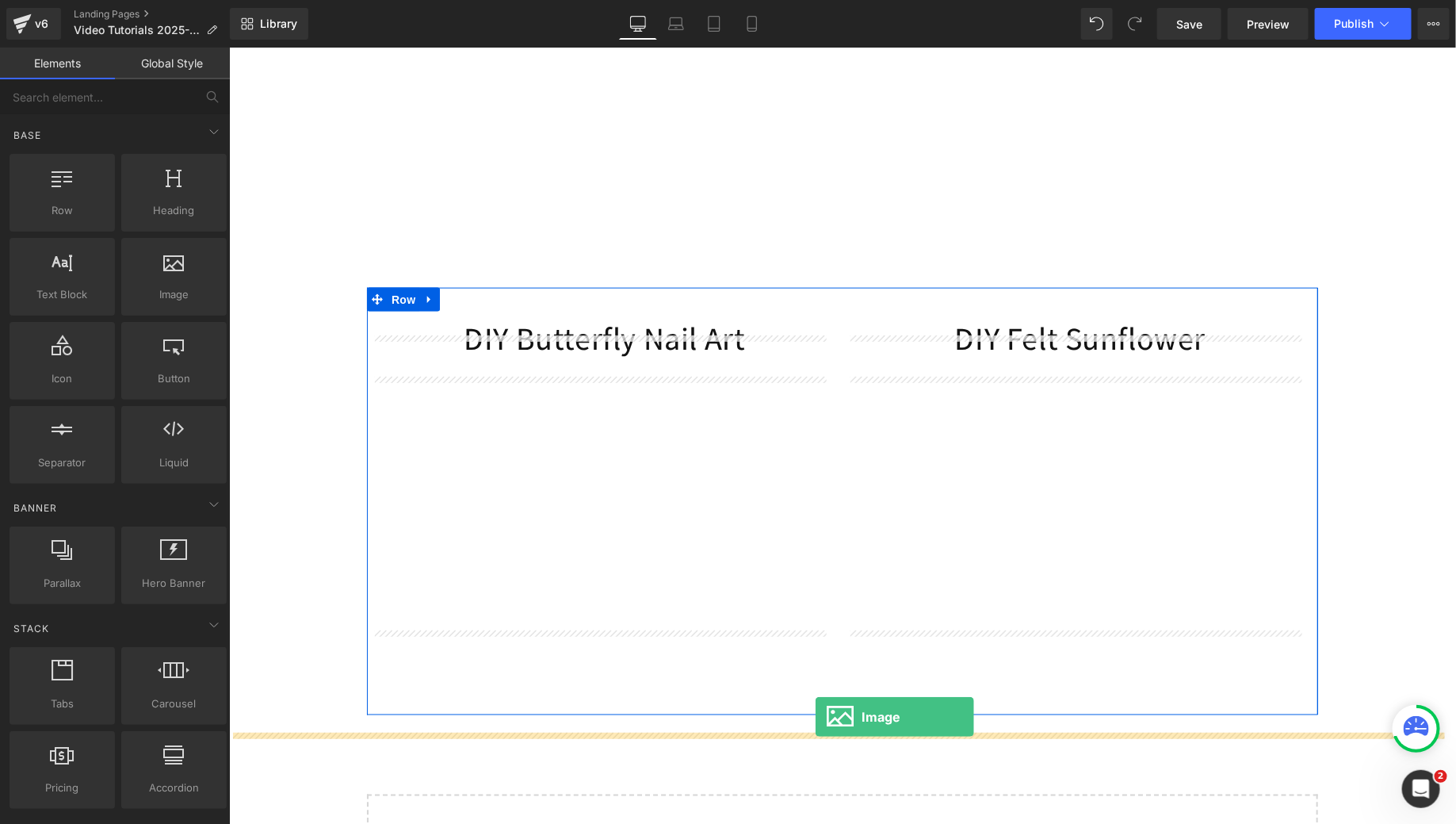
drag, startPoint x: 450, startPoint y: 370, endPoint x: 814, endPoint y: 717, distance: 502.9
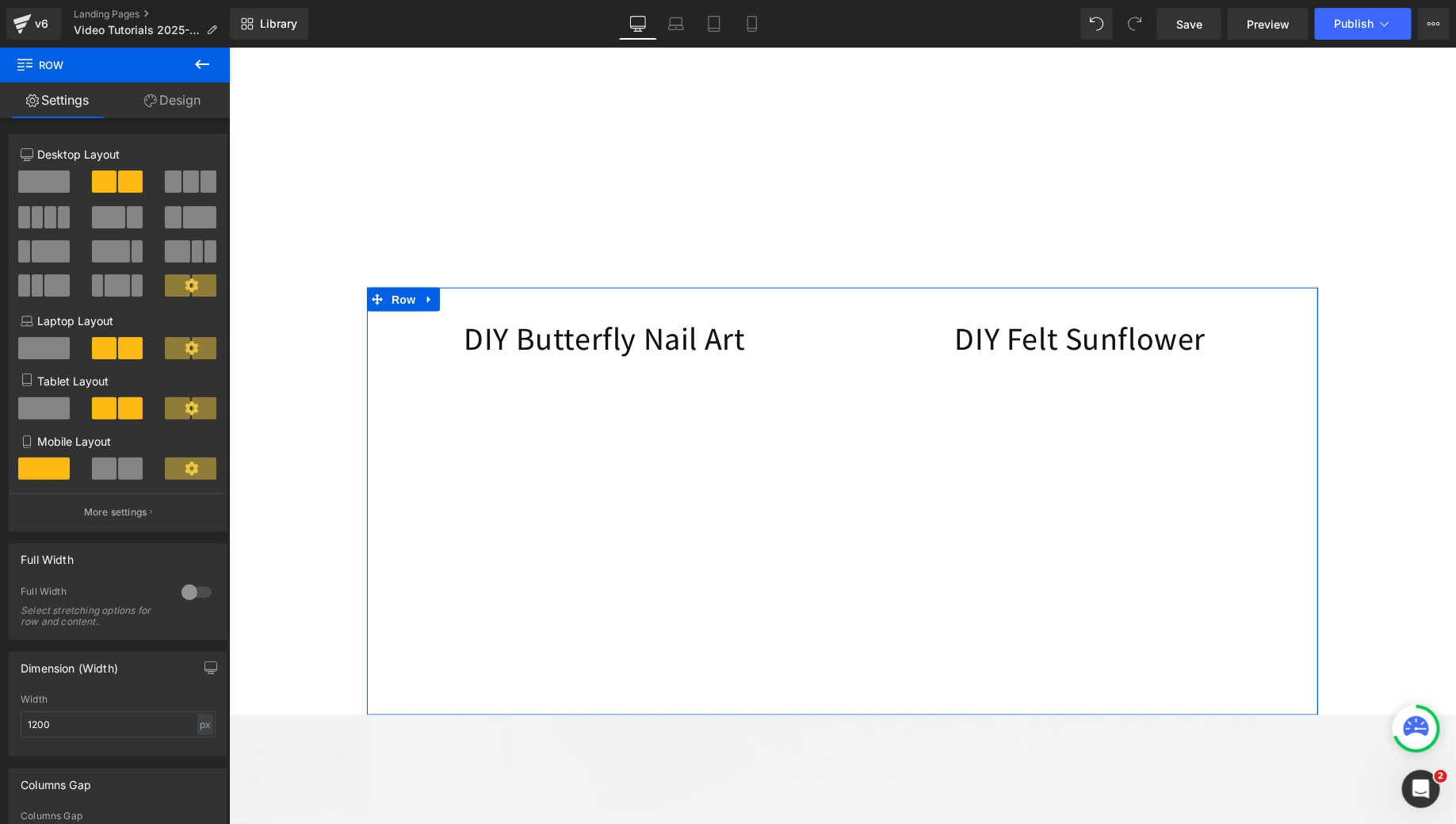
click at [828, 690] on div "DIY Butterfly Nail Art Heading Youtube DIY Felt Sunflower Heading Youtube Row" at bounding box center [841, 501] width 951 height 428
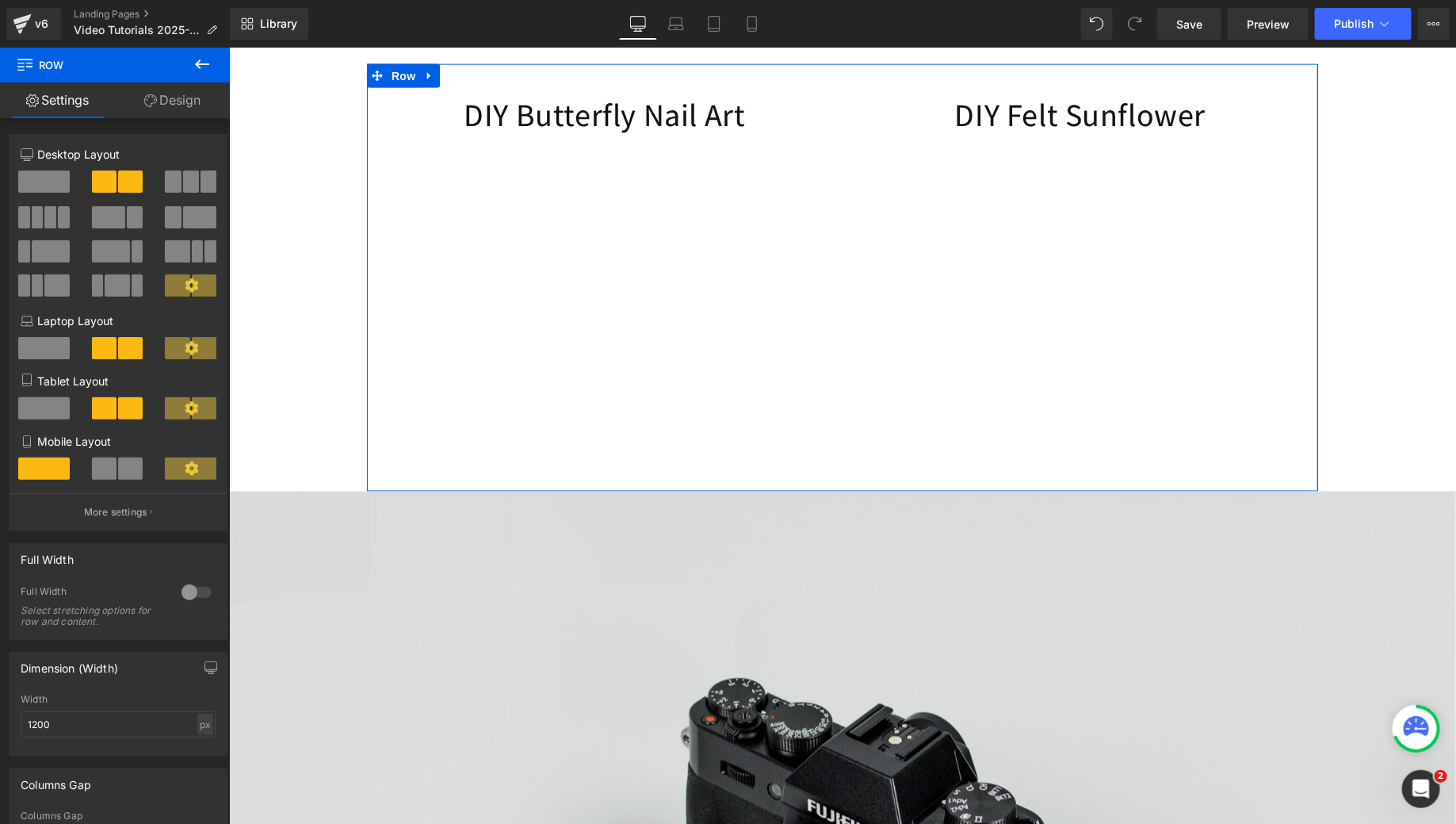
scroll to position [1172, 0]
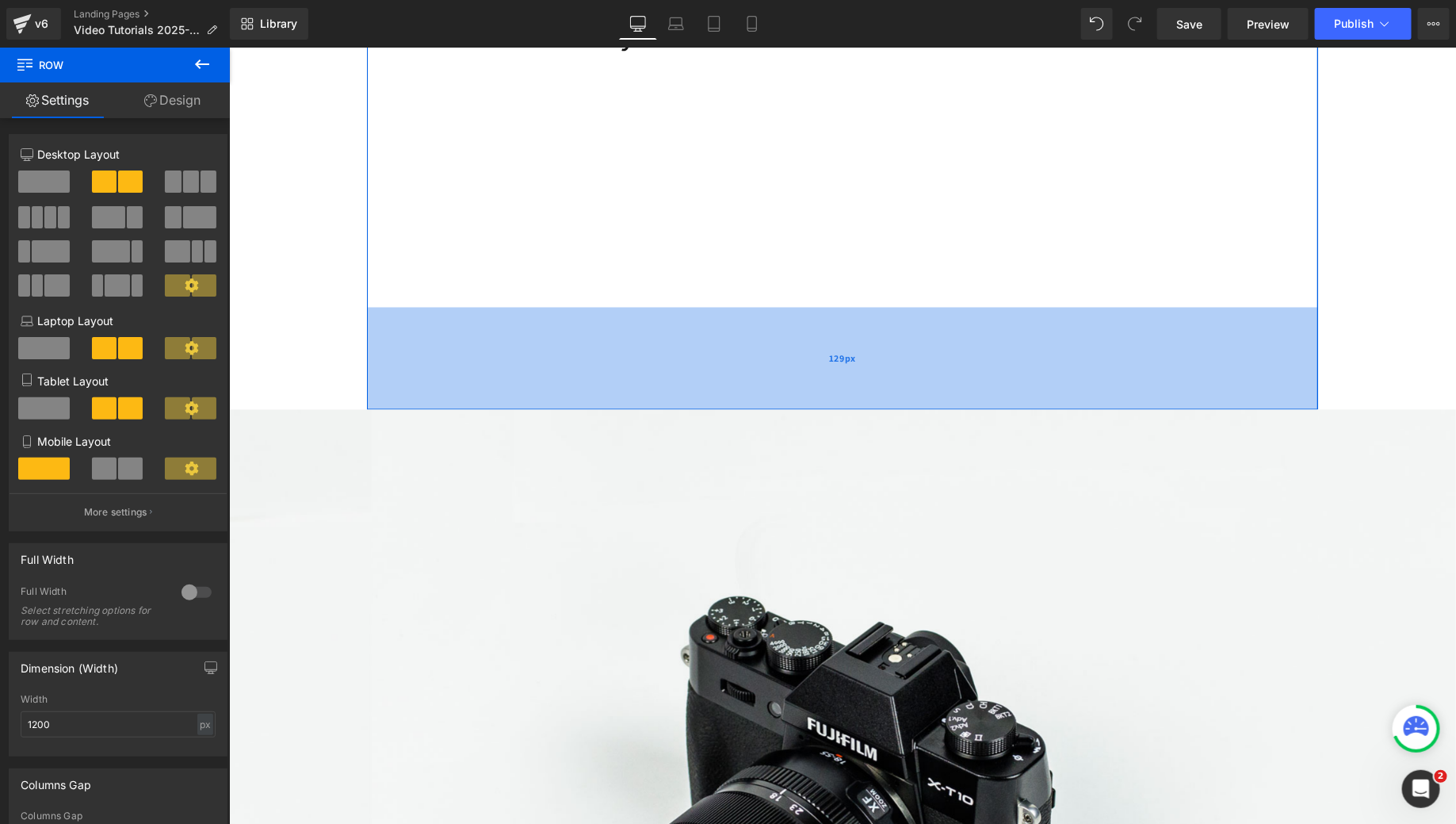
click at [805, 404] on div "129px" at bounding box center [841, 358] width 951 height 102
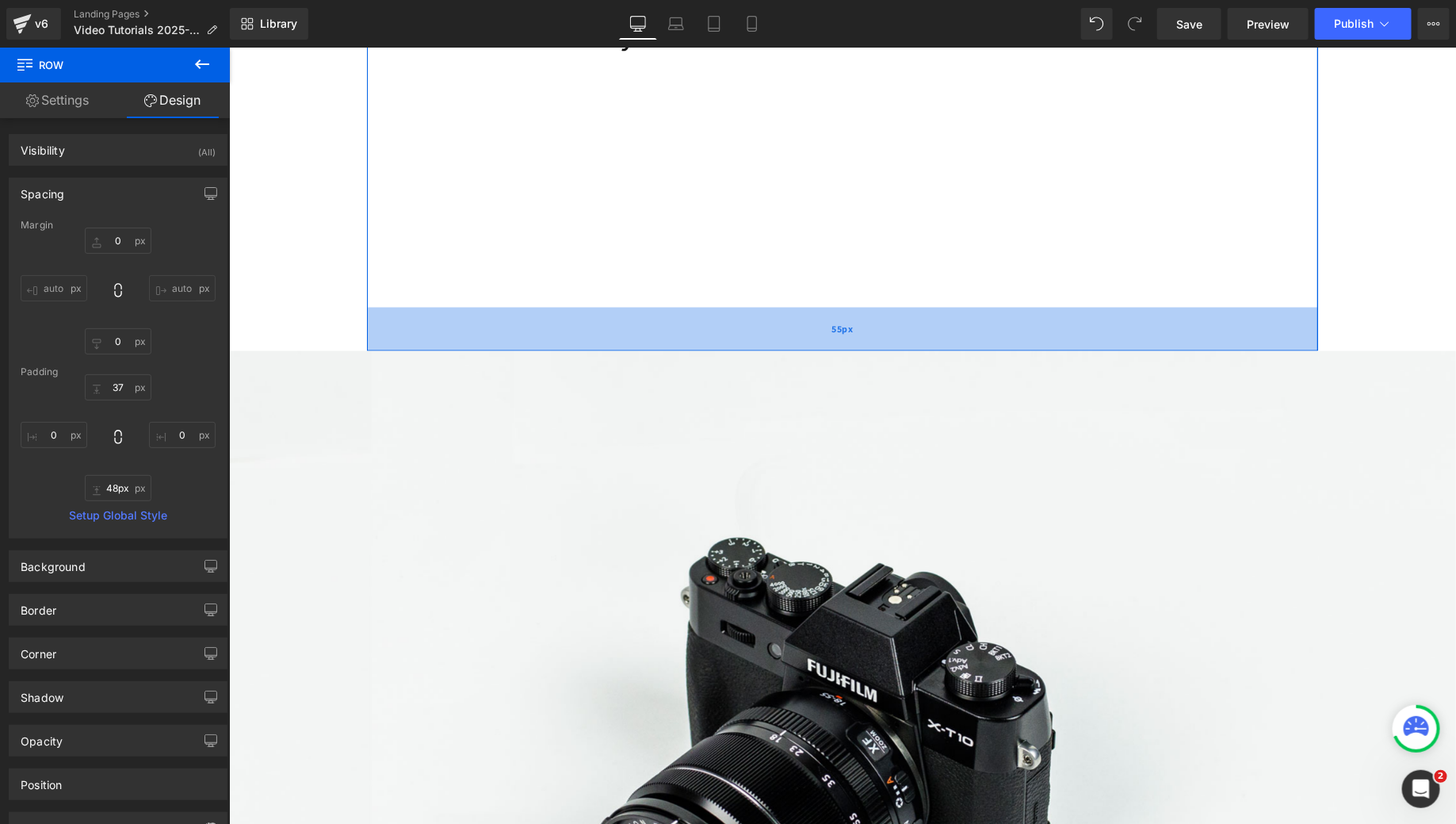
type input "47px"
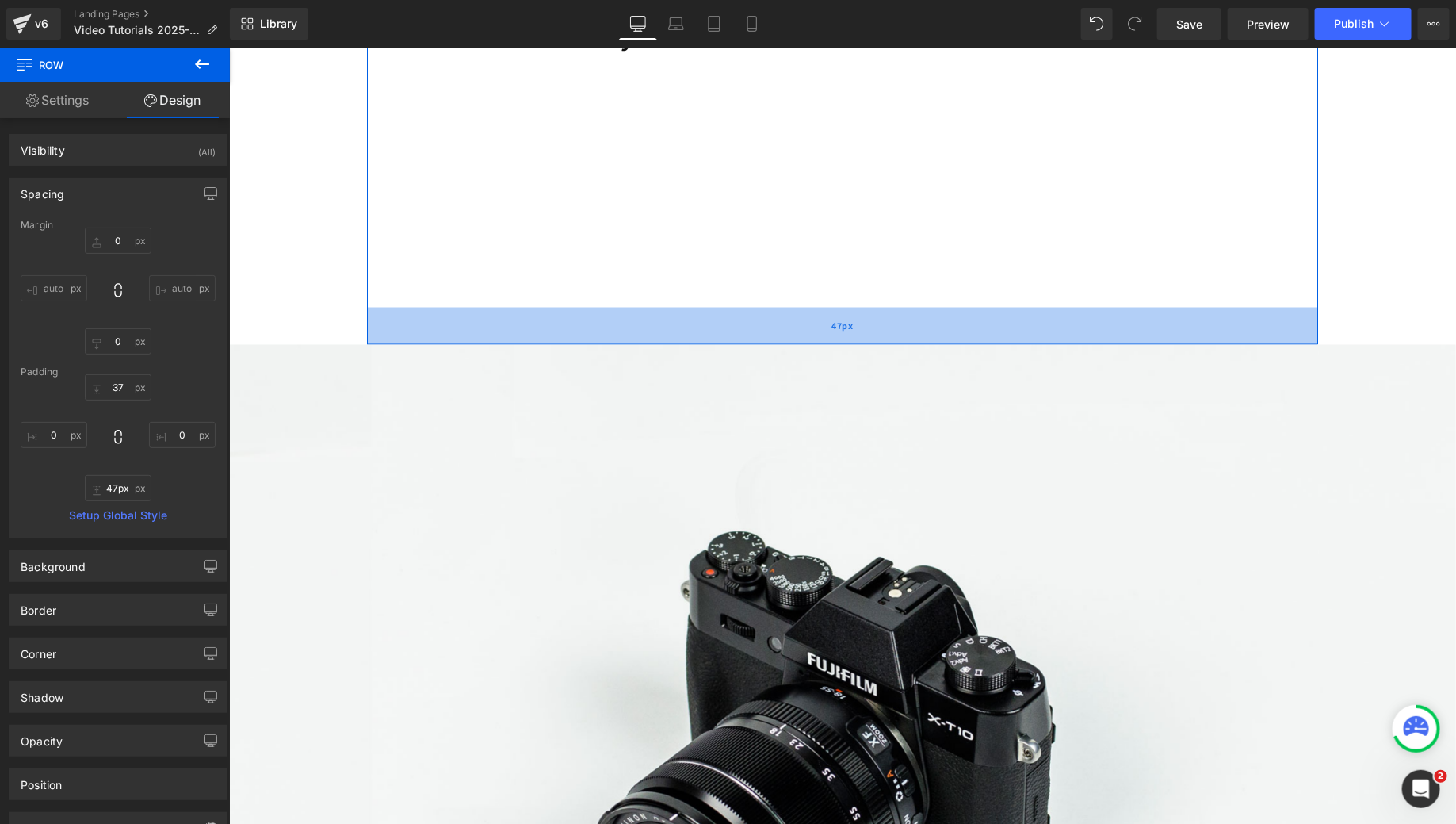
drag, startPoint x: 805, startPoint y: 405, endPoint x: 818, endPoint y: 340, distance: 66.3
click at [818, 340] on div "47px" at bounding box center [841, 325] width 951 height 37
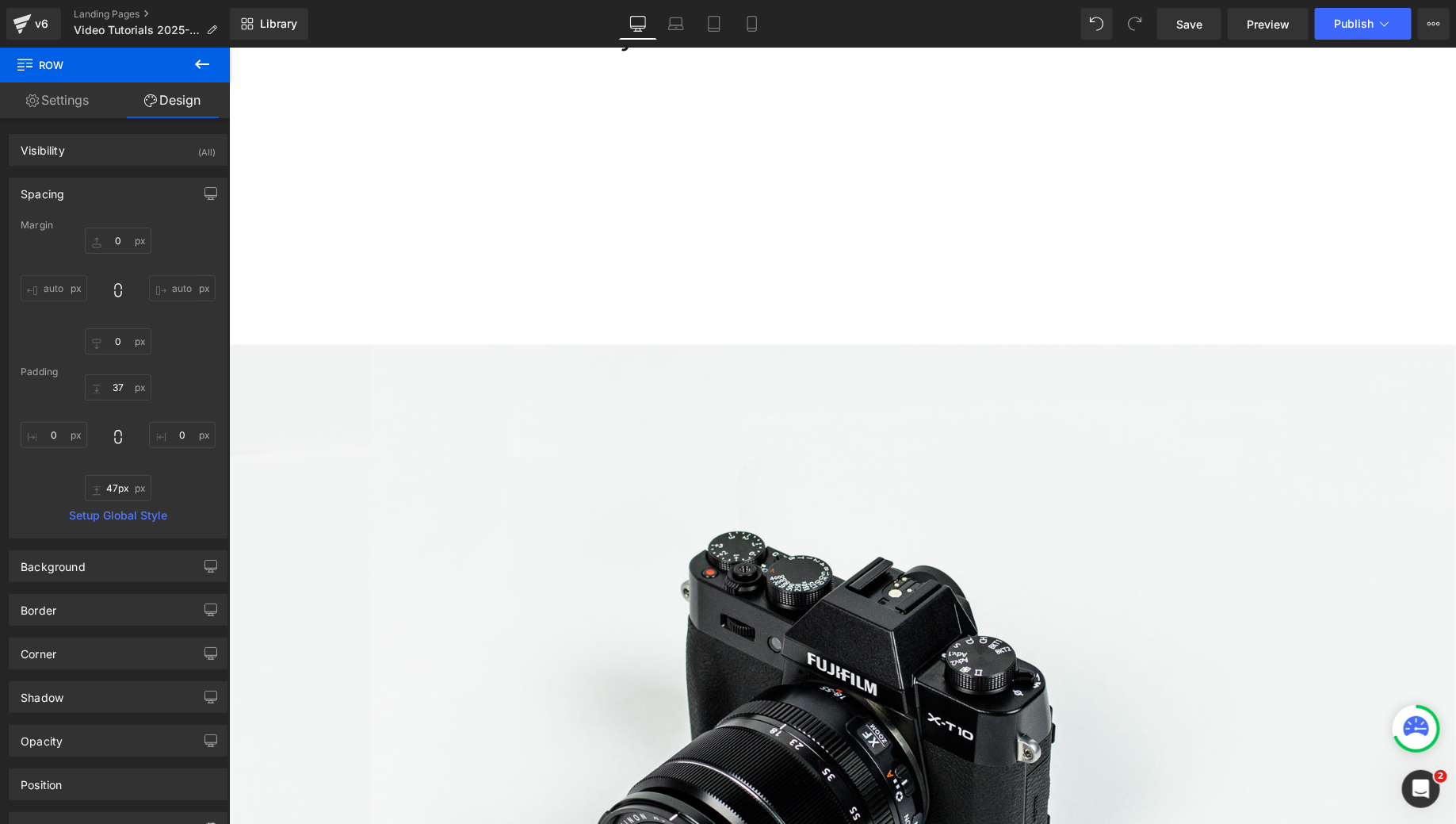
click at [202, 64] on icon at bounding box center [202, 65] width 15 height 10
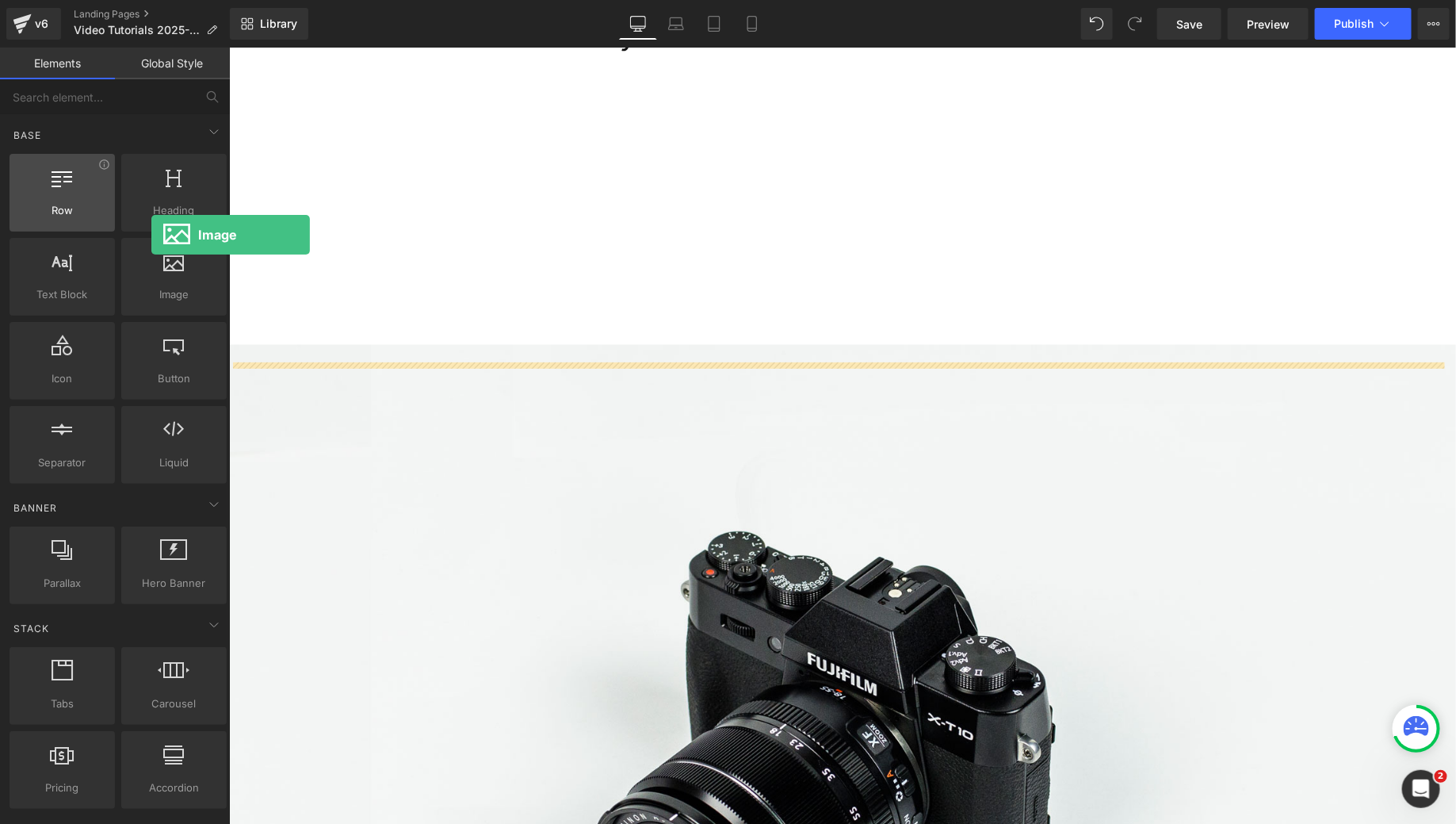
drag, startPoint x: 184, startPoint y: 282, endPoint x: 104, endPoint y: 210, distance: 107.6
click at [104, 210] on div "Row rows, columns, layouts, div Heading headings, titles, h1,h2,h3,h4,h5,h6 Tex…" at bounding box center [118, 319] width 223 height 337
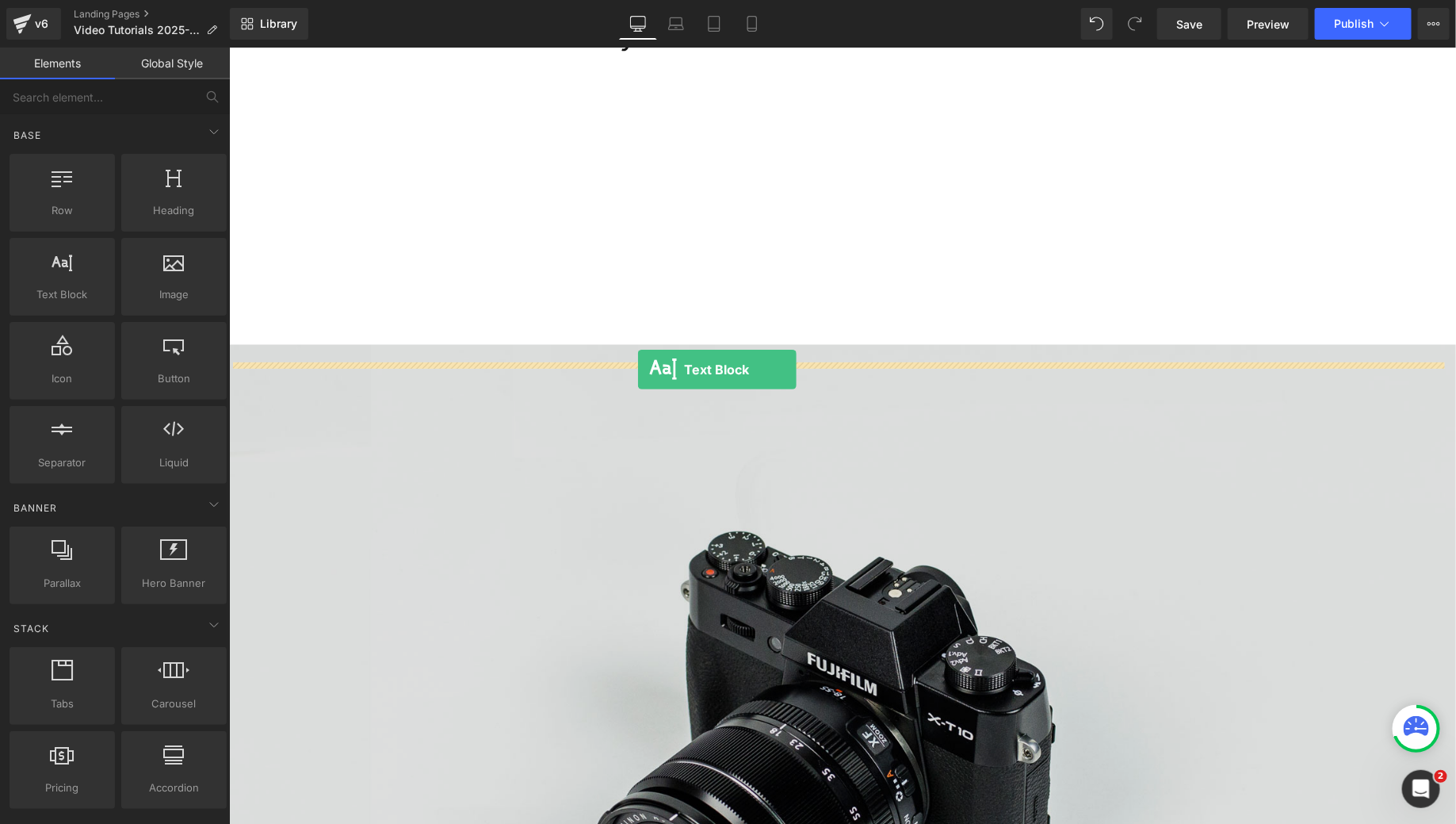
drag, startPoint x: 307, startPoint y: 333, endPoint x: 639, endPoint y: 366, distance: 333.6
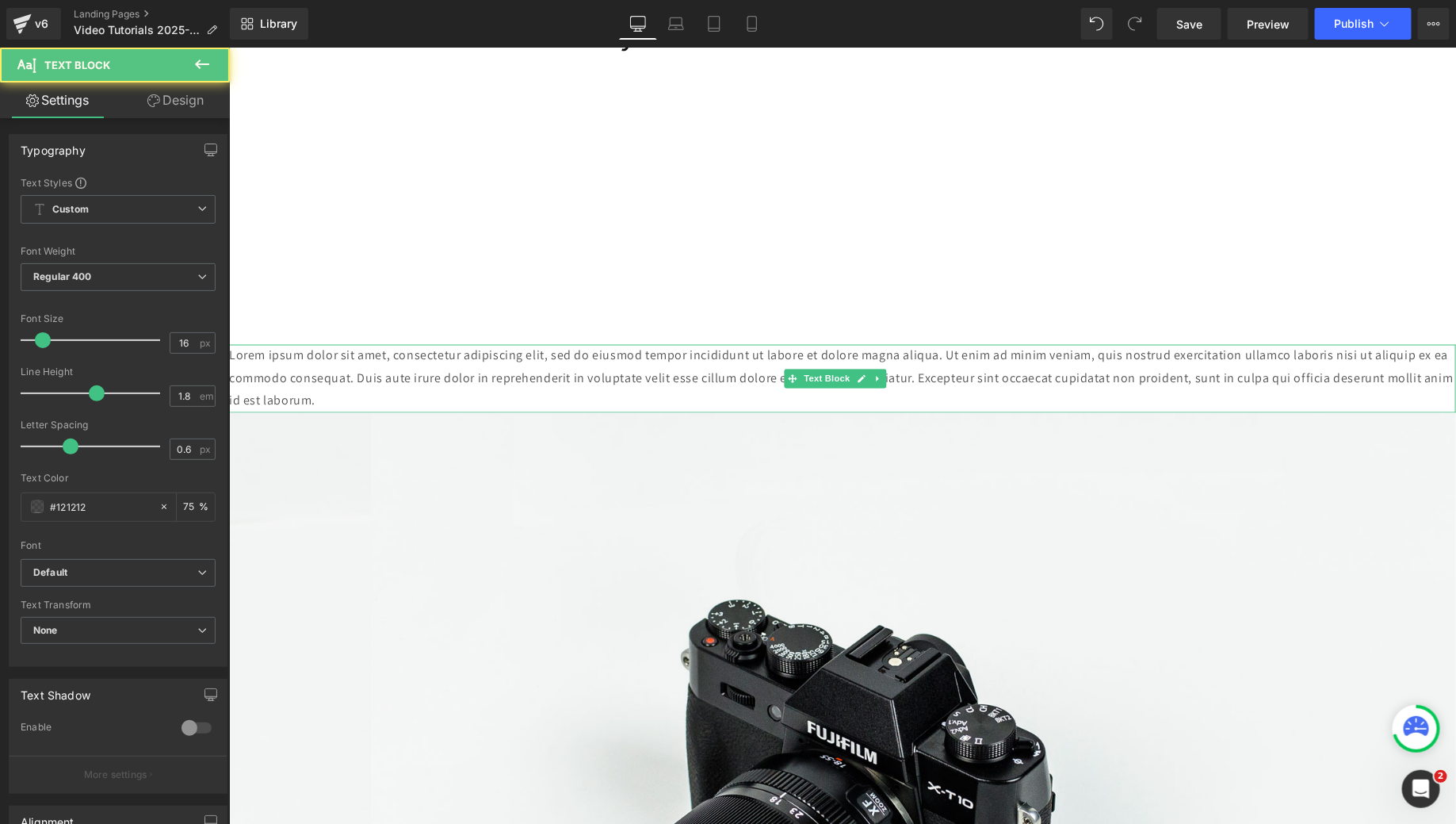
click at [718, 381] on p "Lorem ipsum dolor sit amet, consectetur adipiscing elit, sed do eiusmod tempor …" at bounding box center [841, 378] width 1227 height 69
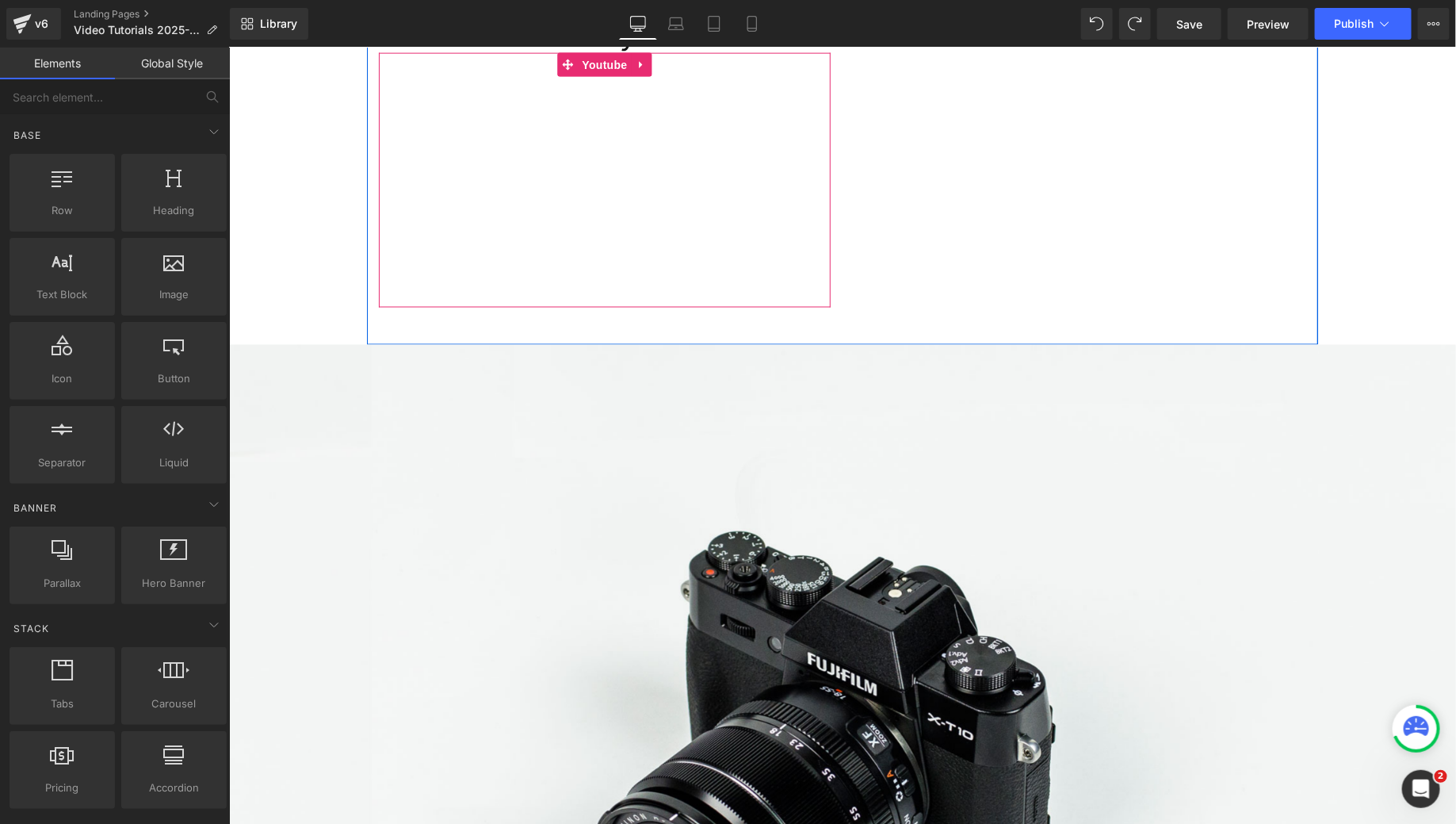
scroll to position [972, 0]
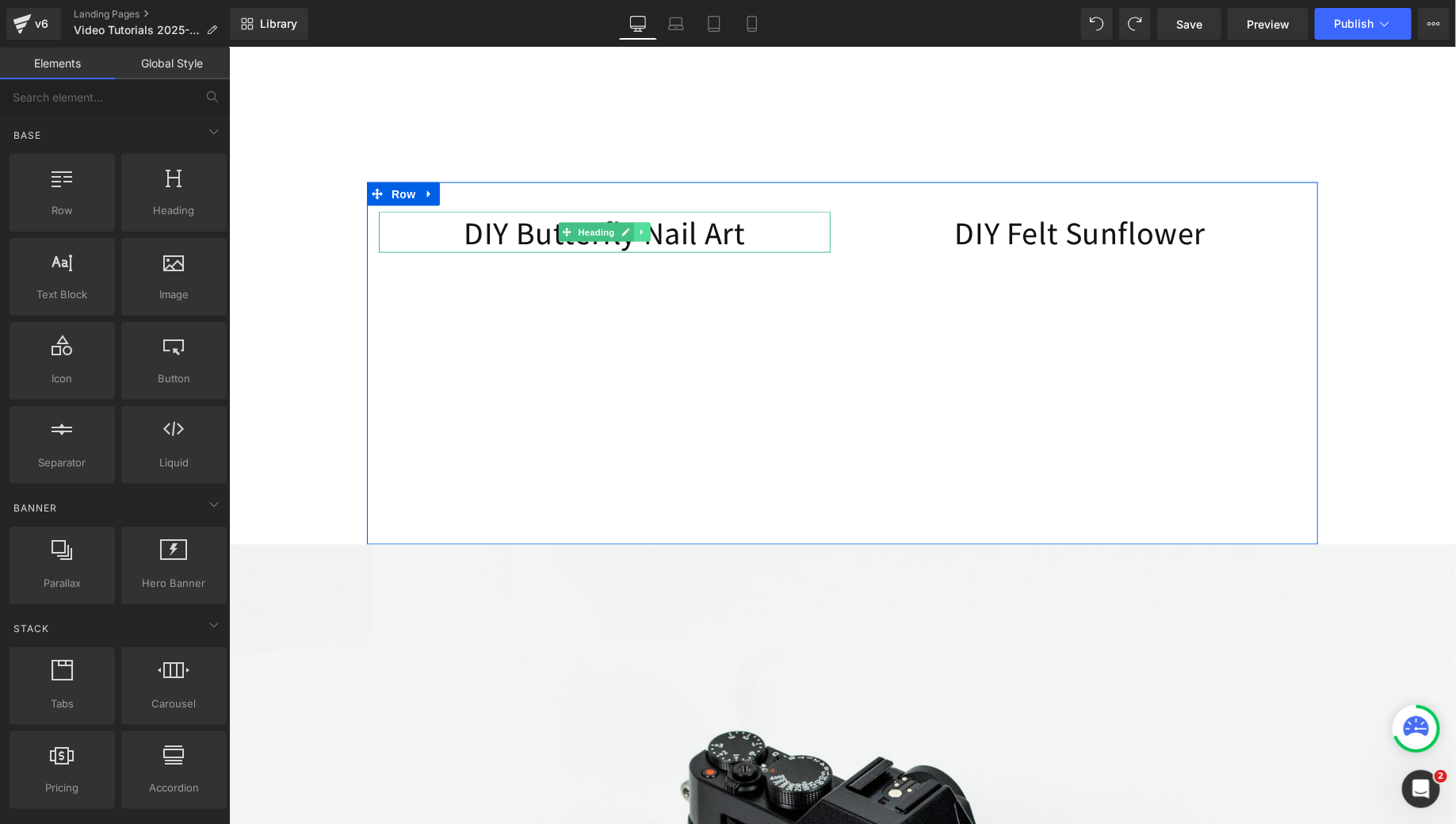
click at [642, 241] on link at bounding box center [641, 232] width 17 height 19
click at [629, 236] on icon at bounding box center [633, 231] width 9 height 9
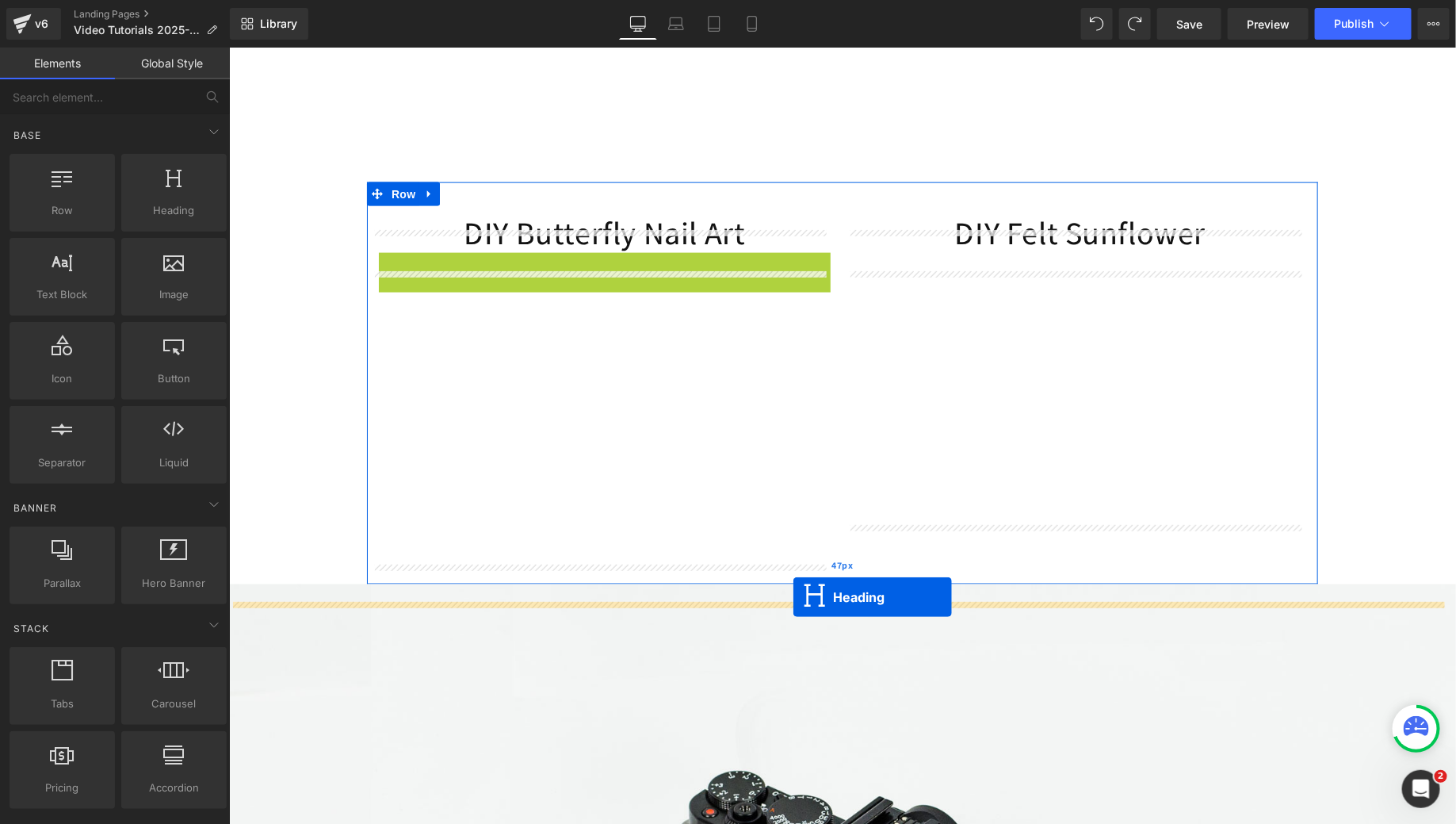
drag, startPoint x: 557, startPoint y: 292, endPoint x: 795, endPoint y: 600, distance: 389.2
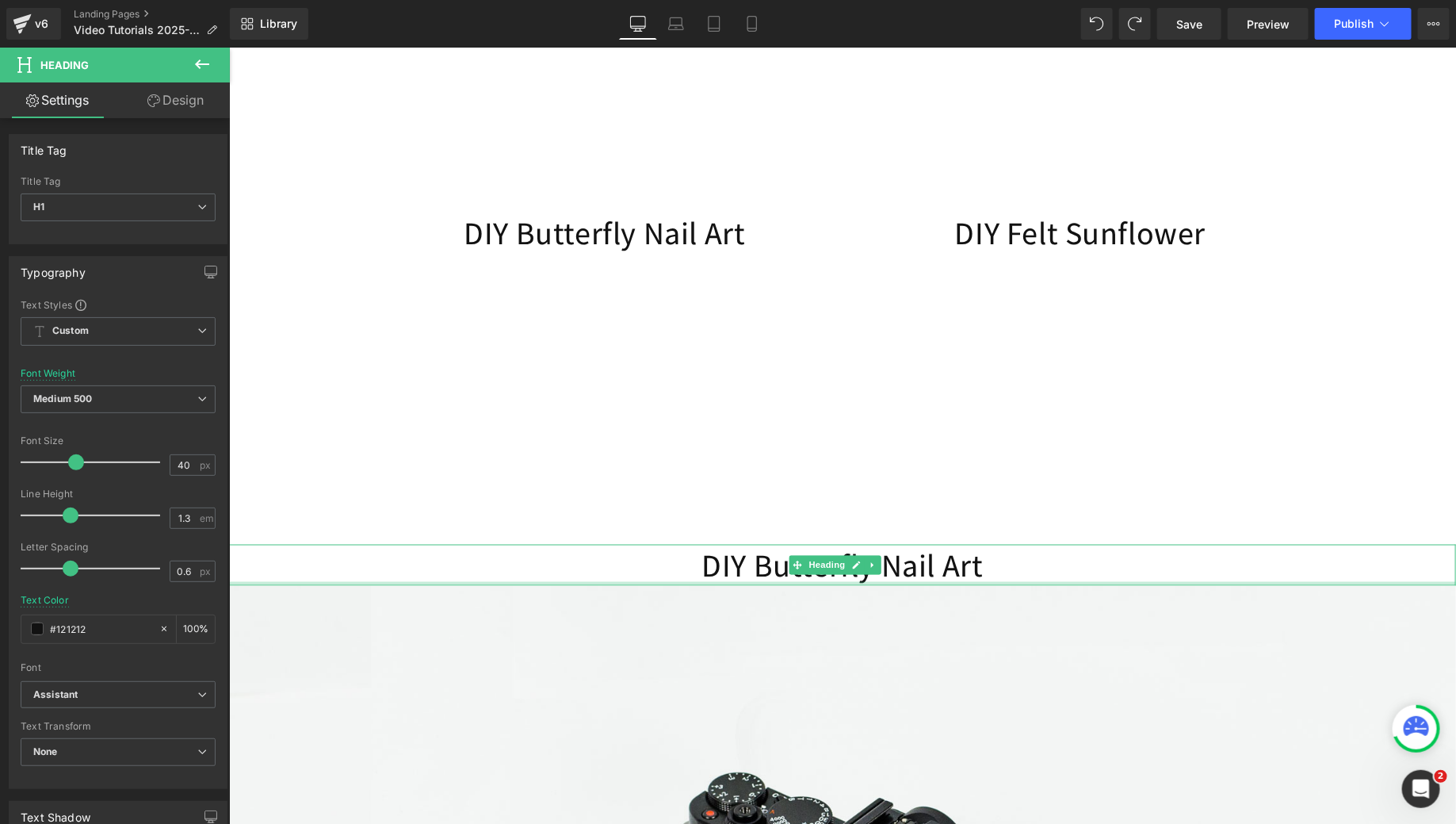
click at [701, 576] on h1 "DIY Butterfly Nail Art" at bounding box center [841, 564] width 1227 height 41
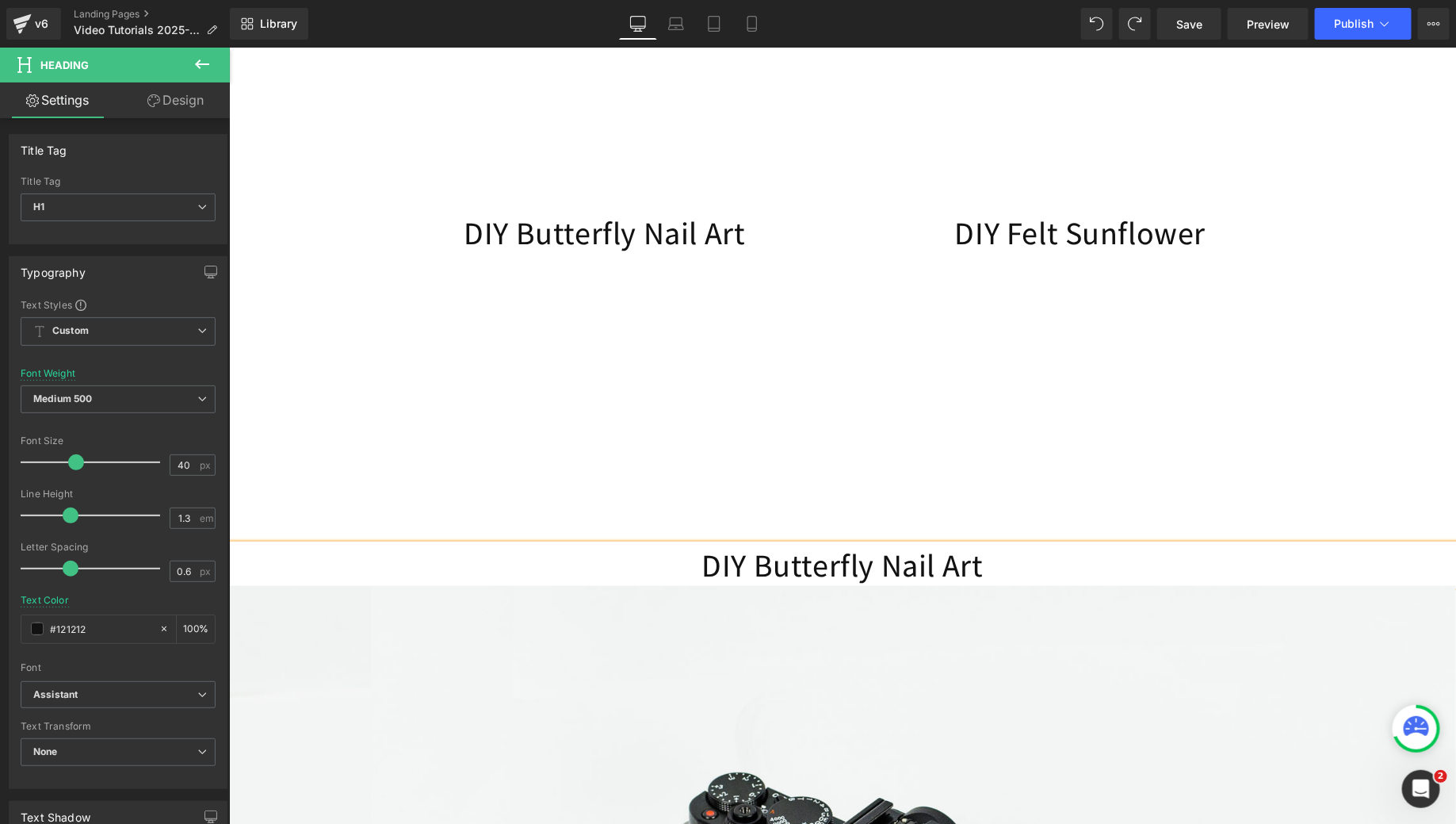
click at [701, 576] on h1 "DIY Butterfly Nail Art" at bounding box center [841, 564] width 1227 height 41
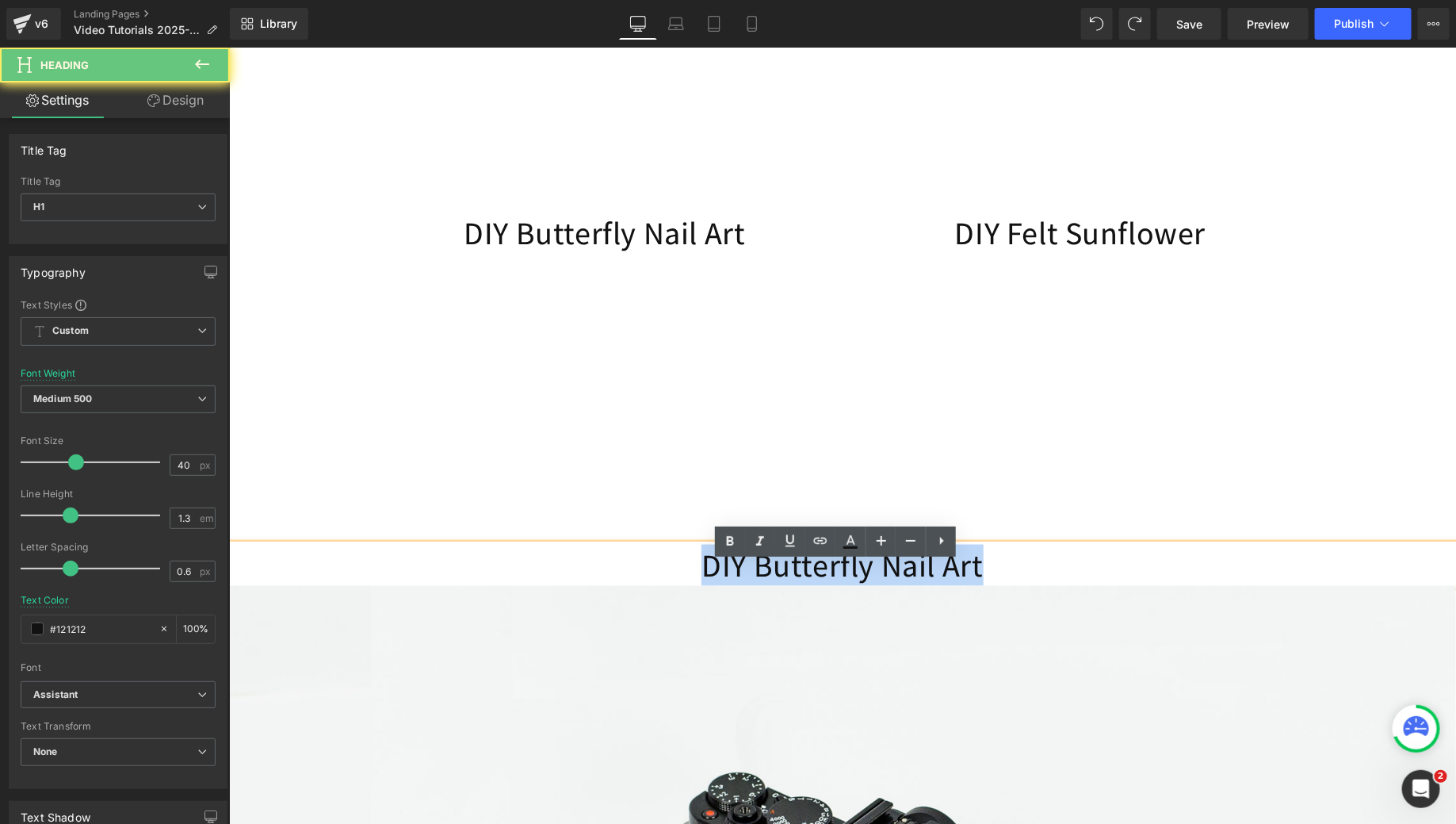
click at [701, 576] on h1 "DIY Butterfly Nail Art" at bounding box center [841, 564] width 1227 height 41
paste div
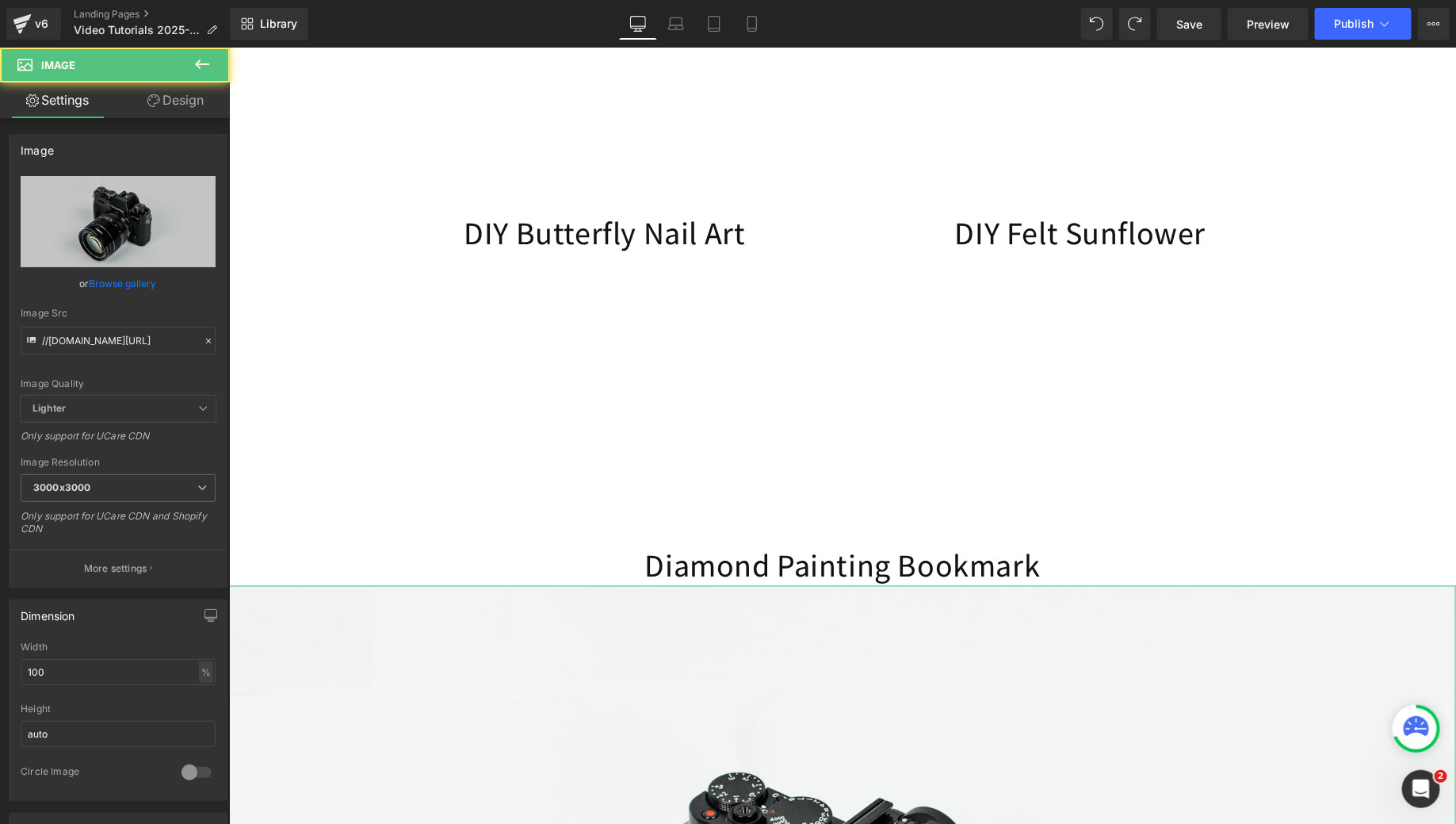
click at [717, 585] on h1 "Diamond Painting Bookmark" at bounding box center [841, 564] width 1227 height 41
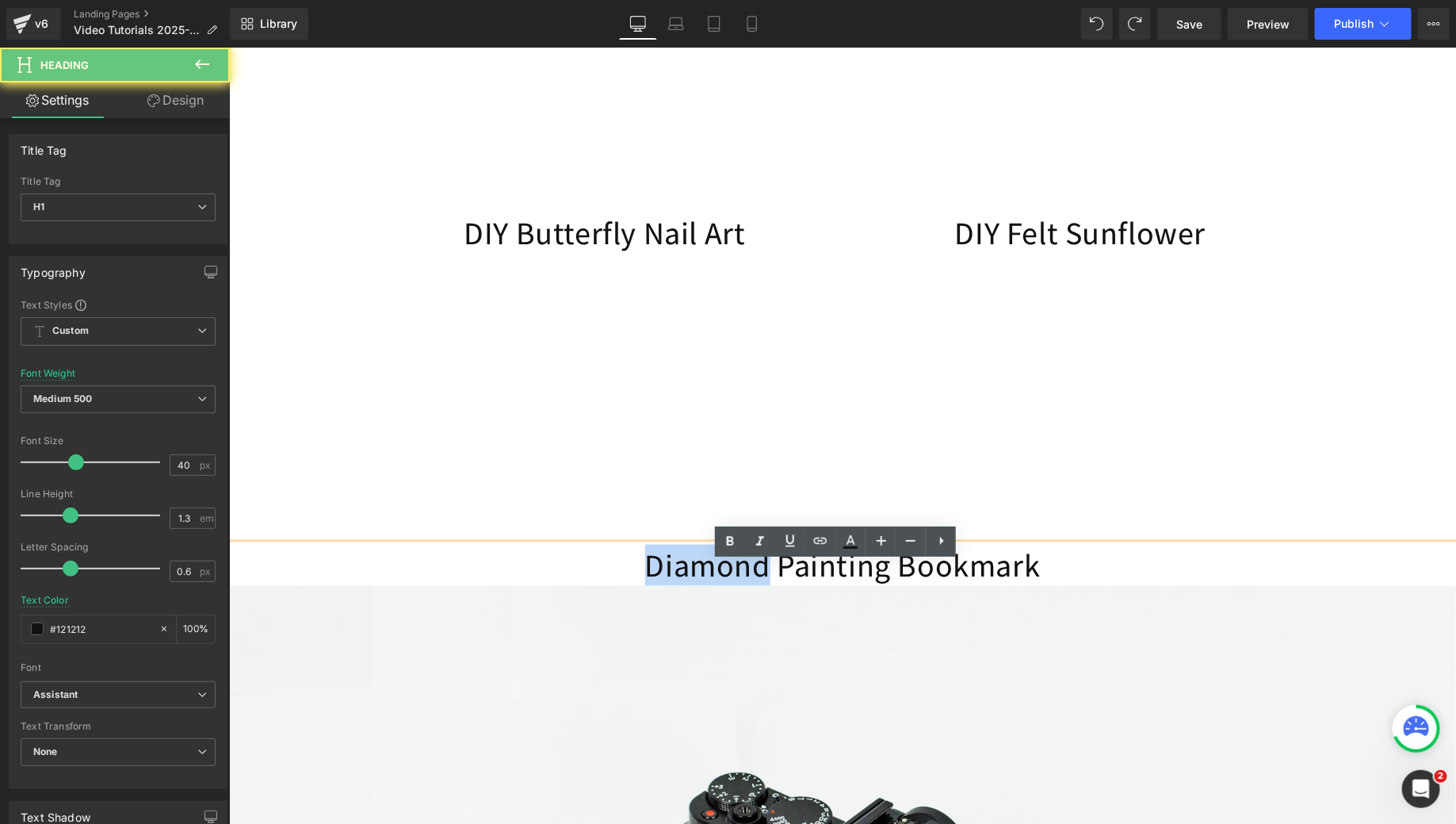
click at [717, 585] on h1 "Diamond Painting Bookmark" at bounding box center [841, 564] width 1227 height 41
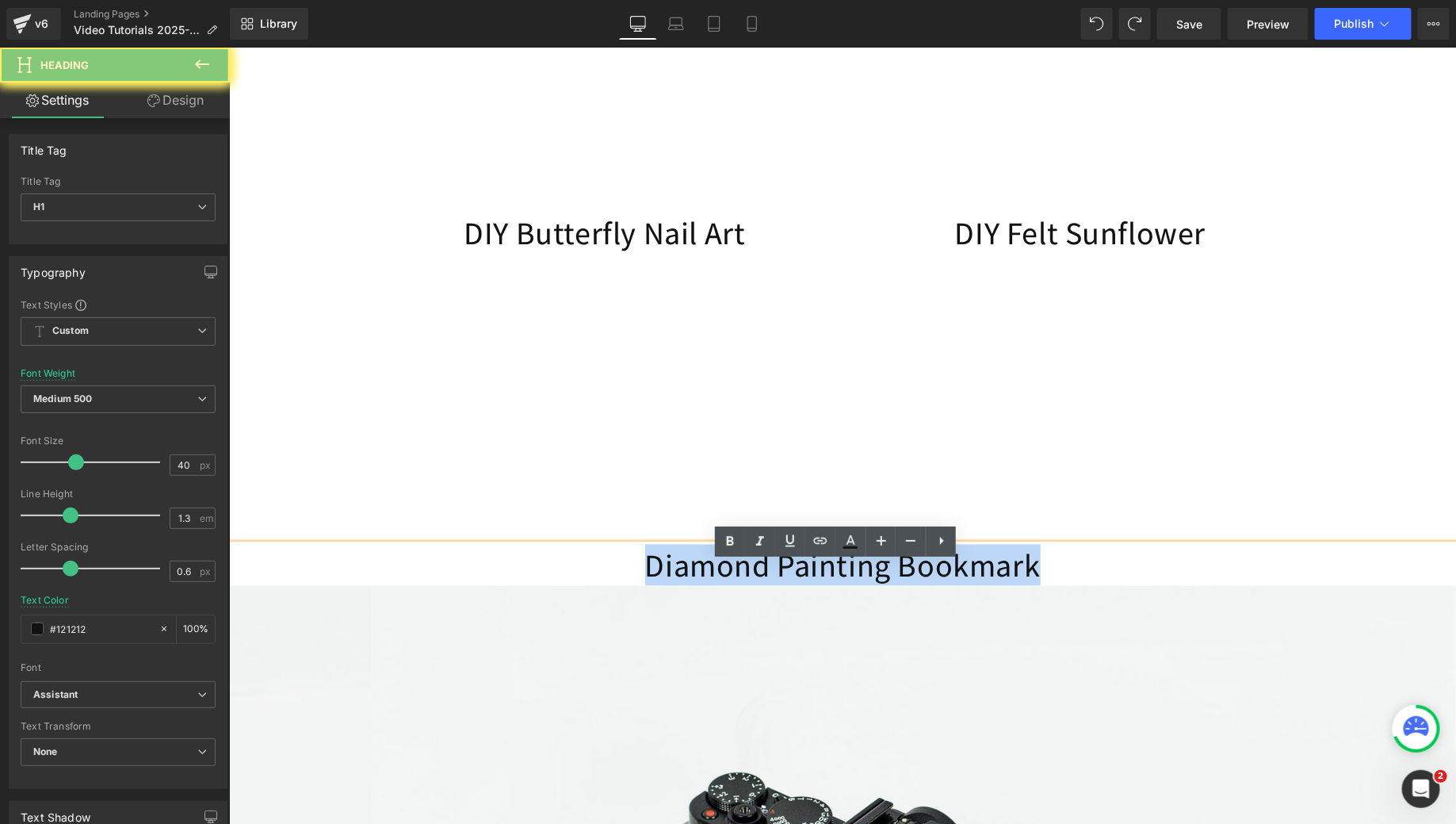
click at [717, 585] on h1 "Diamond Painting Bookmark" at bounding box center [841, 564] width 1227 height 41
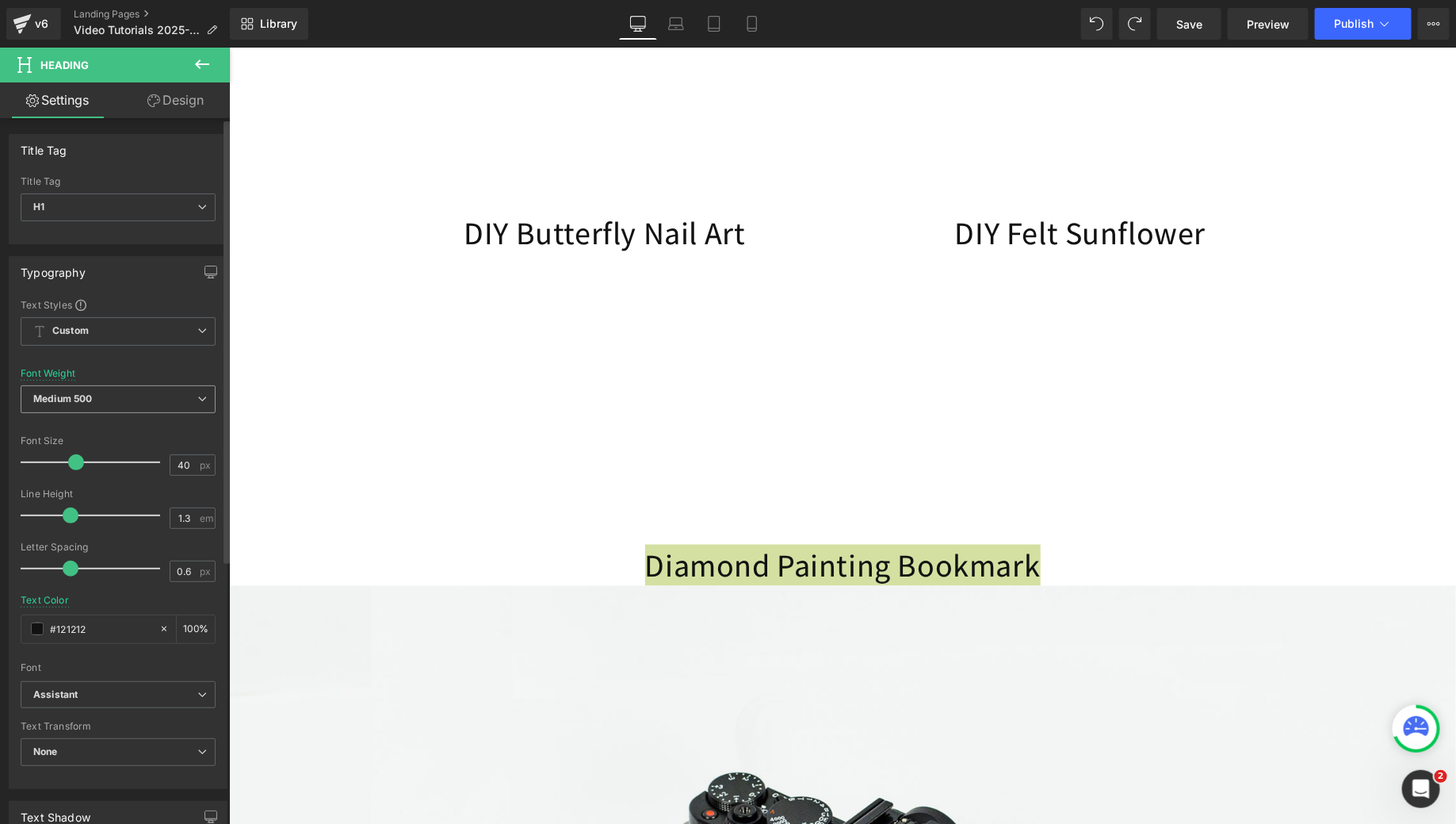
click at [93, 405] on span "Medium 500" at bounding box center [119, 399] width 195 height 27
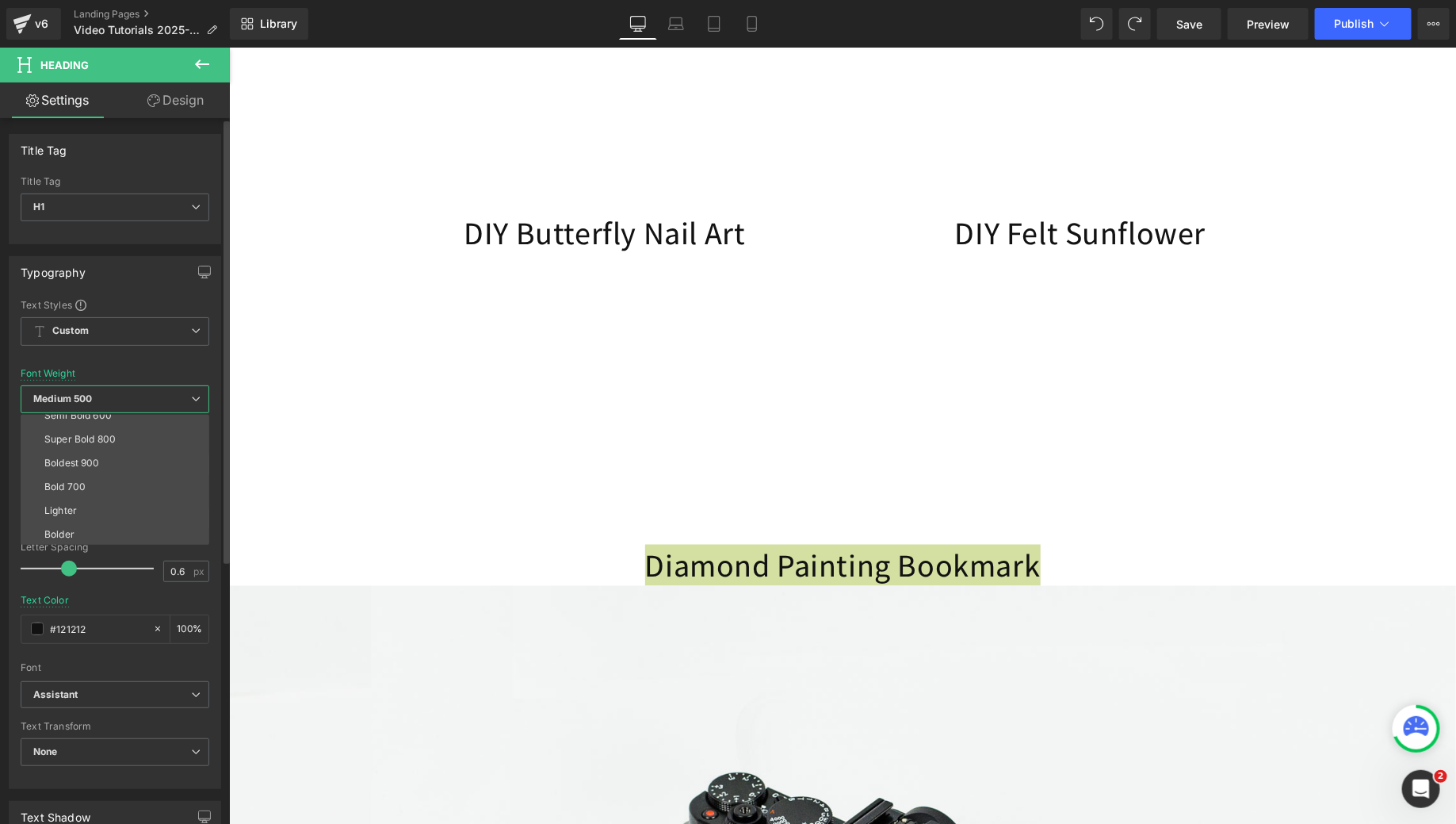
scroll to position [132, 0]
click at [136, 273] on div "Typography" at bounding box center [115, 271] width 211 height 30
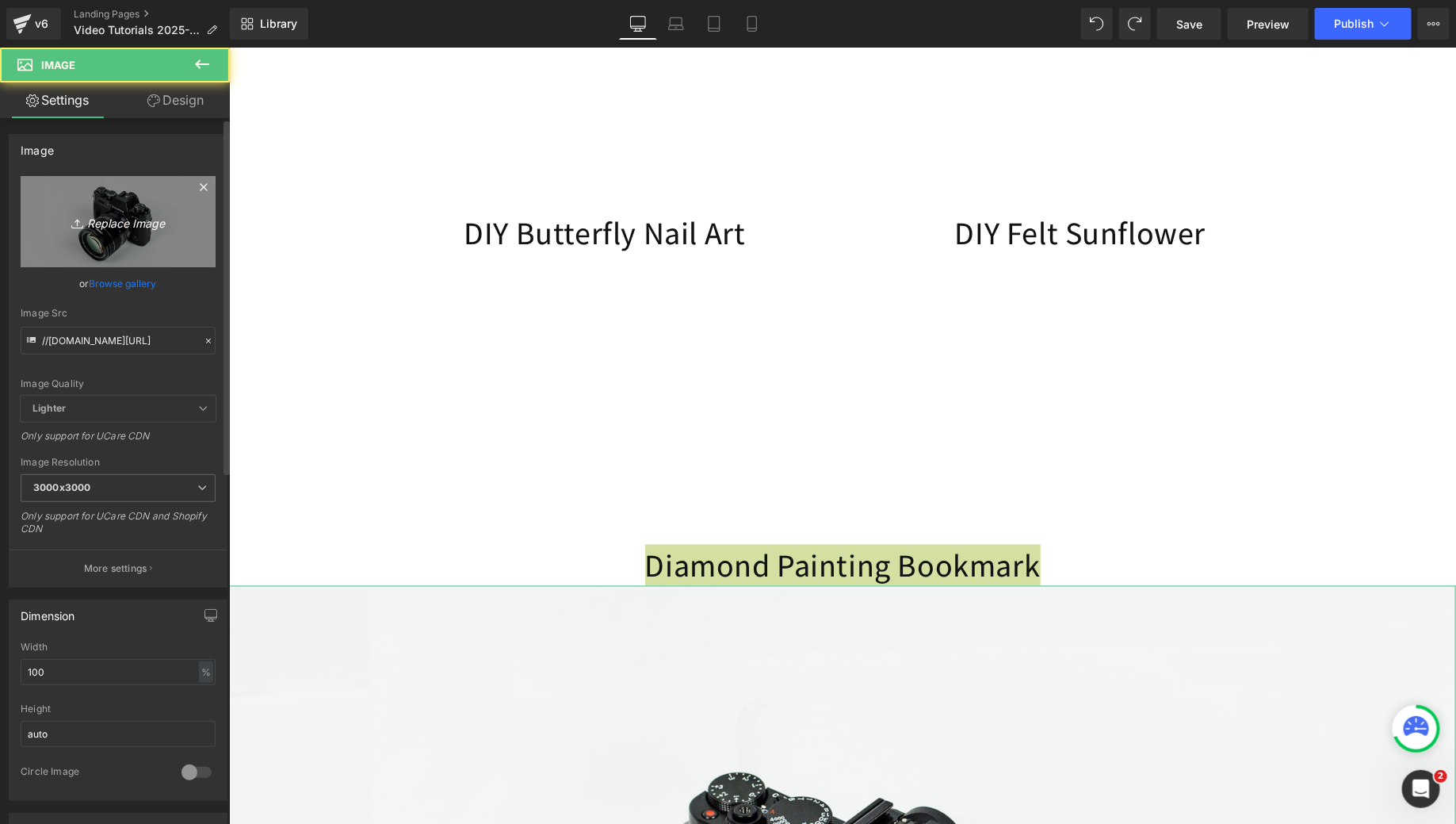
click at [106, 186] on link "Replace Image" at bounding box center [119, 221] width 195 height 91
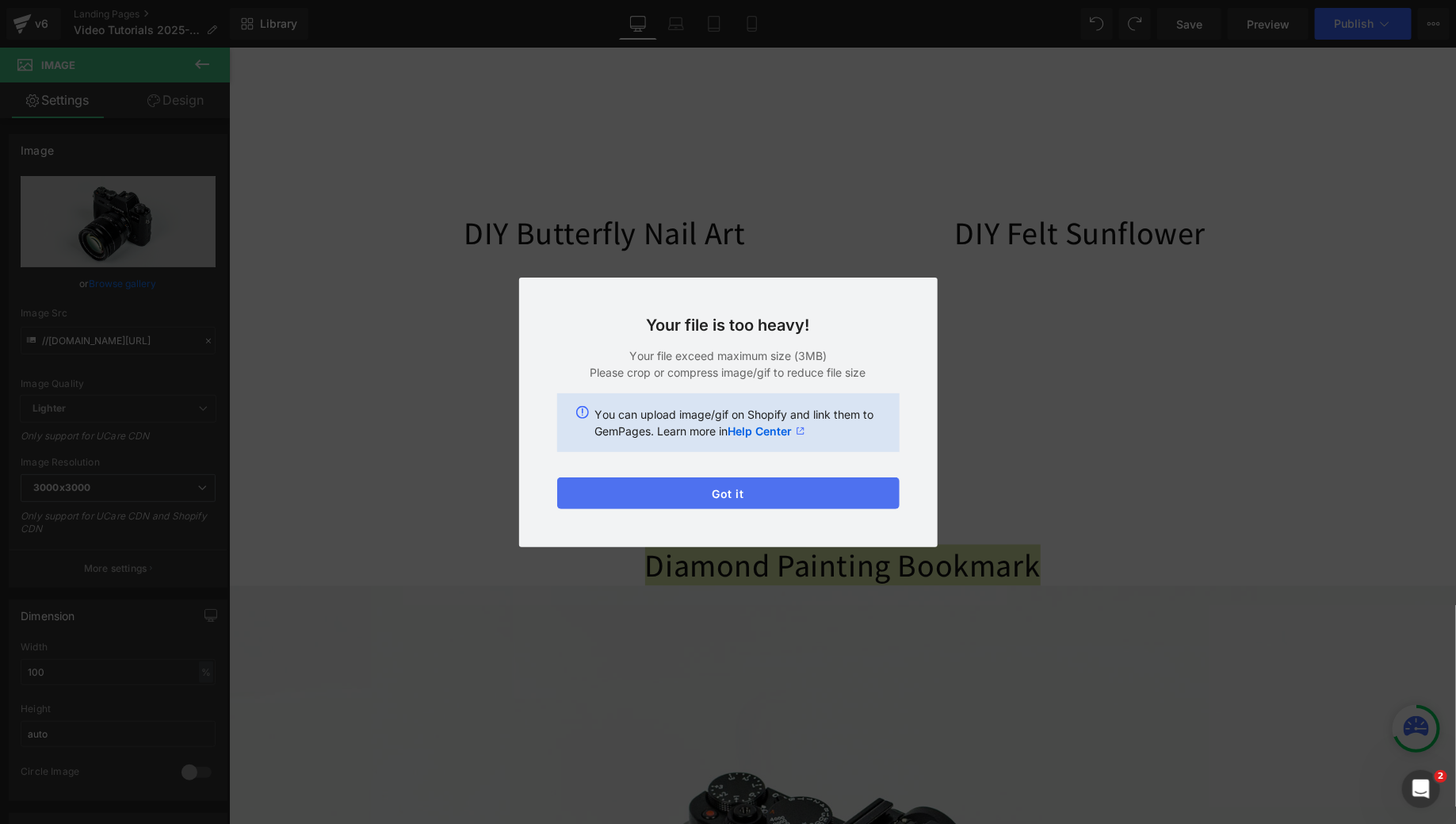
click at [798, 494] on button "Got it" at bounding box center [728, 493] width 342 height 31
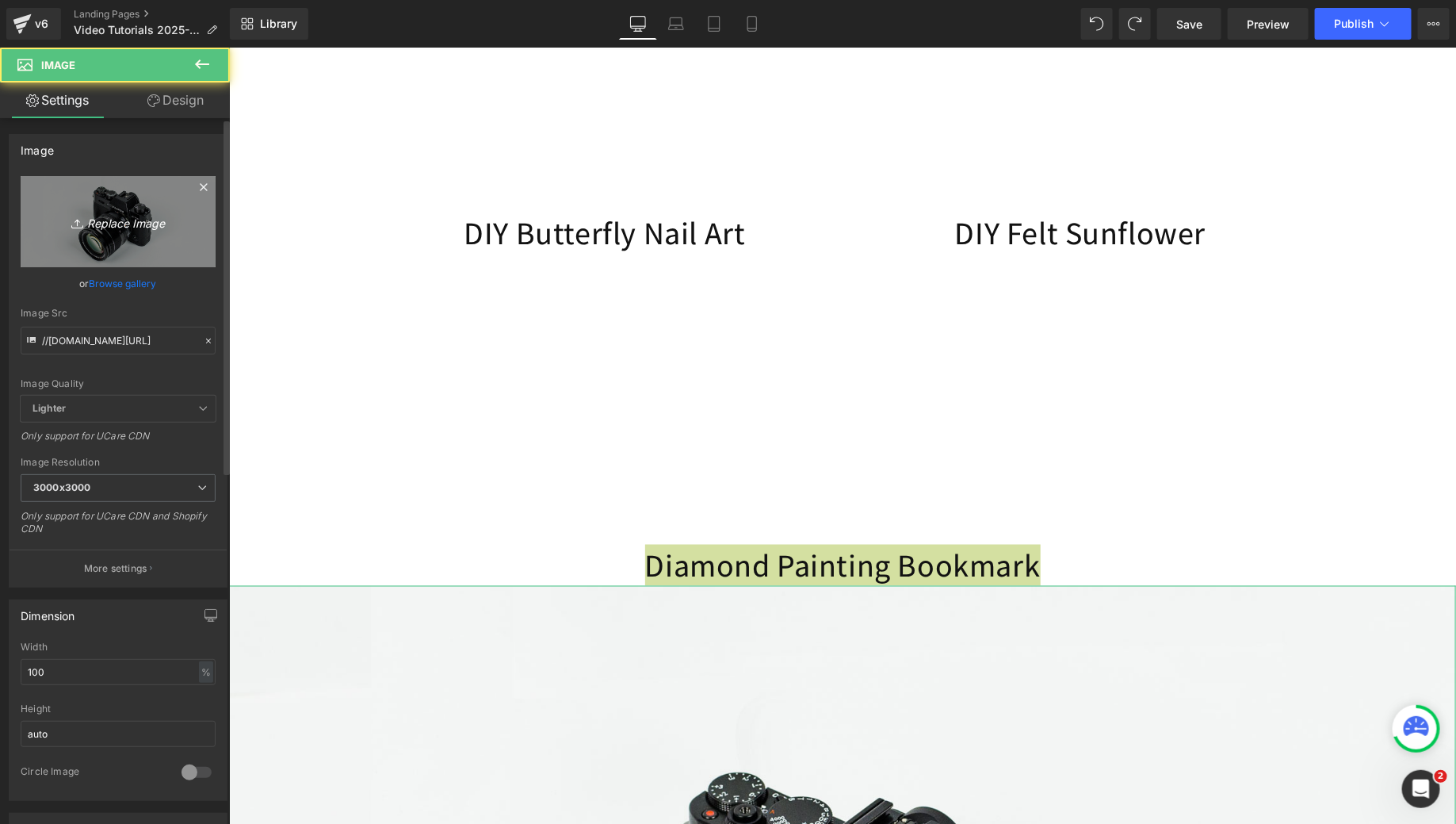
click at [93, 177] on link "Replace Image" at bounding box center [119, 221] width 195 height 91
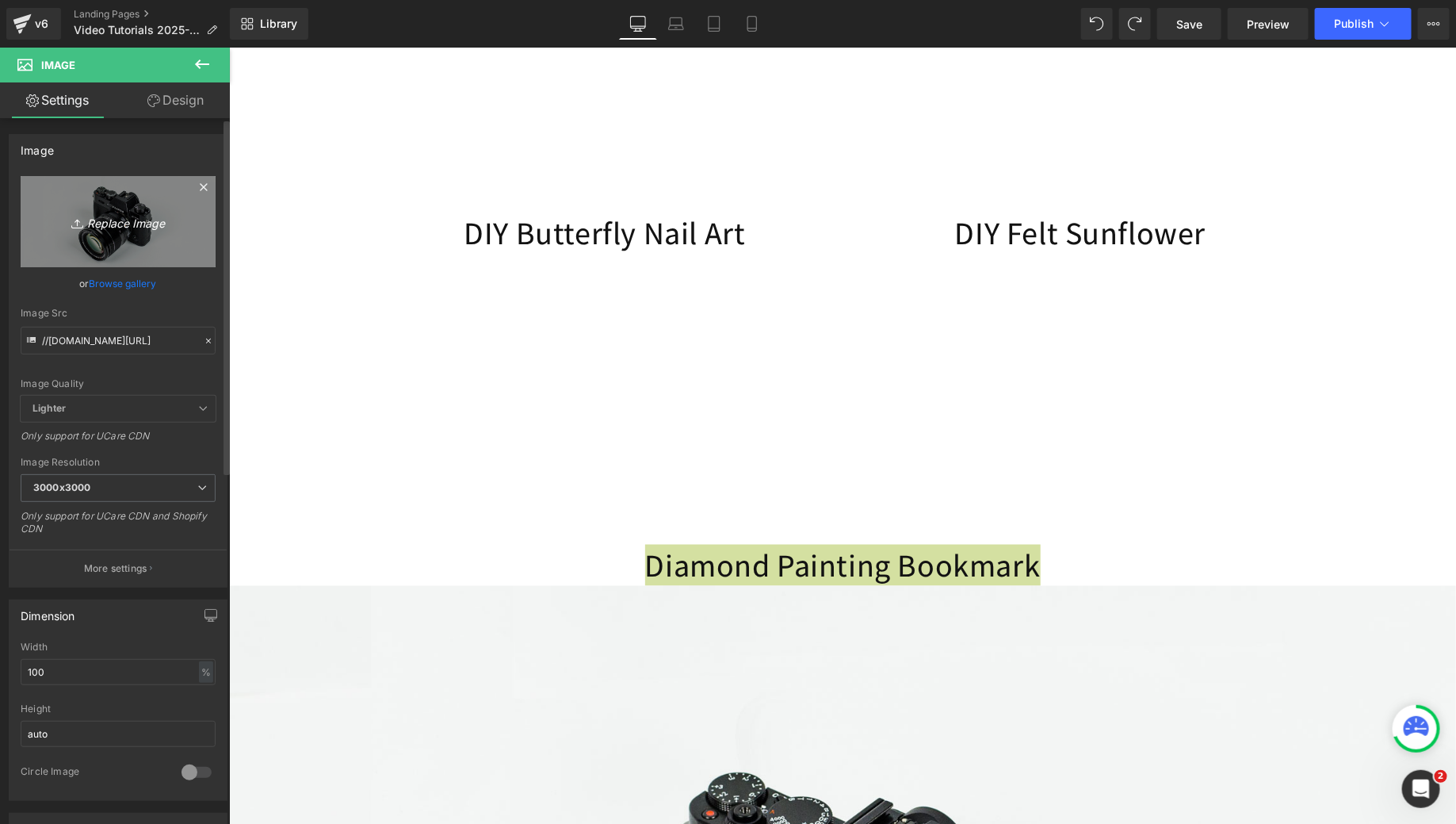
type input "C:\fakepath\MCC_Youtube_Covers_(9).jpg"
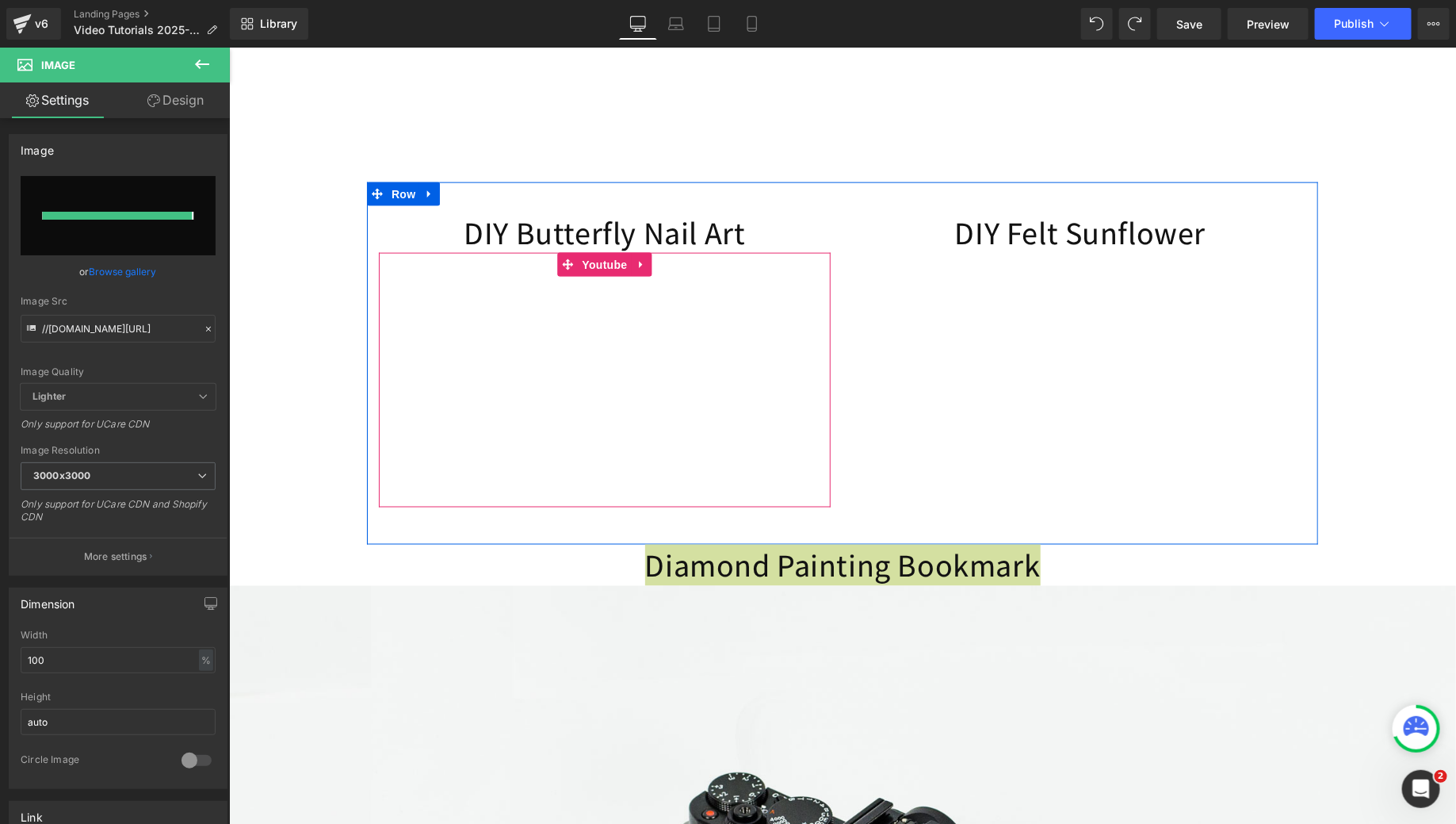
type input "https://ucarecdn.com/279461ab-4207-461f-bbba-1c8216ec071e/-/format/auto/-/previ…"
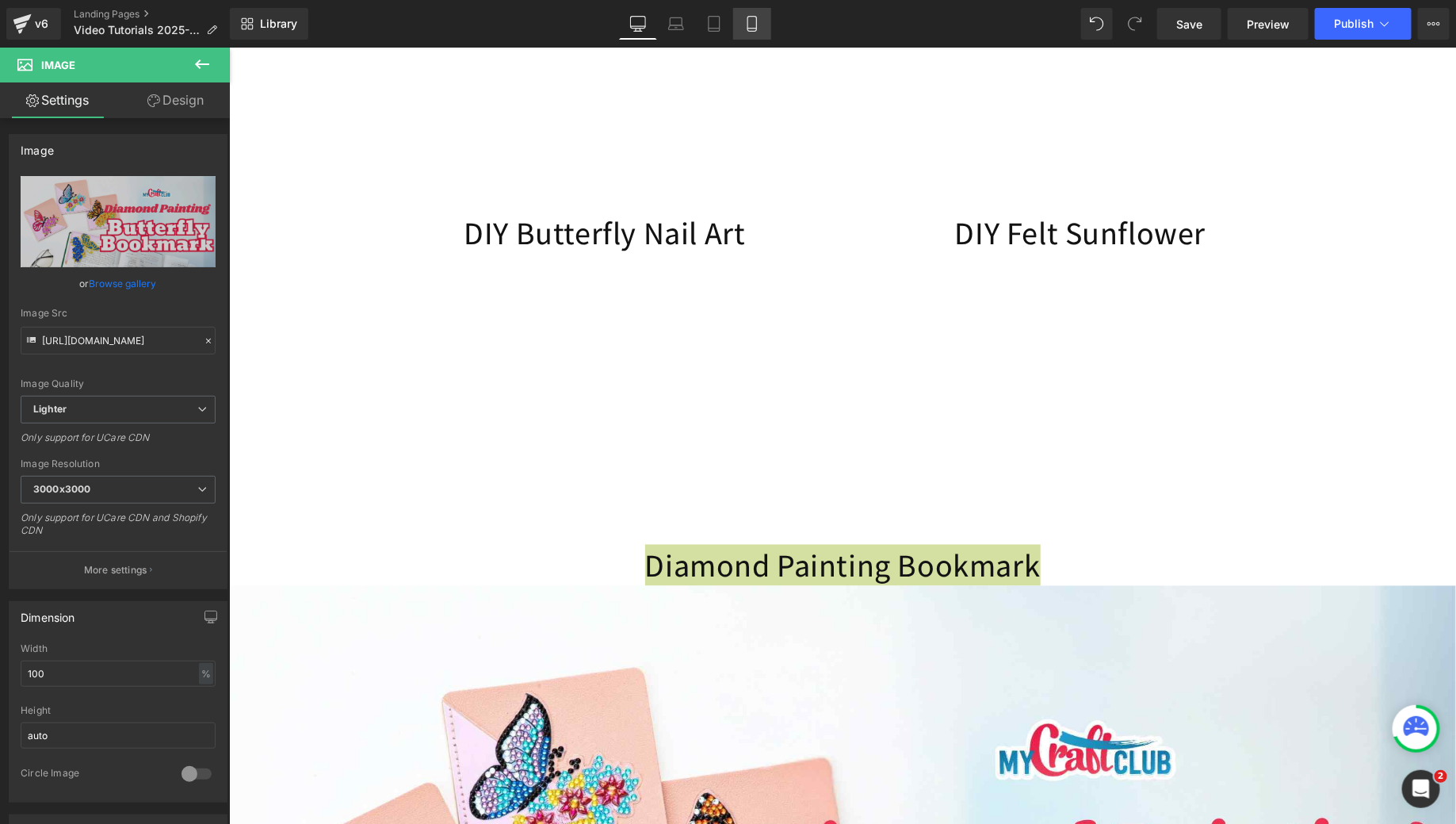
click at [756, 16] on icon at bounding box center [753, 24] width 16 height 16
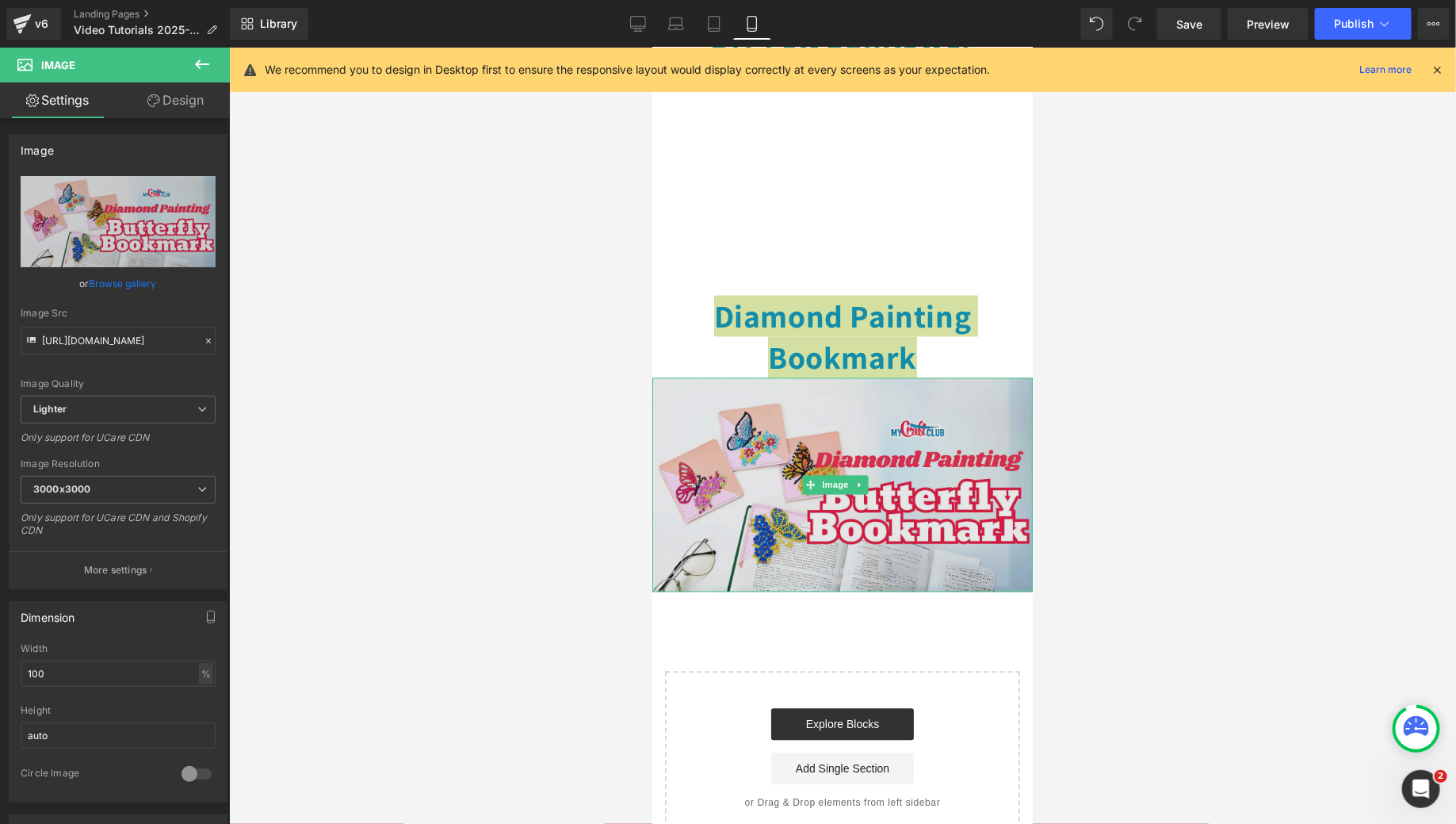
scroll to position [1222, 0]
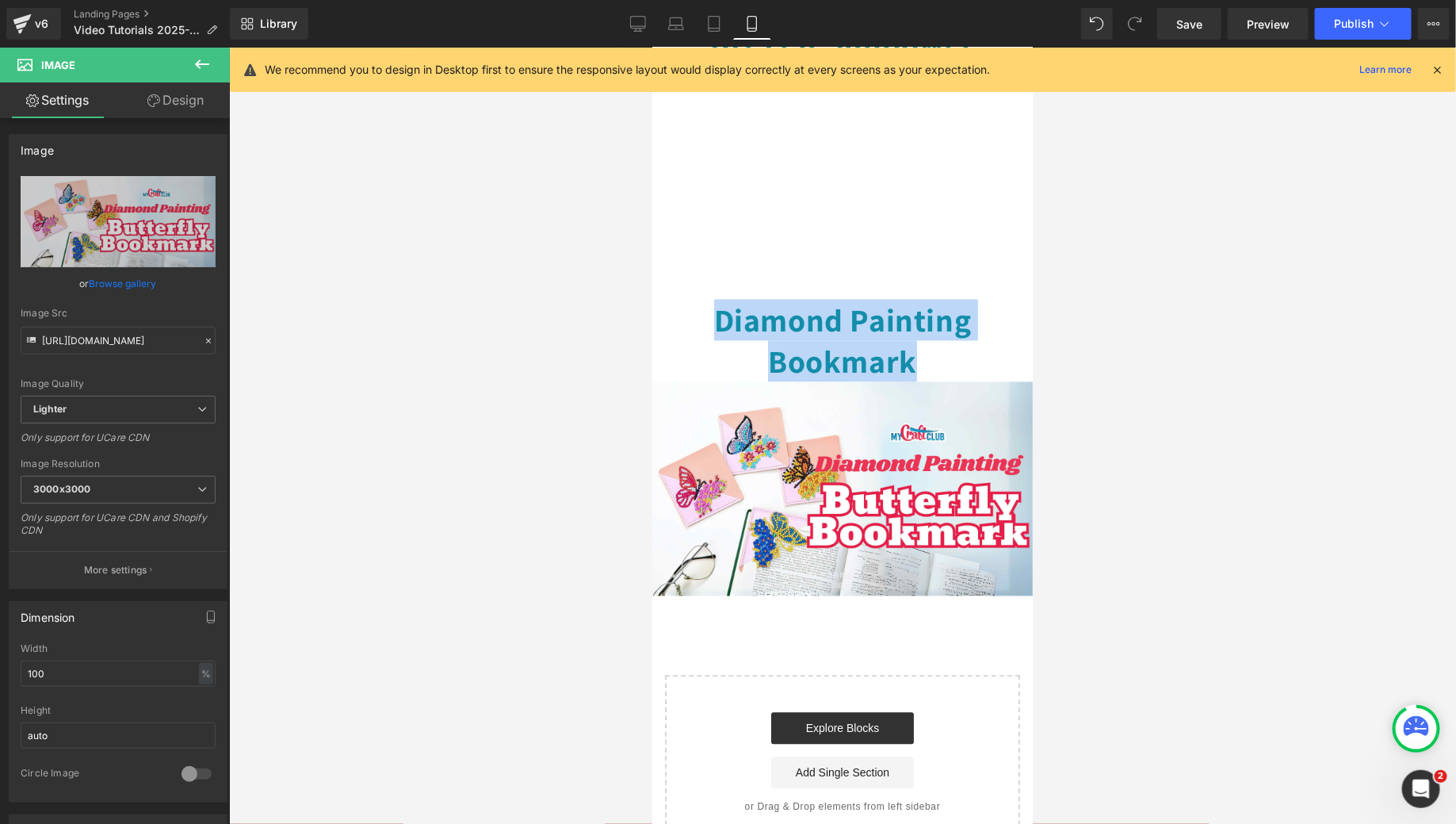
click at [900, 302] on h1 "Diamond Painting Bookmark" at bounding box center [842, 340] width 381 height 82
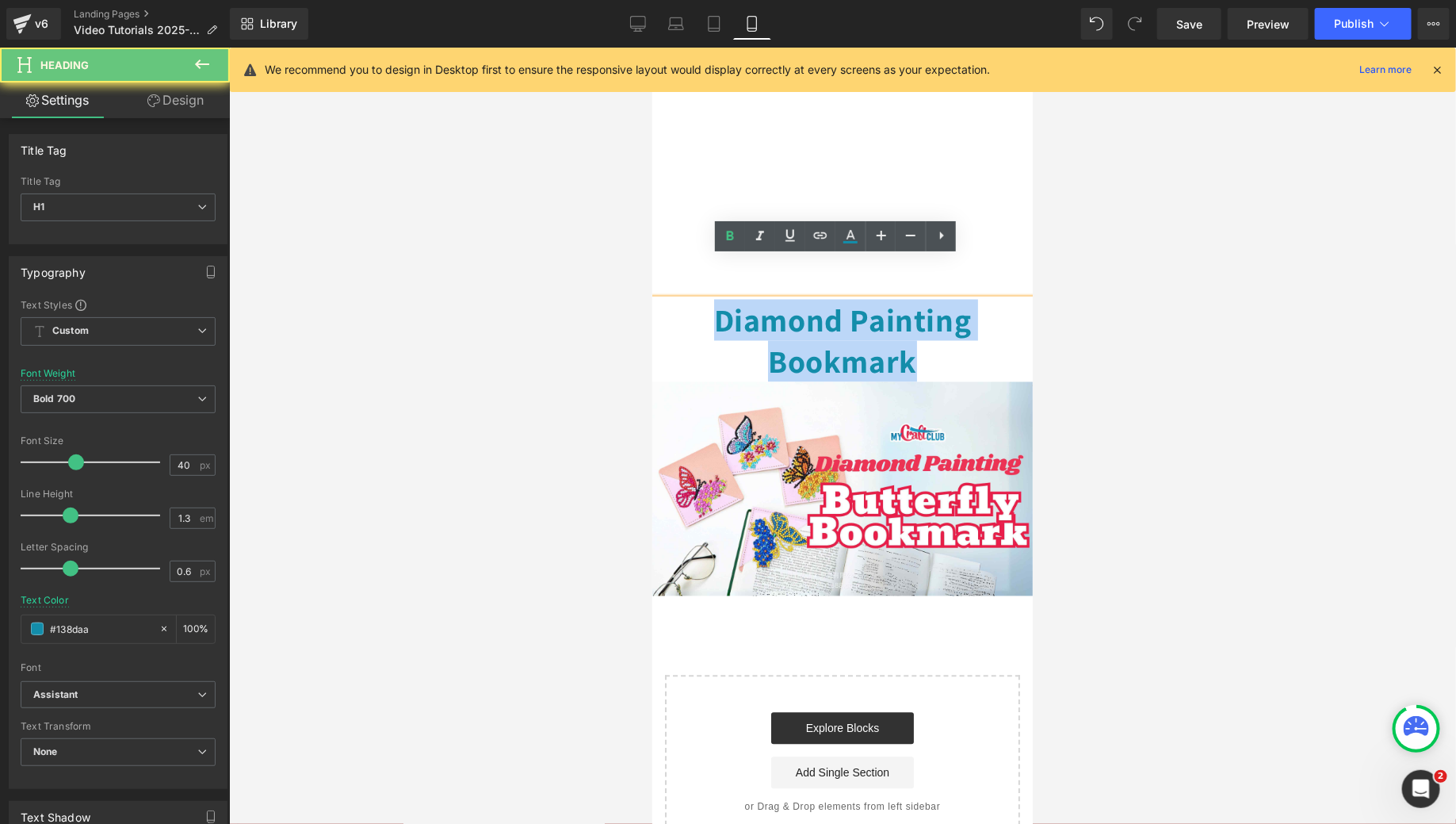
drag, startPoint x: 926, startPoint y: 316, endPoint x: 675, endPoint y: 270, distance: 255.2
click at [675, 299] on h1 "Diamond Painting Bookmark" at bounding box center [842, 340] width 381 height 82
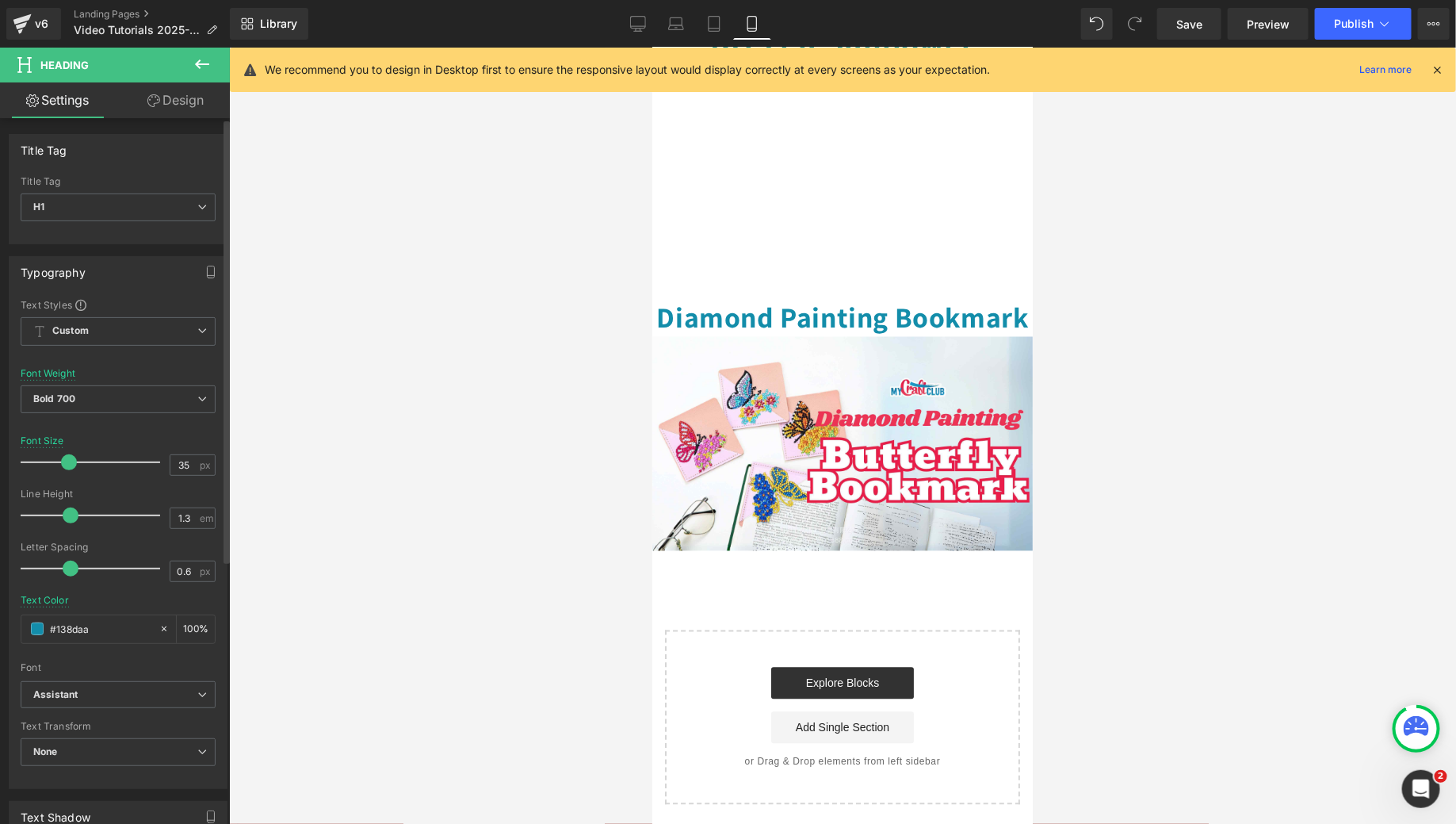
type input "34"
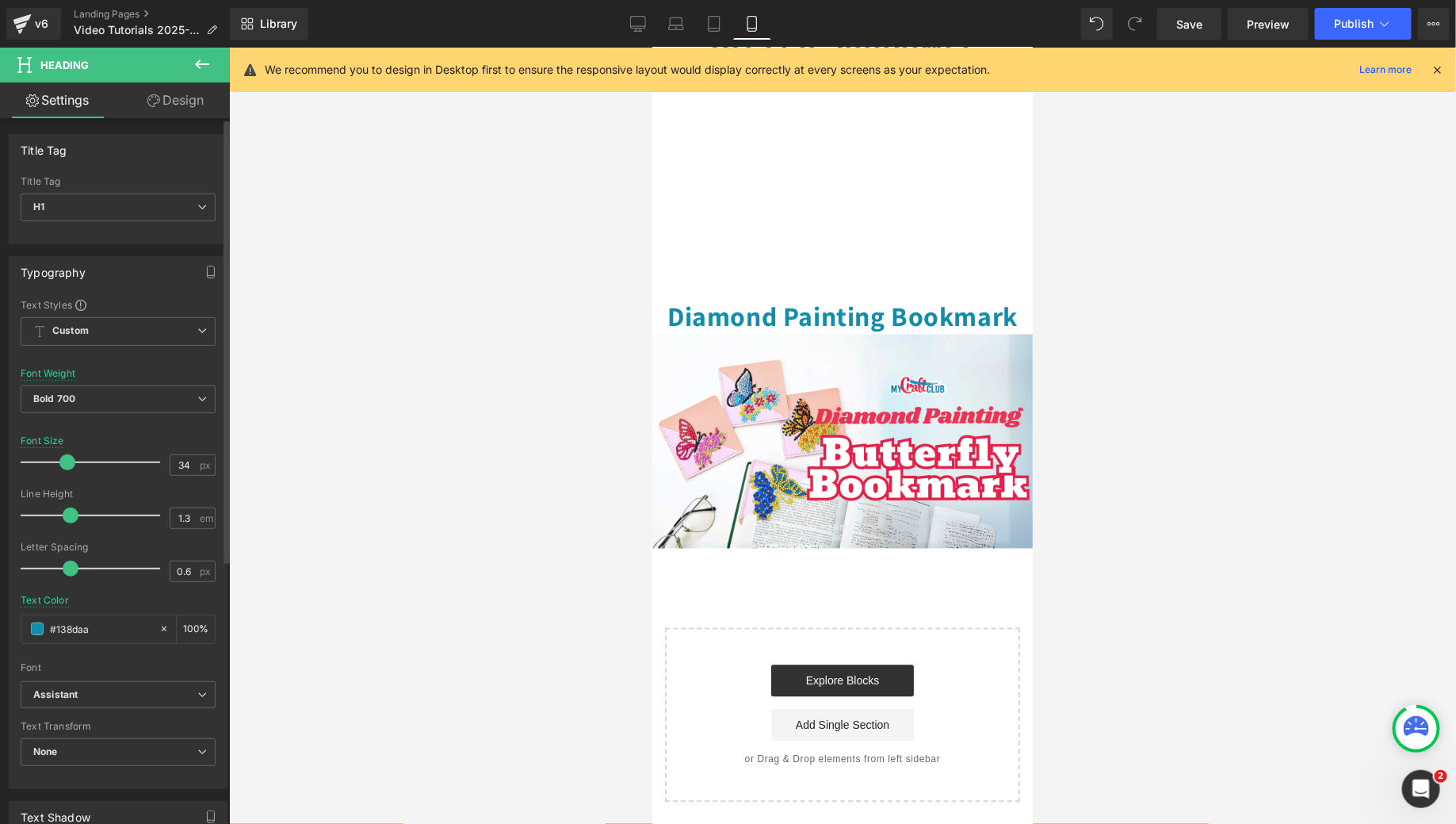
drag, startPoint x: 72, startPoint y: 462, endPoint x: 65, endPoint y: 463, distance: 7.1
click at [65, 463] on span at bounding box center [68, 462] width 16 height 16
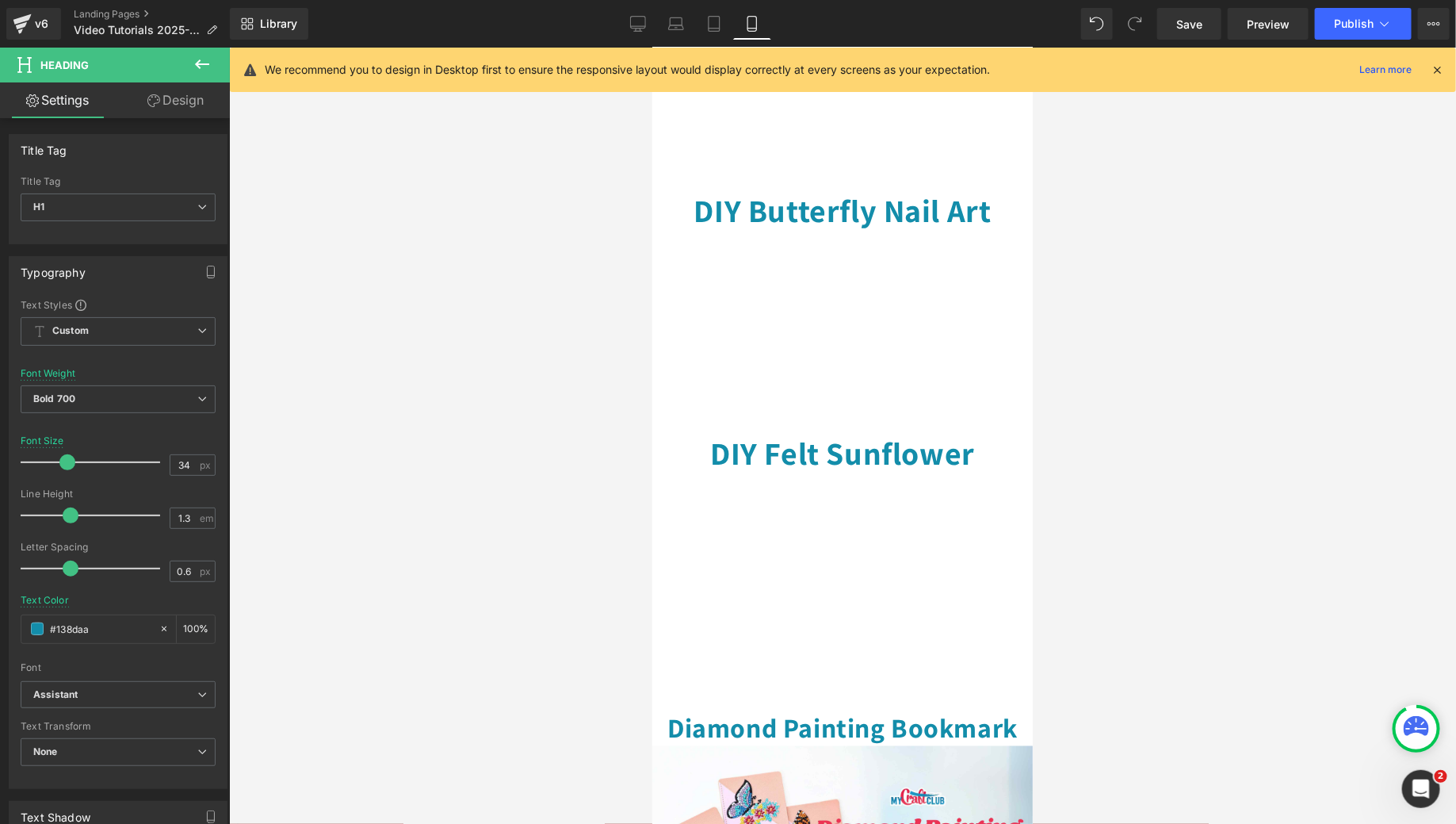
scroll to position [793, 0]
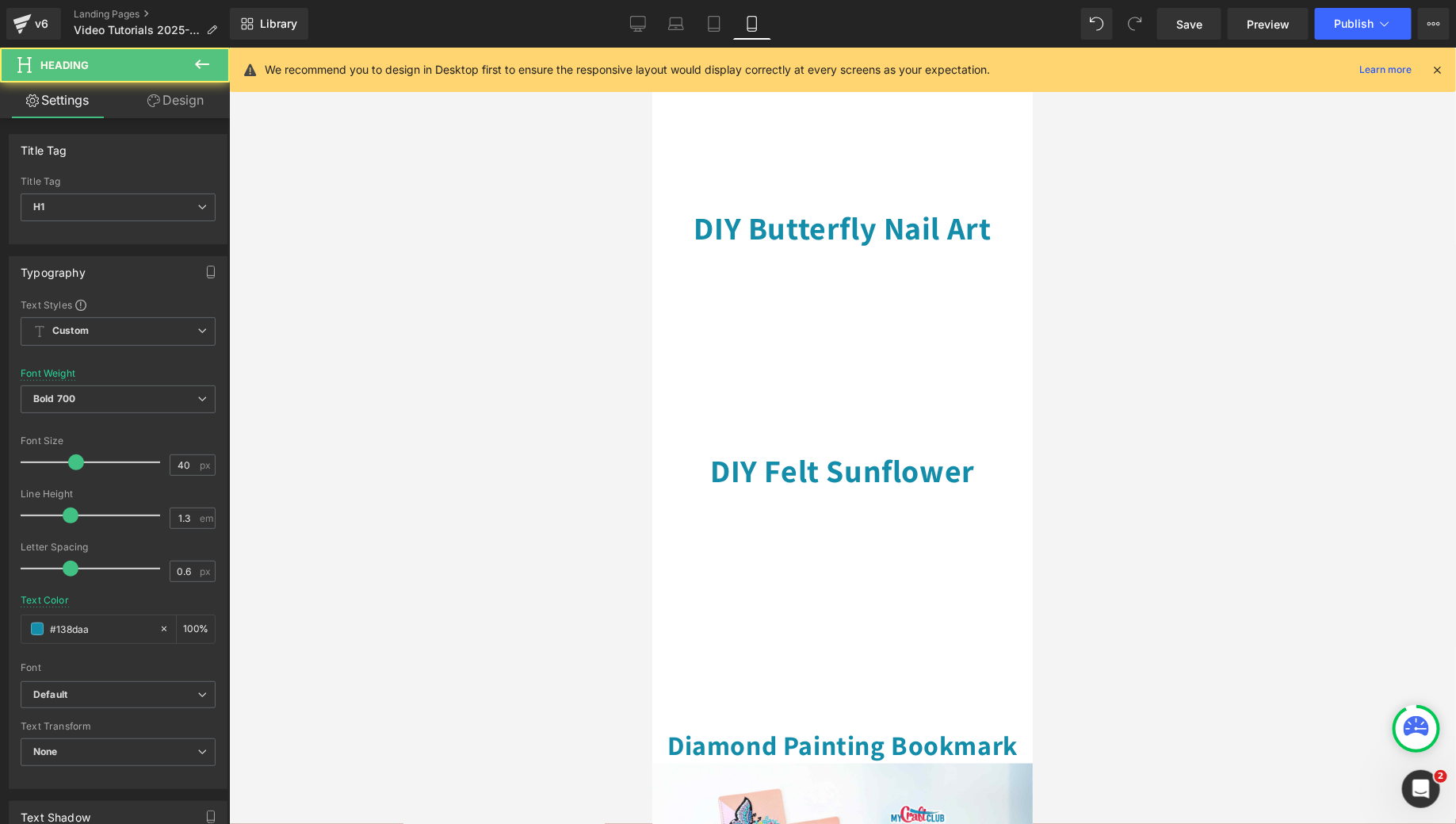
click at [838, 449] on div "DIY Felt Sunflower Heading" at bounding box center [841, 469] width 357 height 41
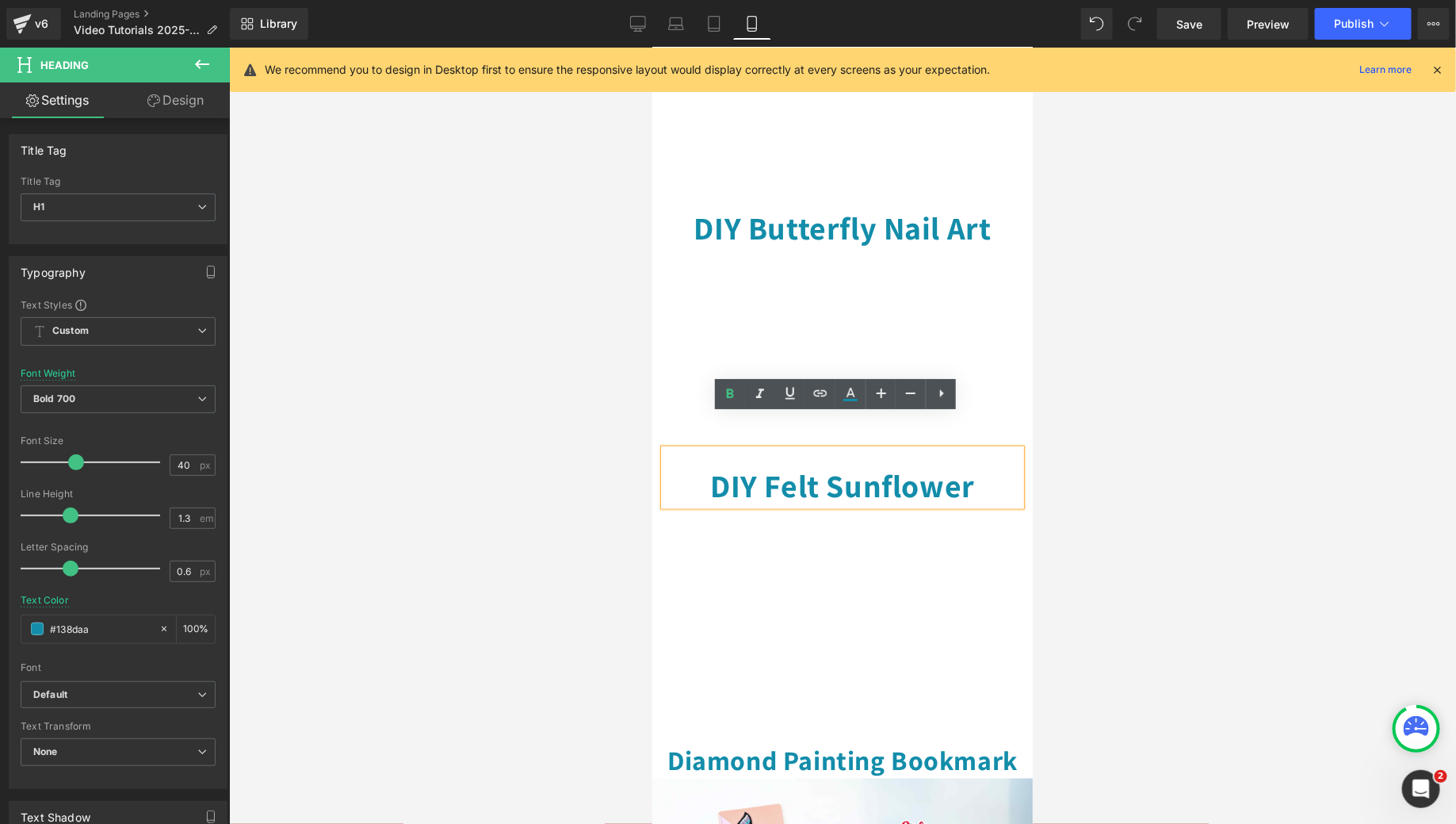
drag, startPoint x: 842, startPoint y: 416, endPoint x: 841, endPoint y: 431, distance: 15.0
click at [841, 449] on div "DIY Felt Sunflower Heading" at bounding box center [841, 477] width 357 height 56
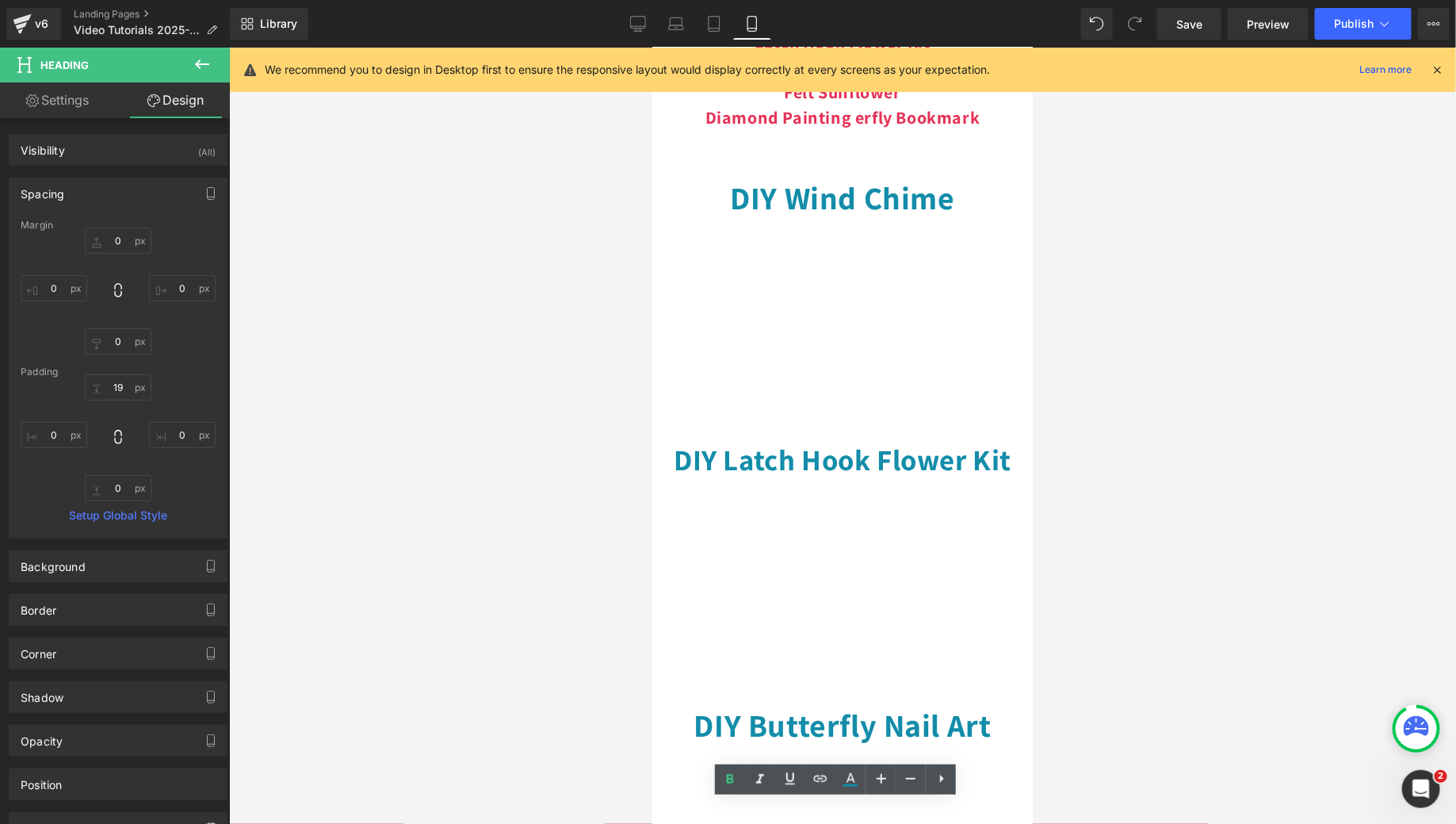
scroll to position [188, 0]
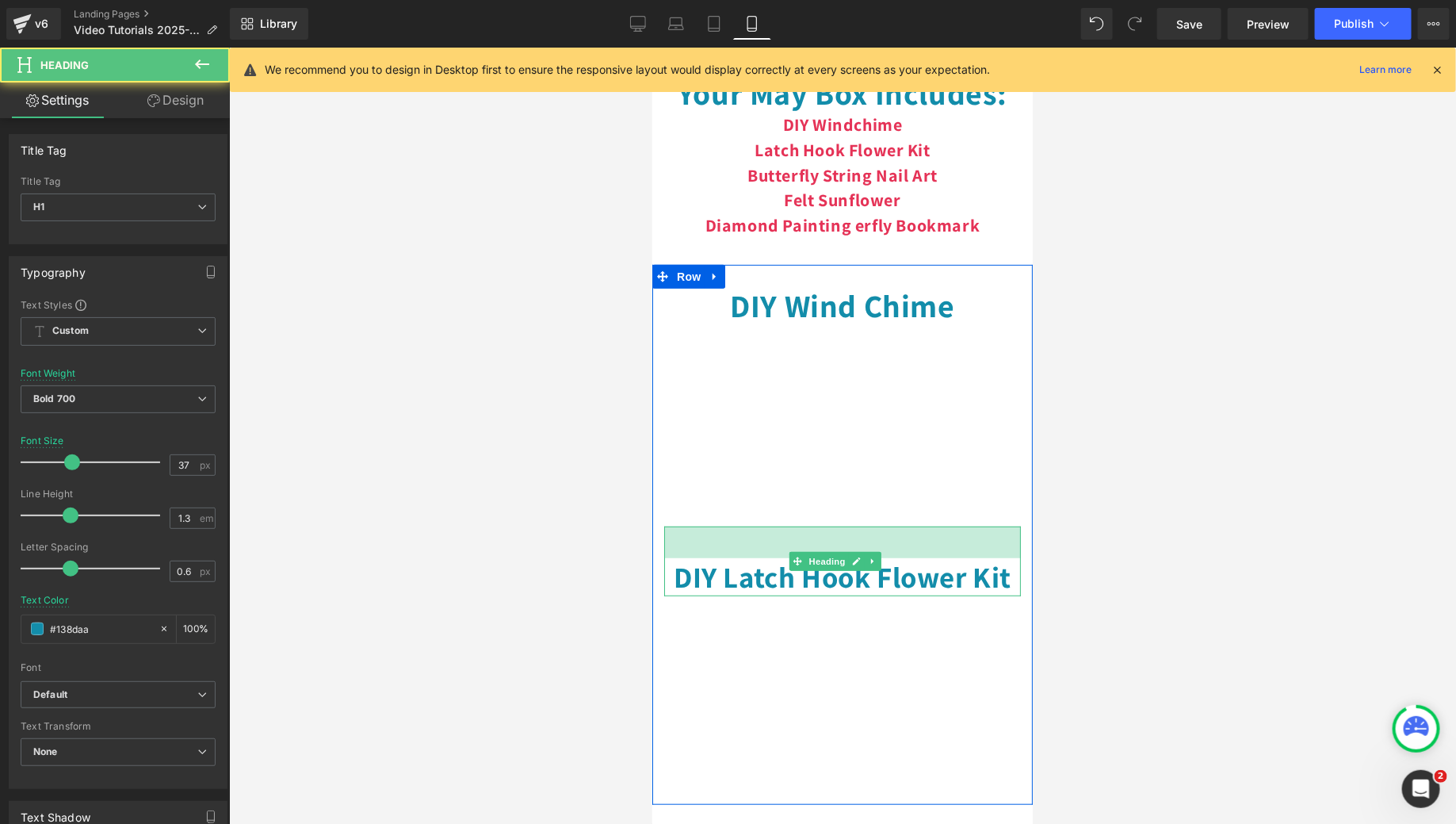
drag, startPoint x: 841, startPoint y: 510, endPoint x: 841, endPoint y: 520, distance: 10.0
click at [841, 525] on div "40px" at bounding box center [841, 541] width 357 height 31
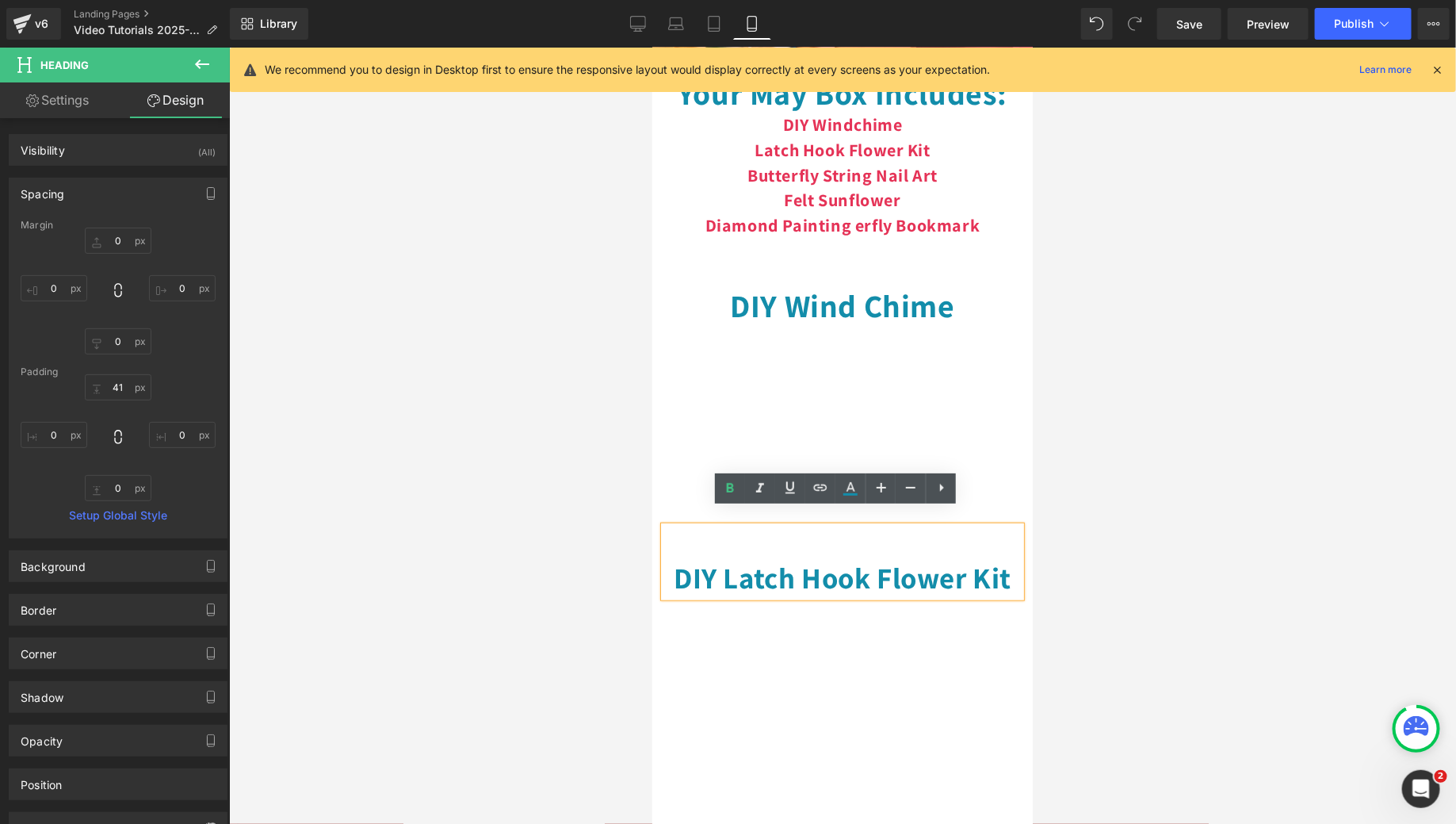
click at [853, 537] on div "DIY Latch Hook Flower Kit" at bounding box center [841, 560] width 357 height 70
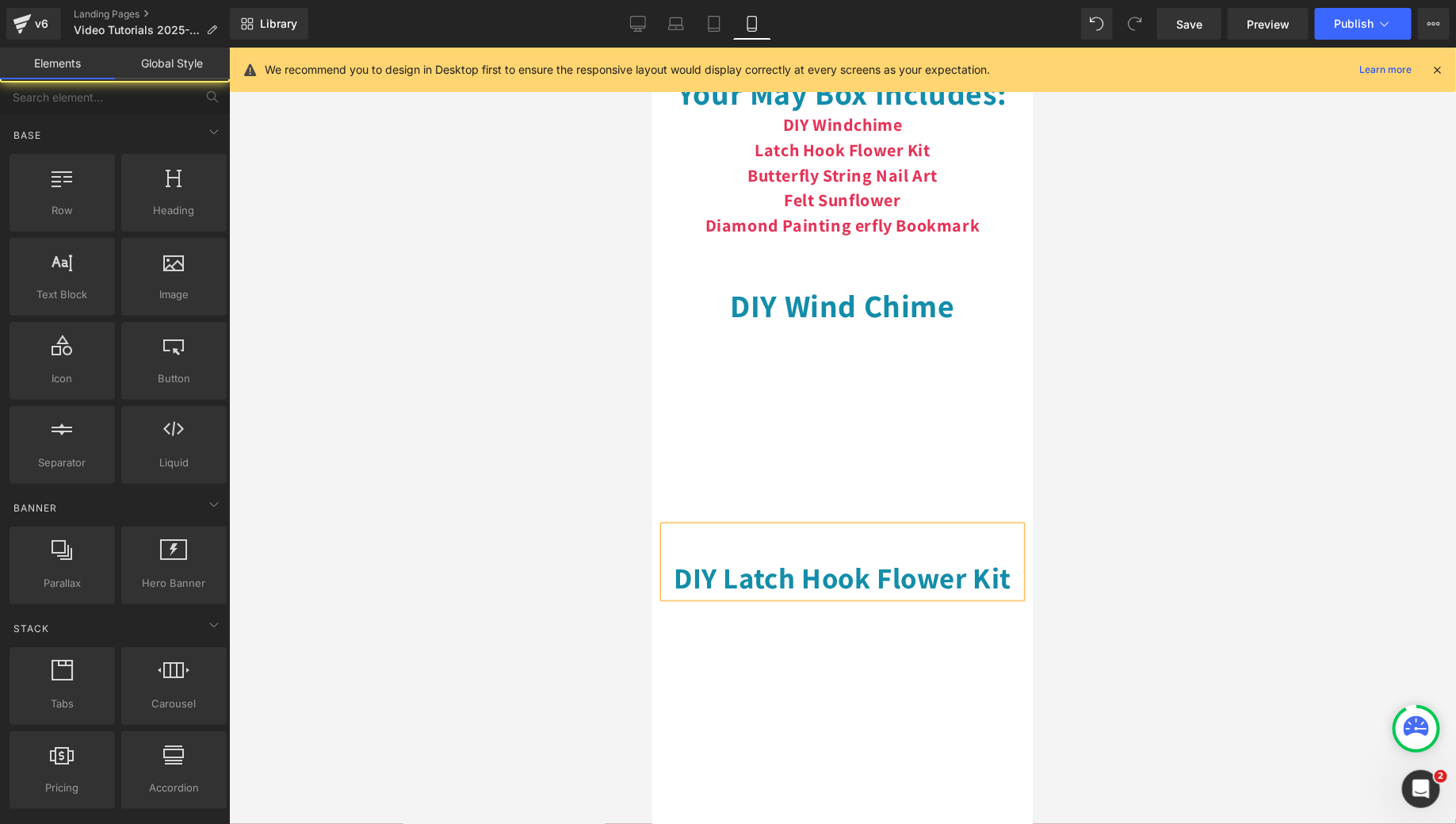
click at [1195, 508] on div at bounding box center [842, 436] width 1227 height 776
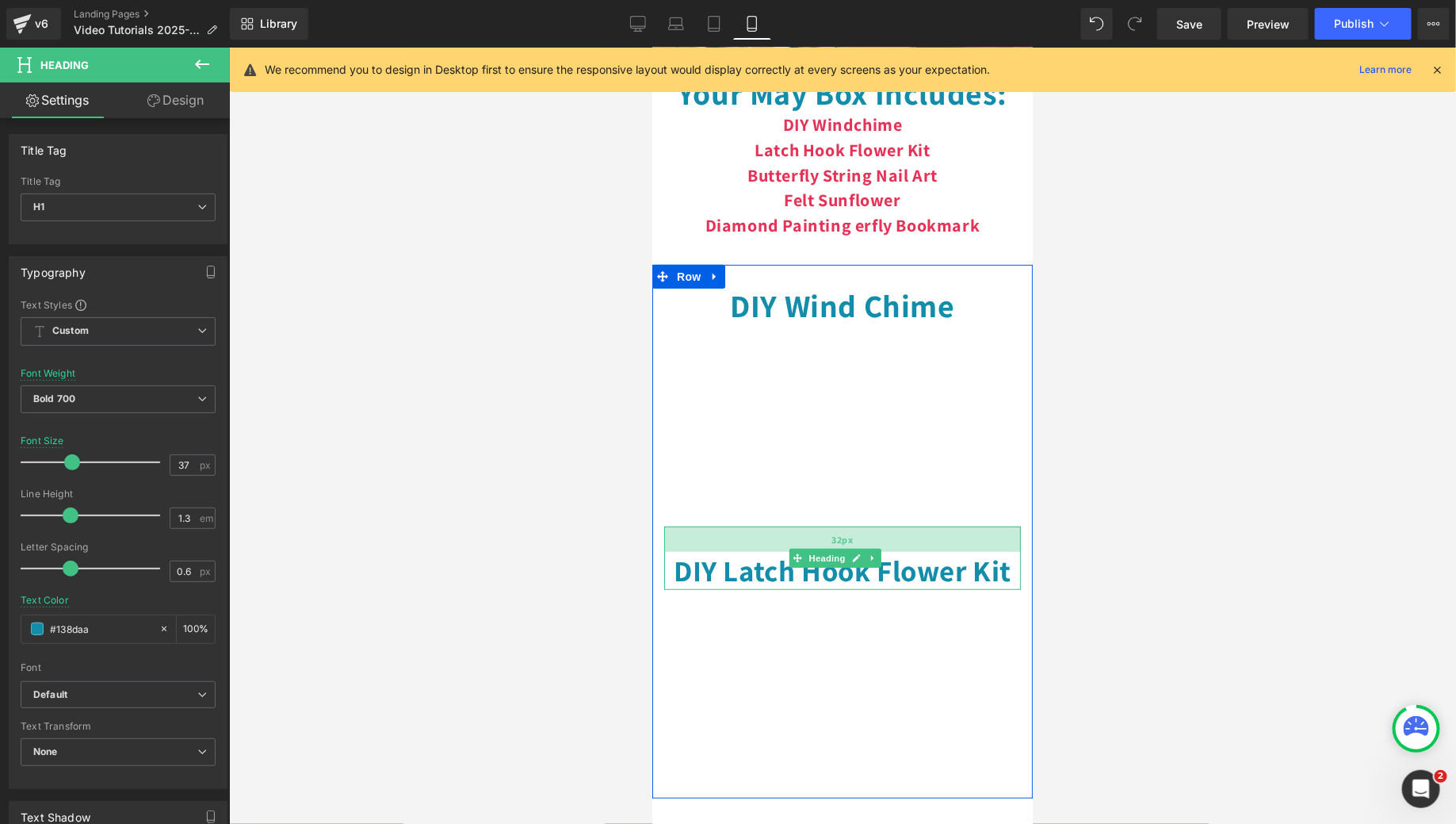
drag, startPoint x: 862, startPoint y: 529, endPoint x: 863, endPoint y: 522, distance: 7.1
click at [863, 525] on div "32px" at bounding box center [841, 537] width 357 height 25
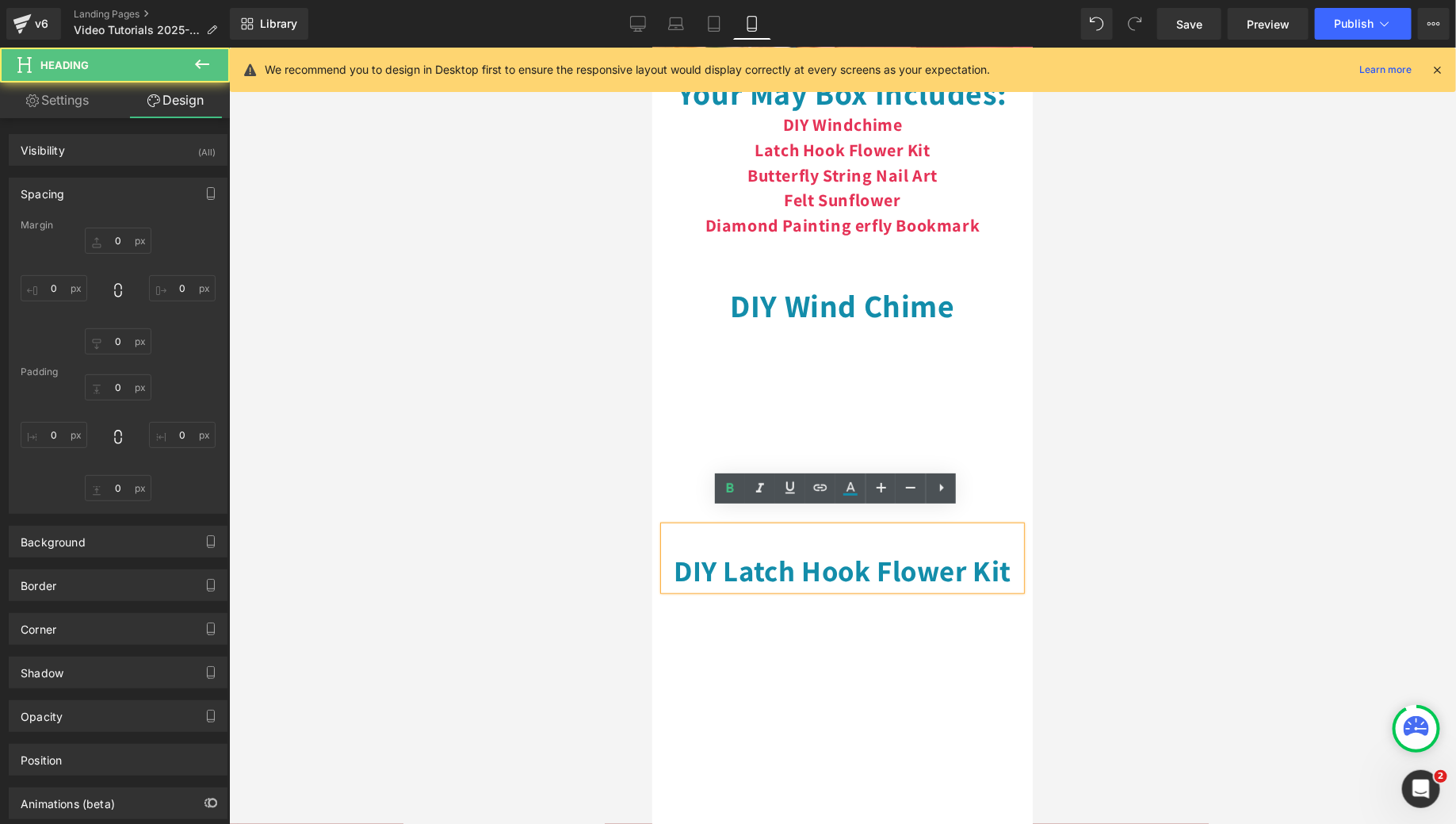
type input "0"
type input "32"
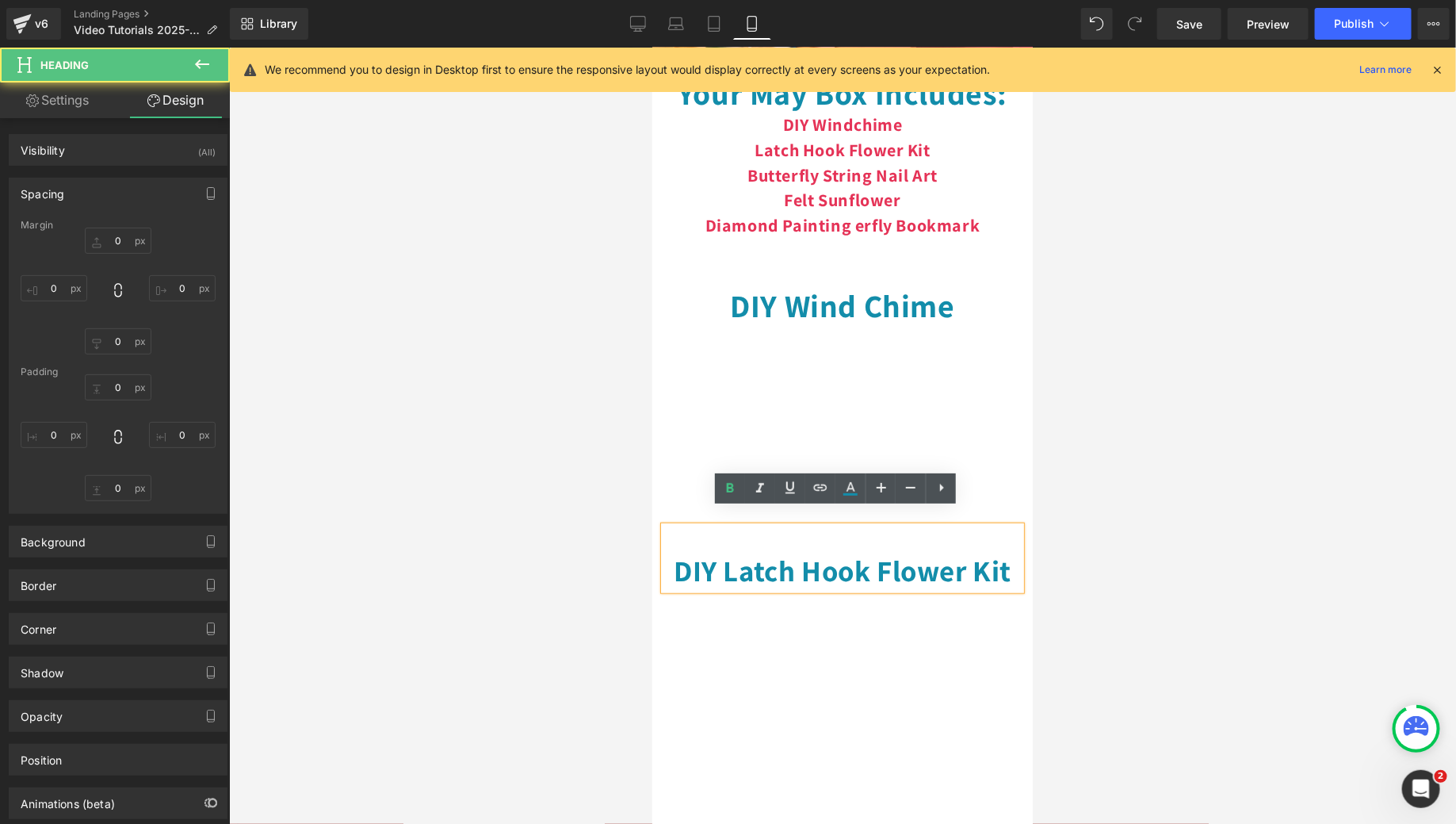
type input "0"
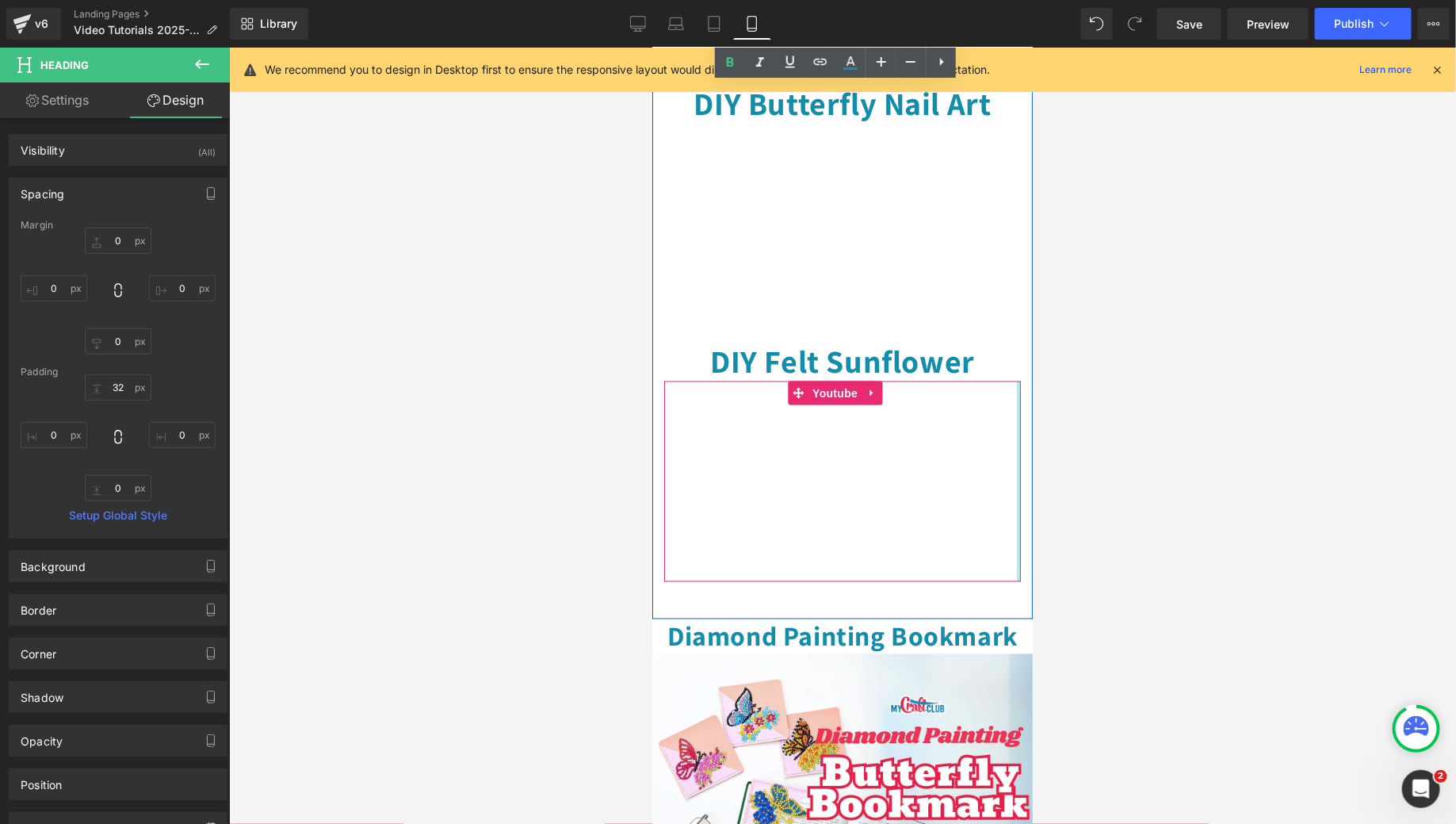
scroll to position [916, 0]
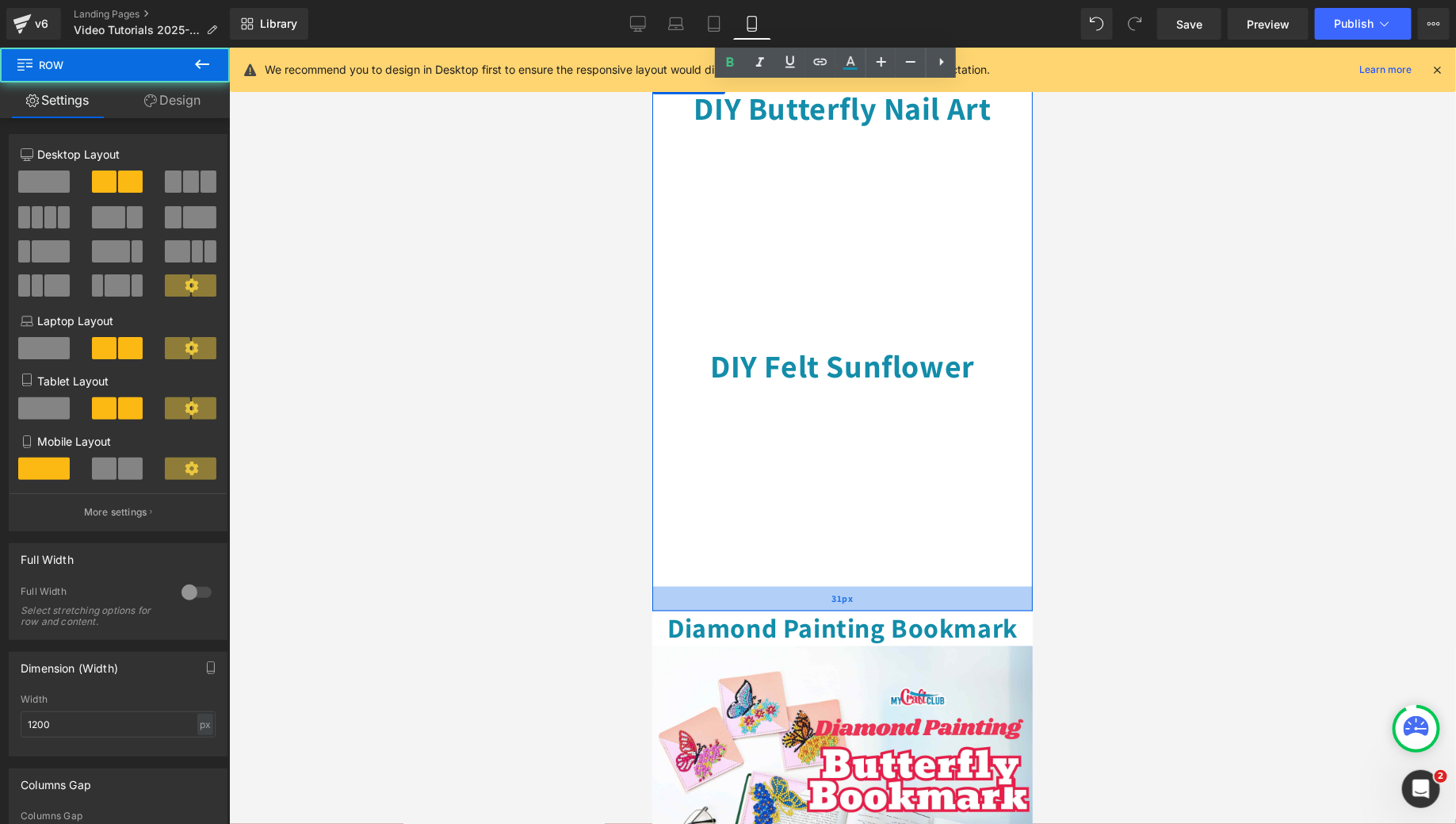
drag, startPoint x: 841, startPoint y: 574, endPoint x: 845, endPoint y: 562, distance: 12.6
click at [845, 586] on div "31px" at bounding box center [842, 598] width 381 height 24
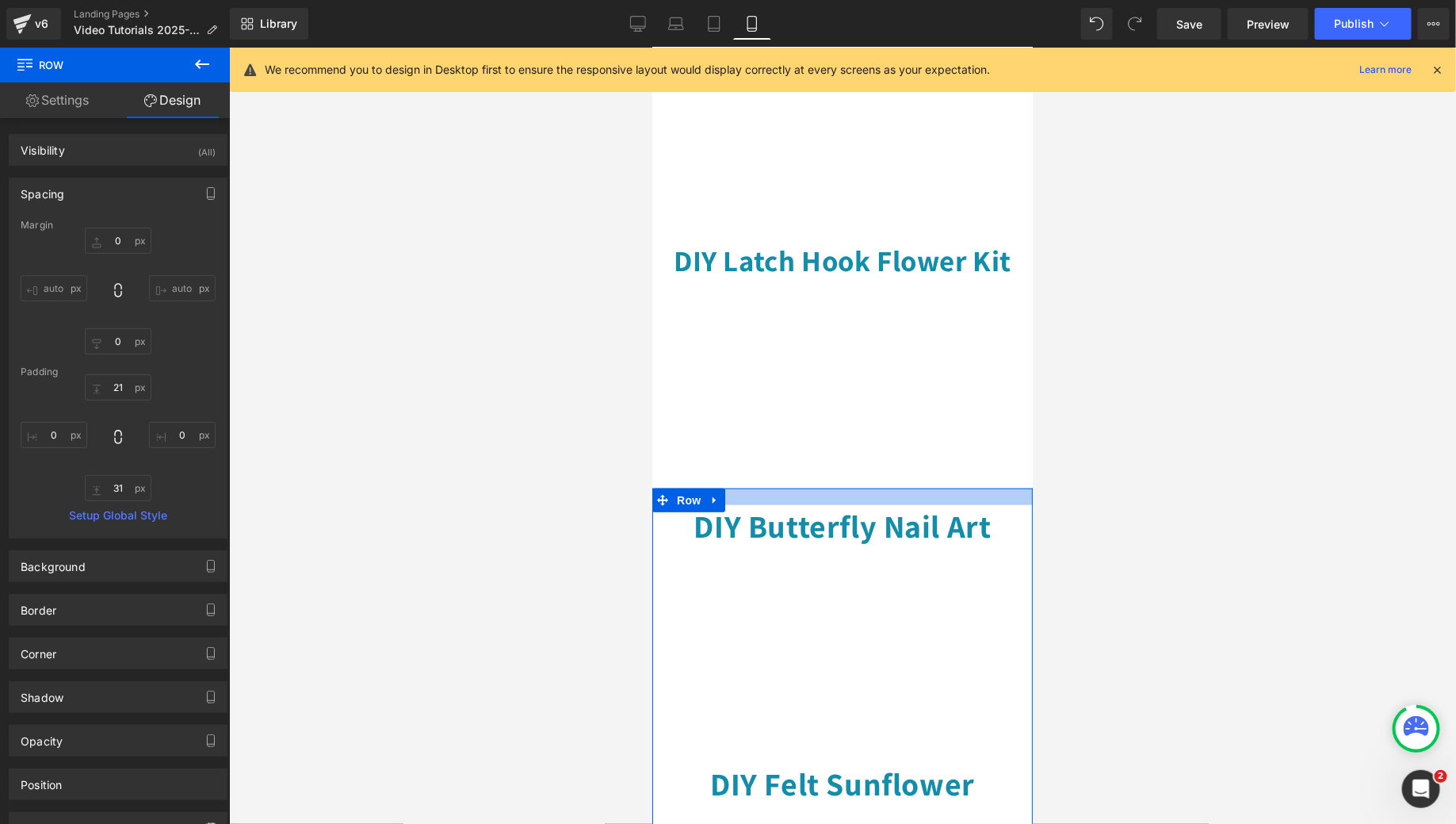
scroll to position [415, 0]
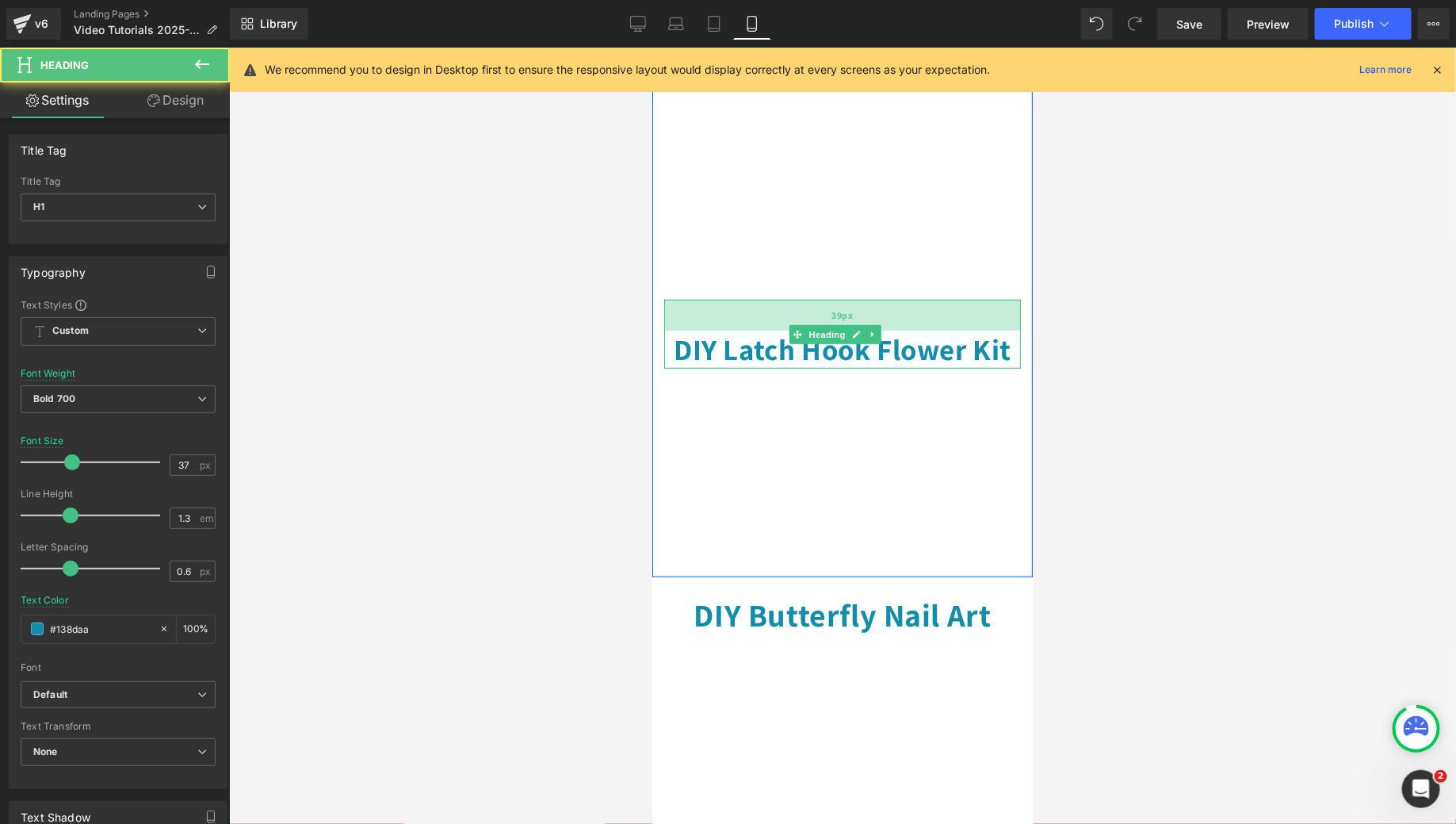
click at [850, 301] on div "39px" at bounding box center [841, 314] width 357 height 31
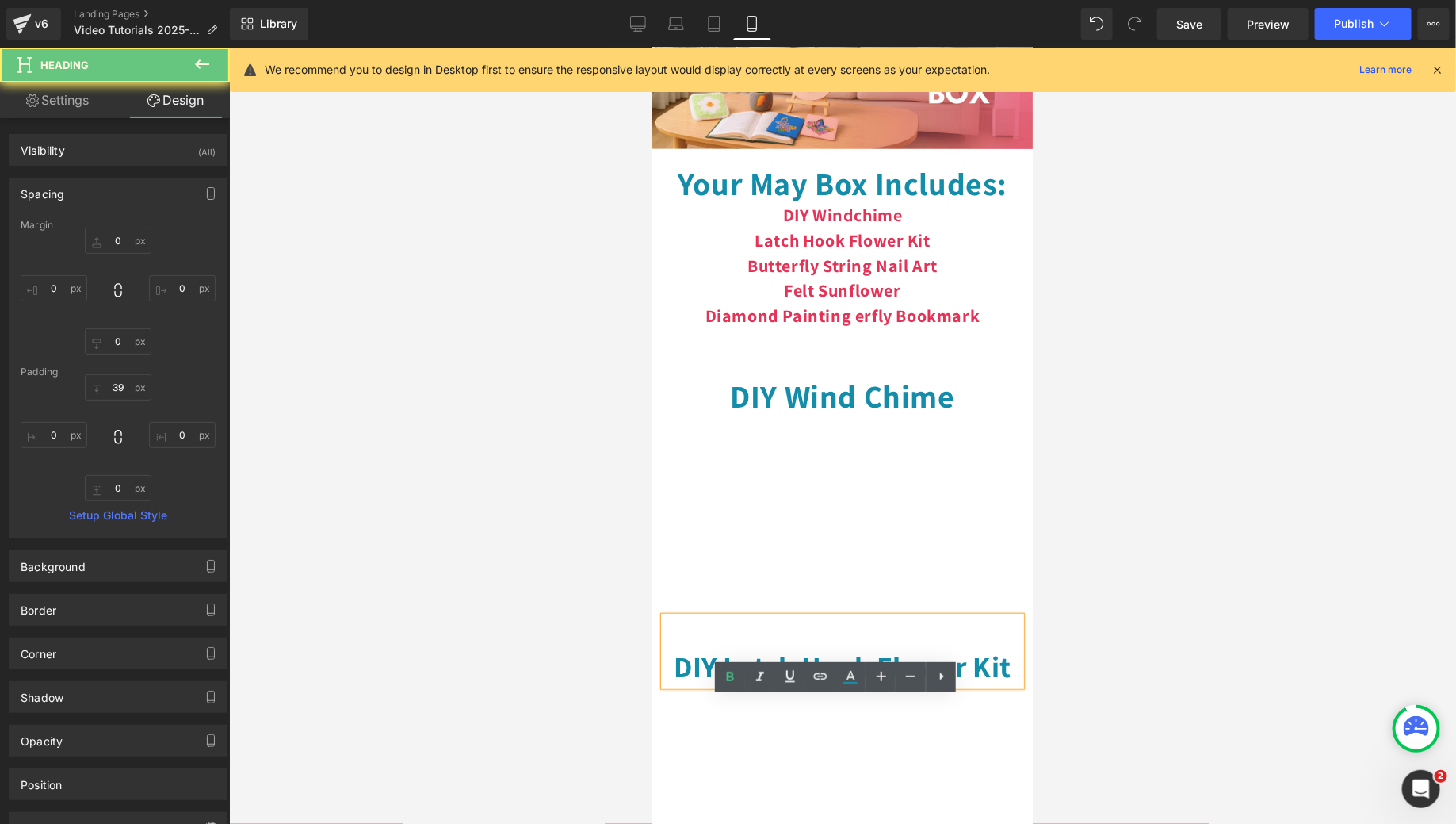
scroll to position [0, 0]
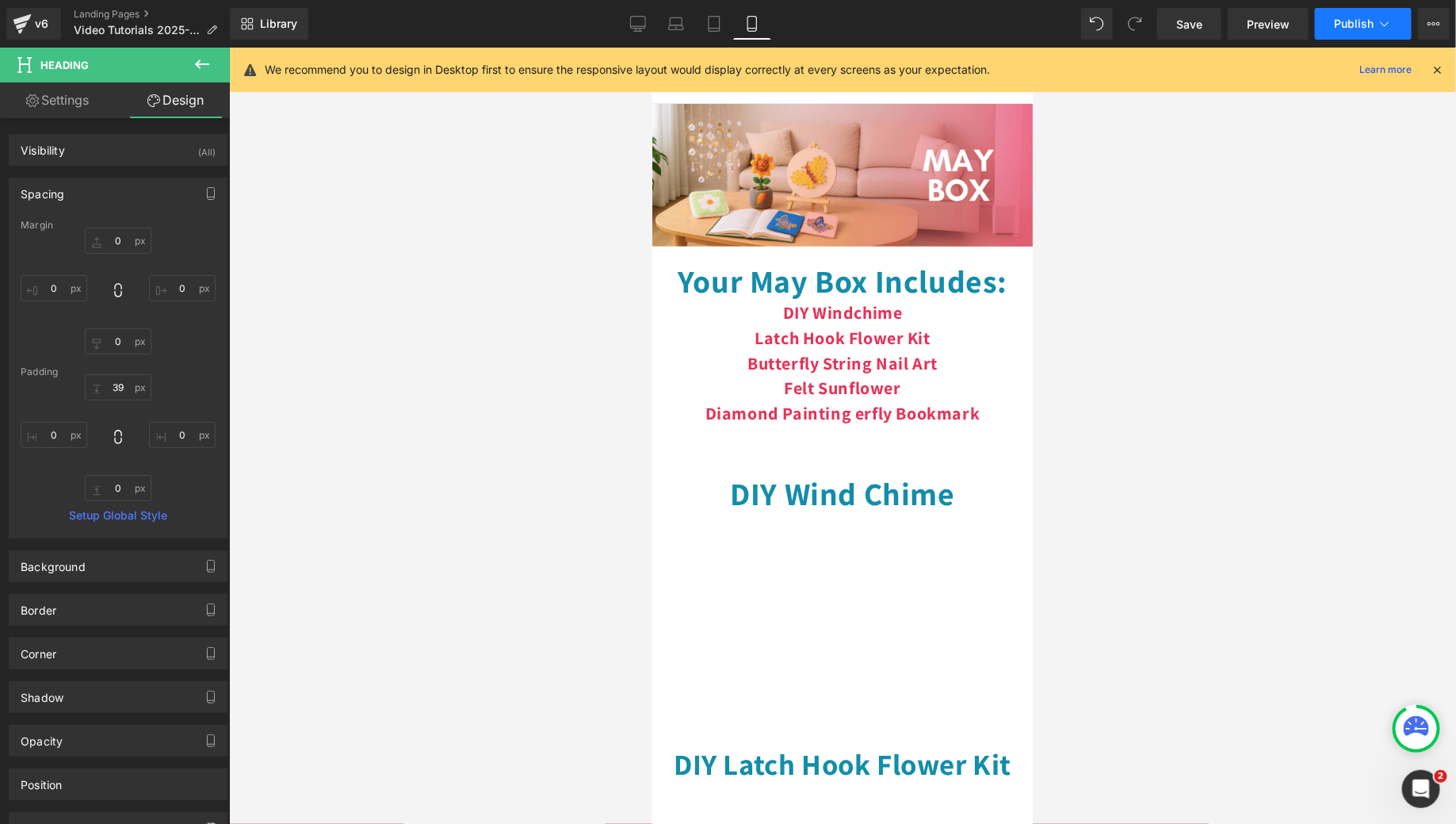
click at [1368, 21] on span "Publish" at bounding box center [1354, 24] width 40 height 13
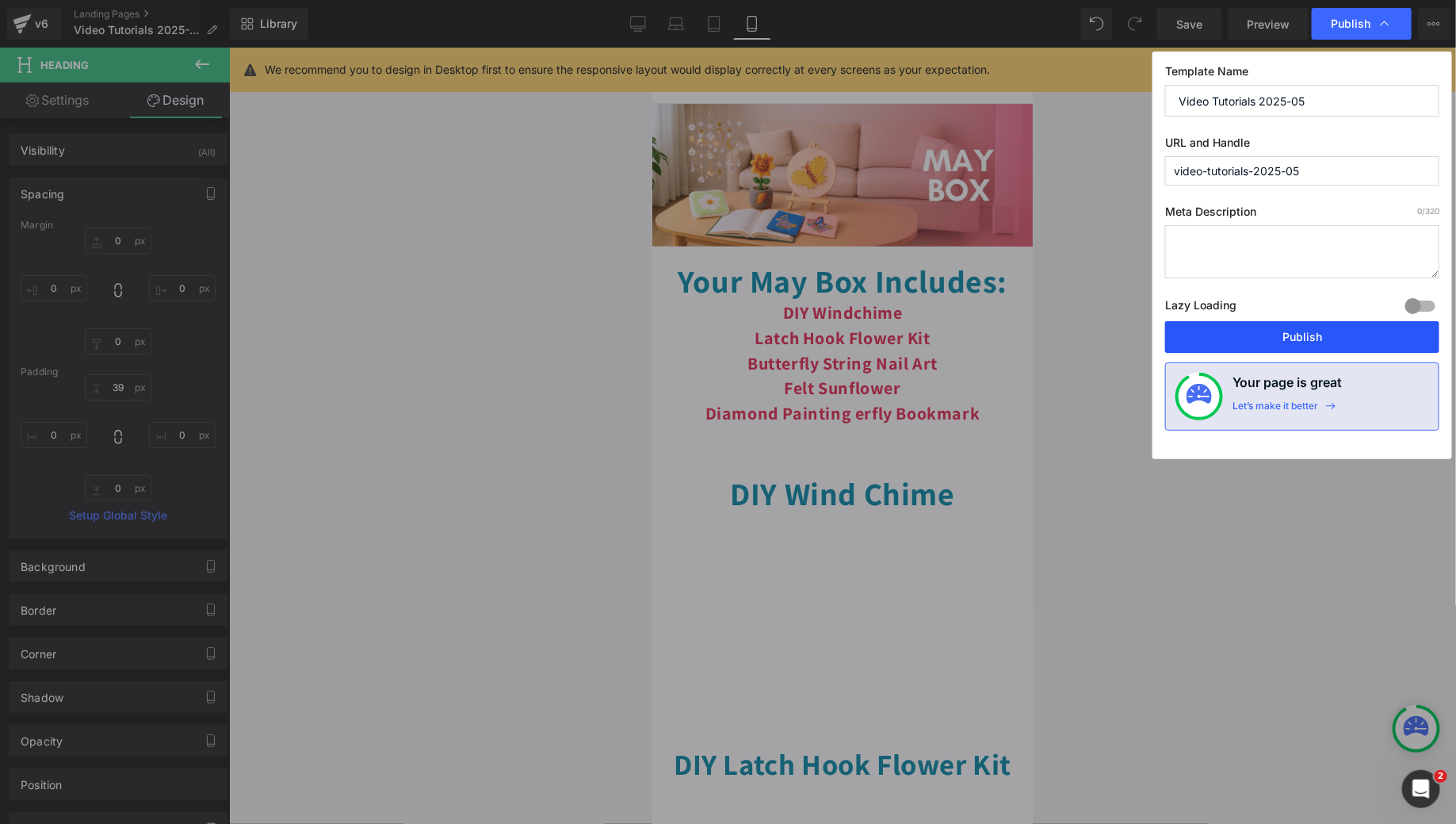
click at [1270, 339] on button "Publish" at bounding box center [1302, 337] width 274 height 31
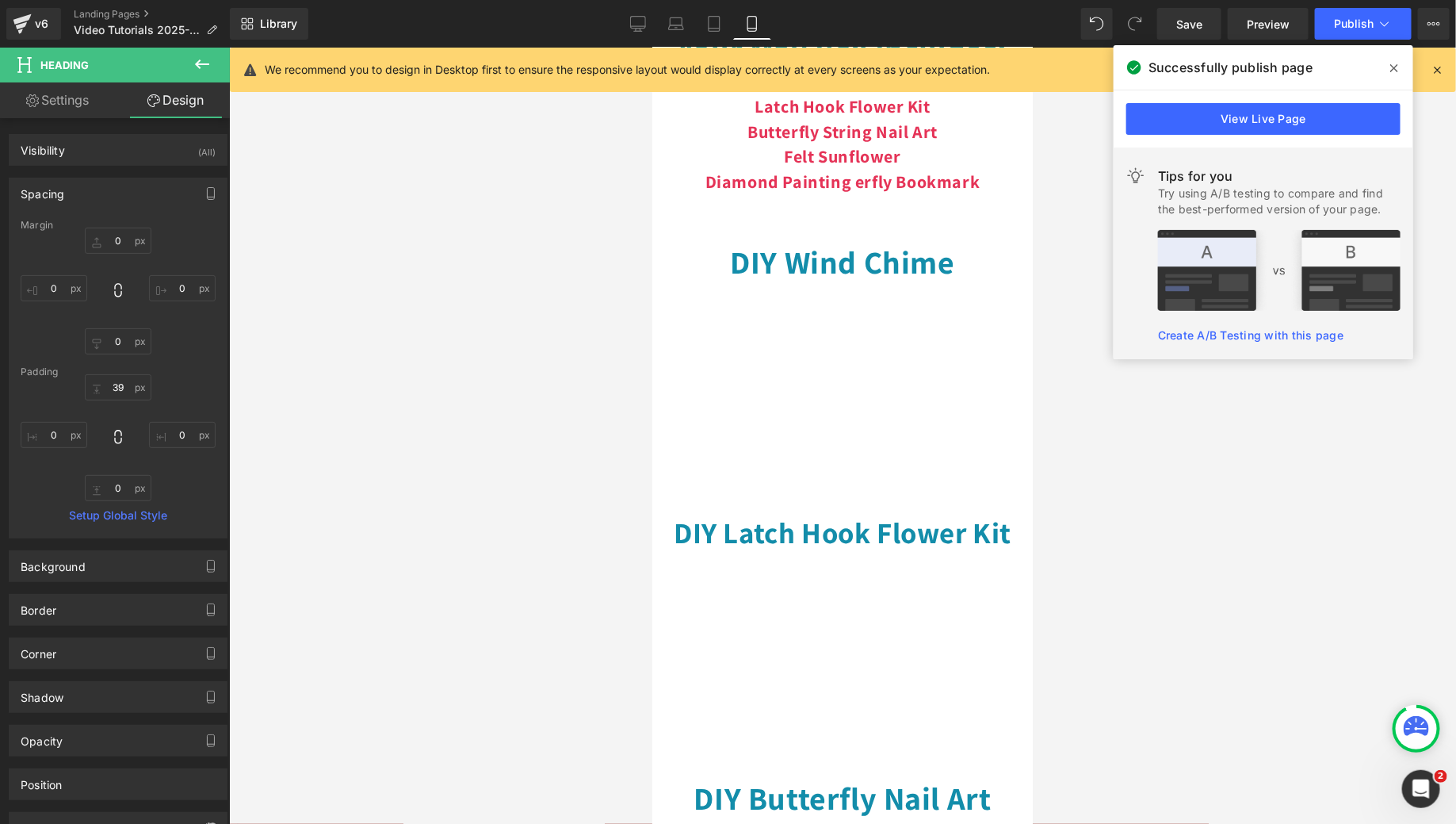
scroll to position [220, 0]
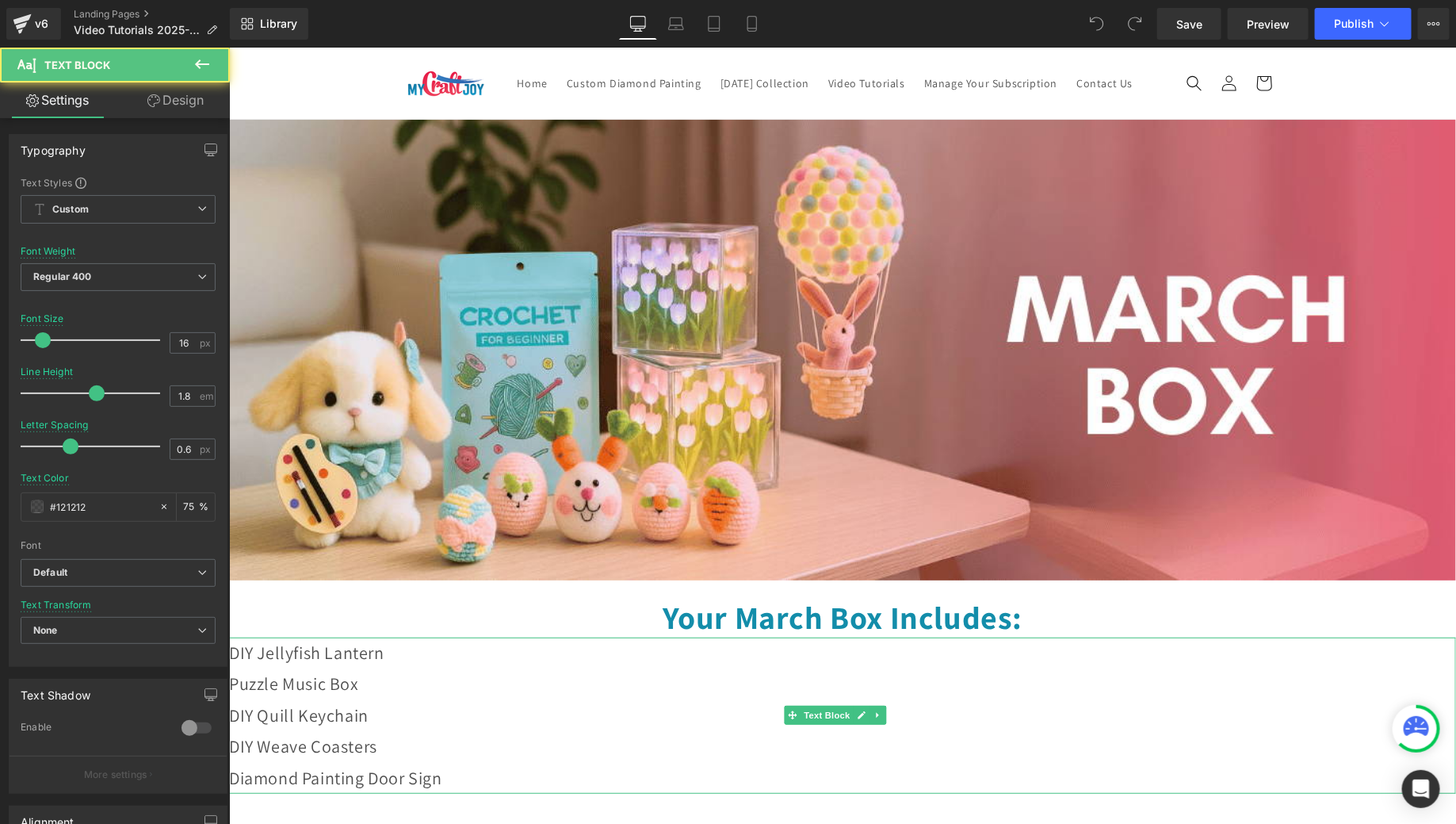
click at [307, 663] on span "DIY Jellyfish Lantern" at bounding box center [306, 652] width 156 height 23
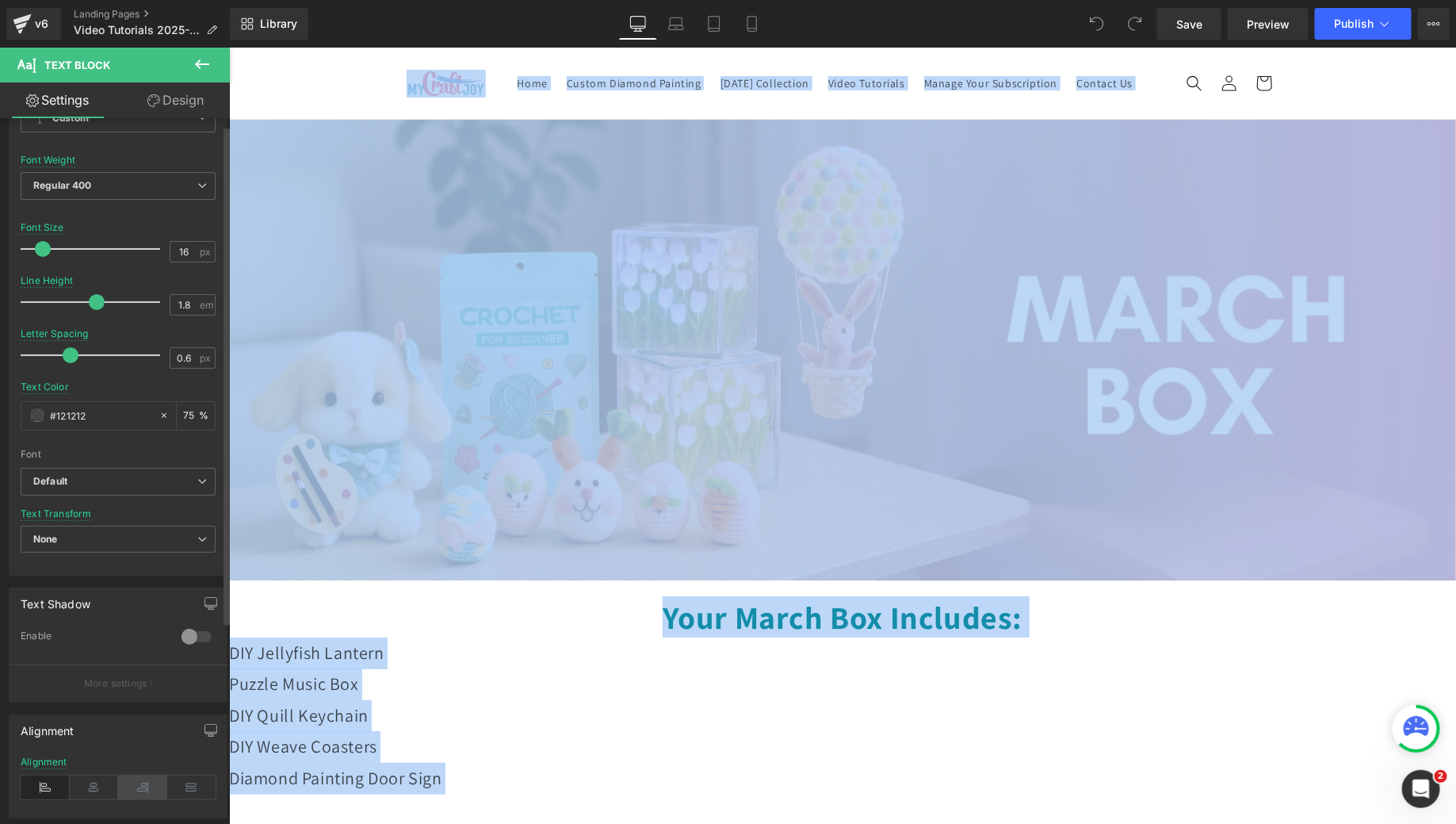
scroll to position [295, 0]
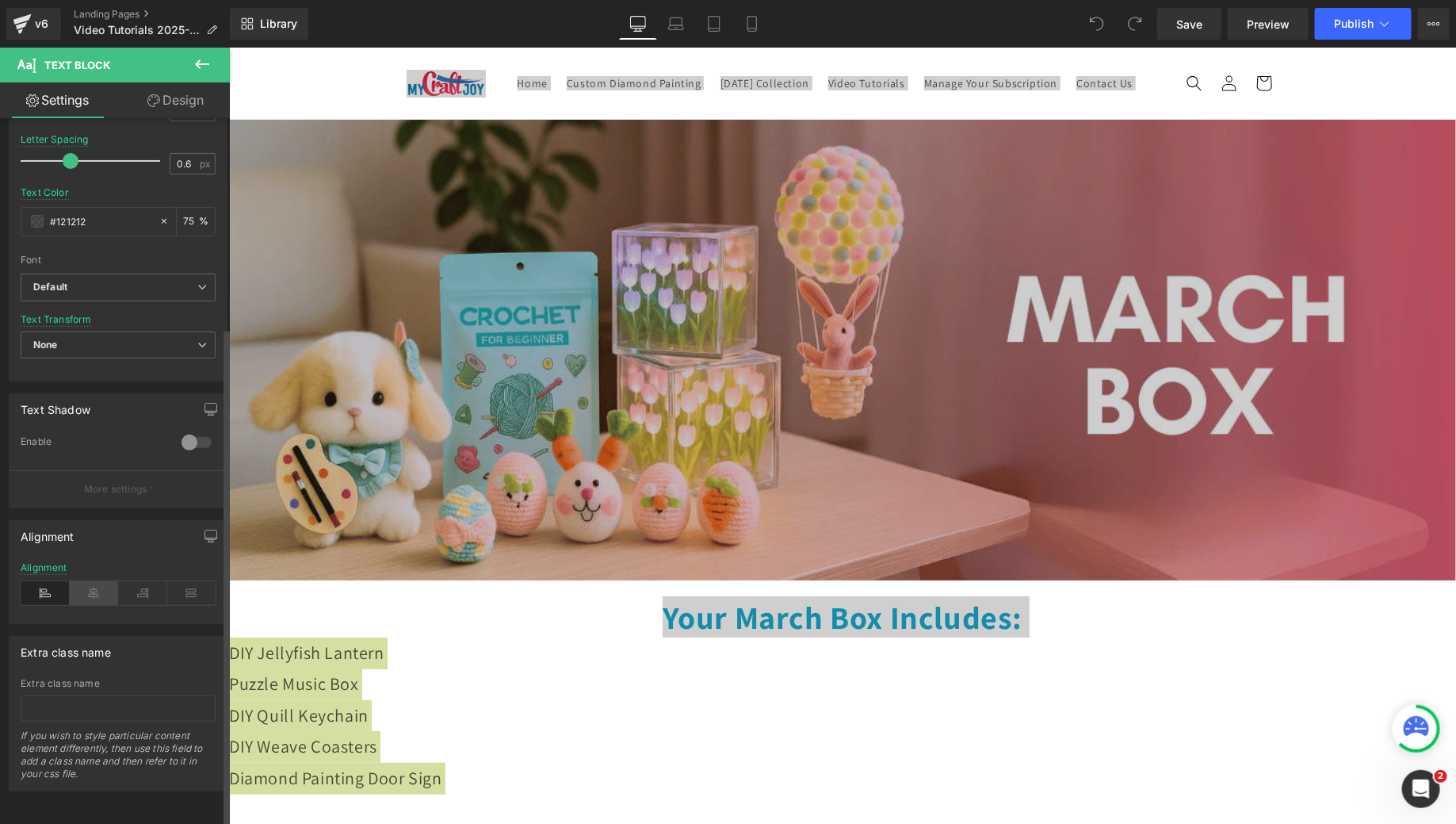
click at [79, 583] on icon at bounding box center [94, 592] width 49 height 23
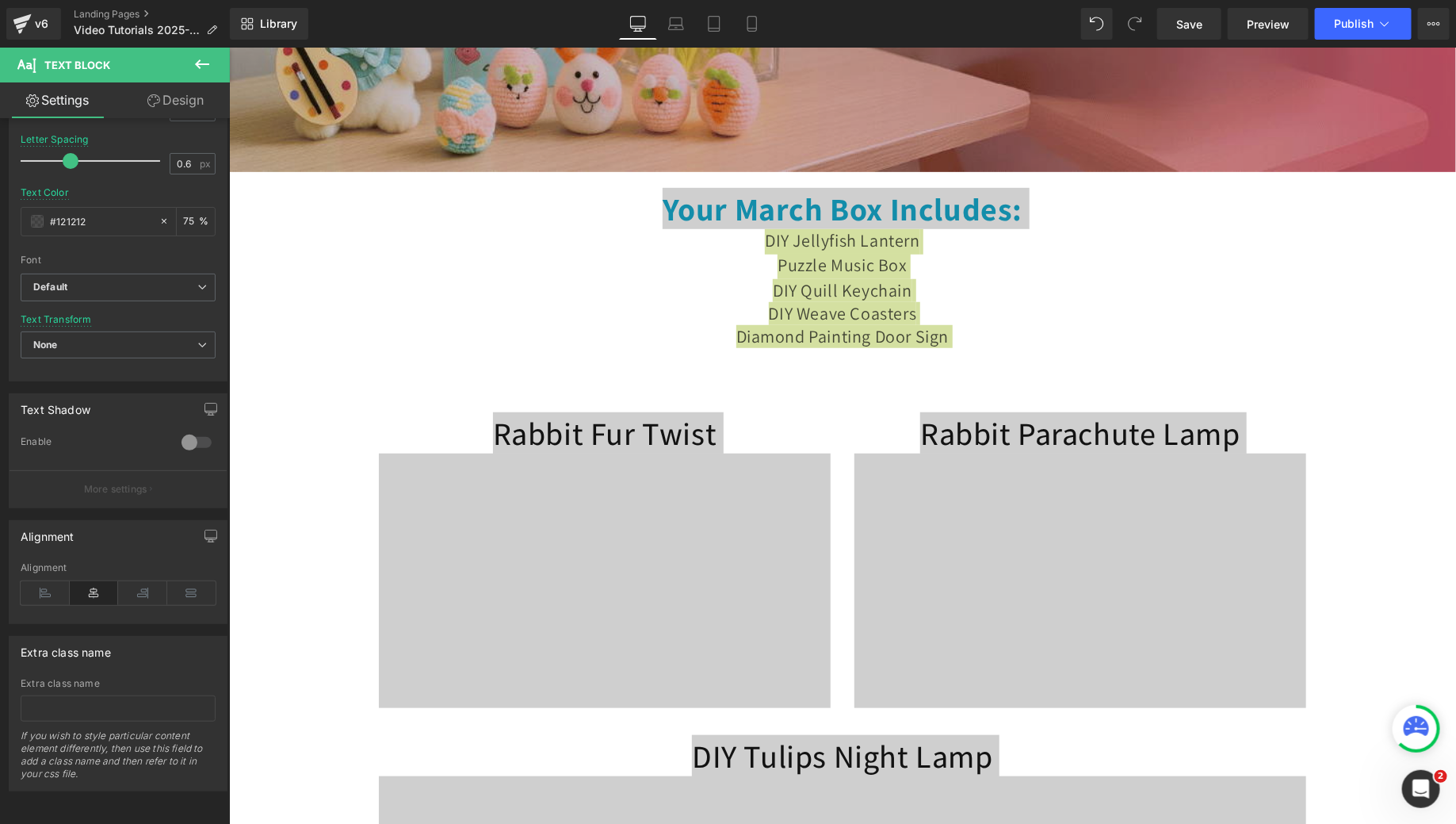
scroll to position [272, 0]
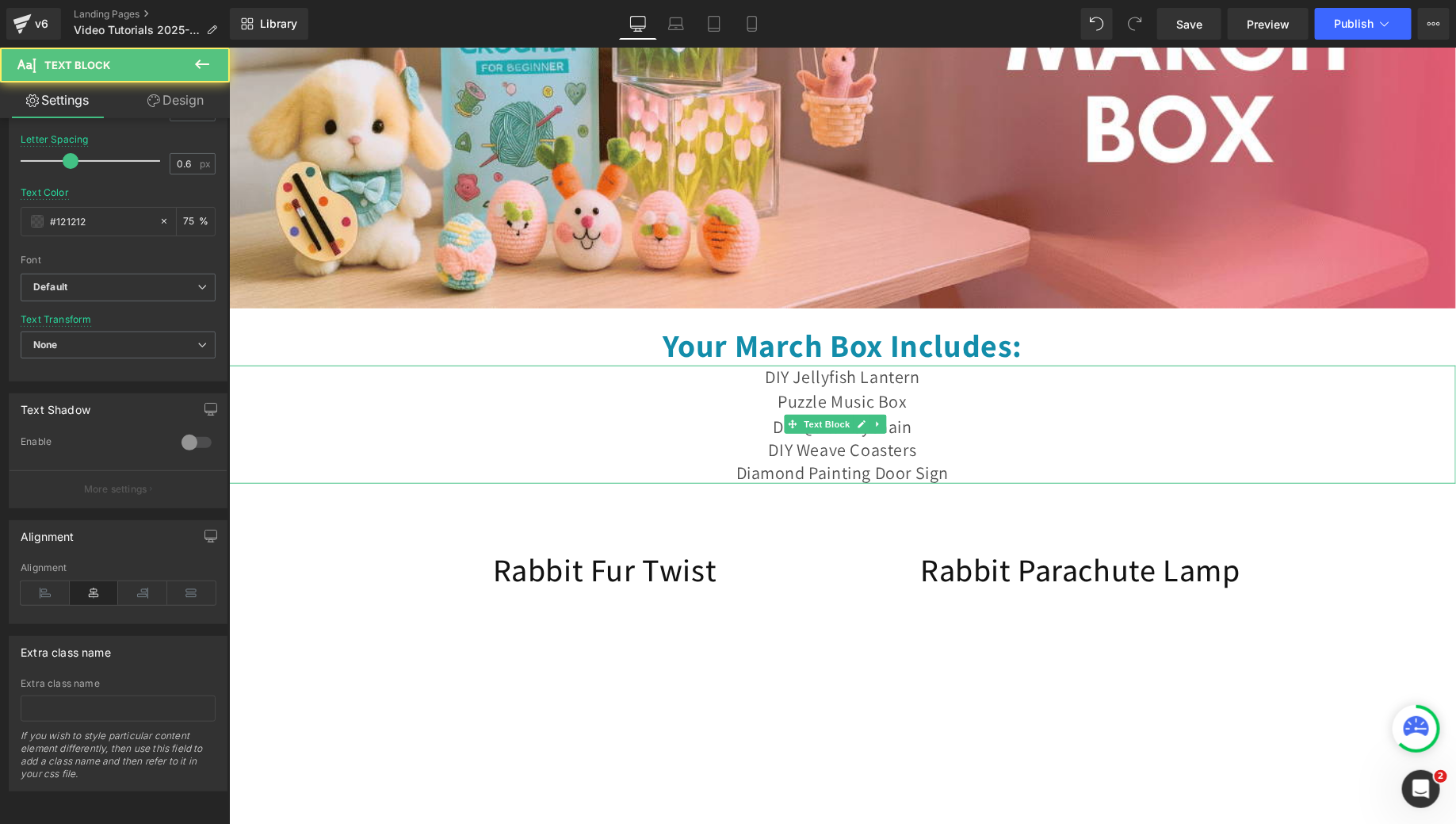
click at [865, 412] on span "Puzzle Music Box" at bounding box center [841, 400] width 130 height 23
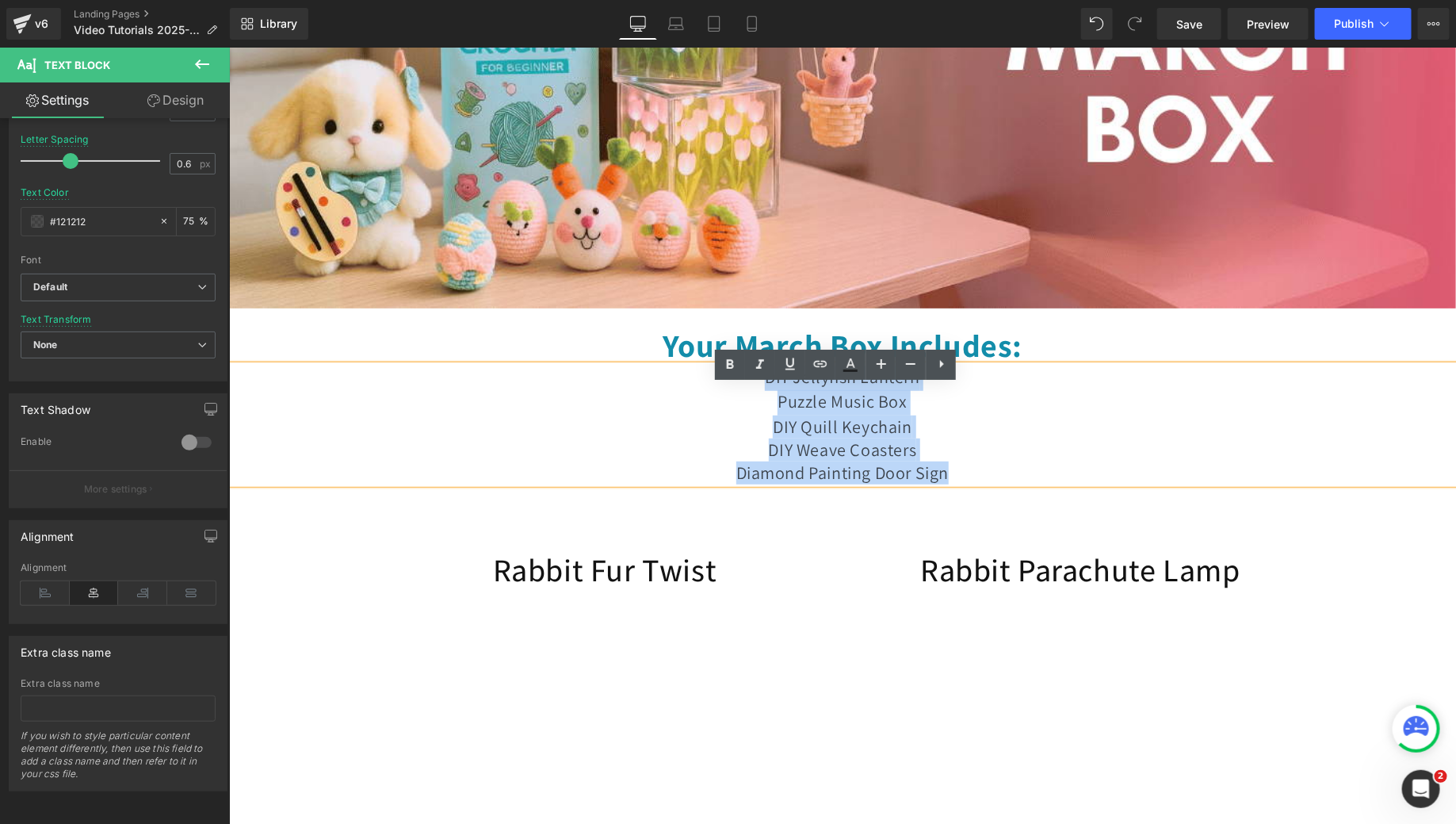
drag, startPoint x: 979, startPoint y: 492, endPoint x: 737, endPoint y: 408, distance: 256.2
click at [737, 408] on div "DIY Jellyfish Lantern Puzzle Music Box DIY Quill Keychain DIY Weave Coasters Di…" at bounding box center [841, 424] width 1227 height 119
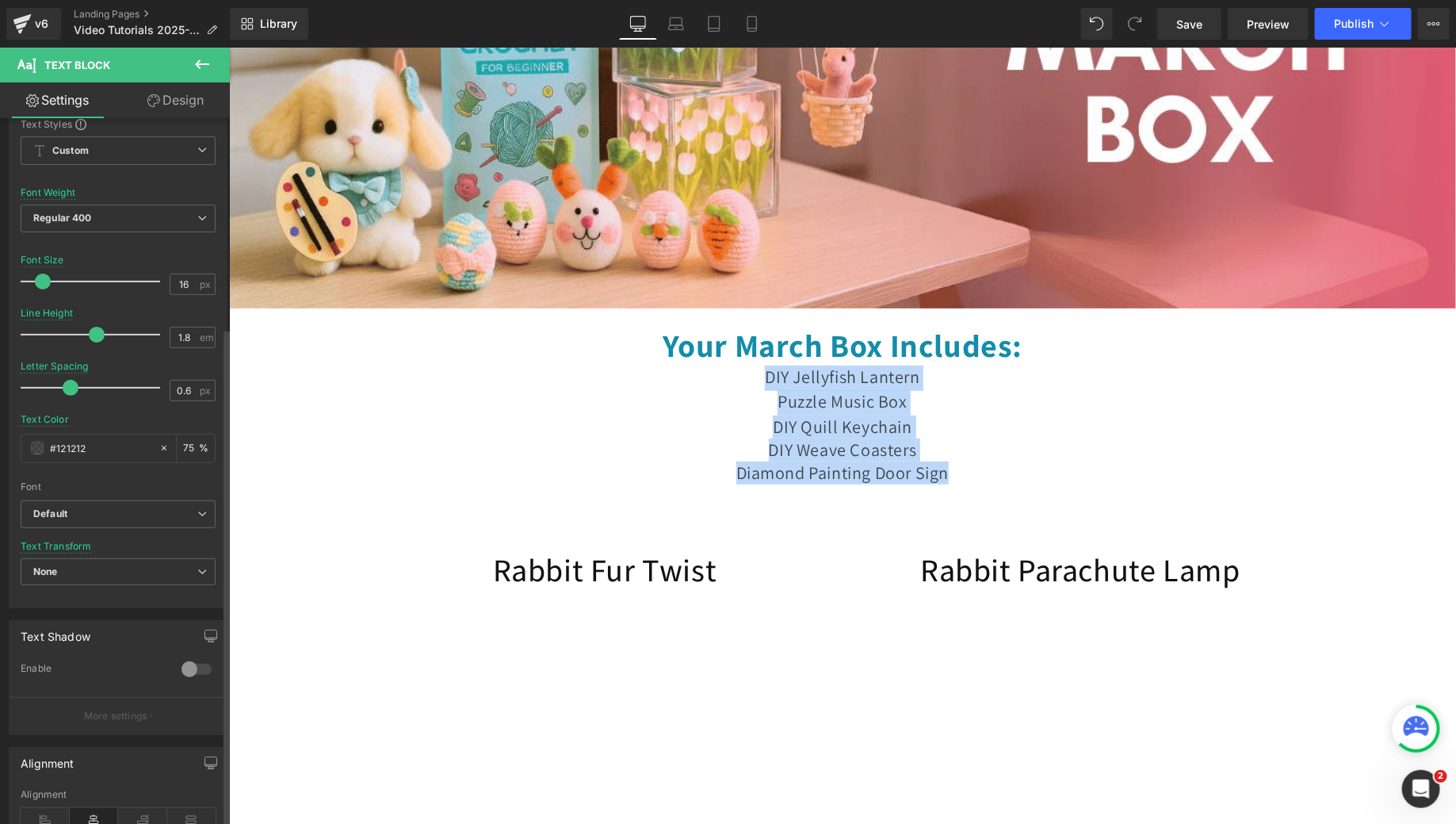
scroll to position [0, 0]
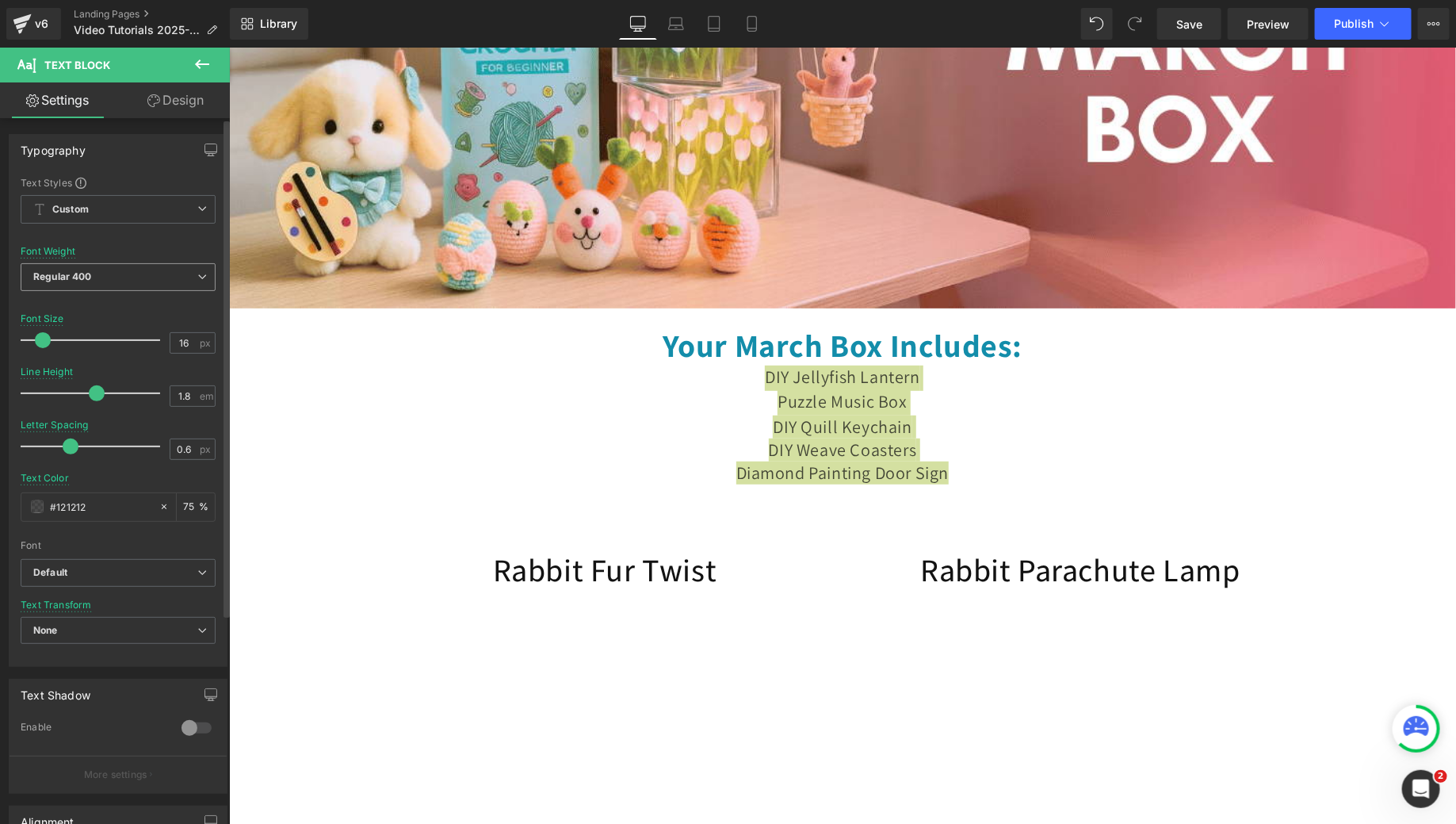
click at [111, 282] on span "Regular 400" at bounding box center [119, 277] width 195 height 27
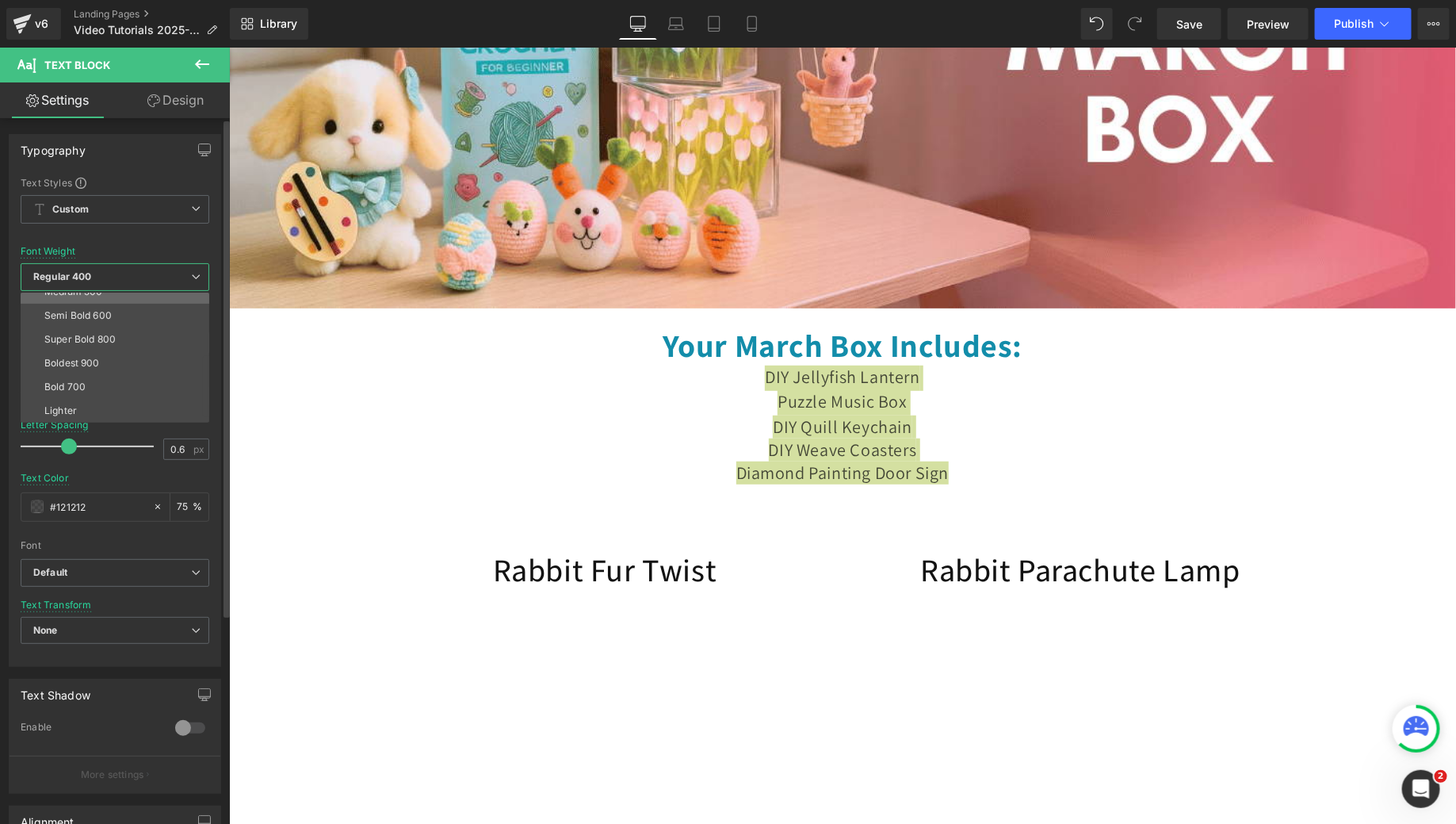
scroll to position [132, 0]
click at [99, 370] on li "Bold 700" at bounding box center [119, 362] width 196 height 23
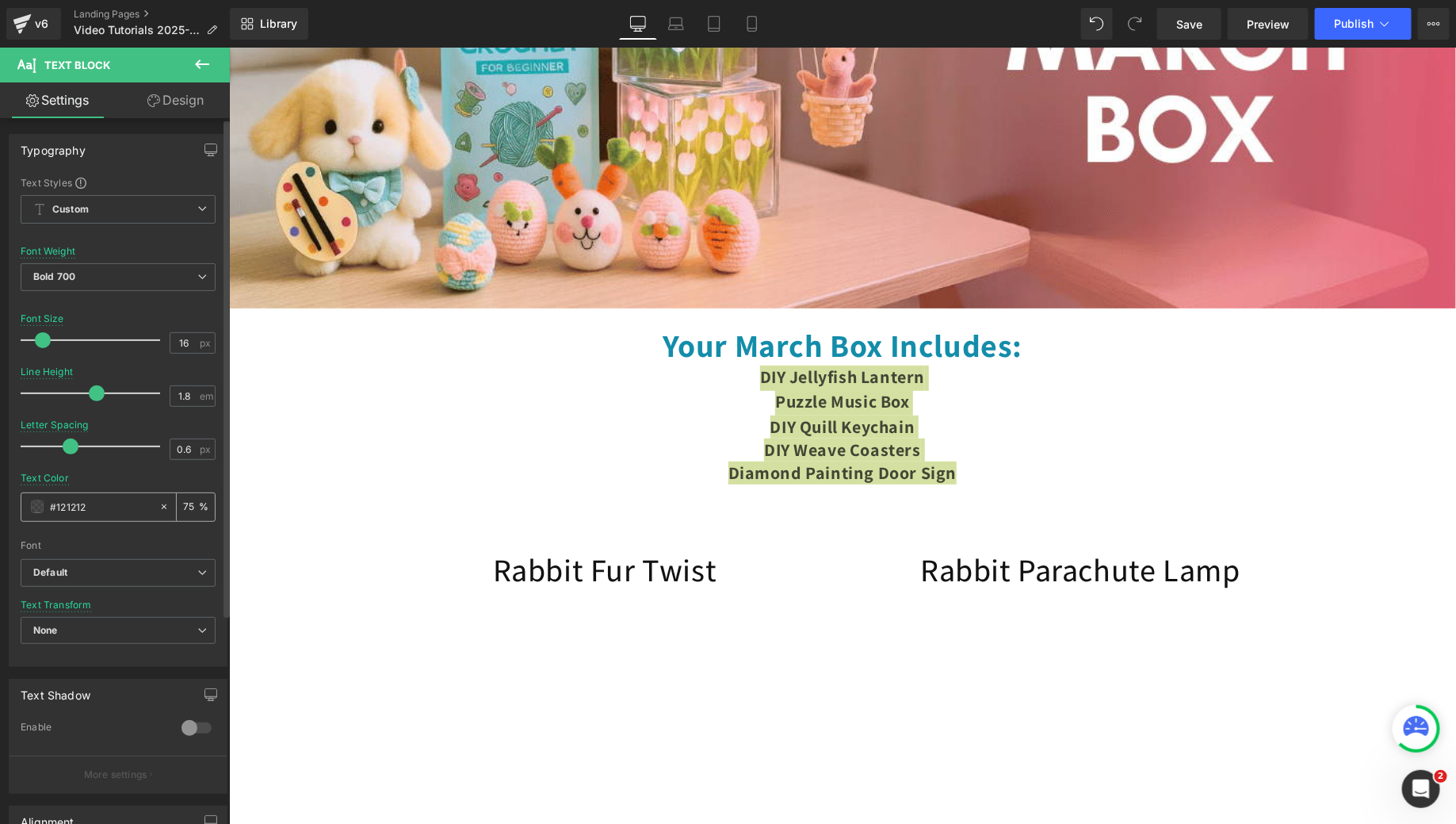
click at [43, 508] on div "#121212" at bounding box center [90, 507] width 137 height 27
click at [84, 493] on div "#121212" at bounding box center [90, 507] width 137 height 27
click at [94, 502] on input "#121212" at bounding box center [101, 507] width 102 height 18
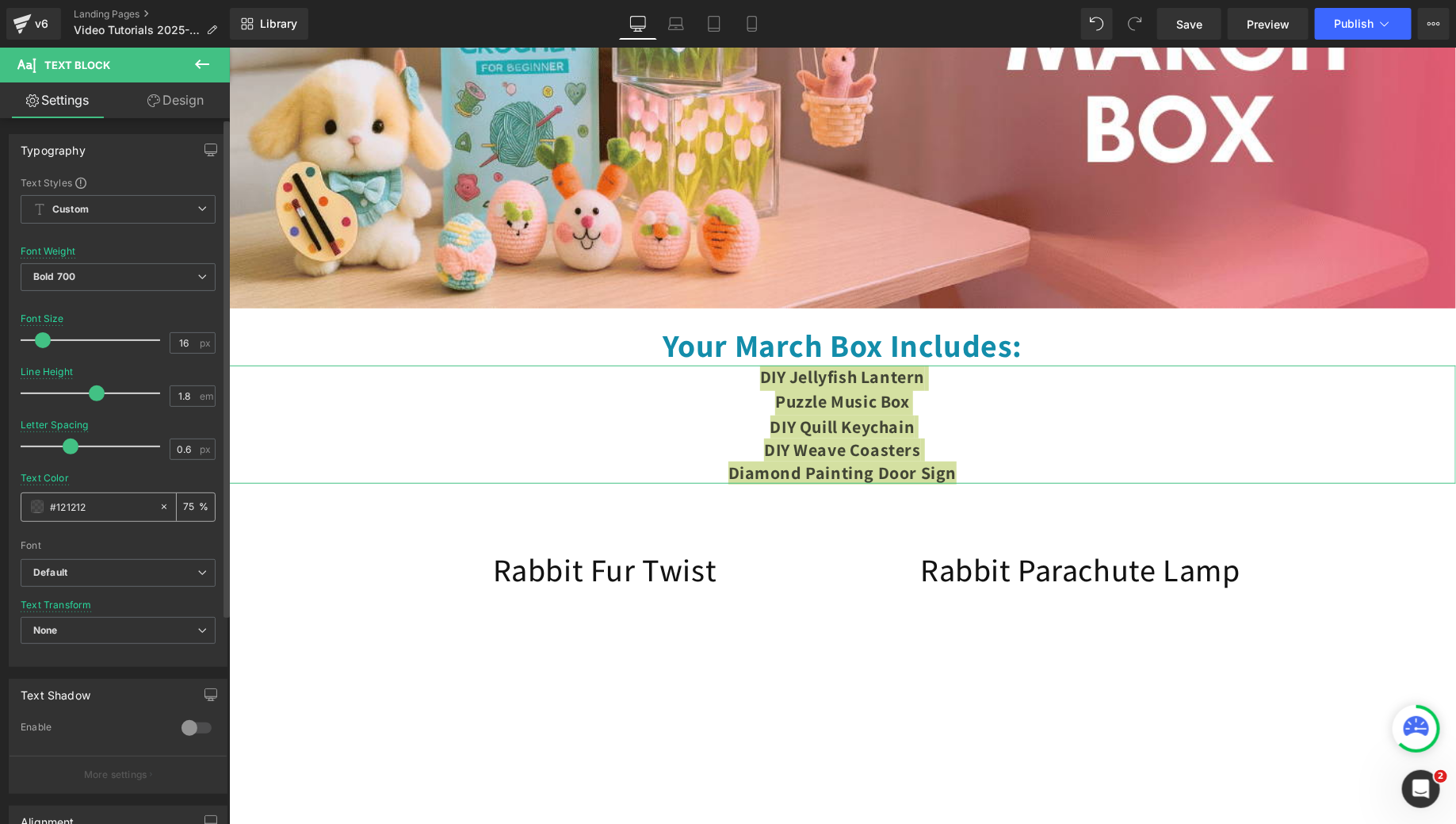
click at [94, 502] on input "#121212" at bounding box center [101, 507] width 102 height 18
paste input "e53357"
type input "#e53357"
type input "100"
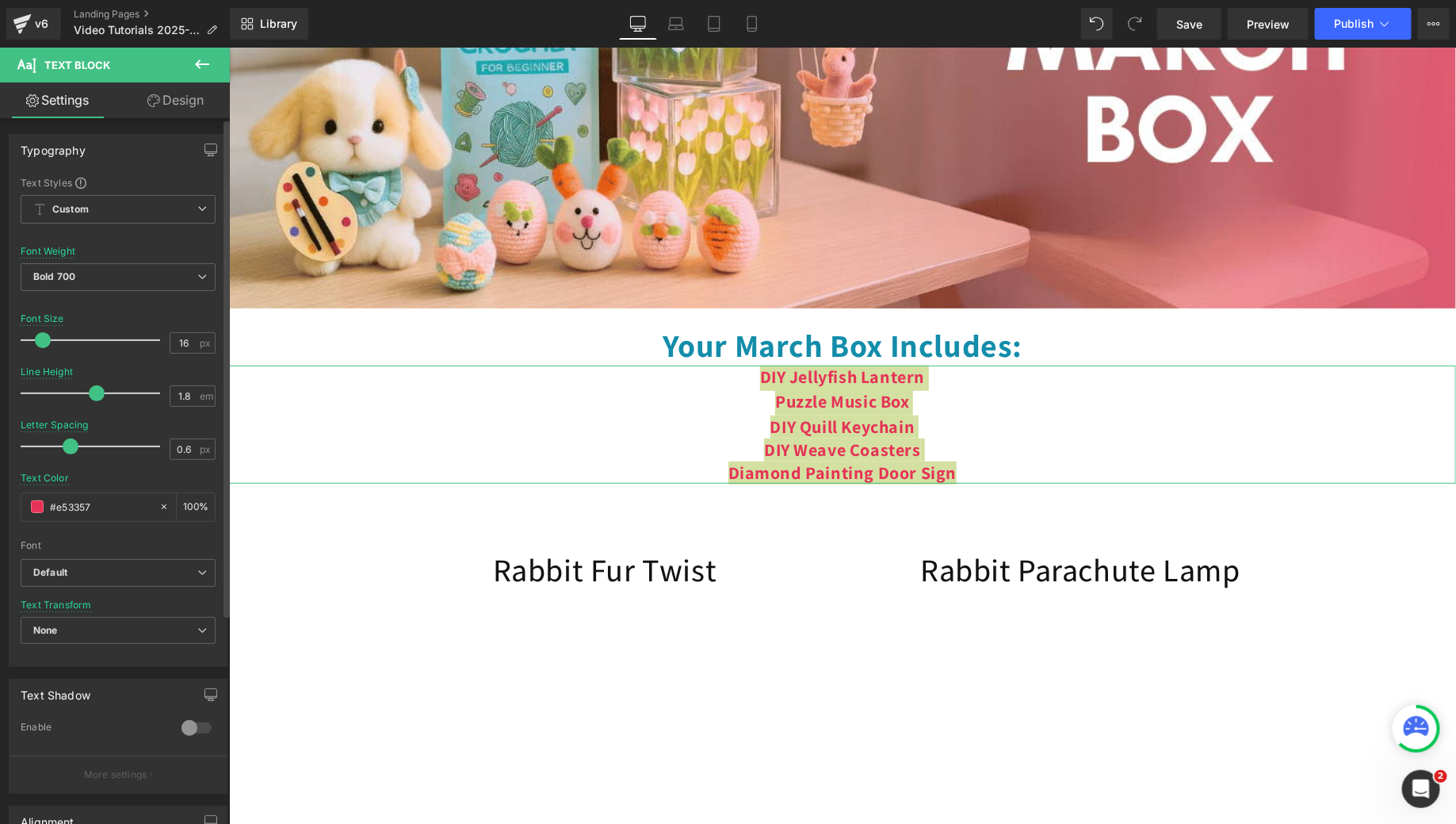
type input "#e53357"
click at [107, 483] on div "Text Color #e53357 100 %" at bounding box center [119, 507] width 195 height 68
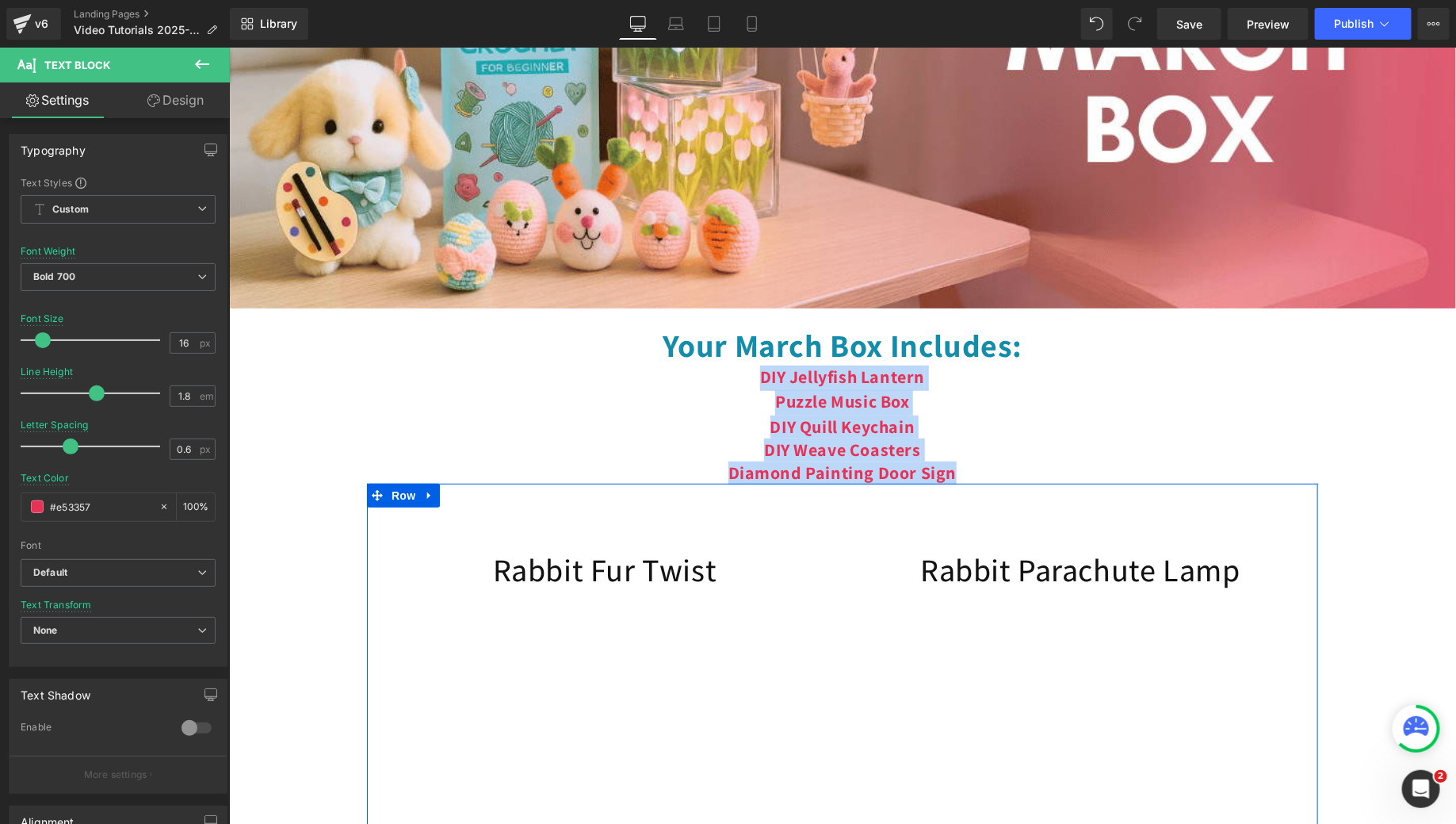
click at [575, 531] on div "Rabbit Fur Twist Heading Youtube Rabbit Parachute Lamp Heading Youtube Row" at bounding box center [841, 667] width 951 height 369
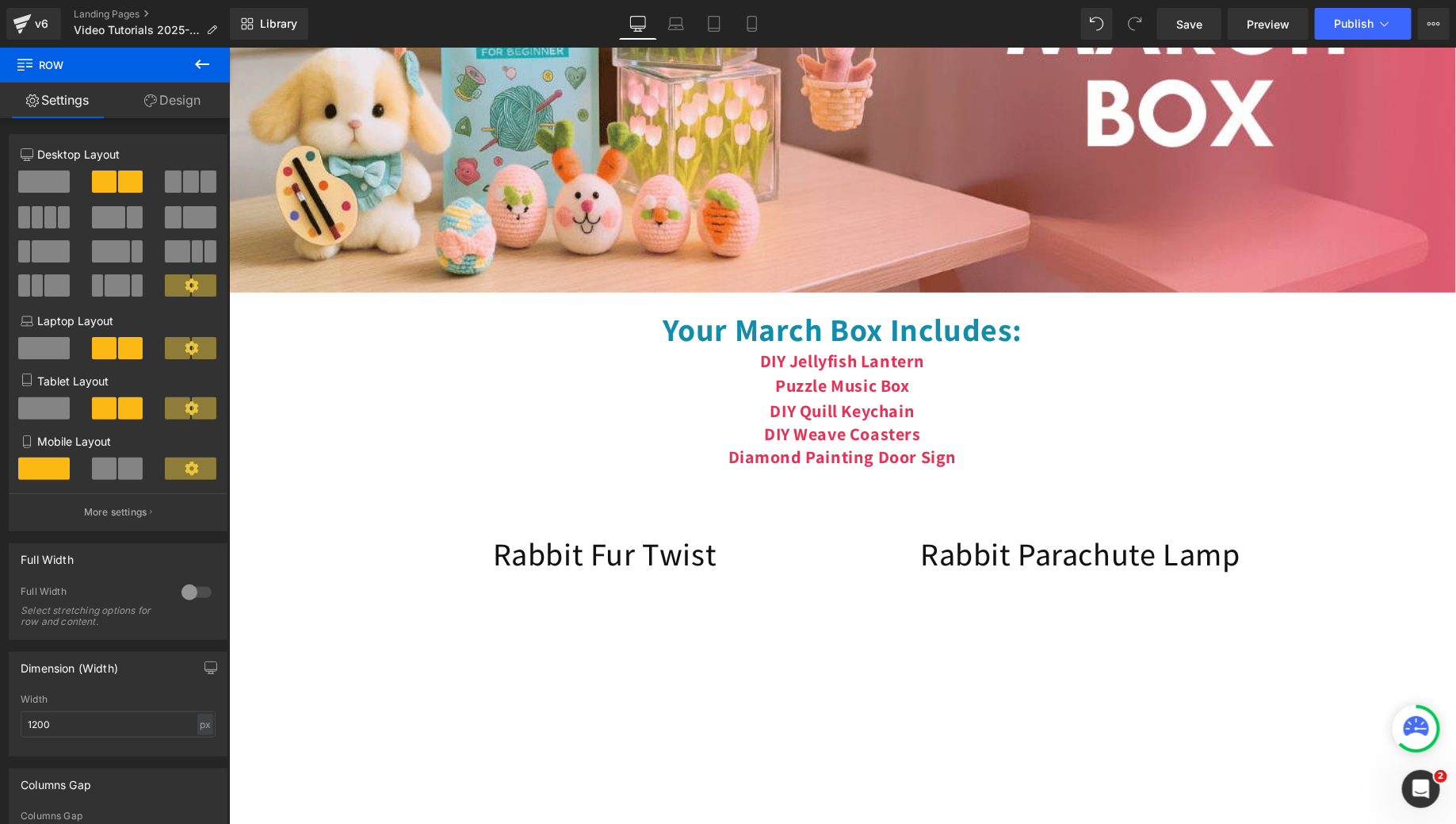
scroll to position [341, 0]
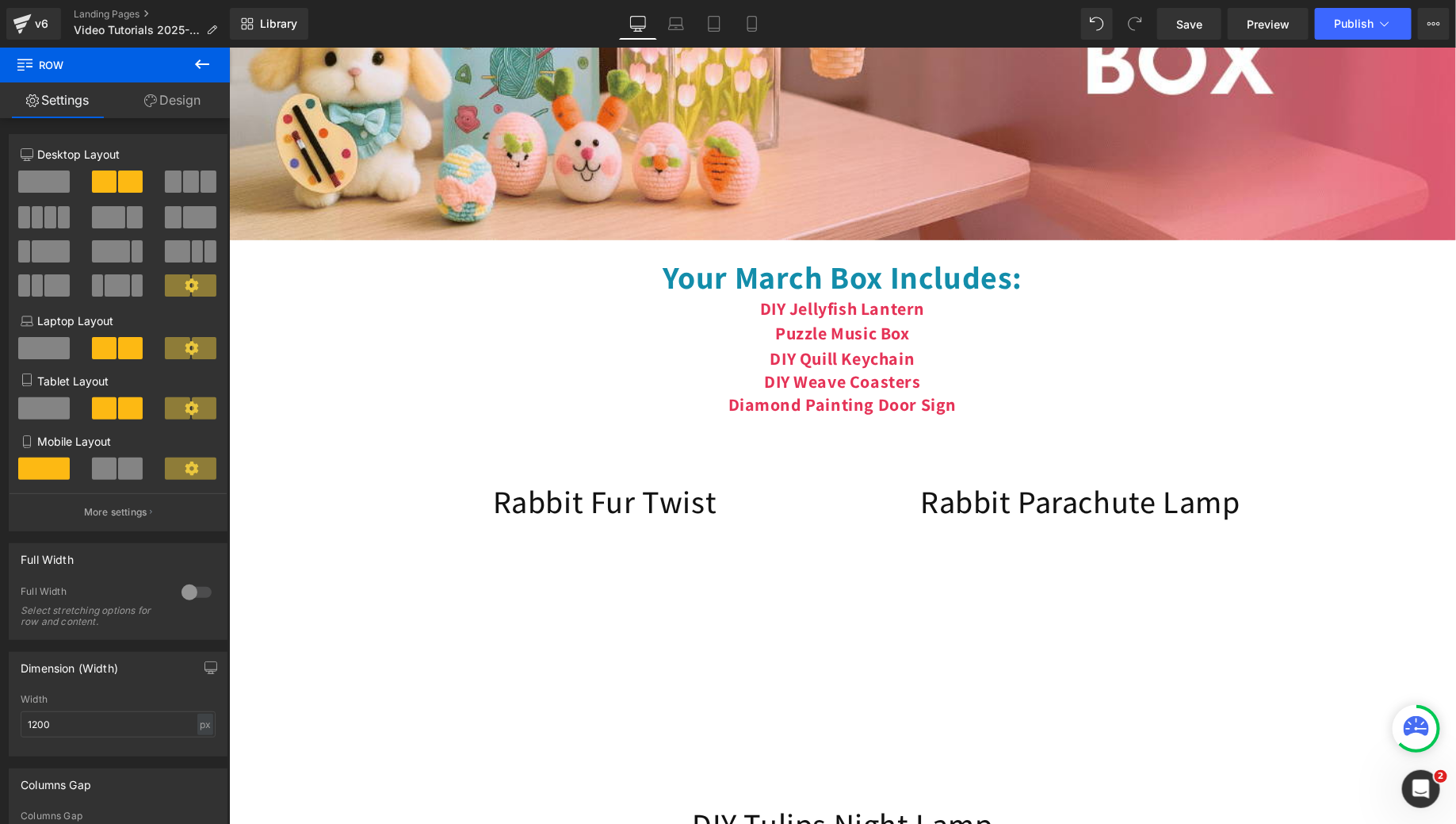
click at [803, 365] on span "Text Block" at bounding box center [825, 355] width 52 height 19
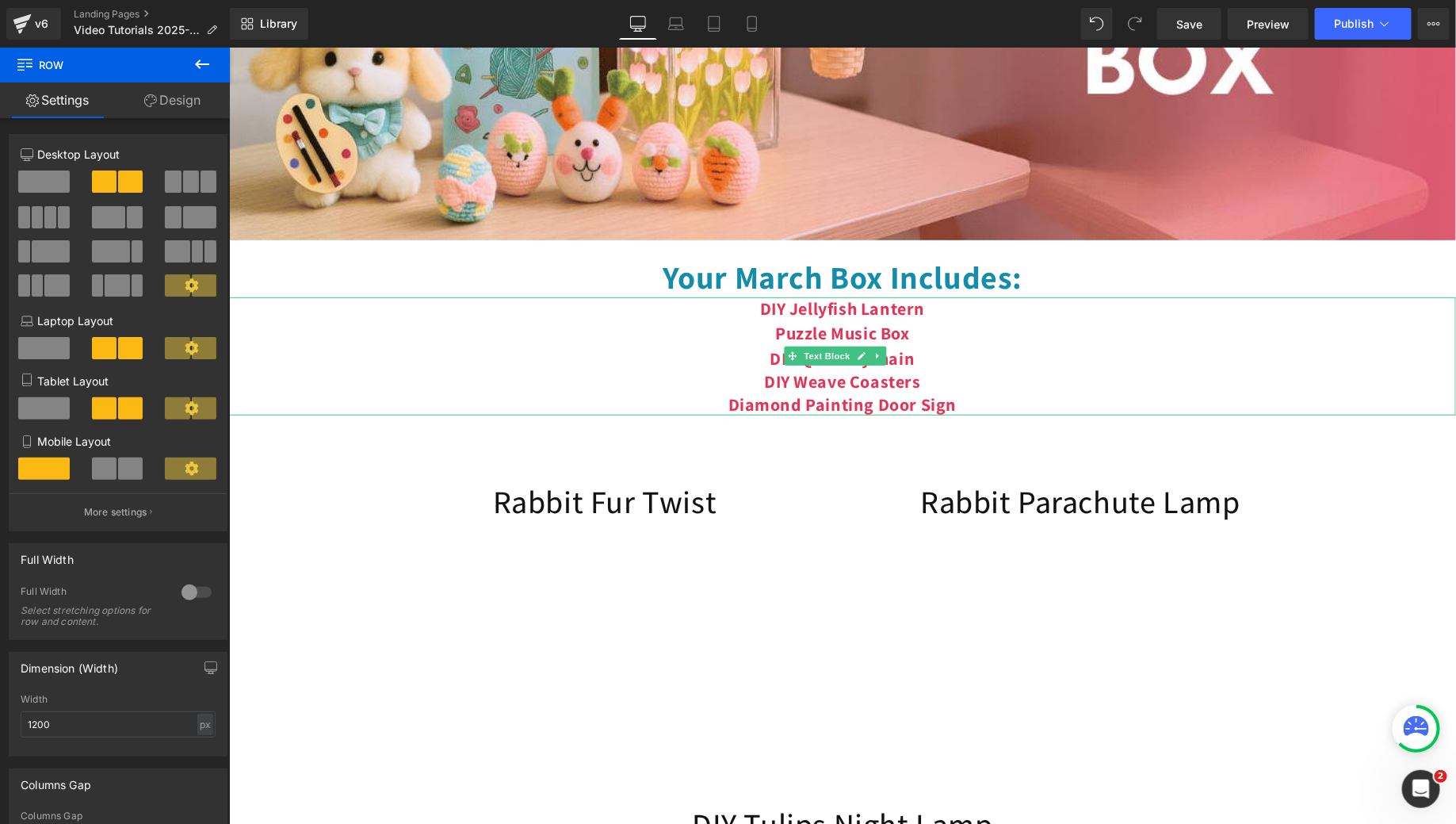
click at [803, 365] on span "Text Block" at bounding box center [825, 355] width 52 height 19
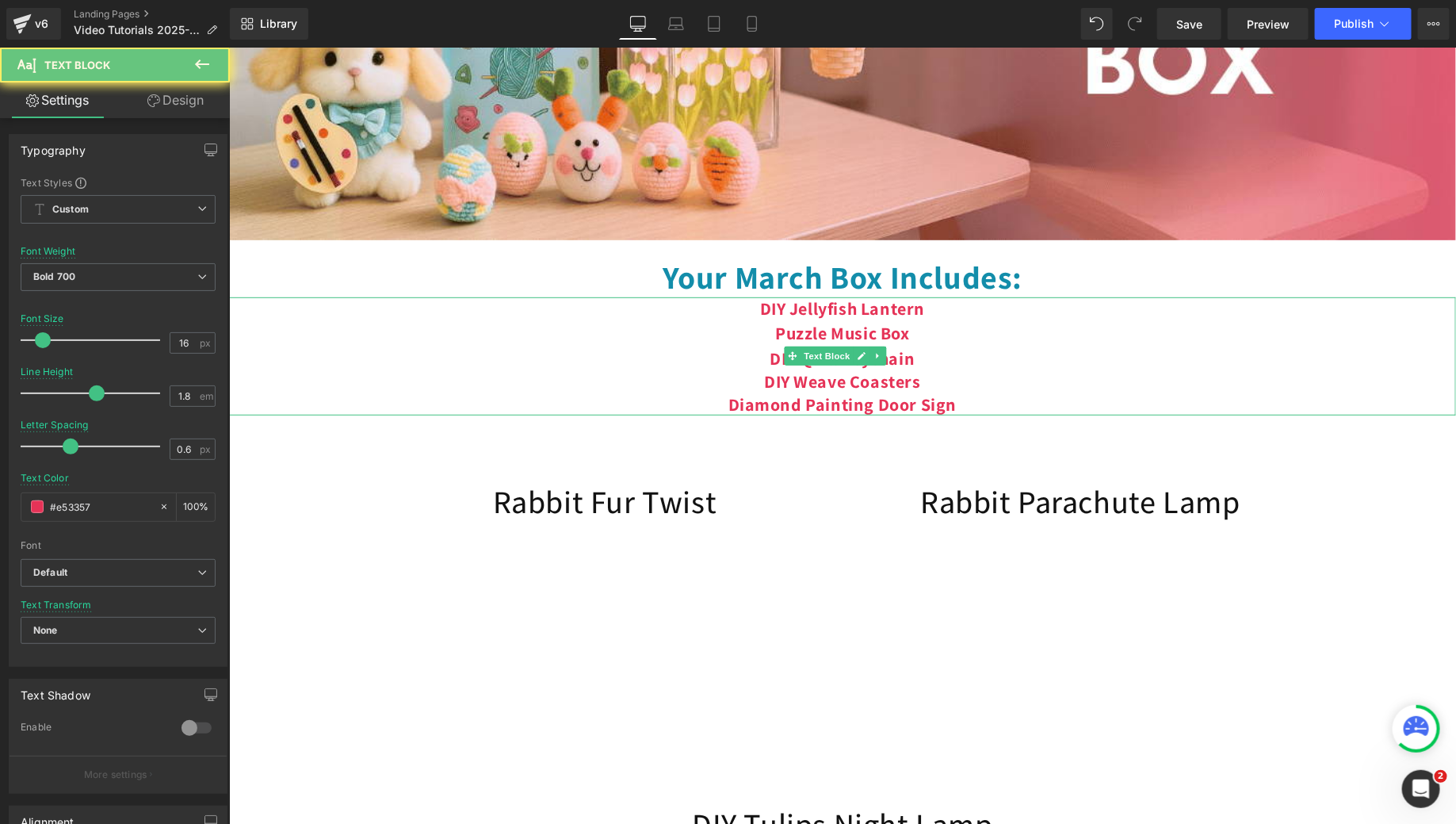
click at [803, 365] on span "Text Block" at bounding box center [825, 355] width 52 height 19
click at [741, 366] on div "DIY Quill Keychain DIY Weave Coasters Diamond Painting Door Sign" at bounding box center [841, 380] width 1227 height 69
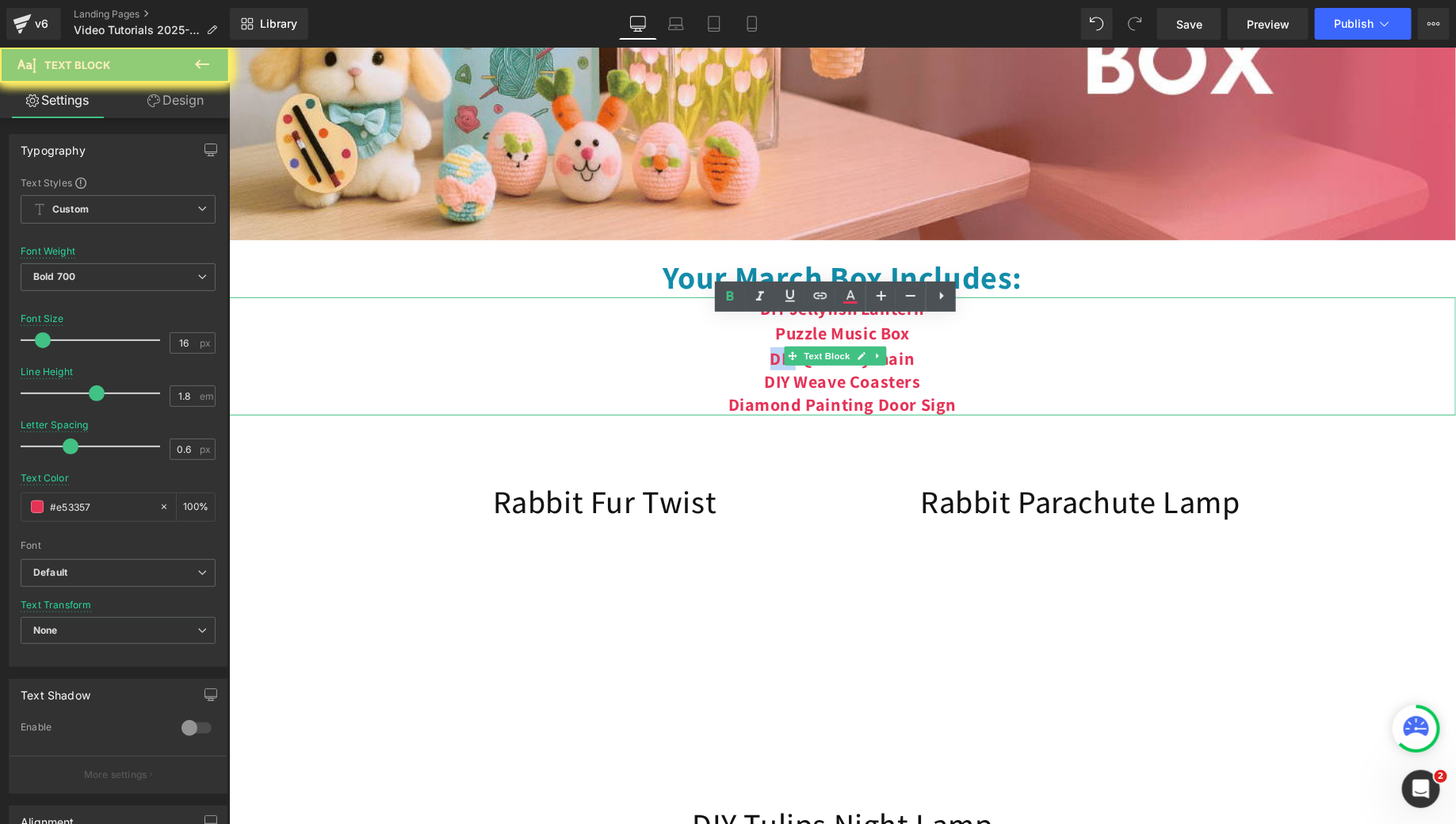
click at [741, 366] on div "DIY Quill Keychain DIY Weave Coasters Diamond Painting Door Sign" at bounding box center [841, 380] width 1227 height 69
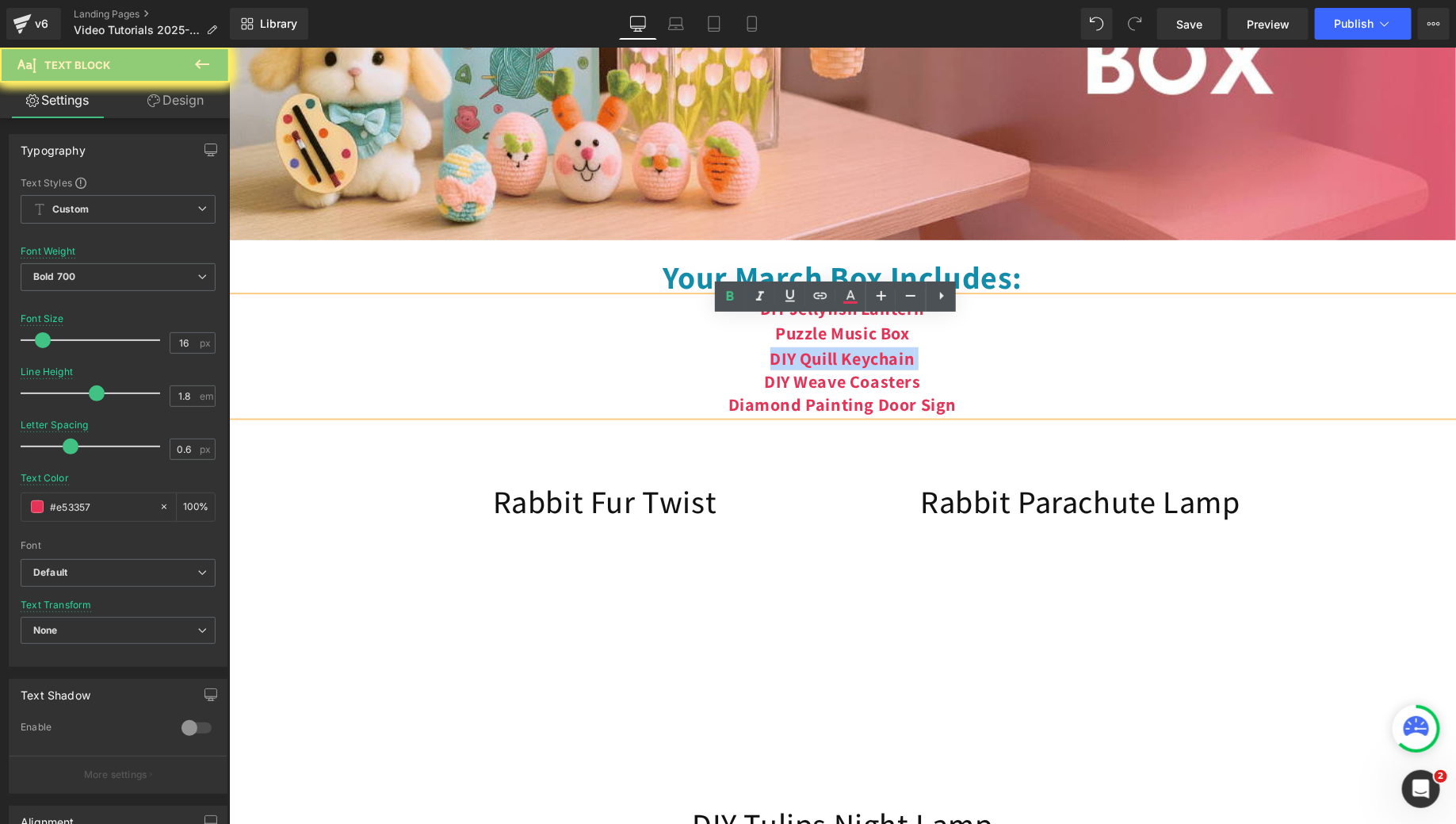
click at [741, 366] on div "DIY Quill Keychain DIY Weave Coasters Diamond Painting Door Sign" at bounding box center [841, 380] width 1227 height 69
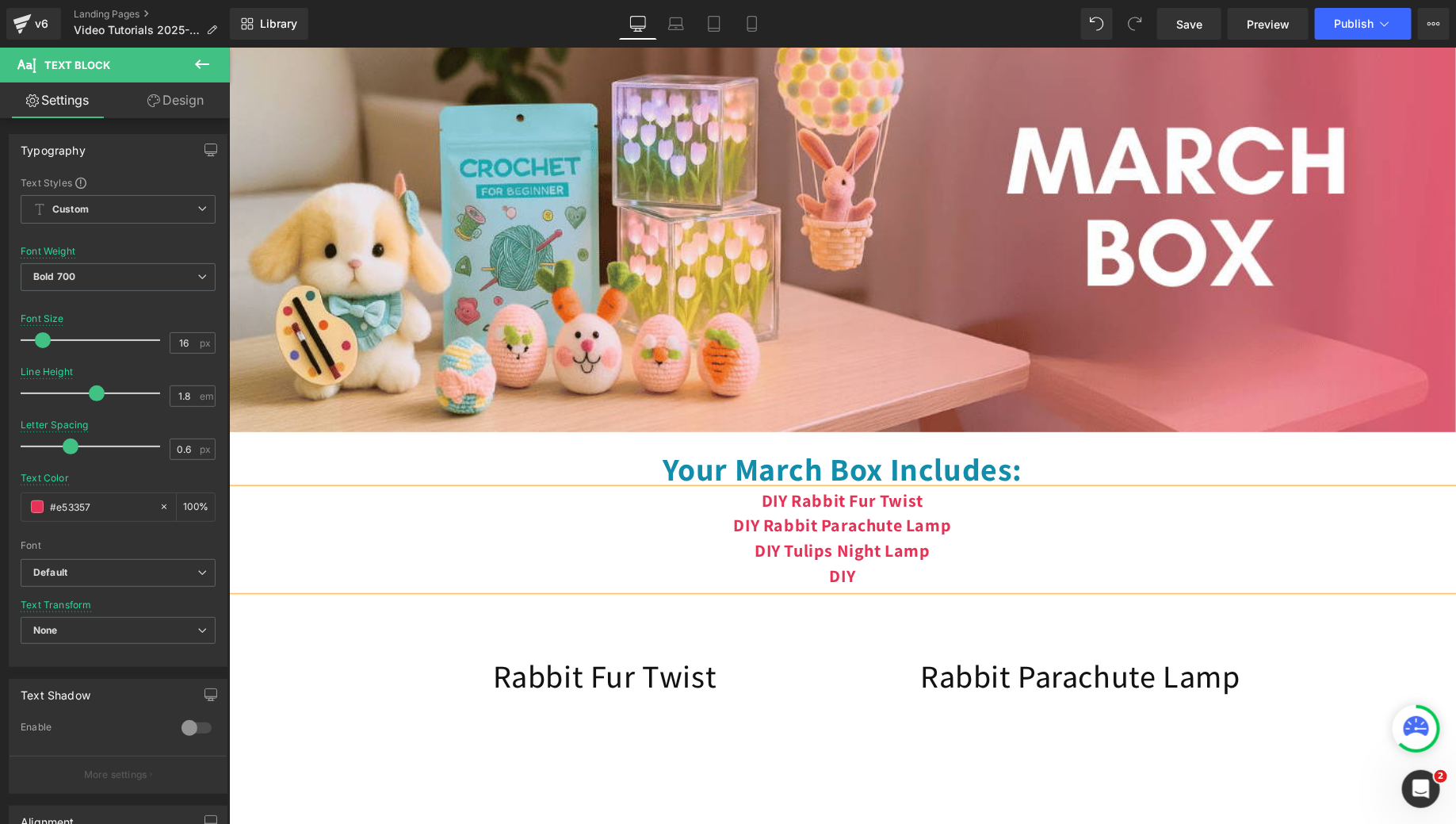
scroll to position [140, 0]
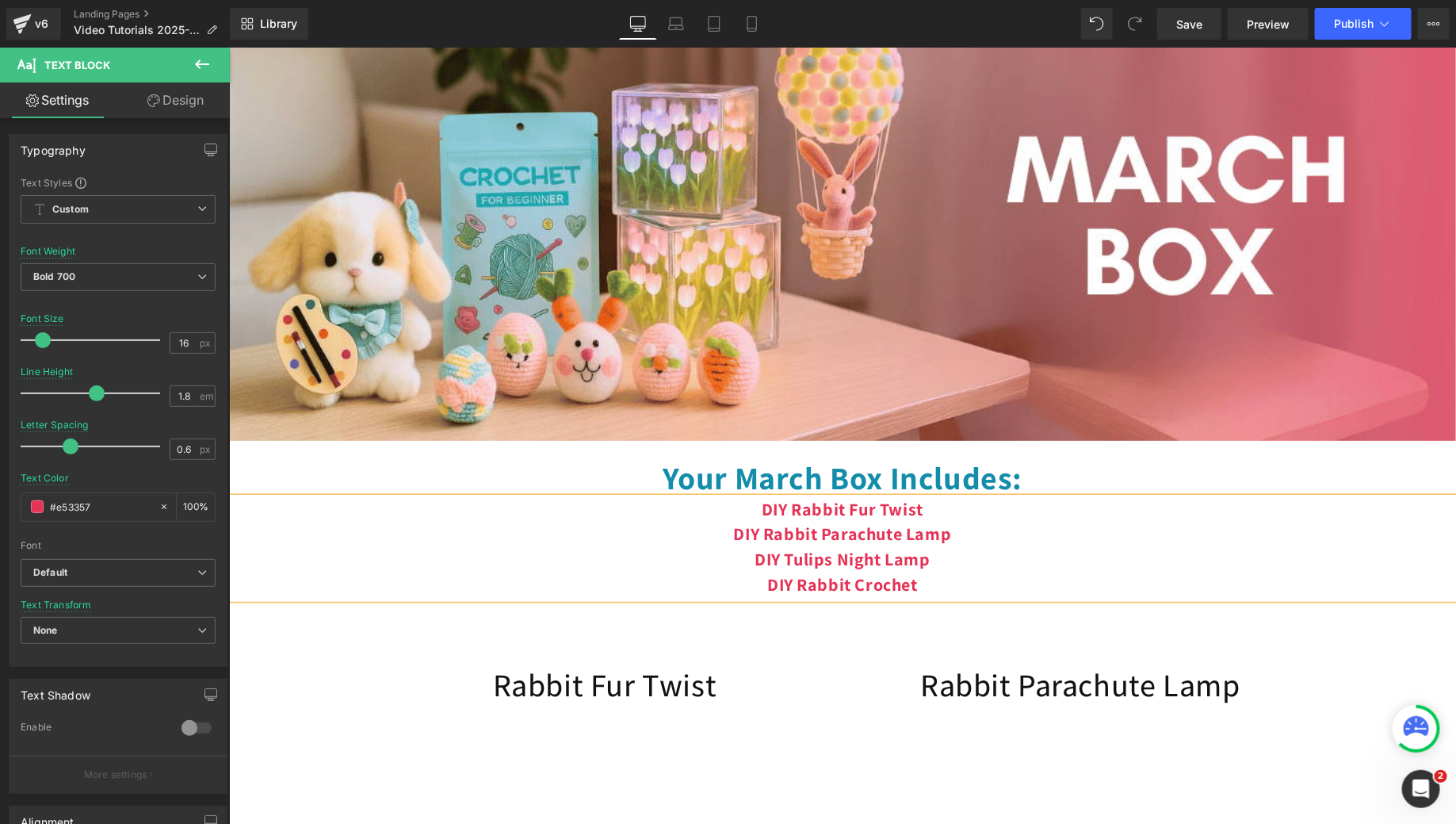
click at [849, 595] on span "DIY Rabbit Crochet" at bounding box center [841, 583] width 151 height 23
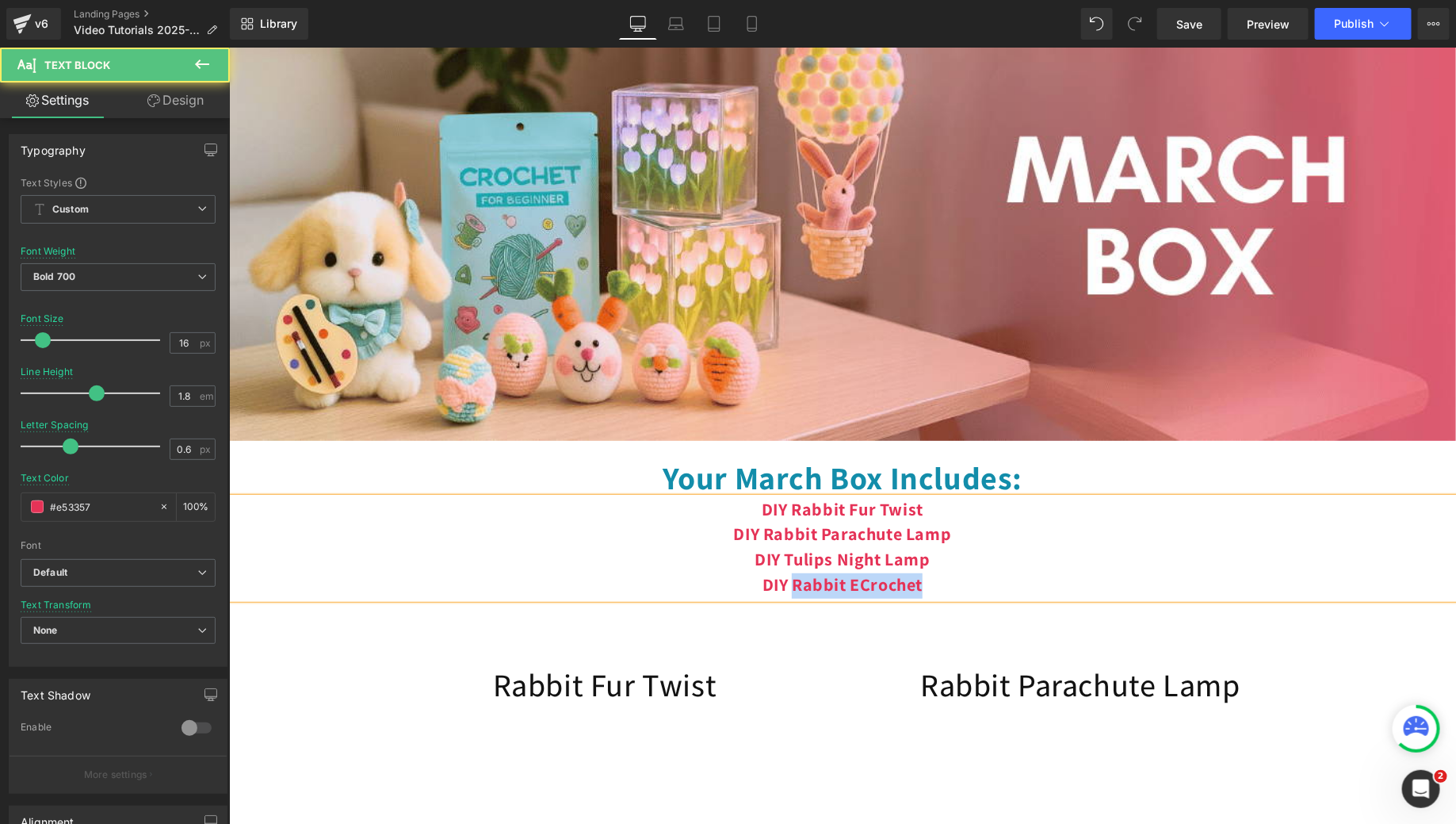
drag, startPoint x: 931, startPoint y: 602, endPoint x: 783, endPoint y: 604, distance: 148.0
click at [783, 598] on p "DIY Rabbit ECrochet" at bounding box center [841, 584] width 1227 height 25
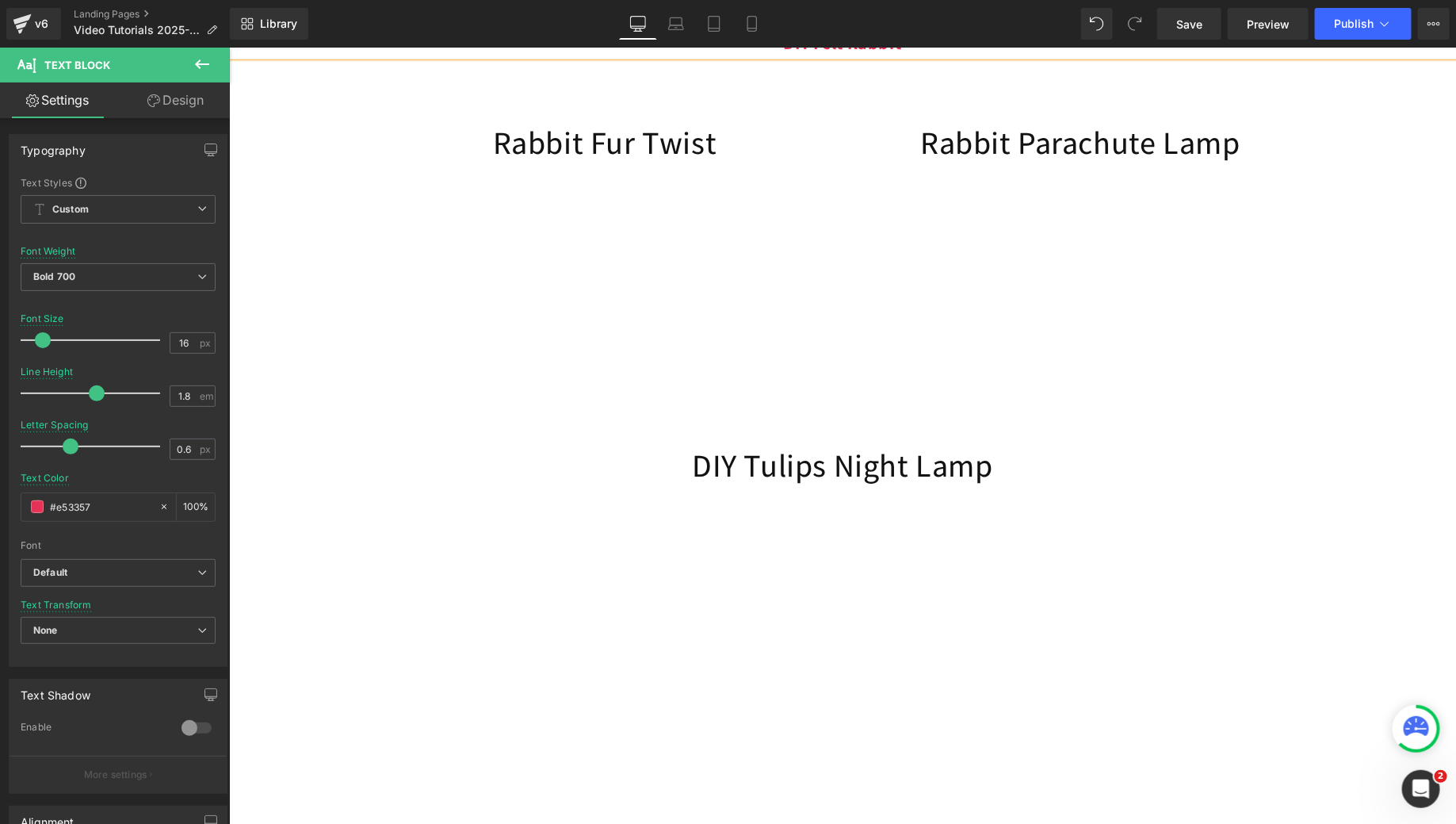
scroll to position [603, 0]
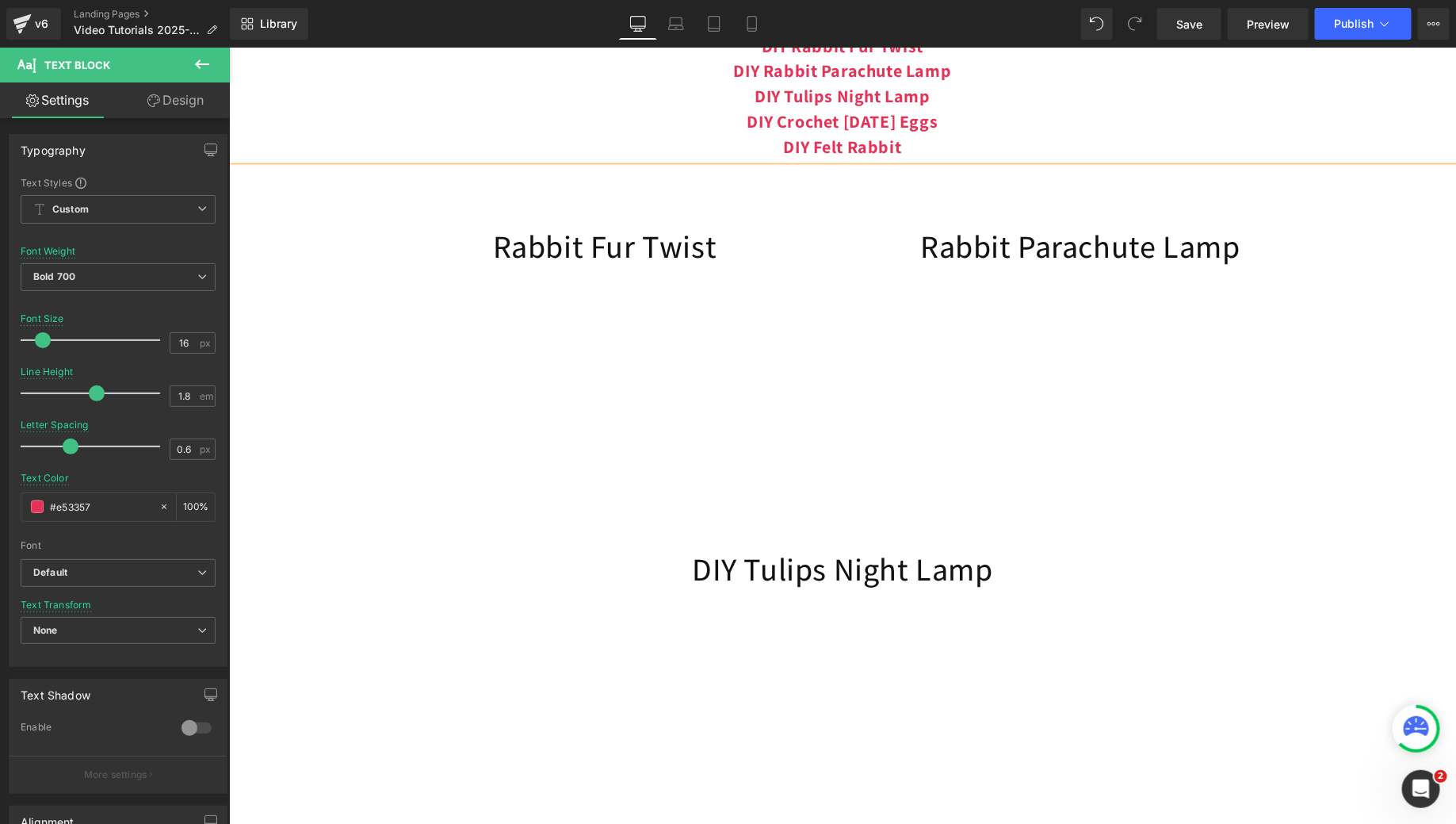
click at [228, 47] on div "82px" at bounding box center [228, 47] width 0 height 0
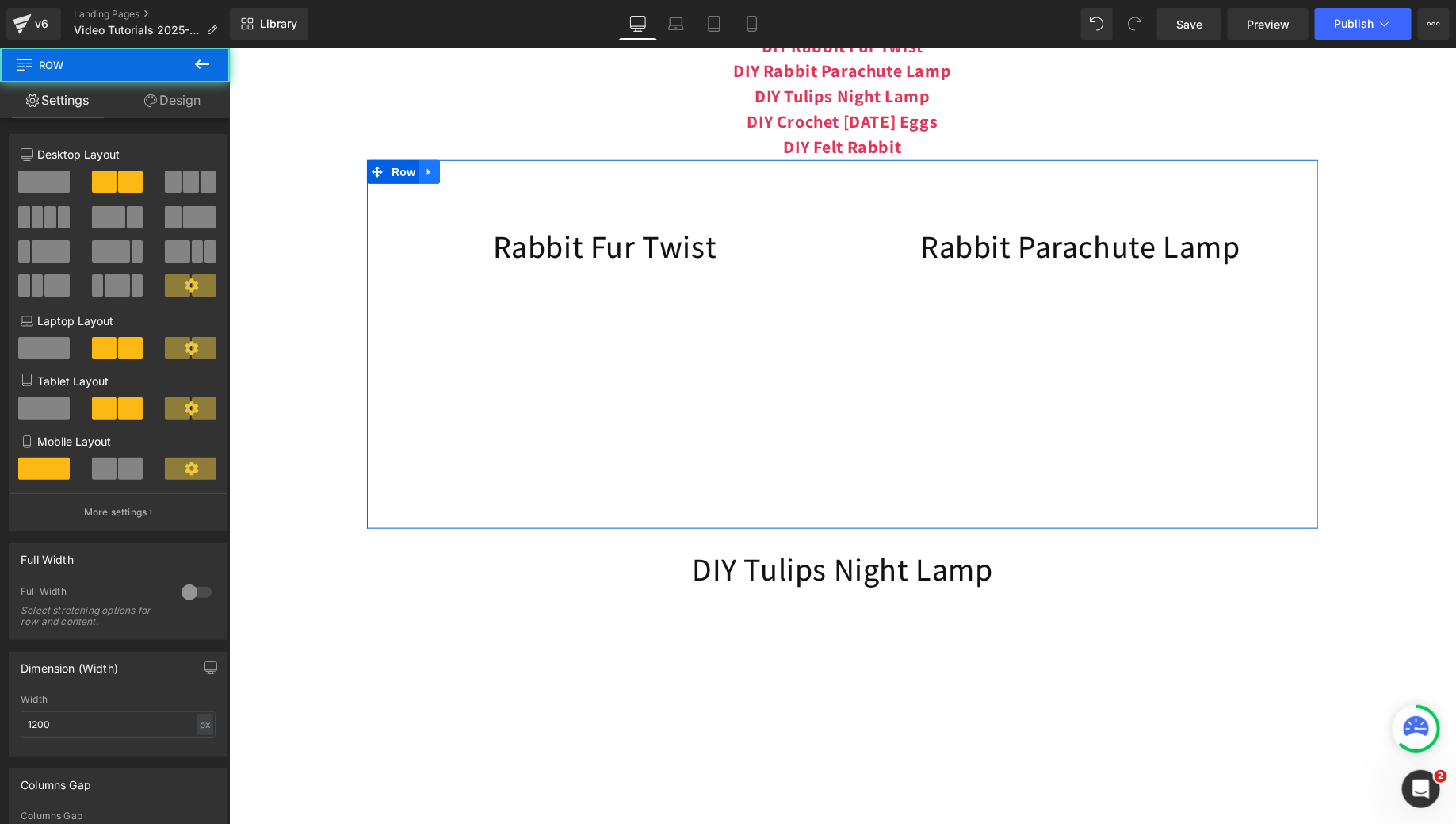
click at [424, 178] on icon at bounding box center [429, 171] width 11 height 12
click at [444, 178] on icon at bounding box center [449, 171] width 11 height 12
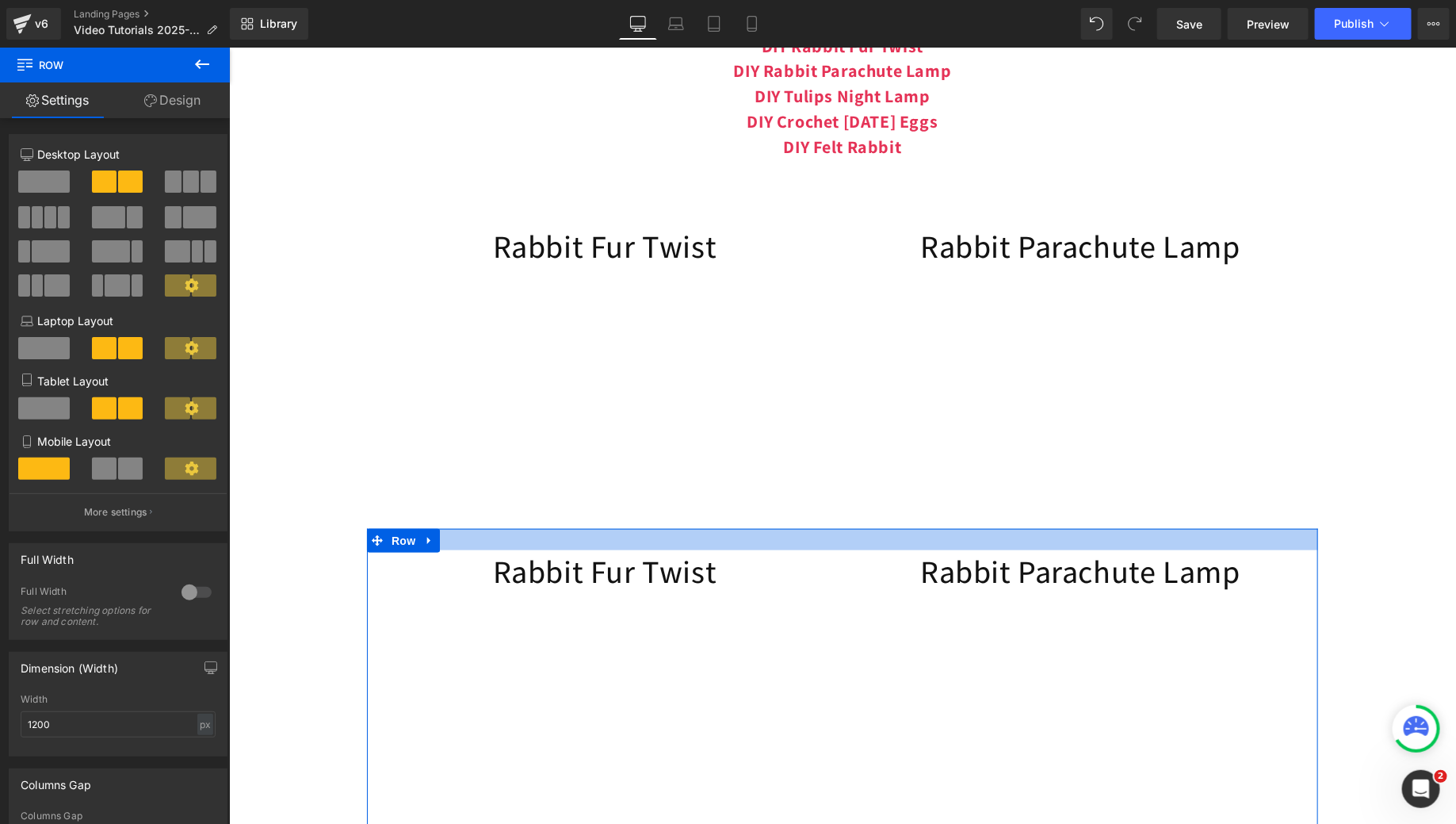
drag, startPoint x: 835, startPoint y: 550, endPoint x: 834, endPoint y: 506, distance: 44.0
click at [834, 506] on div "Image Your March Box Includes: Heading DIY Rabbit Fur Twist DIY Rabbit Parachut…" at bounding box center [841, 632] width 1227 height 2231
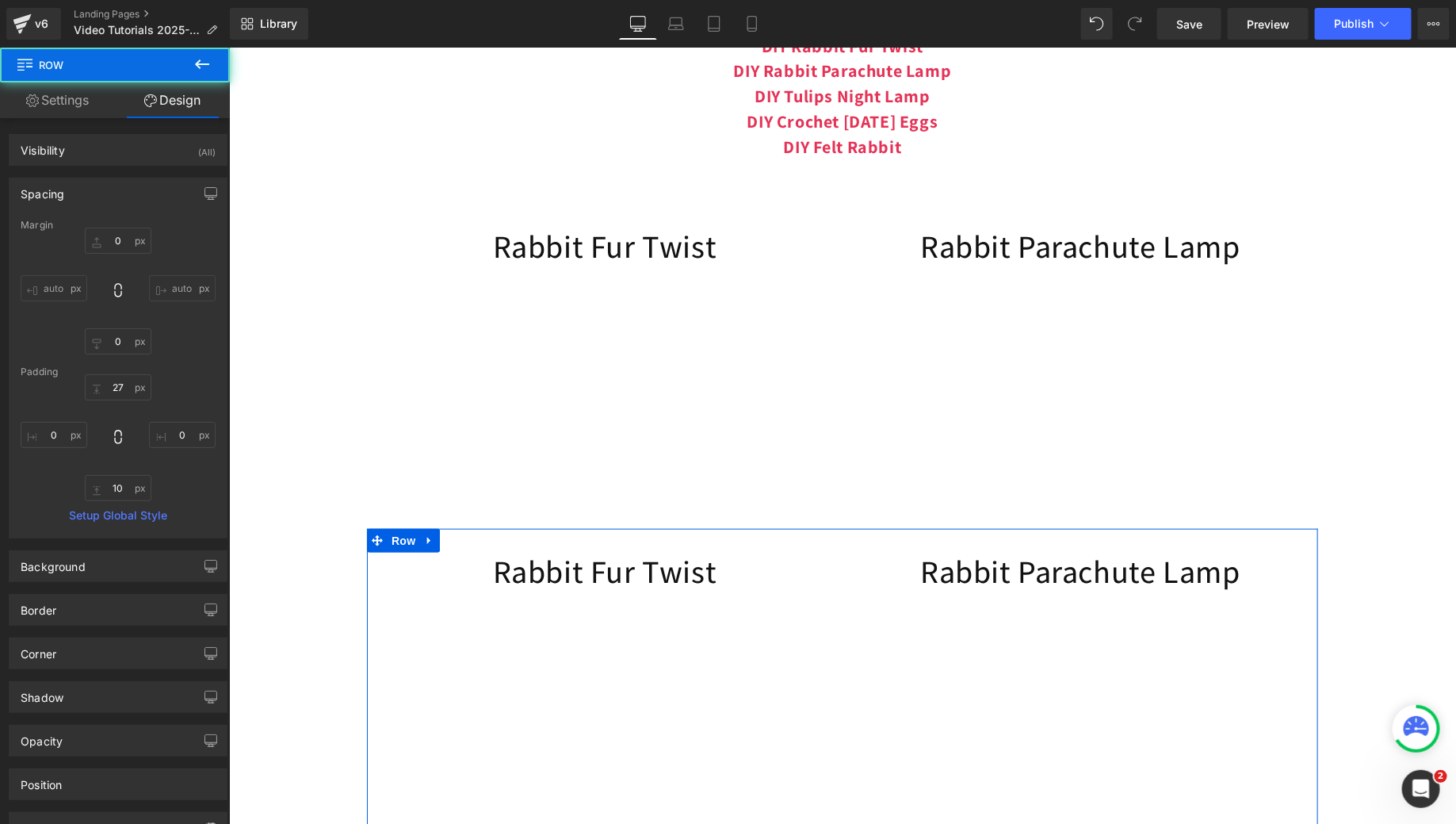
click at [1366, 518] on div "Image Your March Box Includes: Heading DIY Rabbit Fur Twist DIY Rabbit Parachut…" at bounding box center [841, 632] width 1227 height 2231
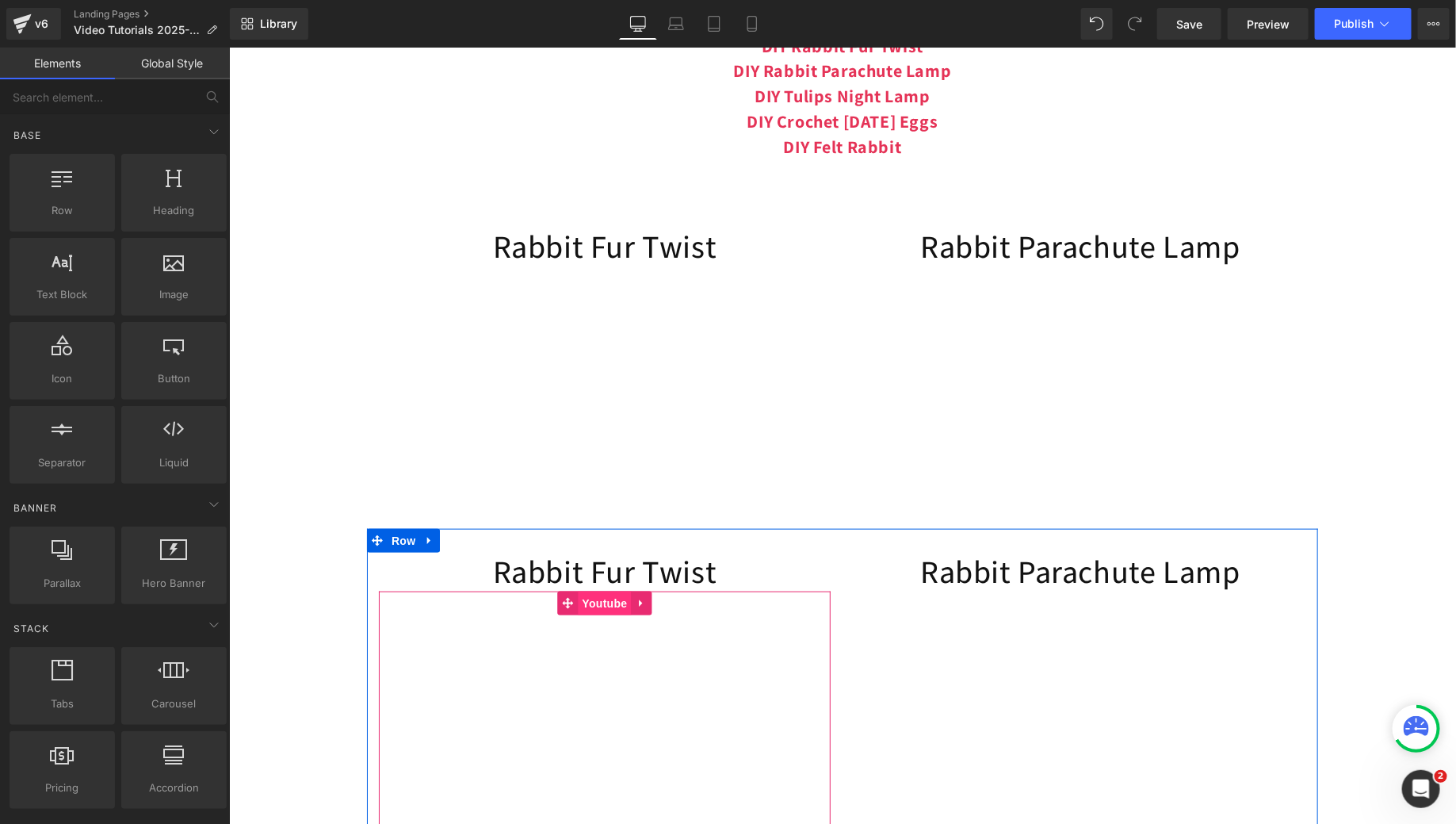
click at [595, 614] on span "Youtube" at bounding box center [603, 602] width 53 height 23
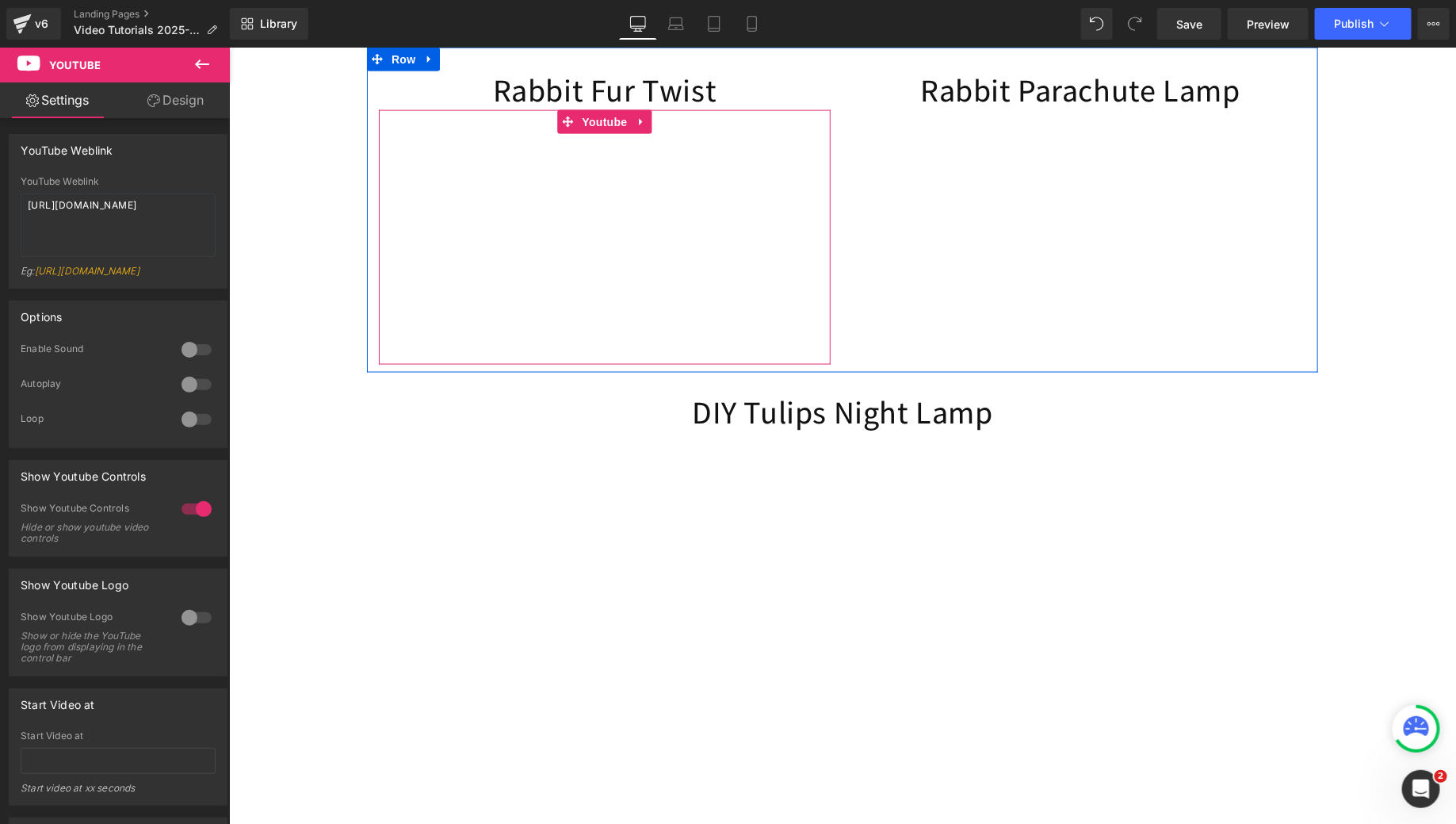
scroll to position [1080, 0]
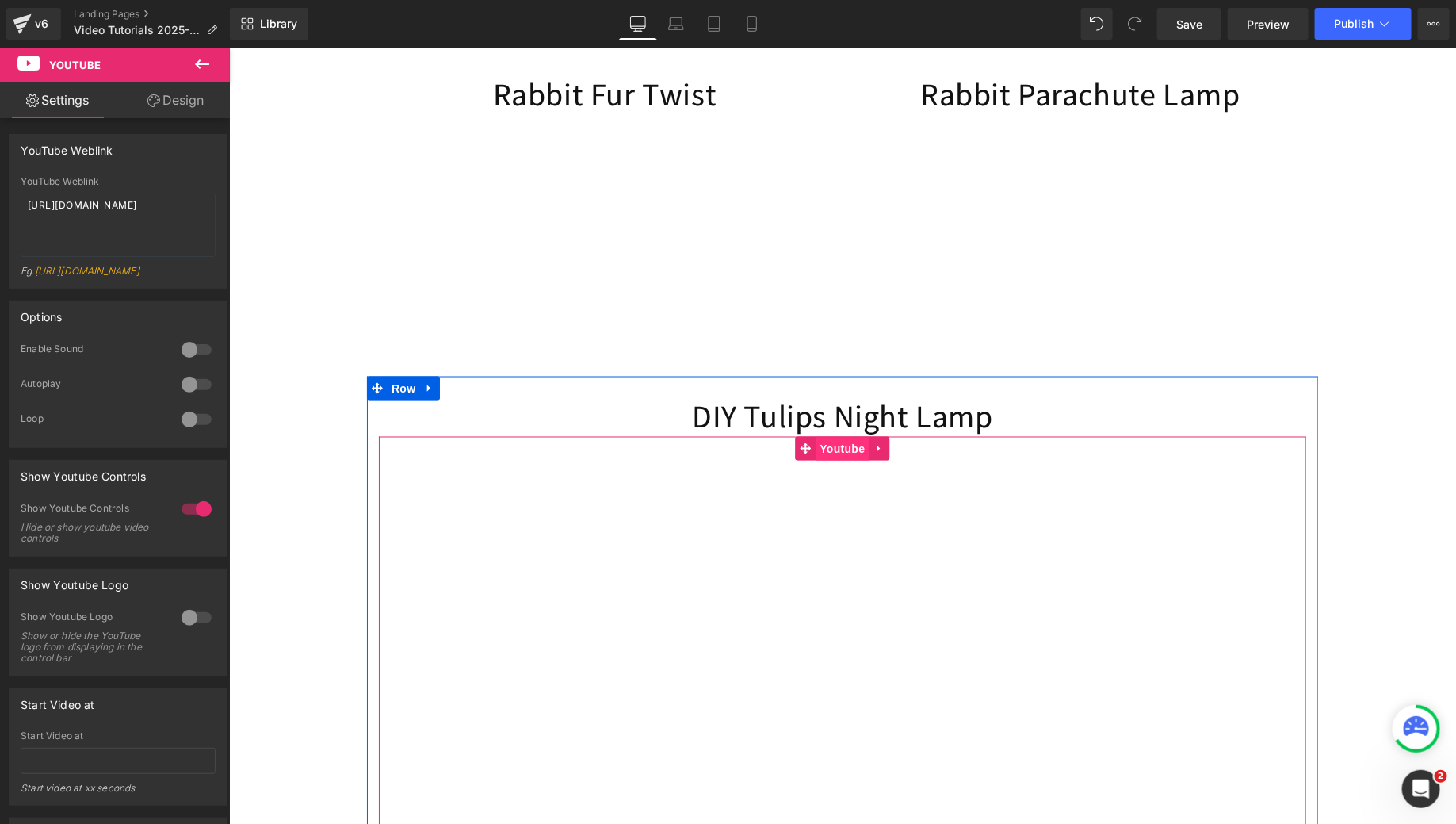
click at [824, 458] on span "Youtube" at bounding box center [841, 448] width 53 height 23
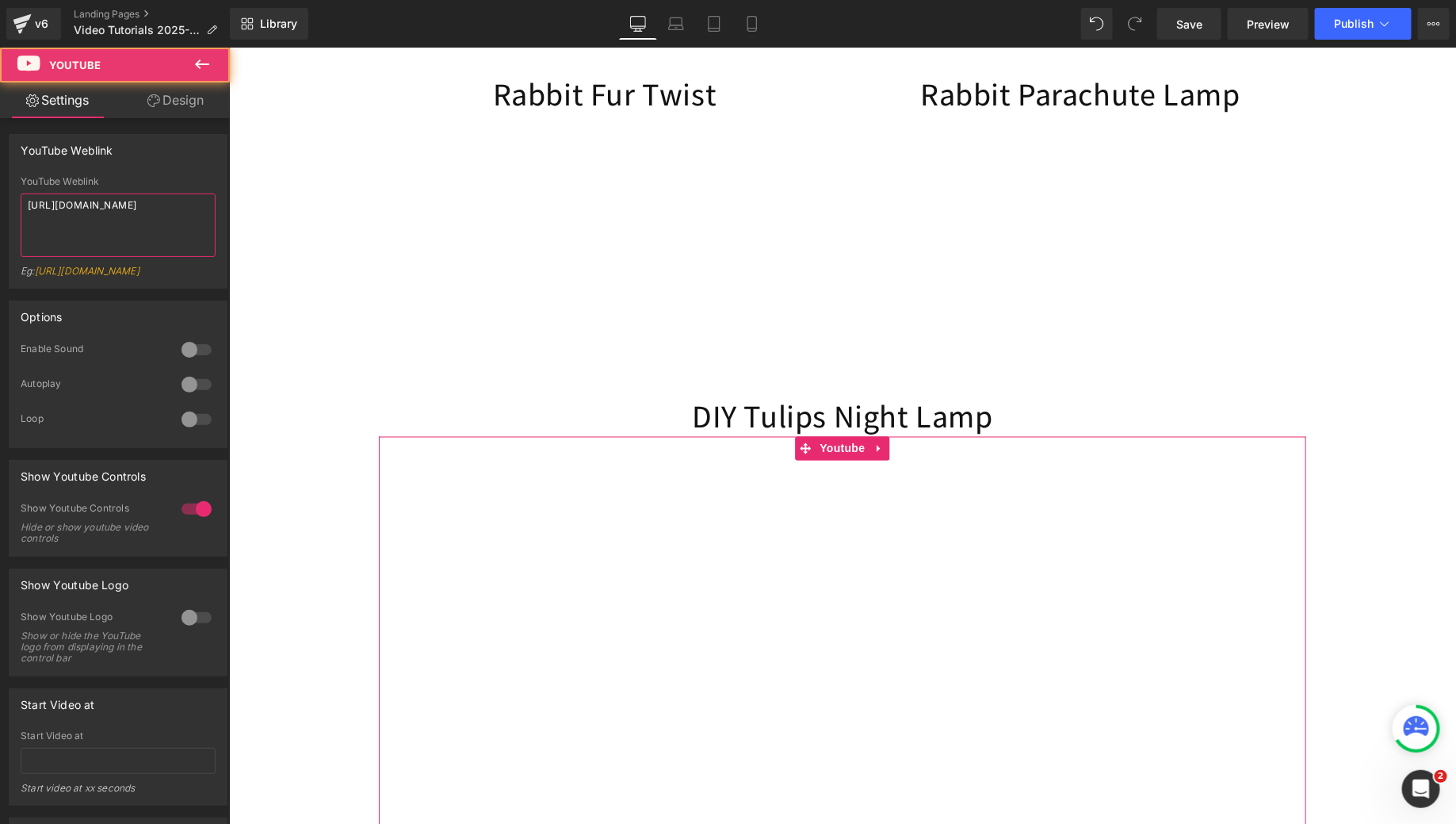
click at [144, 217] on textarea "https://www.youtube.com/watch?v=ZvzzNMgUoBY" at bounding box center [119, 225] width 195 height 64
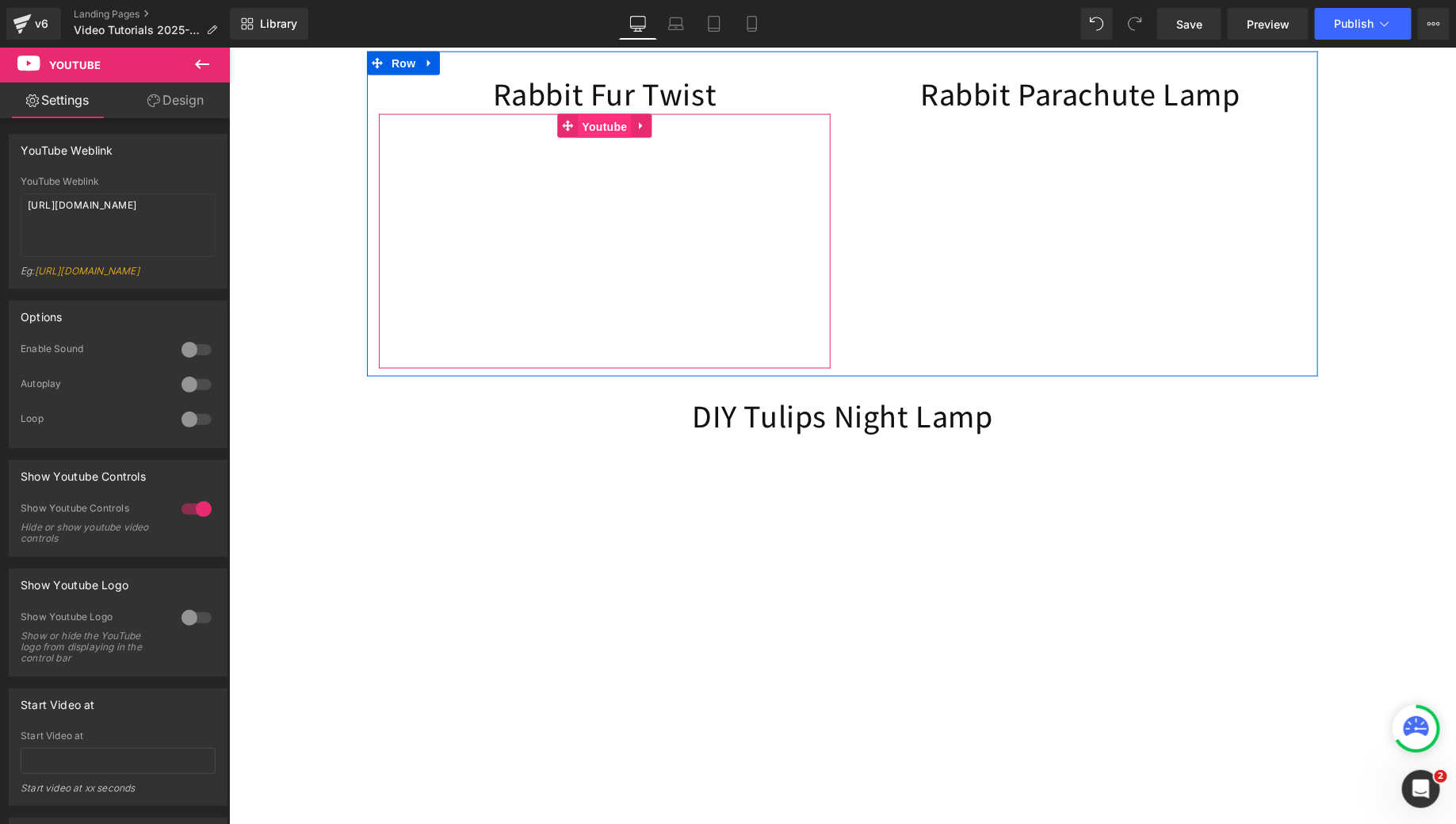
click at [612, 138] on span "Youtube" at bounding box center [603, 125] width 53 height 23
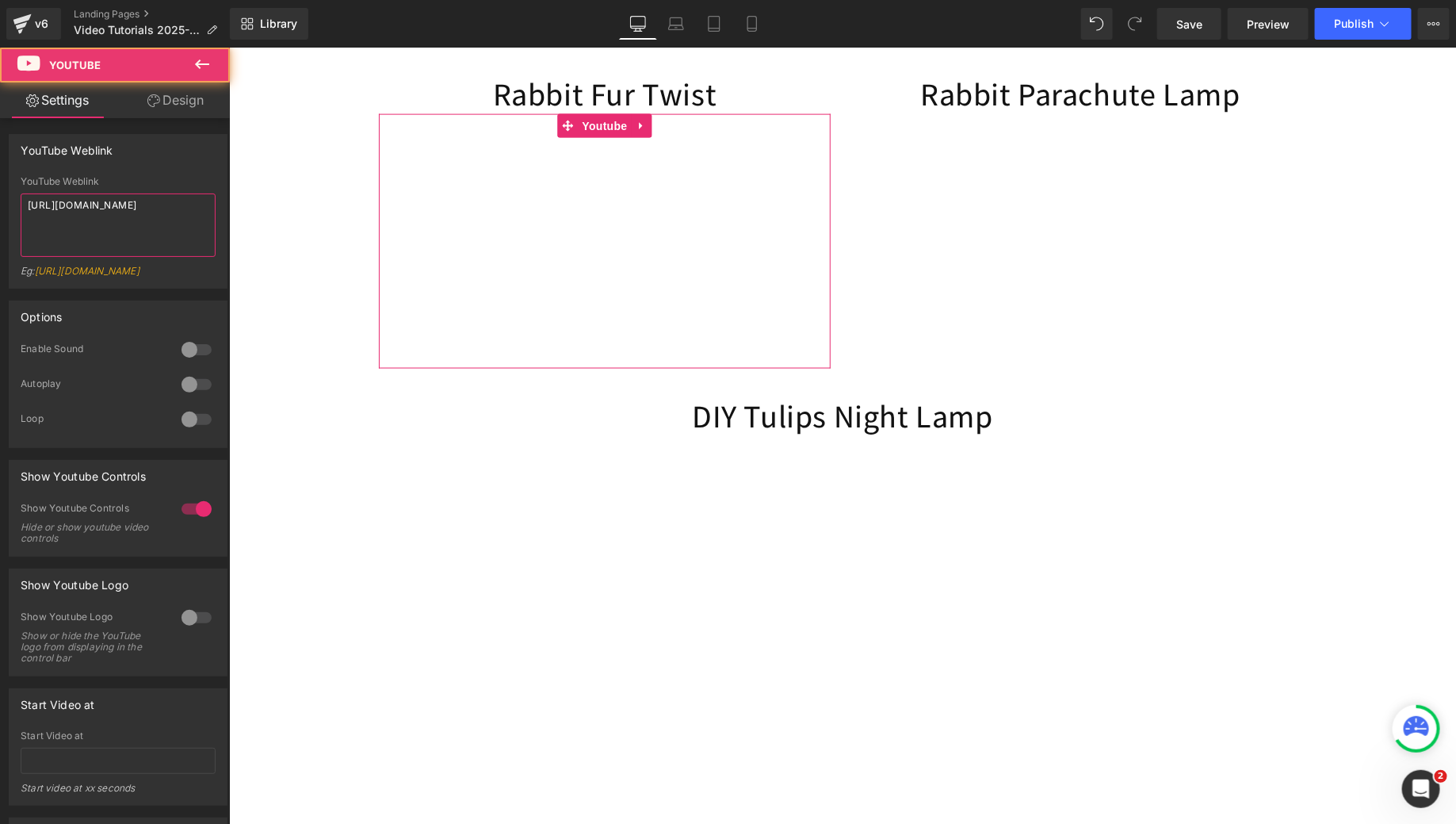
click at [124, 208] on textarea "https://www.youtube.com/watch?v=ya9PIMaskSE&t=13s" at bounding box center [119, 225] width 195 height 64
paste textarea "ZvzzNMgUoBY"
type textarea "https://www.youtube.com/watch?v=ZvzzNMgUoBY"
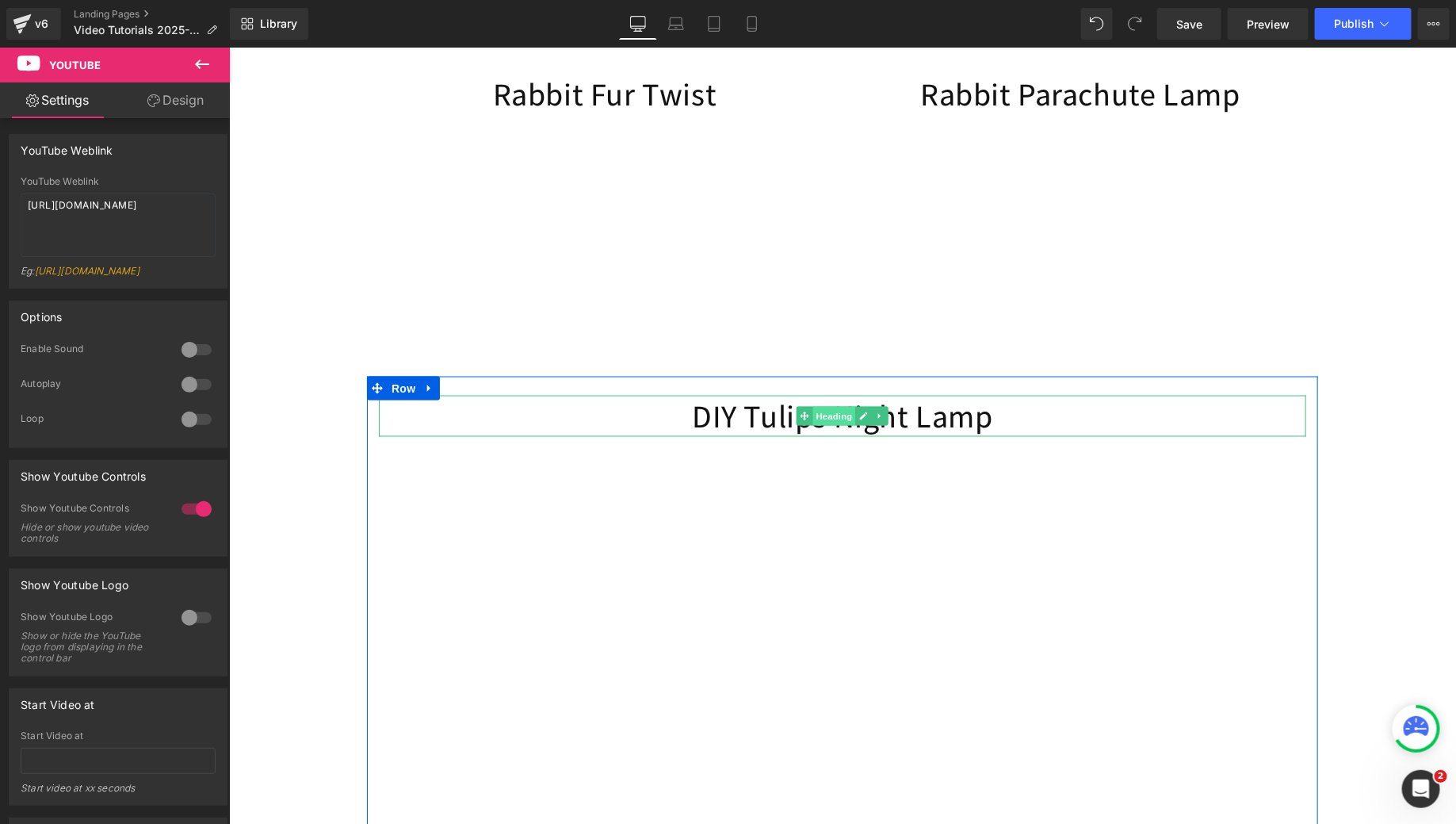
click at [812, 425] on span "Heading" at bounding box center [833, 416] width 43 height 19
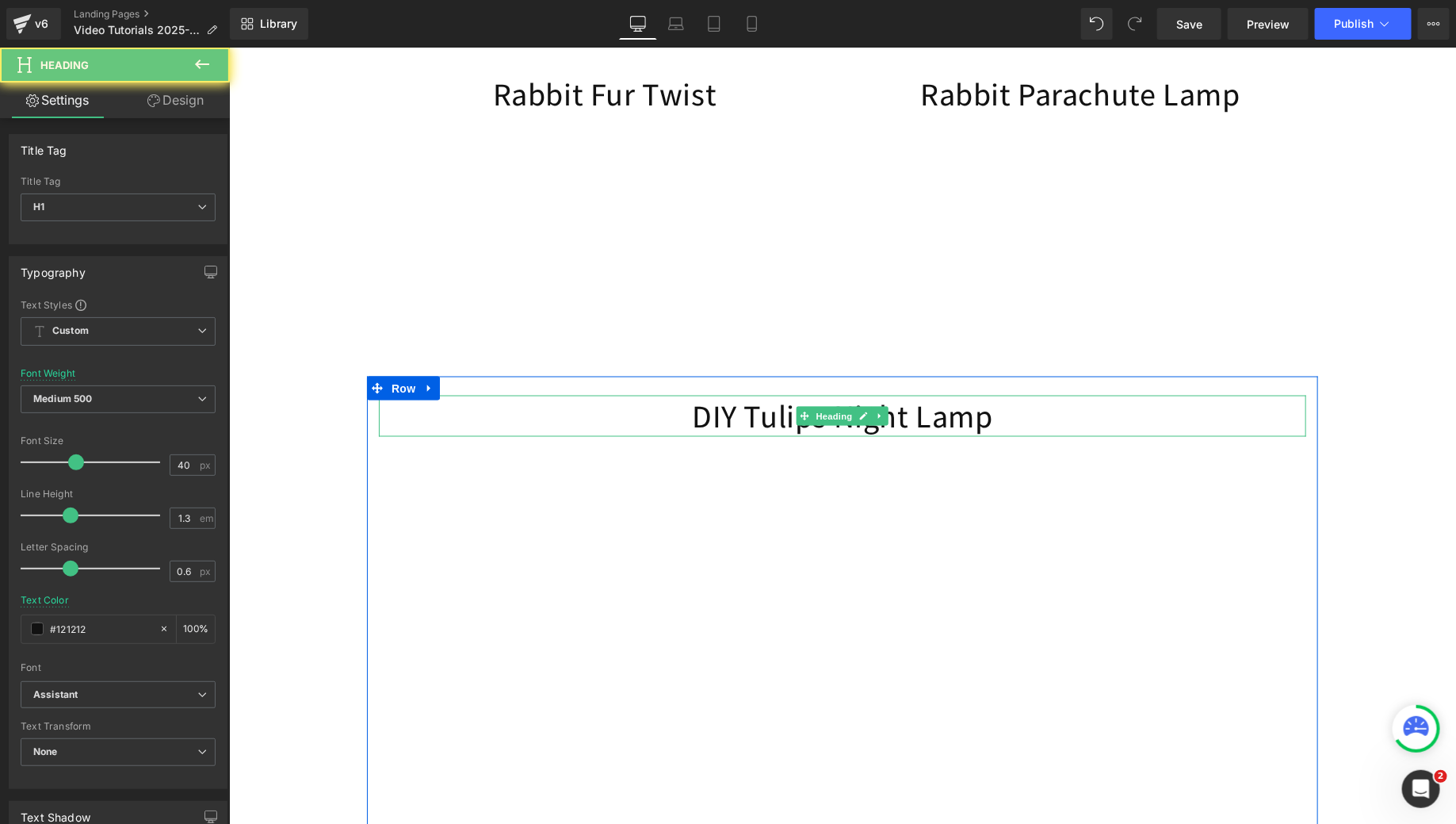
click at [736, 433] on h1 "DIY Tulips Night Lamp" at bounding box center [842, 415] width 928 height 41
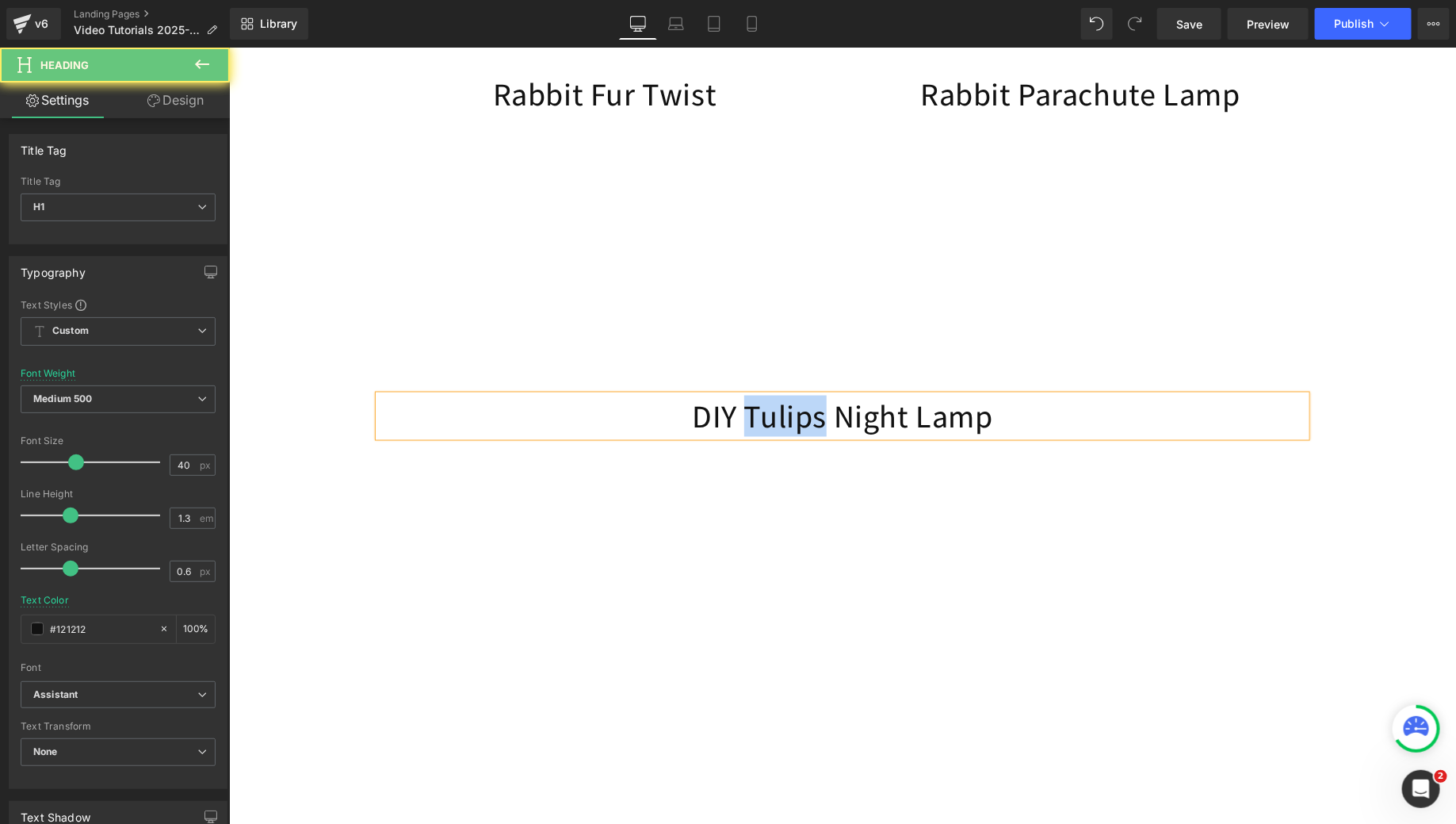
click at [736, 433] on h1 "DIY Tulips Night Lamp" at bounding box center [842, 415] width 928 height 41
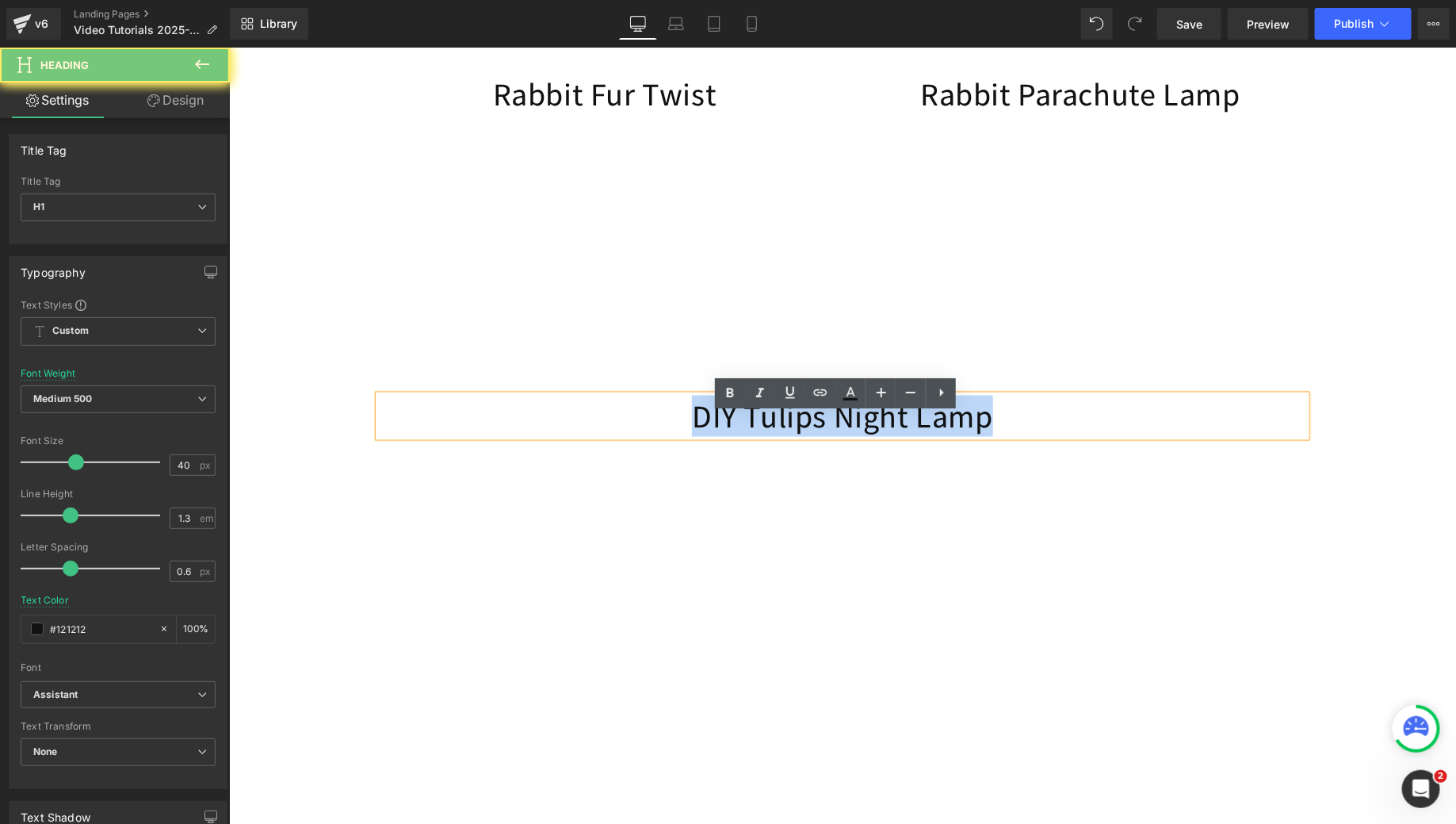
click at [736, 433] on h1 "DIY Tulips Night Lamp" at bounding box center [842, 415] width 928 height 41
copy h1 "DIY Tulips Night Lamp"
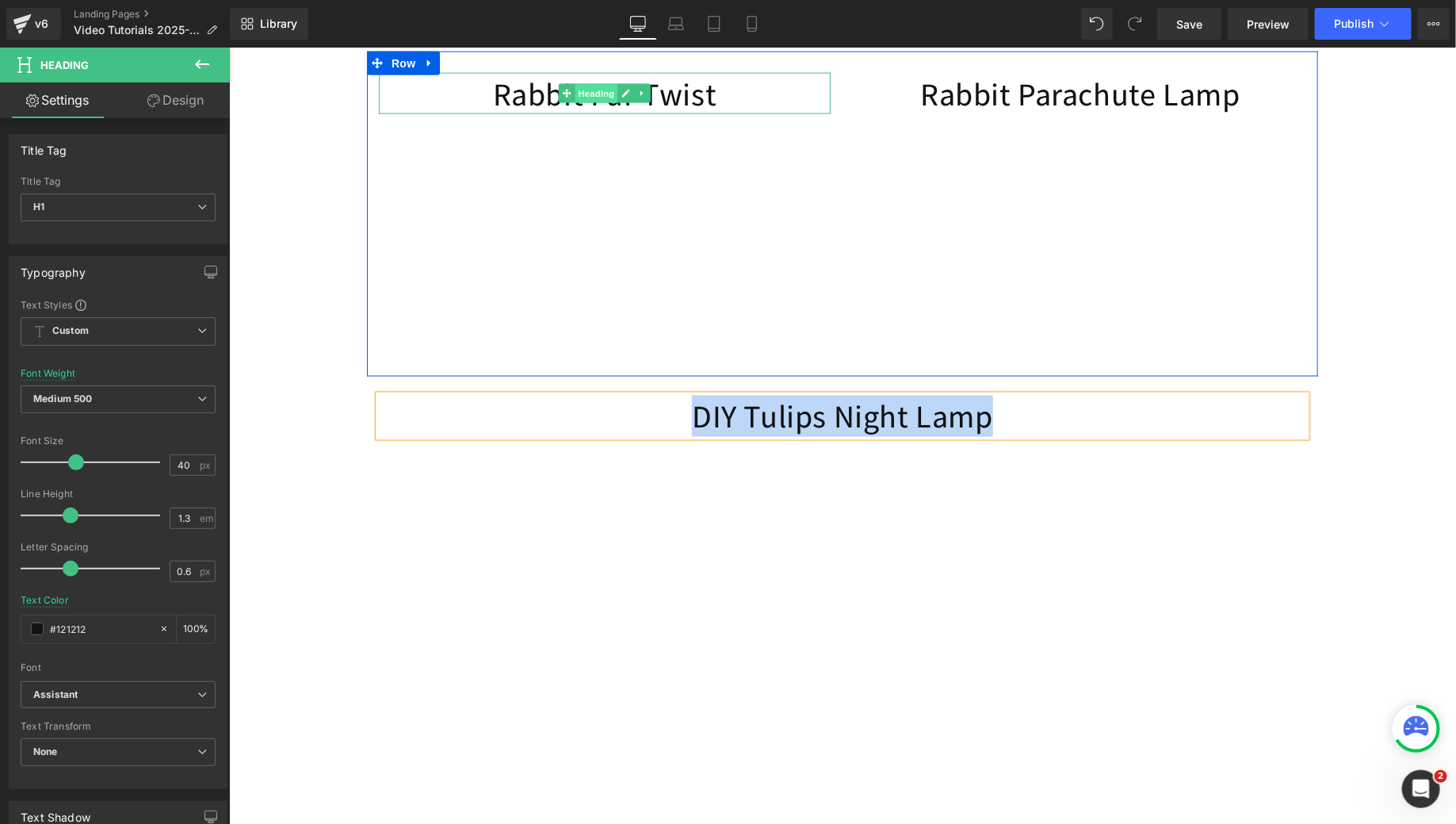
click at [574, 102] on span "Heading" at bounding box center [595, 93] width 43 height 19
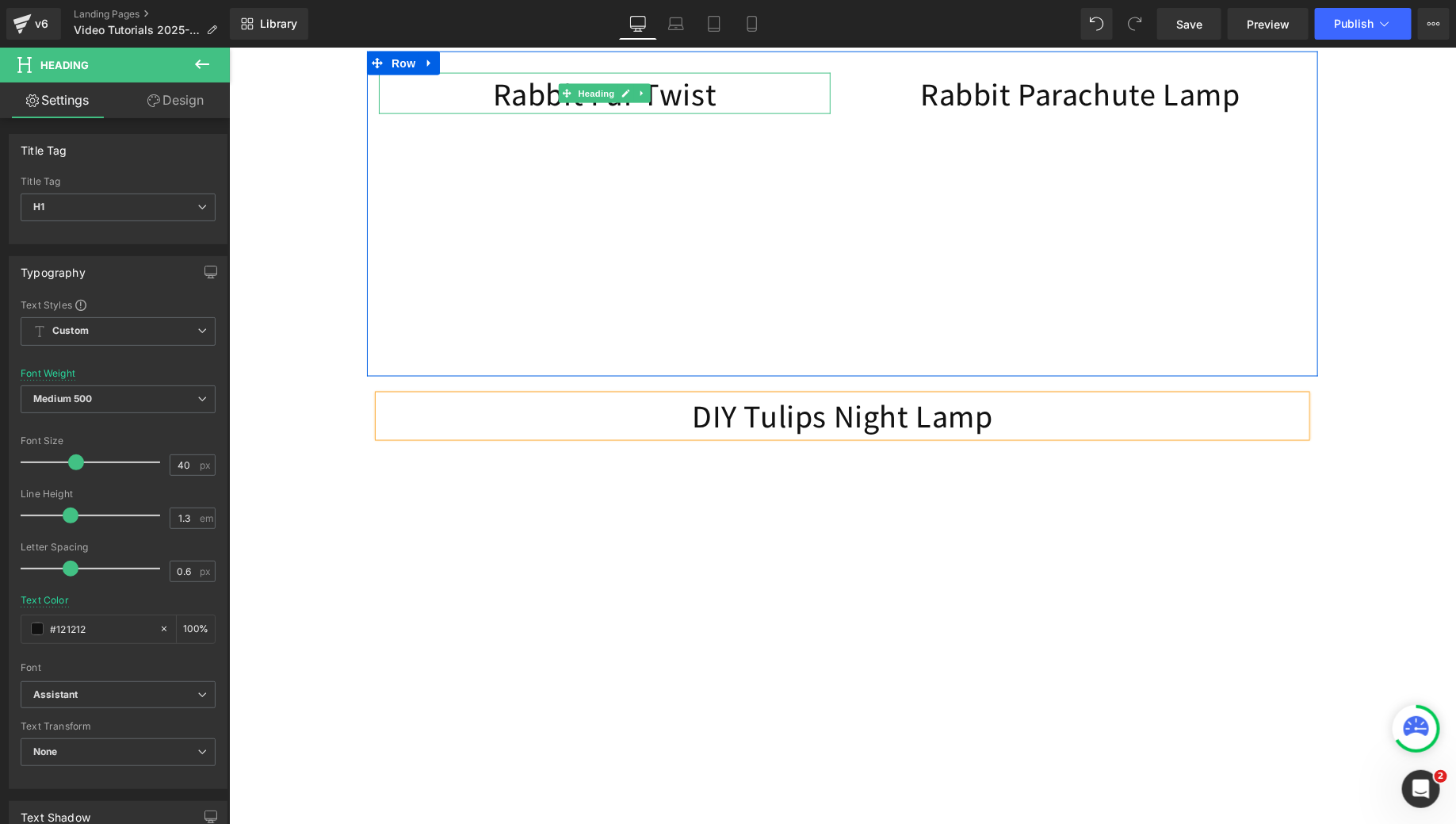
click at [519, 112] on h1 "Rabbit Fur Twist" at bounding box center [604, 92] width 452 height 41
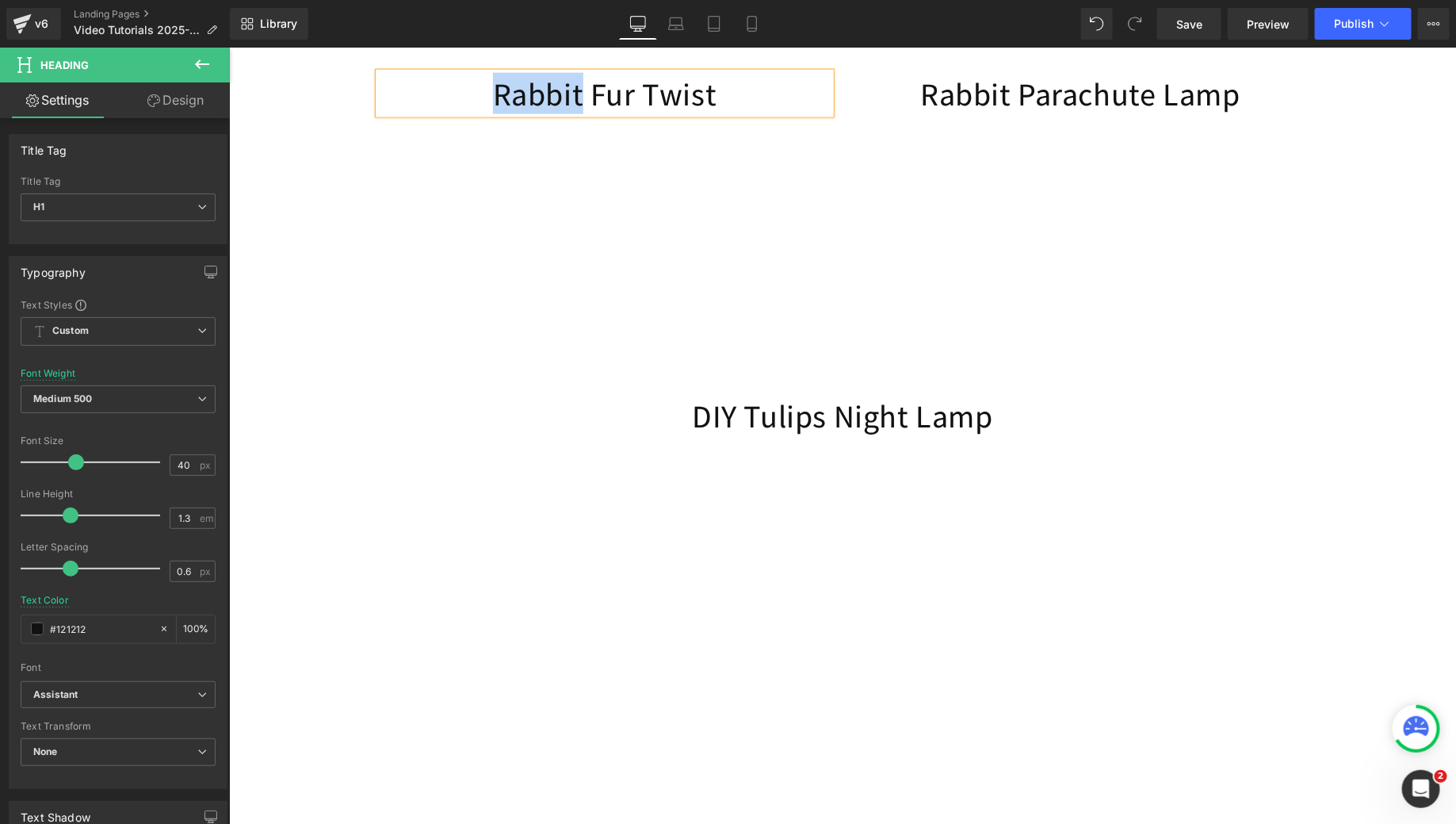
click at [519, 112] on h1 "Rabbit Fur Twist" at bounding box center [604, 92] width 452 height 41
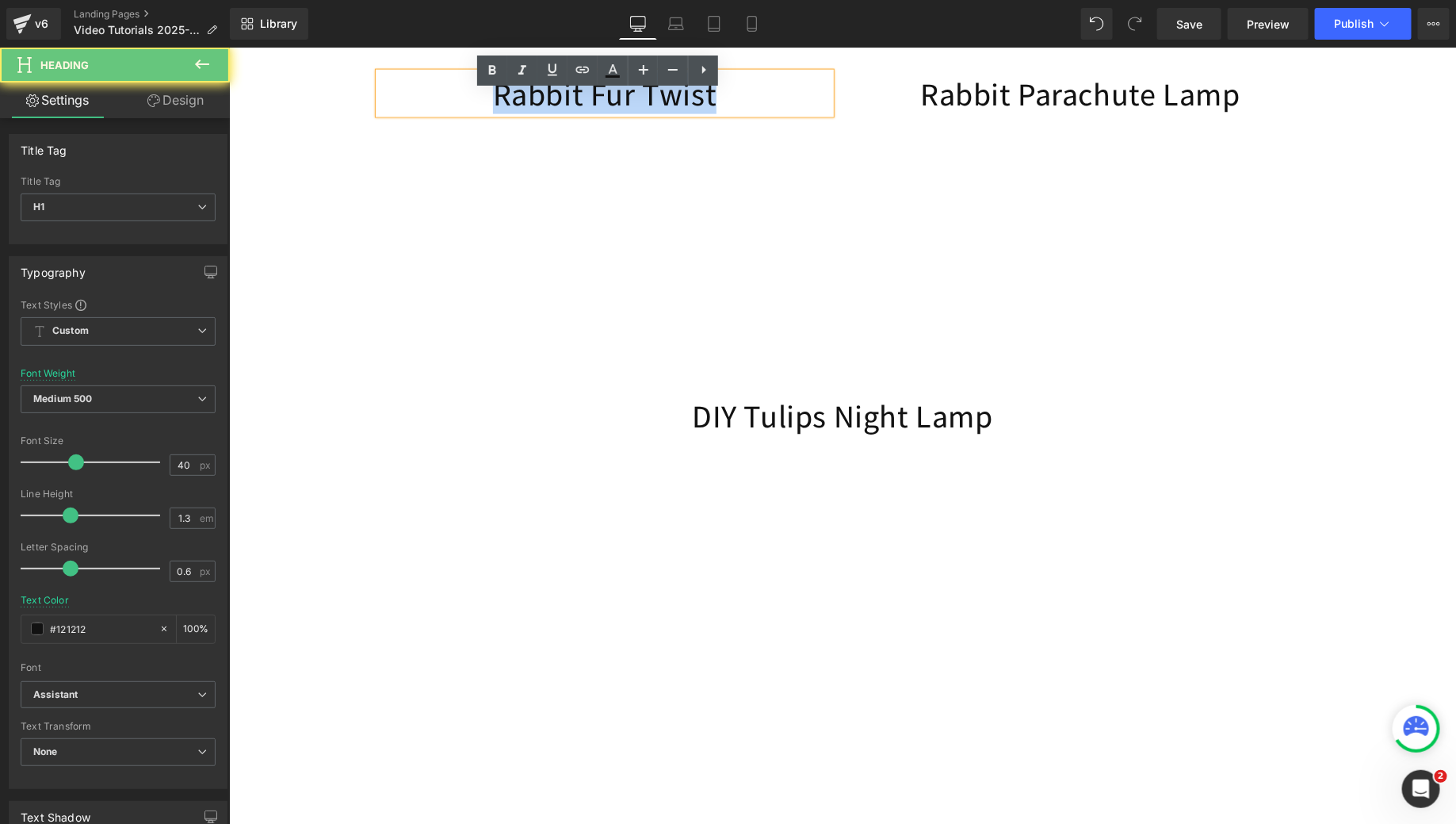
click at [519, 112] on h1 "Rabbit Fur Twist" at bounding box center [604, 92] width 452 height 41
paste div
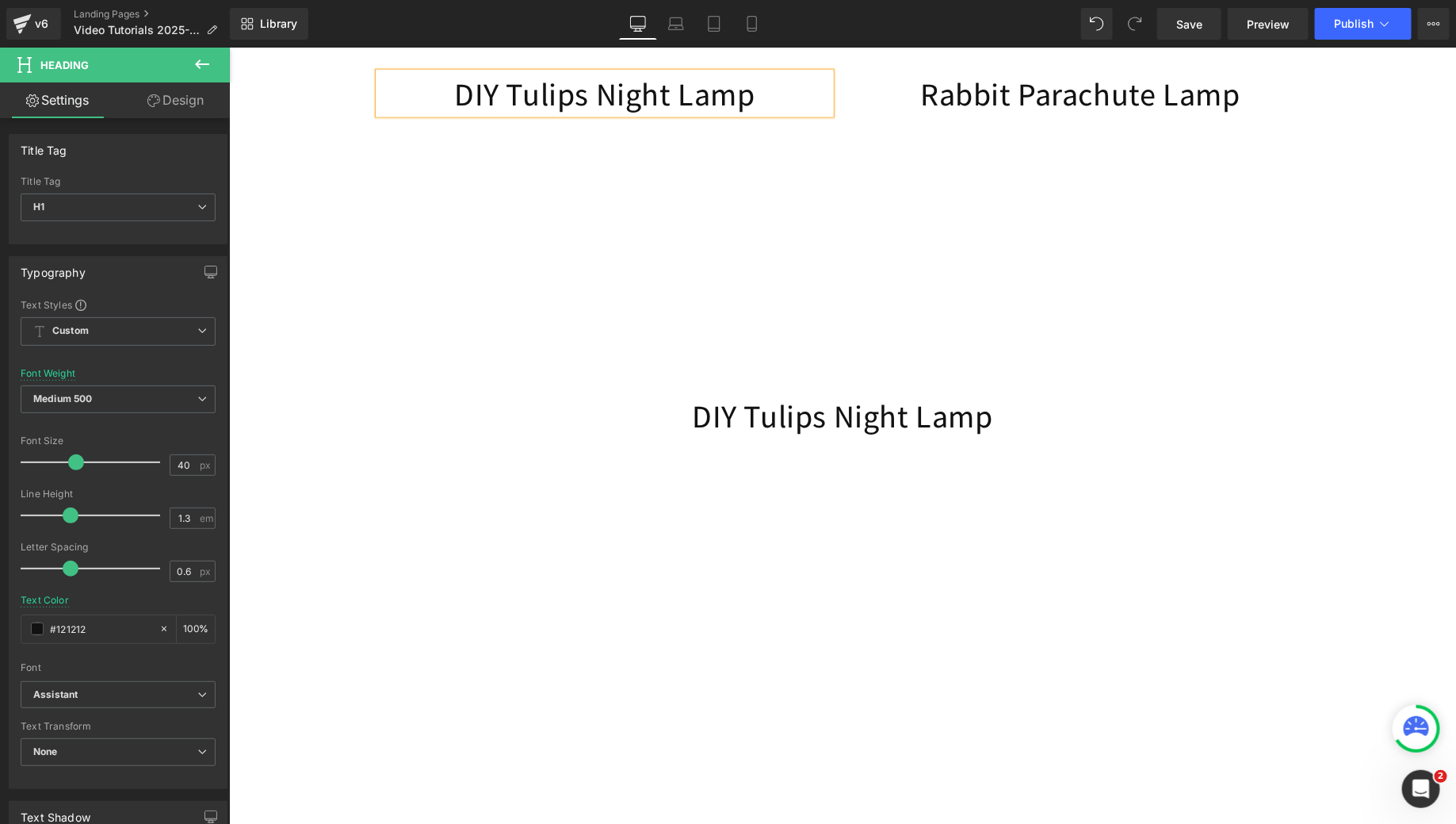
click at [966, 114] on h1 "Rabbit Parachute Lamp" at bounding box center [1079, 92] width 452 height 41
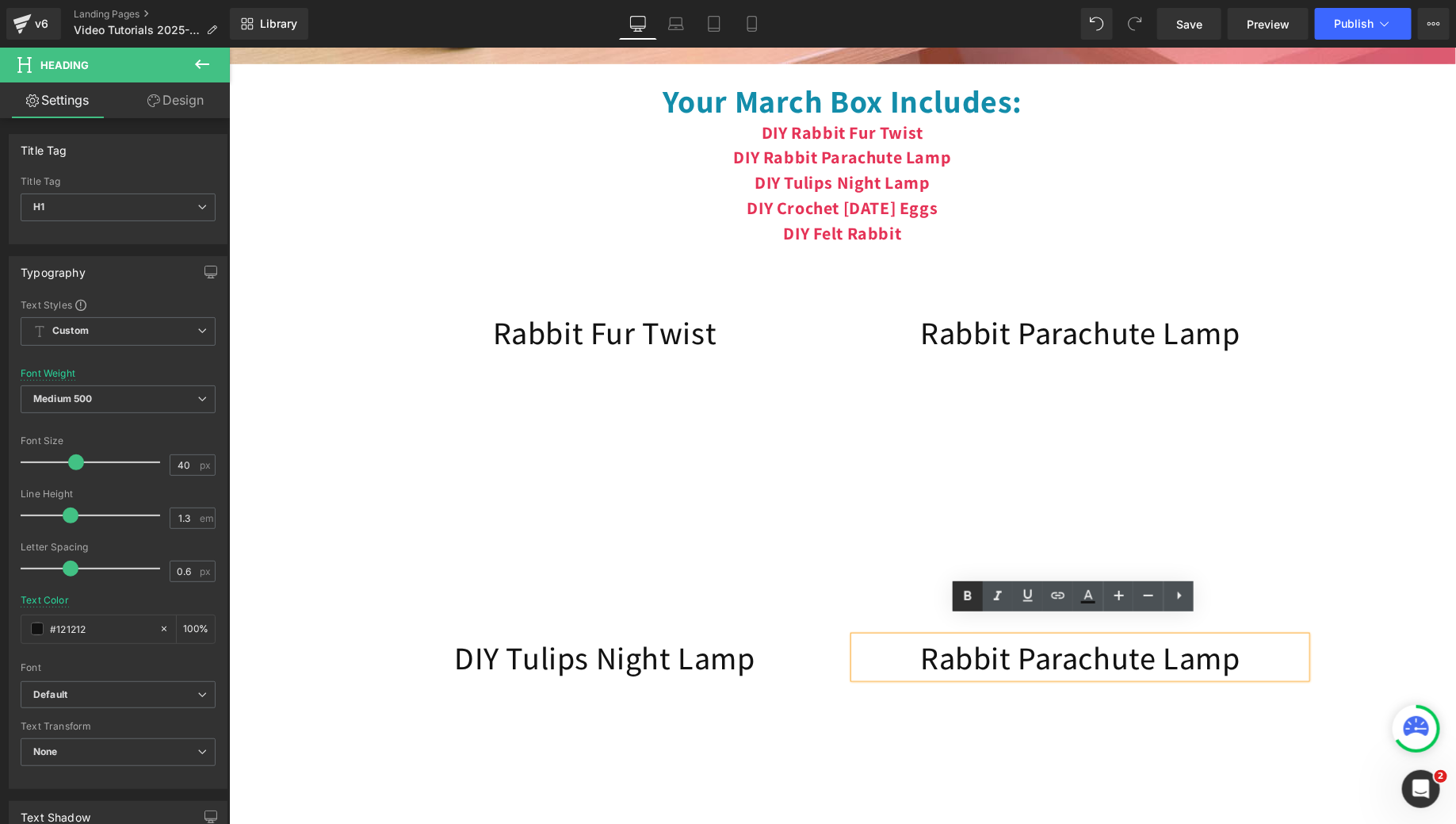
scroll to position [555, 0]
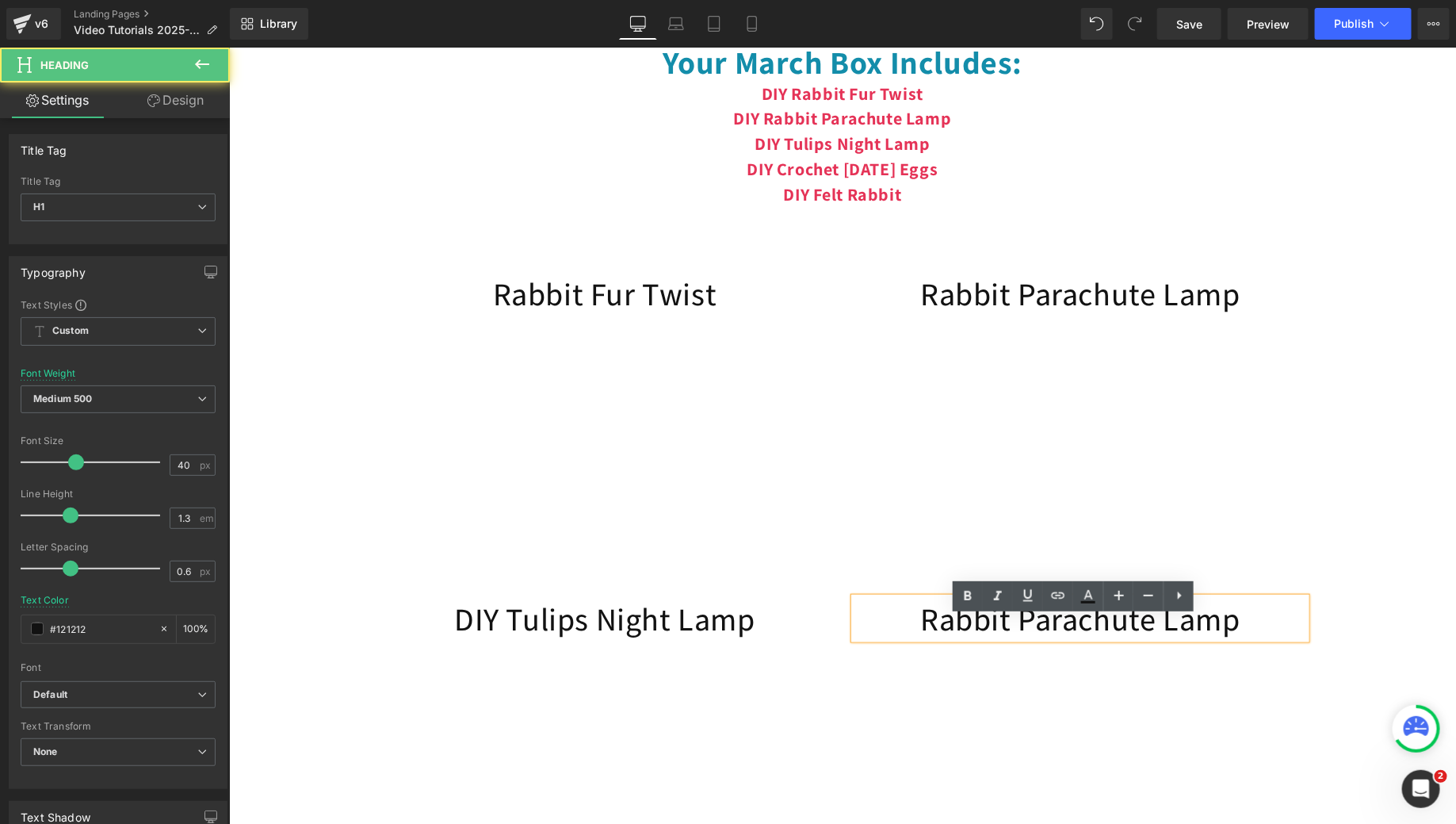
click at [947, 621] on h1 "Rabbit Parachute Lamp" at bounding box center [1079, 617] width 452 height 41
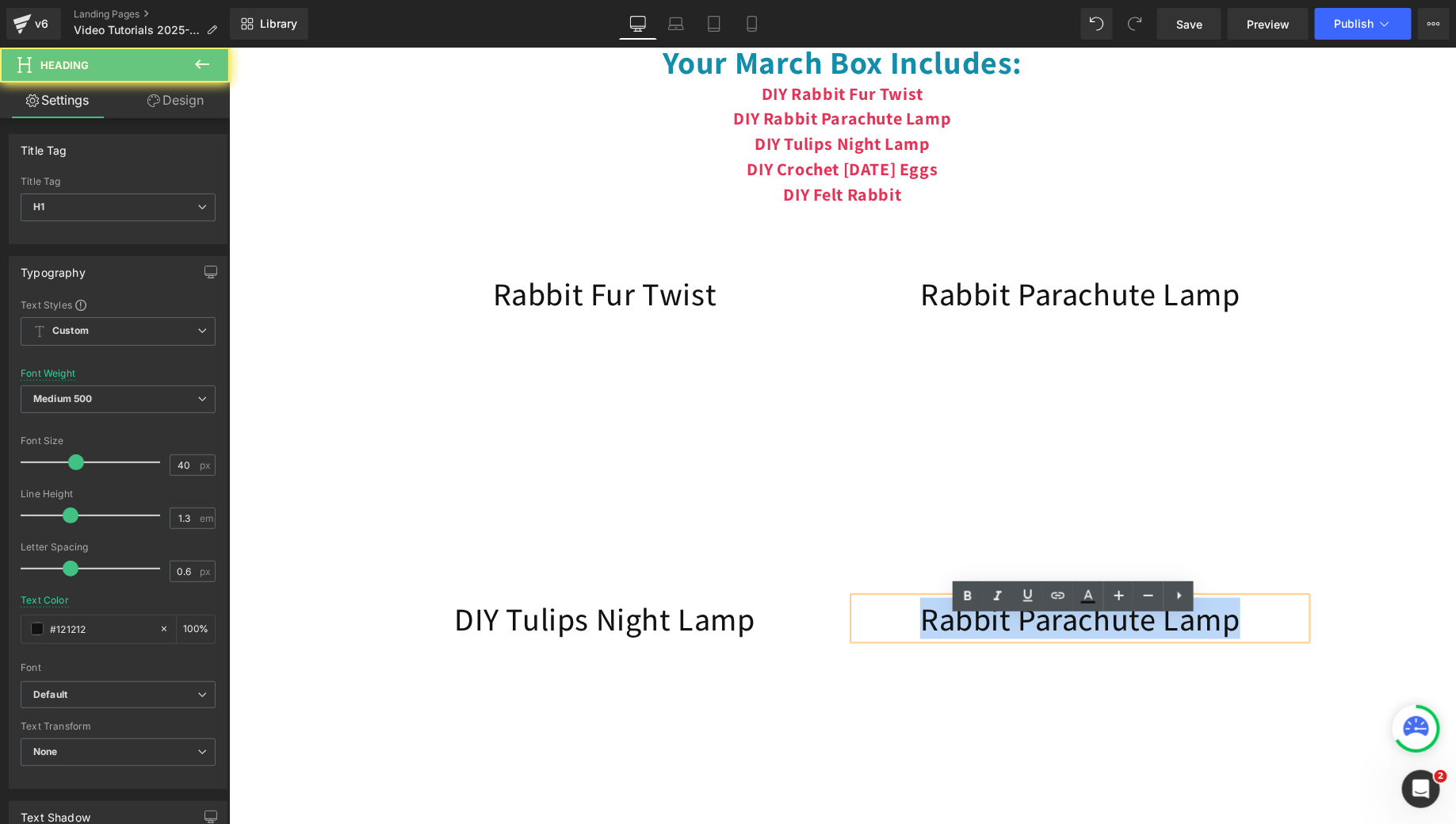
click at [947, 621] on h1 "Rabbit Parachute Lamp" at bounding box center [1079, 617] width 452 height 41
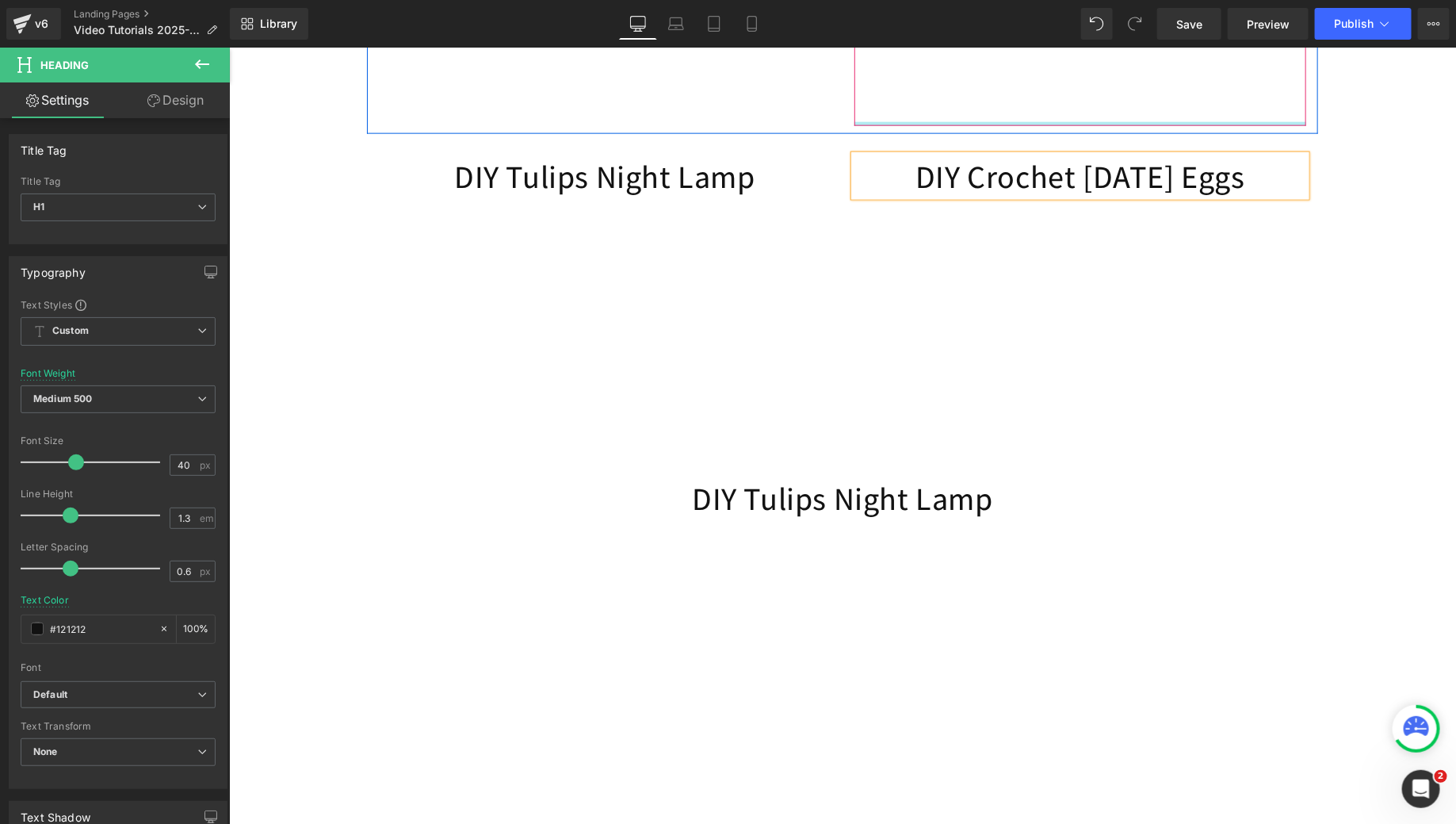
scroll to position [1144, 0]
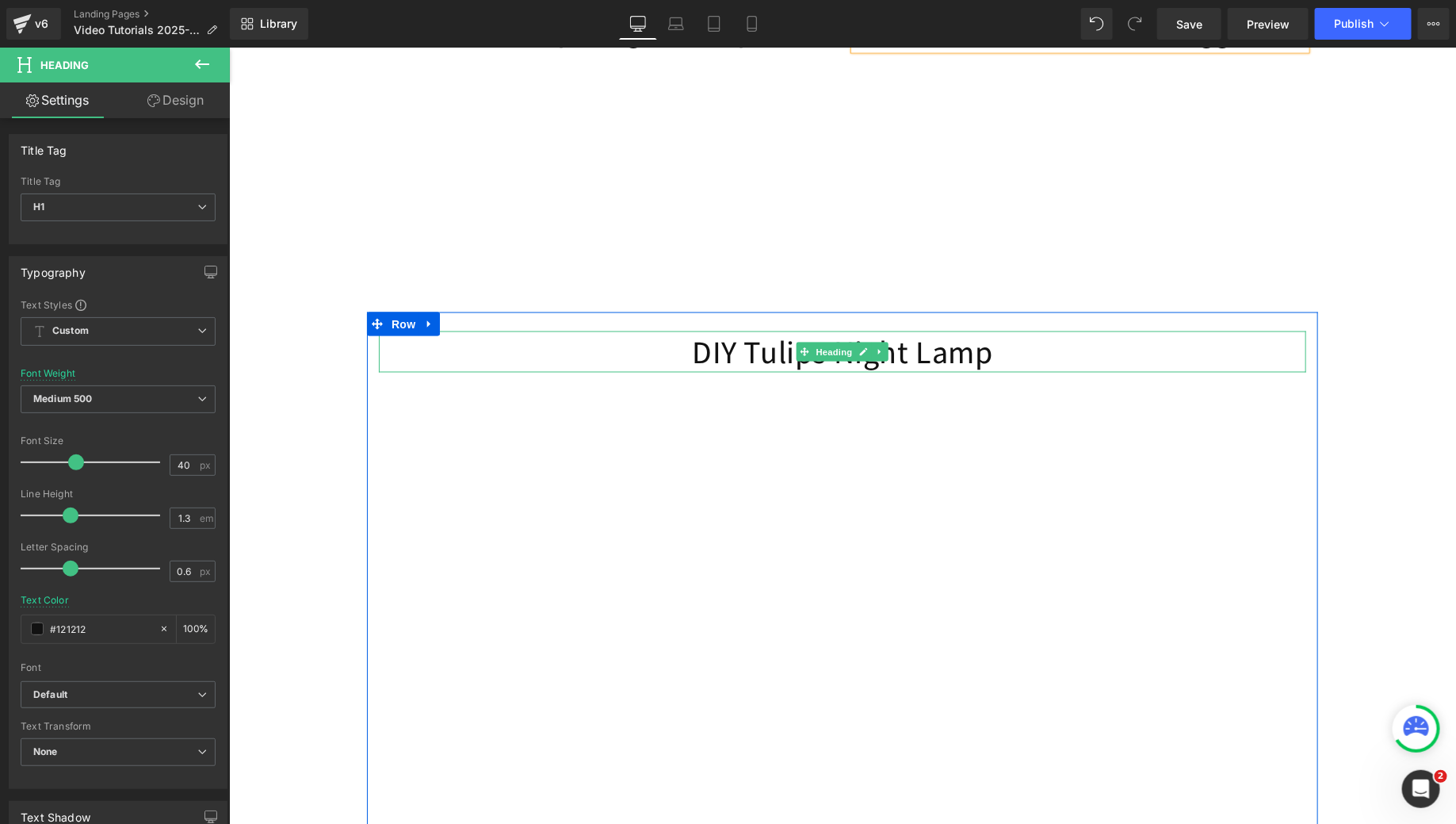
click at [761, 371] on h1 "DIY Tulips Night Lamp" at bounding box center [842, 351] width 928 height 41
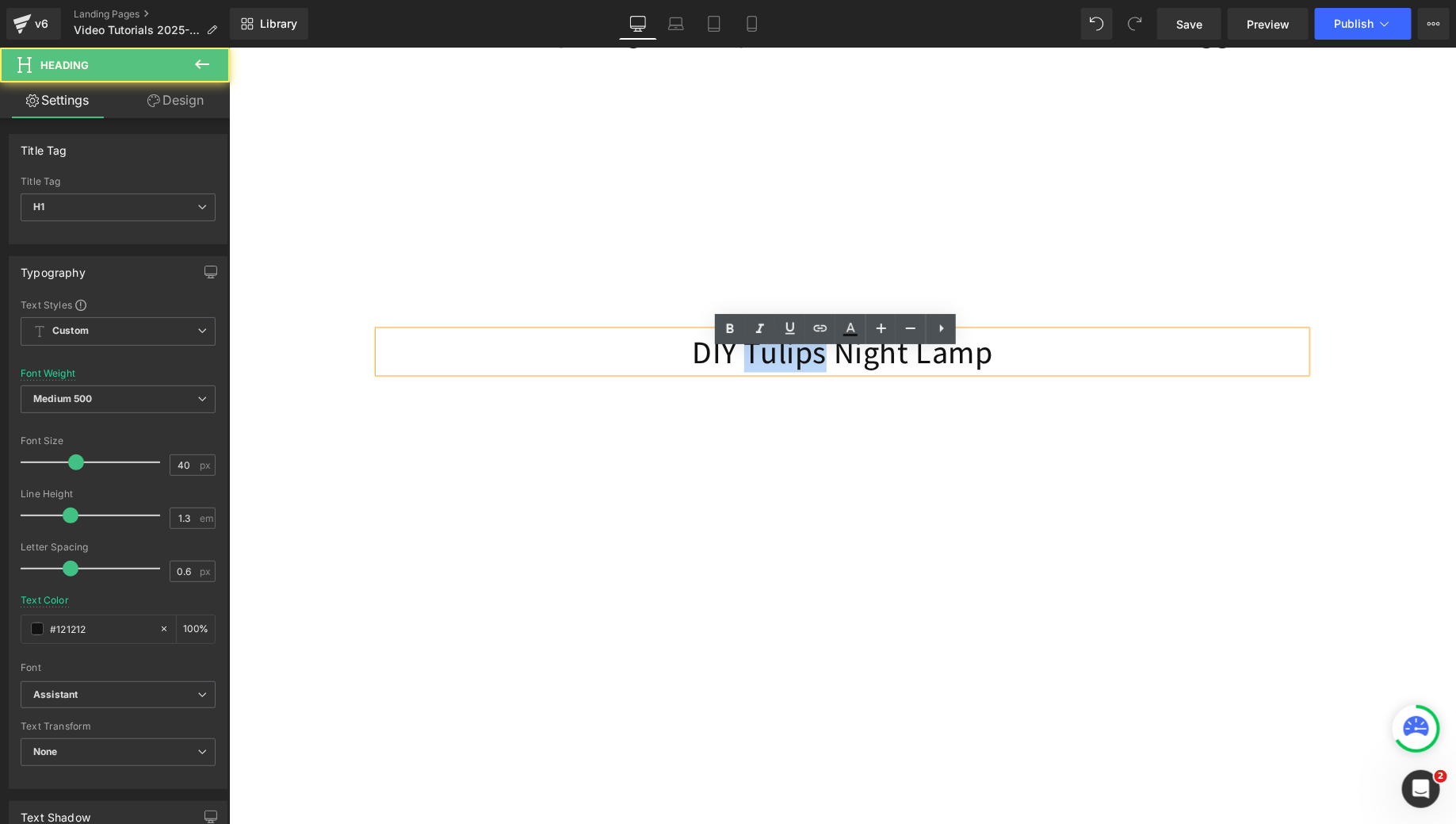
click at [761, 371] on h1 "DIY Tulips Night Lamp" at bounding box center [842, 351] width 928 height 41
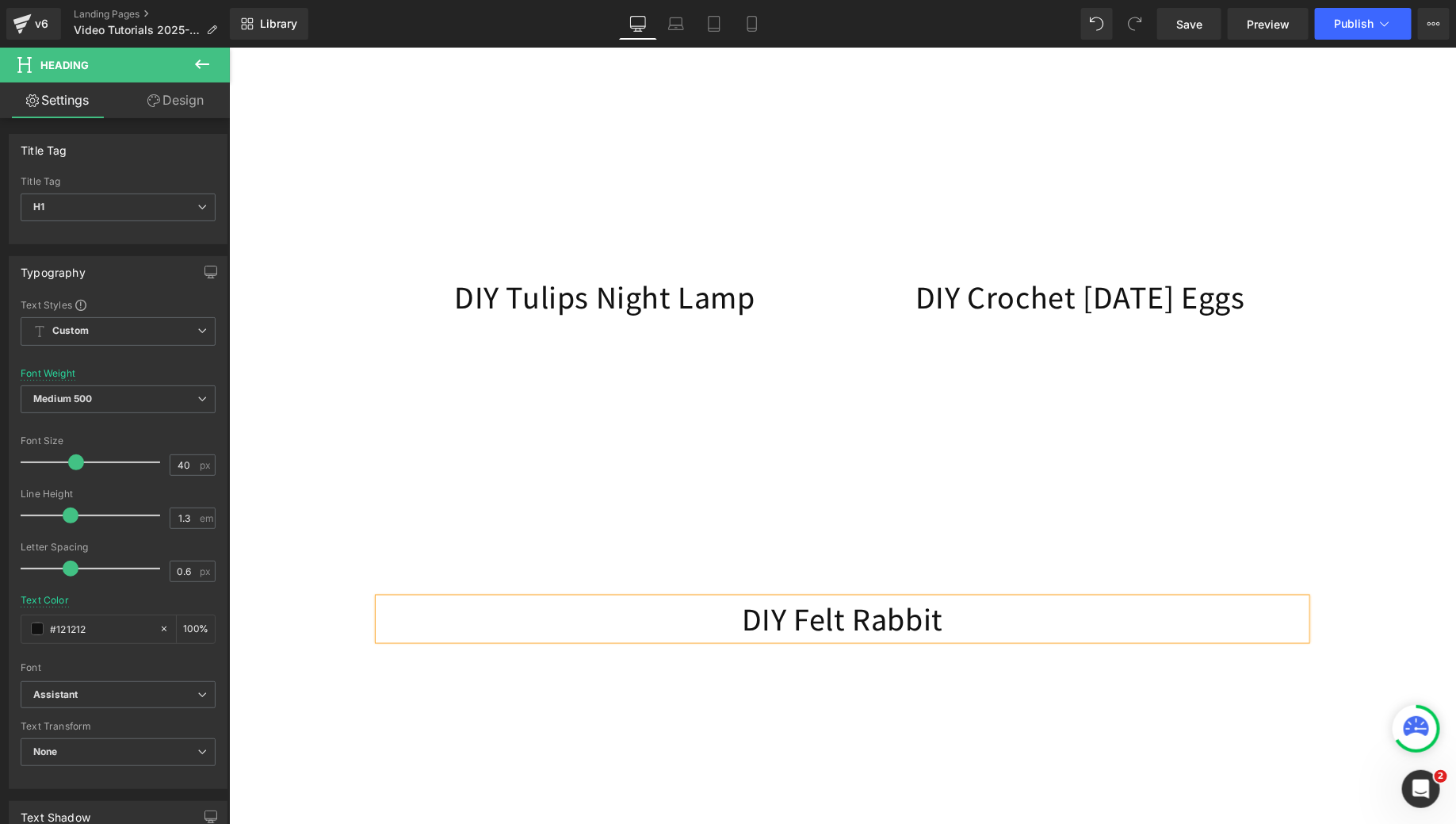
scroll to position [948, 0]
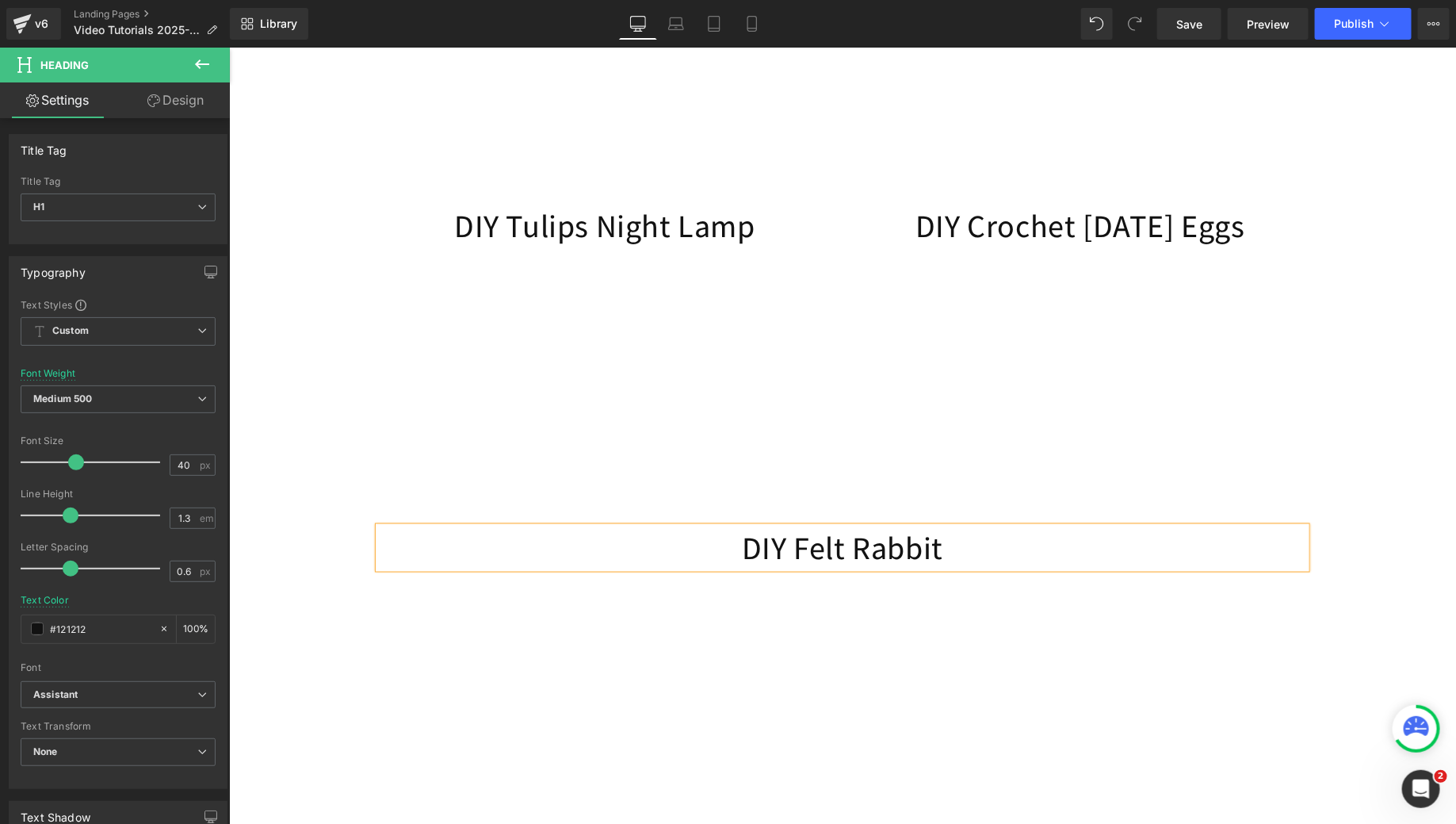
click at [1345, 261] on div "Image Your March Box Includes: Heading DIY Rabbit Fur Twist DIY Rabbit Parachut…" at bounding box center [841, 286] width 1227 height 2231
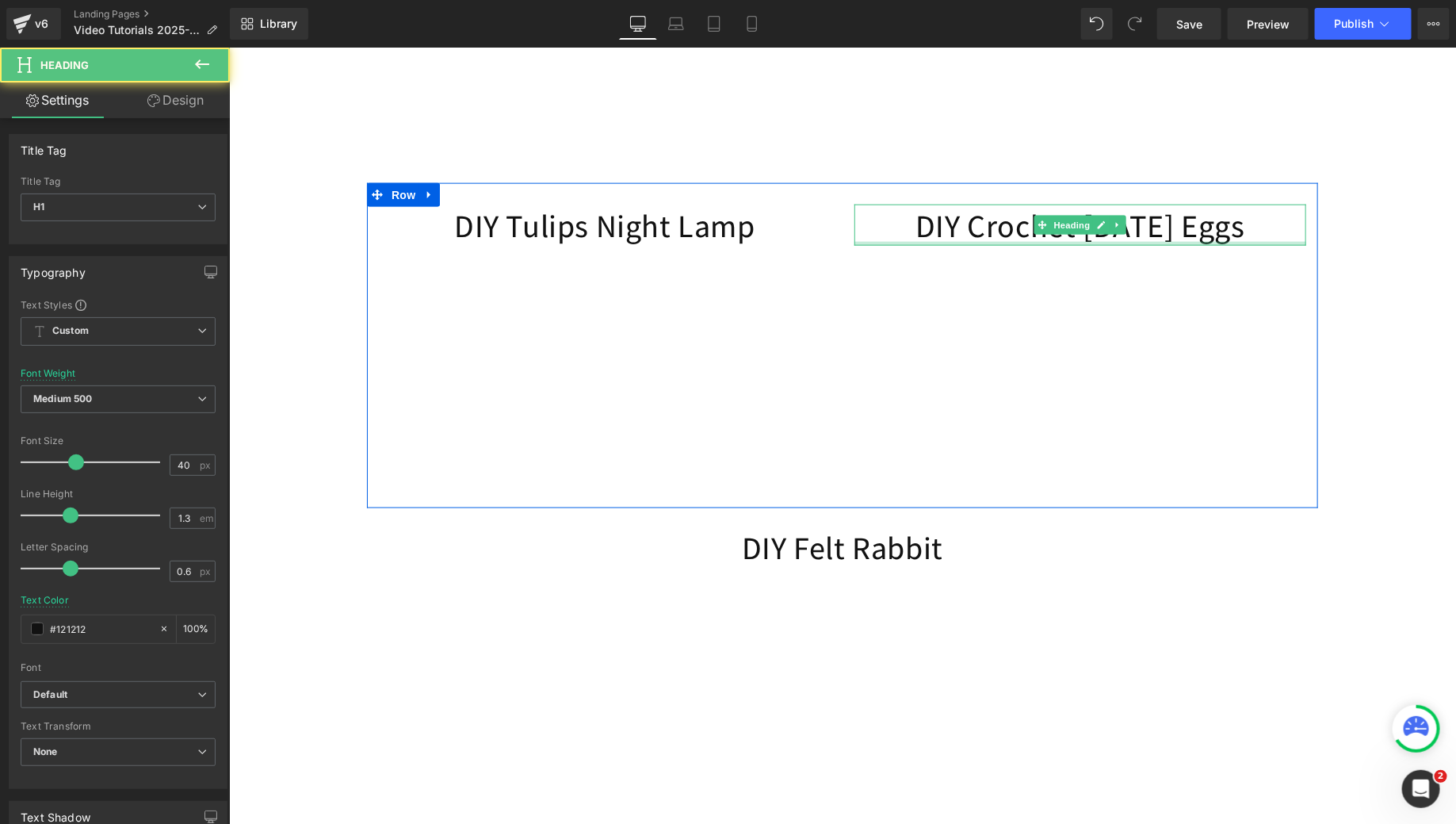
click at [1077, 245] on div at bounding box center [1079, 243] width 452 height 4
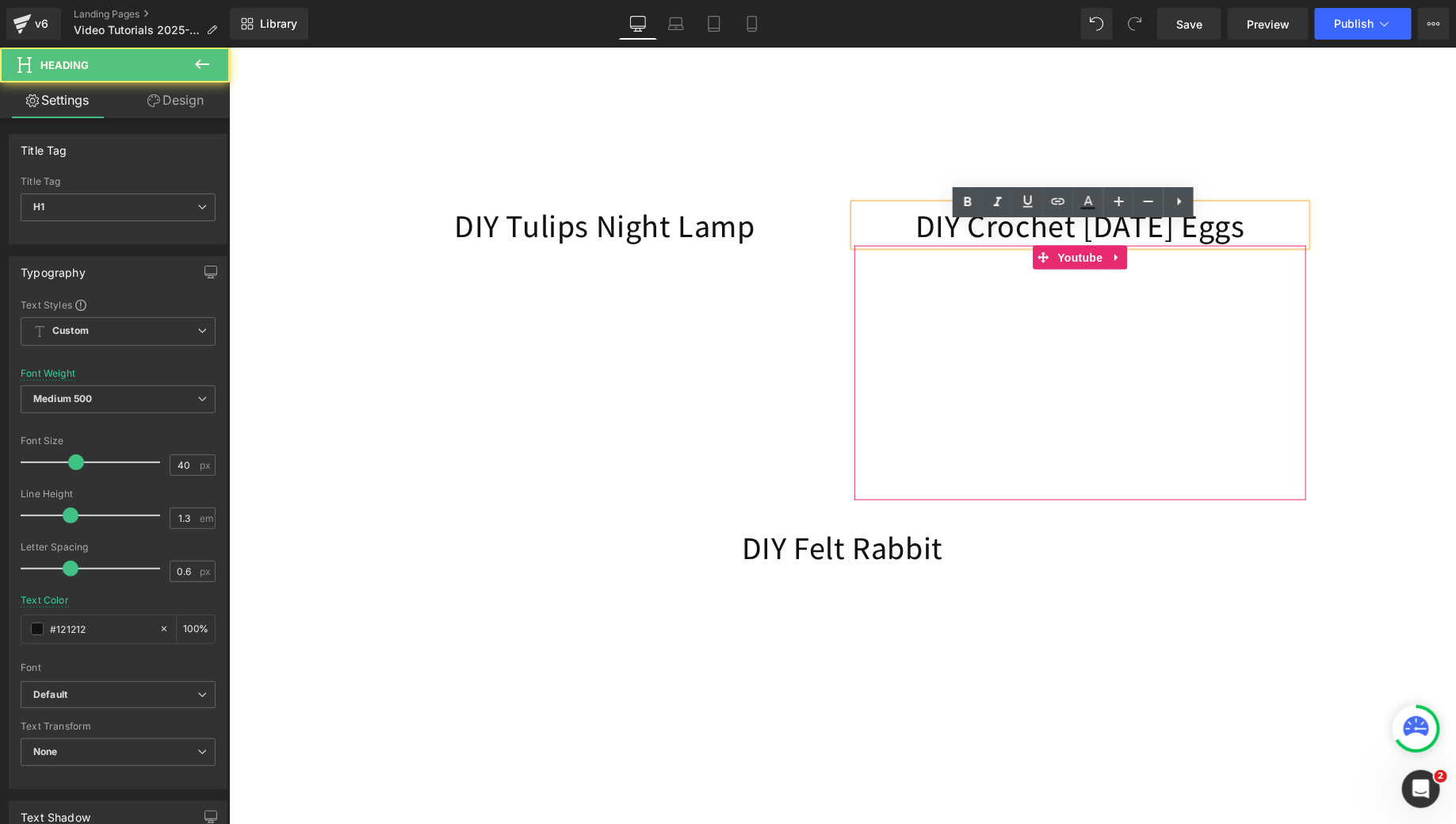
click at [1075, 269] on span "Youtube" at bounding box center [1079, 257] width 53 height 23
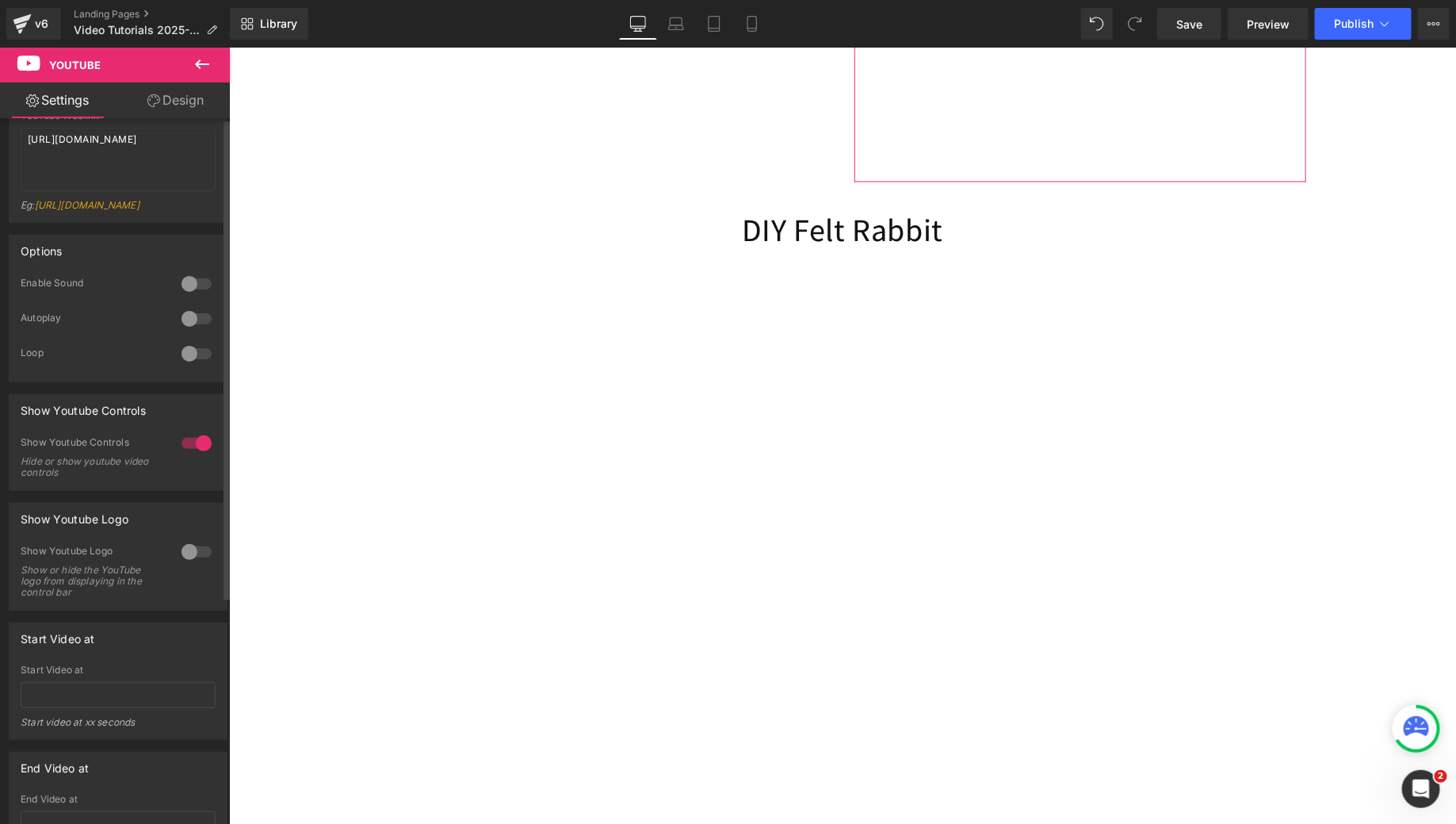
scroll to position [0, 0]
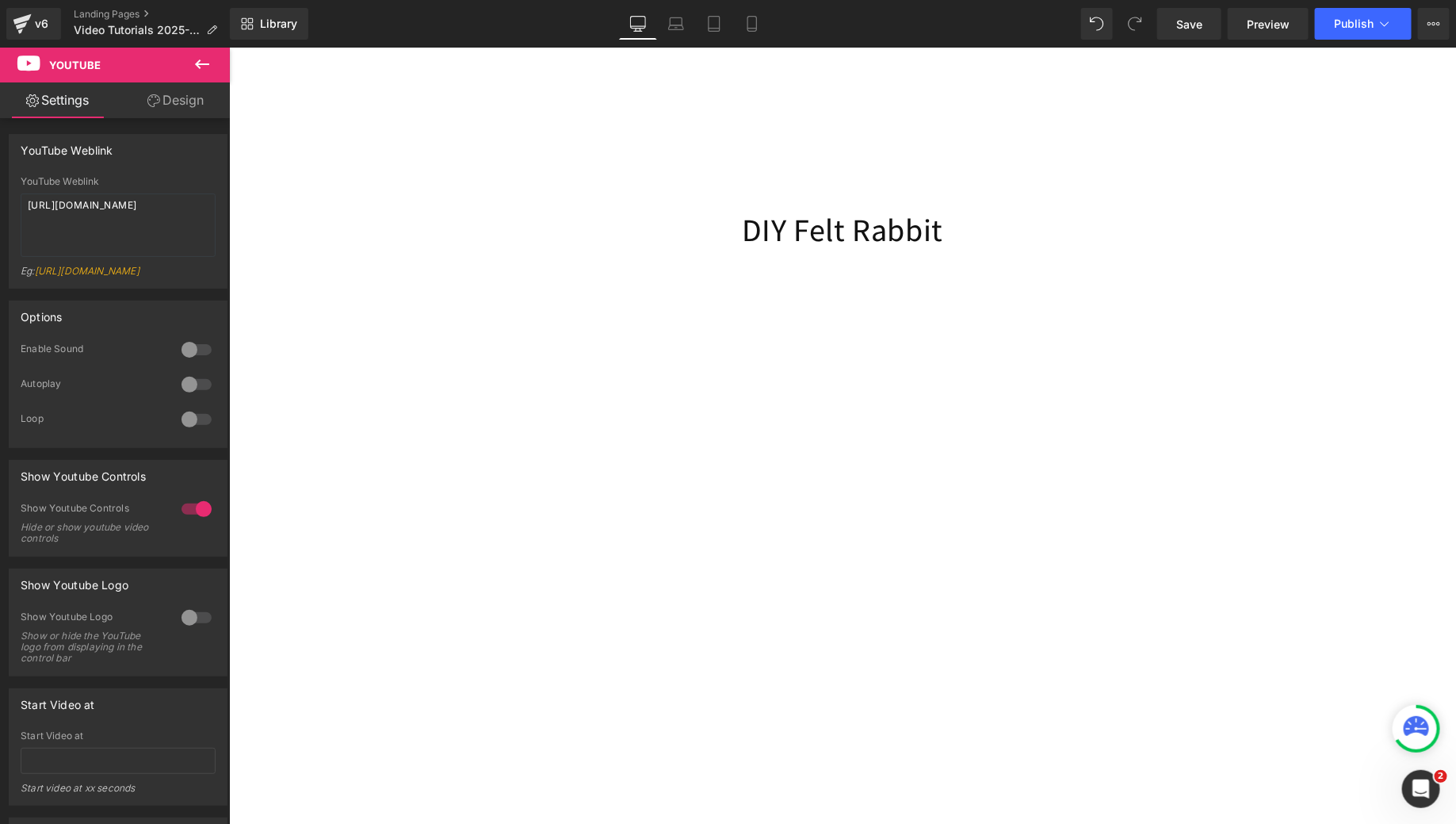
click at [212, 63] on button at bounding box center [202, 65] width 56 height 35
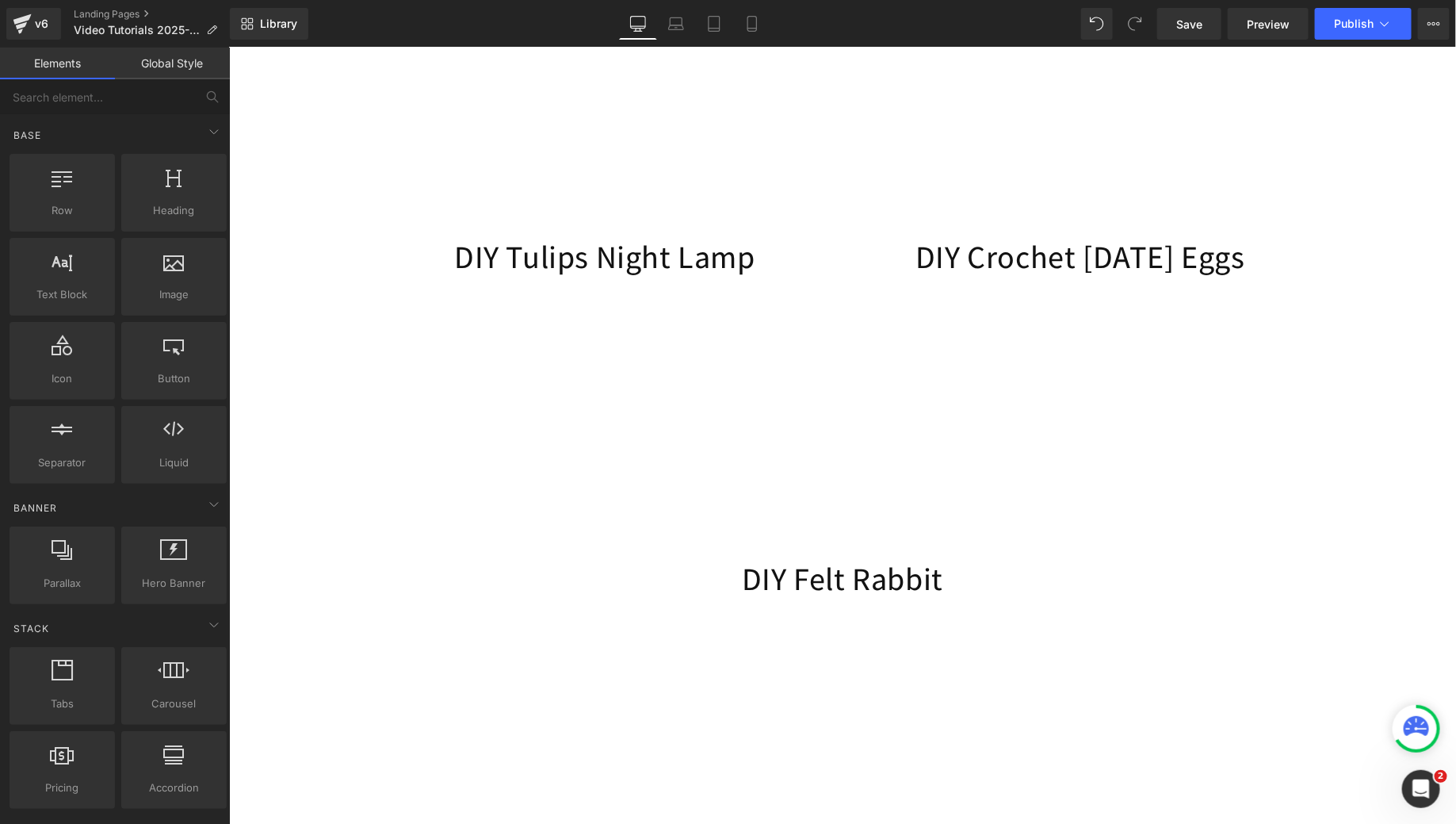
scroll to position [914, 0]
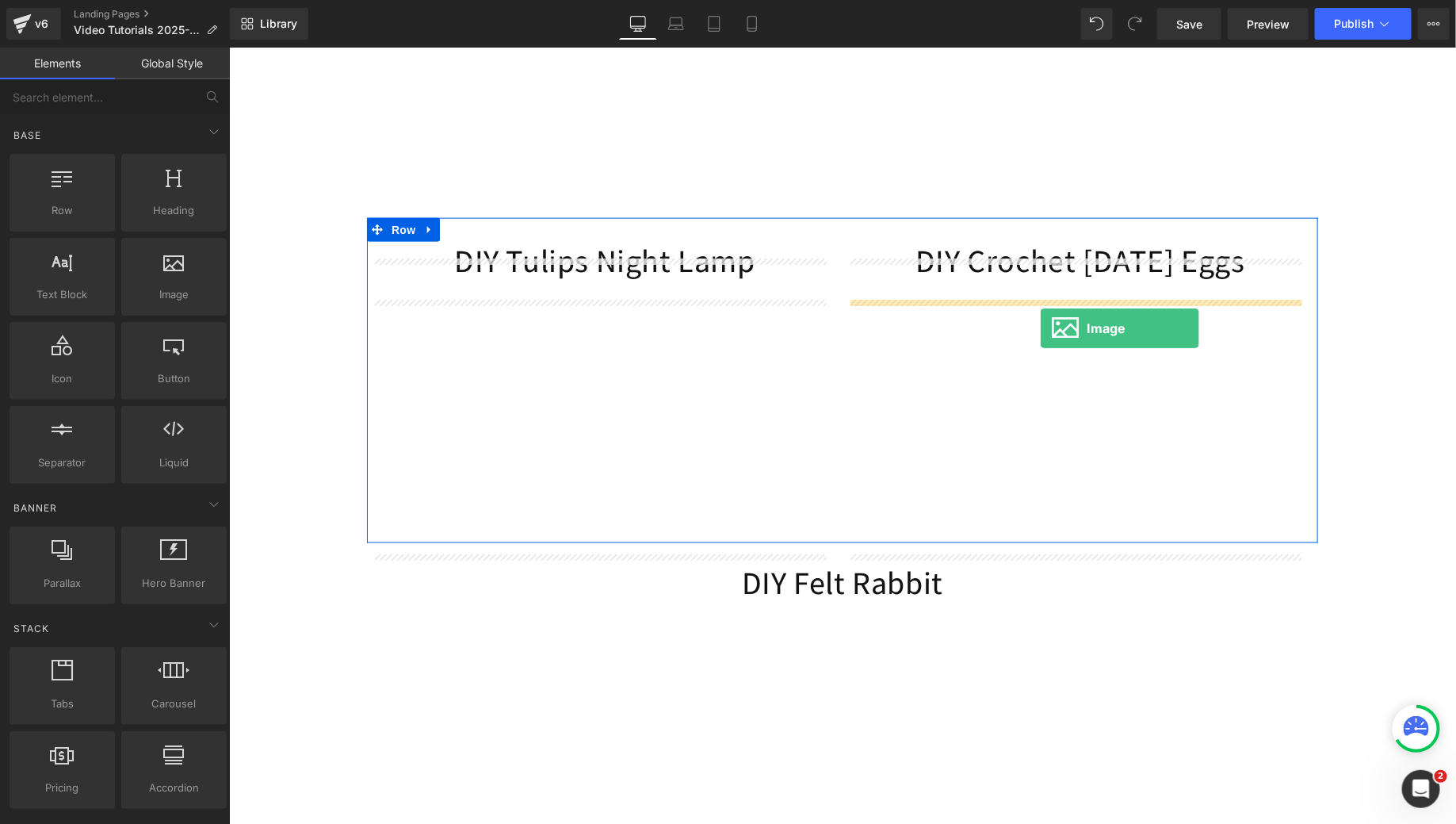
drag, startPoint x: 405, startPoint y: 343, endPoint x: 1039, endPoint y: 327, distance: 634.2
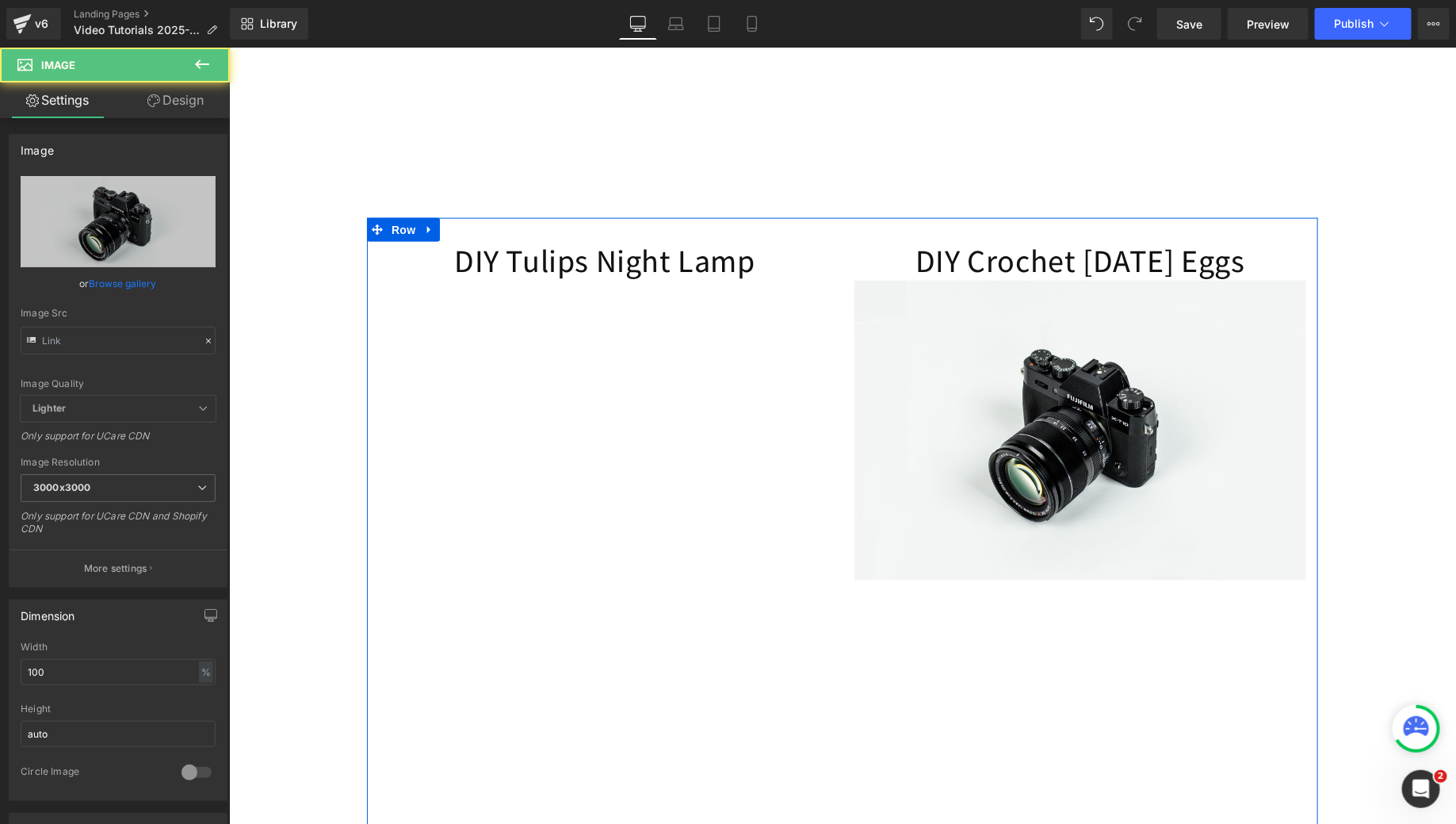
click at [1110, 330] on img at bounding box center [1079, 429] width 452 height 299
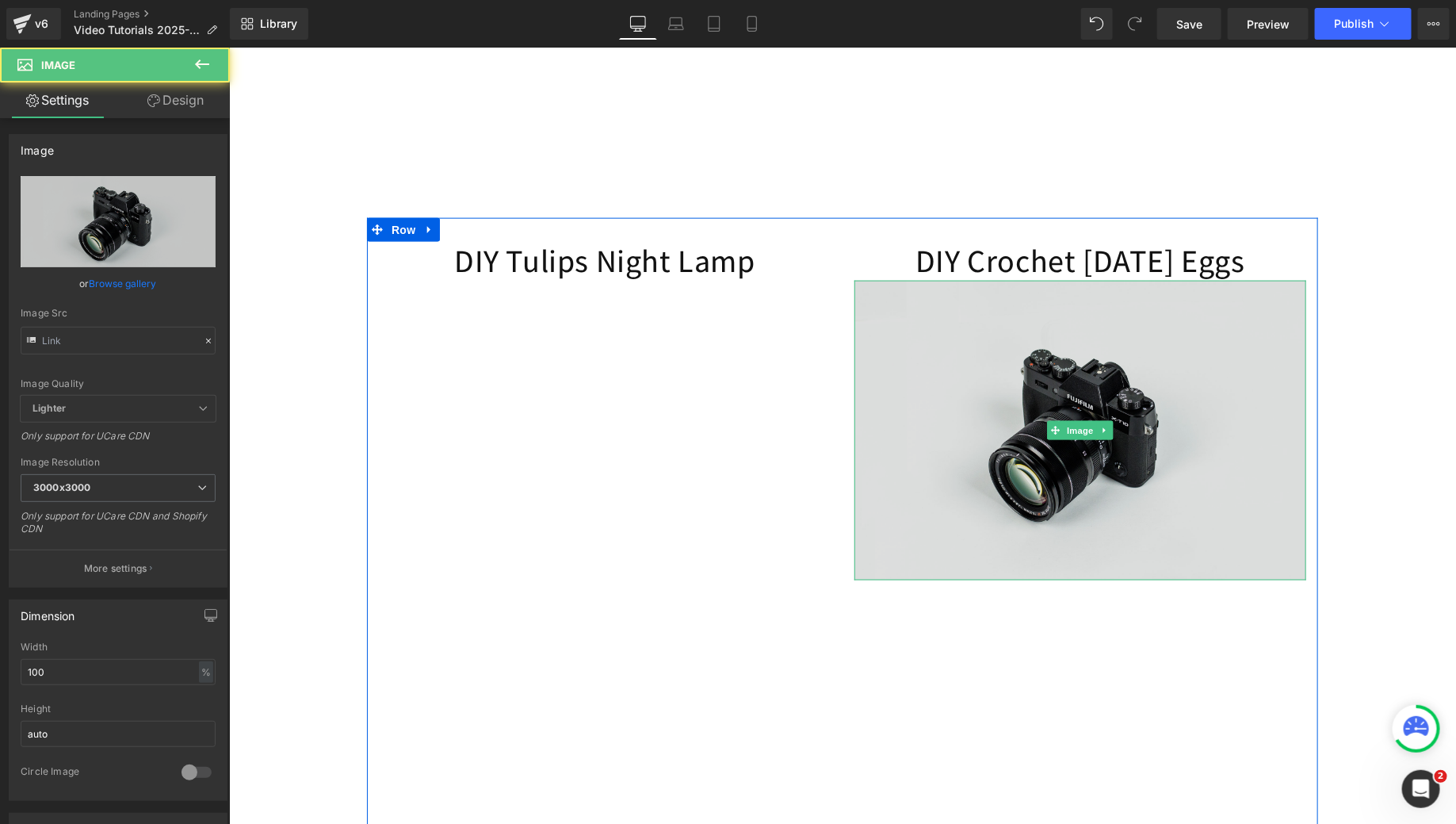
click at [1134, 579] on img at bounding box center [1079, 429] width 452 height 299
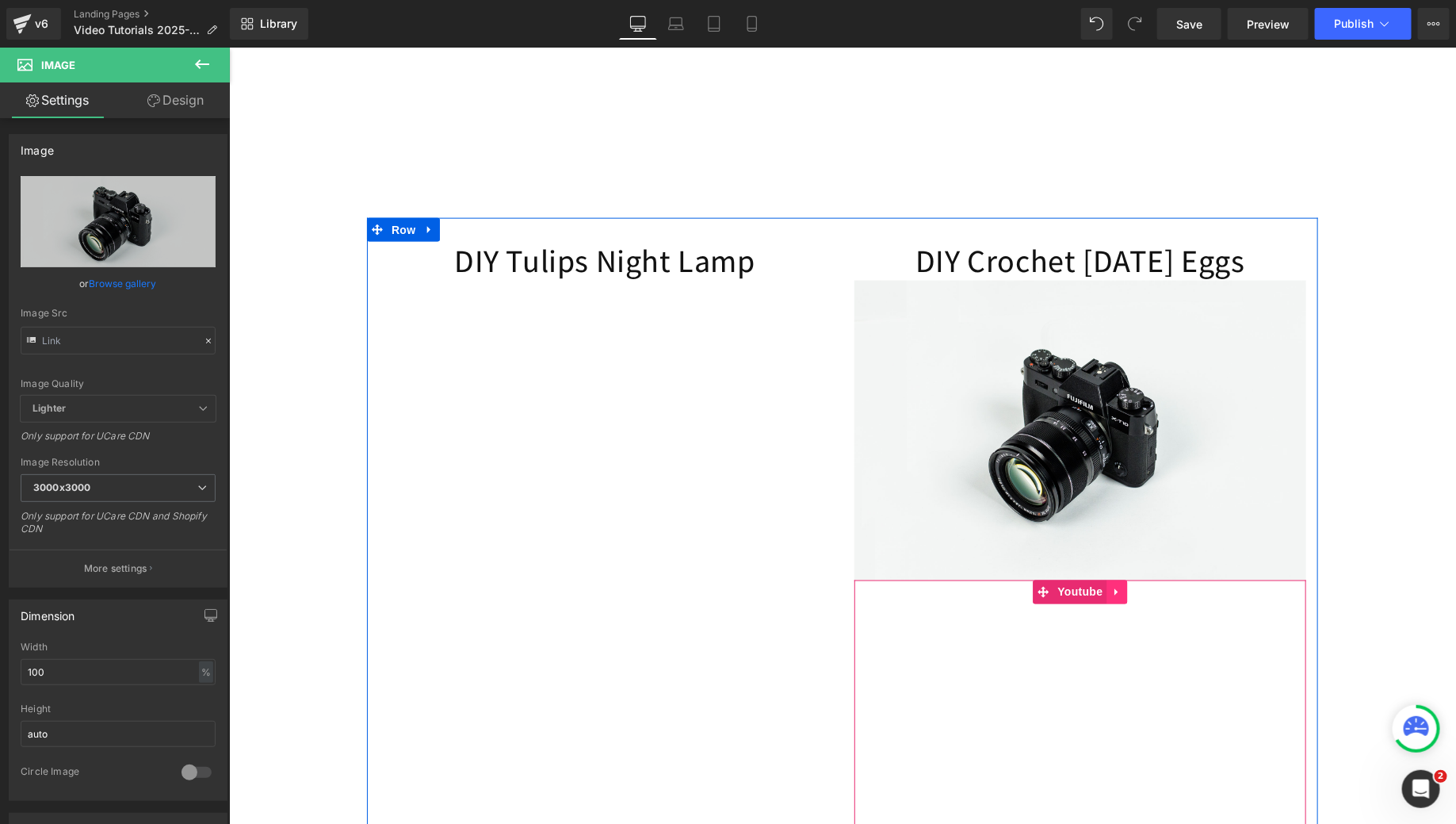
click at [1118, 604] on link at bounding box center [1117, 591] width 21 height 23
click at [1123, 597] on icon at bounding box center [1127, 591] width 11 height 12
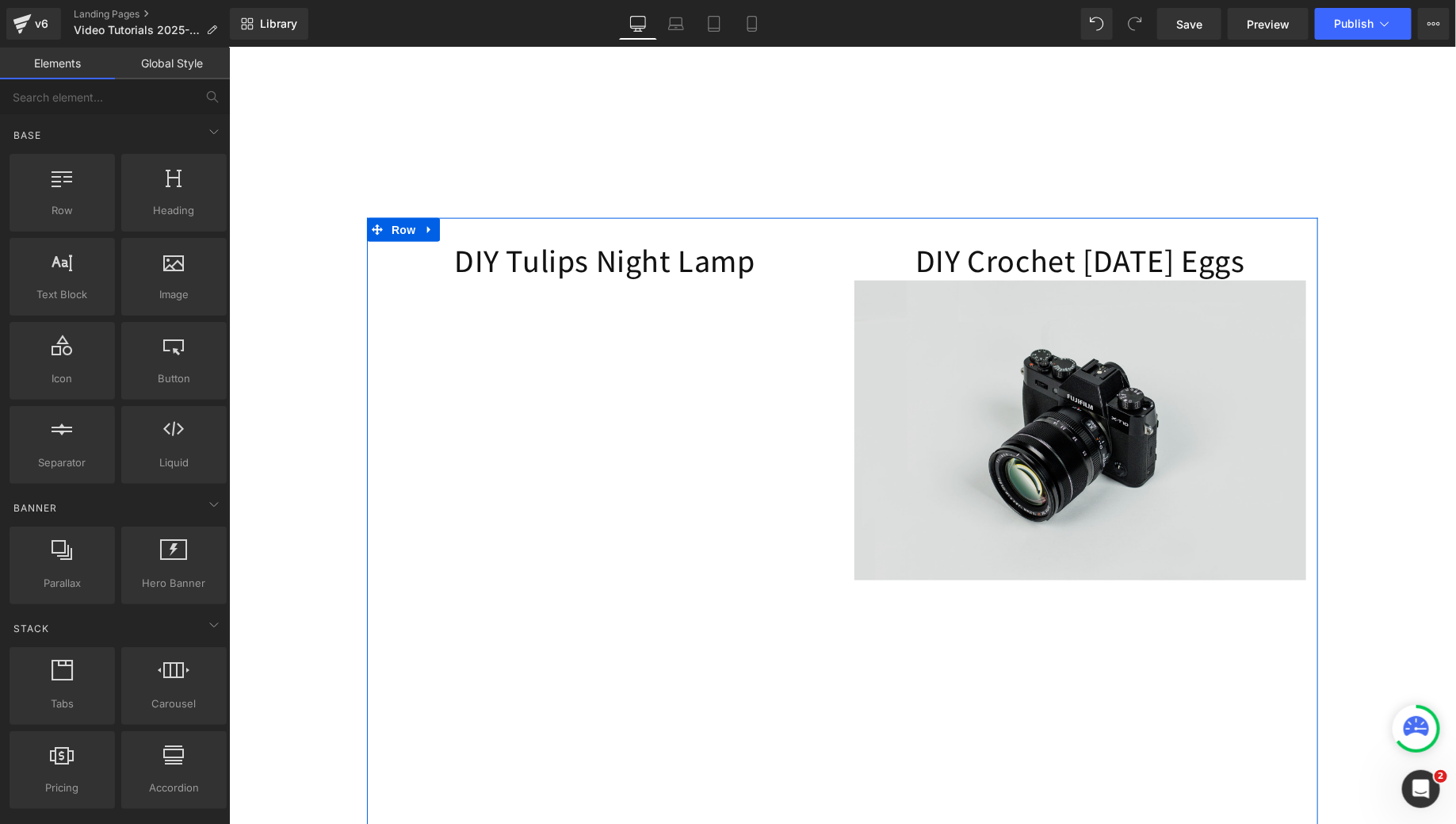
click at [1062, 483] on img at bounding box center [1079, 429] width 452 height 299
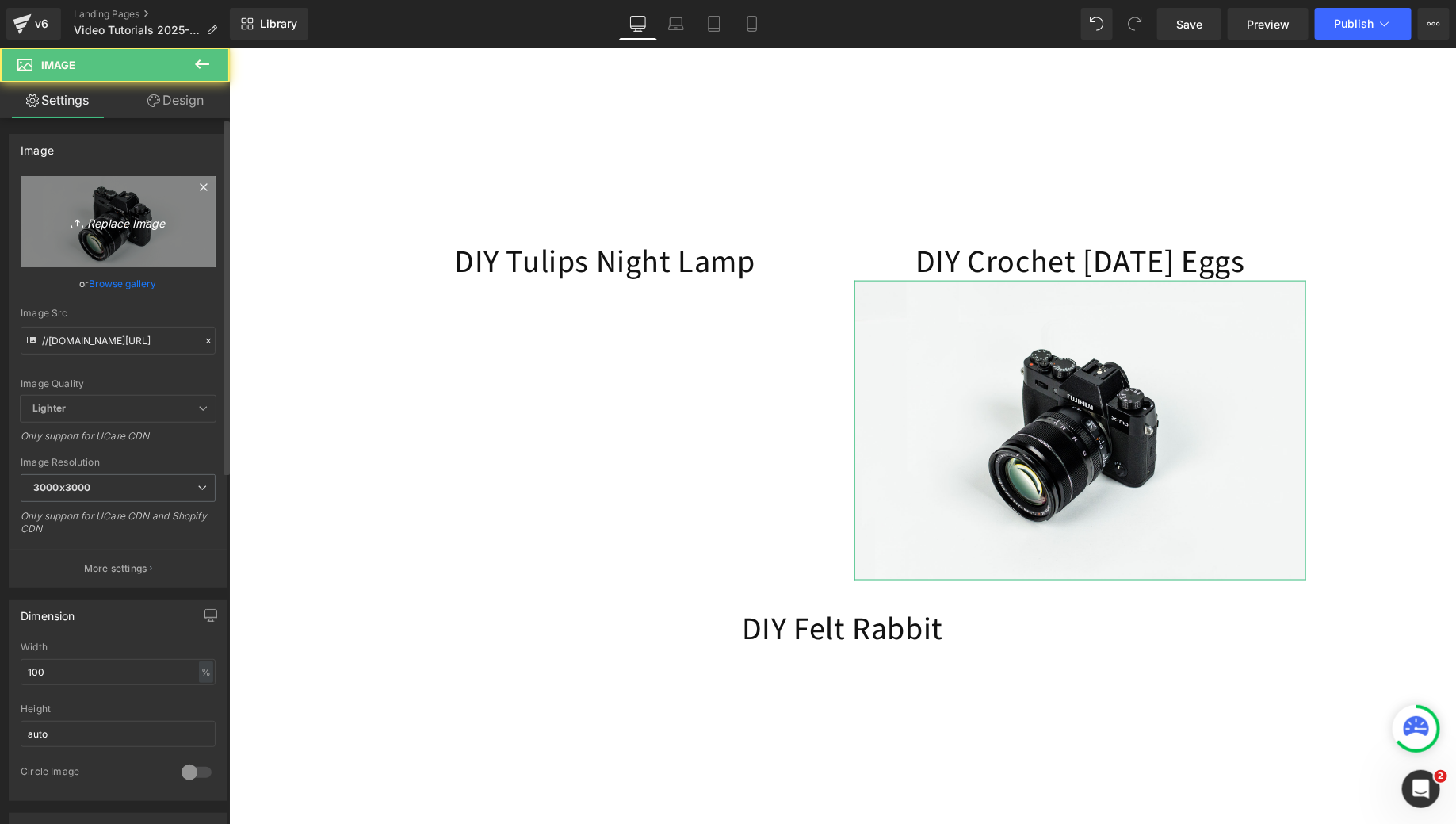
click at [113, 193] on link "Replace Image" at bounding box center [119, 221] width 195 height 91
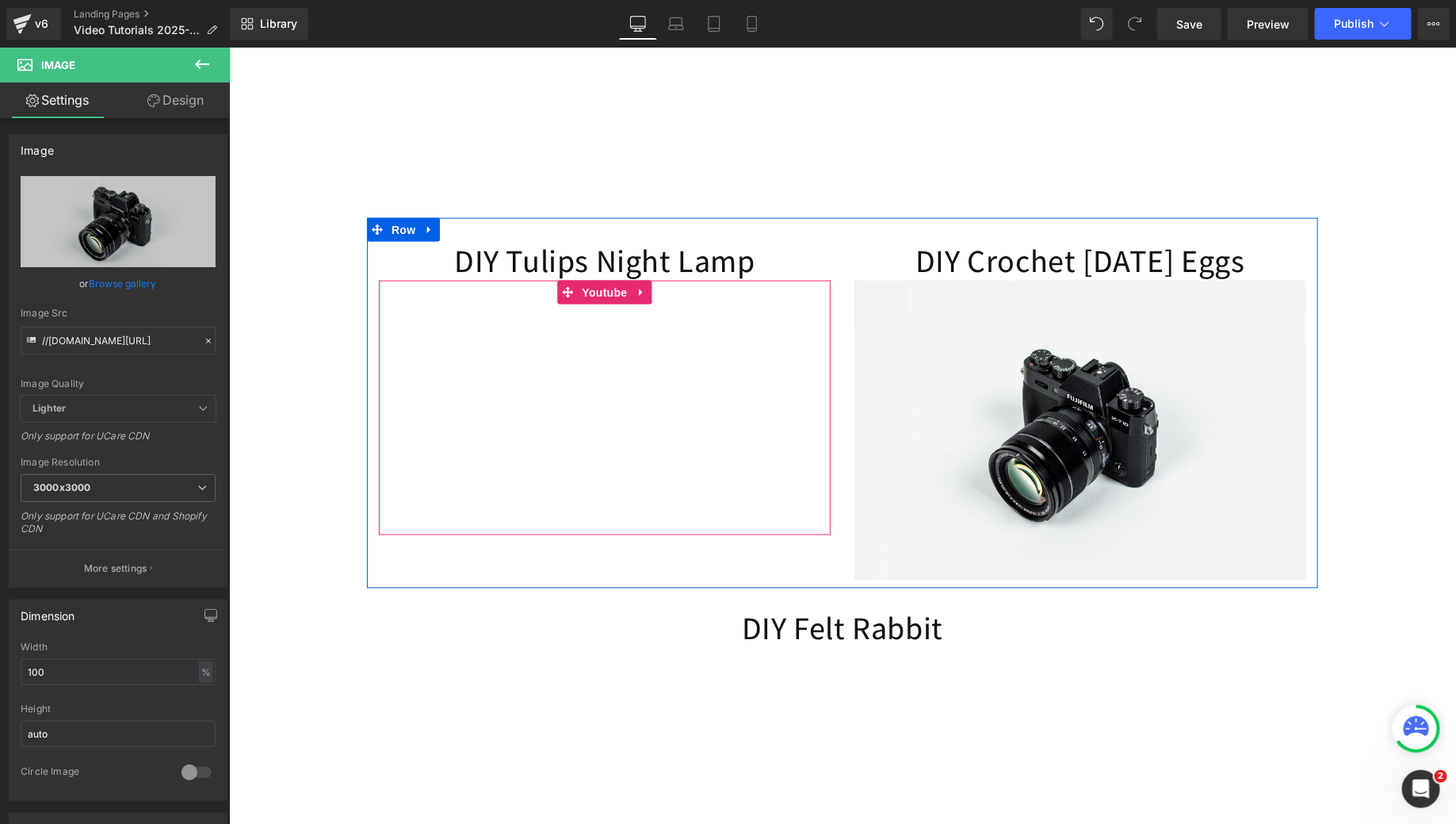
type input "C:\fakepath\MCC_Youtube_Covers (10).png"
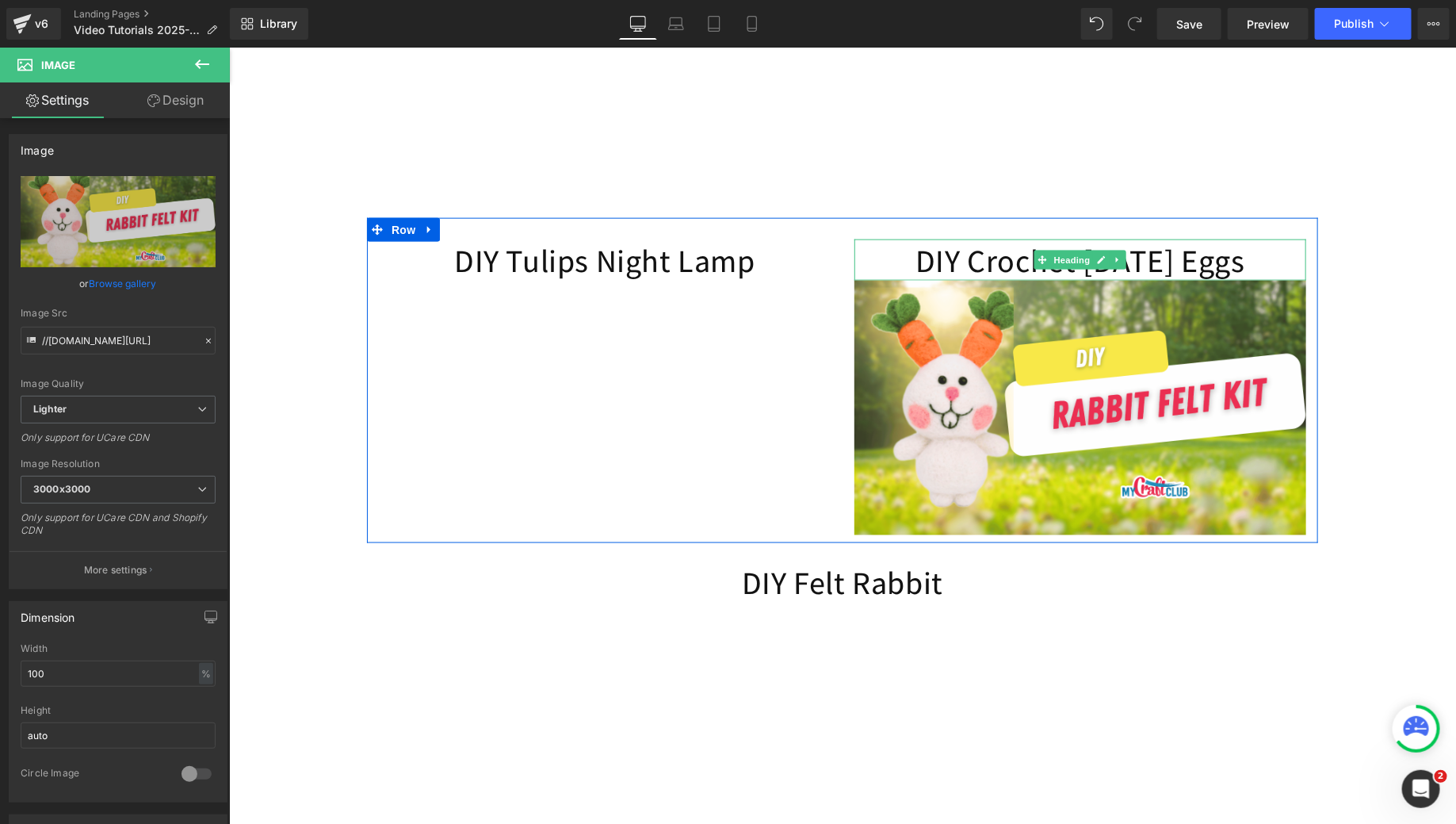
click at [1220, 274] on h1 "DIY Crochet Easter Eggs" at bounding box center [1079, 259] width 452 height 41
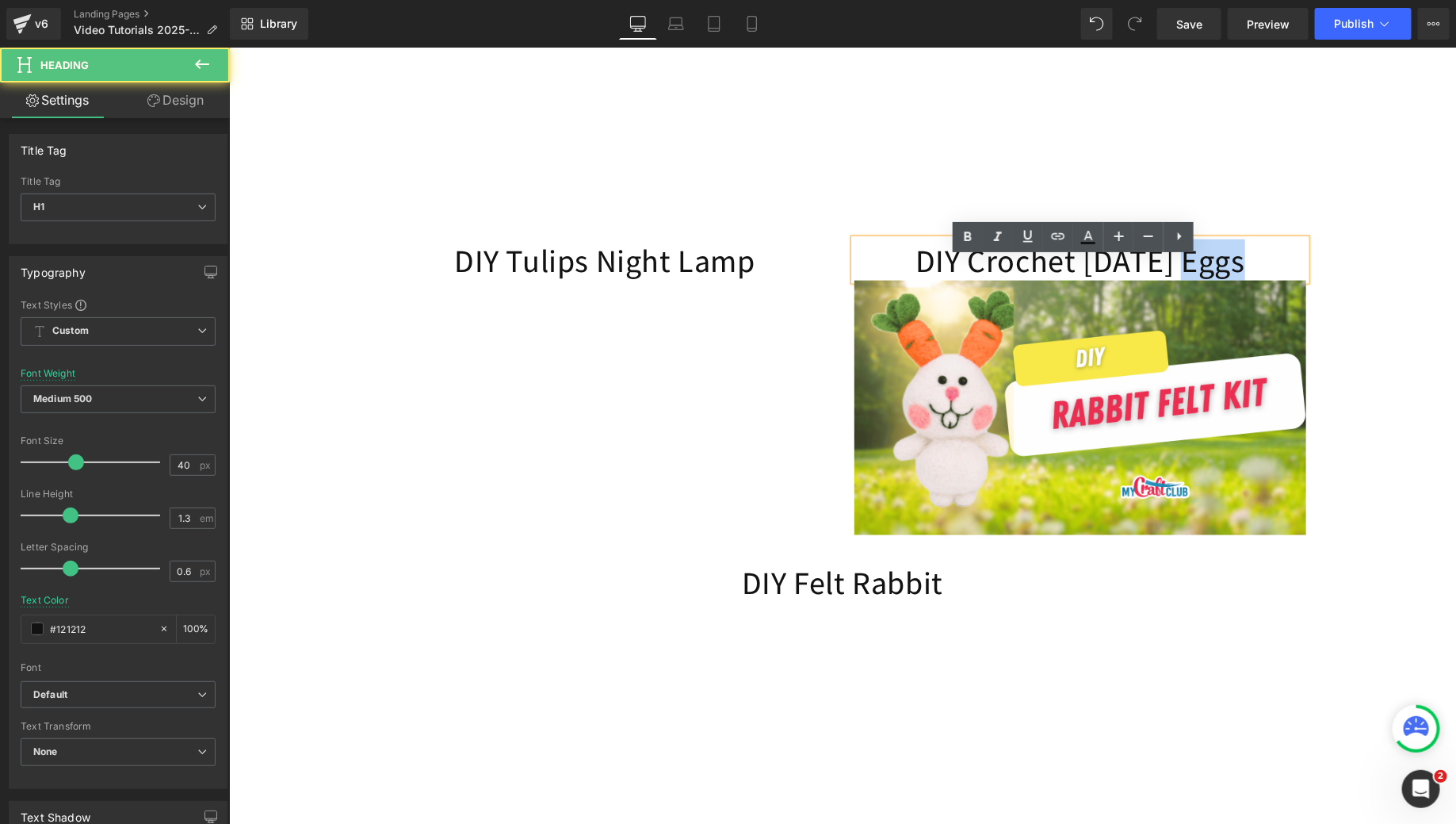
click at [1220, 274] on h1 "DIY Crochet Easter Eggs" at bounding box center [1079, 259] width 452 height 41
click at [1234, 278] on h1 "DIY Crochet Easter Eggs" at bounding box center [1079, 259] width 452 height 41
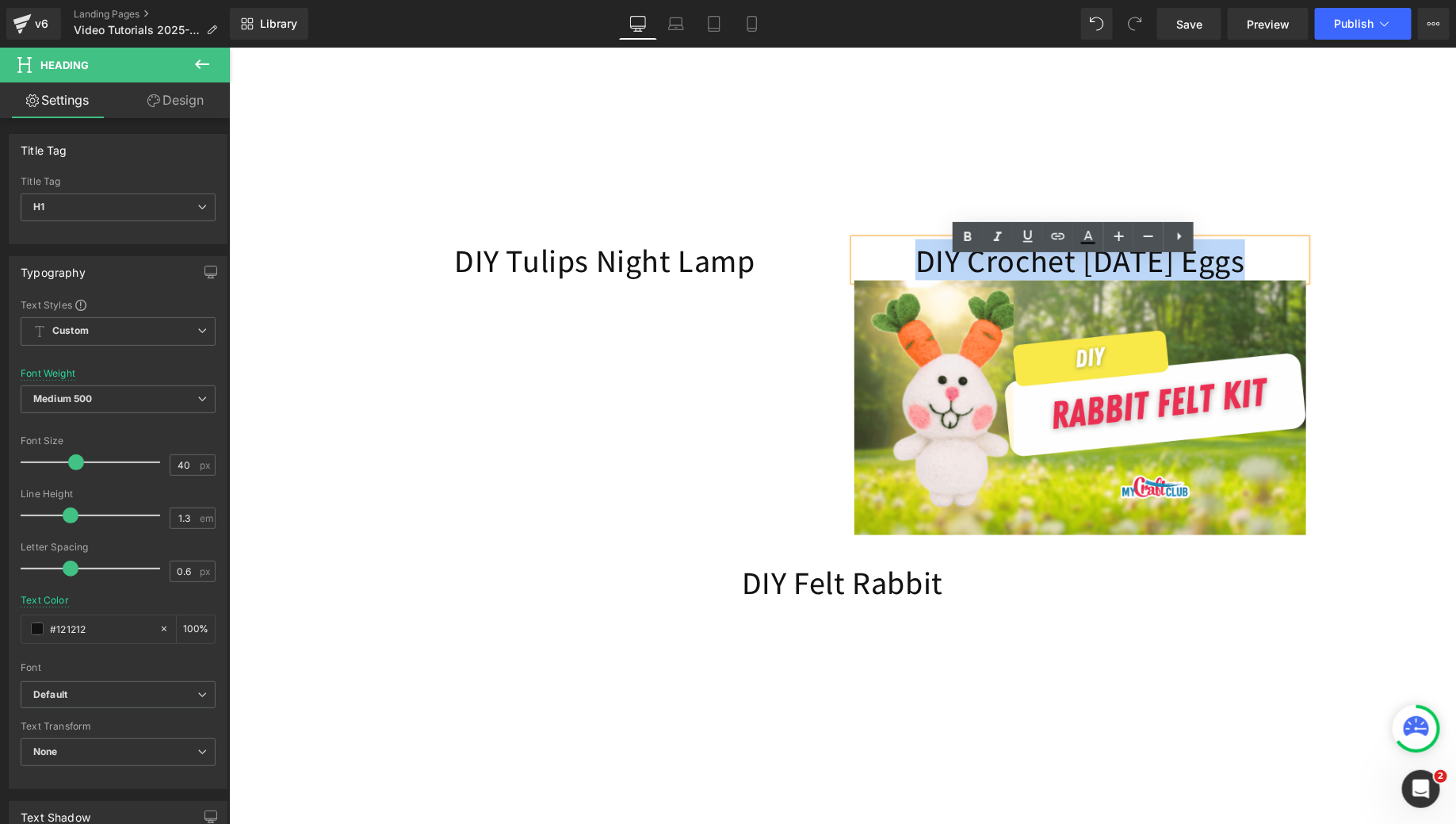
drag, startPoint x: 1240, startPoint y: 278, endPoint x: 968, endPoint y: 281, distance: 272.0
click at [964, 279] on h1 "DIY Crochet Easter Eggs" at bounding box center [1079, 259] width 452 height 41
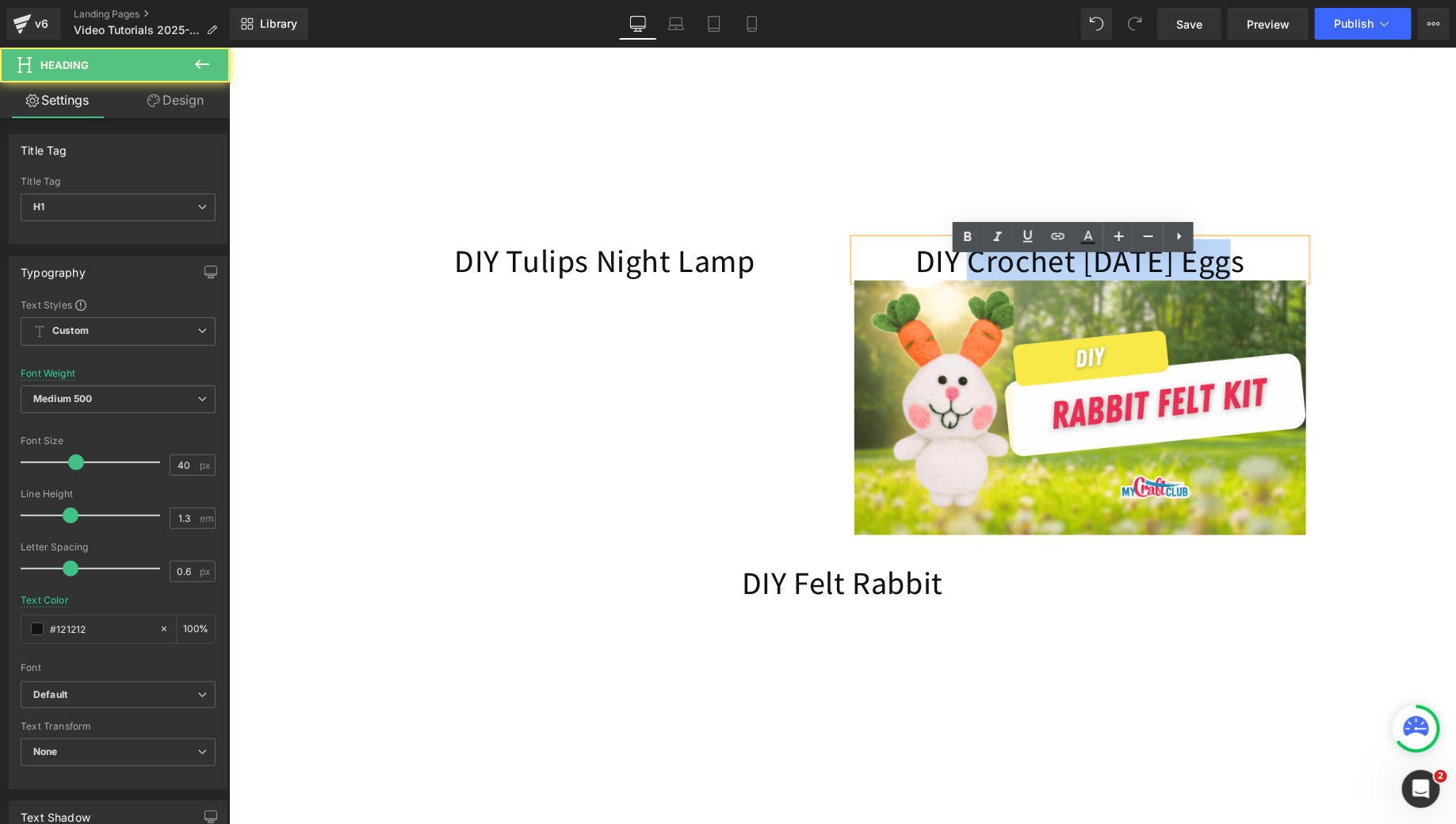
drag, startPoint x: 968, startPoint y: 281, endPoint x: 1226, endPoint y: 287, distance: 258.1
click at [1226, 280] on h1 "DIY Crochet Easter Eggs" at bounding box center [1079, 259] width 452 height 41
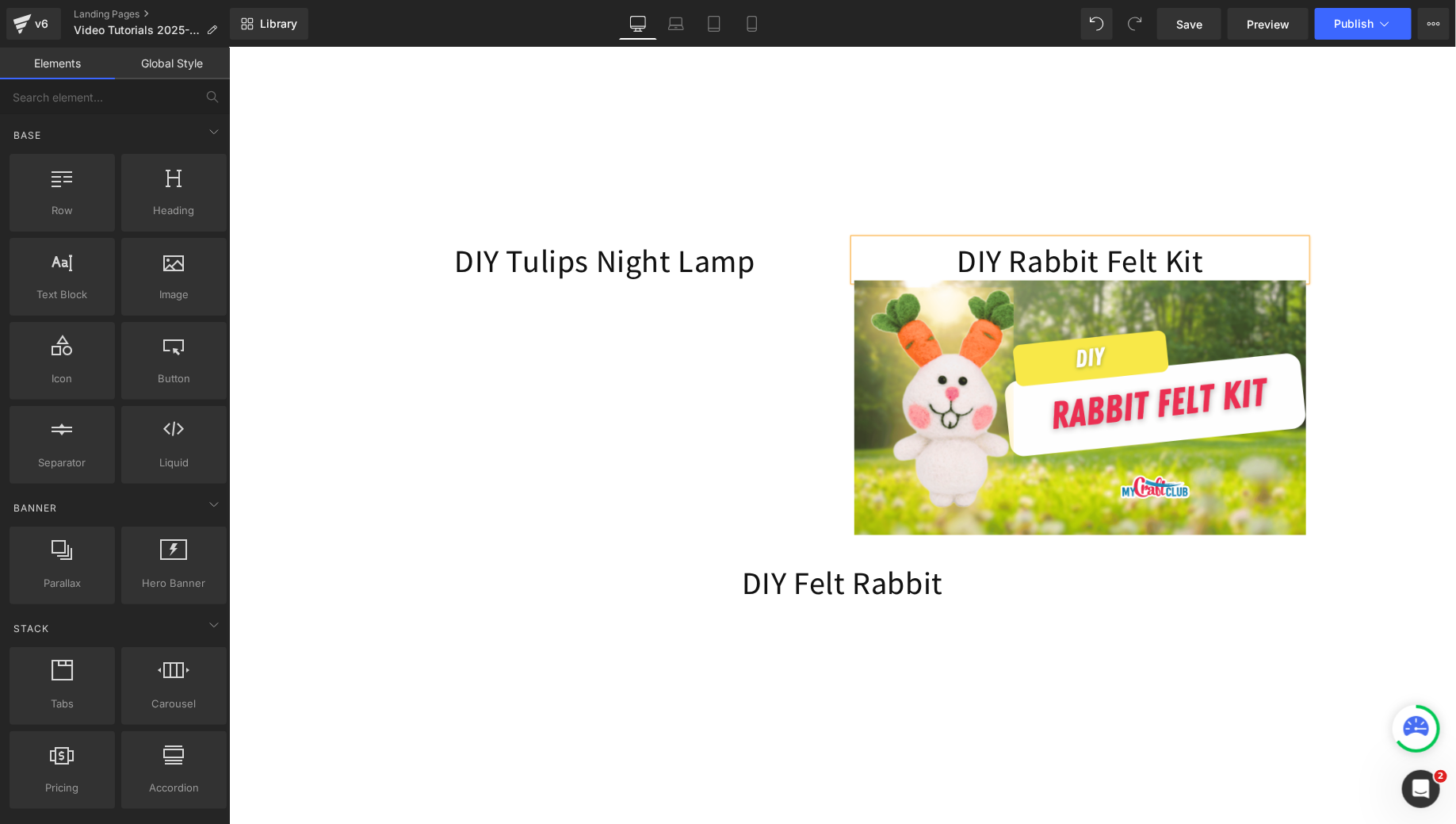
click at [1428, 247] on div "Image Your March Box Includes: Heading DIY Rabbit Fur Twist DIY Rabbit Parachut…" at bounding box center [841, 320] width 1227 height 2231
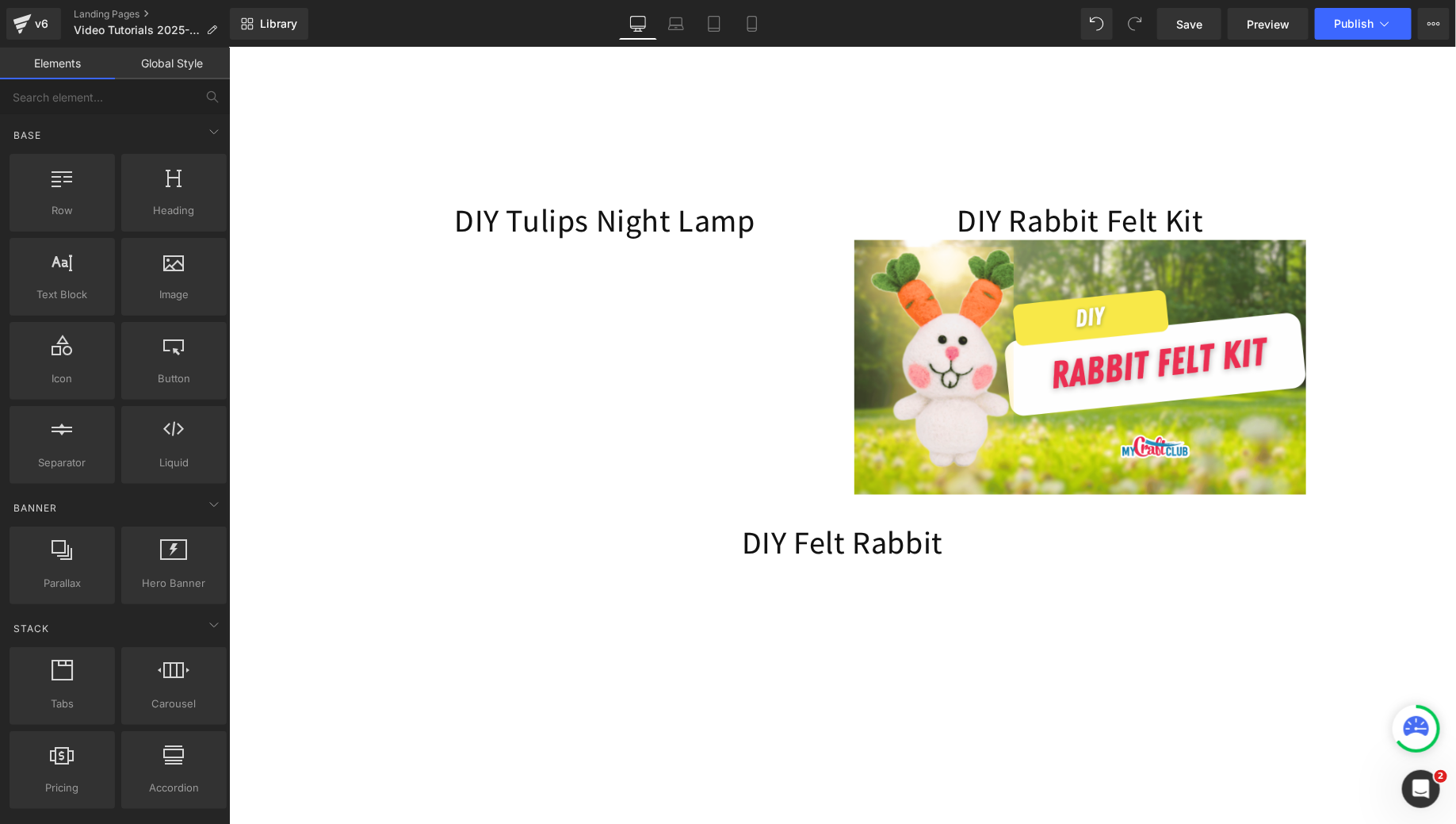
scroll to position [1267, 0]
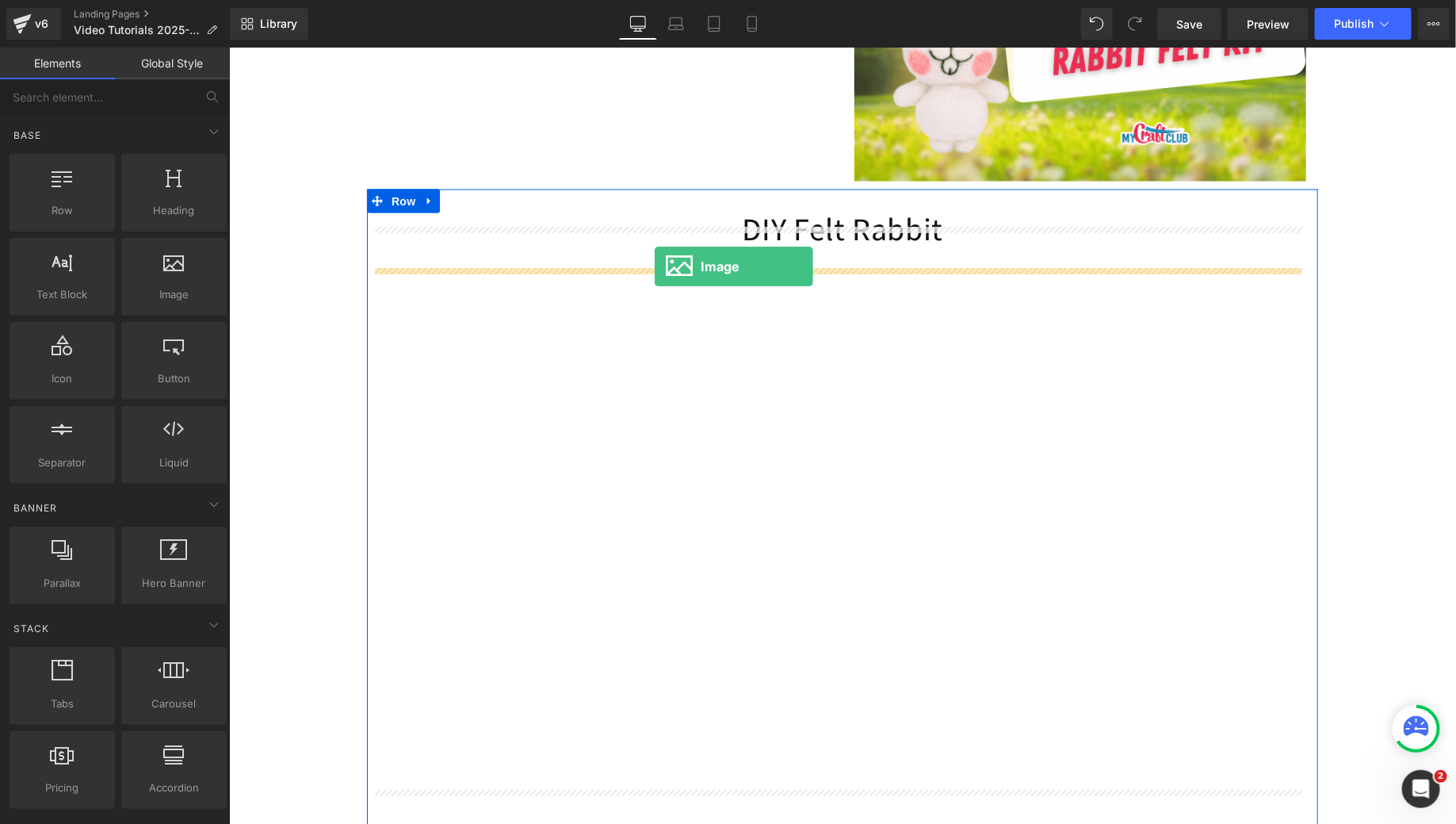
drag, startPoint x: 401, startPoint y: 316, endPoint x: 653, endPoint y: 266, distance: 256.9
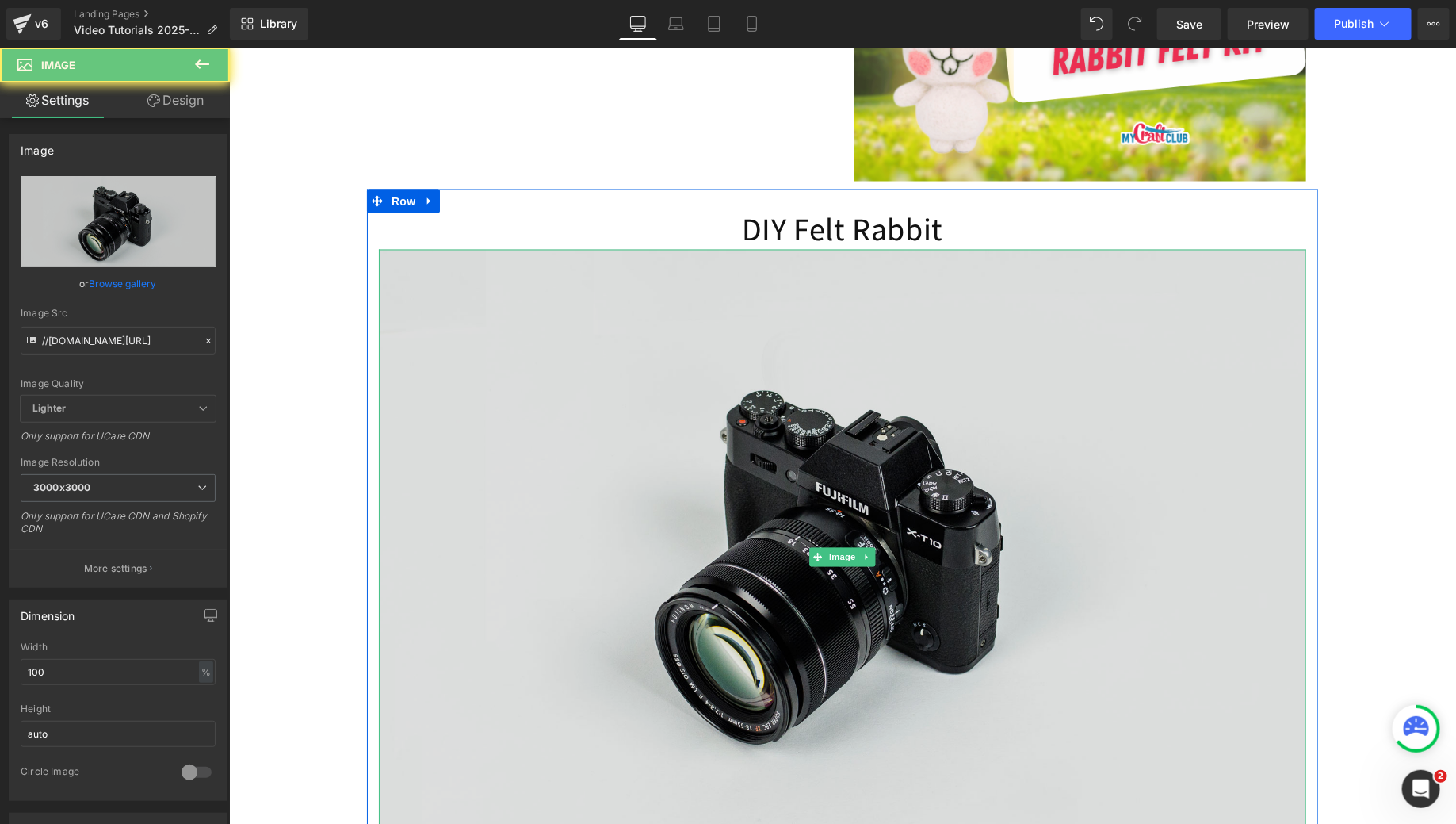
click at [803, 412] on img at bounding box center [842, 556] width 928 height 614
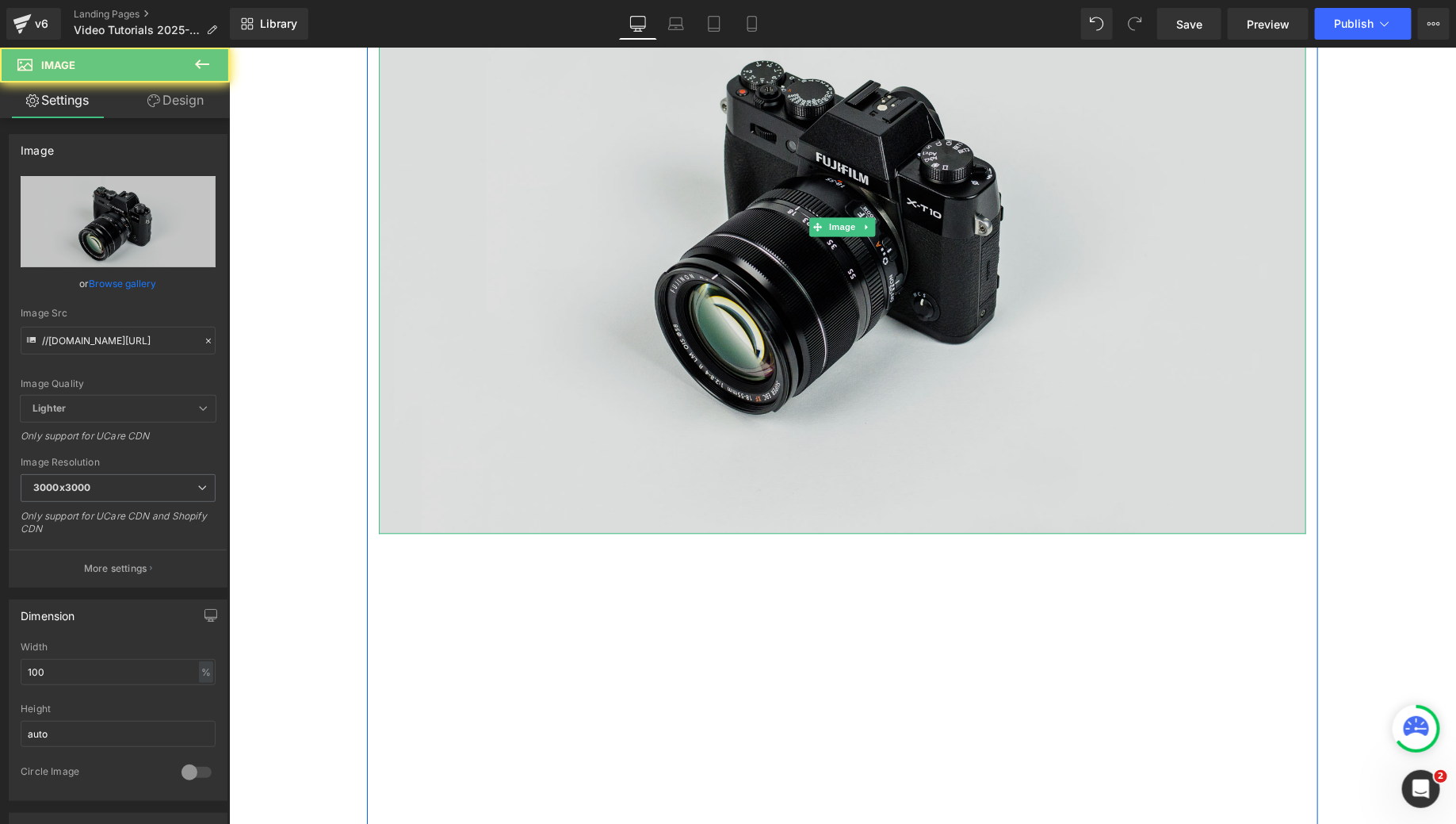
scroll to position [1661, 0]
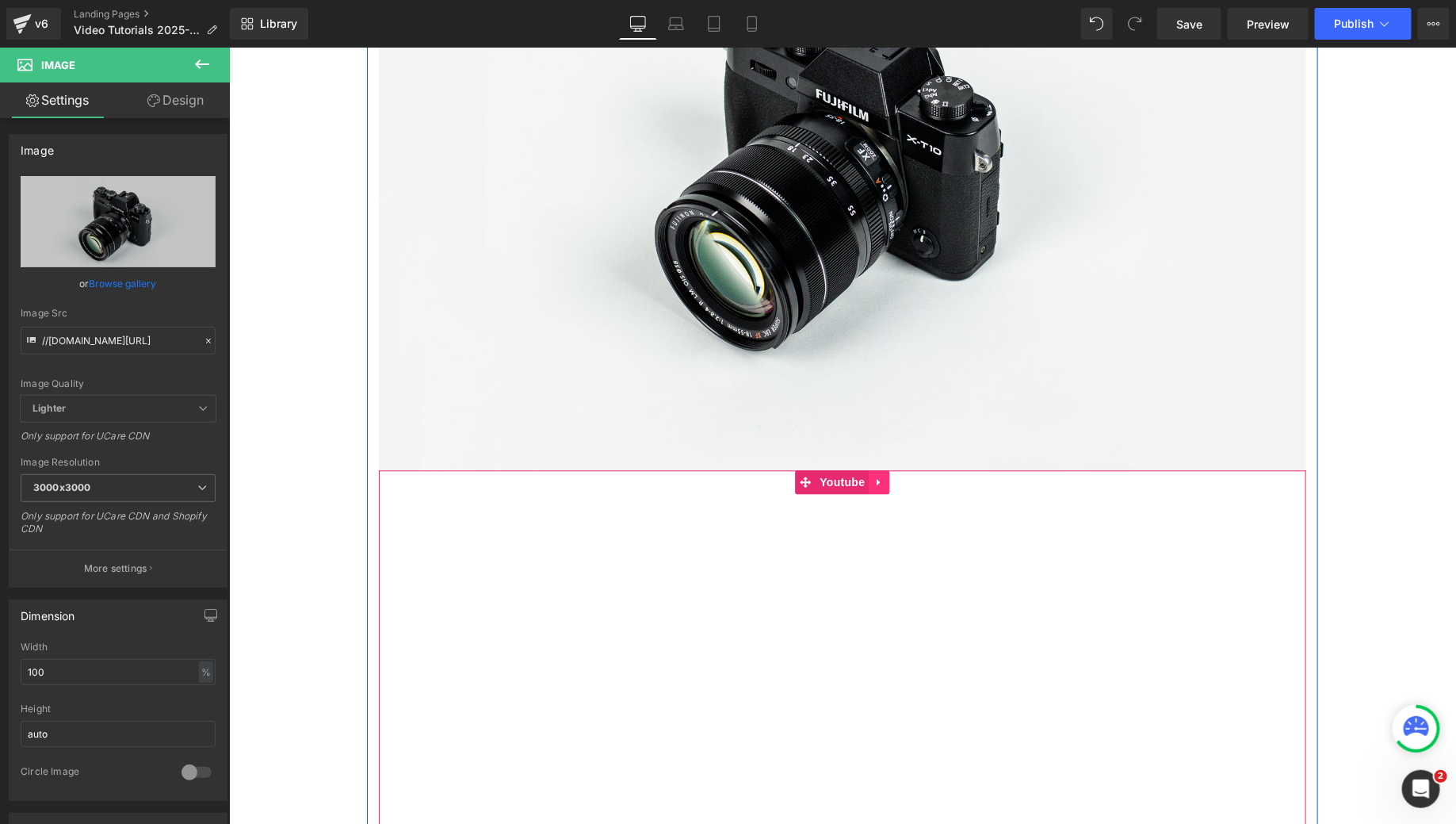
click at [869, 493] on link at bounding box center [879, 481] width 21 height 23
click at [884, 487] on icon at bounding box center [890, 482] width 11 height 11
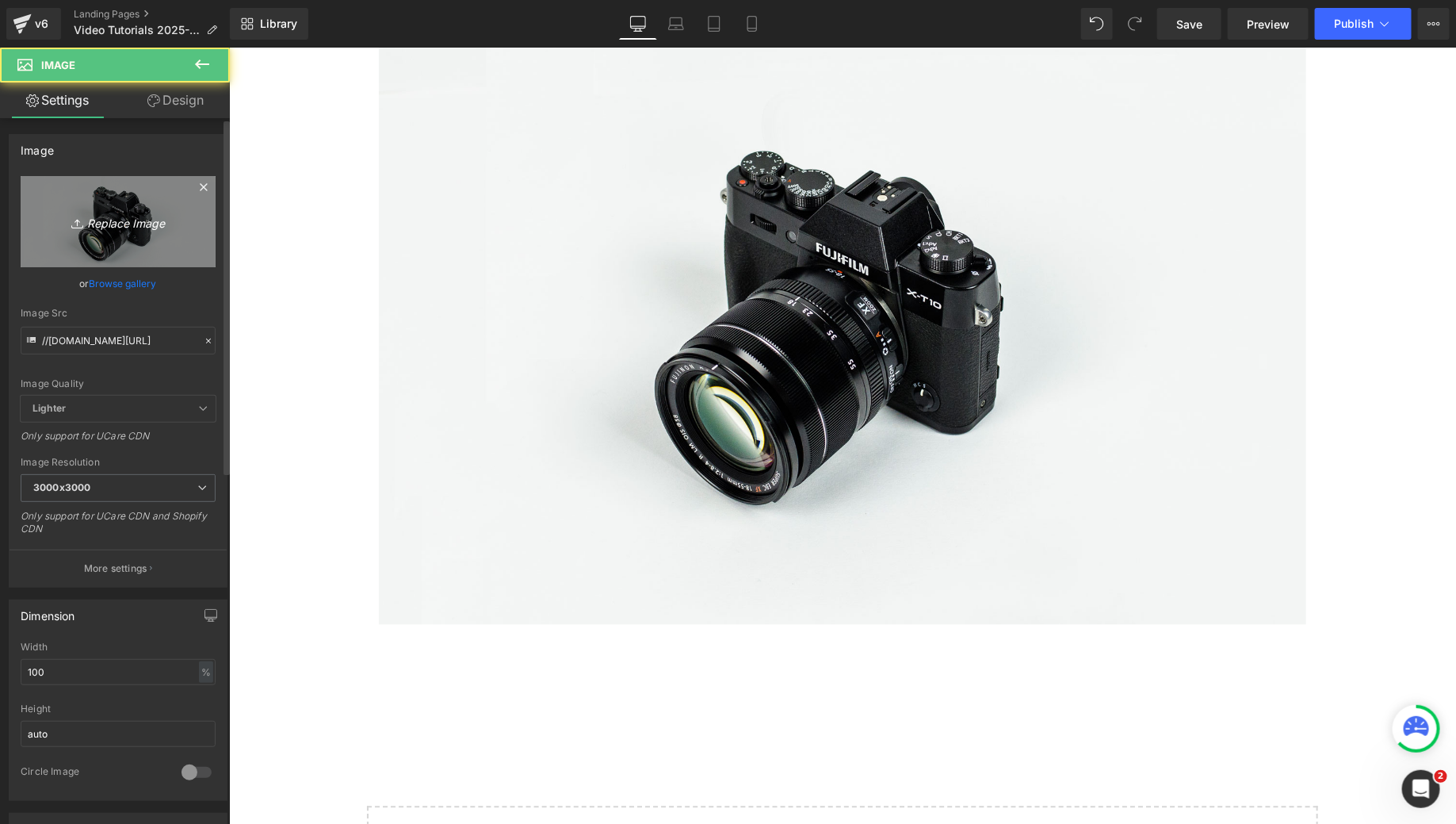
scroll to position [1433, 0]
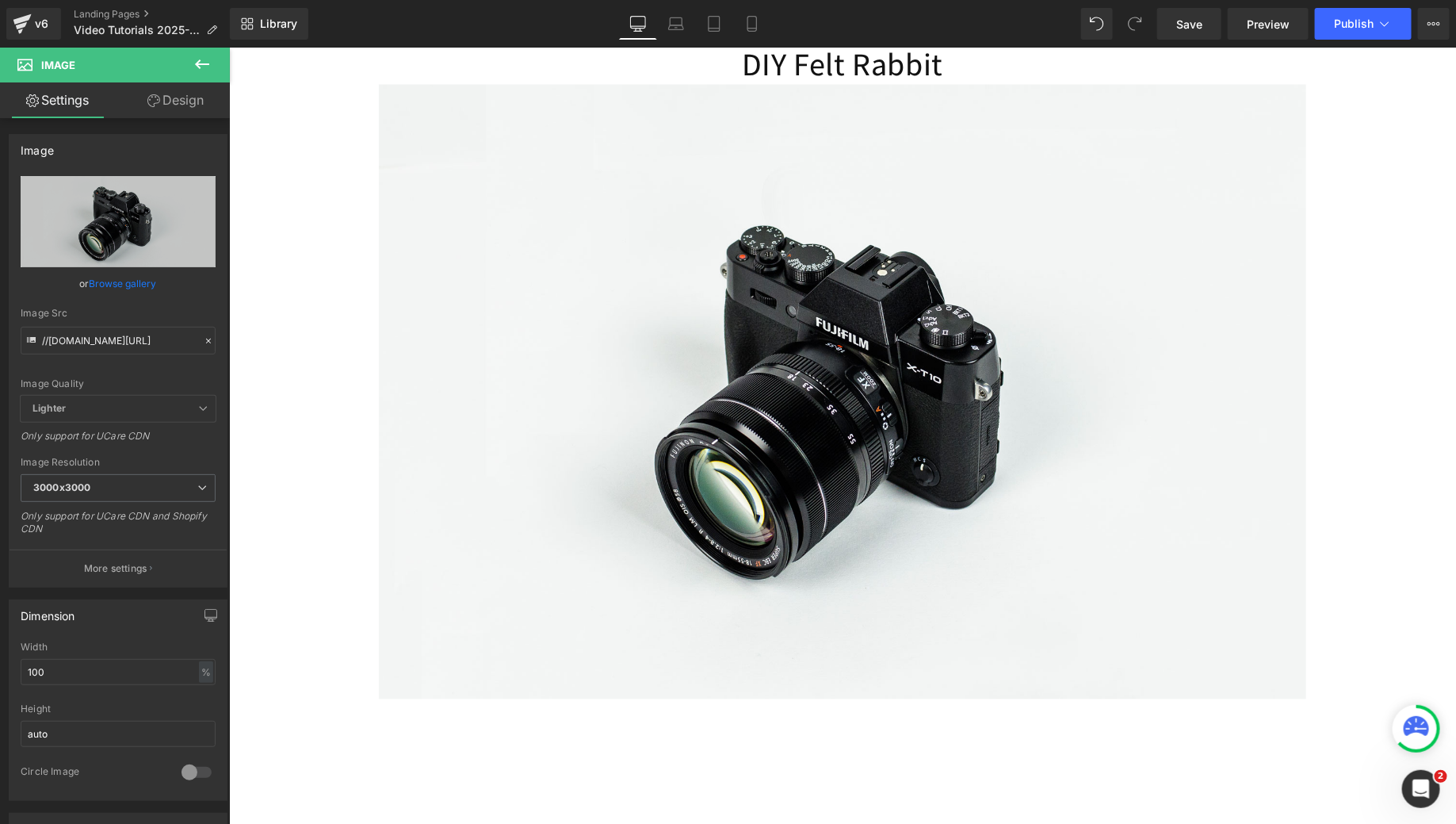
drag, startPoint x: 665, startPoint y: 367, endPoint x: 1117, endPoint y: 0, distance: 582.2
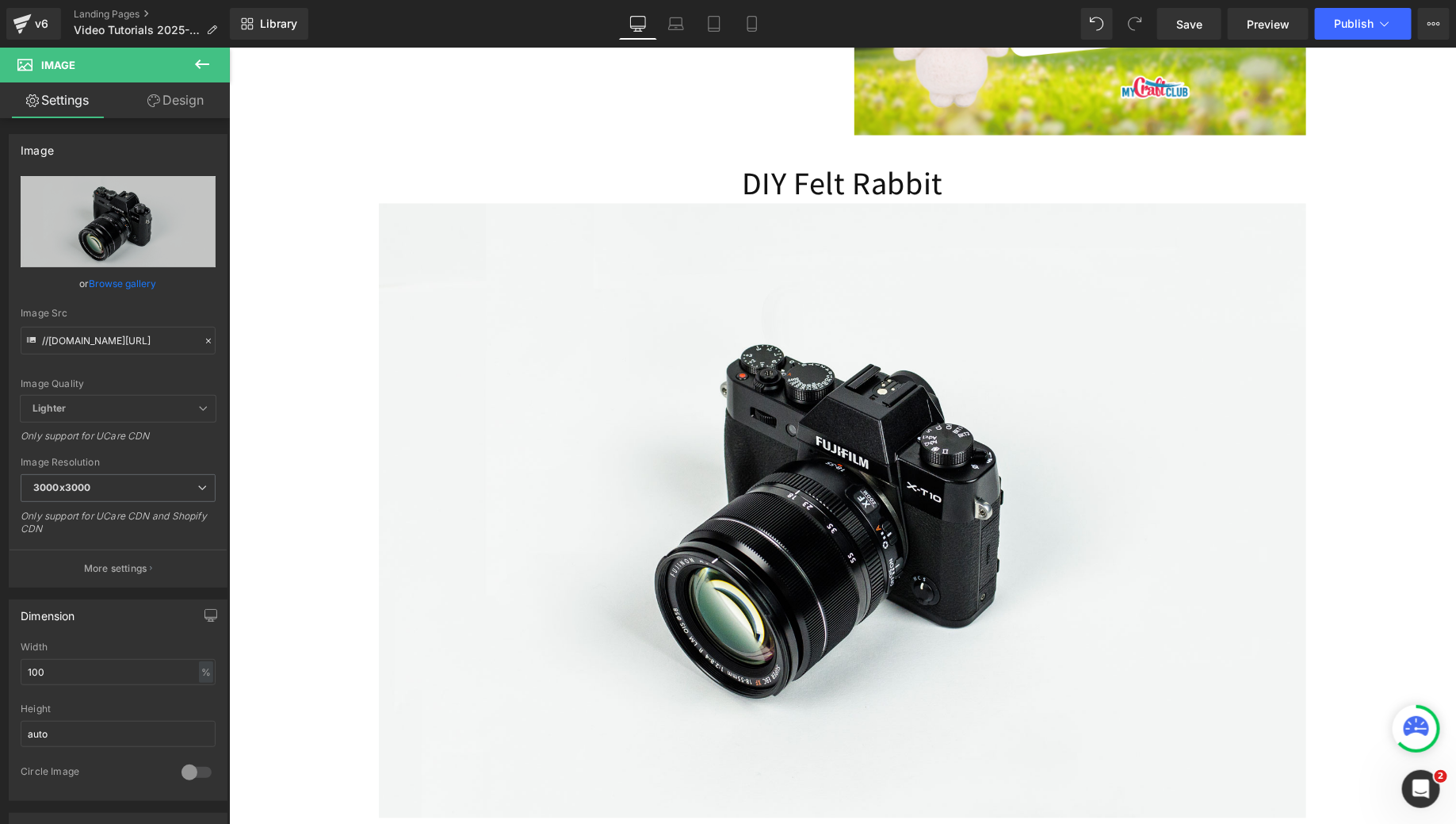
scroll to position [1308, 0]
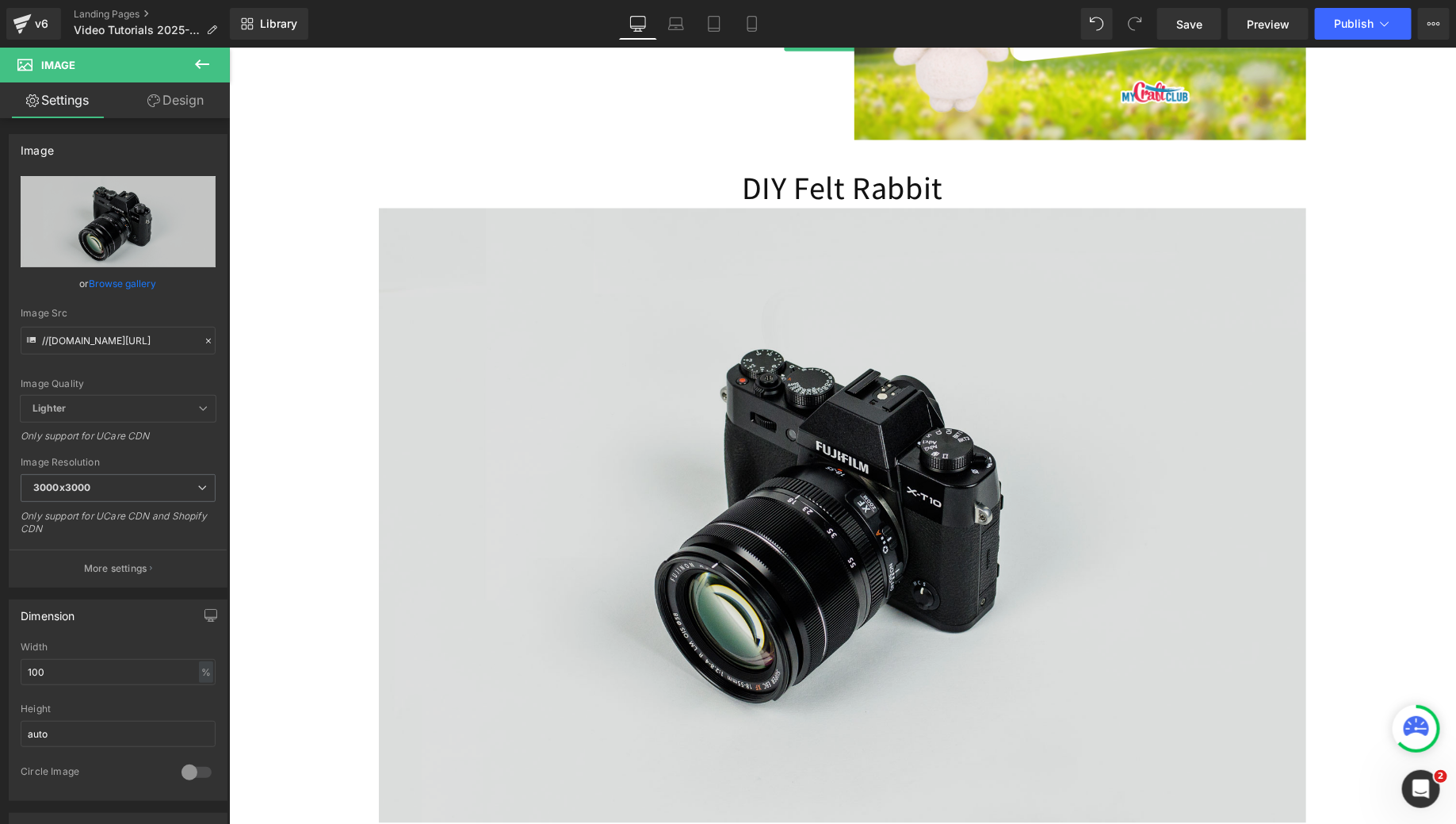
click at [803, 525] on div "Image" at bounding box center [842, 514] width 928 height 614
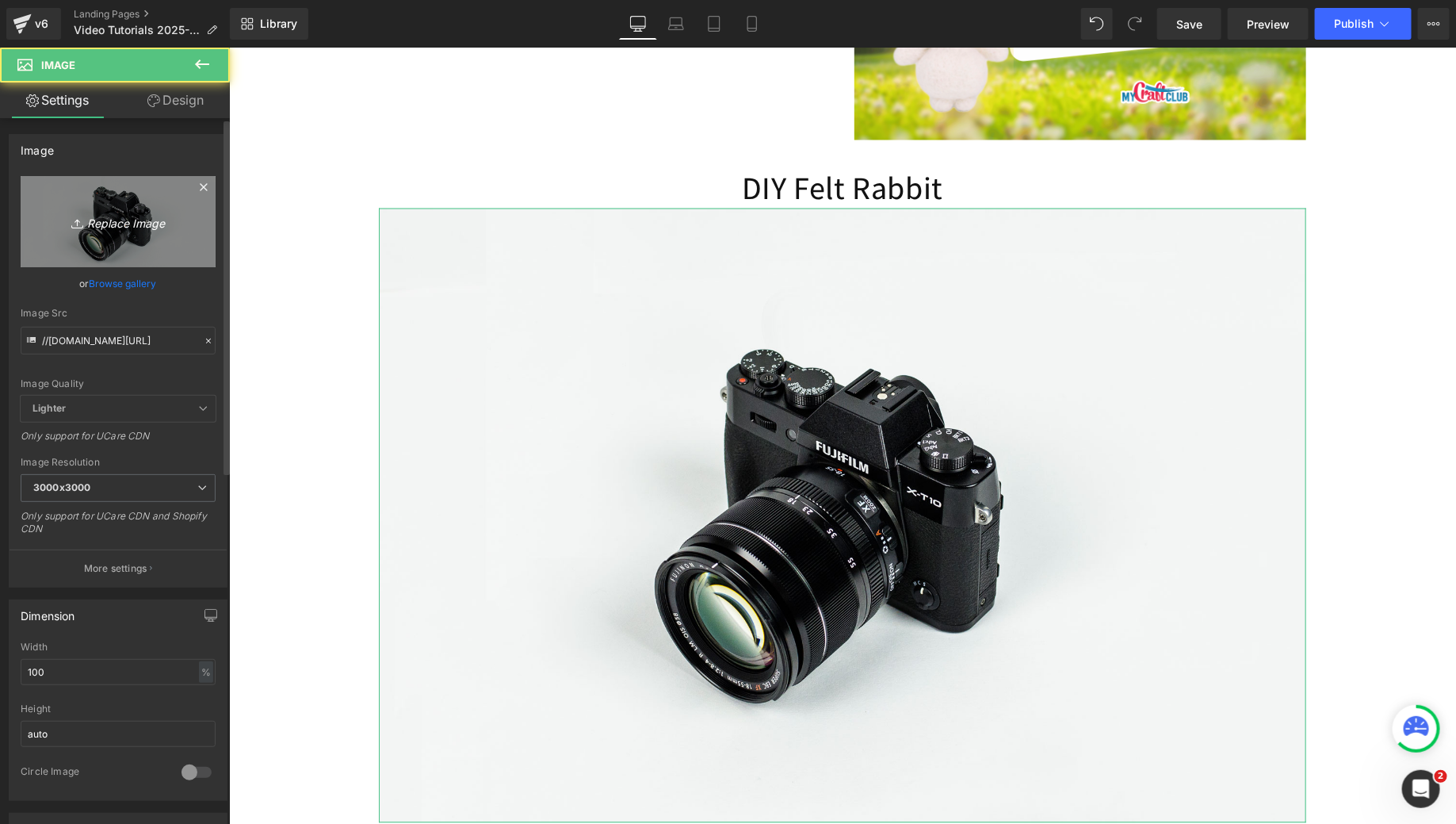
click at [175, 228] on icon "Replace Image" at bounding box center [118, 221] width 127 height 20
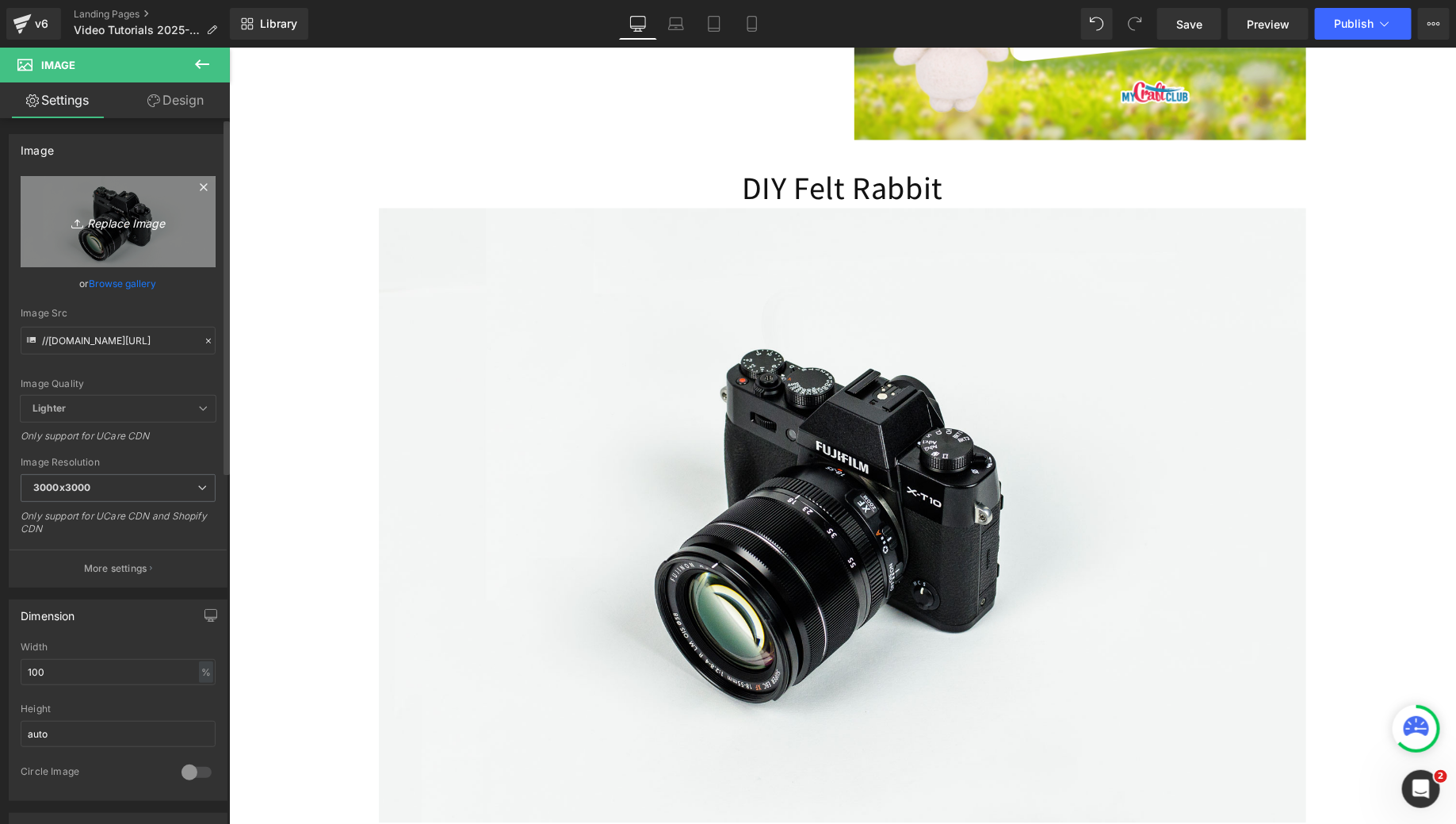
type input "C:\fakepath\MCC_Youtube_Covers (11).png"
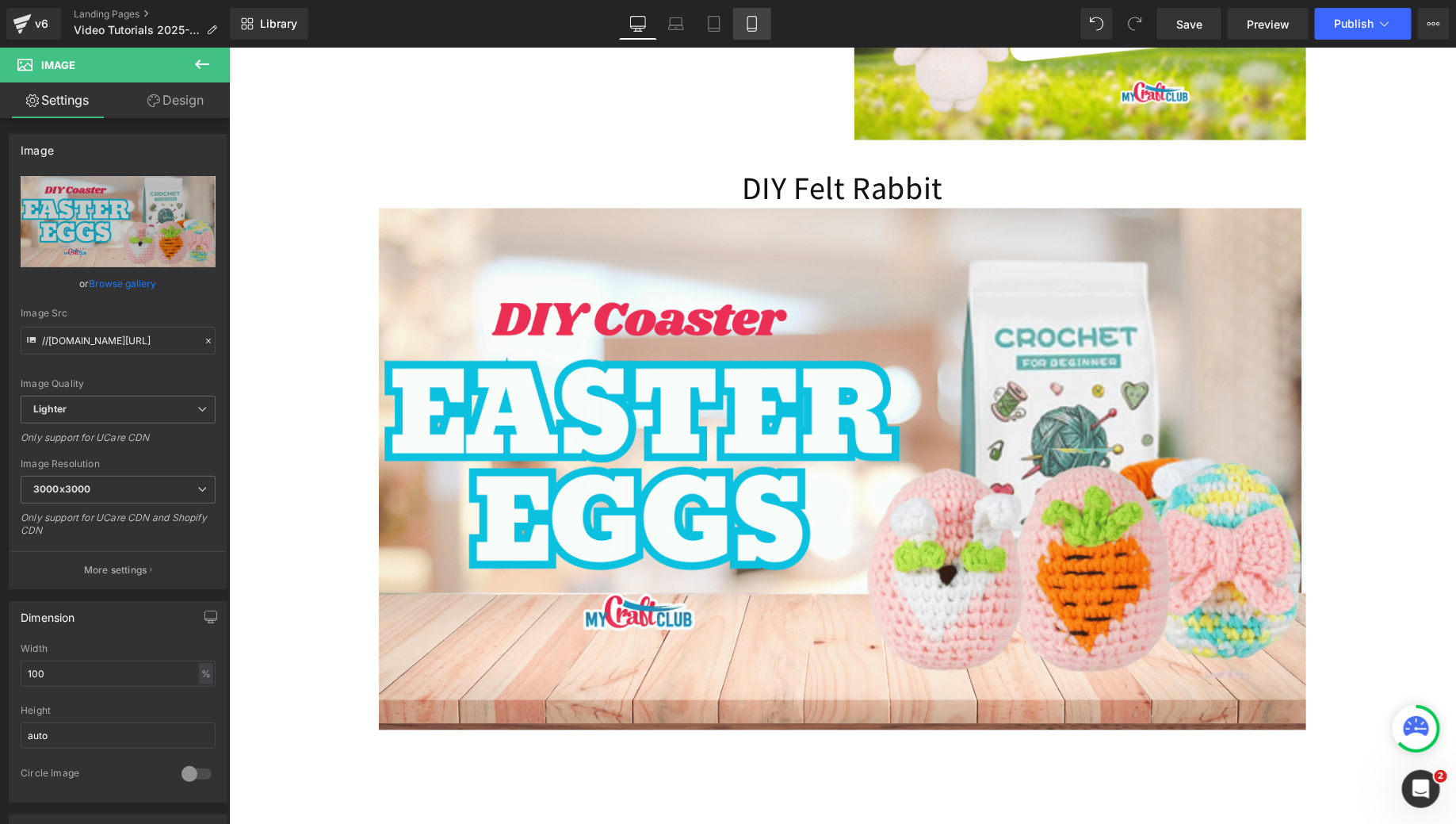
click at [742, 23] on link "Mobile" at bounding box center [752, 23] width 38 height 31
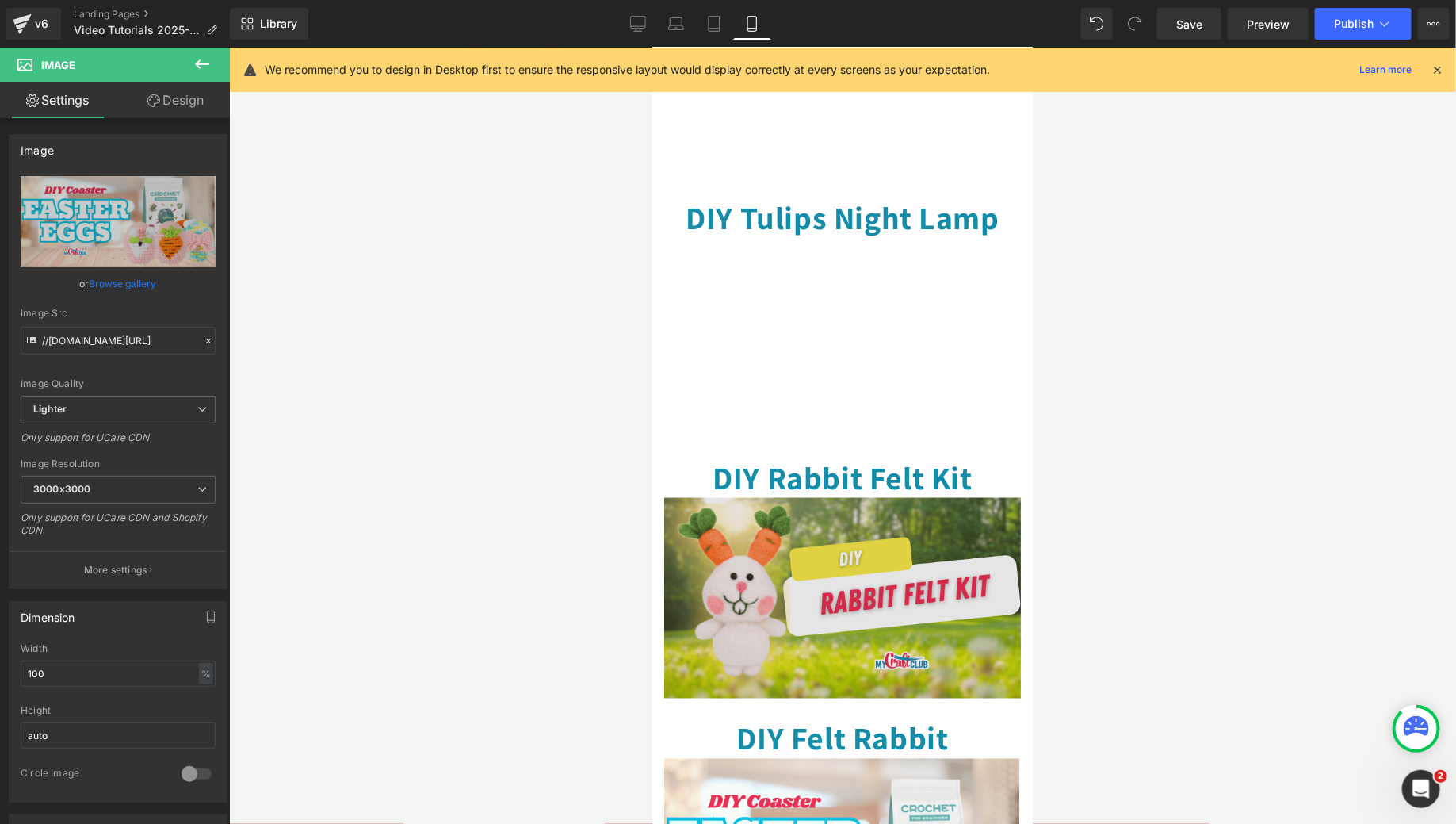
scroll to position [950, 0]
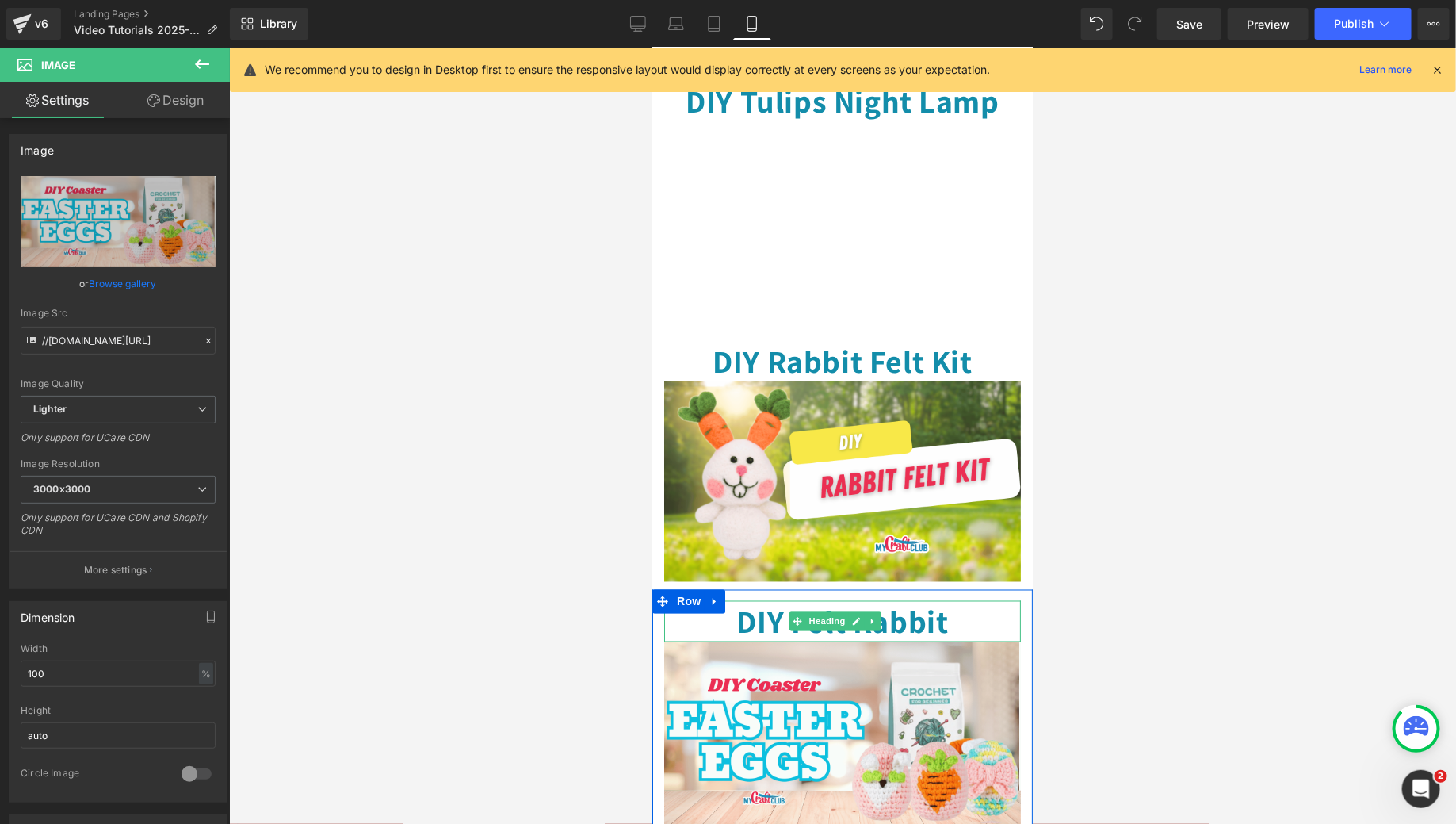
click at [932, 600] on h1 "DIY Felt Rabbit" at bounding box center [841, 621] width 357 height 41
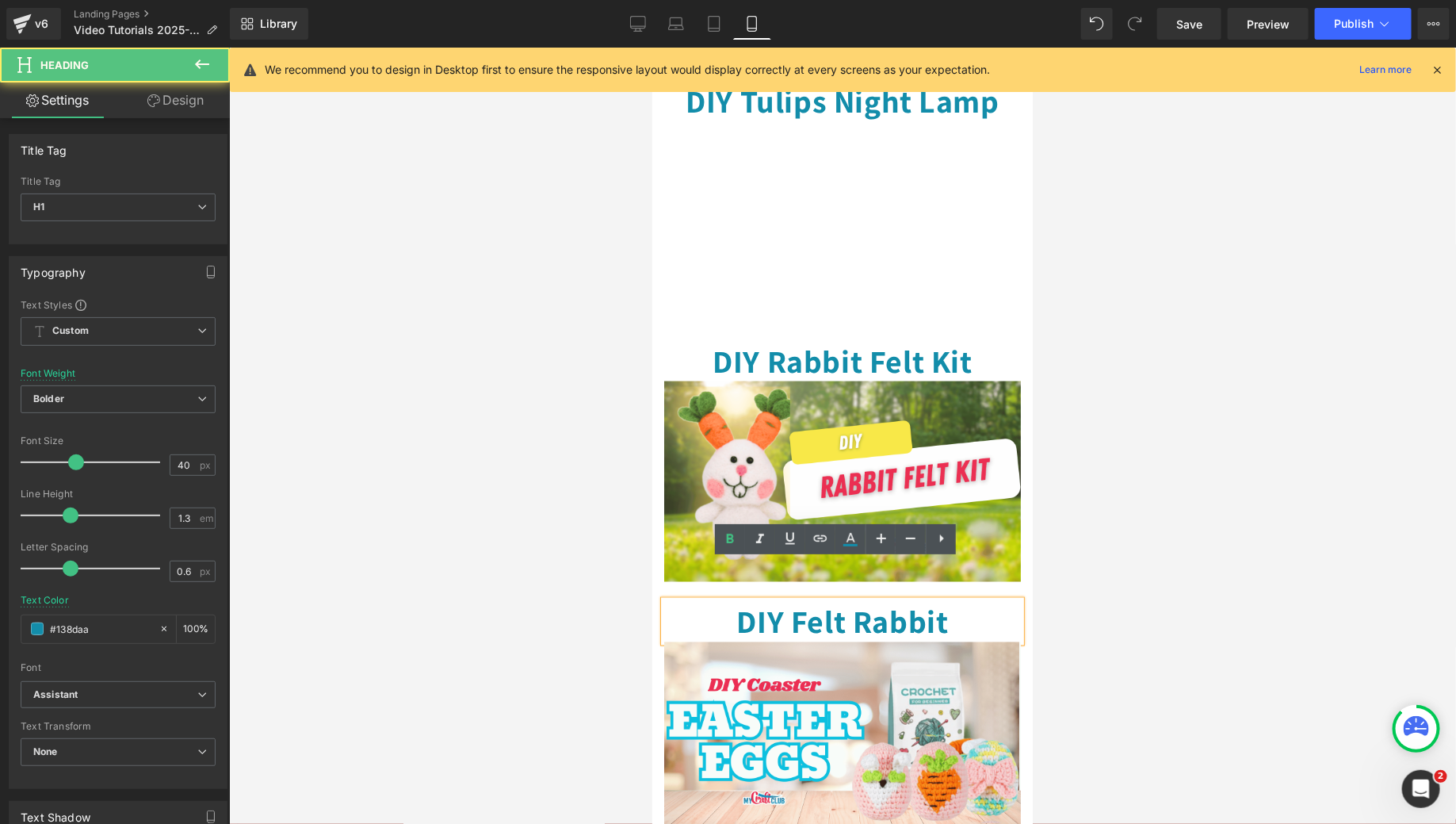
click at [960, 600] on h1 "DIY Felt Rabbit" at bounding box center [841, 621] width 357 height 41
drag, startPoint x: 941, startPoint y: 583, endPoint x: 812, endPoint y: 579, distance: 129.1
click at [814, 600] on h1 "DIY Felt Rabbit" at bounding box center [841, 621] width 357 height 41
click at [782, 600] on h1 "DIY Felt Rabbit" at bounding box center [841, 621] width 357 height 41
click at [919, 600] on h1 "DIY Felt Rabbit" at bounding box center [841, 621] width 357 height 41
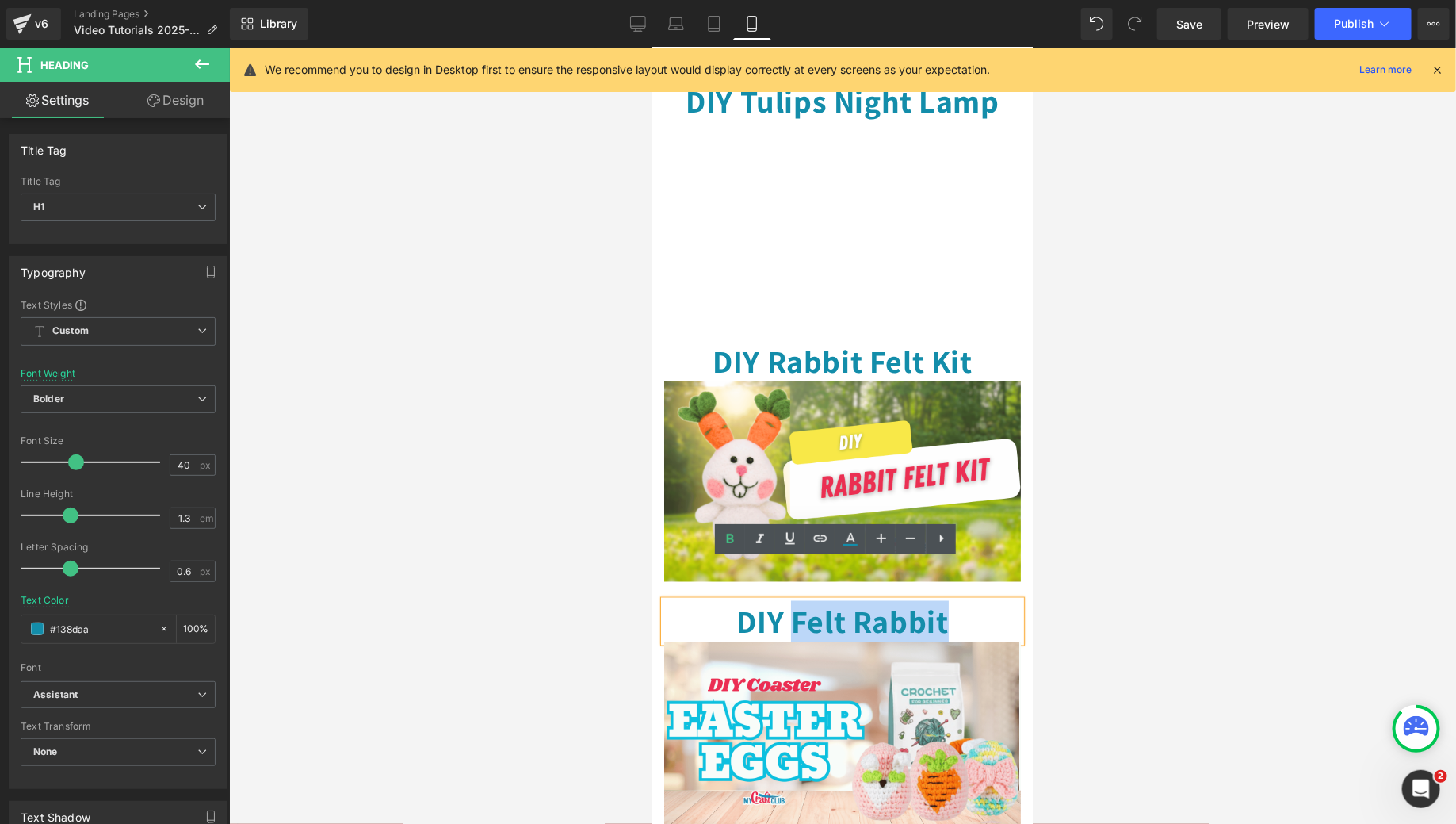
drag, startPoint x: 962, startPoint y: 580, endPoint x: 786, endPoint y: 582, distance: 176.0
click at [786, 600] on h1 "DIY Felt Rabbit" at bounding box center [841, 621] width 357 height 41
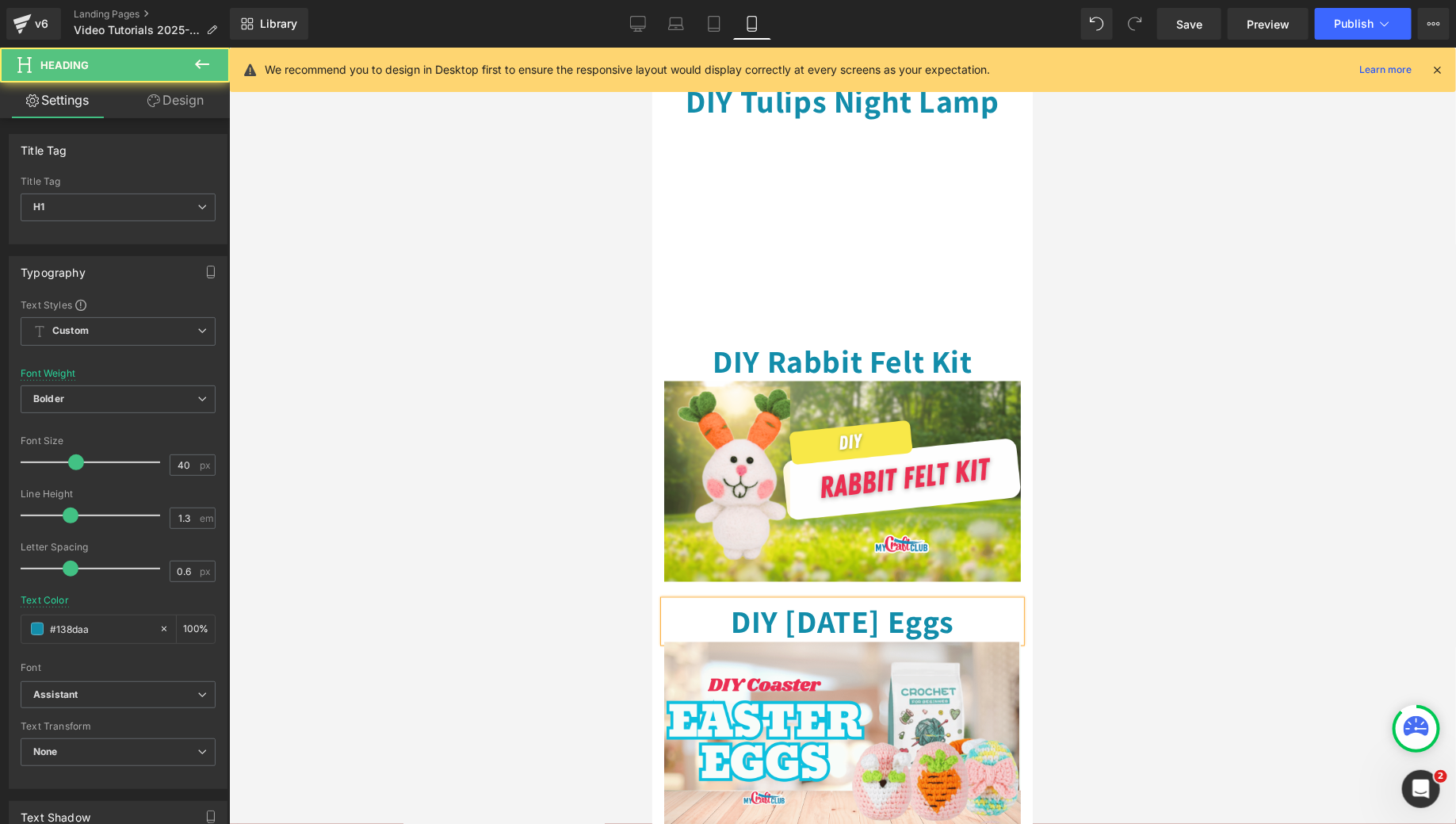
click at [786, 600] on h1 "DIY Easter Eggs" at bounding box center [841, 621] width 357 height 41
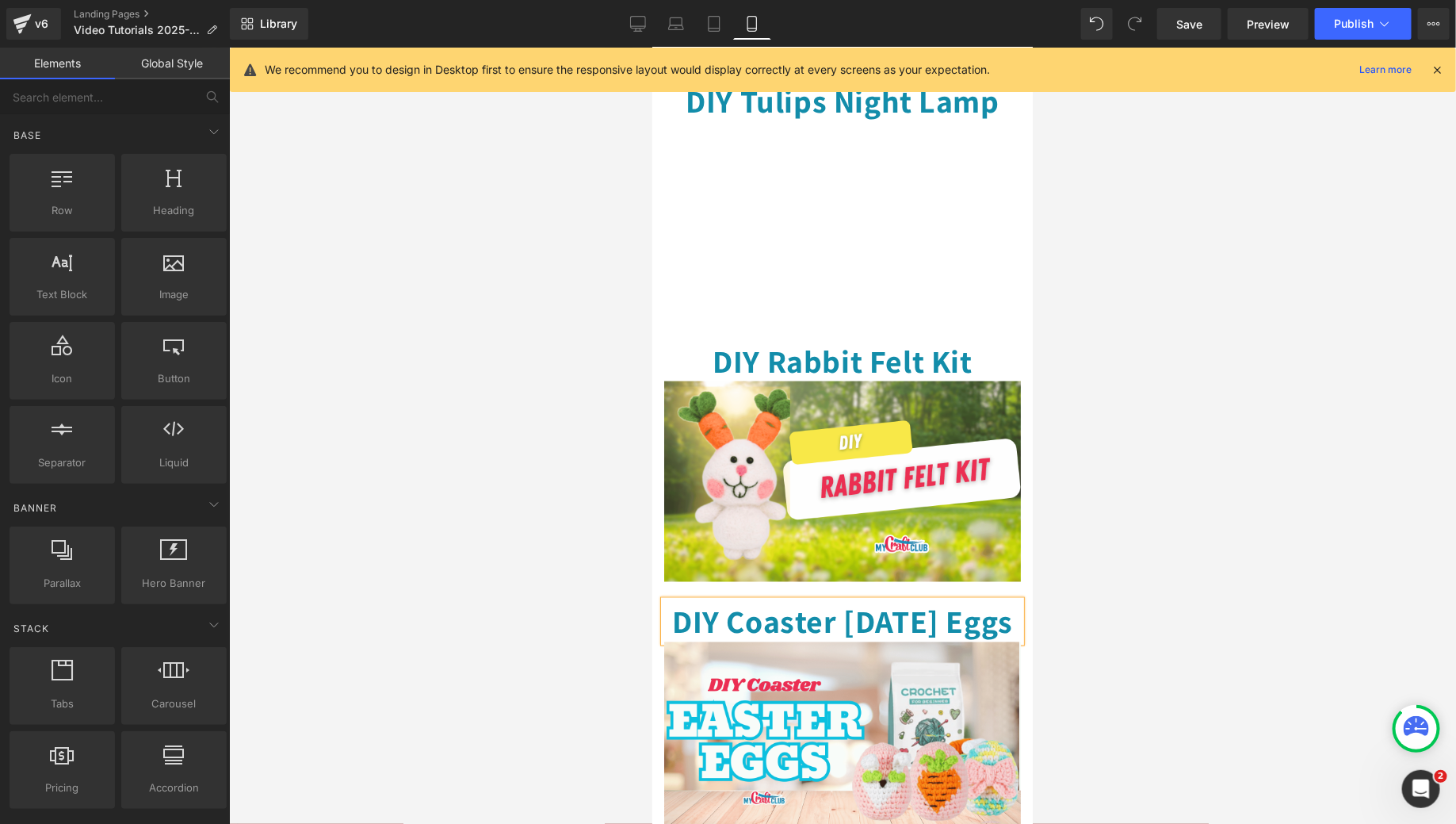
click at [1095, 495] on div at bounding box center [842, 436] width 1227 height 776
click at [1337, 31] on button "Publish" at bounding box center [1363, 23] width 97 height 31
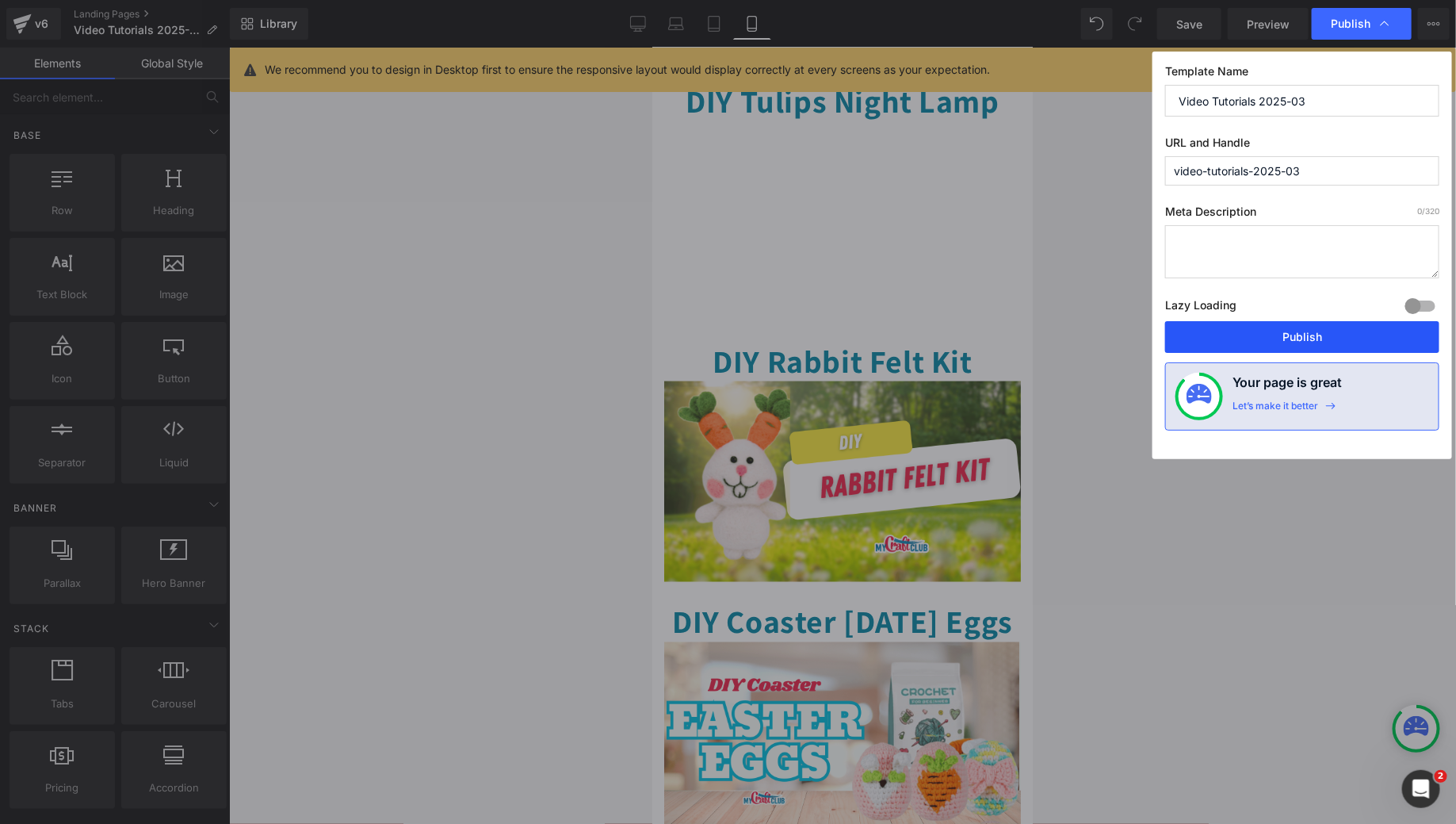
click at [1275, 345] on button "Publish" at bounding box center [1302, 337] width 274 height 31
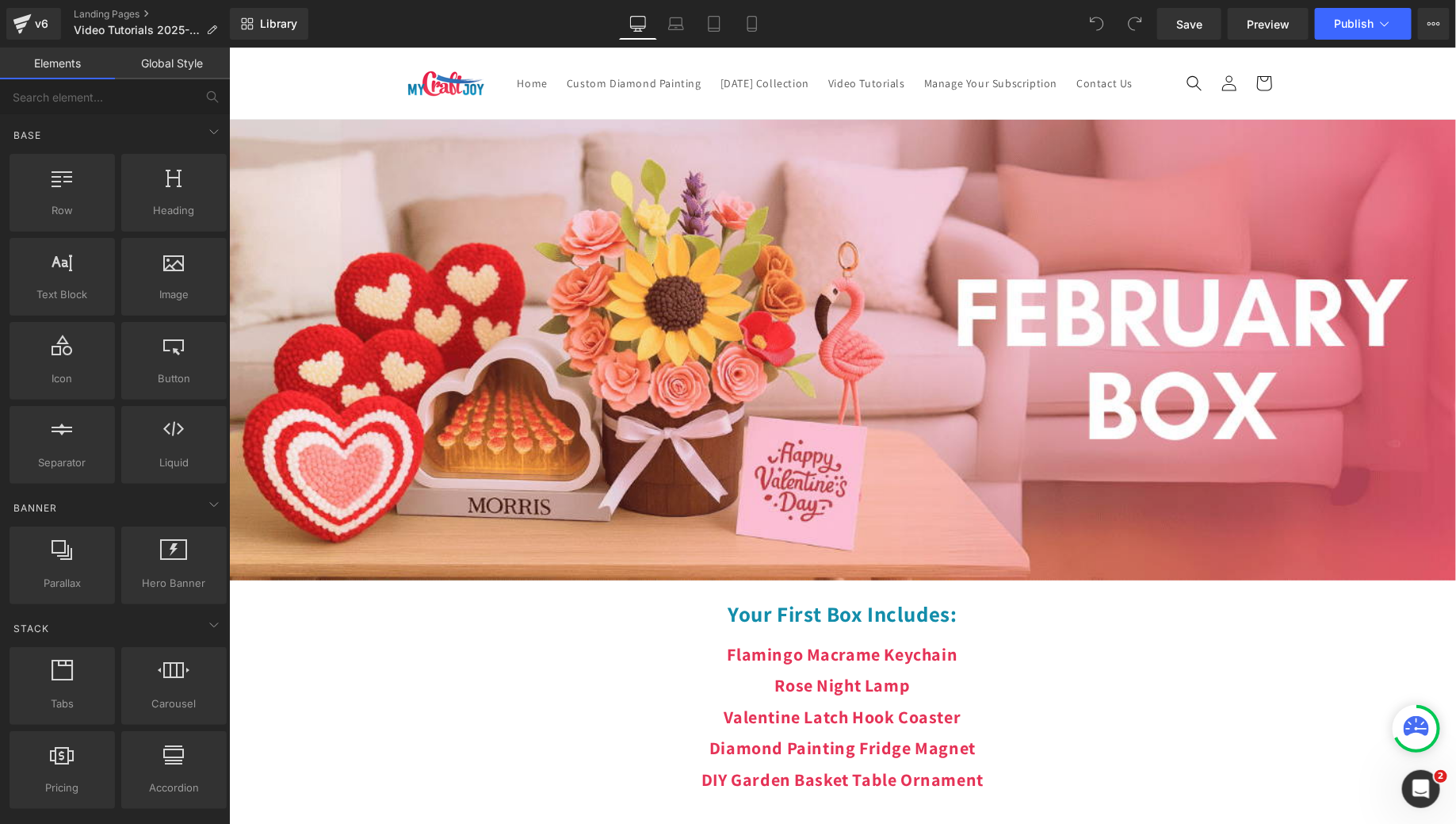
click at [778, 724] on p "Valentine Latch Hook Coaster" at bounding box center [841, 717] width 1227 height 31
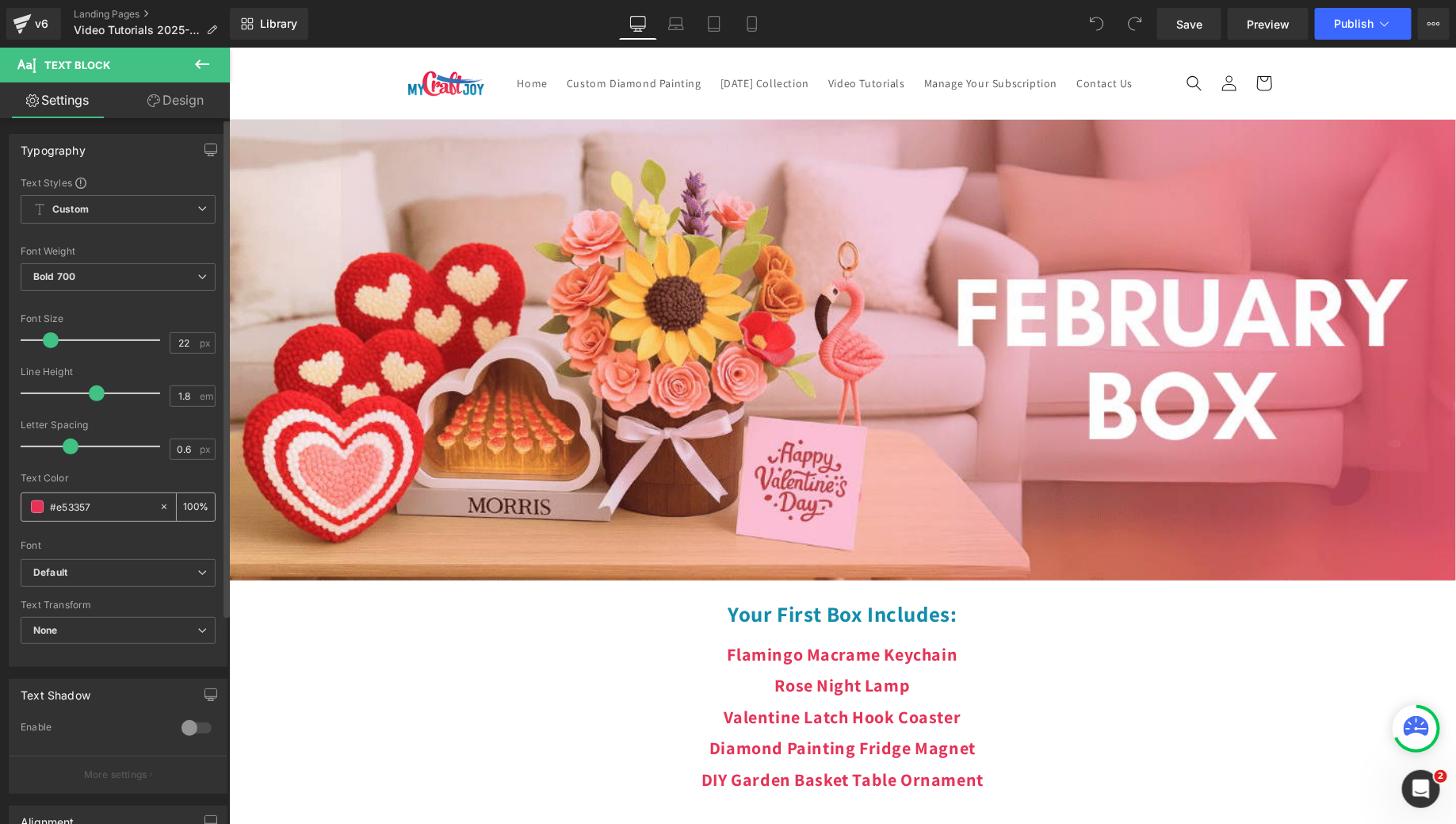
click at [71, 503] on input "#e53357" at bounding box center [101, 507] width 102 height 18
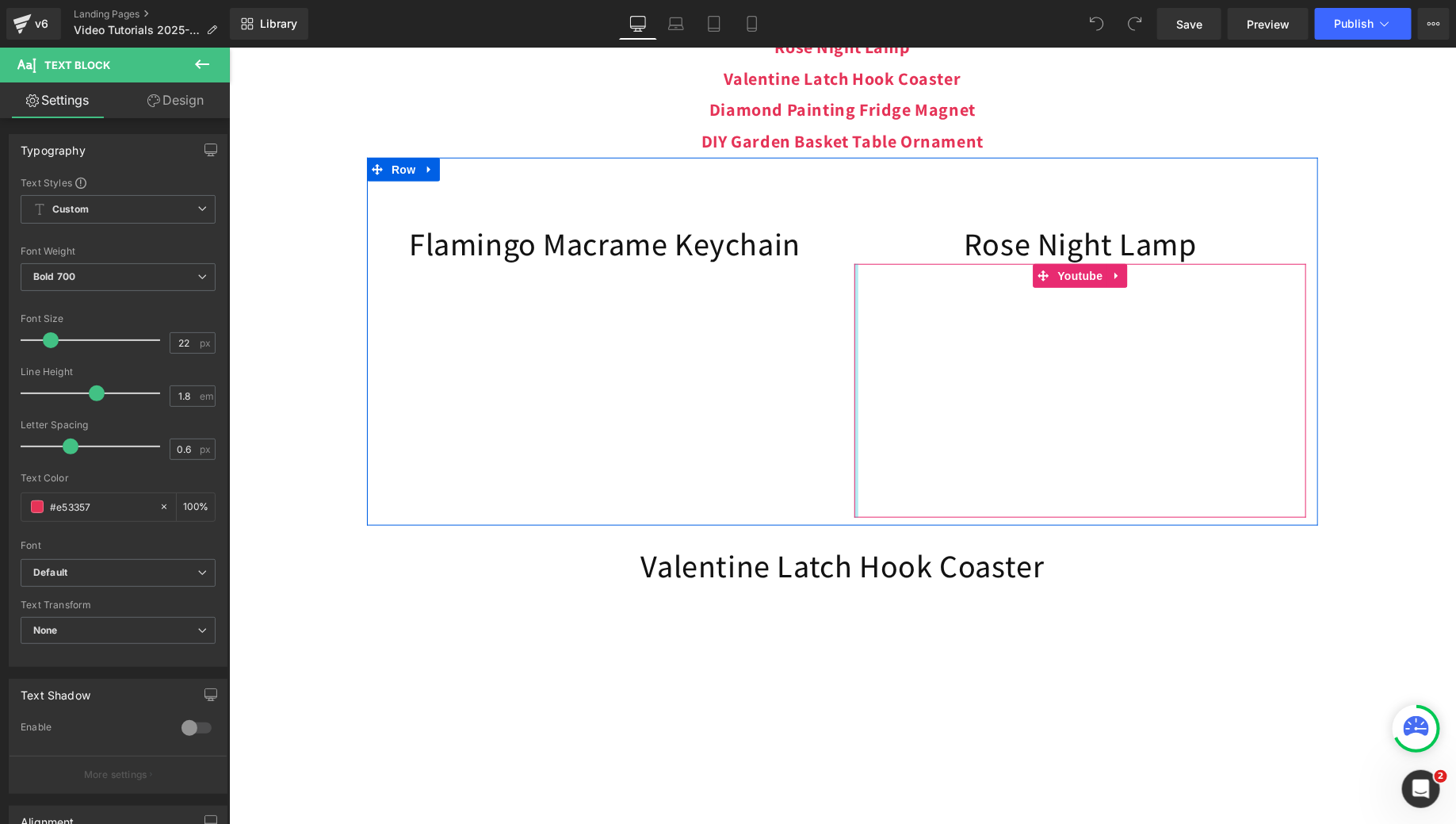
scroll to position [637, 0]
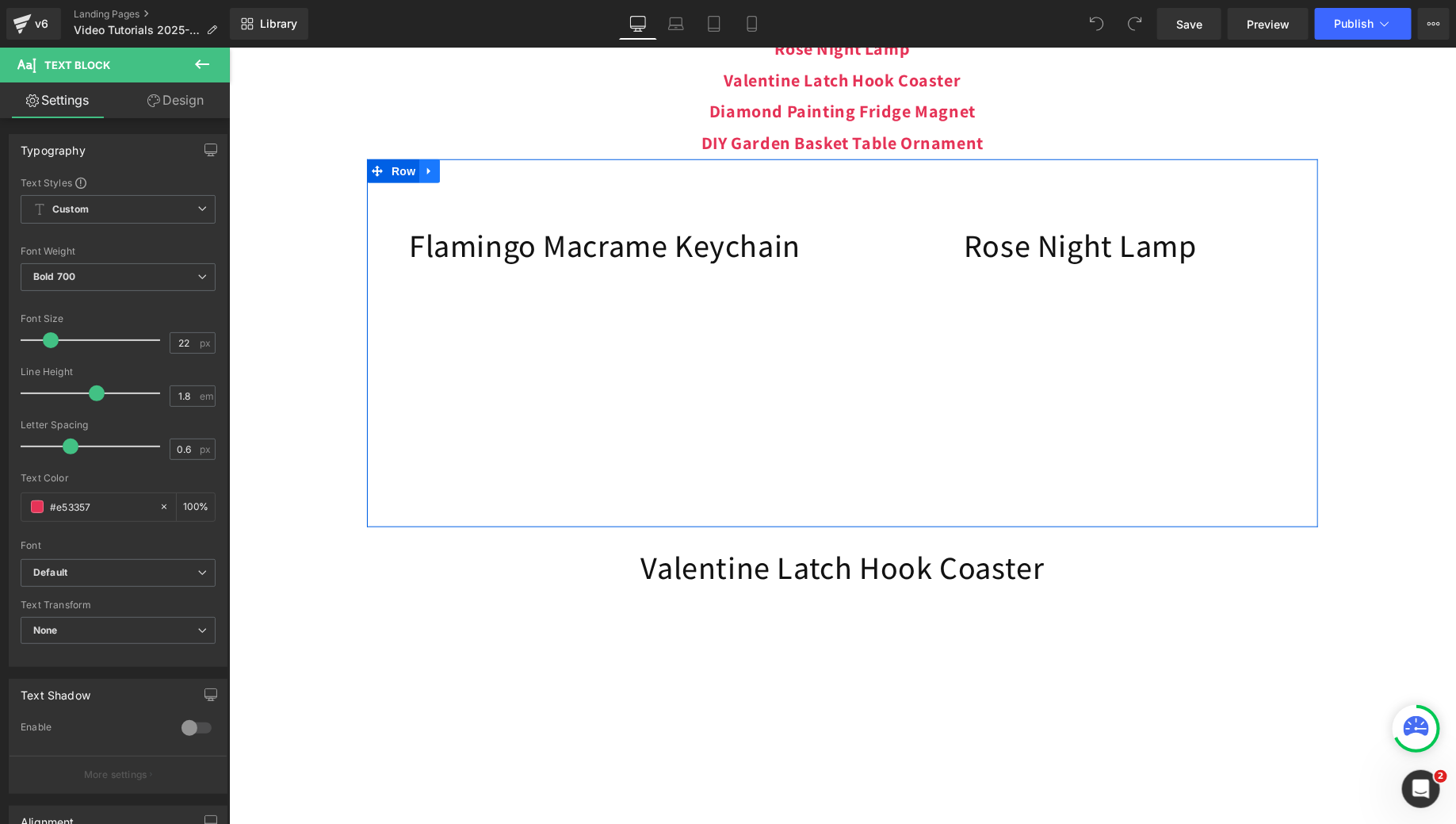
click at [423, 176] on icon at bounding box center [429, 169] width 11 height 12
click at [439, 182] on link at bounding box center [449, 170] width 21 height 23
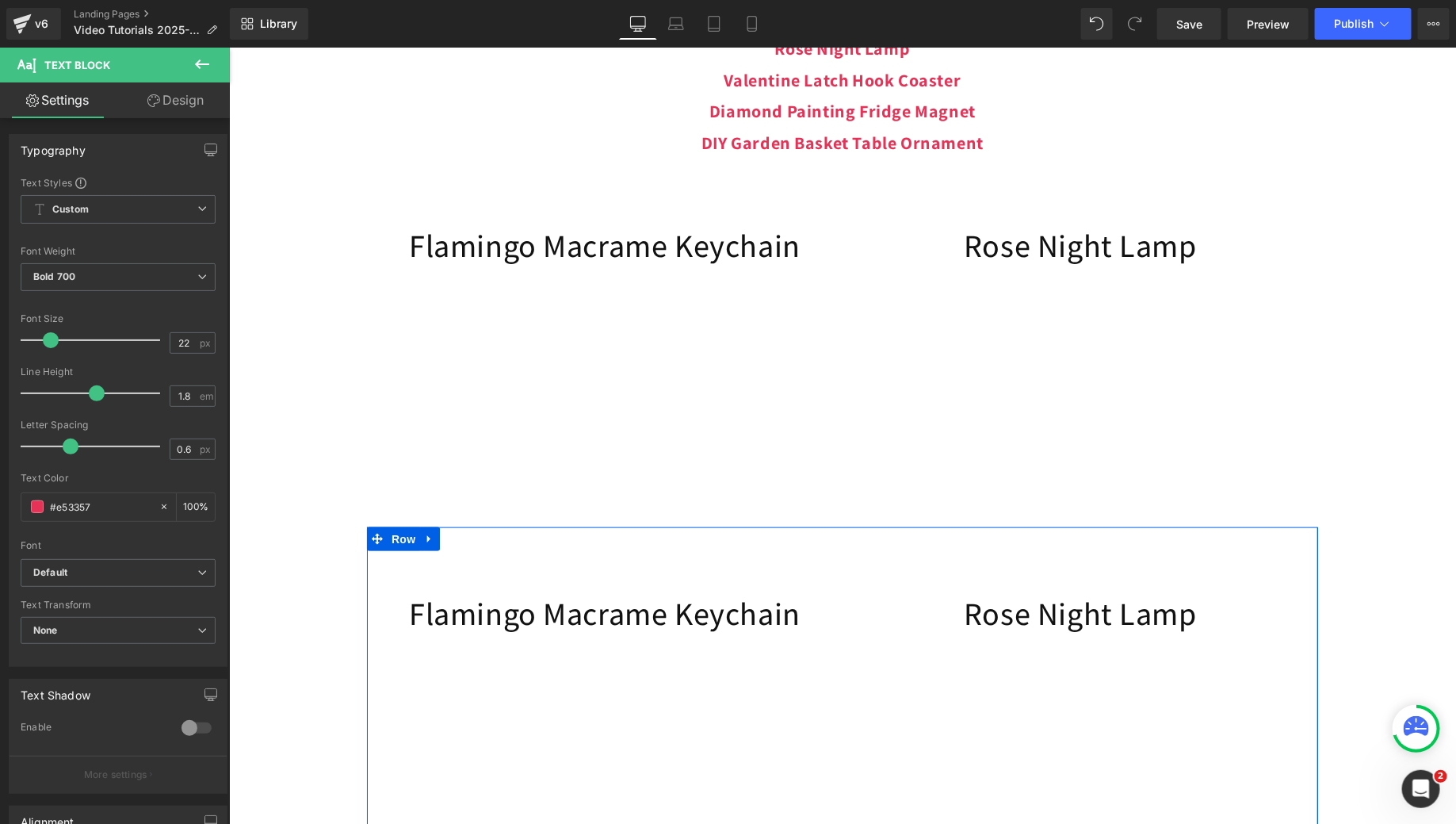
click at [821, 579] on div "Flamingo Macrame Keychain Heading Youtube Rose Night Lamp Heading Youtube Row" at bounding box center [841, 710] width 951 height 369
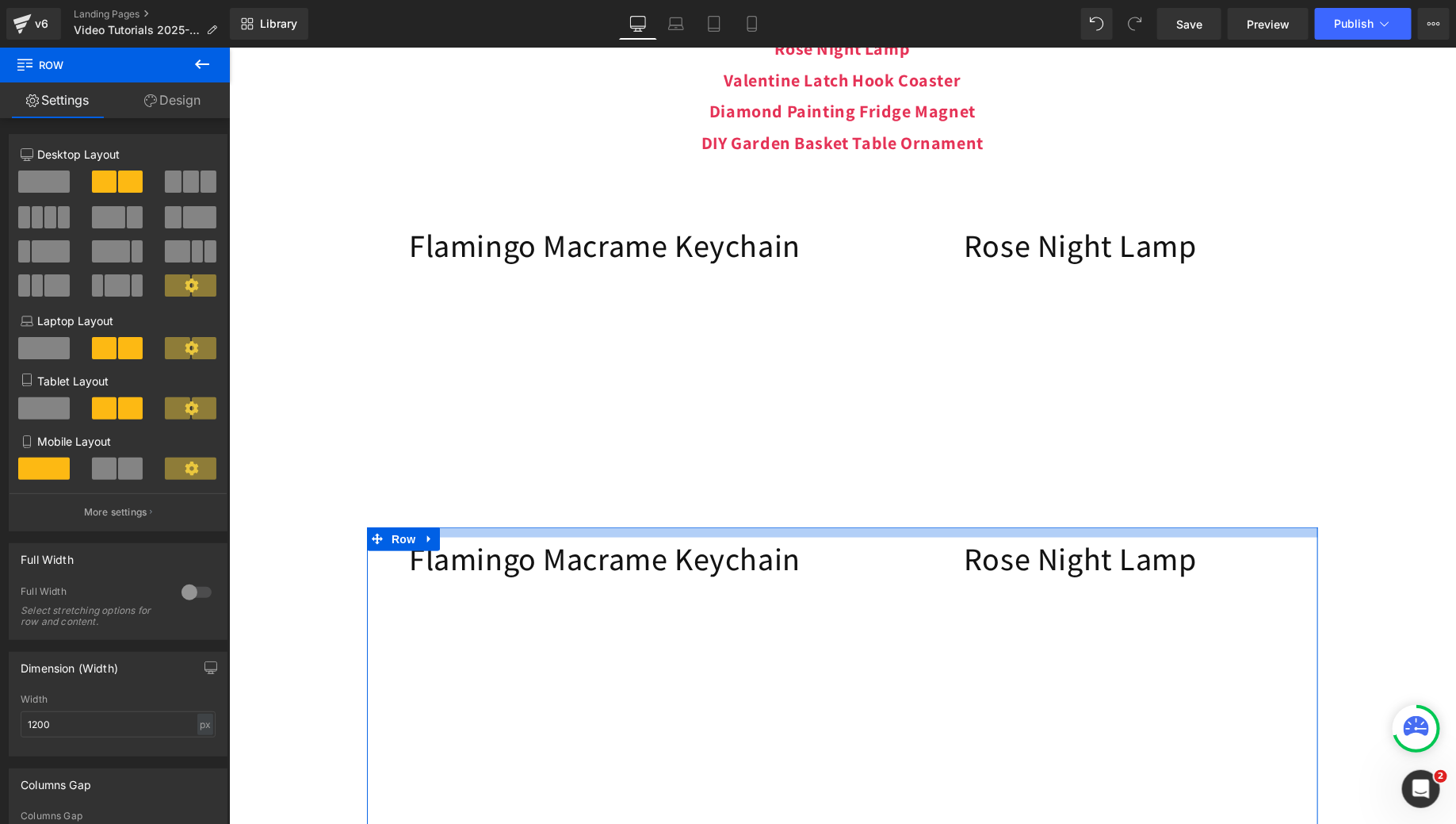
drag, startPoint x: 836, startPoint y: 574, endPoint x: 823, endPoint y: 515, distance: 60.4
click at [823, 515] on div "Image Your First Box Includes: Heading Flamingo Macrame Keychain Rose Night Lam…" at bounding box center [841, 608] width 1227 height 2252
click at [823, 516] on div "Flamingo Macrame Keychain Heading Youtube" at bounding box center [604, 371] width 476 height 296
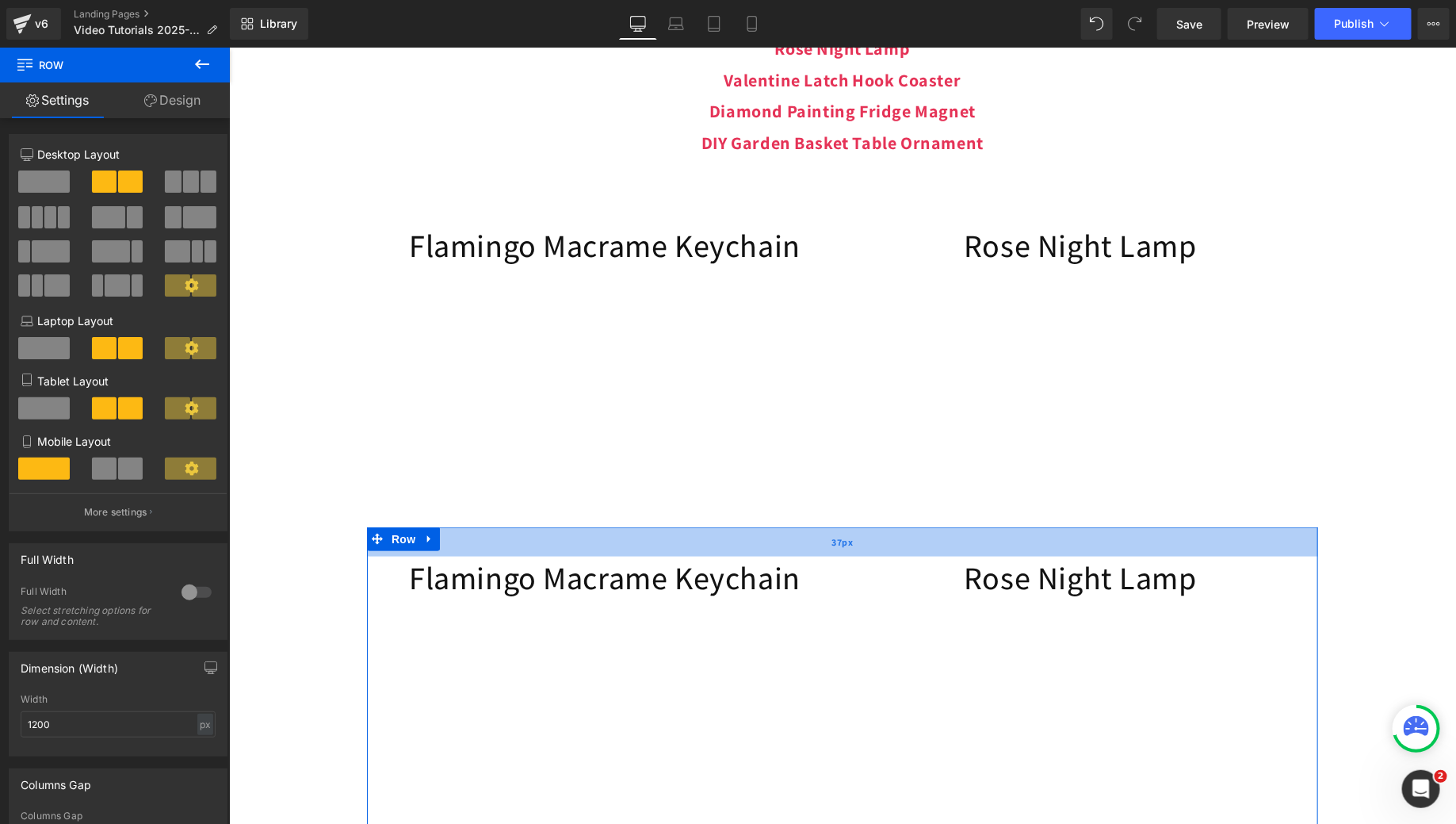
drag, startPoint x: 832, startPoint y: 555, endPoint x: 832, endPoint y: 574, distance: 19.0
click at [832, 556] on div "37px" at bounding box center [841, 541] width 951 height 29
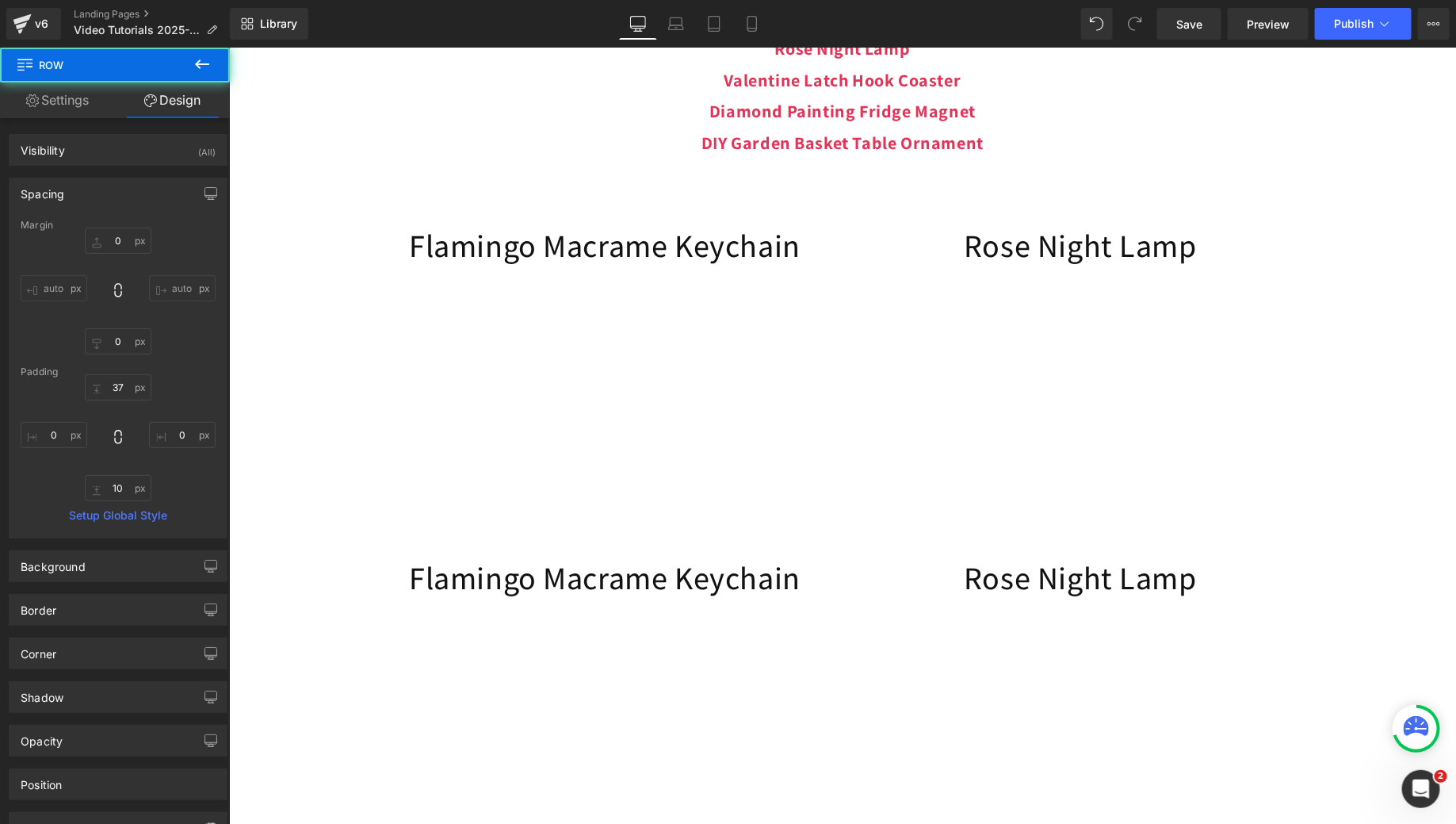
click at [1358, 495] on div "Image Your First Box Includes: Heading Flamingo Macrame Keychain Rose Night Lam…" at bounding box center [841, 617] width 1227 height 2271
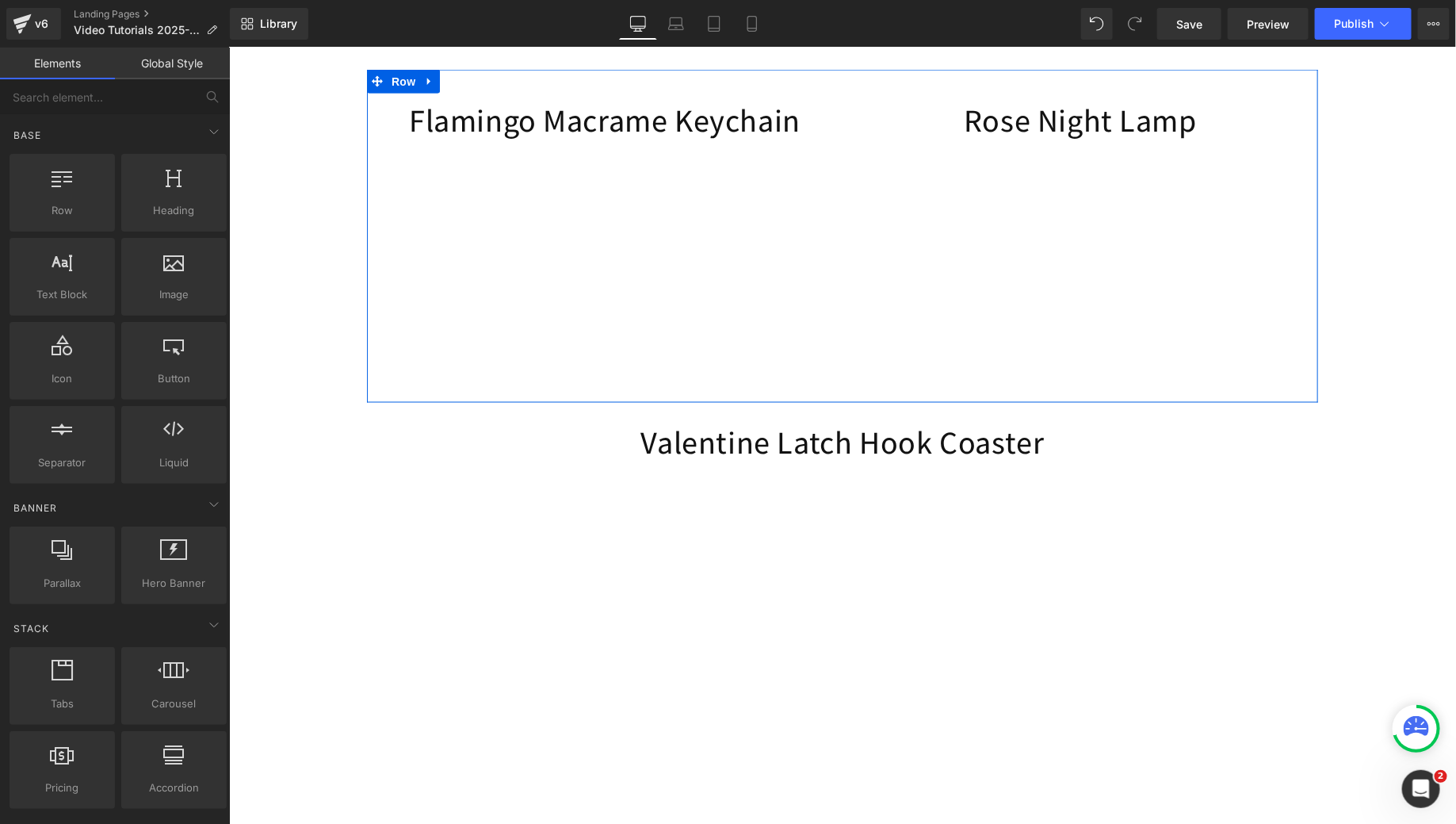
scroll to position [1111, 0]
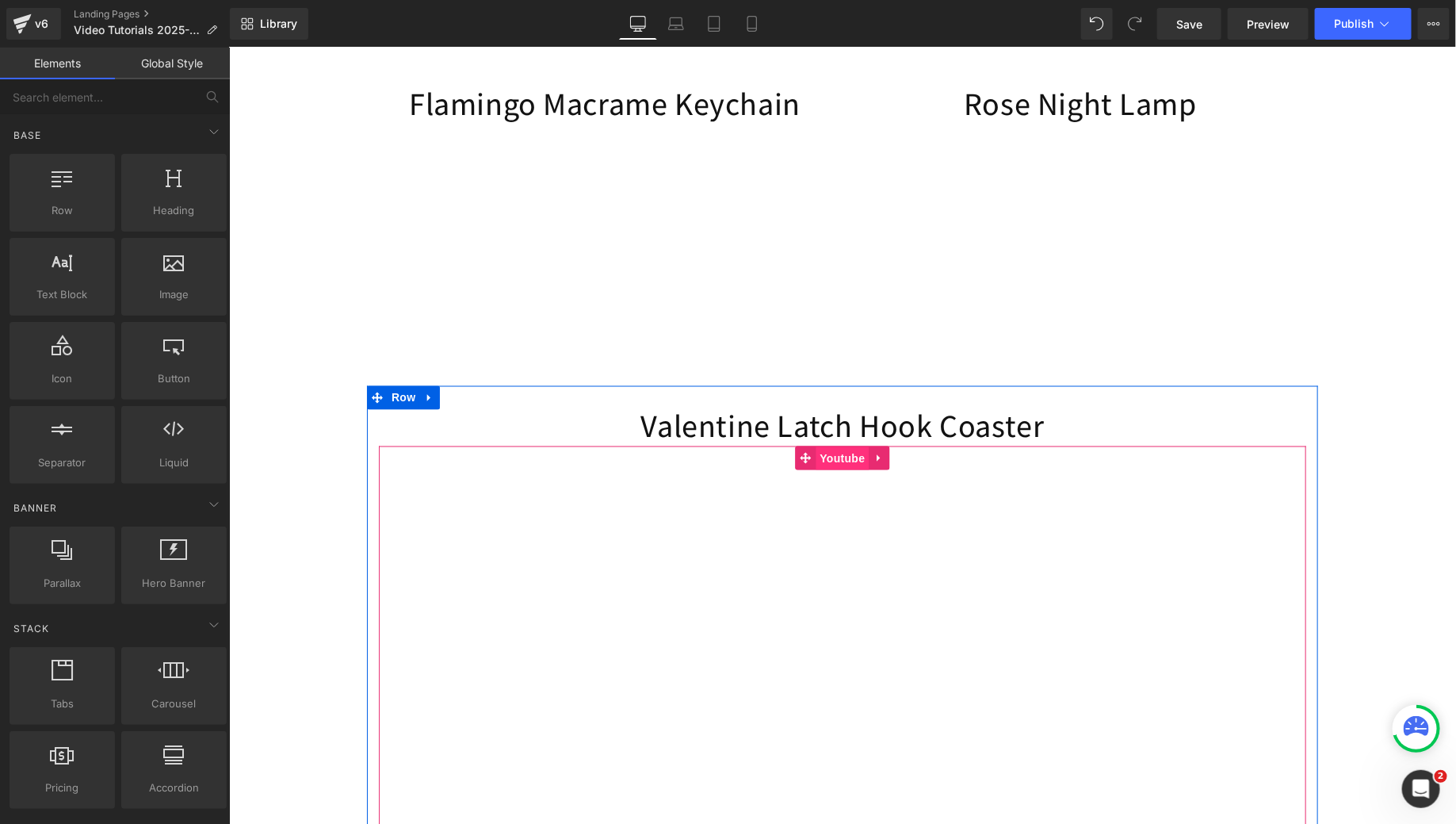
click at [836, 471] on span "Youtube" at bounding box center [841, 458] width 53 height 23
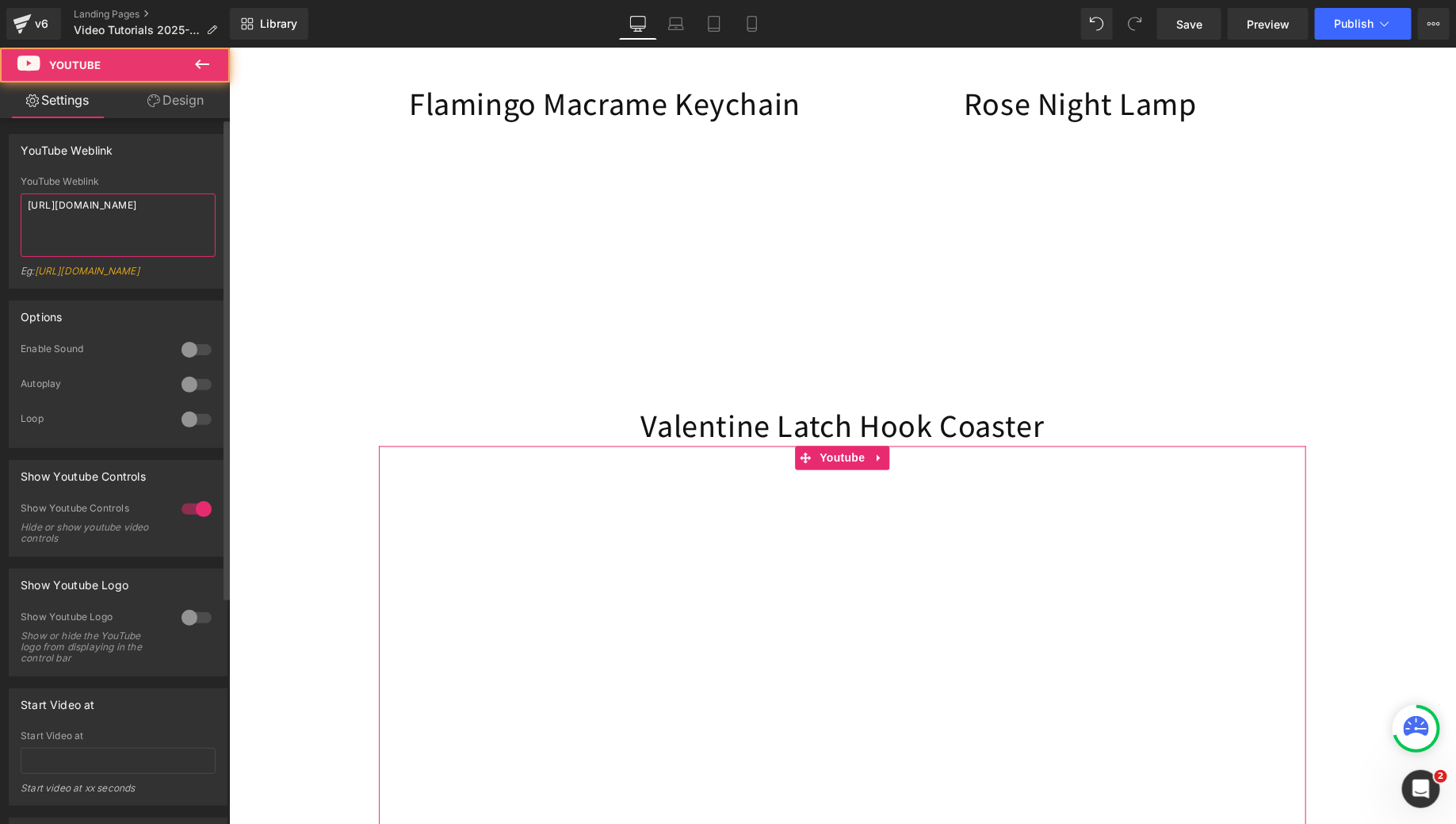
click at [140, 195] on textarea "[URL][DOMAIN_NAME]" at bounding box center [119, 225] width 195 height 64
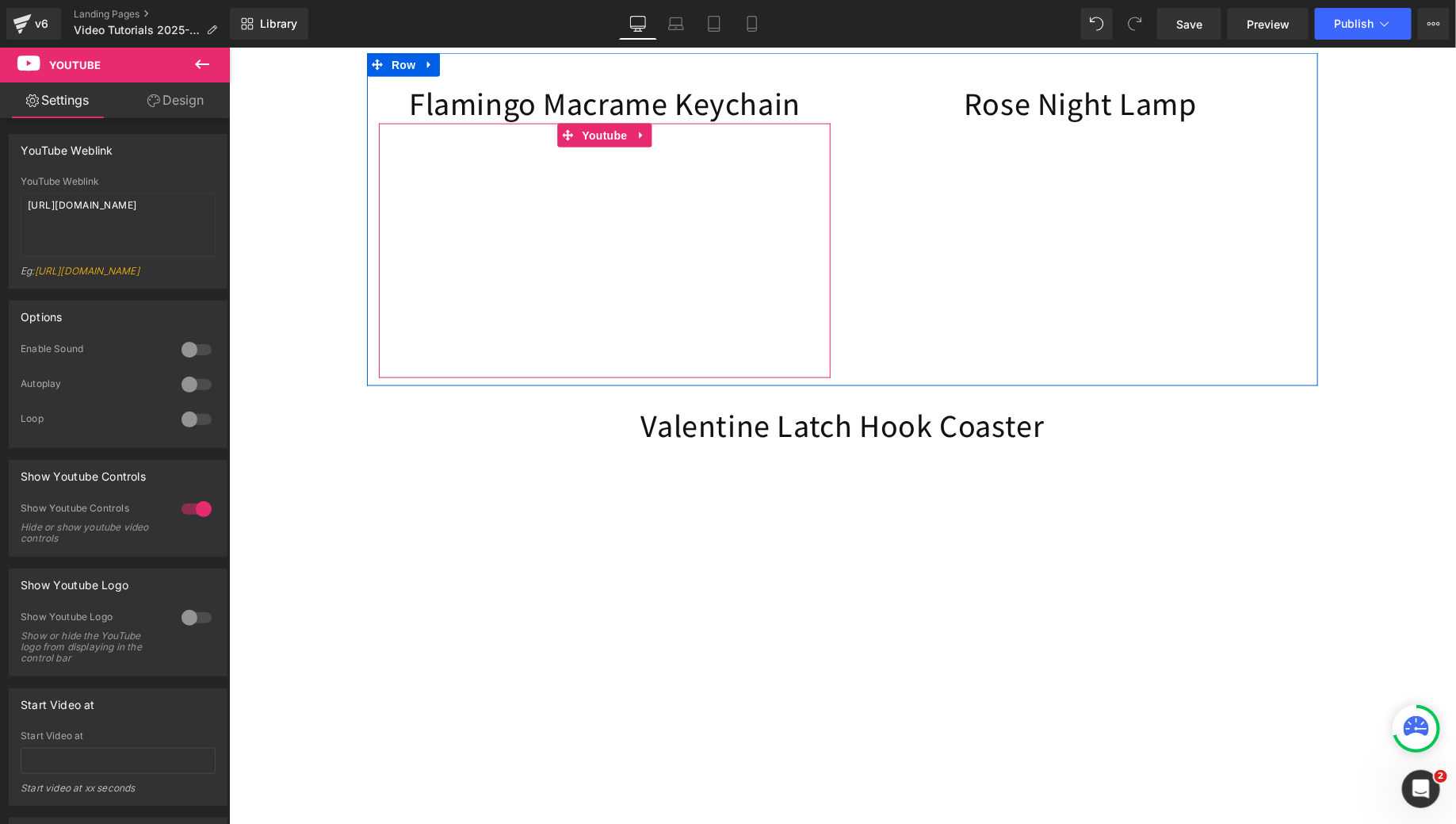
click at [601, 147] on span "Youtube" at bounding box center [603, 134] width 53 height 23
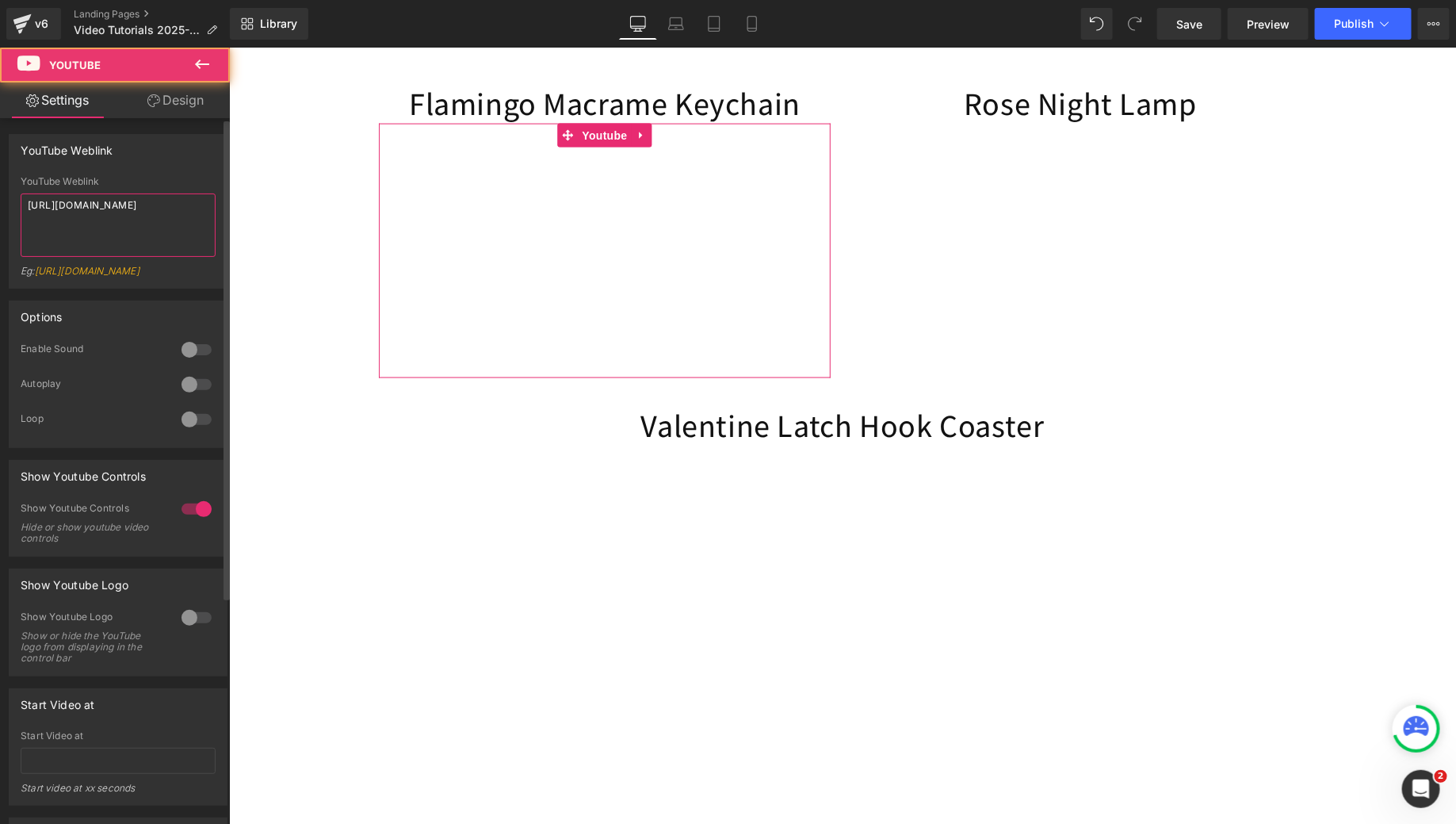
click at [127, 201] on textarea "[URL][DOMAIN_NAME]" at bounding box center [119, 225] width 195 height 64
click at [127, 201] on textarea "[URL][DOMAIN_NAME]" at bounding box center [119, 225] width 195 height 64
paste textarea "-XjzT9x4WTU&t=406"
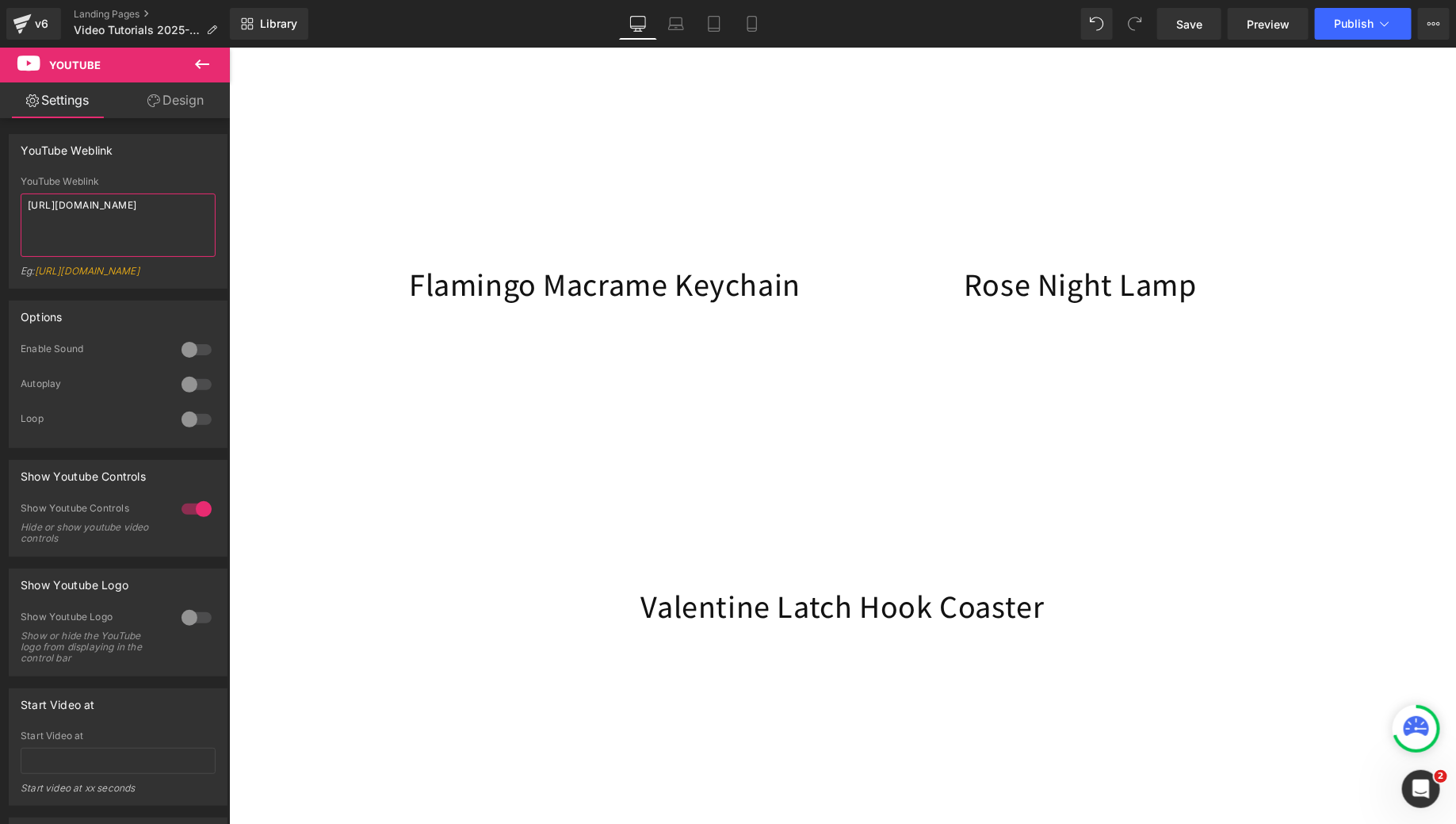
scroll to position [931, 0]
type textarea "[URL][DOMAIN_NAME]"
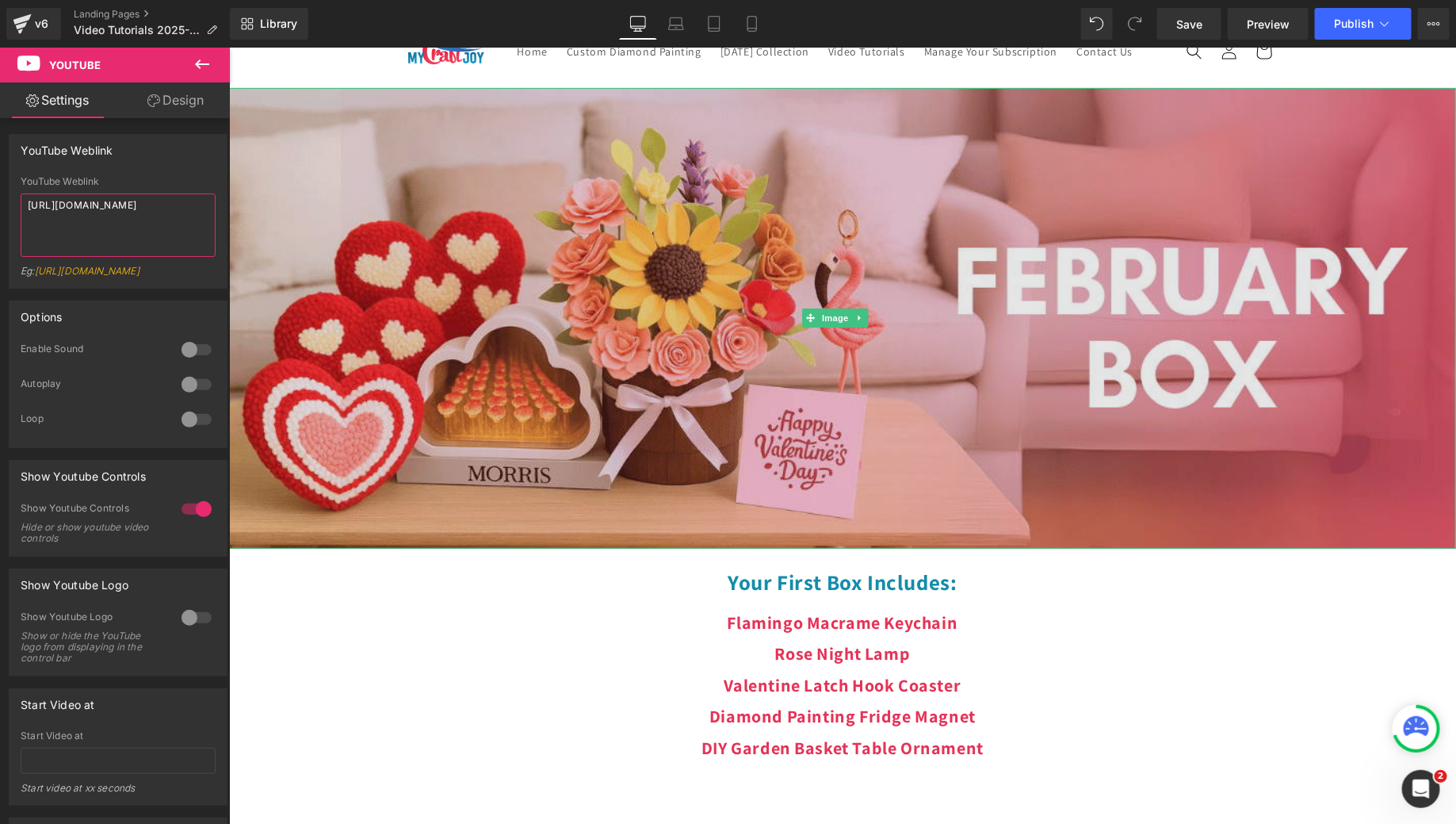
scroll to position [165, 0]
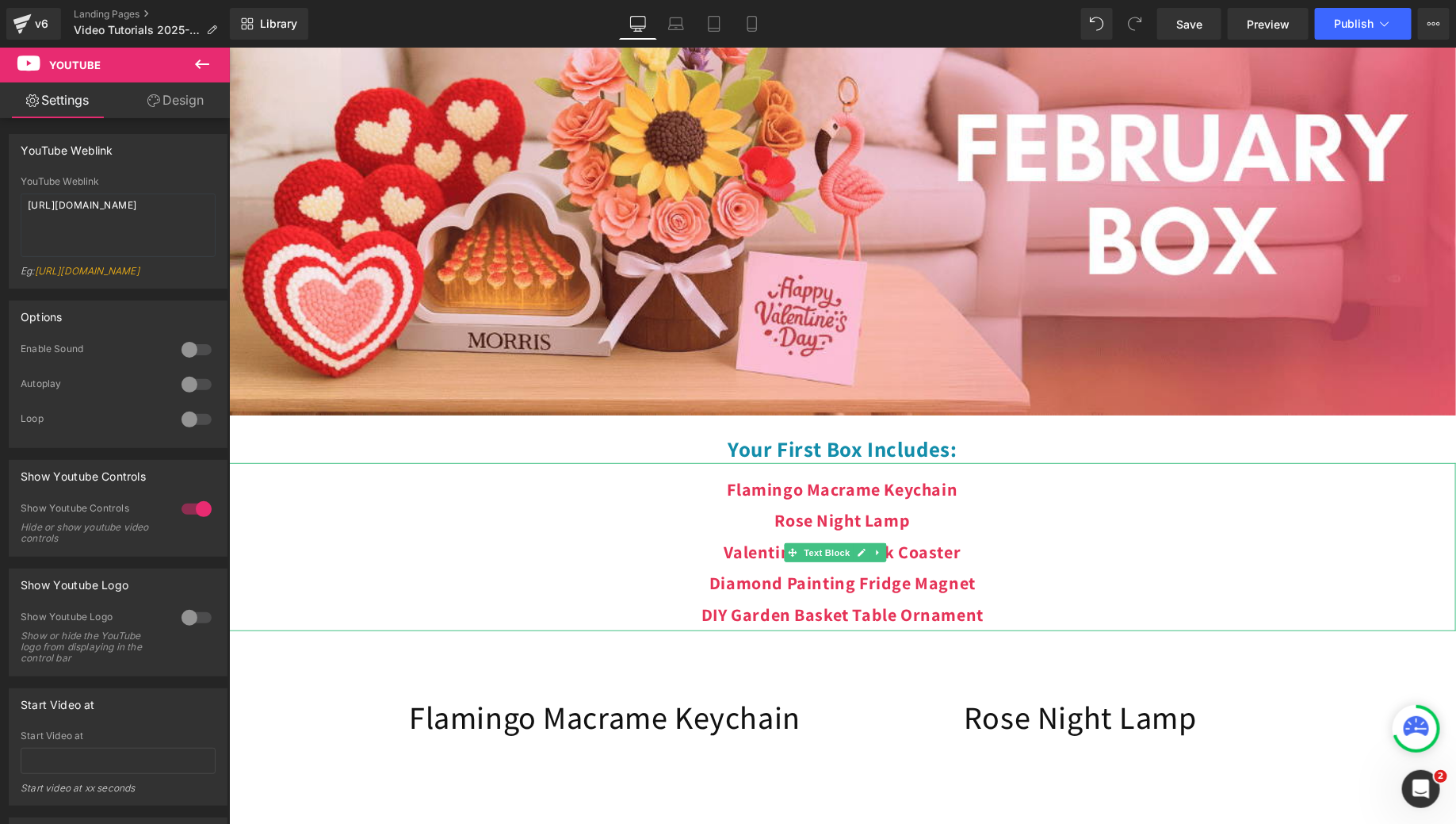
click at [794, 630] on p "DIY Garden Basket Table Ornament" at bounding box center [841, 614] width 1227 height 31
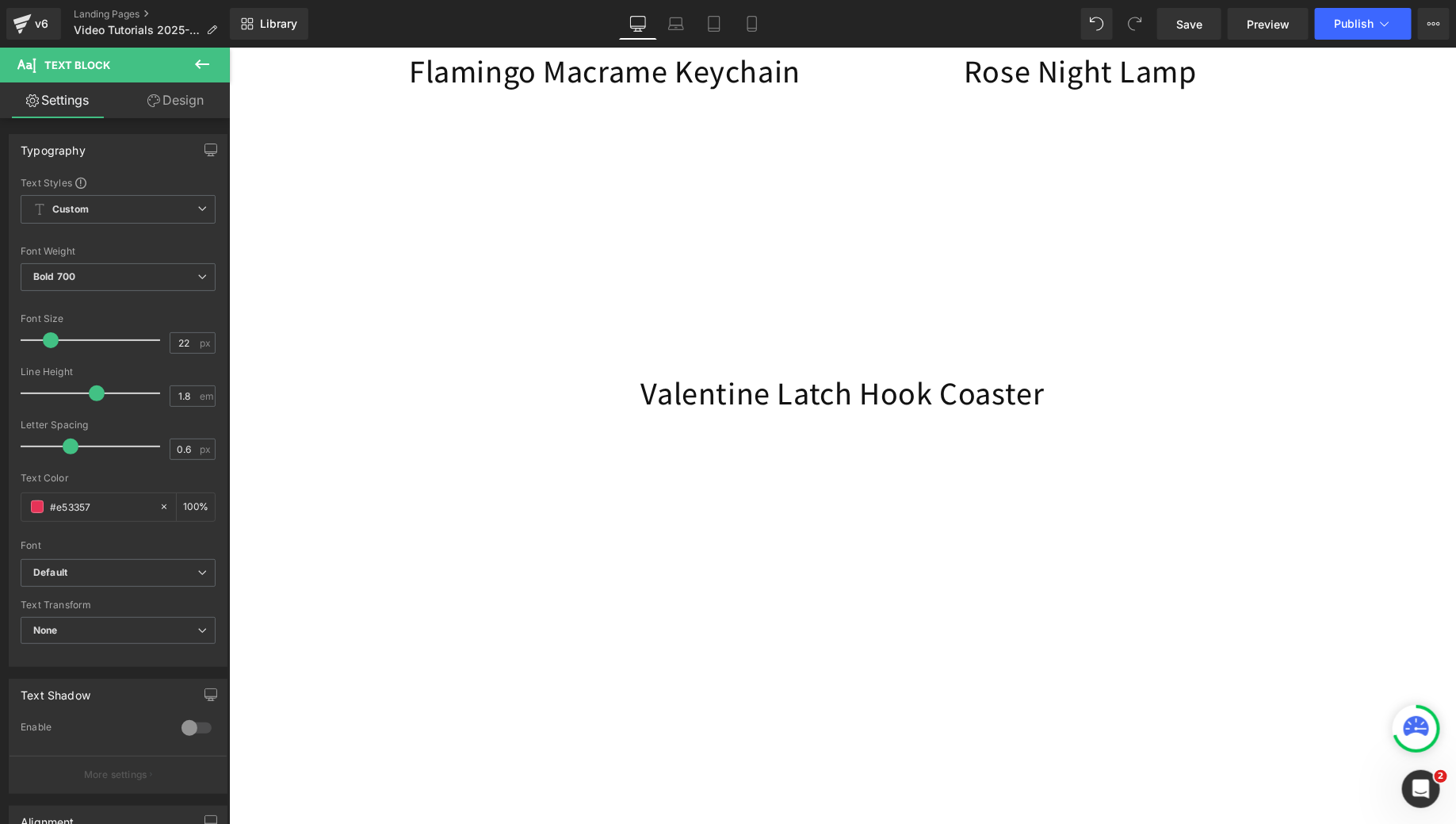
scroll to position [1143, 0]
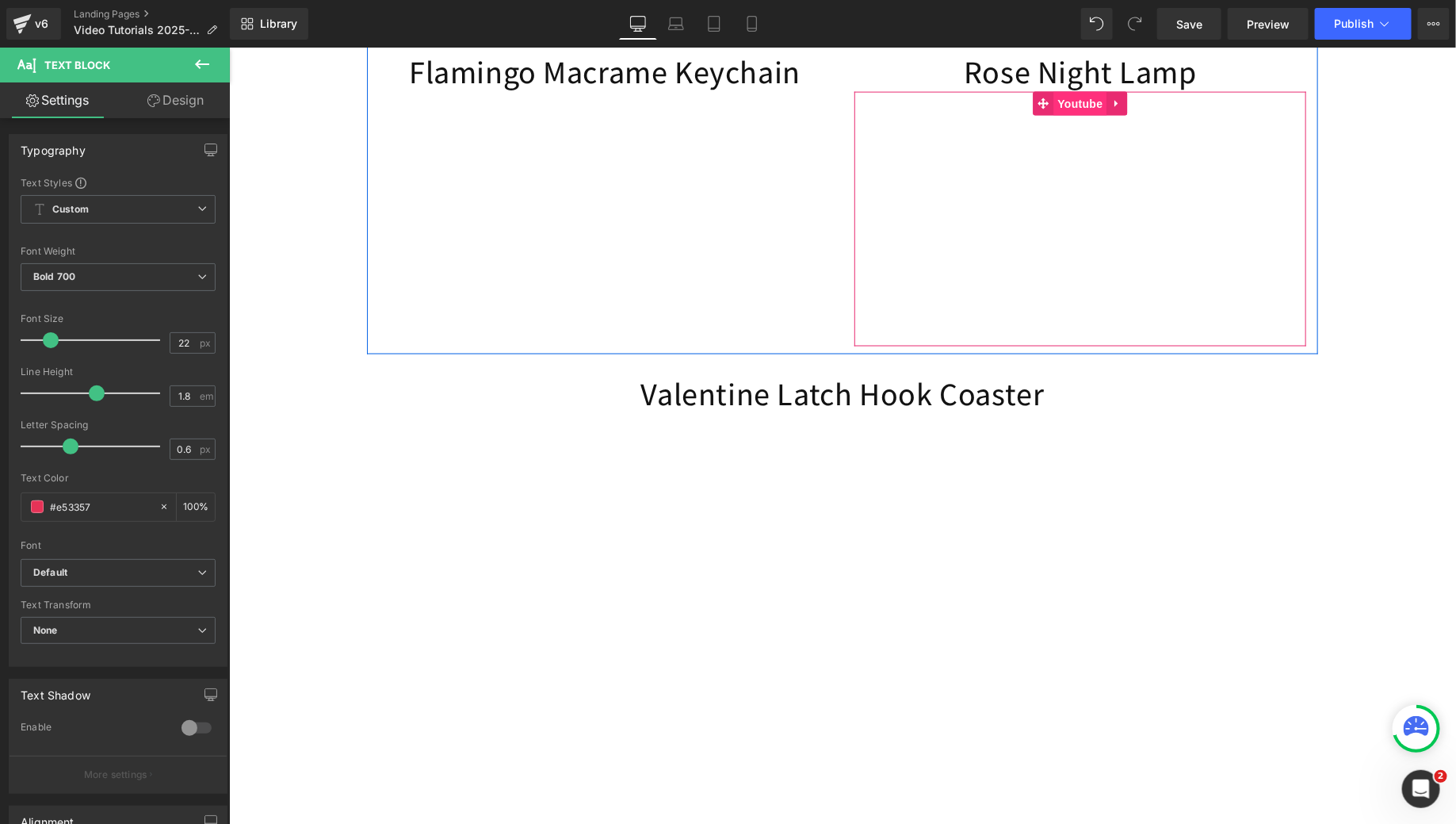
click at [1073, 115] on span "Youtube" at bounding box center [1079, 102] width 53 height 23
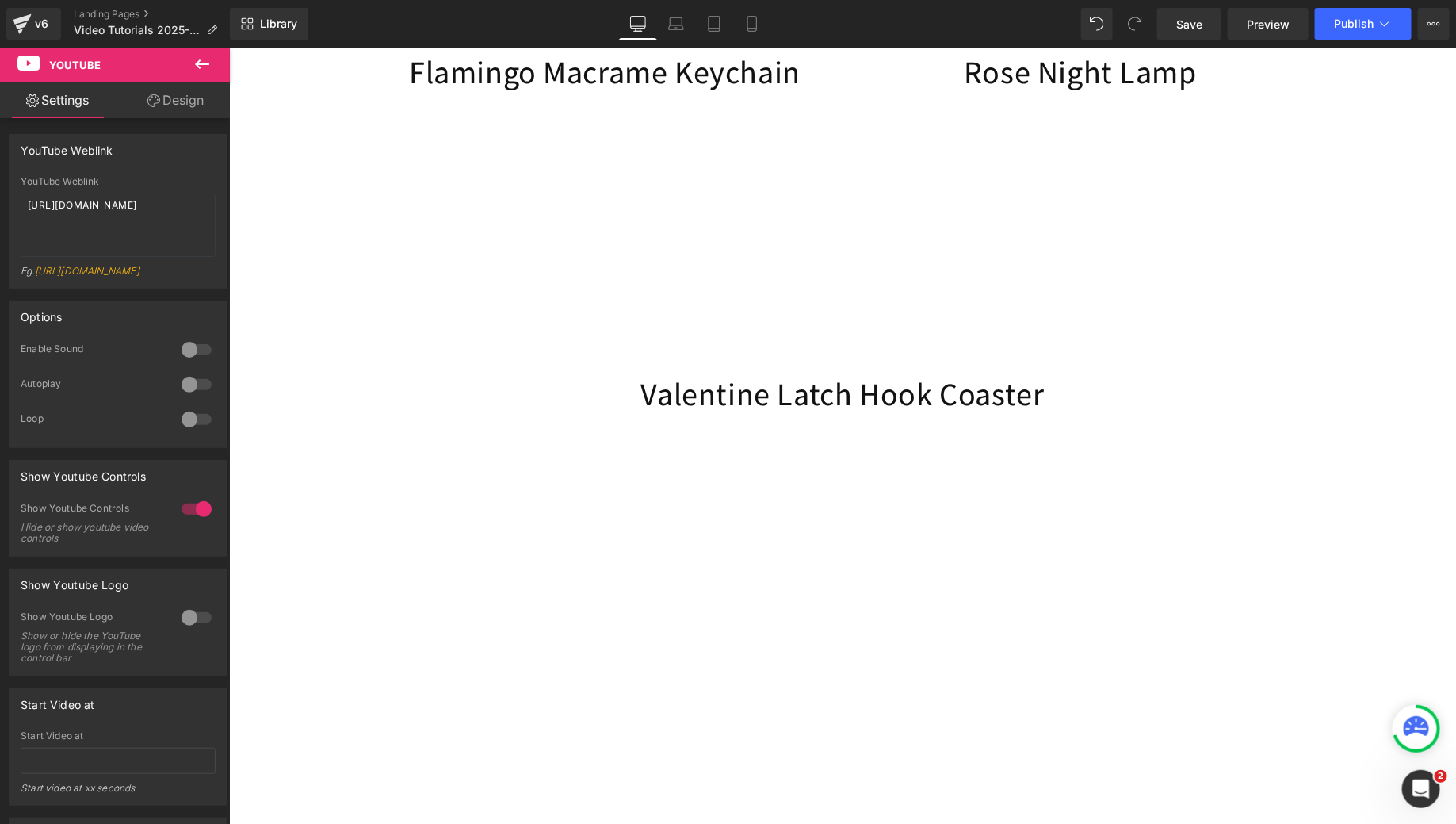
click at [203, 64] on icon at bounding box center [202, 65] width 15 height 10
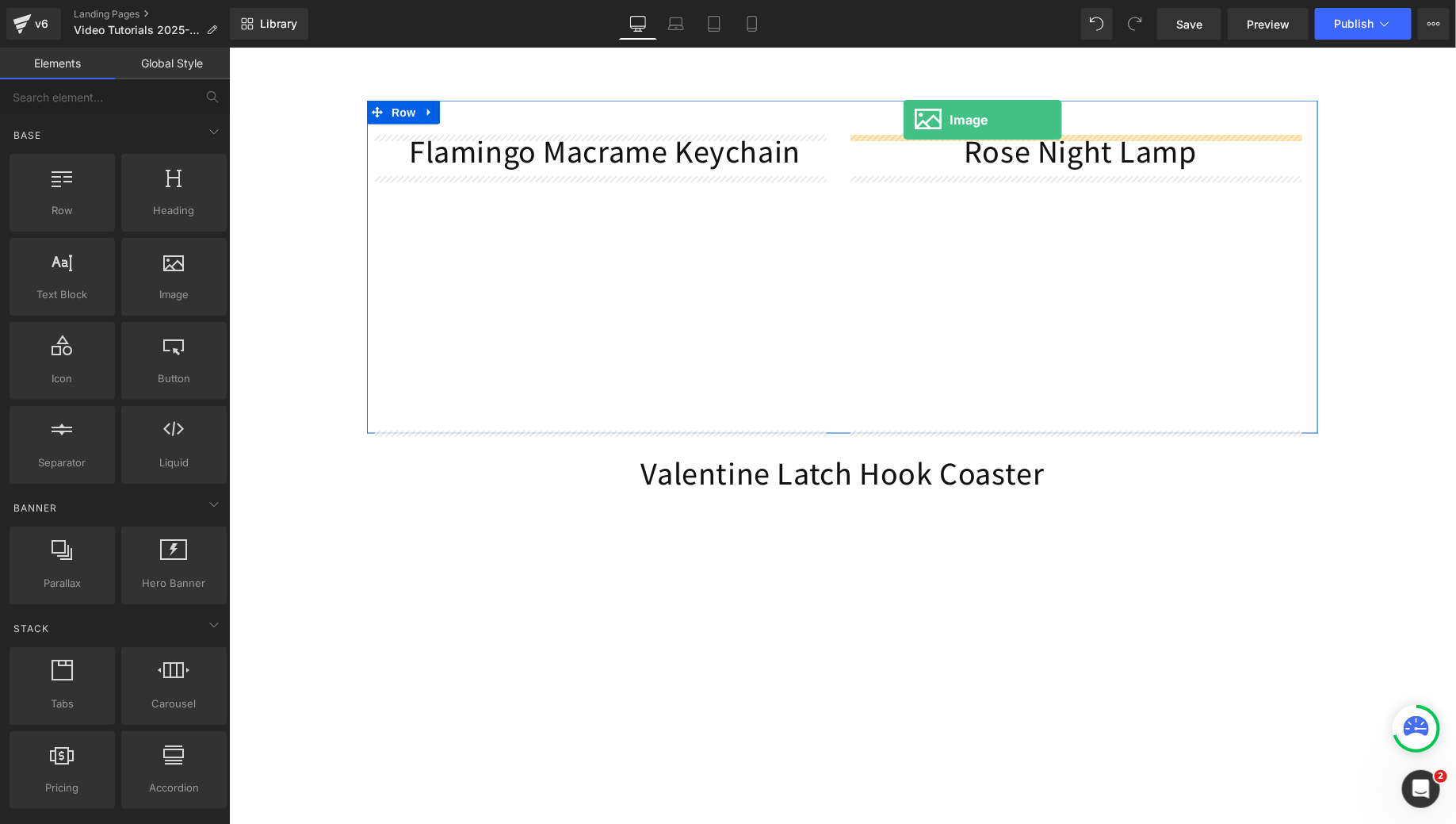
scroll to position [1031, 0]
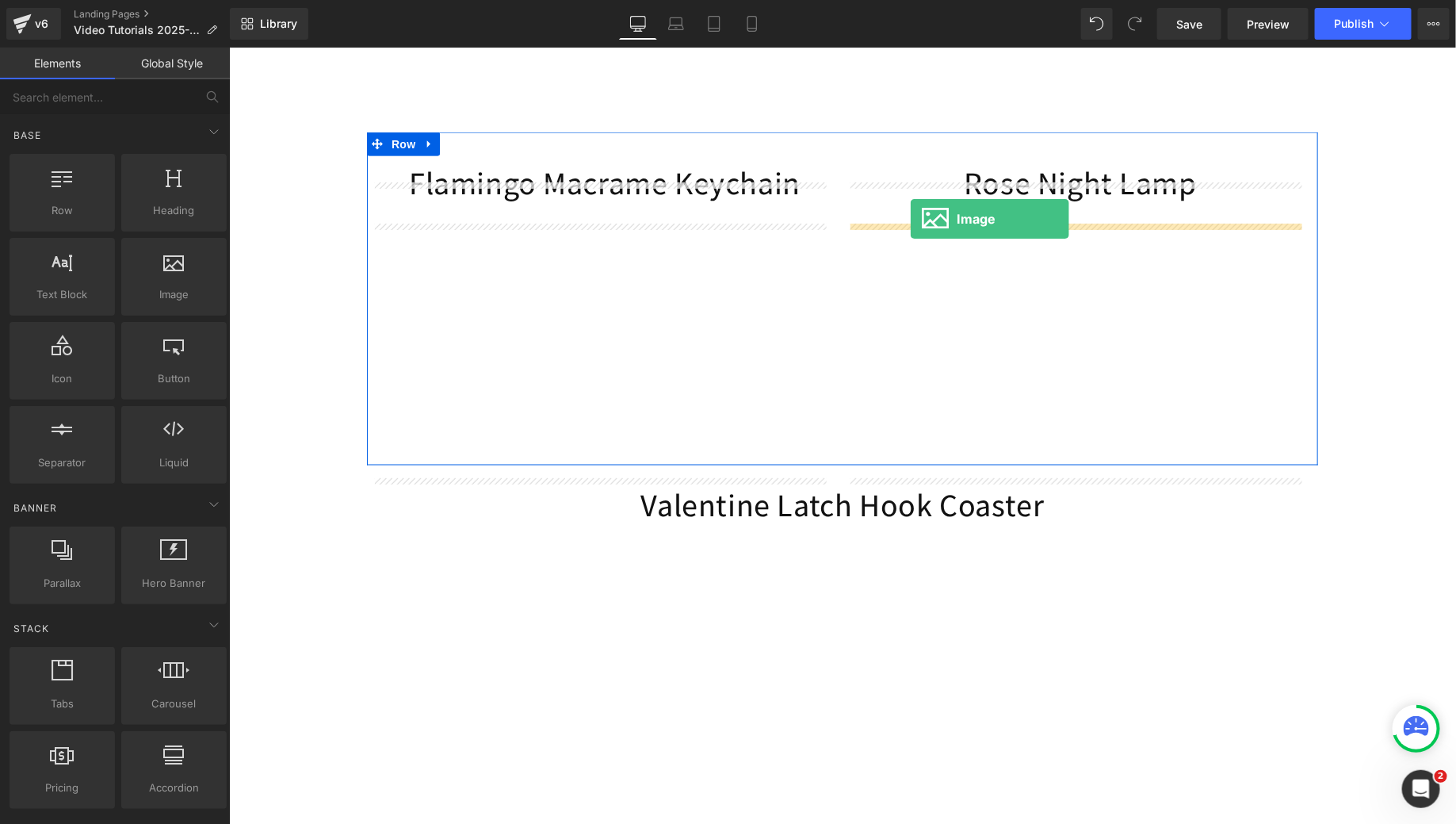
drag, startPoint x: 406, startPoint y: 326, endPoint x: 909, endPoint y: 219, distance: 514.3
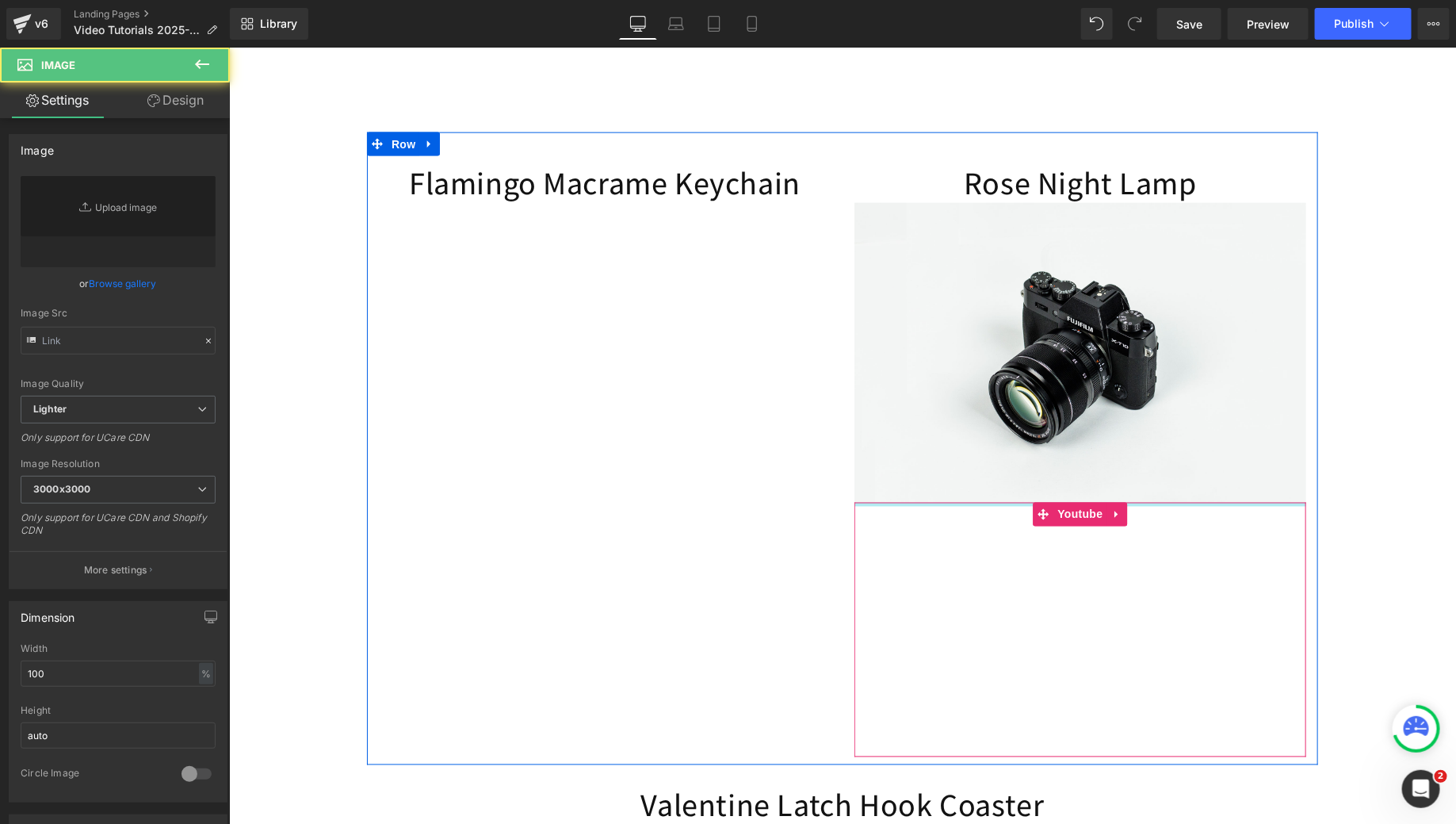
type input "//[DOMAIN_NAME][URL]"
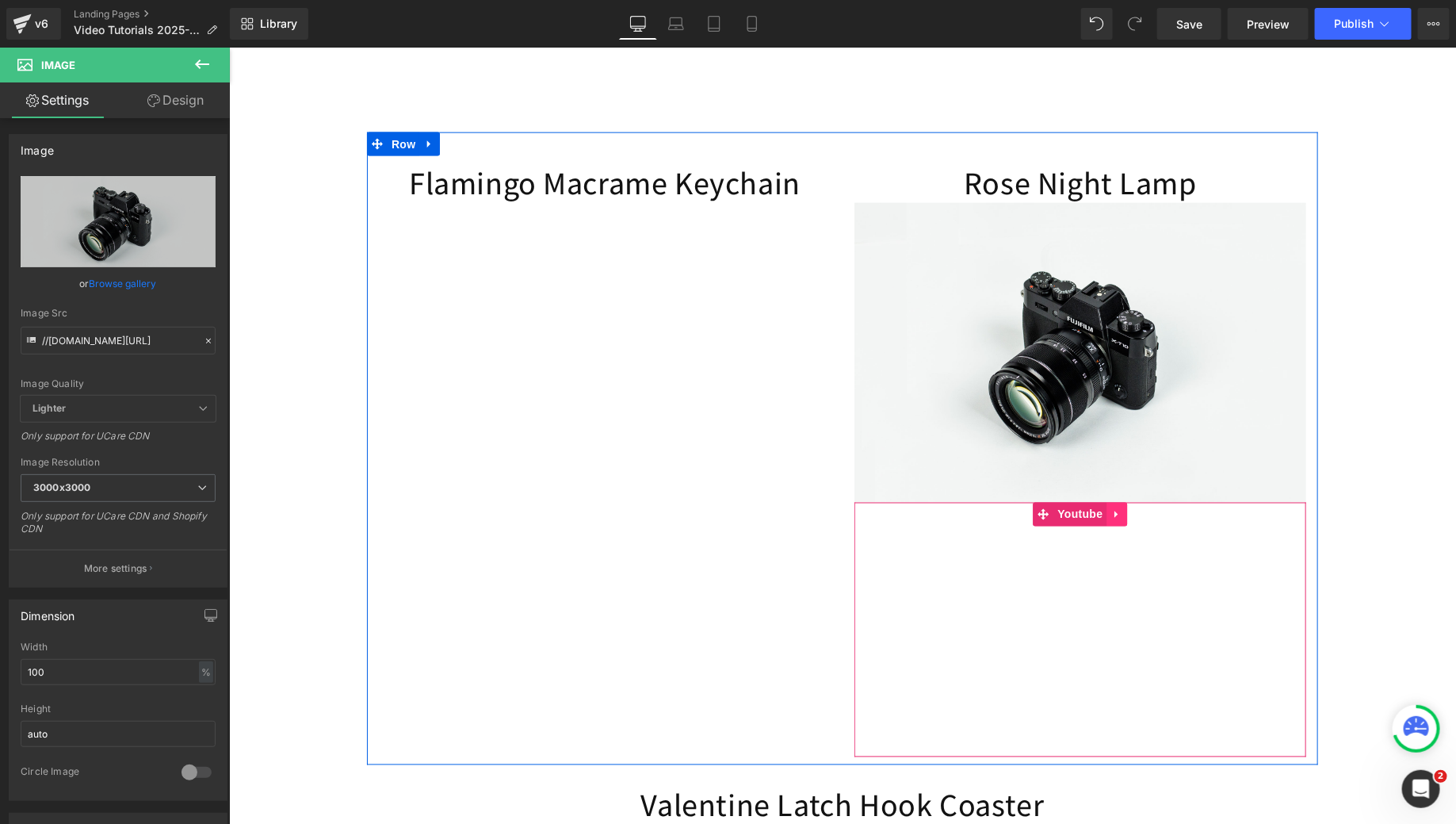
click at [1112, 520] on icon at bounding box center [1117, 513] width 11 height 12
click at [1121, 520] on icon at bounding box center [1127, 513] width 11 height 12
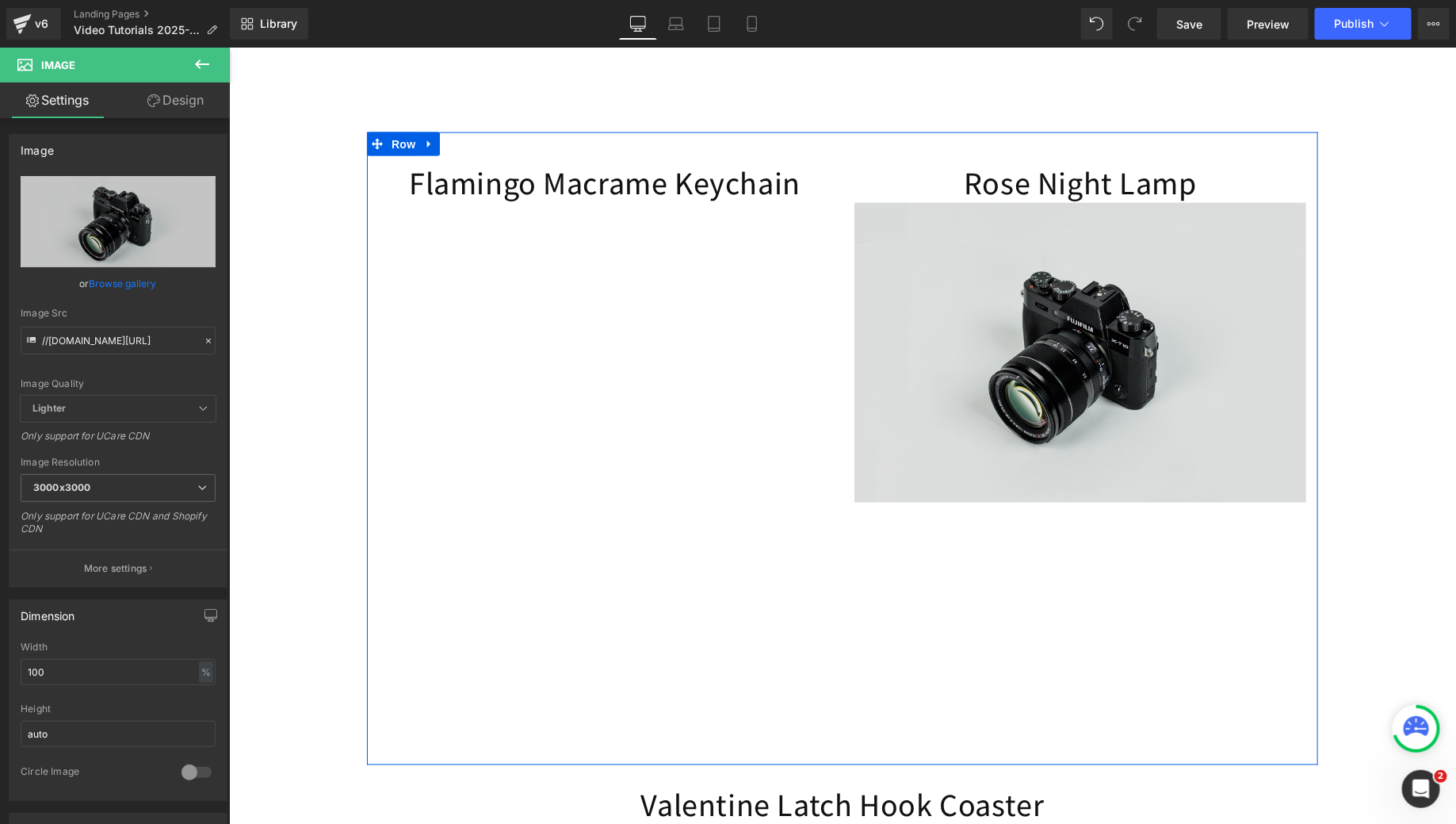
click at [1010, 340] on img at bounding box center [1079, 352] width 452 height 299
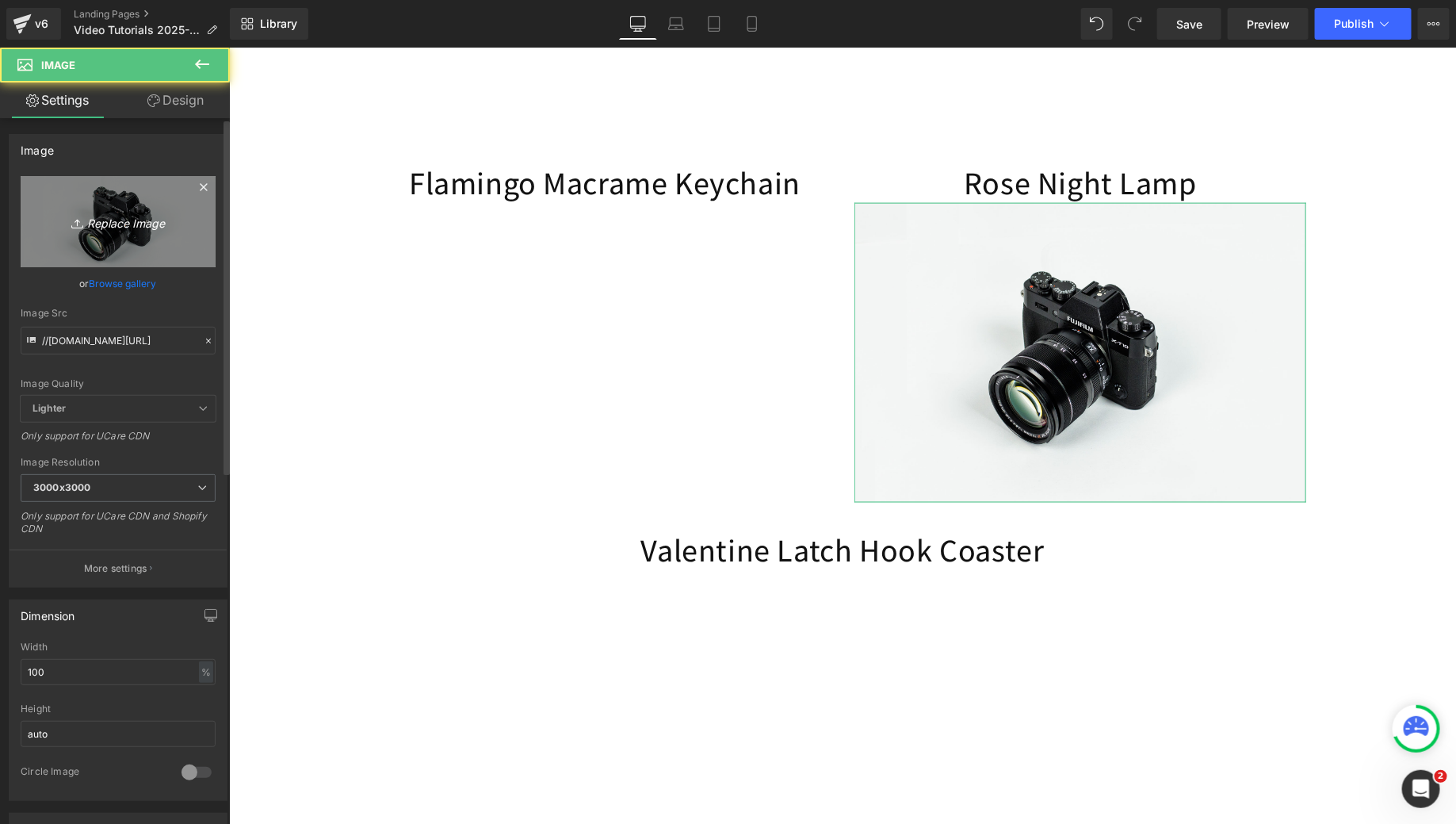
click at [135, 201] on link "Replace Image" at bounding box center [119, 221] width 195 height 91
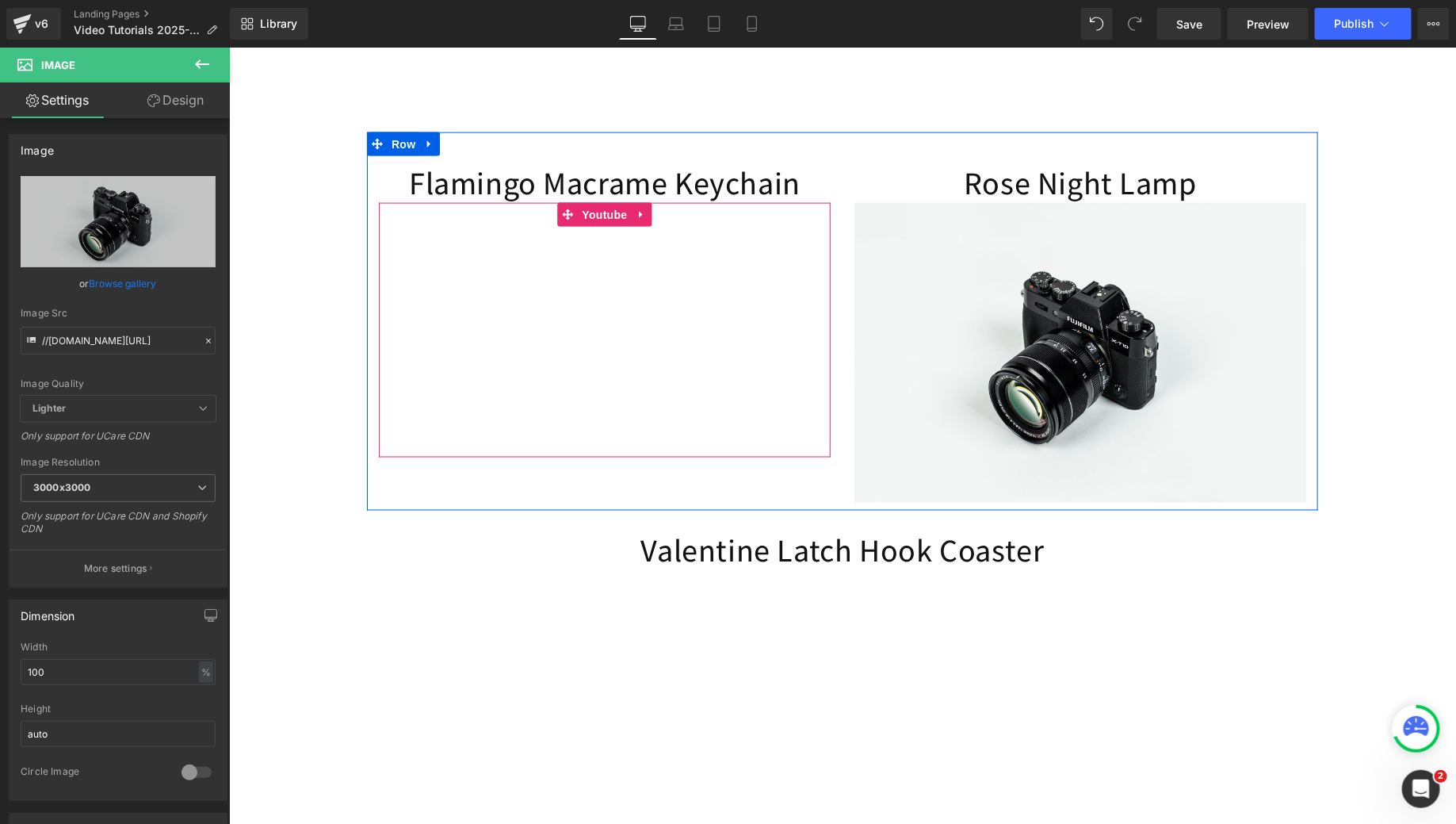
type input "C:\fakepath\MCC_Youtube_Covers (12).png"
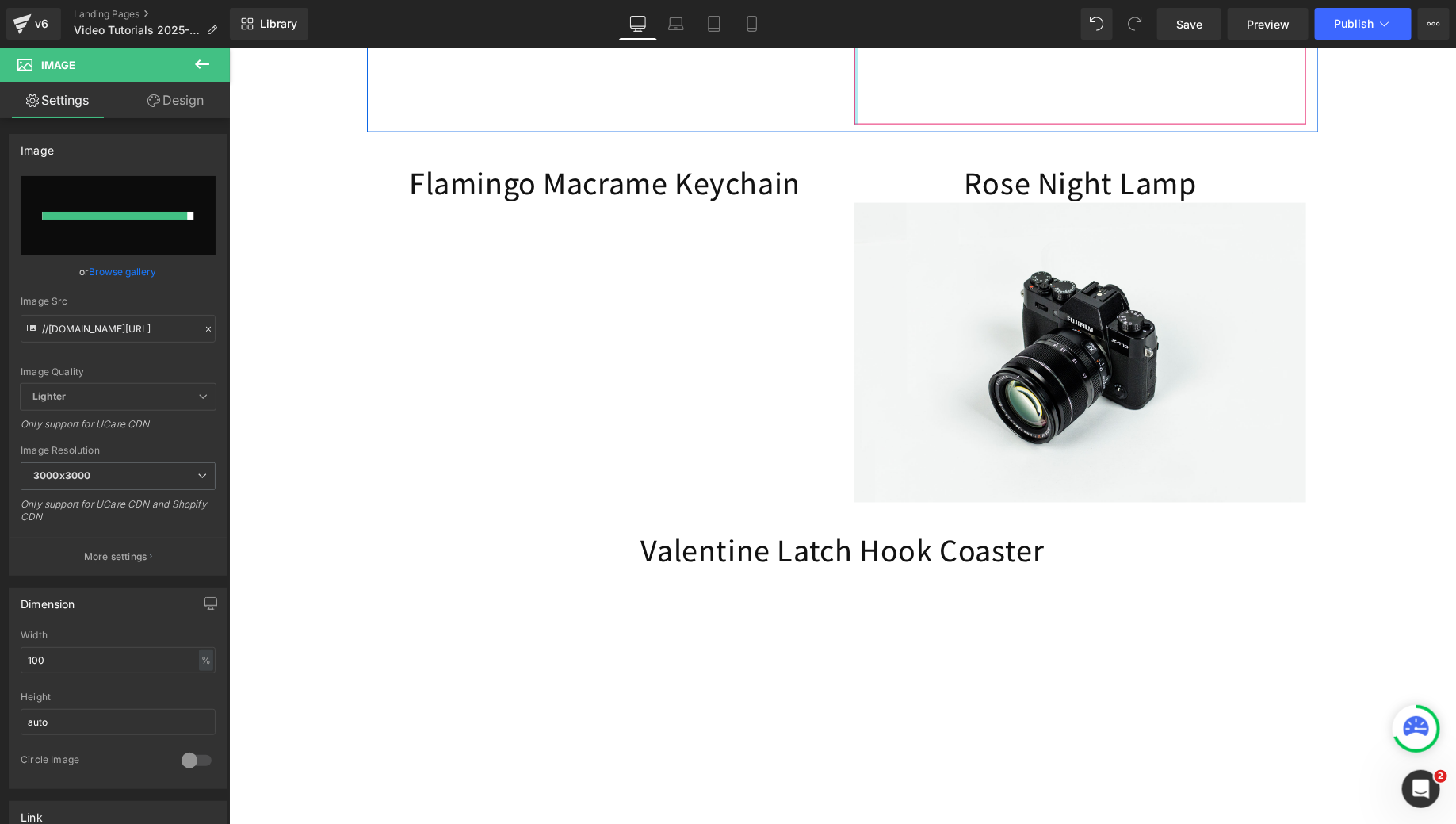
type input "[URL][DOMAIN_NAME]"
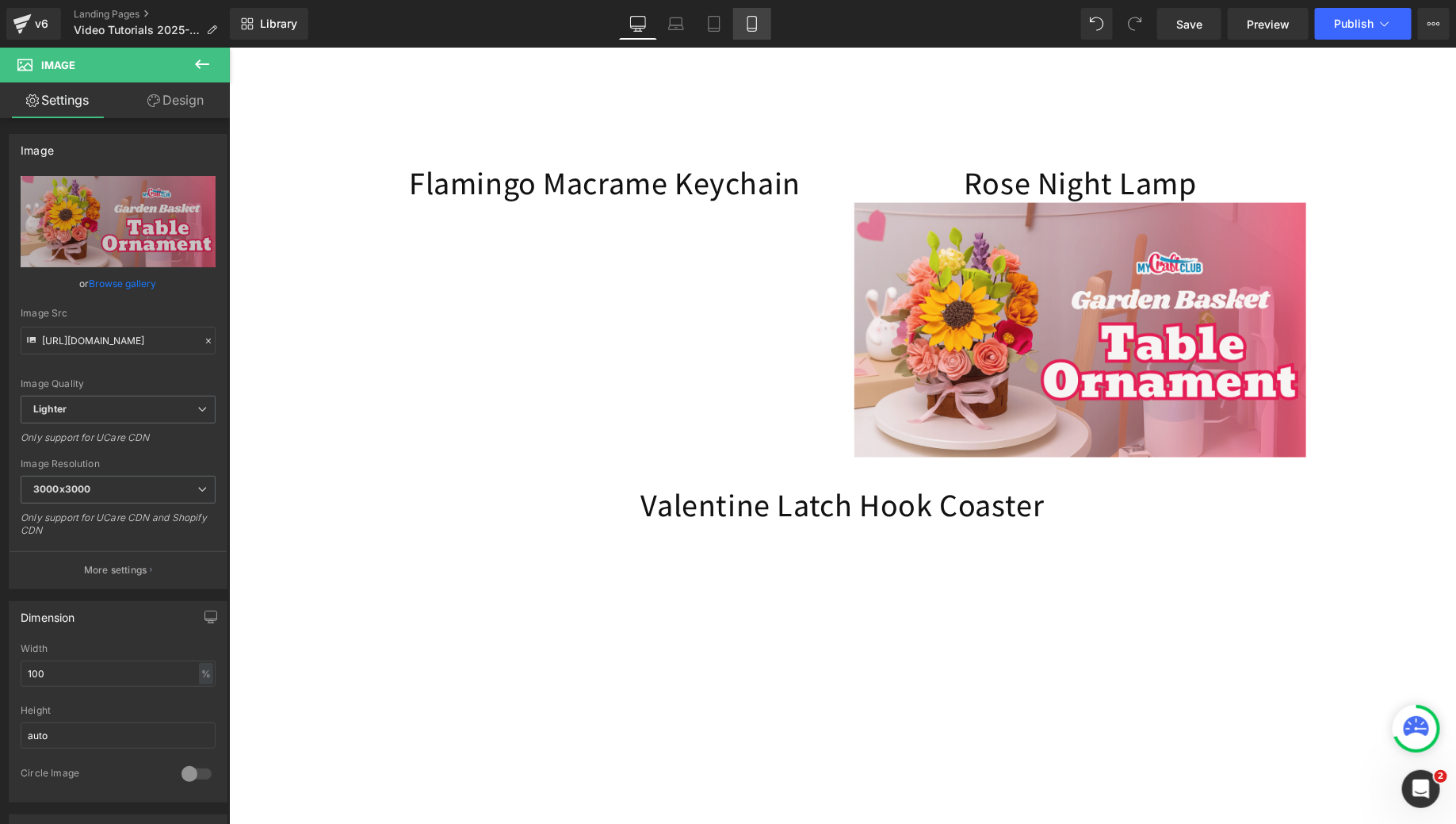
click at [761, 11] on link "Mobile" at bounding box center [752, 23] width 38 height 31
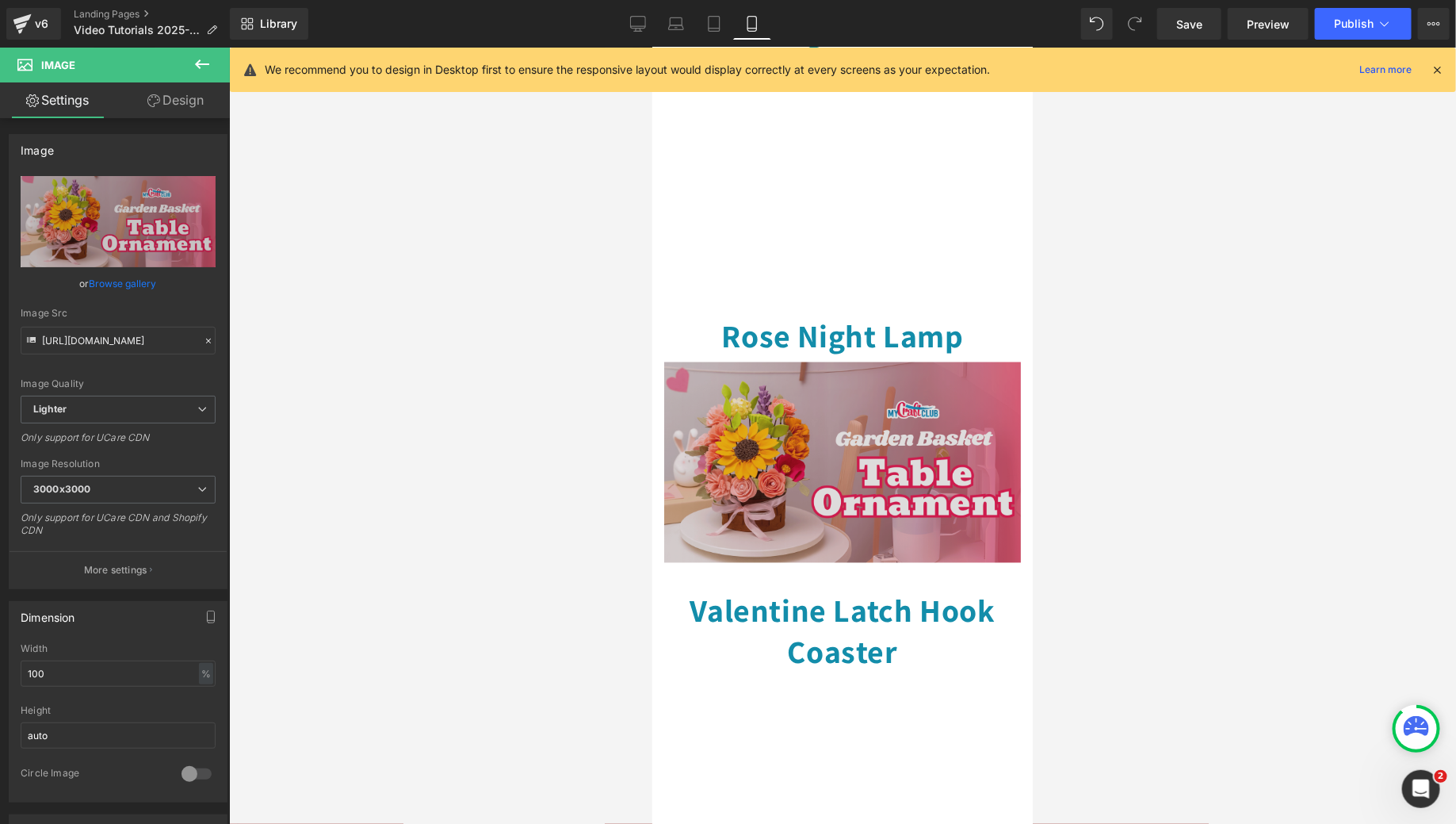
scroll to position [1041, 0]
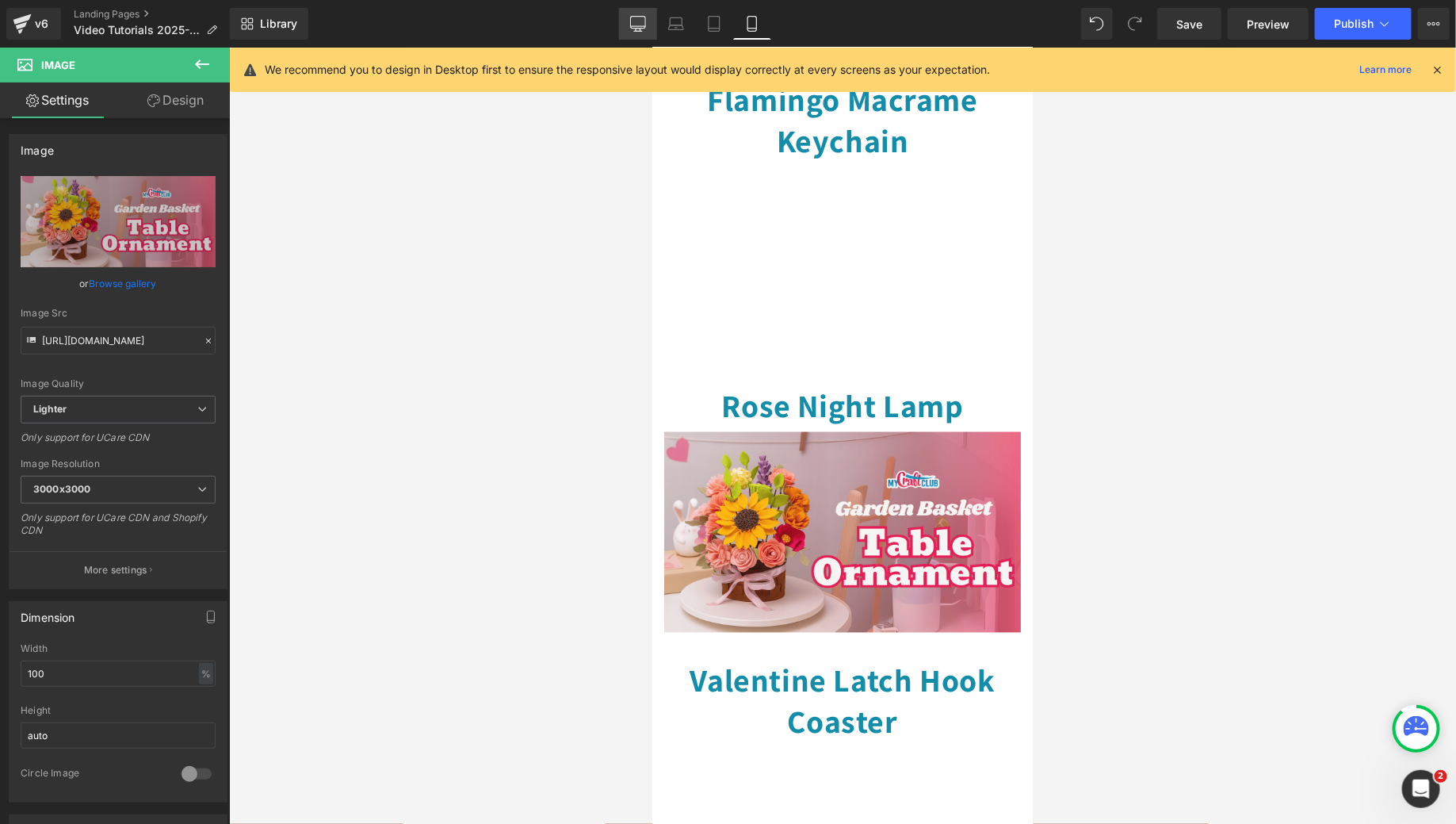
click at [638, 31] on link "Desktop" at bounding box center [637, 23] width 38 height 31
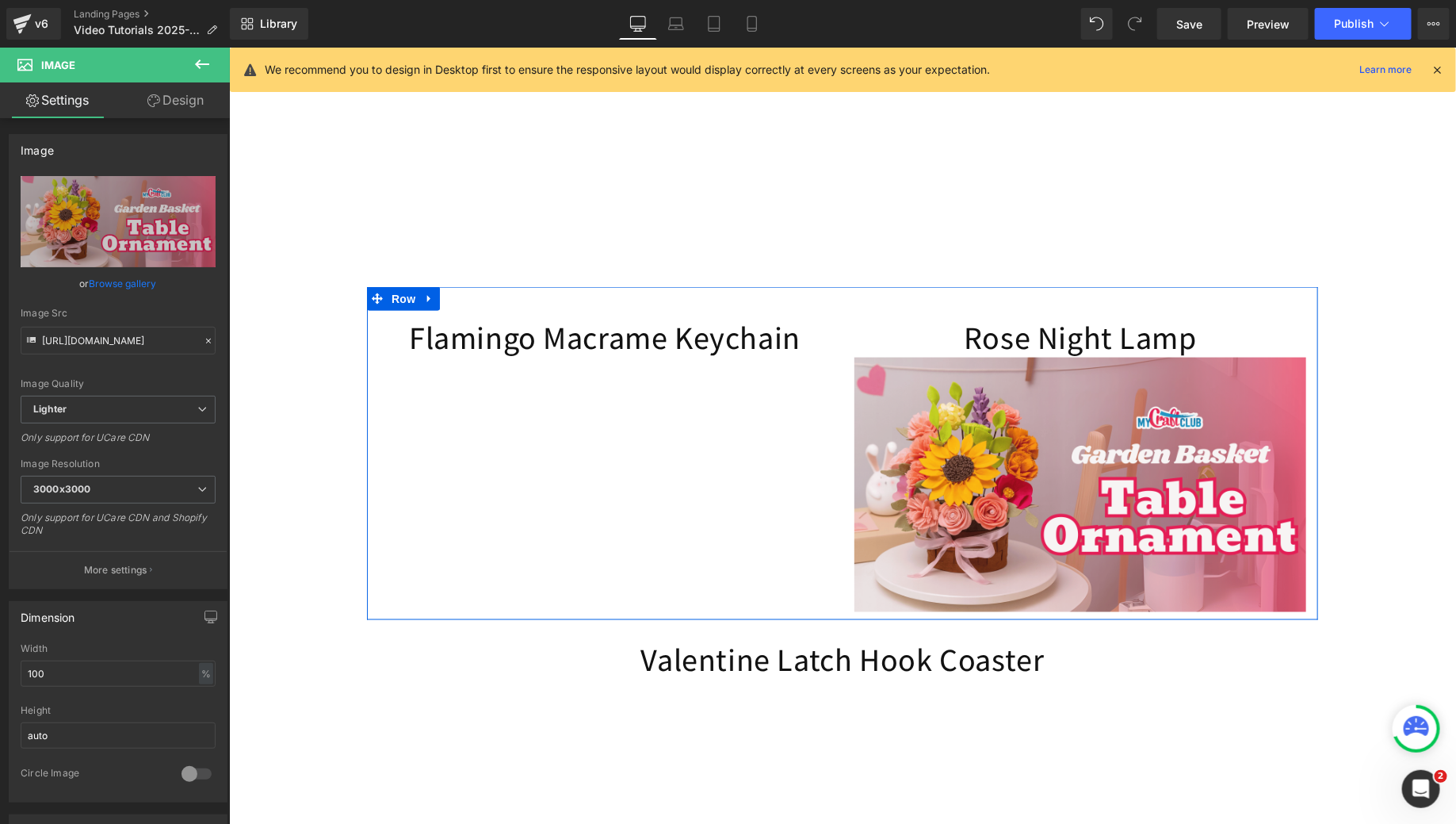
scroll to position [883, 0]
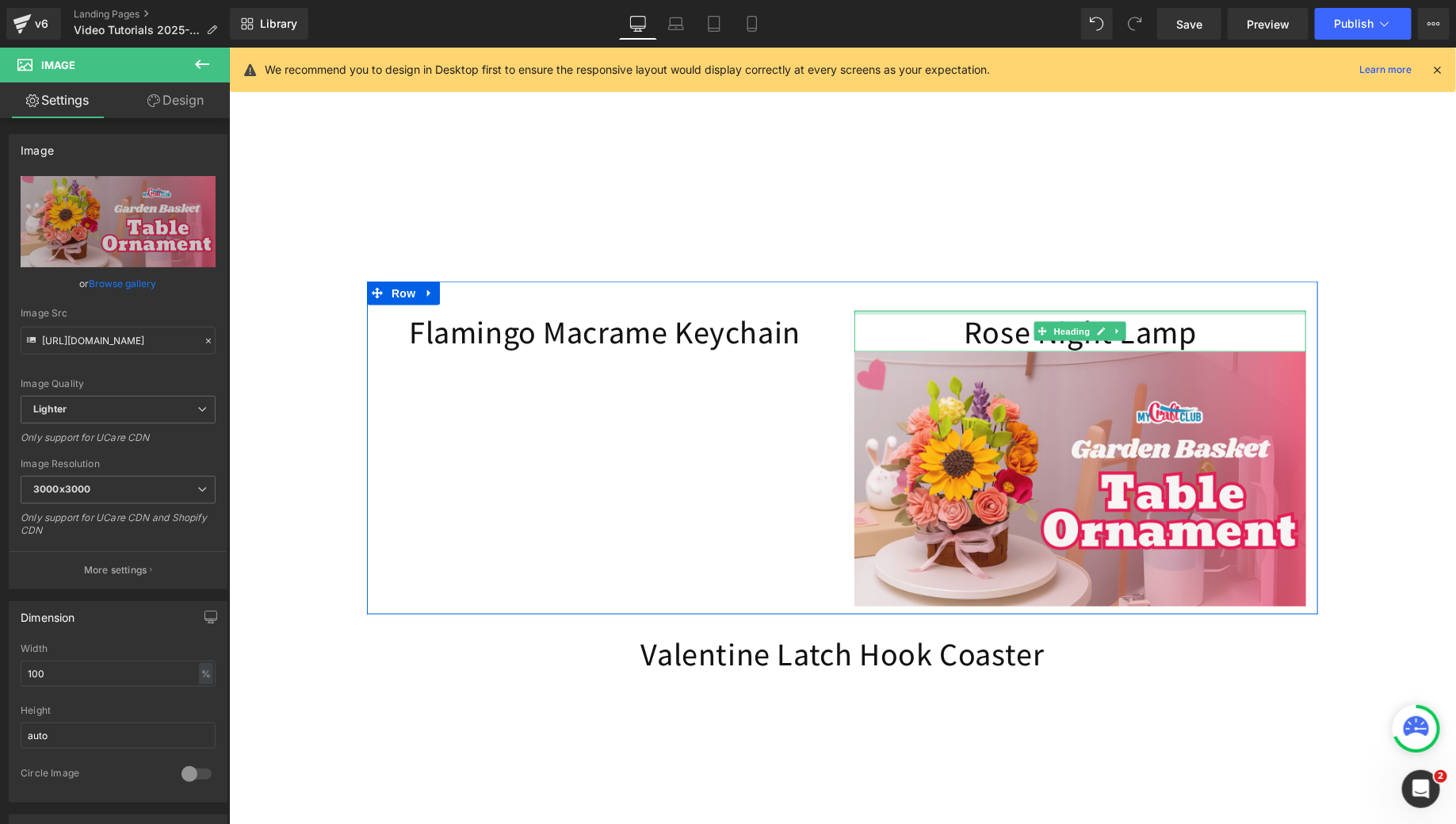
click at [1216, 336] on div "Rose Night Lamp Heading" at bounding box center [1079, 330] width 452 height 41
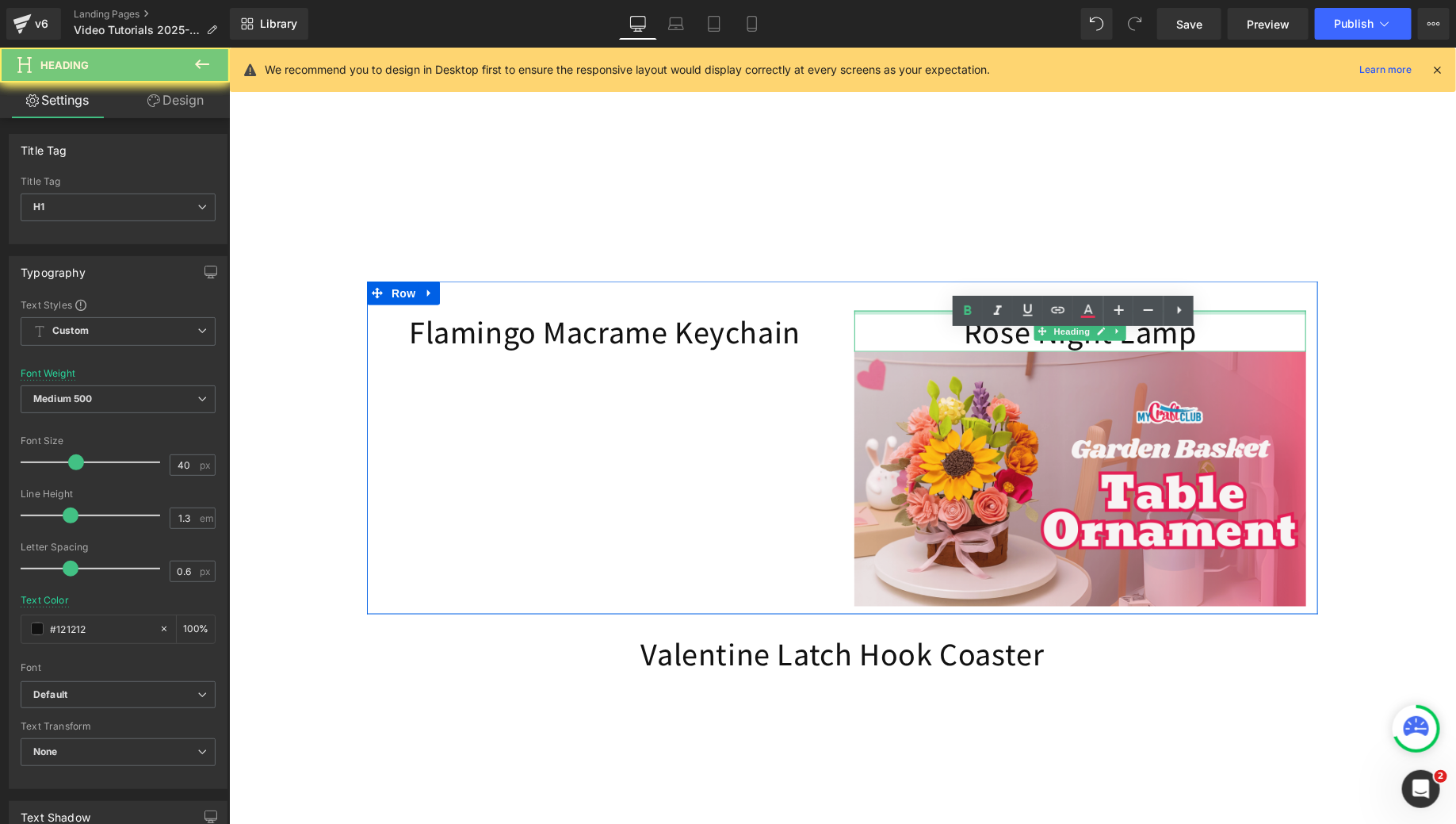
click at [1216, 336] on h1 "Rose Night Lamp" at bounding box center [1079, 330] width 452 height 41
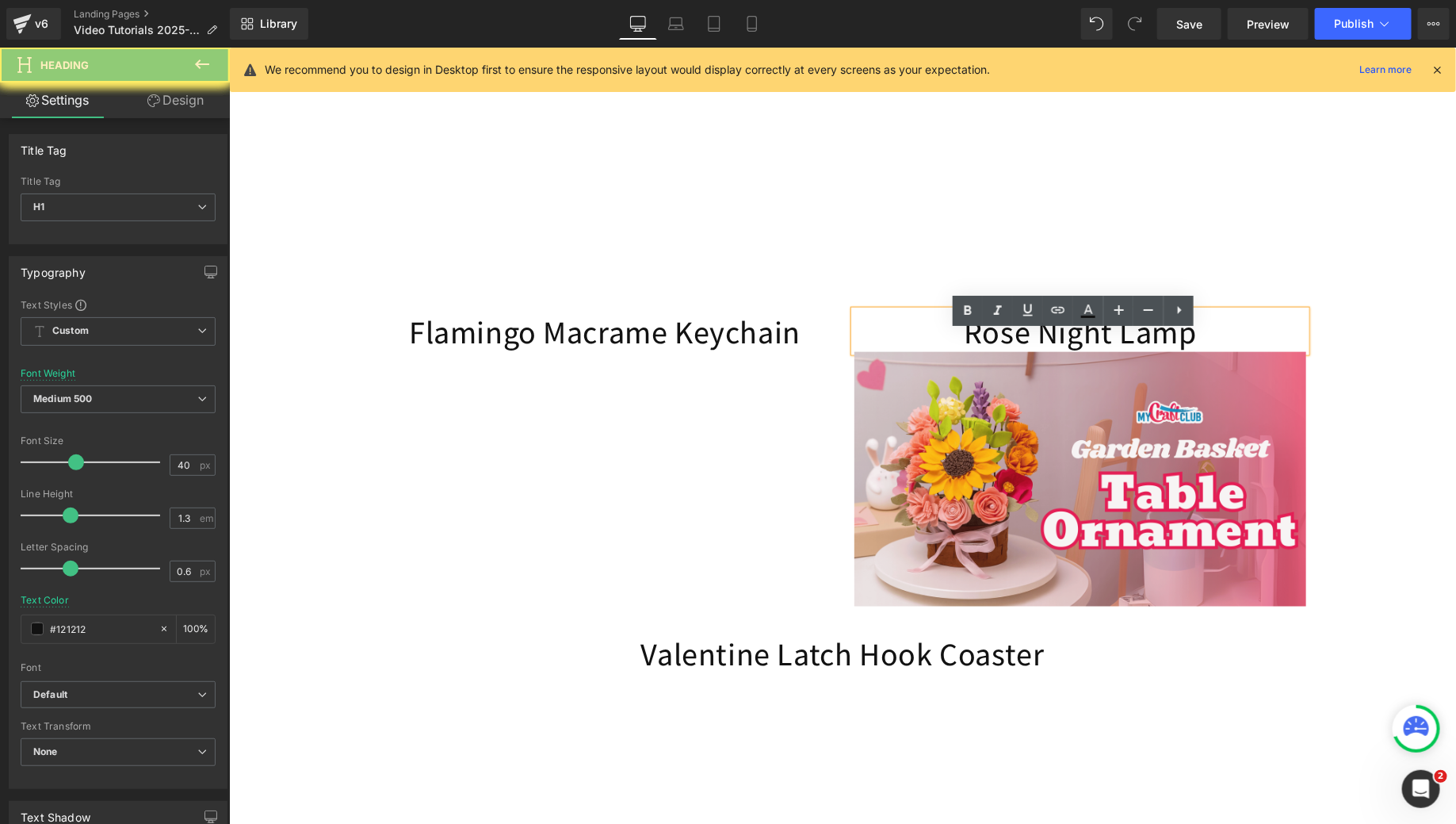
click at [1205, 347] on h1 "Rose Night Lamp" at bounding box center [1079, 330] width 452 height 41
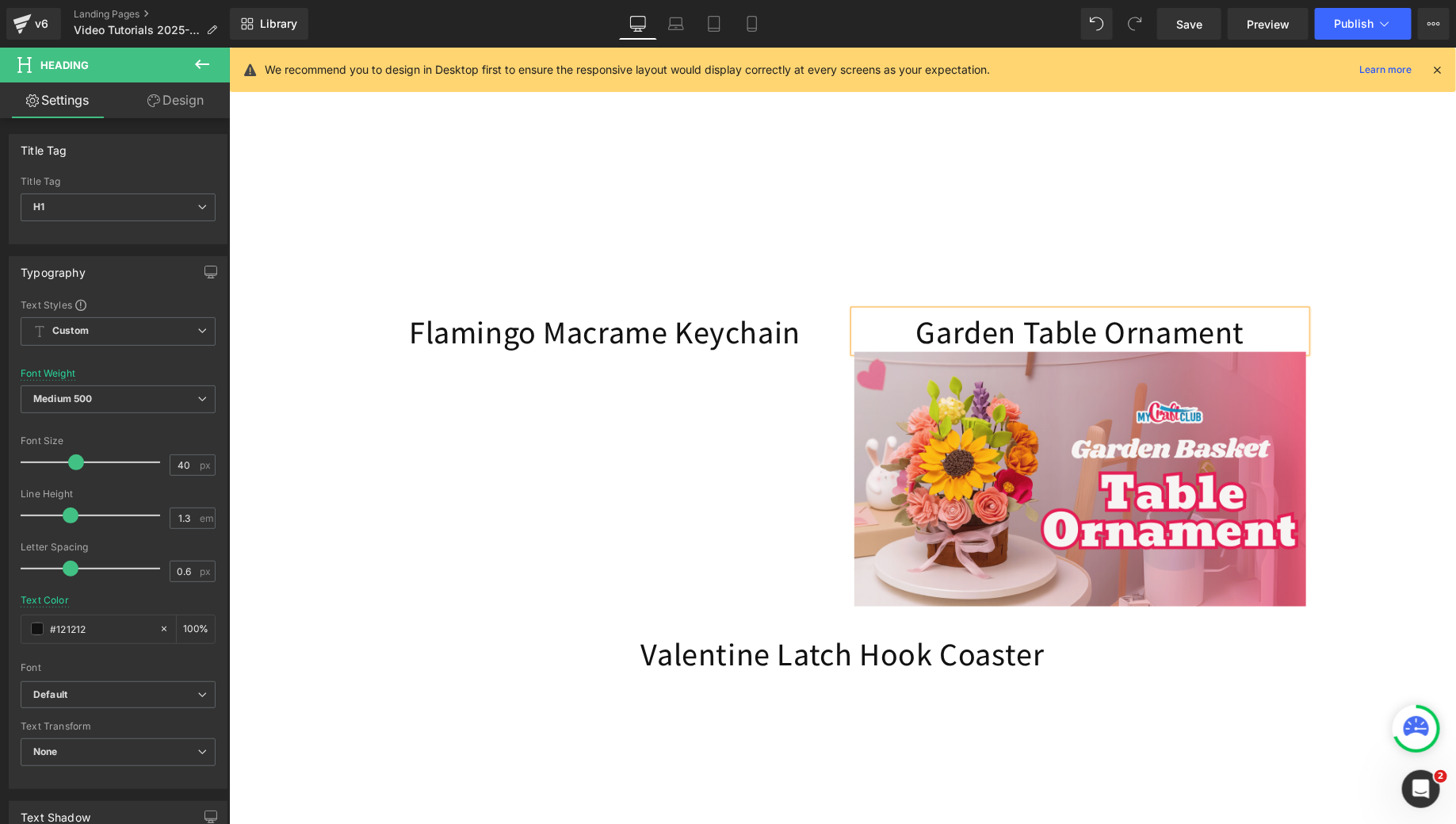
click at [1304, 319] on div "Flamingo Macrame Keychain Heading Youtube Garden Table Ornament Heading Image R…" at bounding box center [841, 447] width 951 height 333
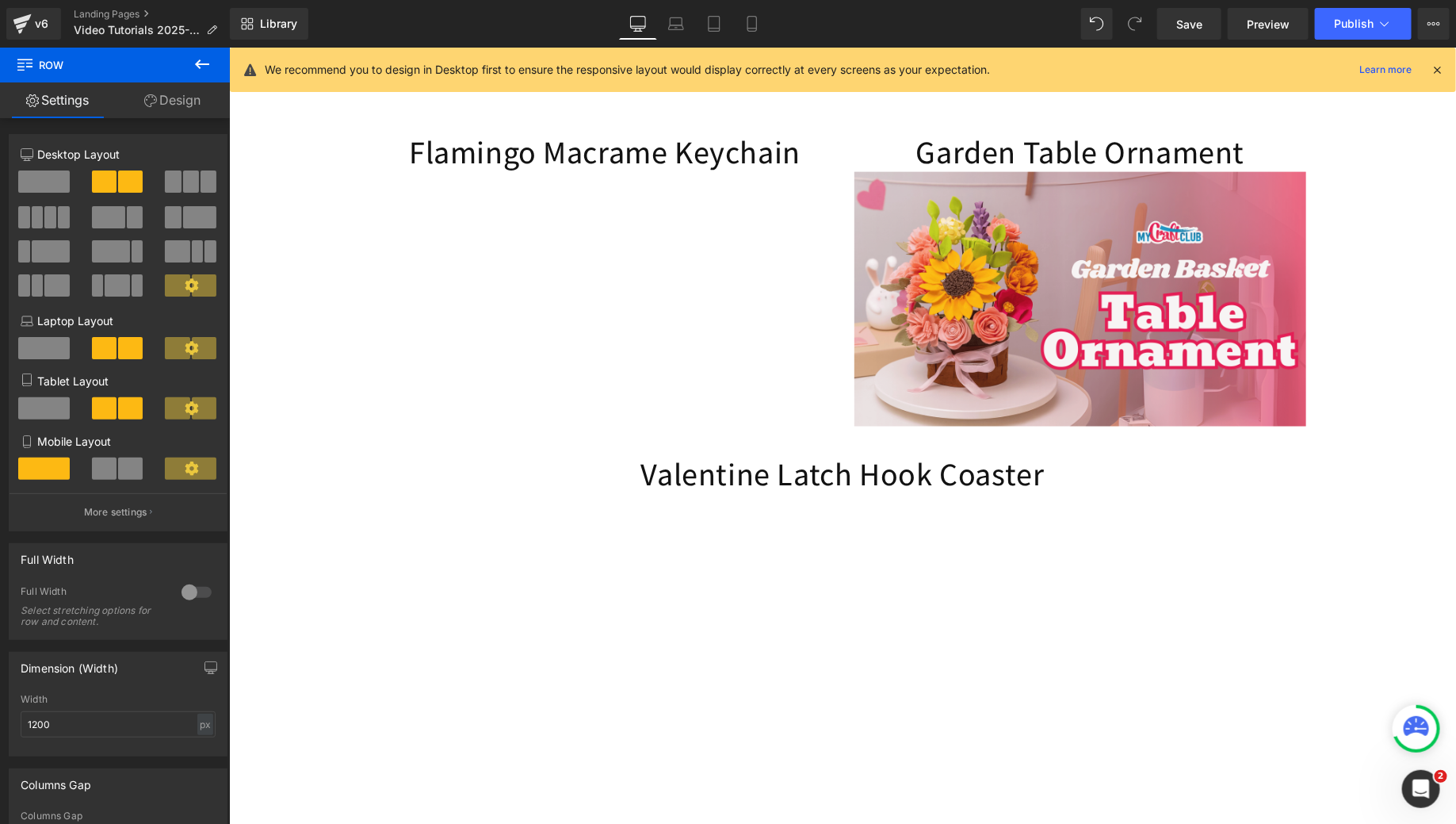
scroll to position [1085, 0]
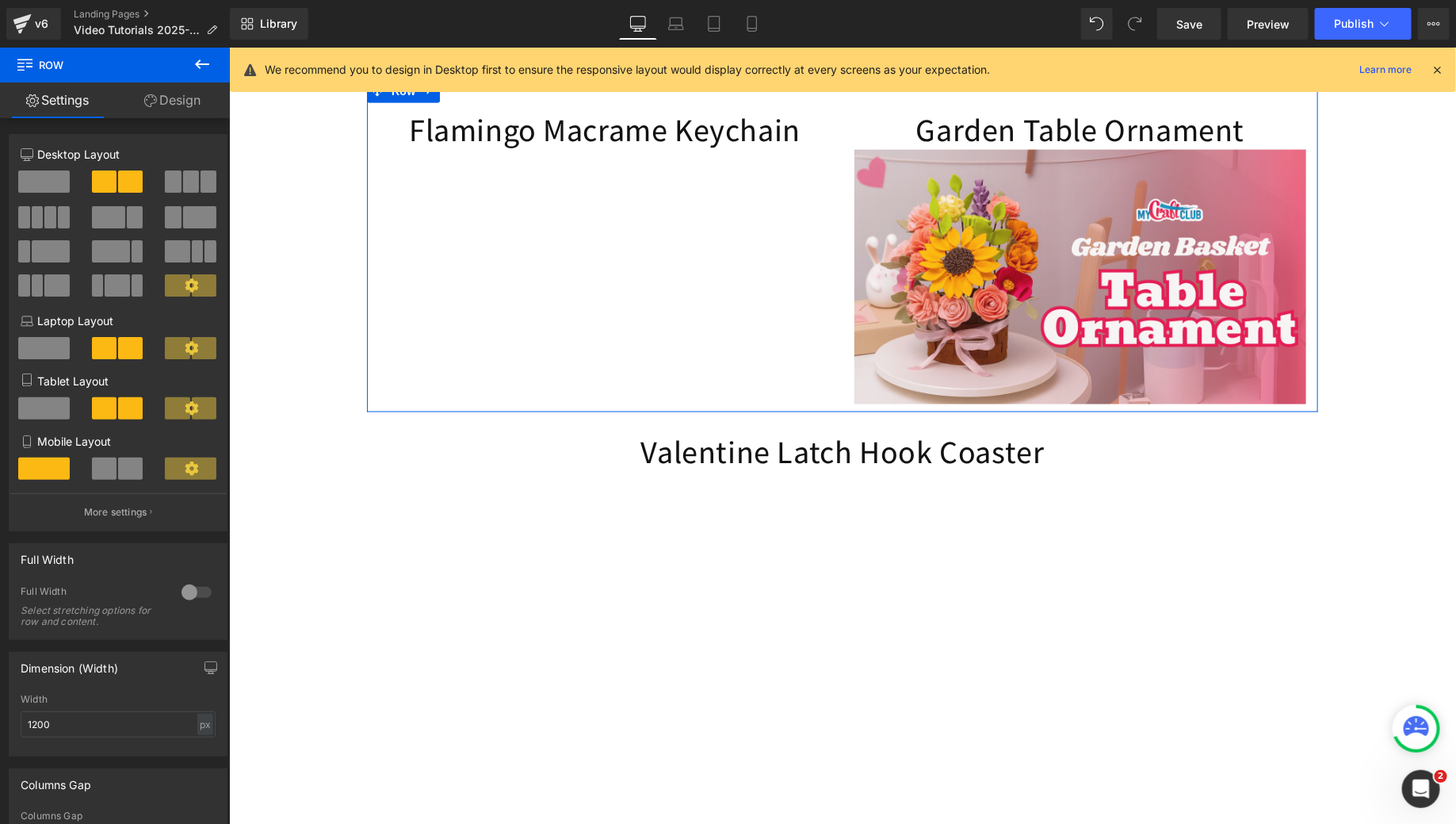
click at [1033, 138] on span at bounding box center [1041, 128] width 17 height 19
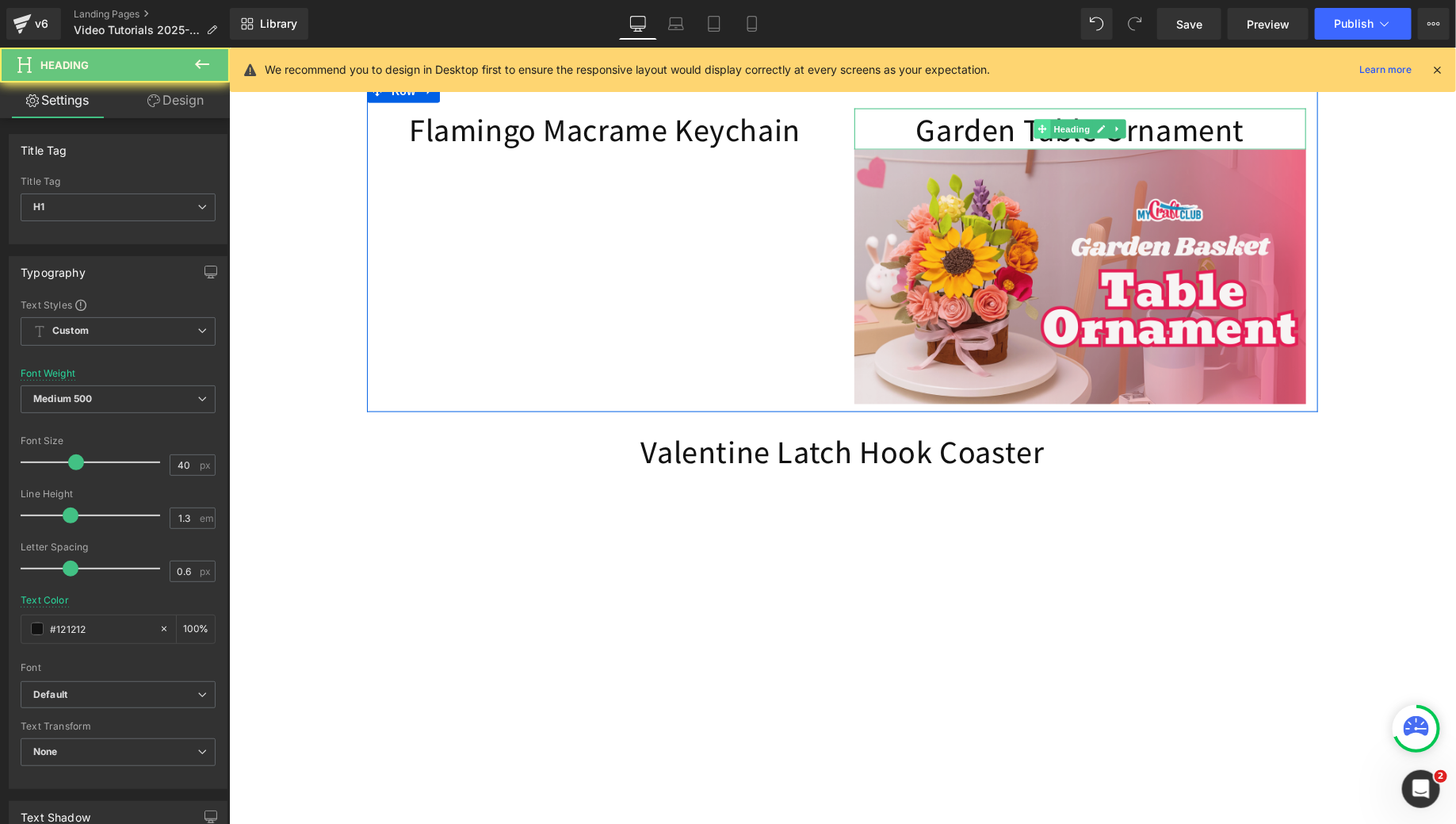
click at [1033, 138] on span at bounding box center [1041, 128] width 17 height 19
click at [964, 149] on h1 "Garden Table Ornament" at bounding box center [1079, 128] width 452 height 41
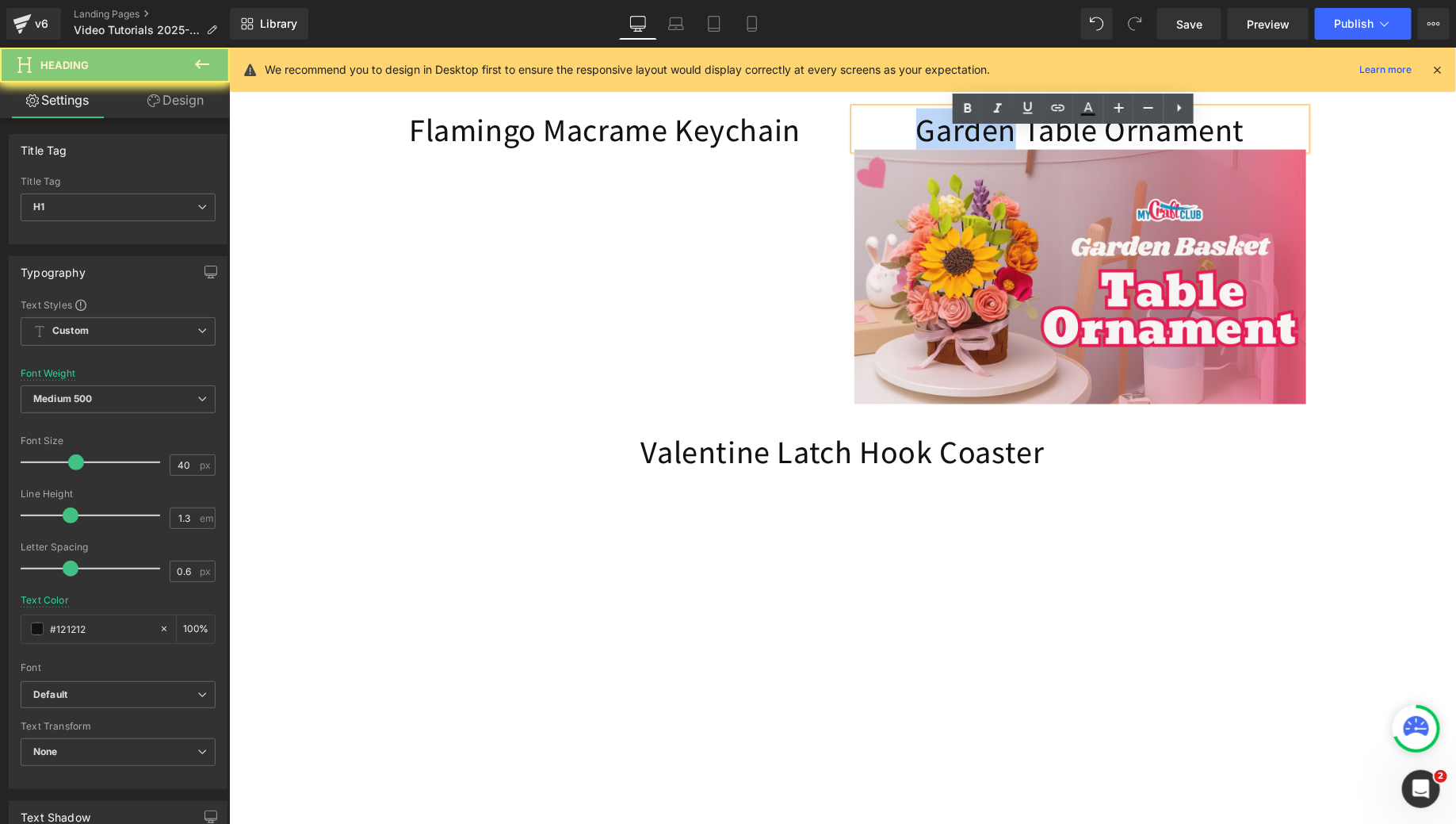
click at [964, 149] on h1 "Garden Table Ornament" at bounding box center [1079, 128] width 452 height 41
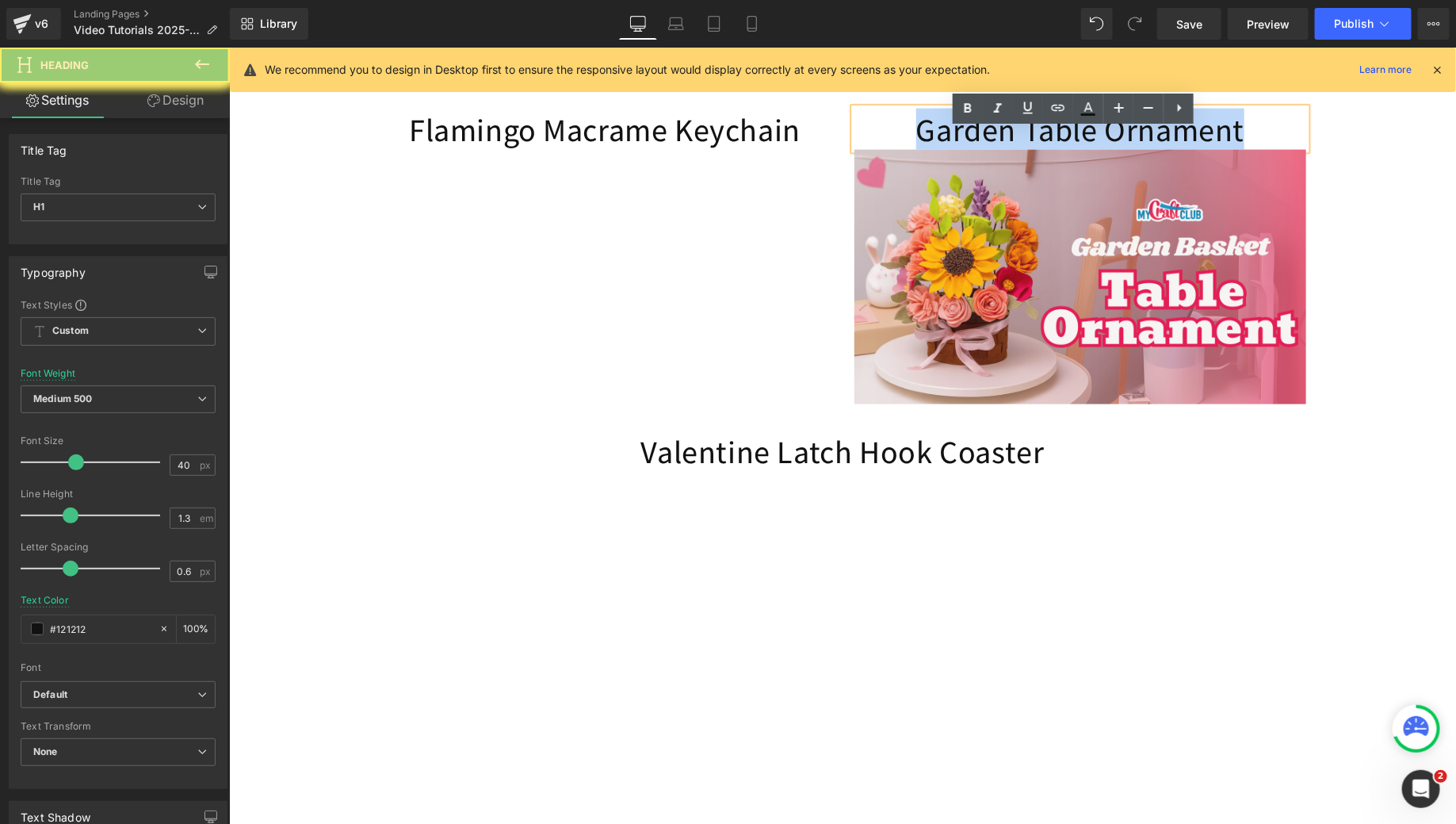
click at [964, 149] on h1 "Garden Table Ornament" at bounding box center [1079, 128] width 452 height 41
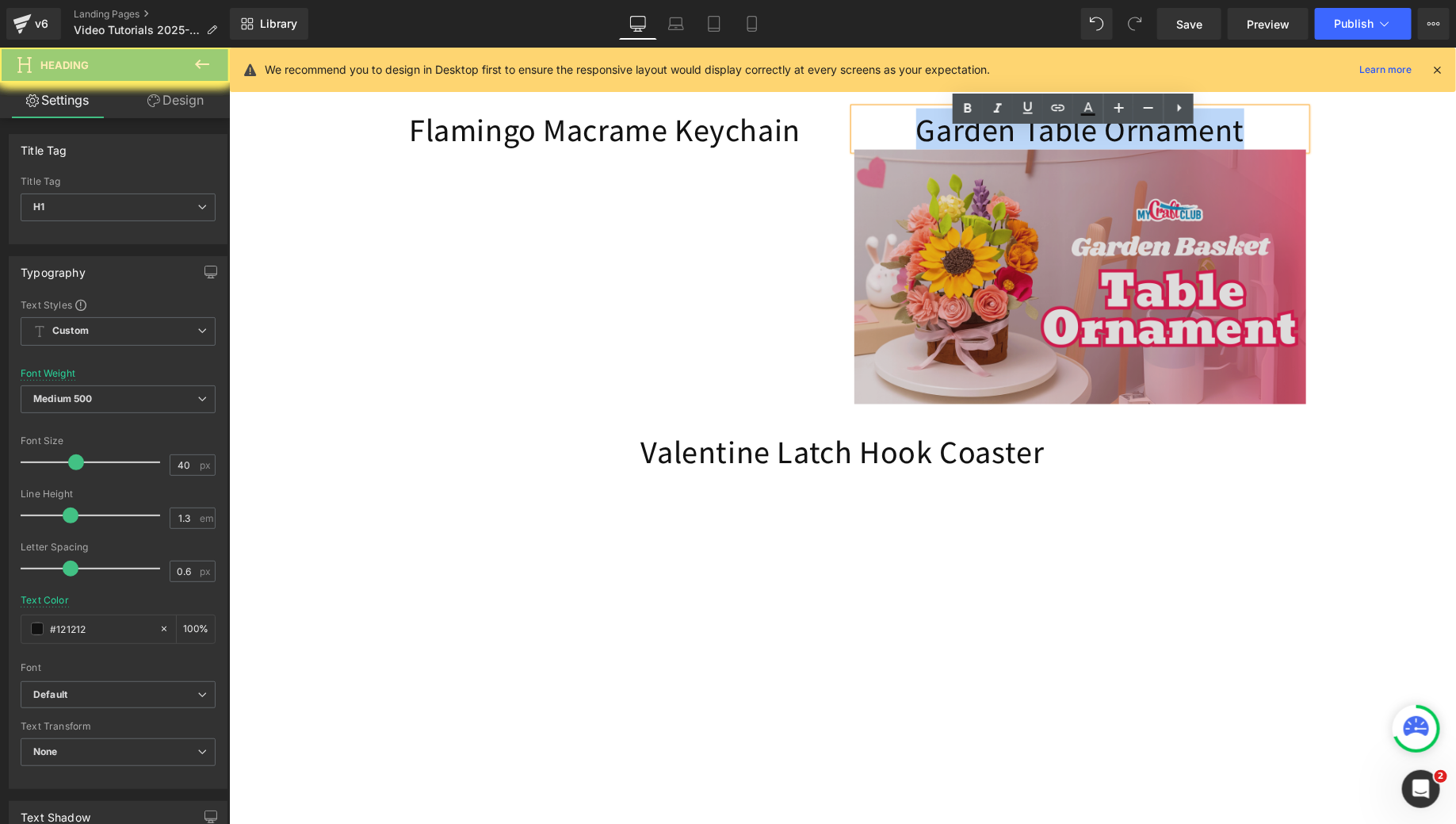
copy h1 "Garden Table Ornament"
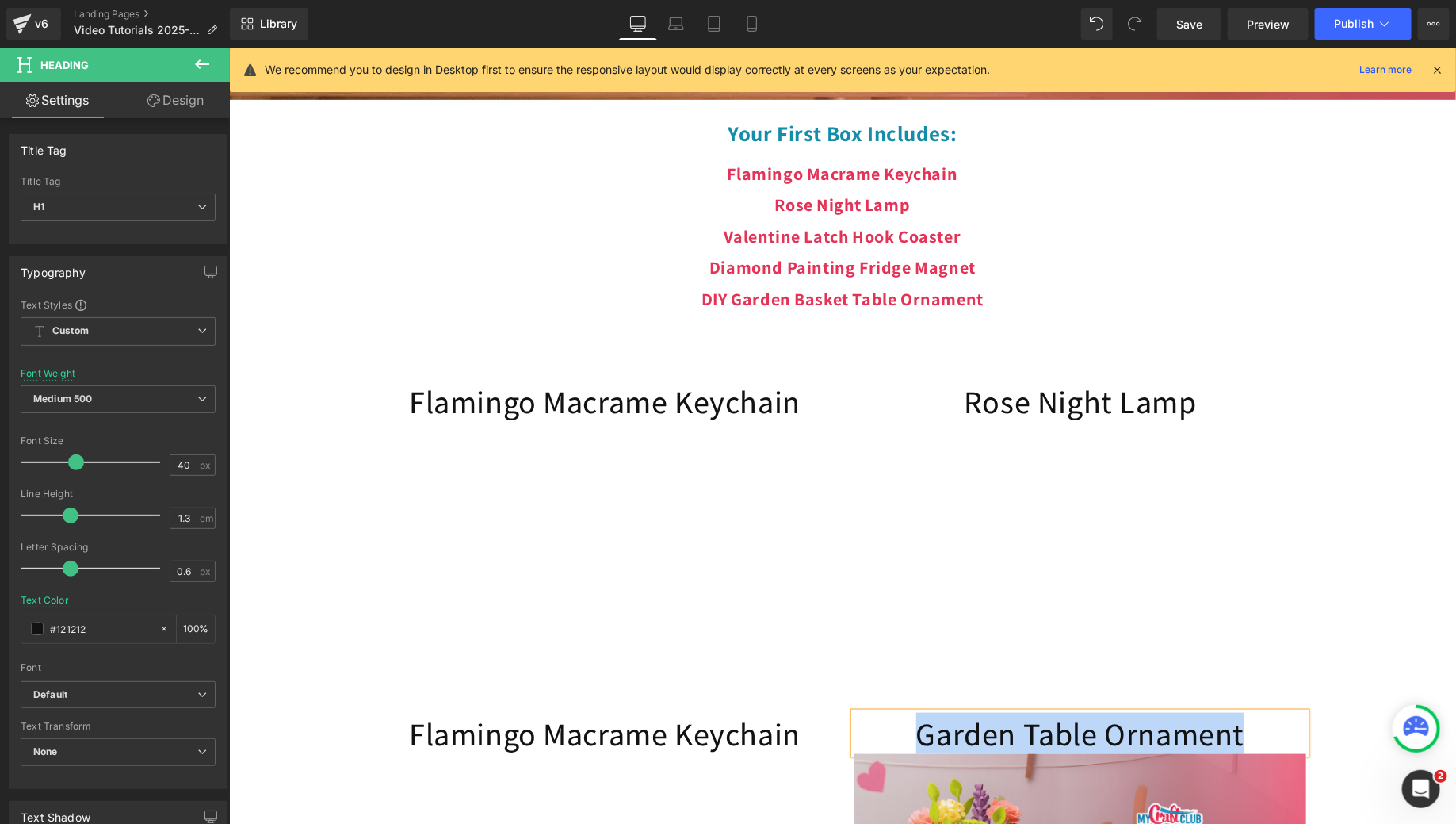
scroll to position [140, 0]
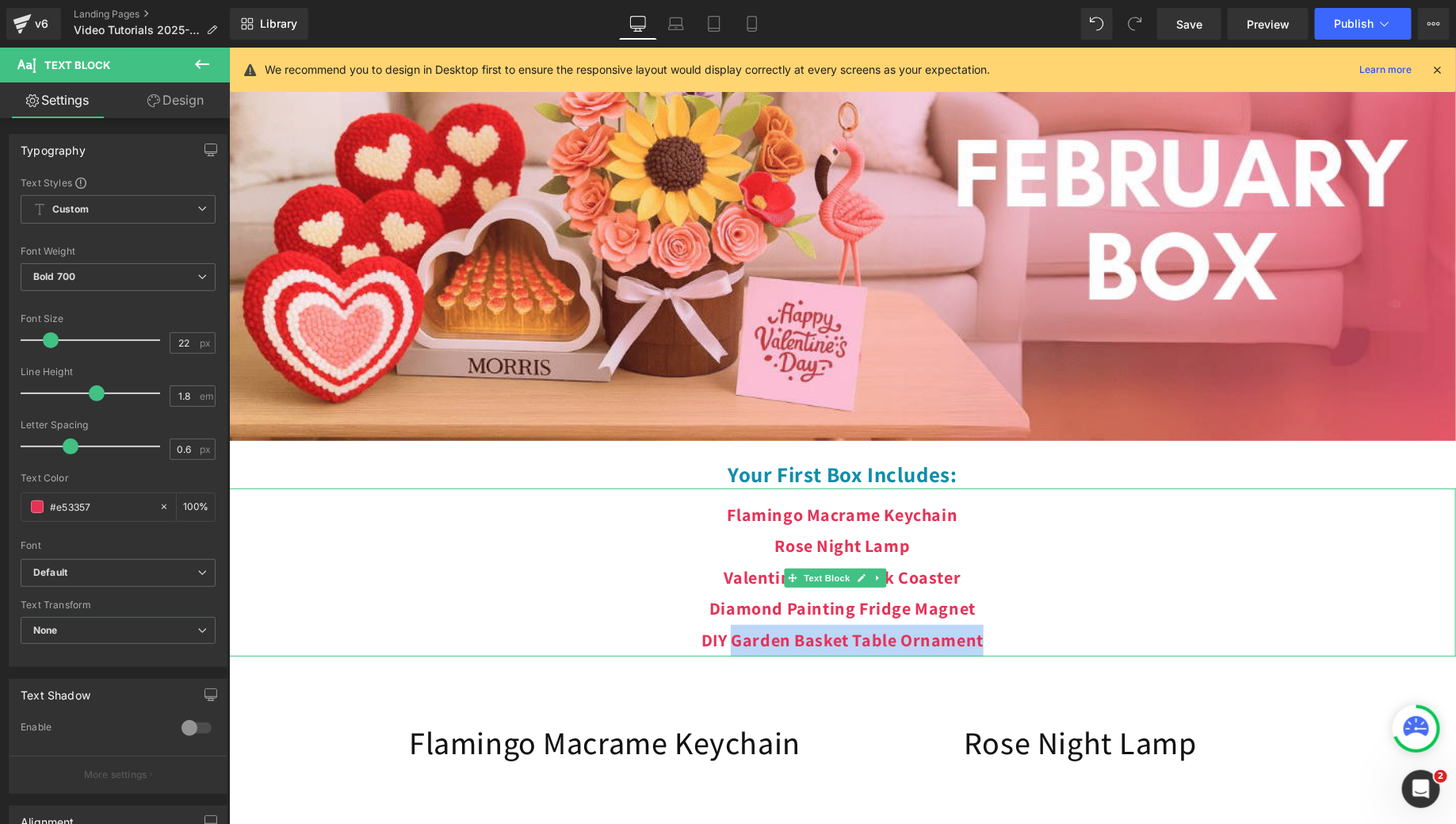
drag, startPoint x: 904, startPoint y: 663, endPoint x: 724, endPoint y: 667, distance: 180.0
click at [724, 656] on p "DIY Garden Basket Table Ornament" at bounding box center [841, 639] width 1227 height 31
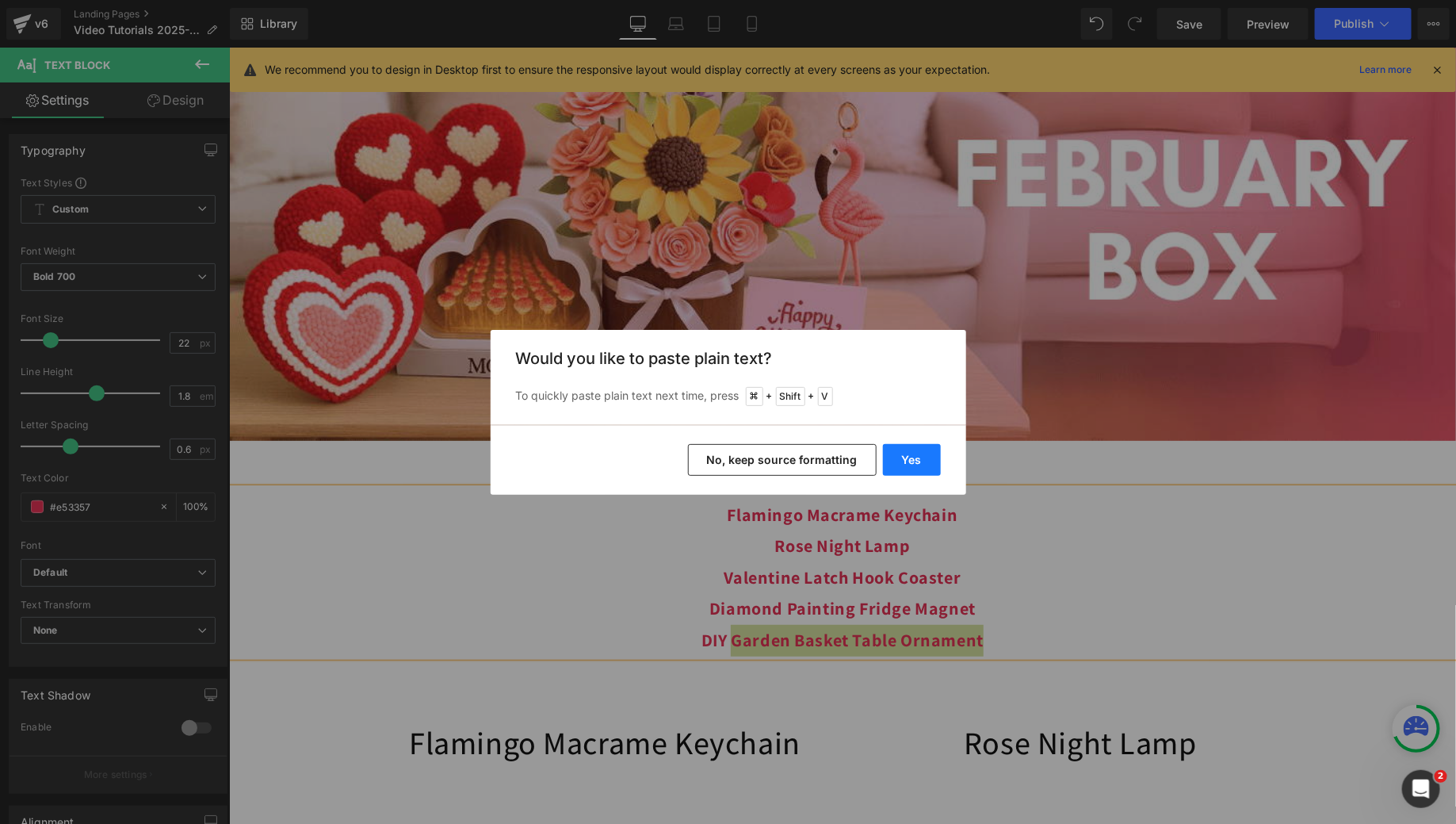
click at [917, 462] on button "Yes" at bounding box center [912, 459] width 58 height 31
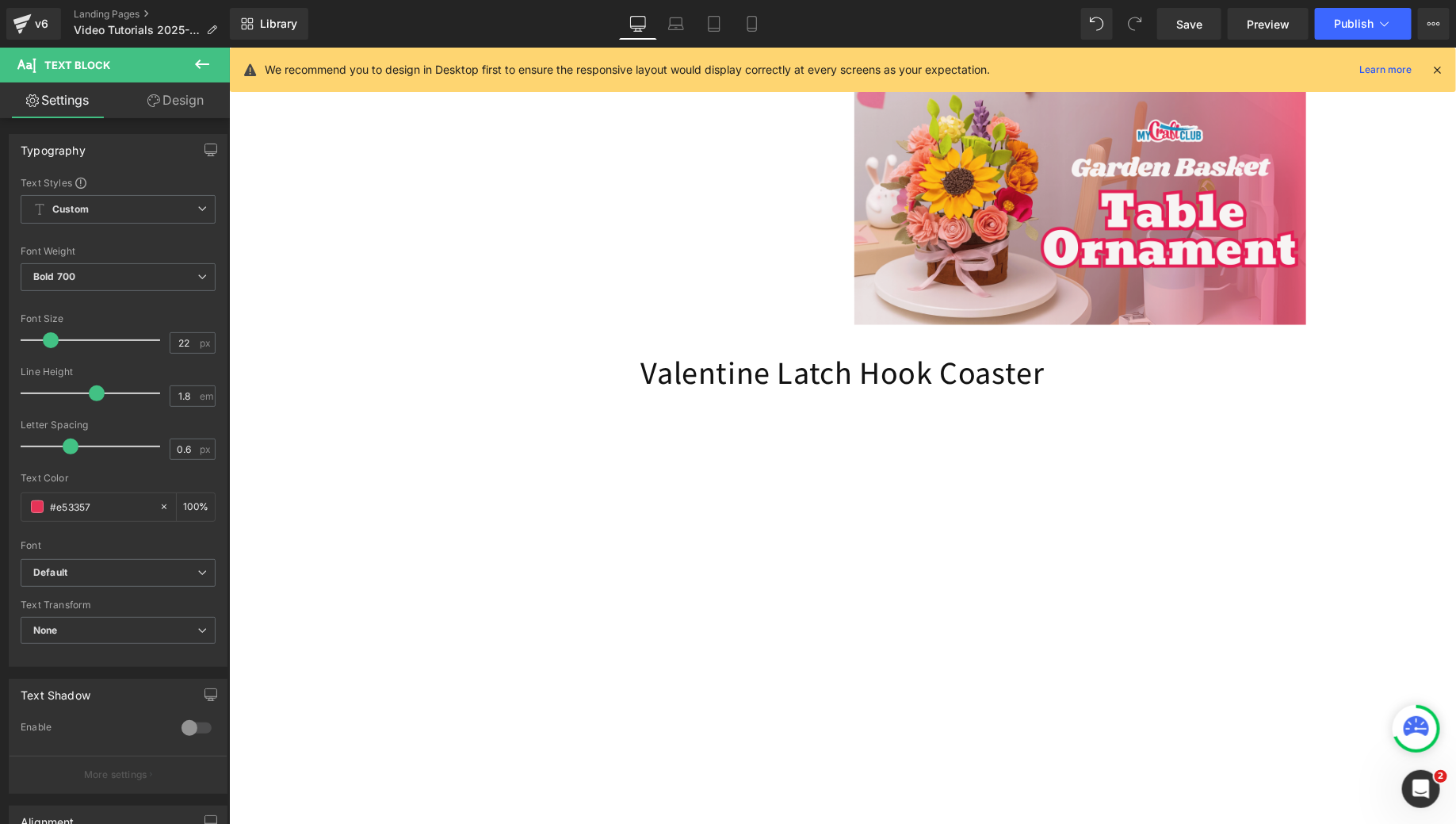
scroll to position [1121, 0]
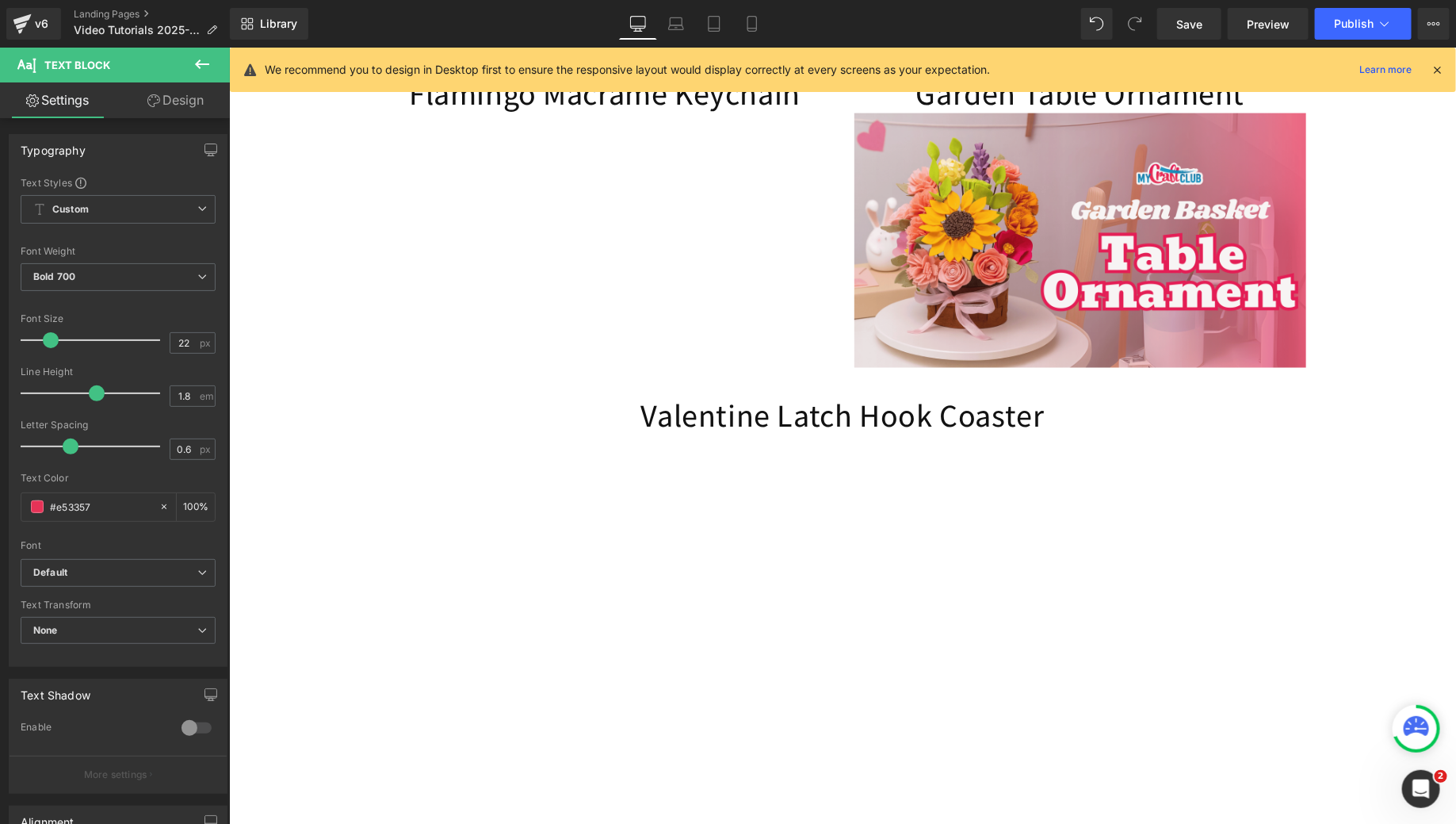
click at [205, 69] on icon at bounding box center [202, 65] width 19 height 19
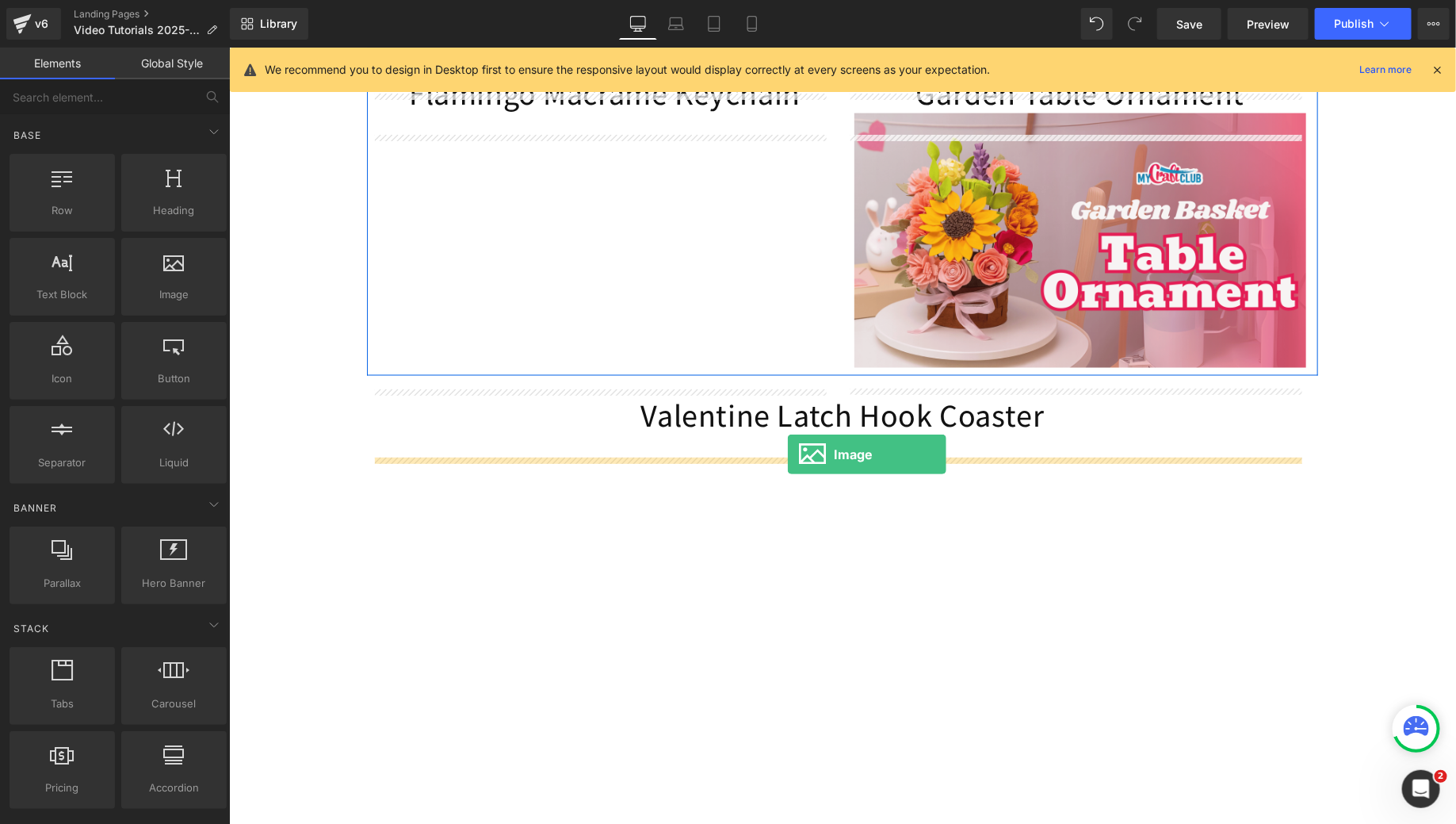
drag, startPoint x: 393, startPoint y: 319, endPoint x: 786, endPoint y: 453, distance: 415.2
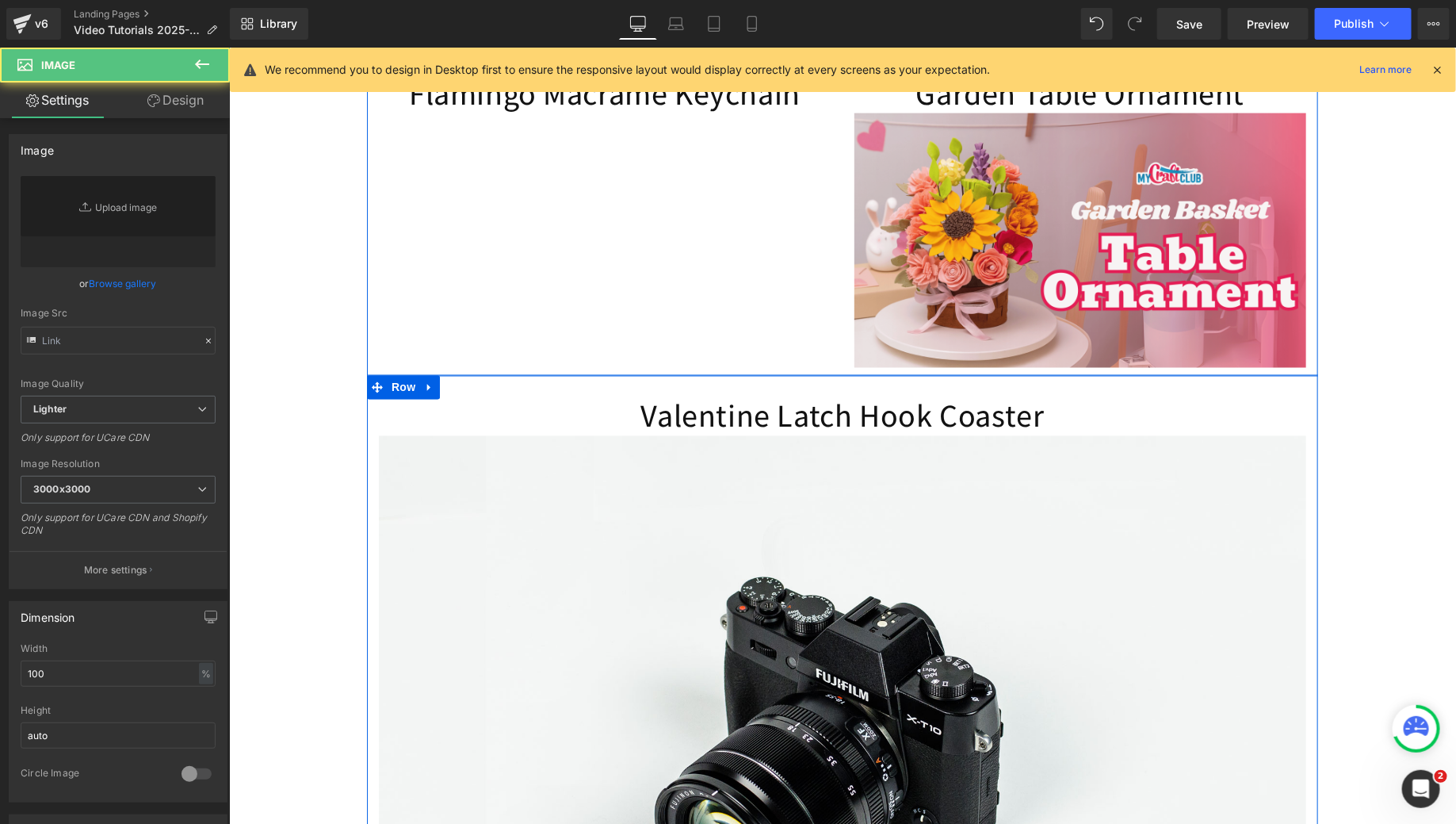
type input "//d1um8515vdn9kb.cloudfront.net/images/parallax.jpg"
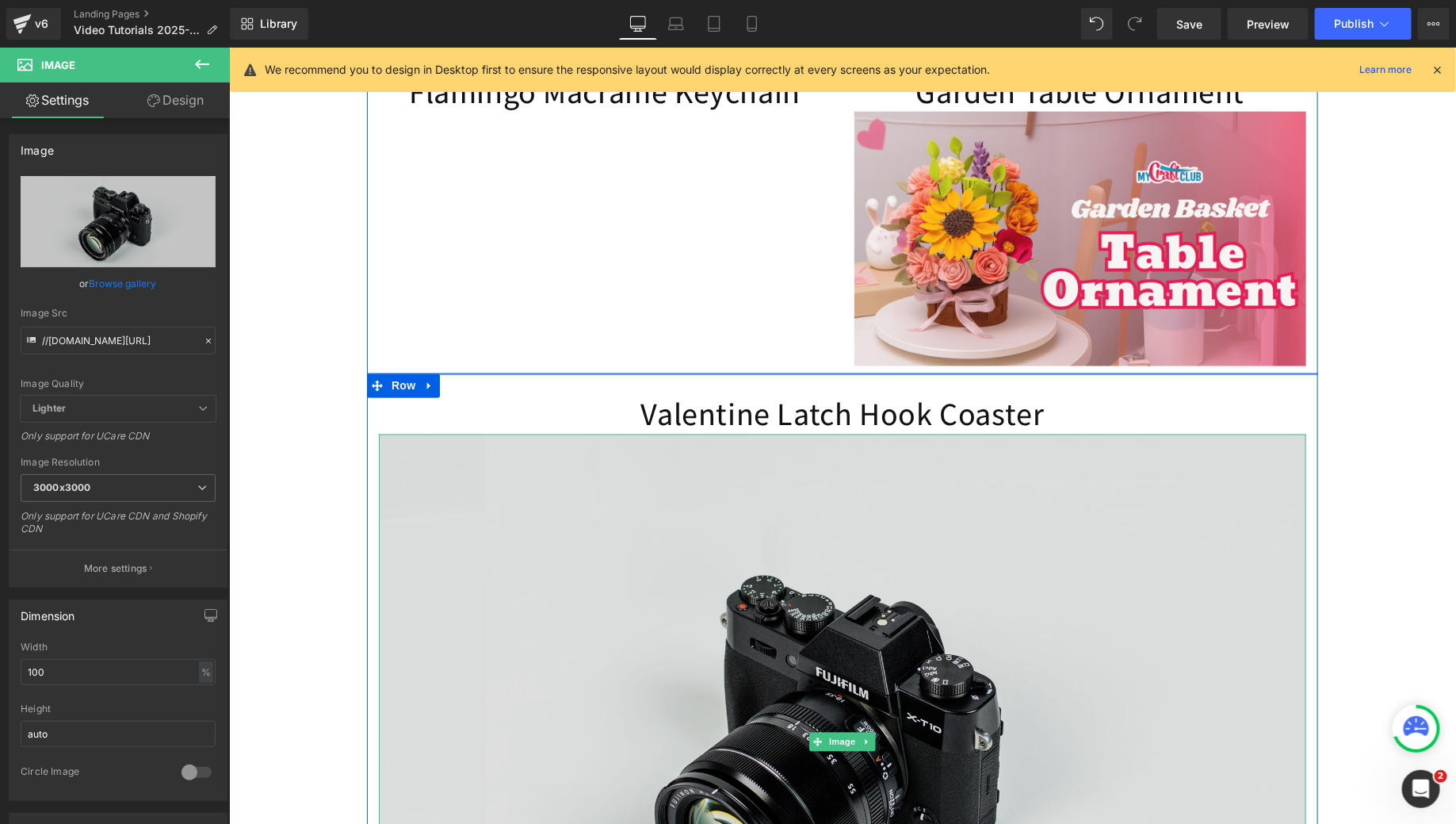
scroll to position [1500, 0]
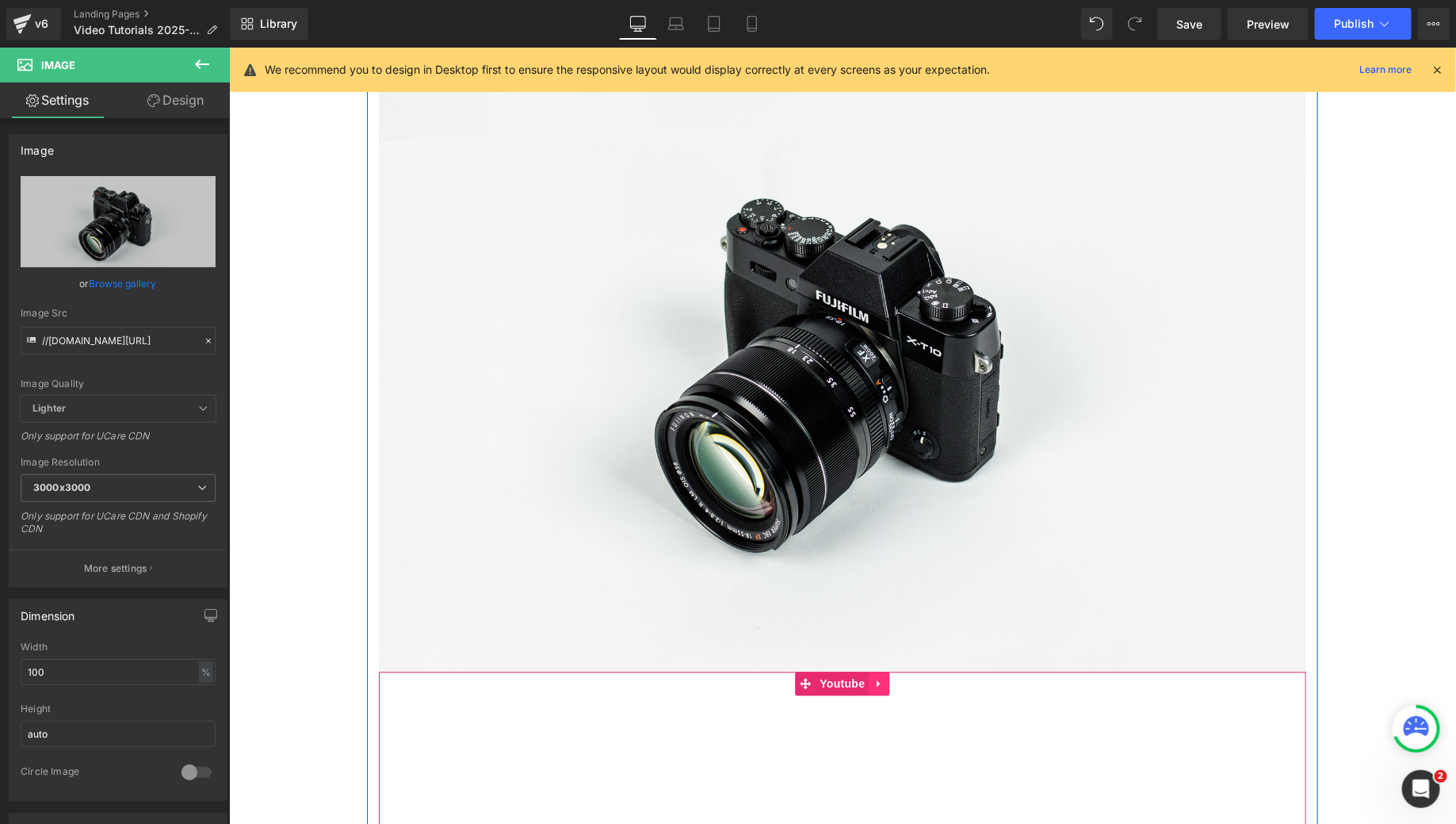
click at [875, 696] on link at bounding box center [879, 683] width 21 height 23
click at [884, 689] on icon at bounding box center [890, 684] width 11 height 11
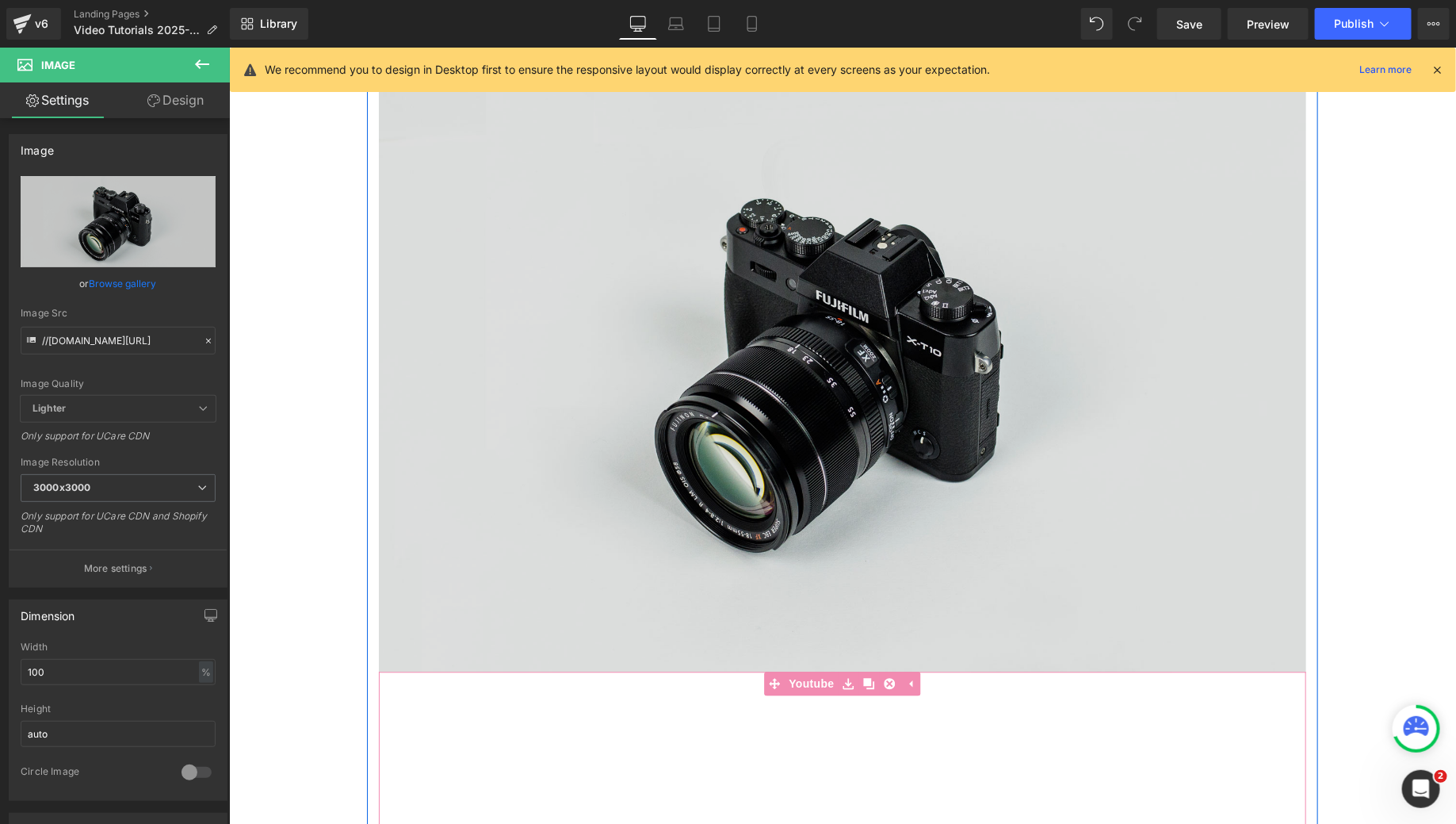
click at [841, 375] on img at bounding box center [842, 364] width 928 height 614
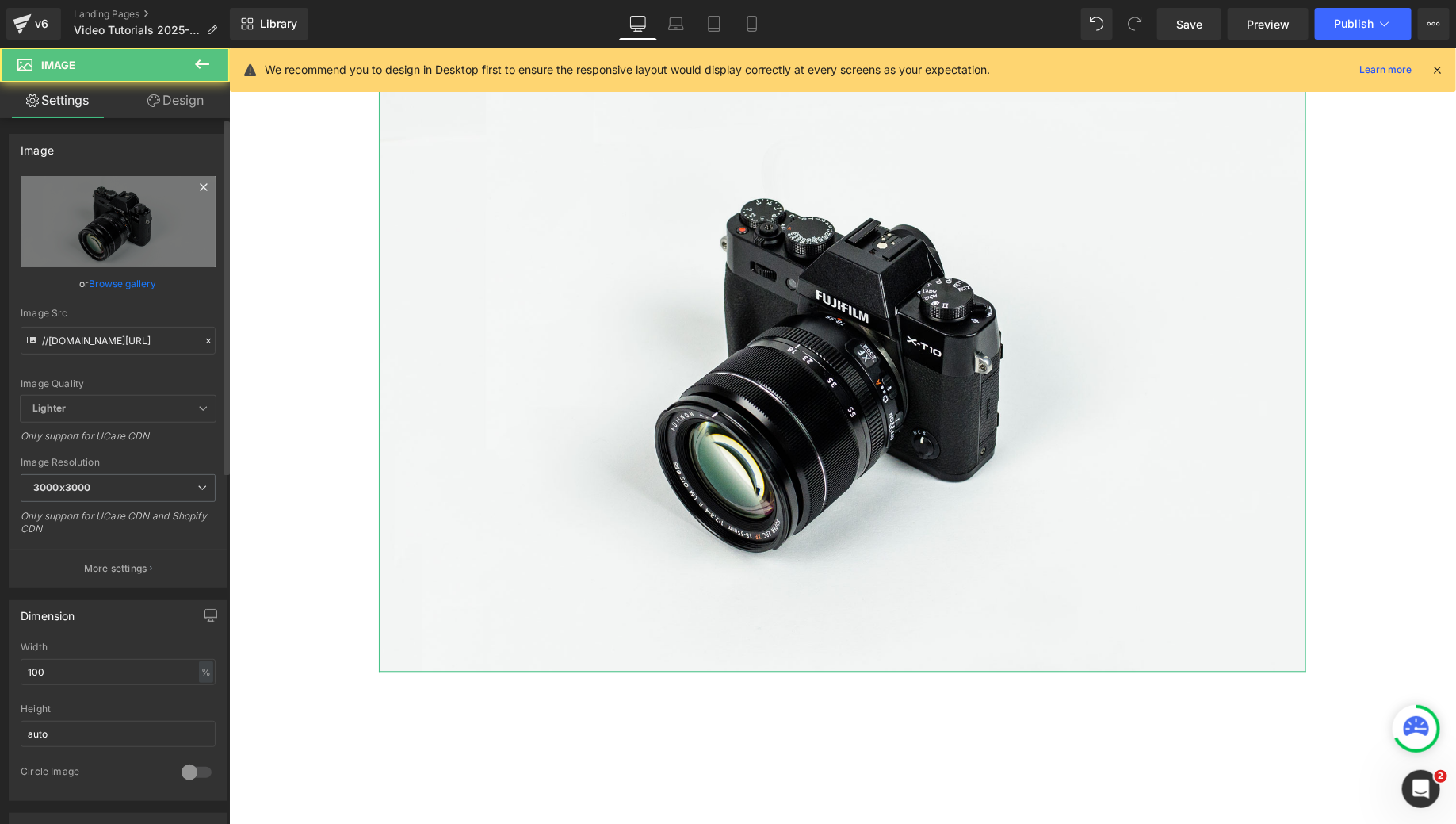
click at [192, 199] on link at bounding box center [203, 189] width 23 height 23
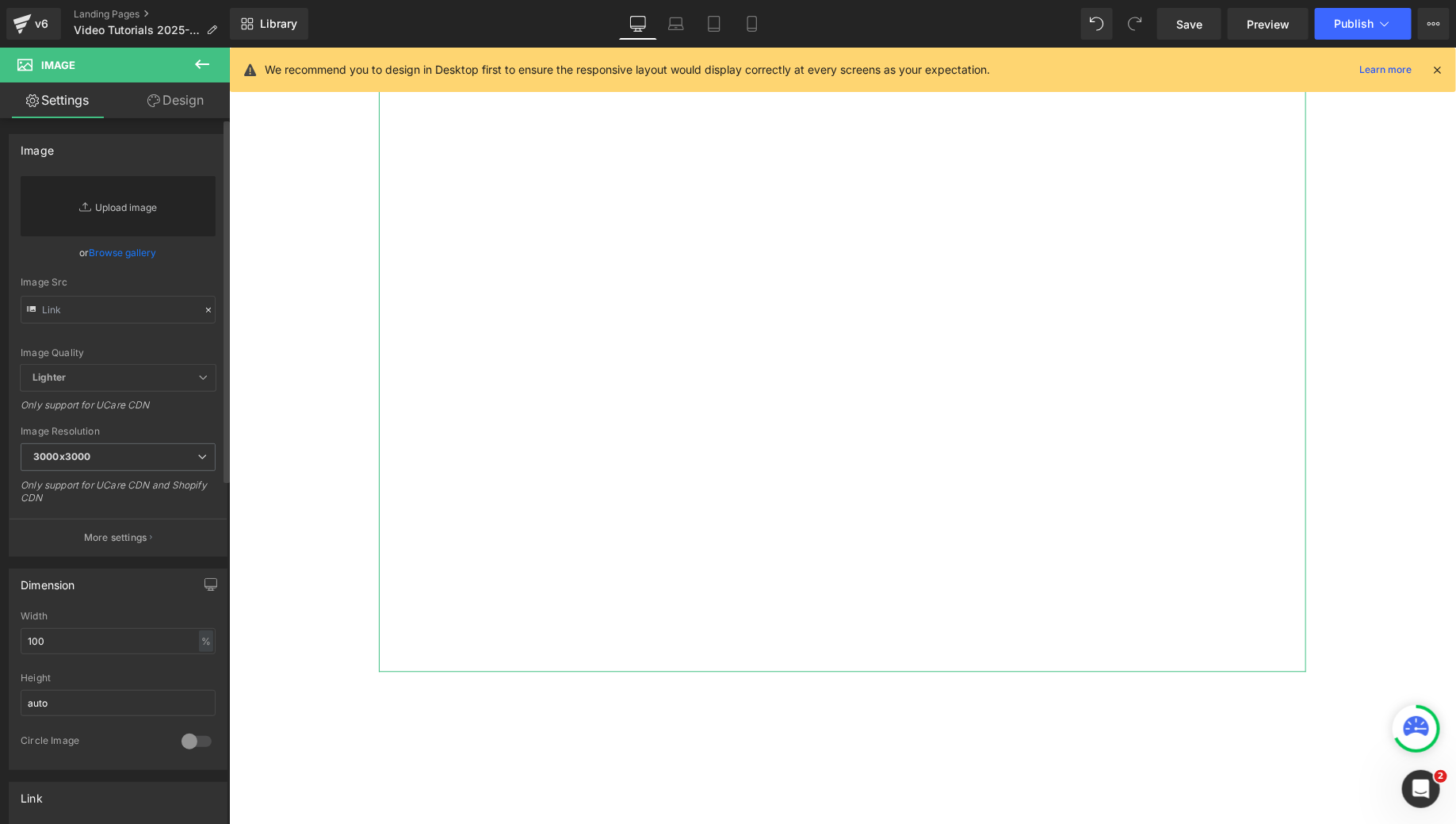
click at [114, 216] on link "Replace Image" at bounding box center [119, 206] width 195 height 61
type input "C:\fakepath\MCC_Youtube_Covers (13).png"
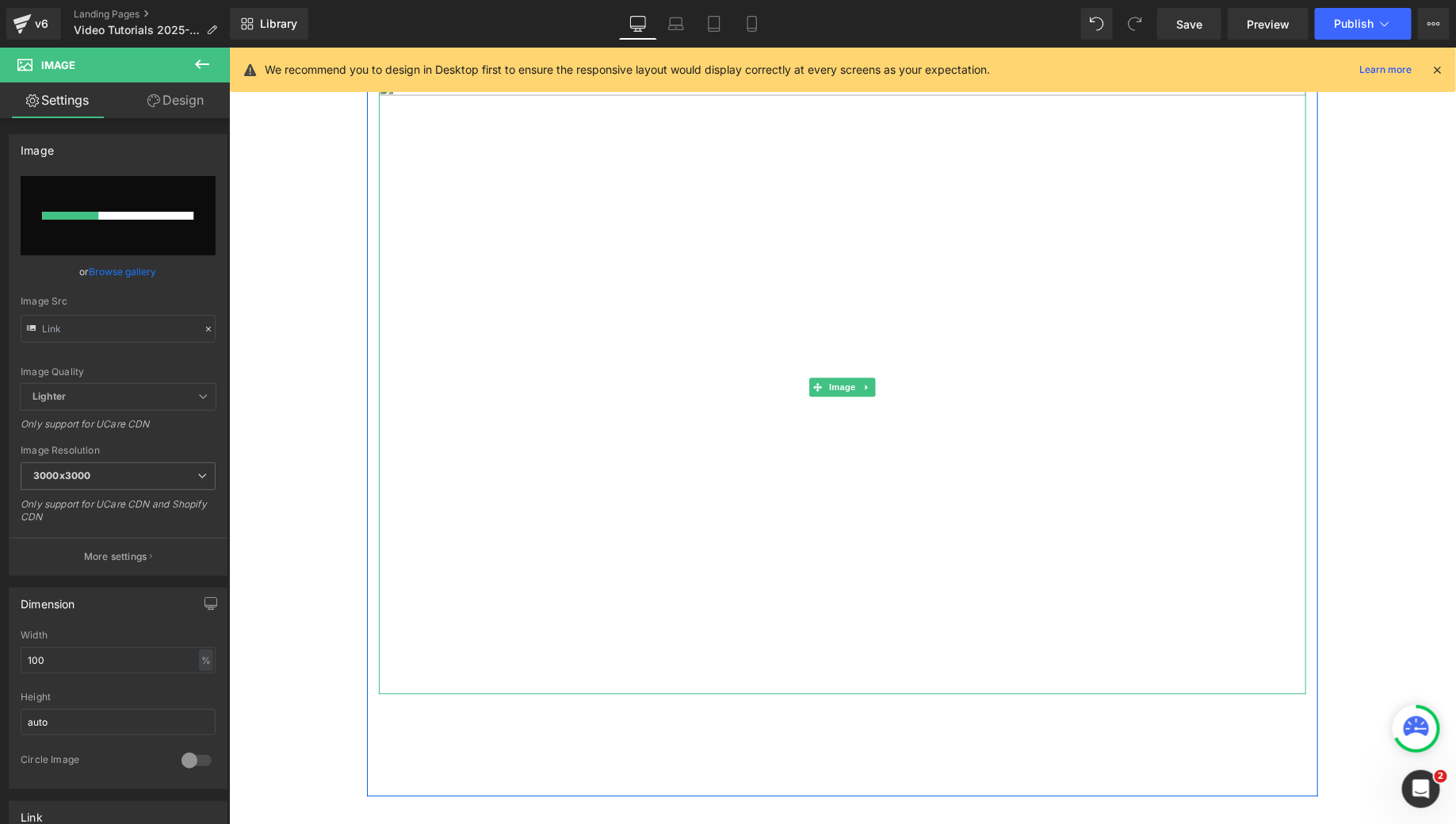
scroll to position [1458, 0]
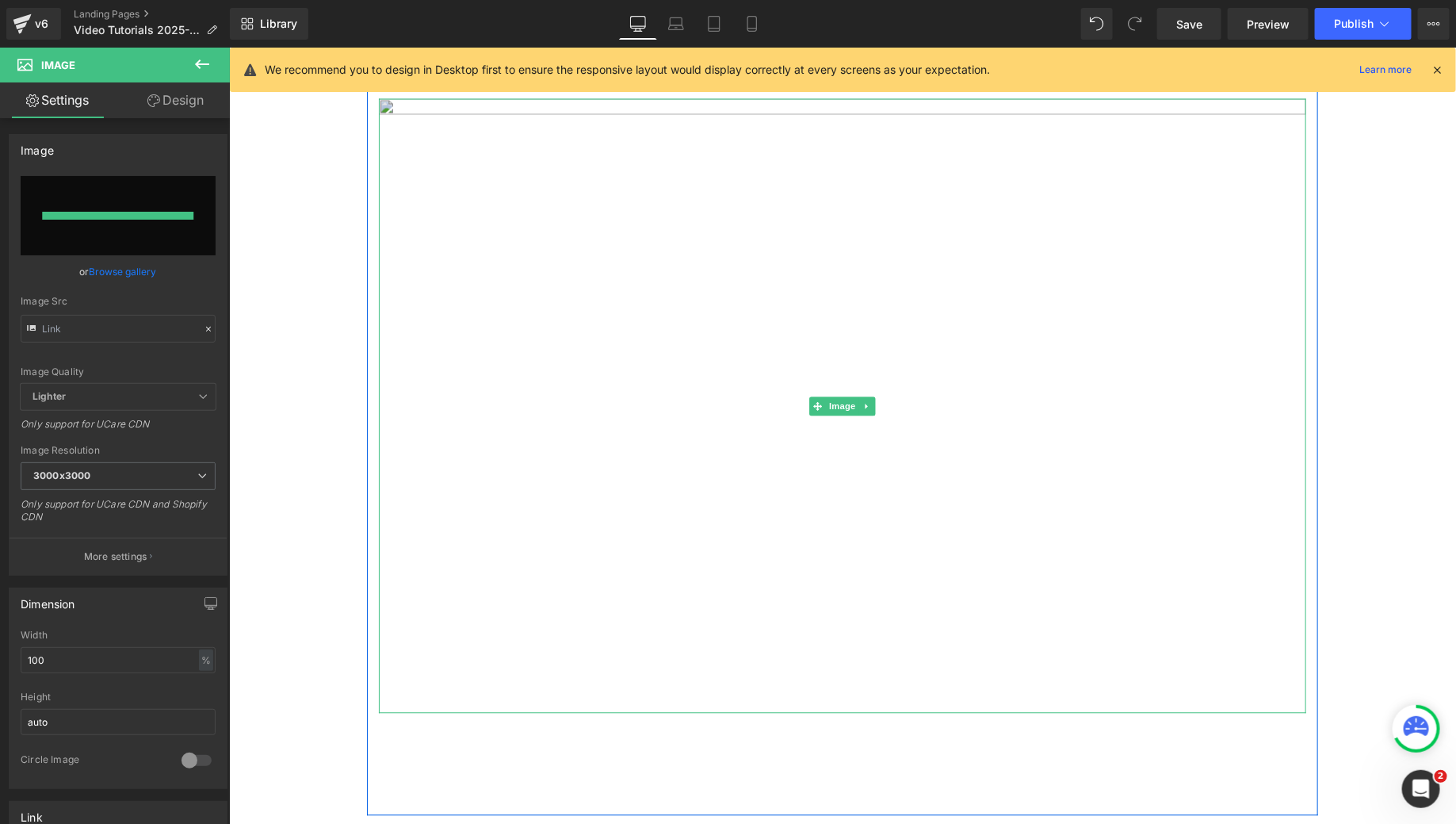
type input "https://ucarecdn.com/8ee769ed-e197-4fb8-b16a-9b0cdf5c2818/-/format/auto/-/previ…"
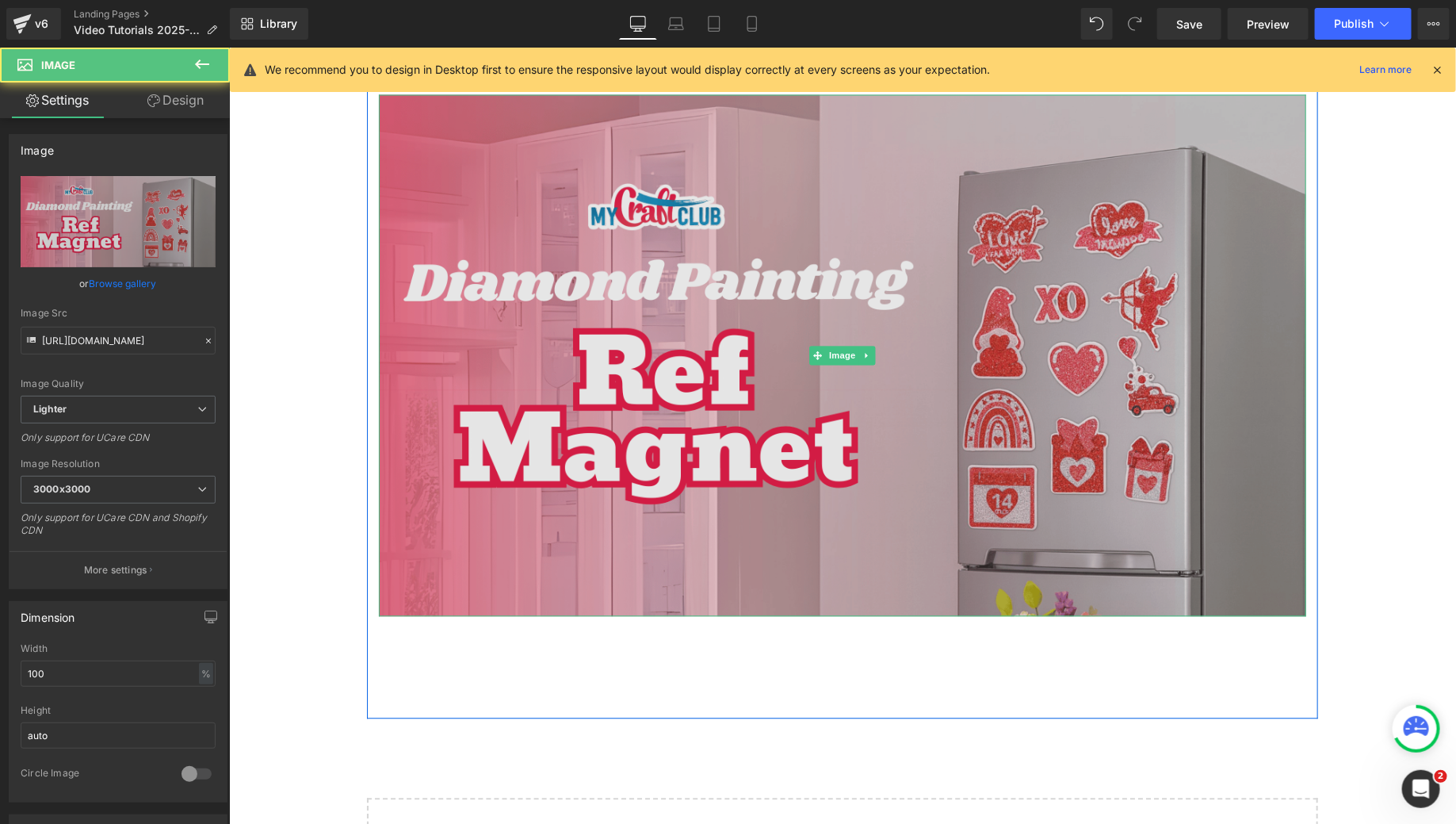
click at [754, 467] on img at bounding box center [842, 355] width 928 height 522
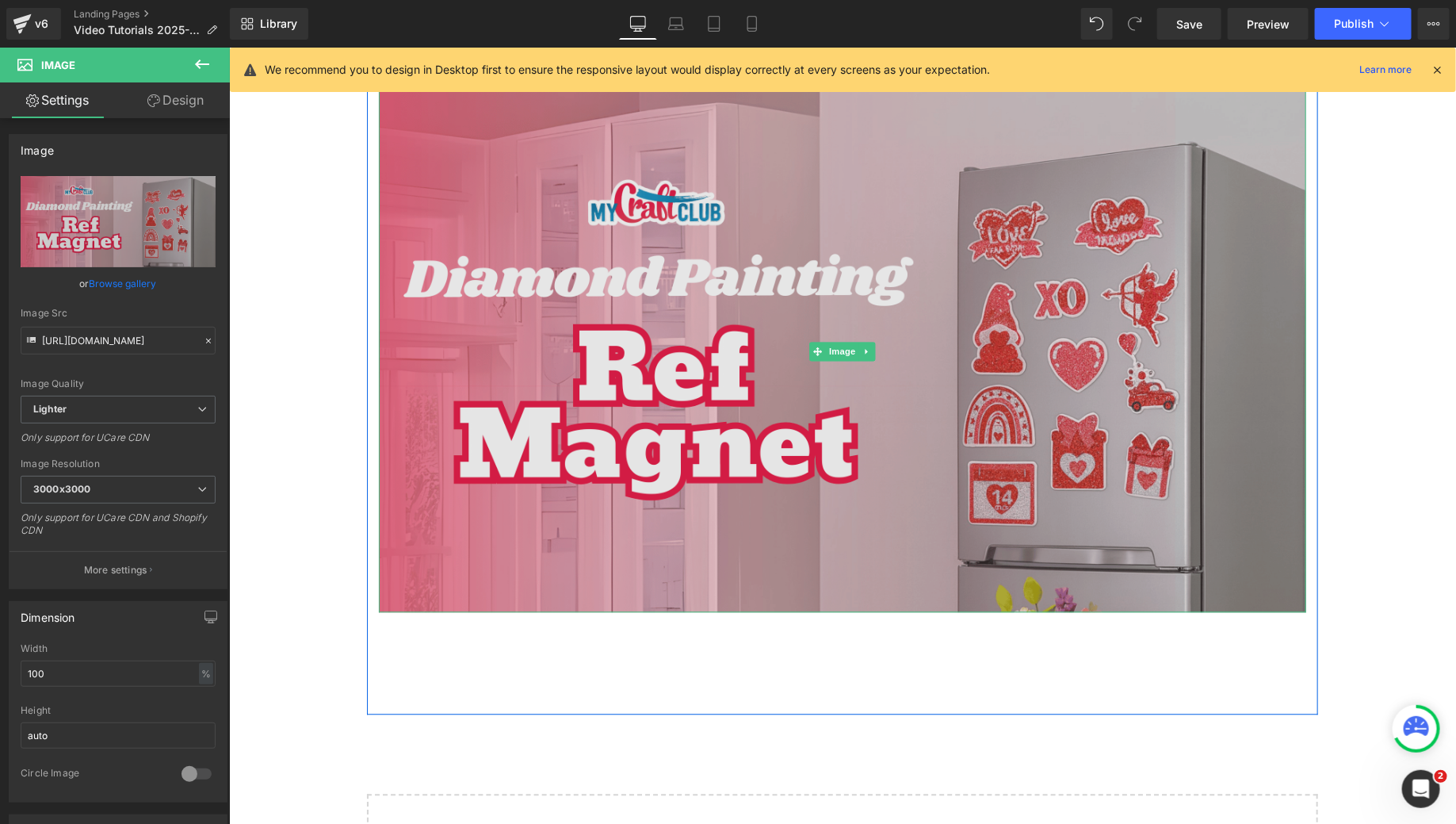
click at [754, 467] on img at bounding box center [842, 351] width 928 height 522
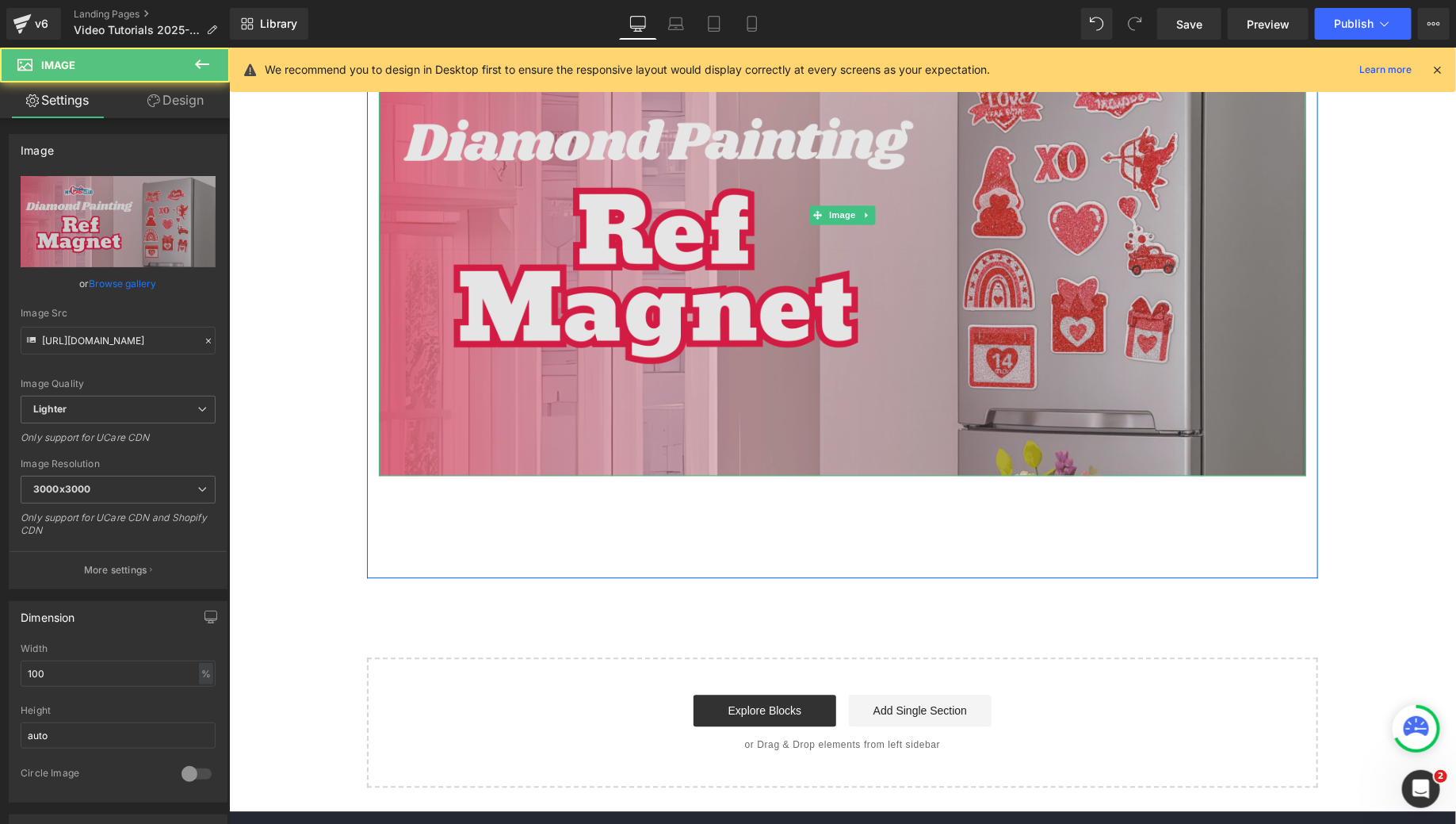
click at [958, 466] on img at bounding box center [842, 214] width 928 height 522
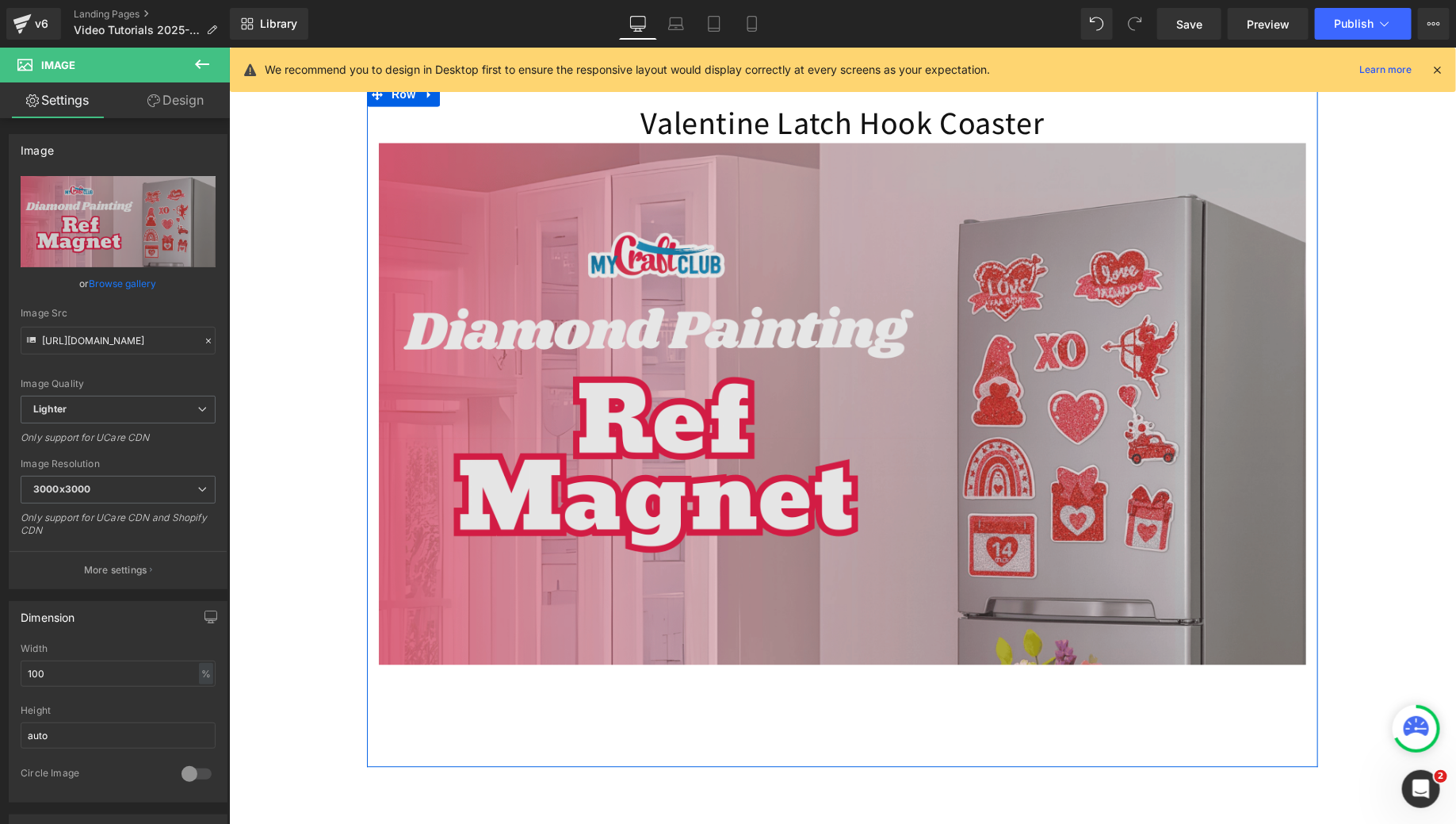
scroll to position [1391, 0]
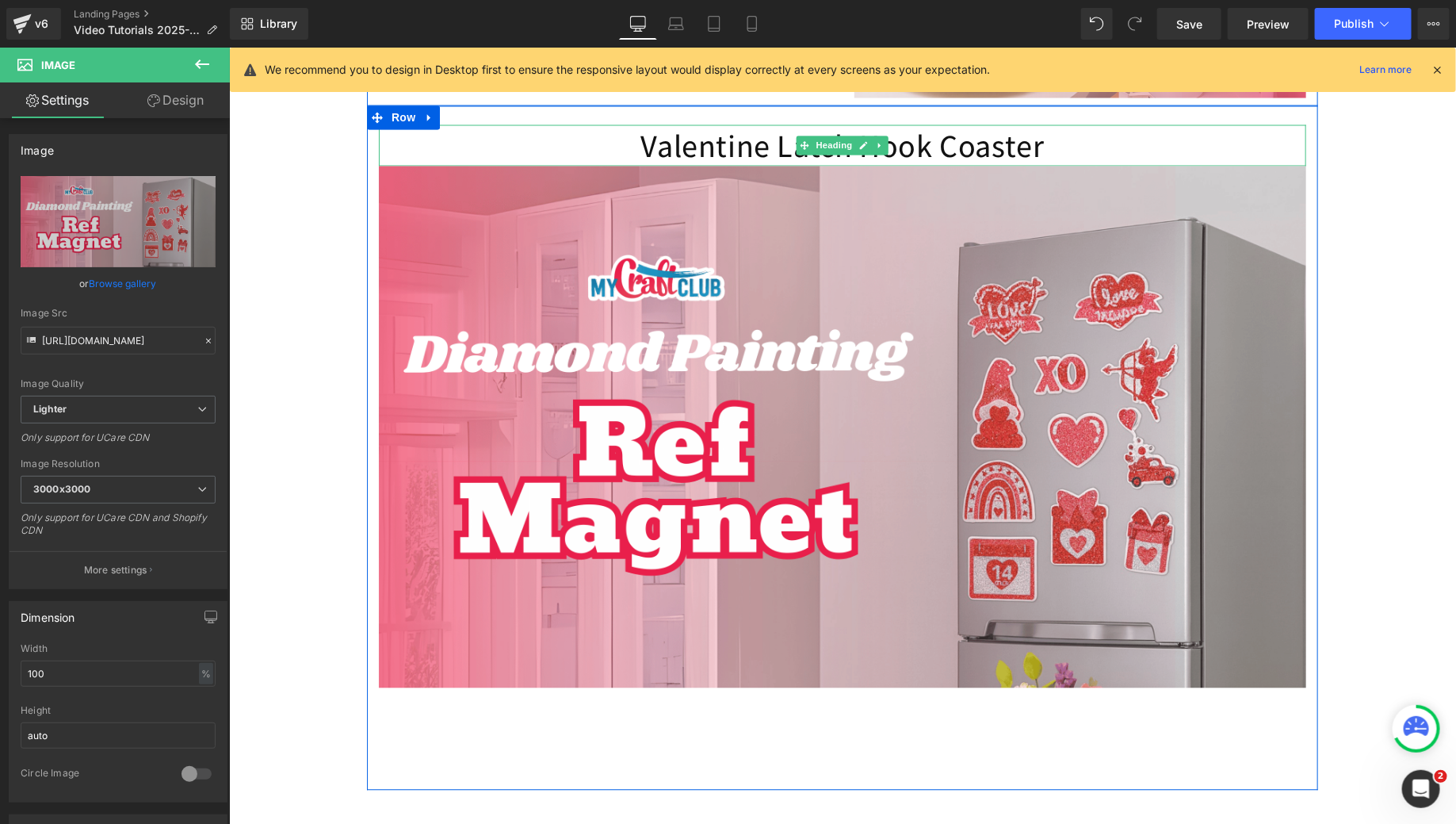
click at [709, 165] on h1 "Valentine Latch Hook Coaster" at bounding box center [842, 144] width 928 height 41
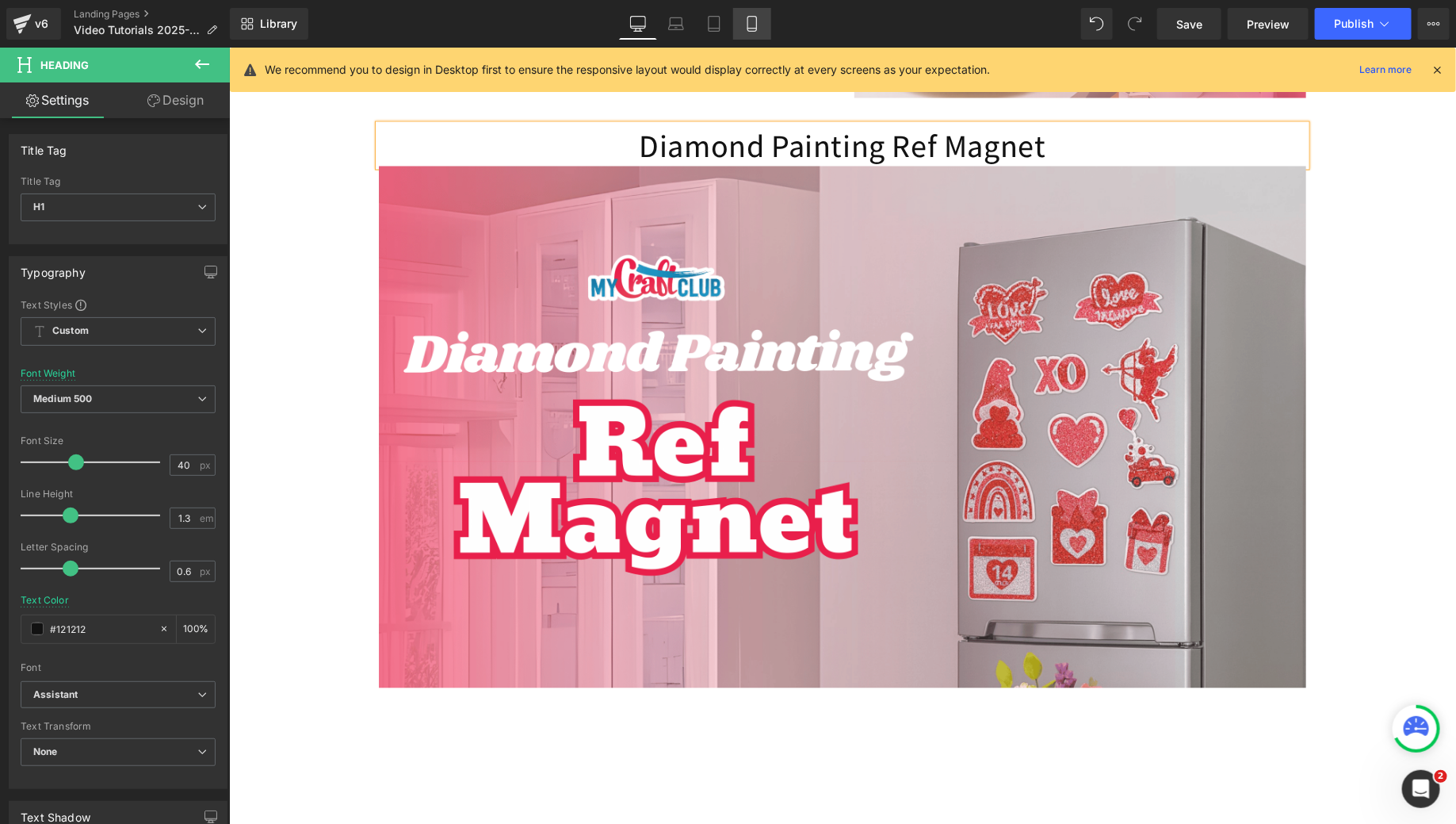
click at [749, 19] on icon at bounding box center [753, 24] width 16 height 16
type input "#138daa"
type input "100"
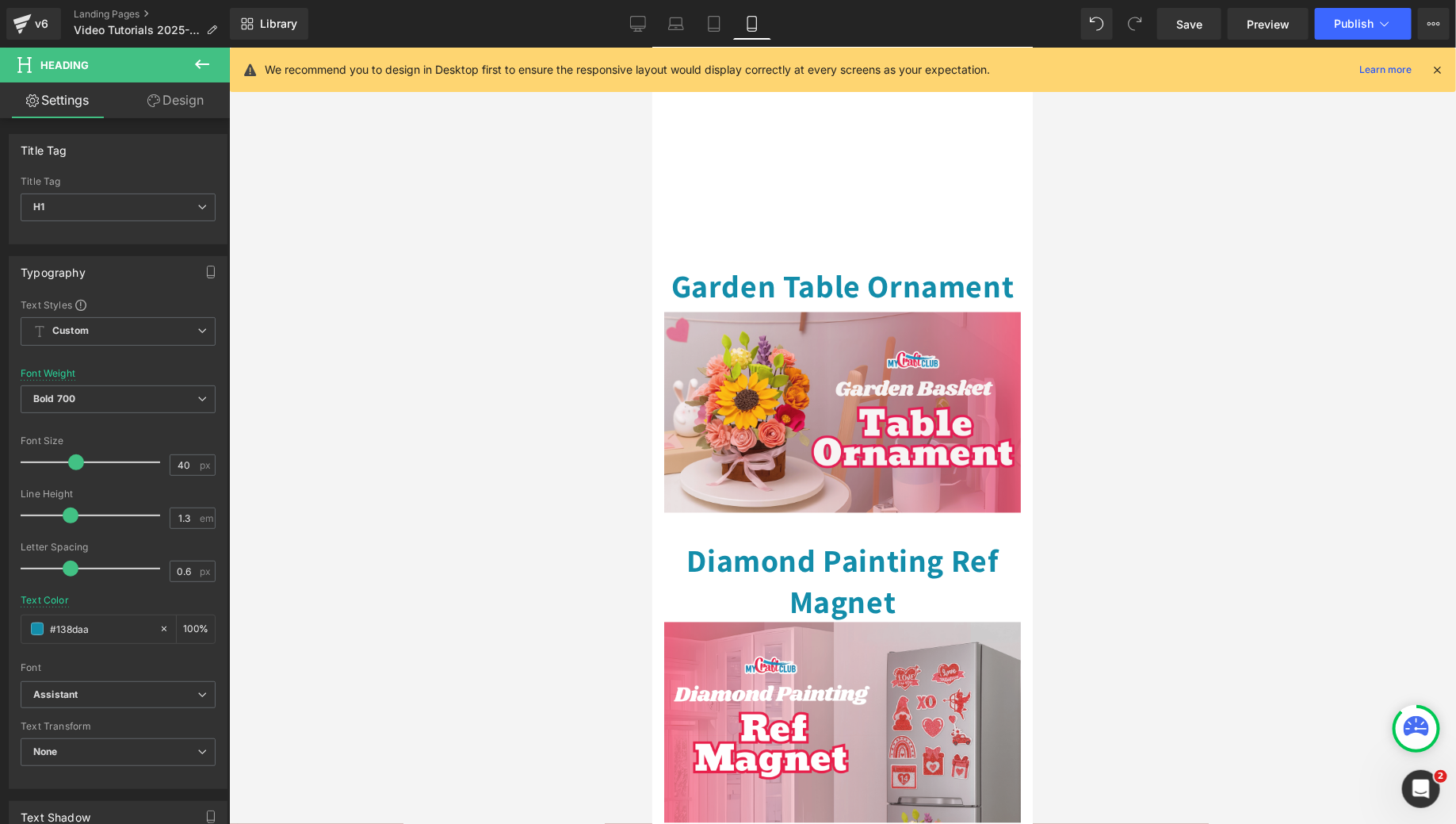
click at [1091, 311] on div at bounding box center [842, 436] width 1227 height 776
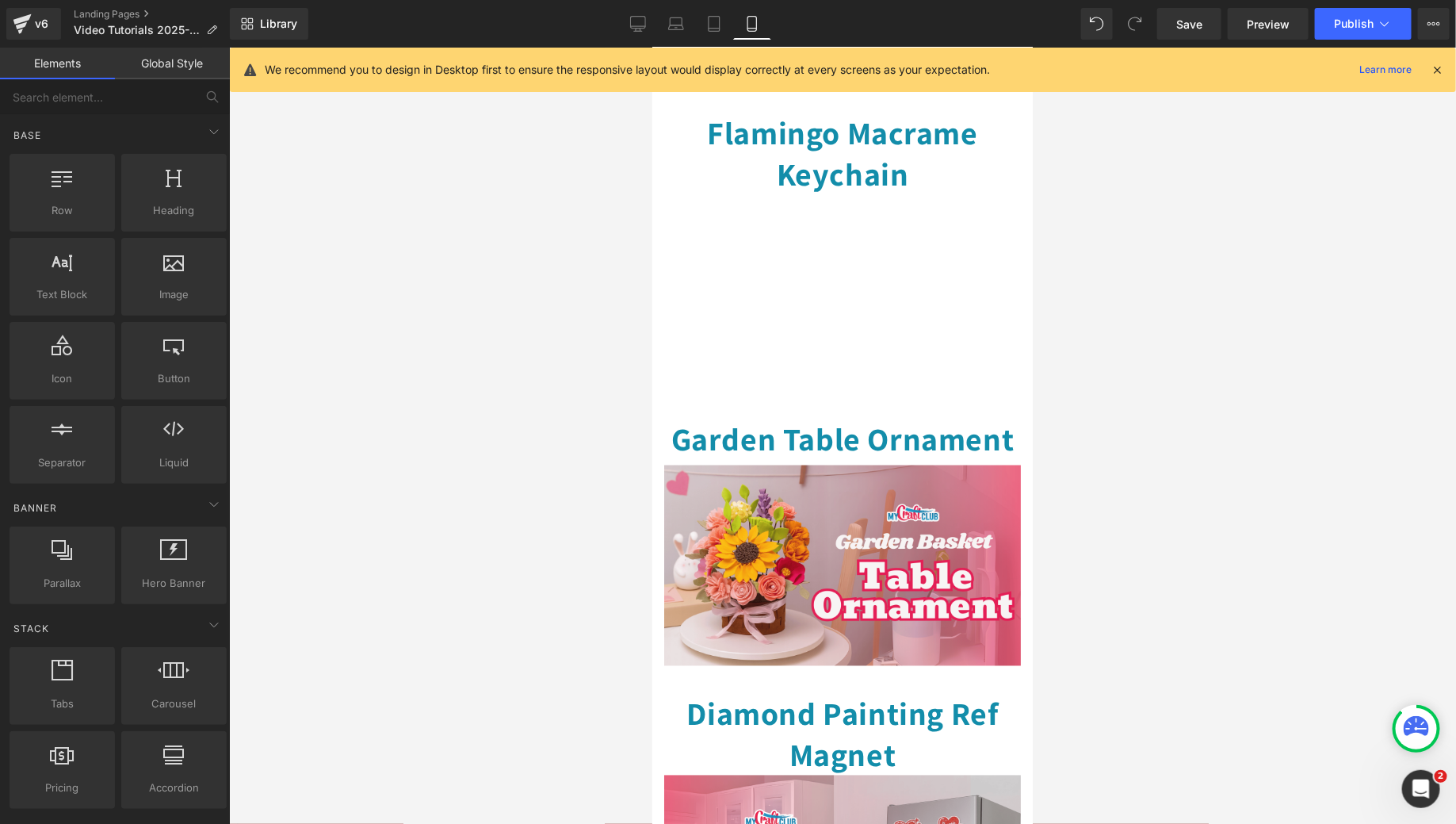
scroll to position [986, 0]
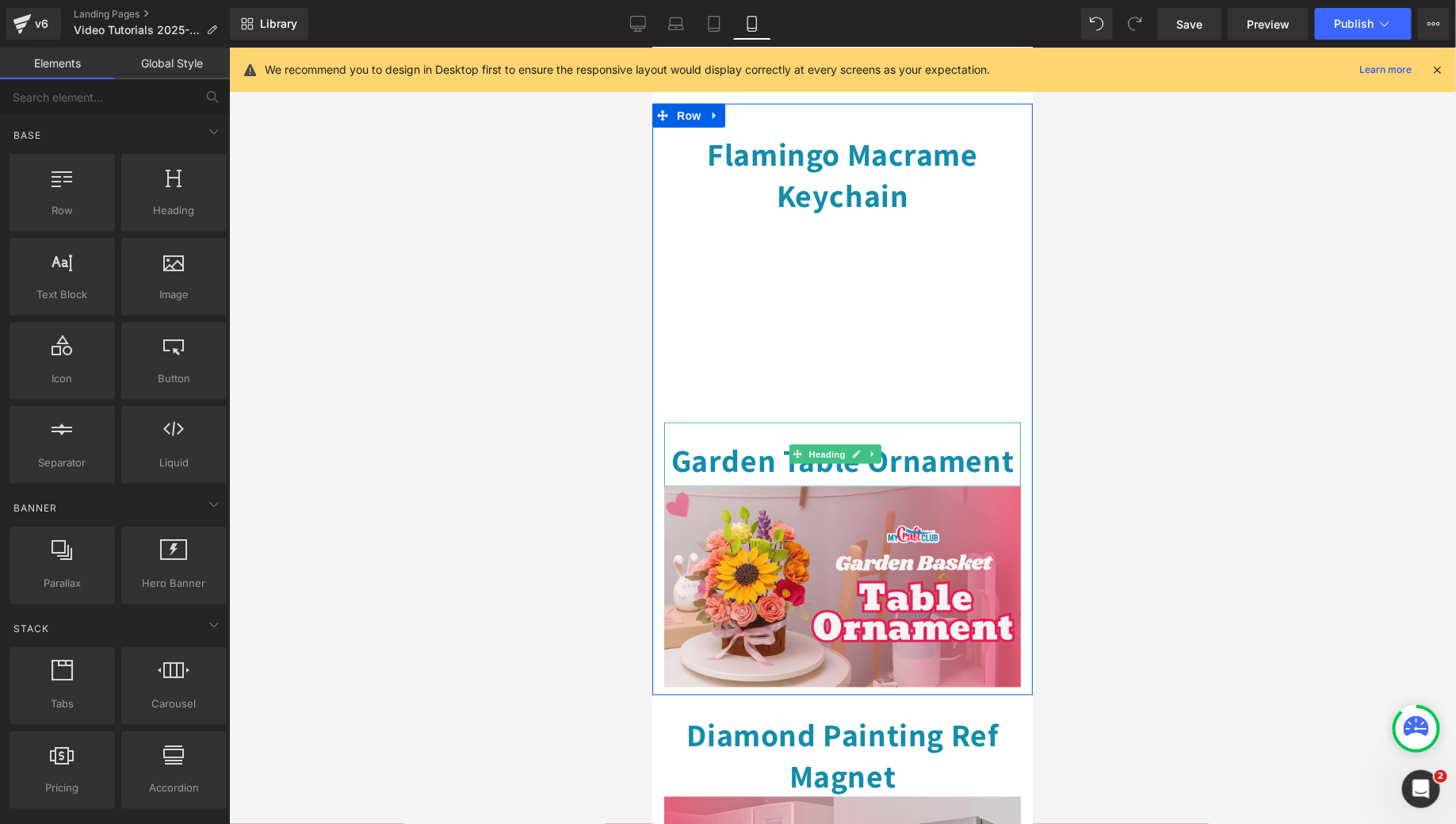
click at [841, 438] on h1 "Garden Table Ornament" at bounding box center [841, 458] width 357 height 41
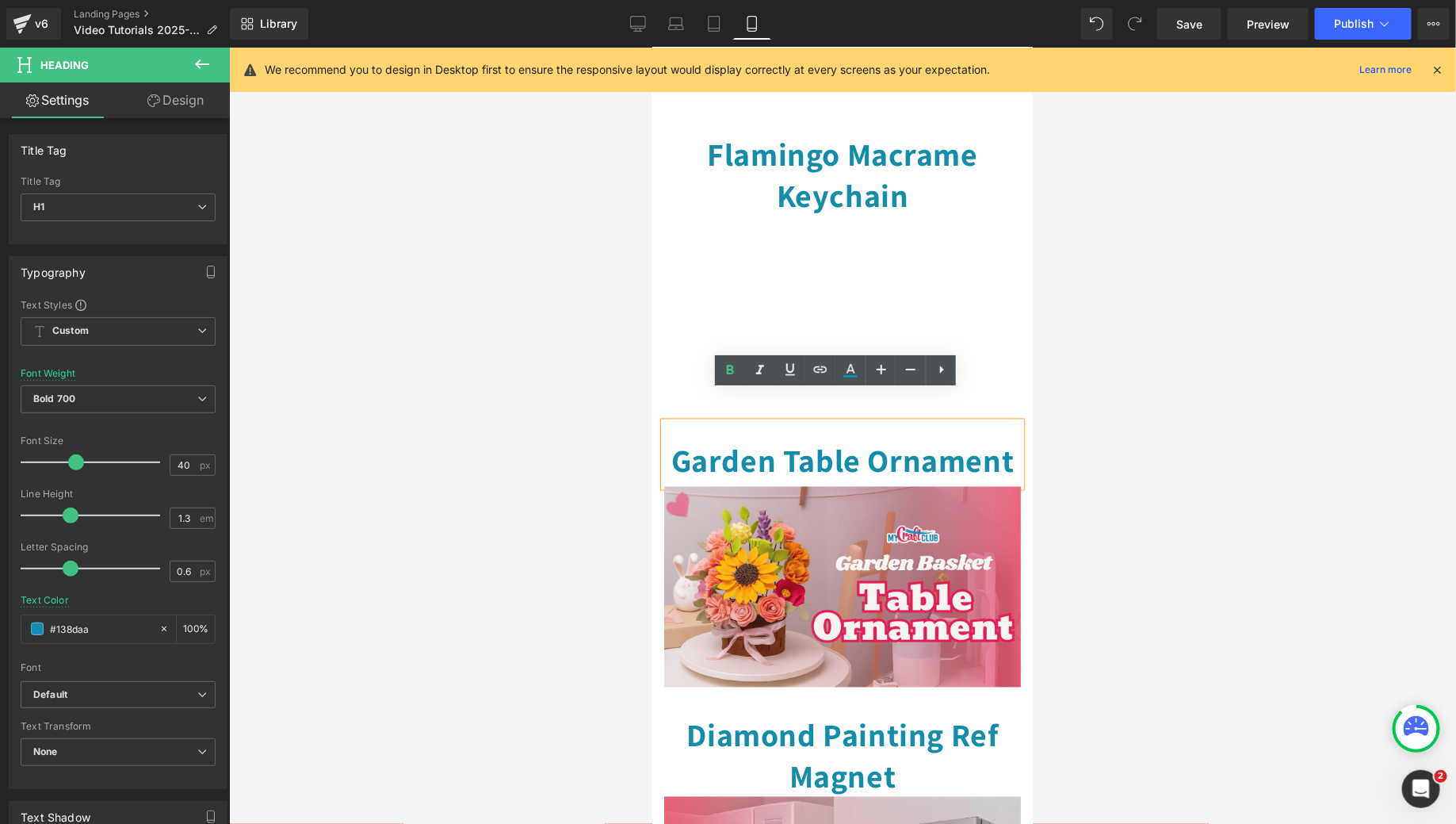
click at [1091, 401] on div at bounding box center [842, 436] width 1227 height 776
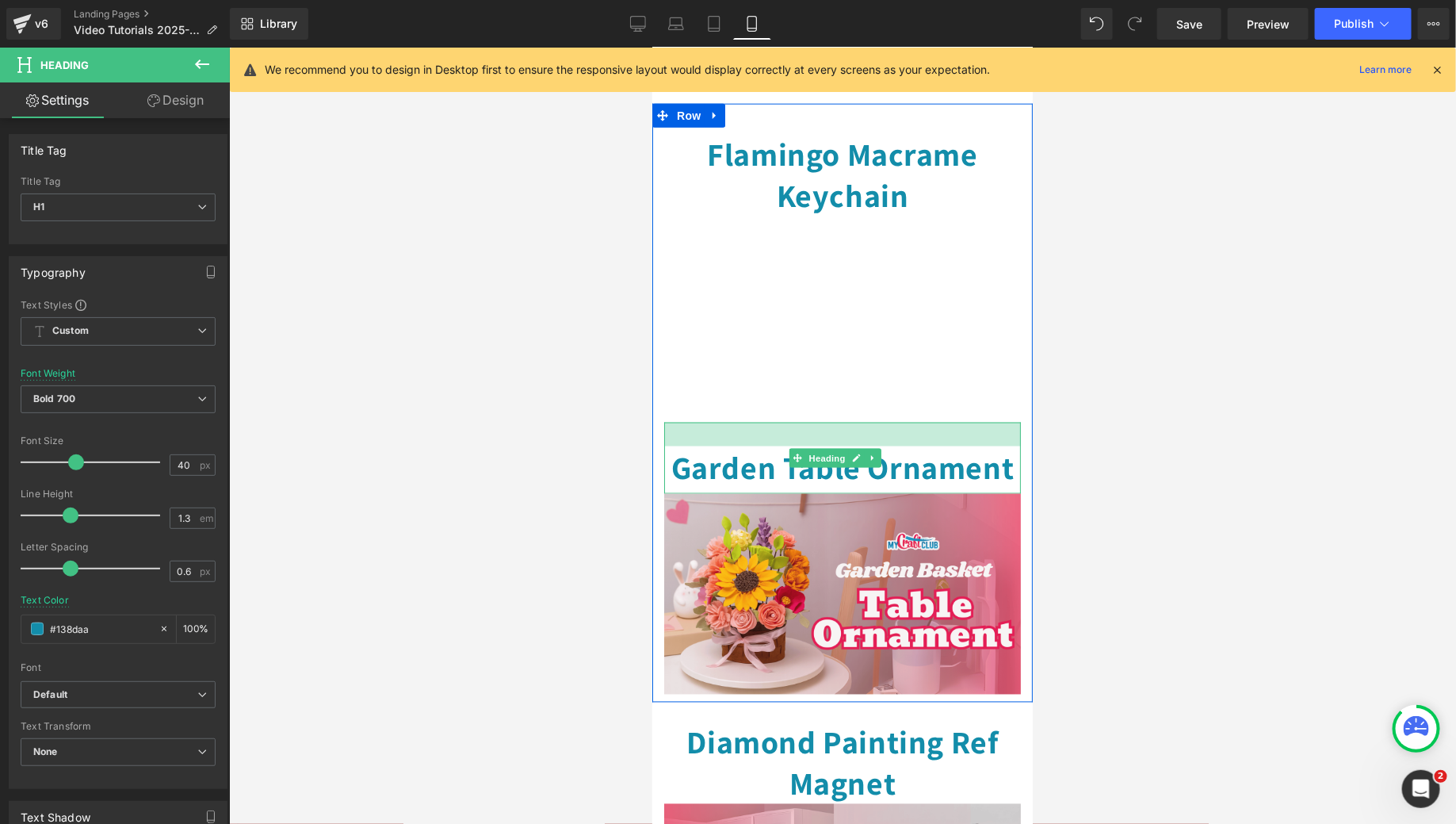
click at [899, 422] on div at bounding box center [841, 433] width 357 height 23
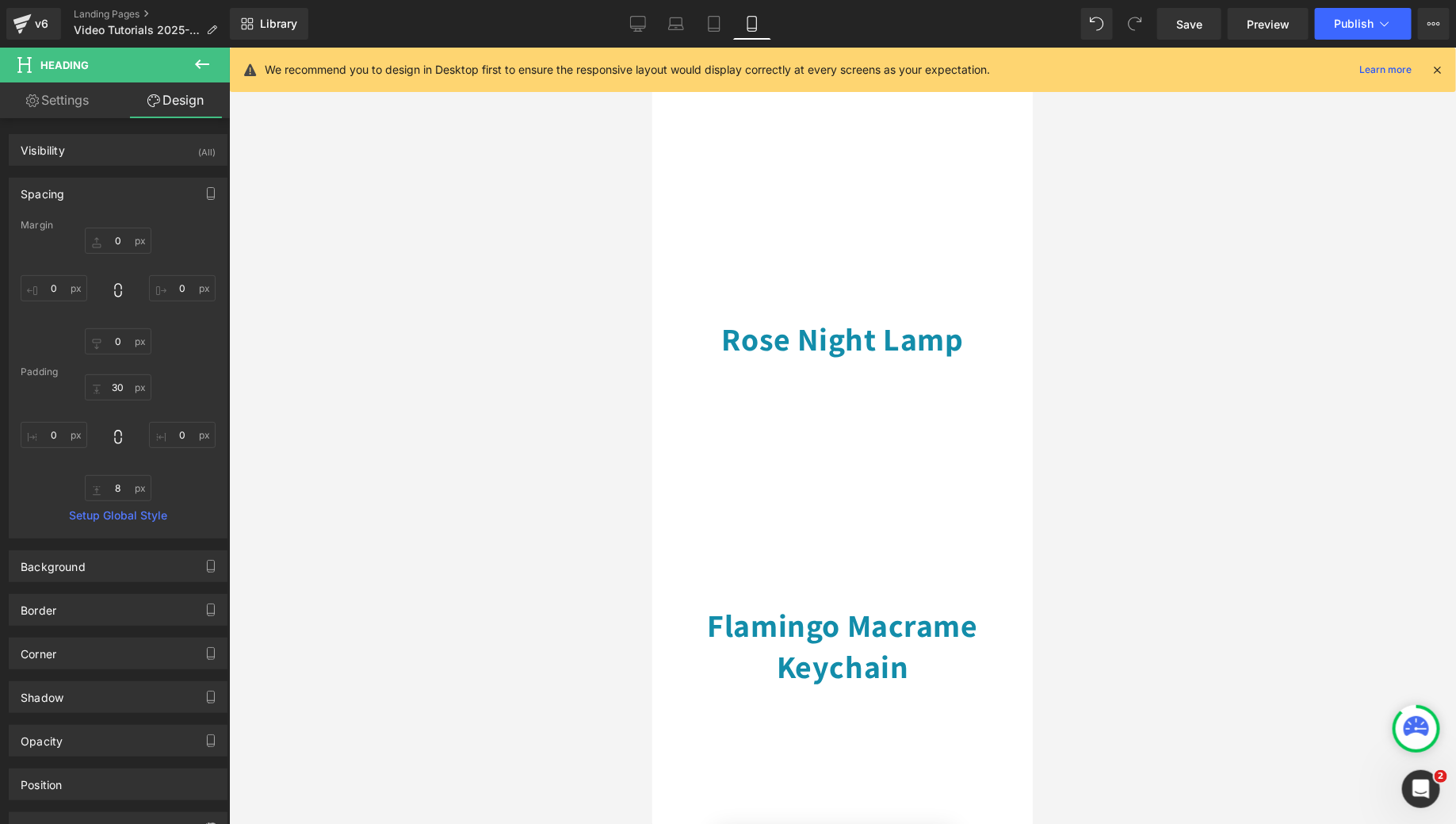
scroll to position [374, 0]
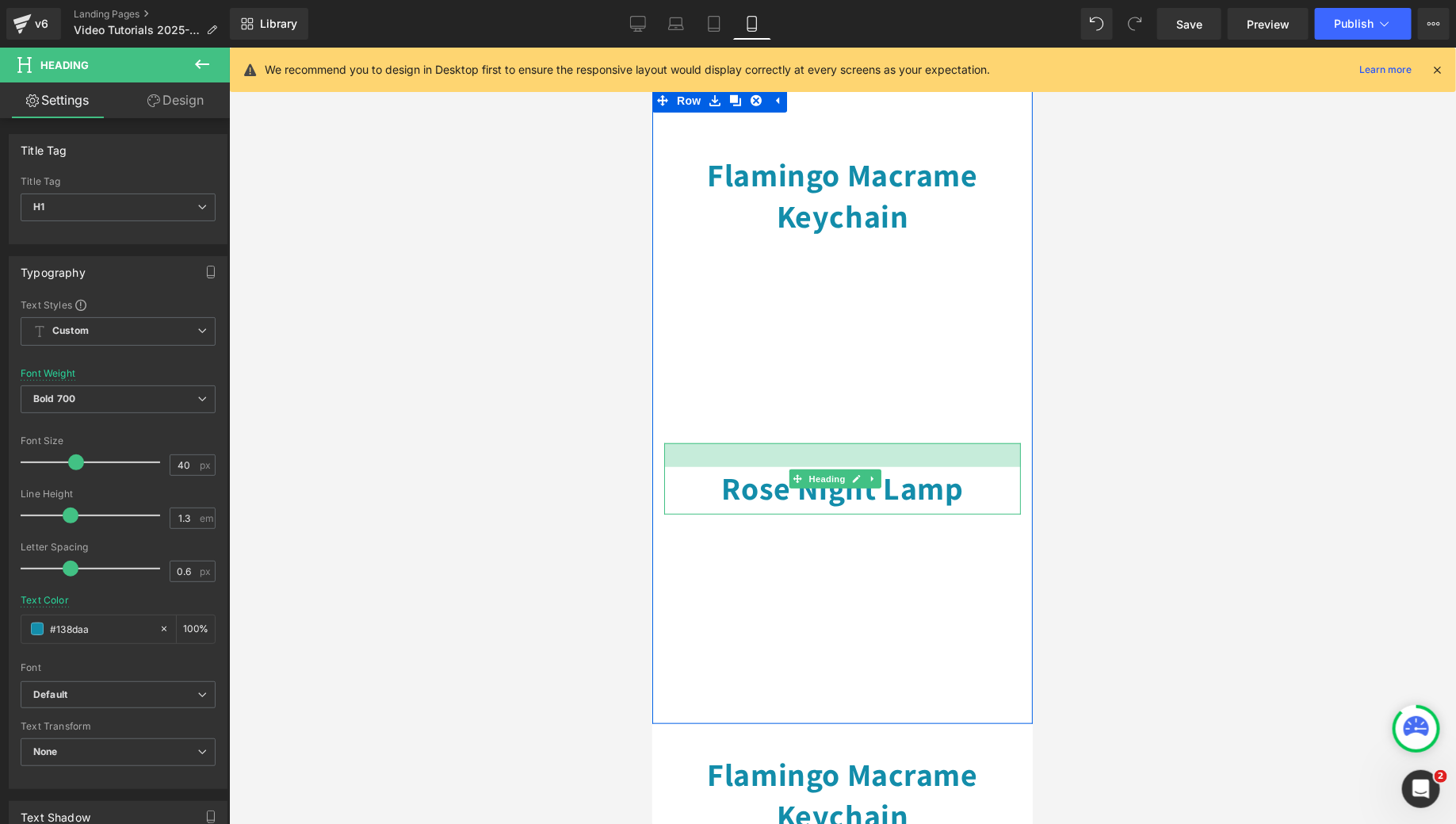
click at [891, 442] on div at bounding box center [841, 454] width 357 height 23
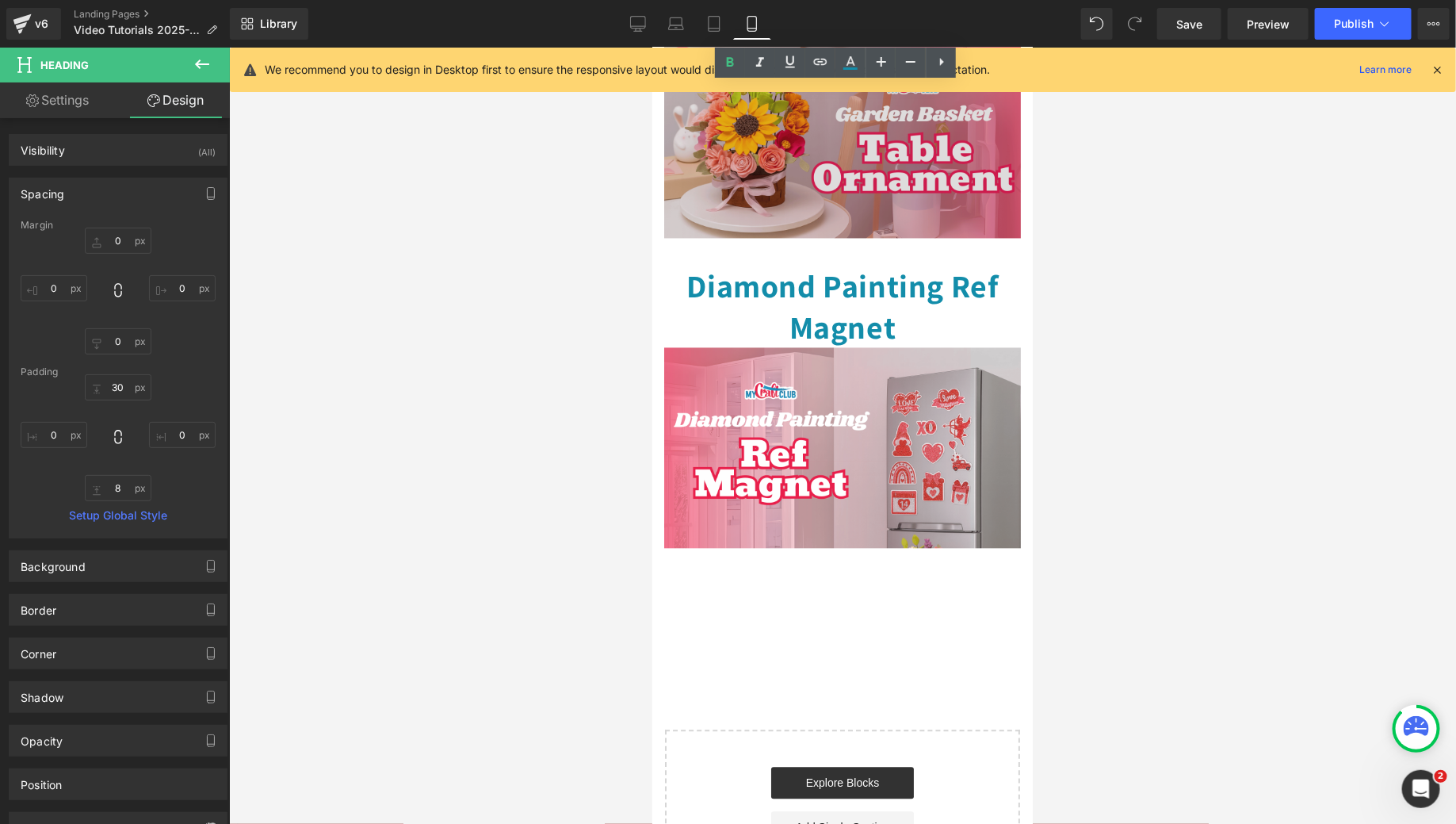
scroll to position [1127, 0]
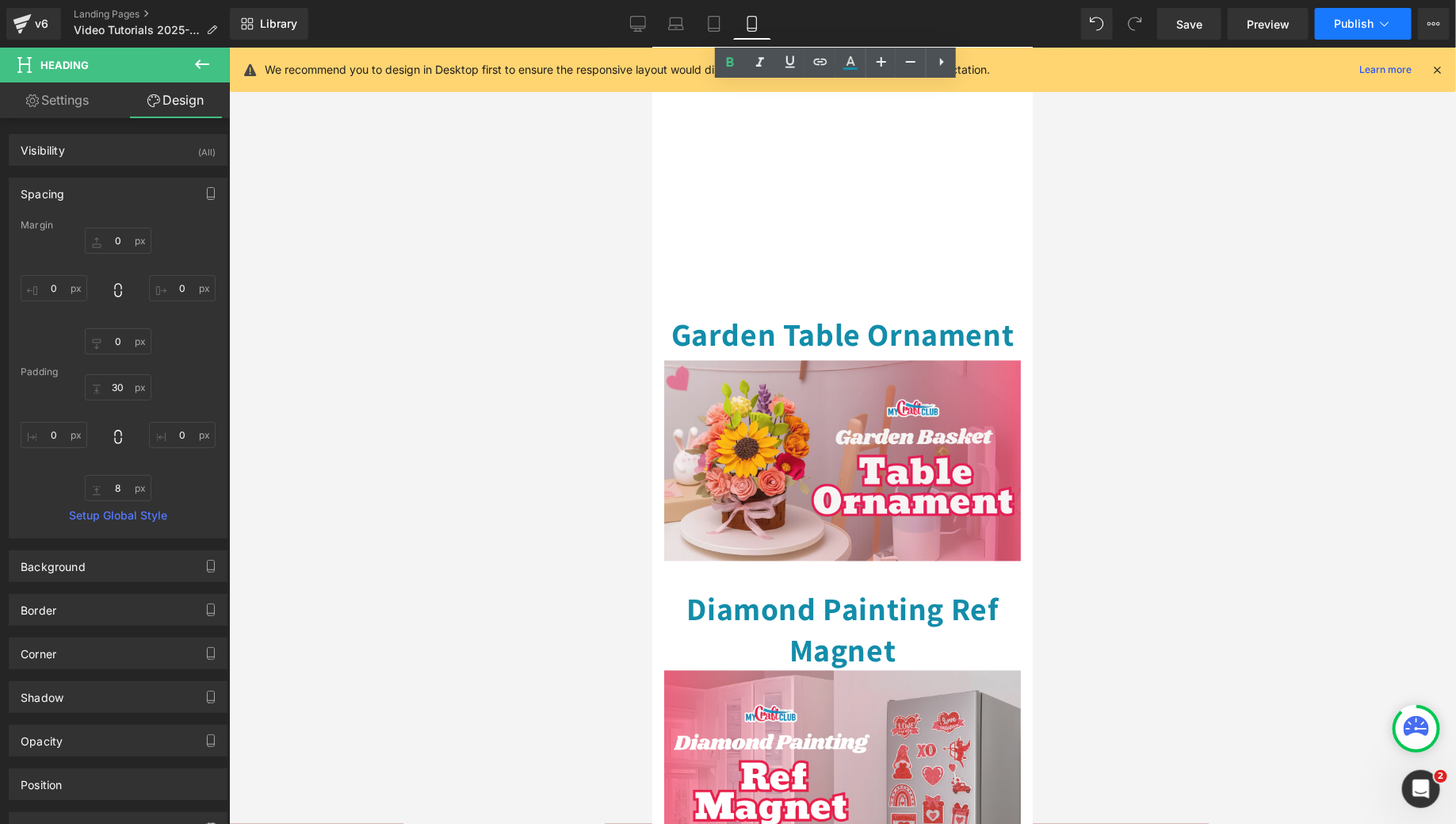
click at [1360, 22] on span "Publish" at bounding box center [1354, 24] width 40 height 13
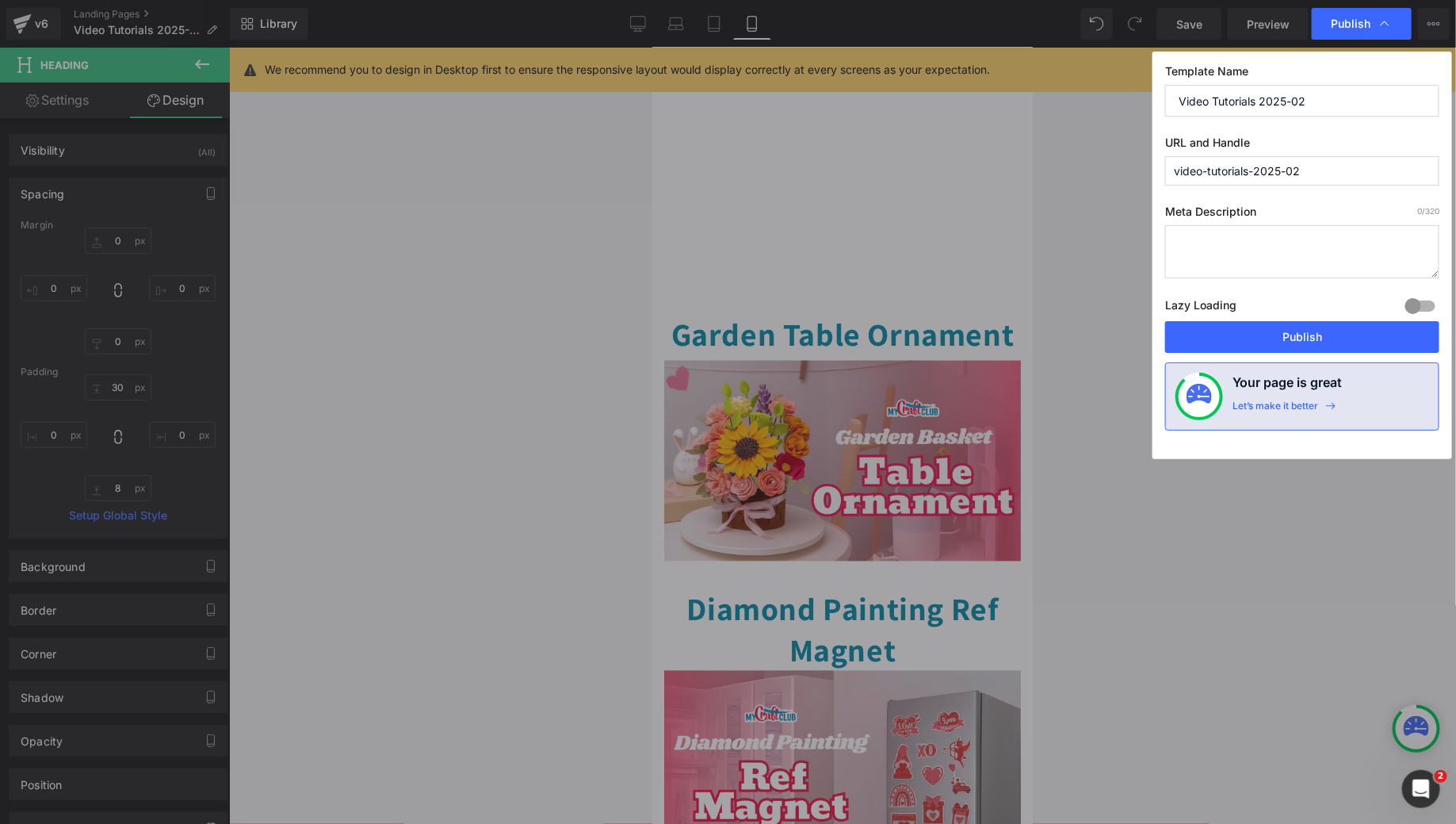
click at [1291, 345] on button "Publish" at bounding box center [1302, 337] width 274 height 31
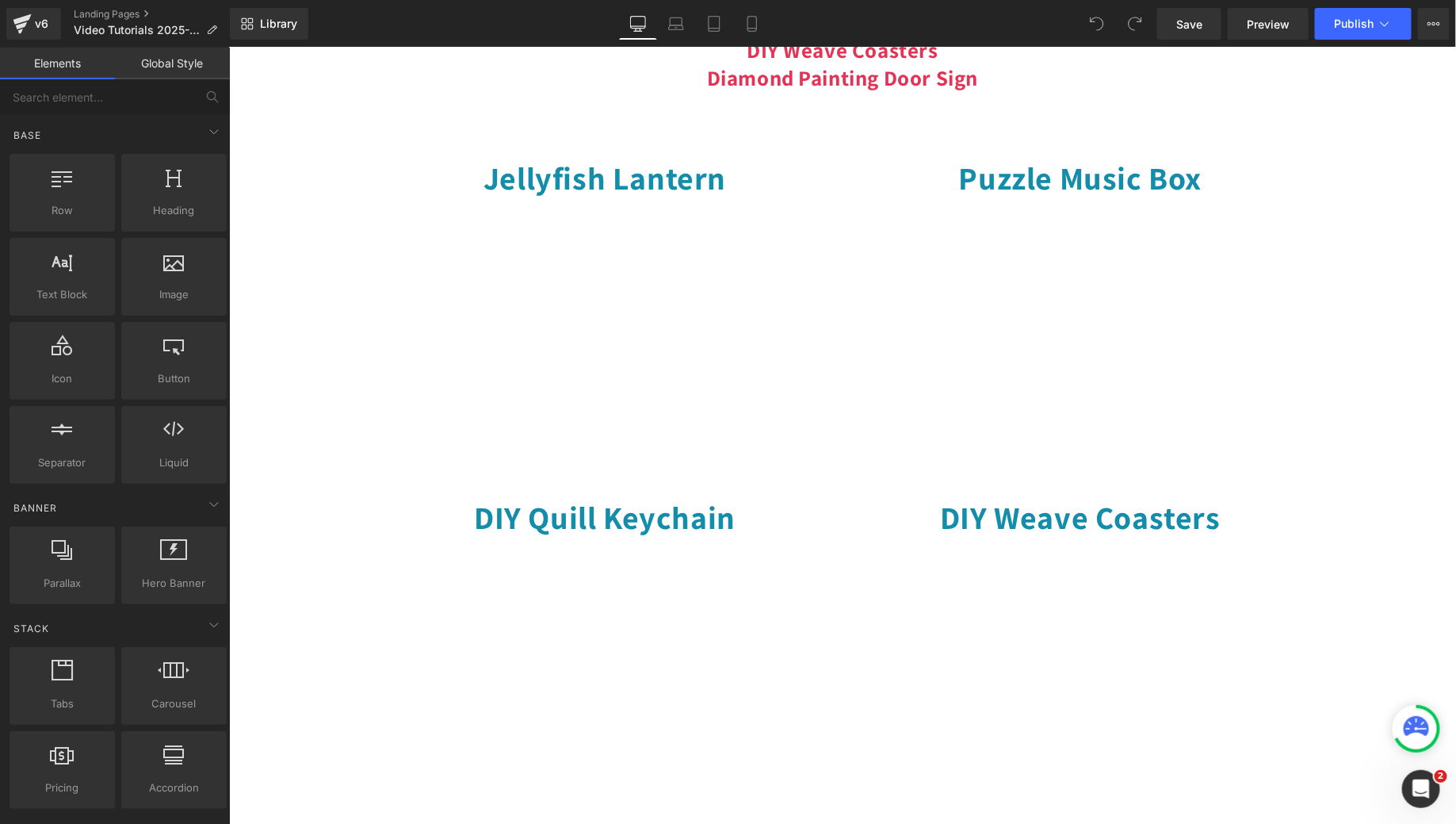
scroll to position [252, 0]
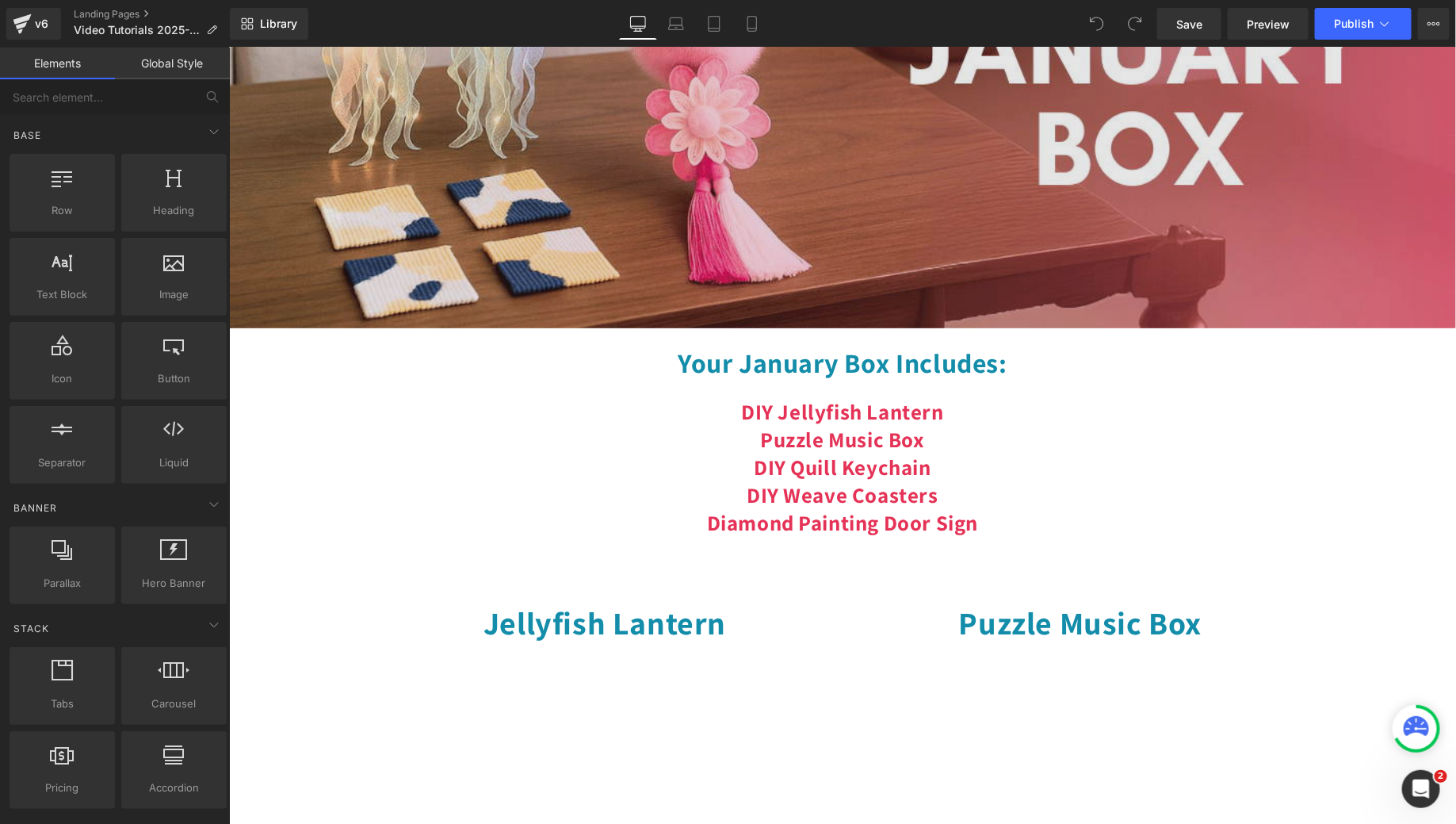
click at [939, 263] on img at bounding box center [841, 97] width 1227 height 461
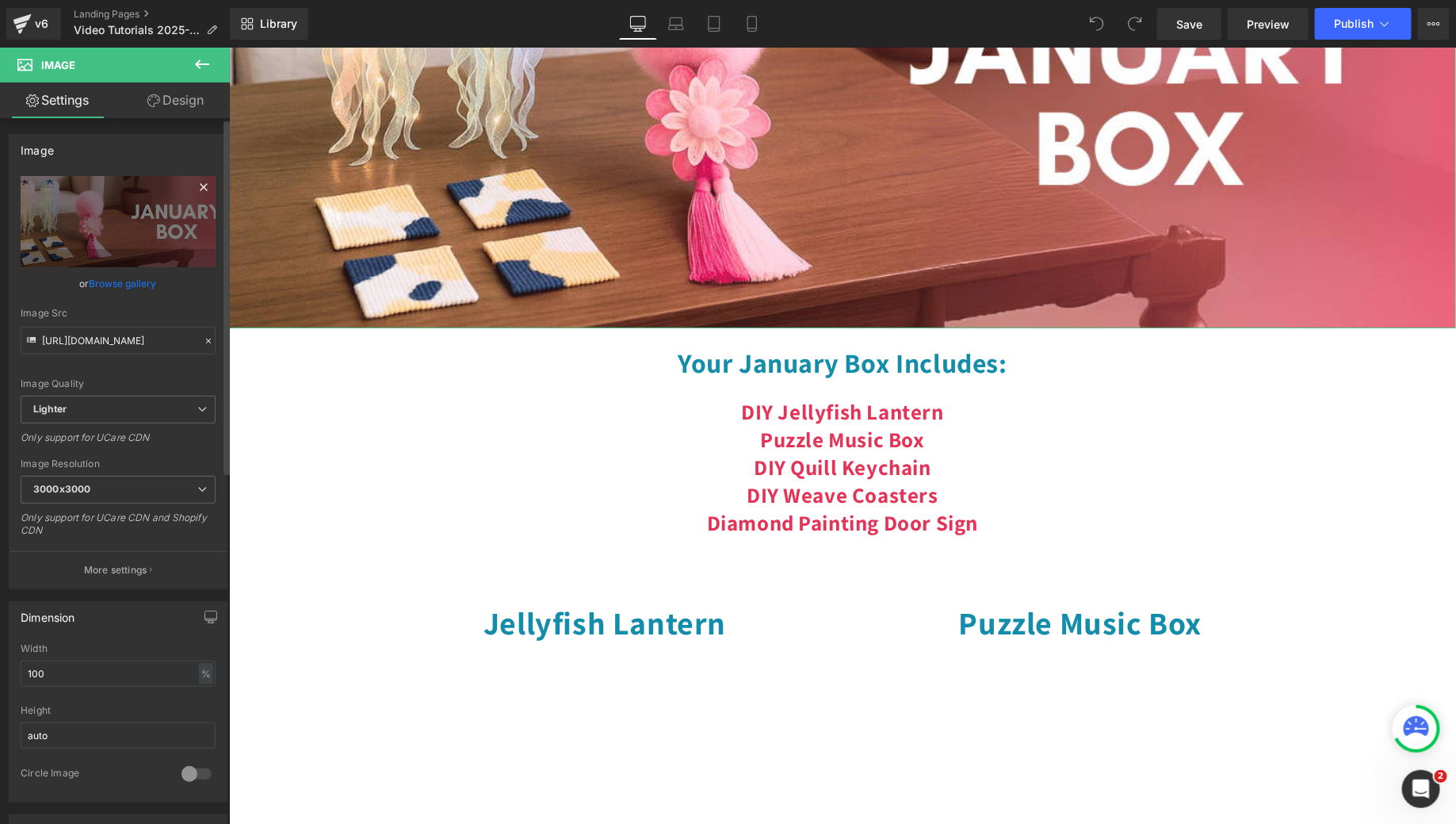
click at [192, 199] on link at bounding box center [203, 189] width 23 height 23
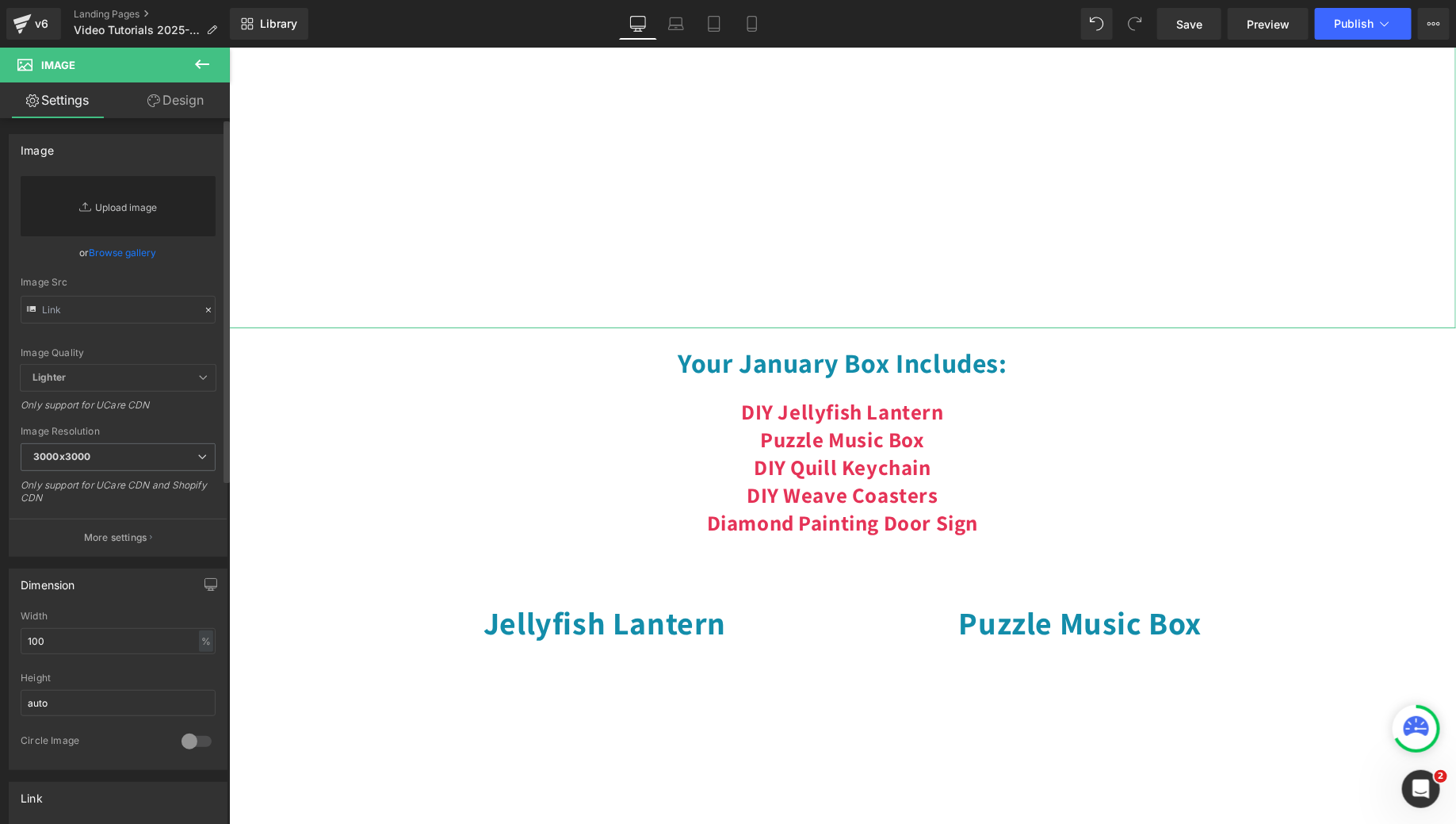
click at [163, 199] on link "Replace Image" at bounding box center [119, 206] width 195 height 61
type input "C:\fakepath\MCJ (53).png"
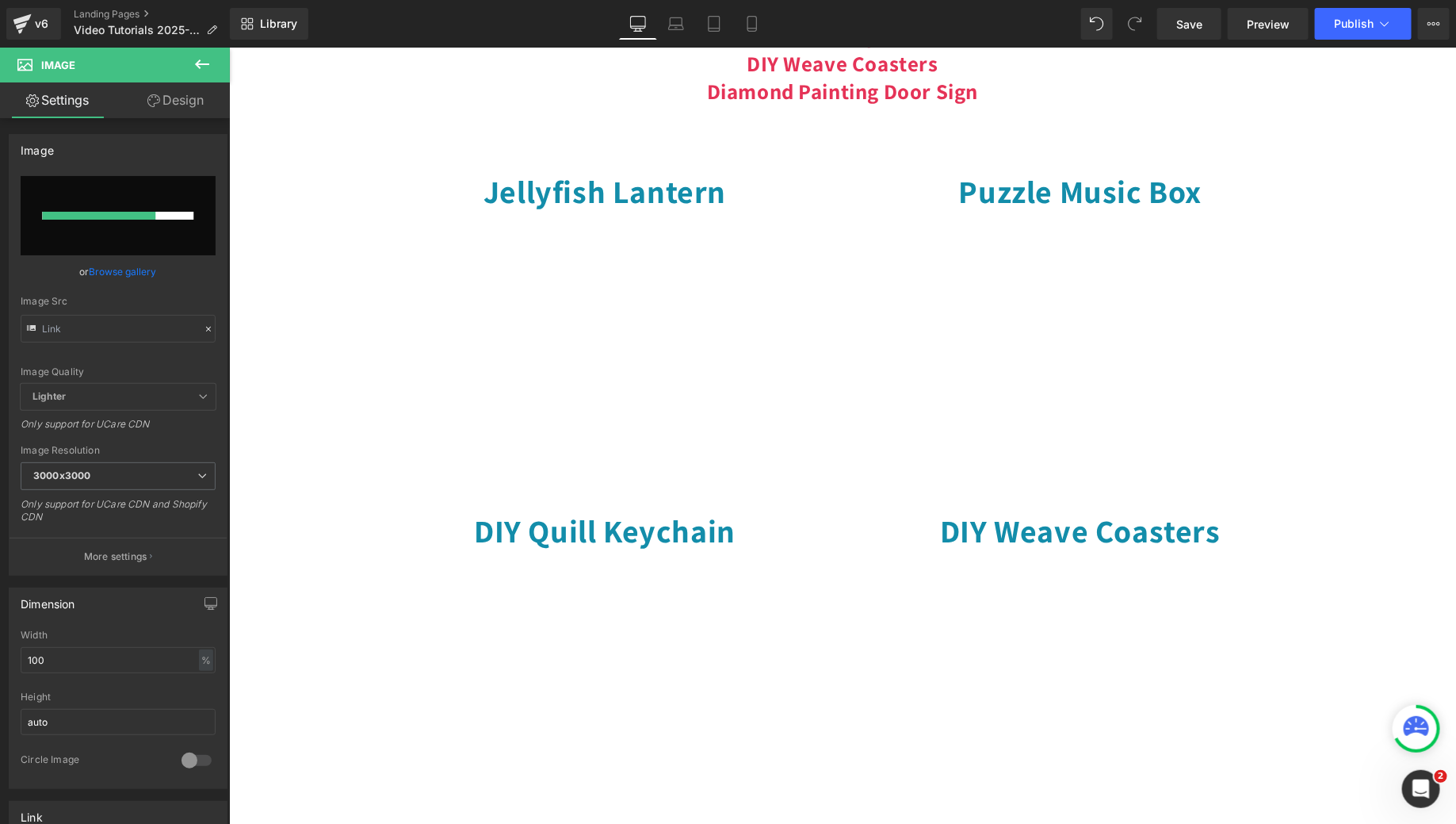
scroll to position [665, 0]
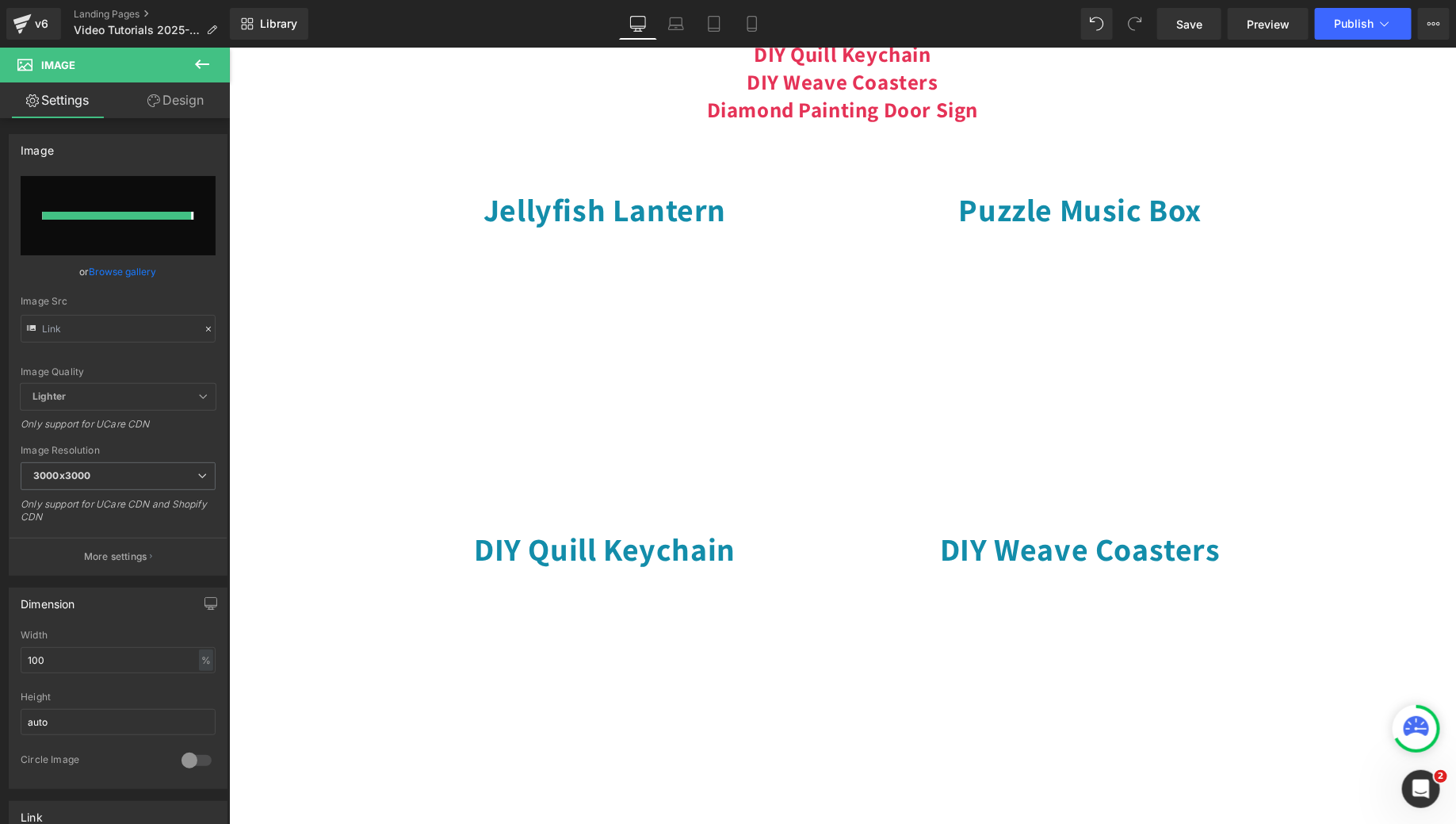
type input "[URL][DOMAIN_NAME]"
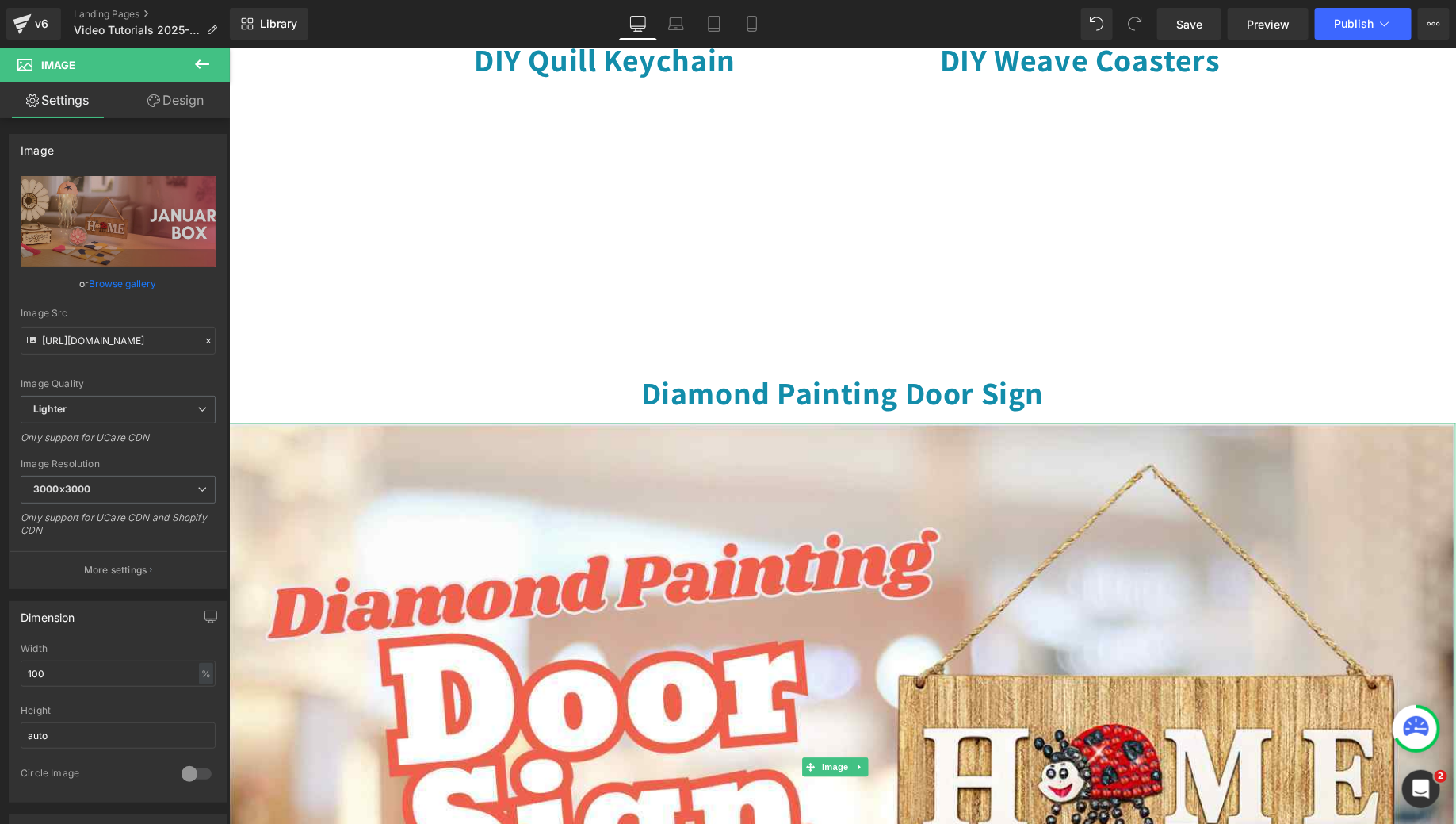
scroll to position [1022, 0]
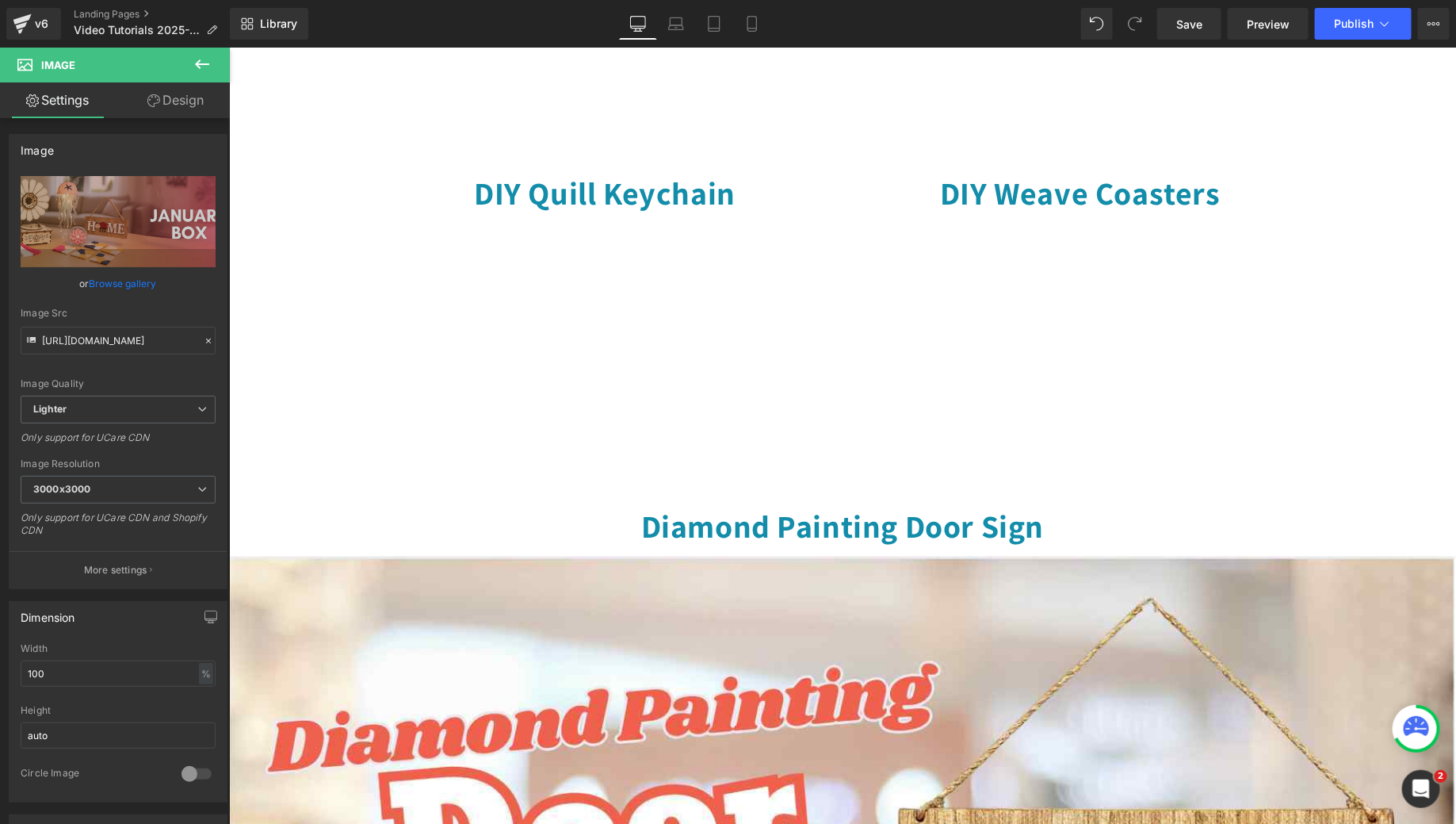
click at [198, 59] on icon at bounding box center [202, 65] width 19 height 19
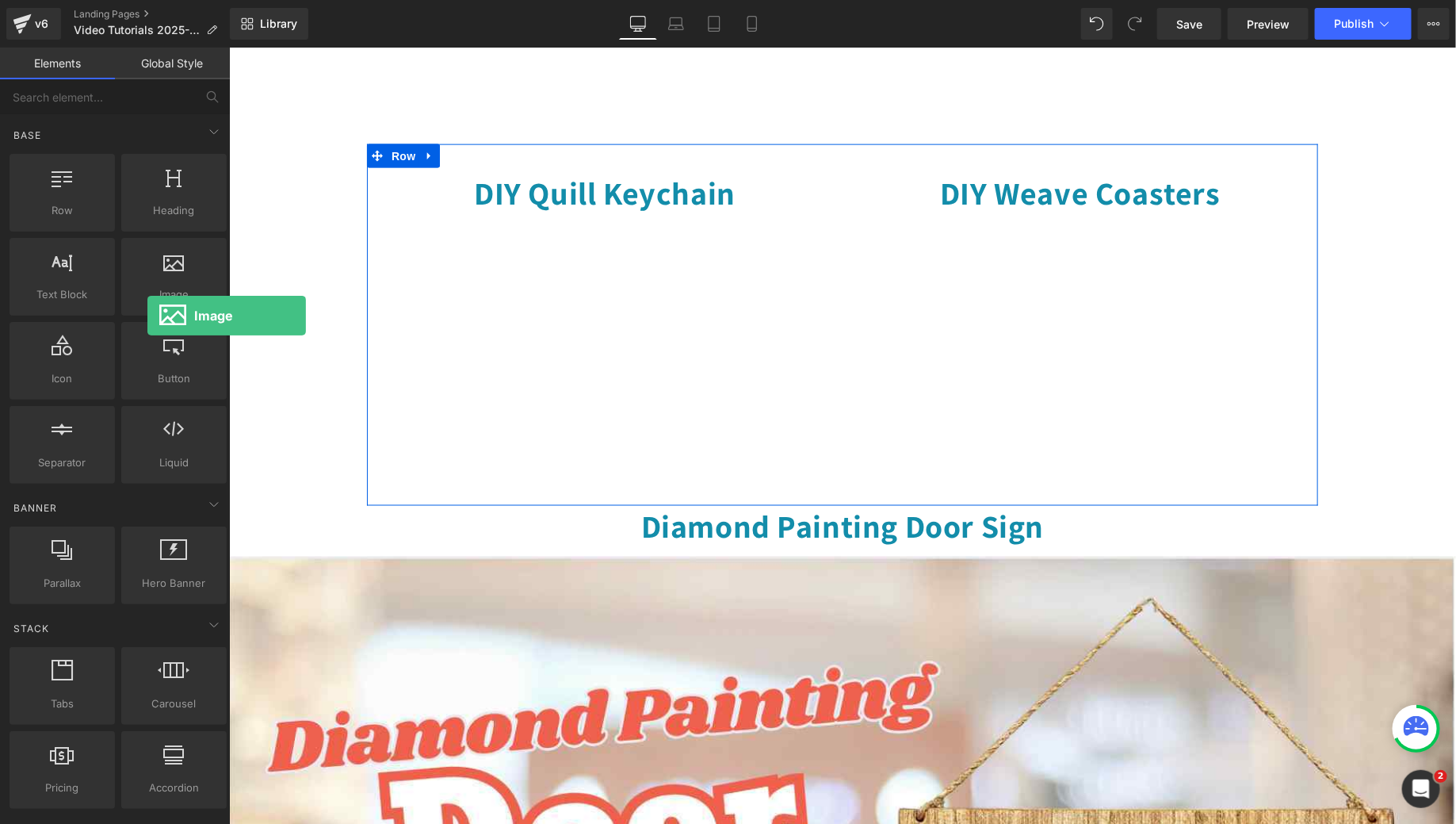
drag, startPoint x: 163, startPoint y: 280, endPoint x: 148, endPoint y: 316, distance: 39.0
click at [148, 316] on div "Image images, photos, alts, uploads" at bounding box center [173, 277] width 112 height 84
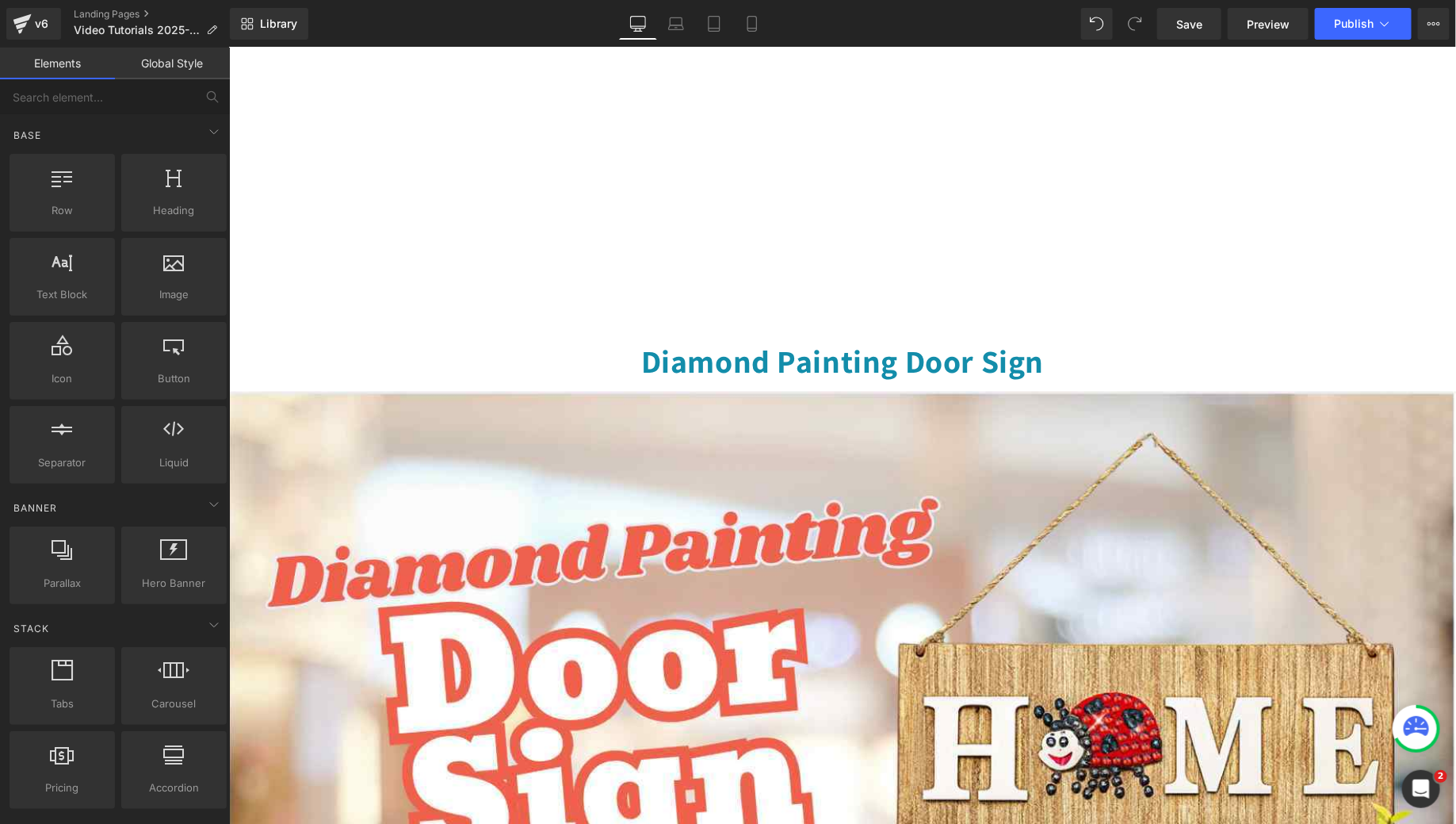
scroll to position [1103, 0]
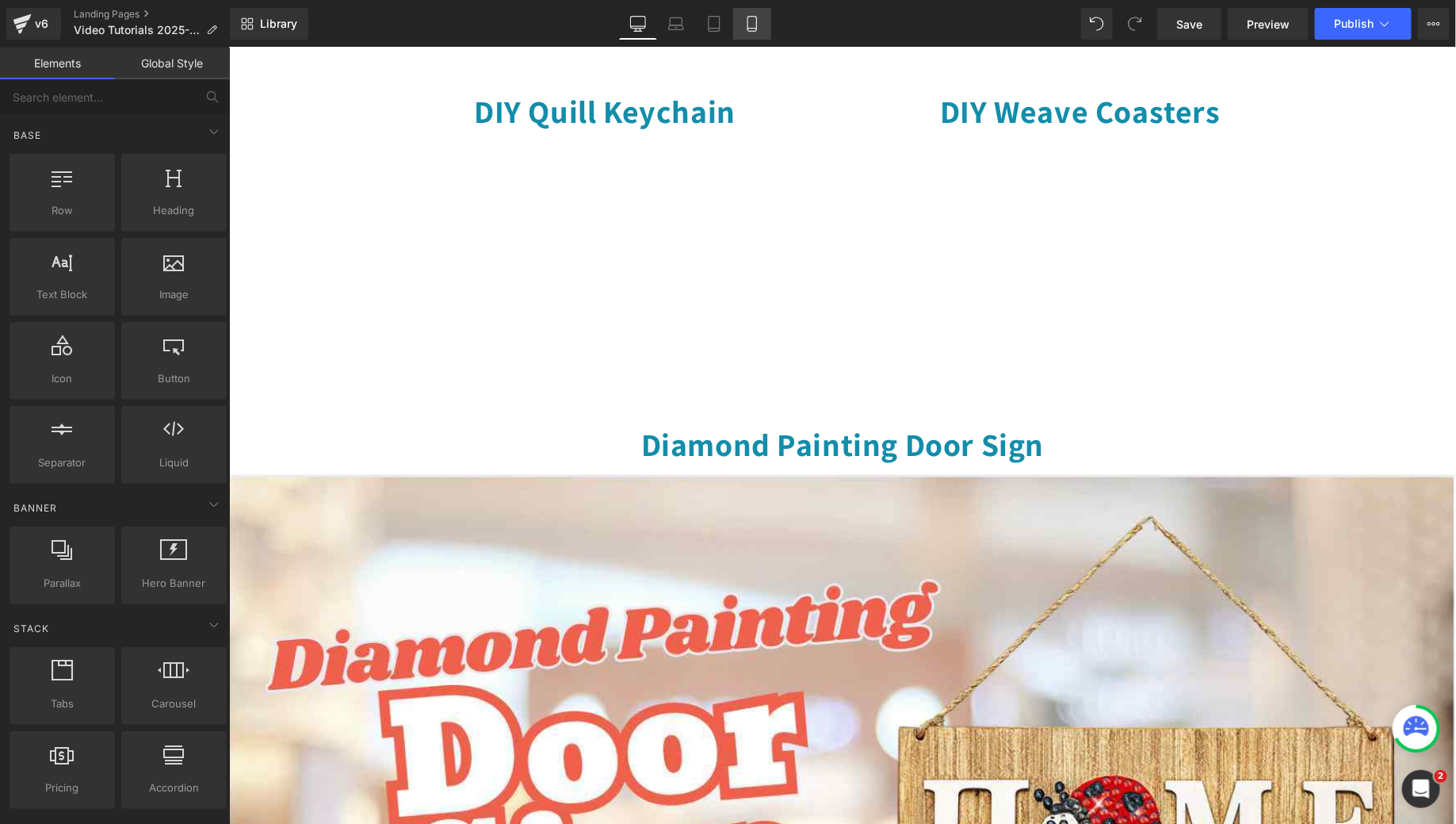
click at [764, 15] on link "Mobile" at bounding box center [752, 23] width 38 height 31
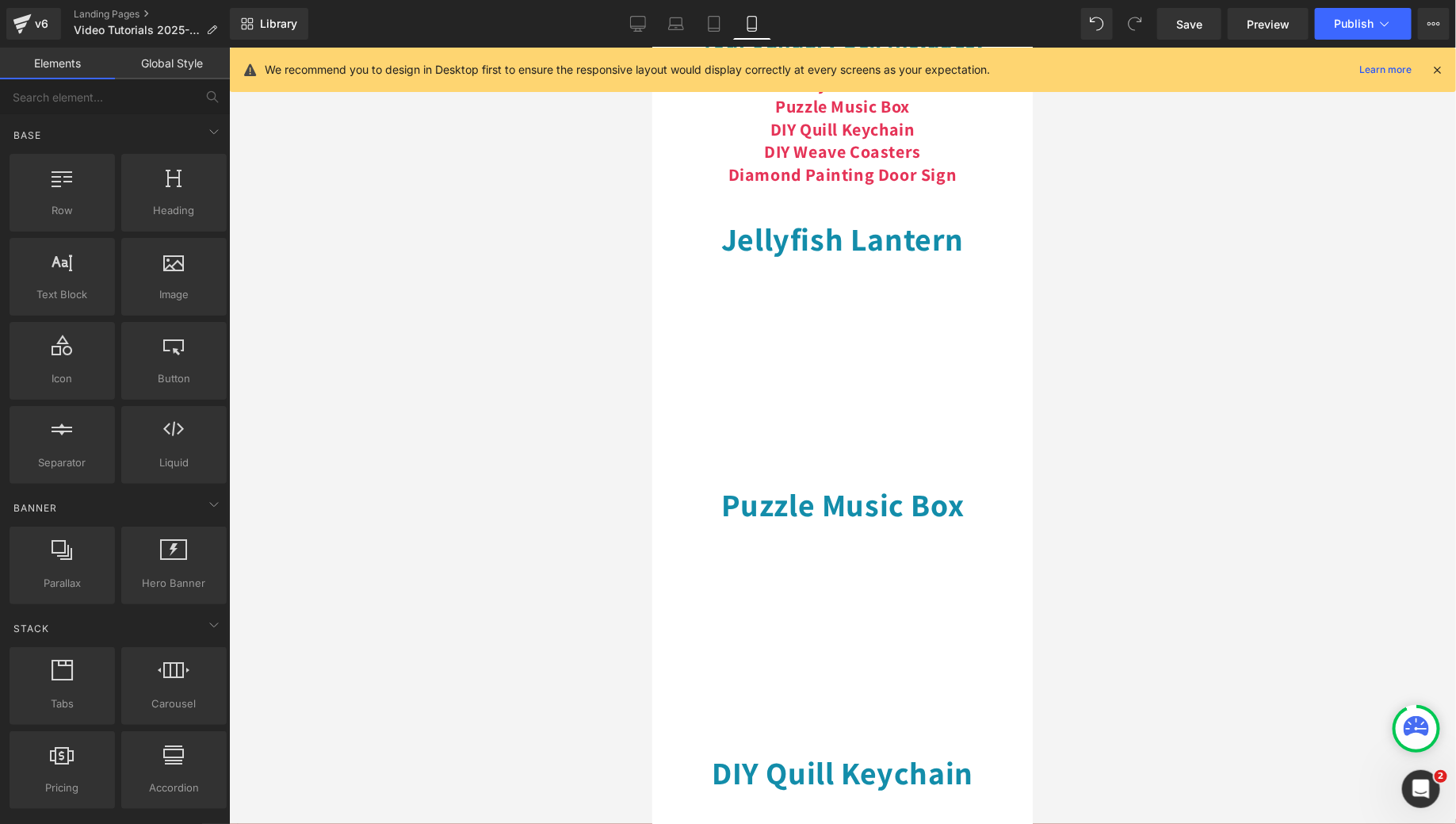
scroll to position [0, 0]
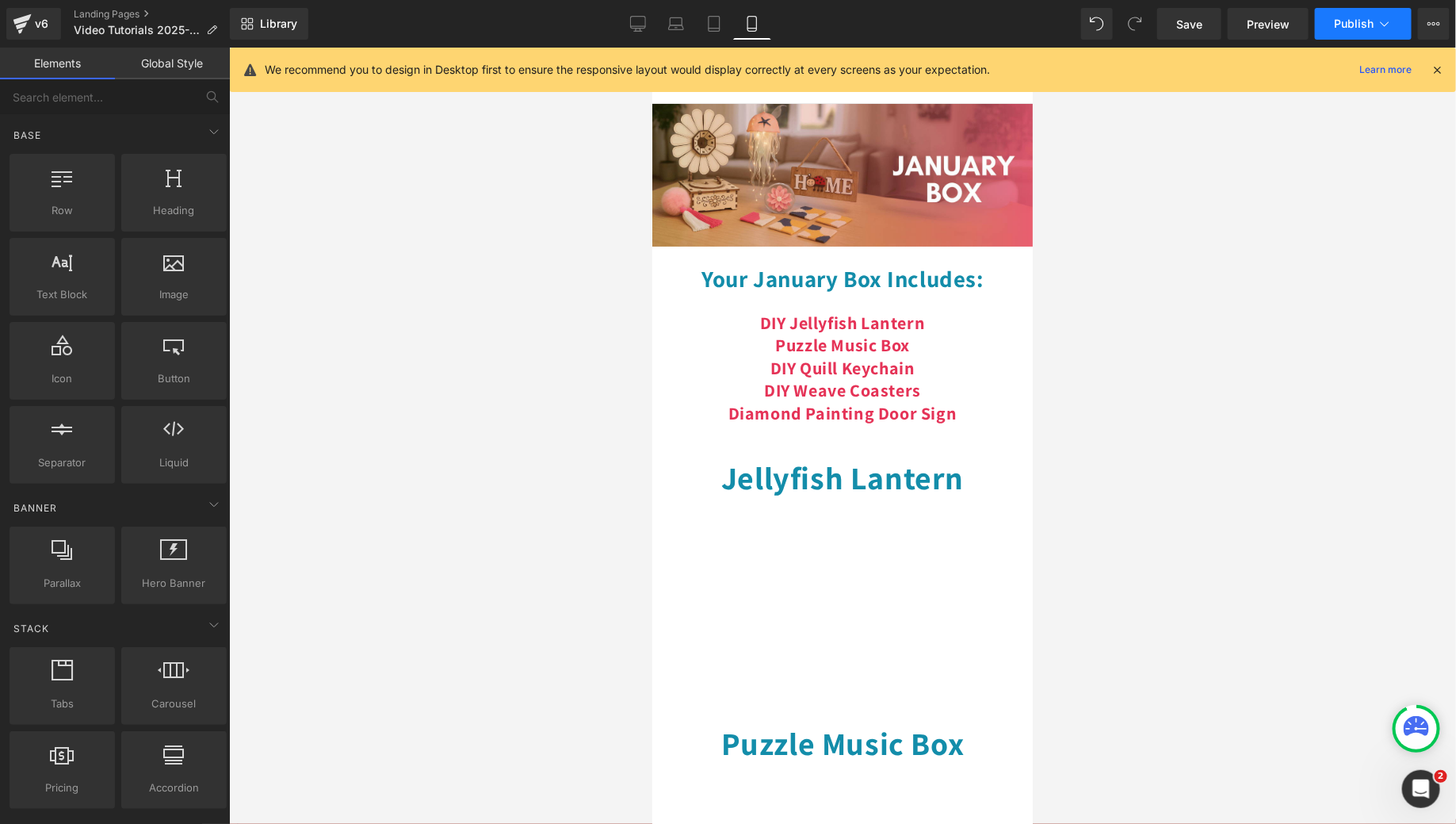
click at [1360, 21] on span "Publish" at bounding box center [1354, 24] width 40 height 13
